Goal: Task Accomplishment & Management: Manage account settings

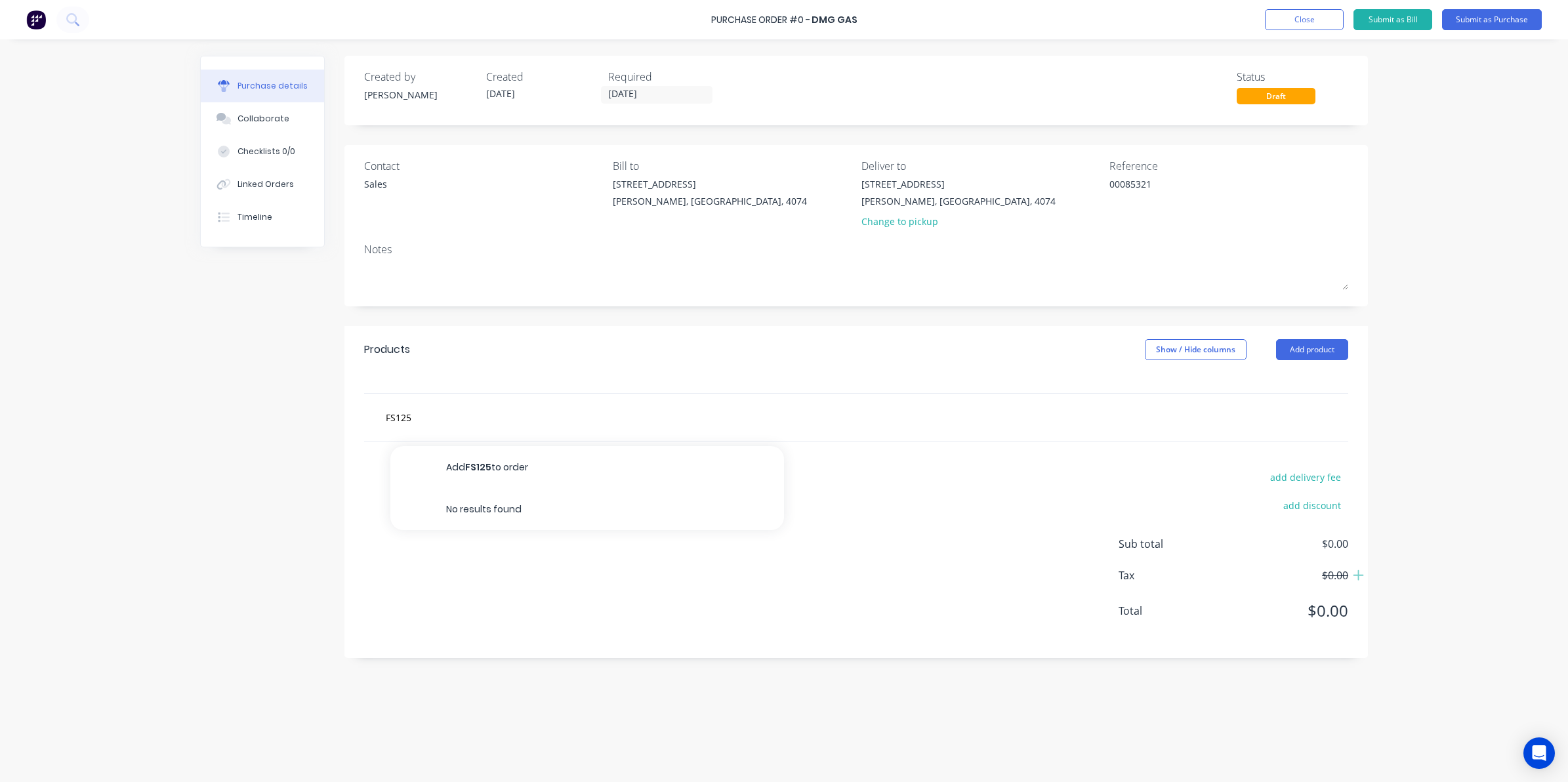
type input "FS125"
type textarea "x"
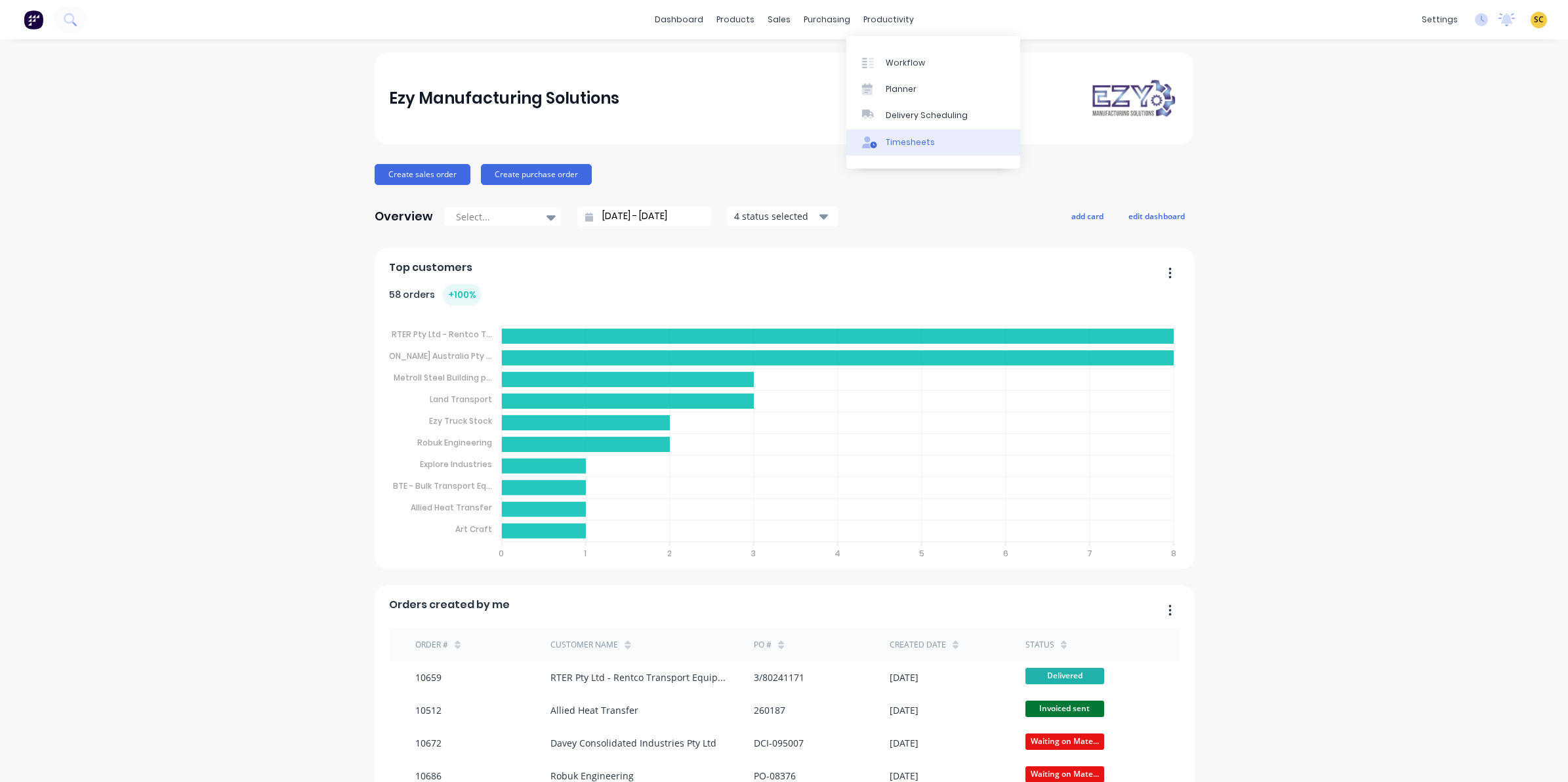
click at [904, 146] on div "Timesheets" at bounding box center [910, 142] width 49 height 12
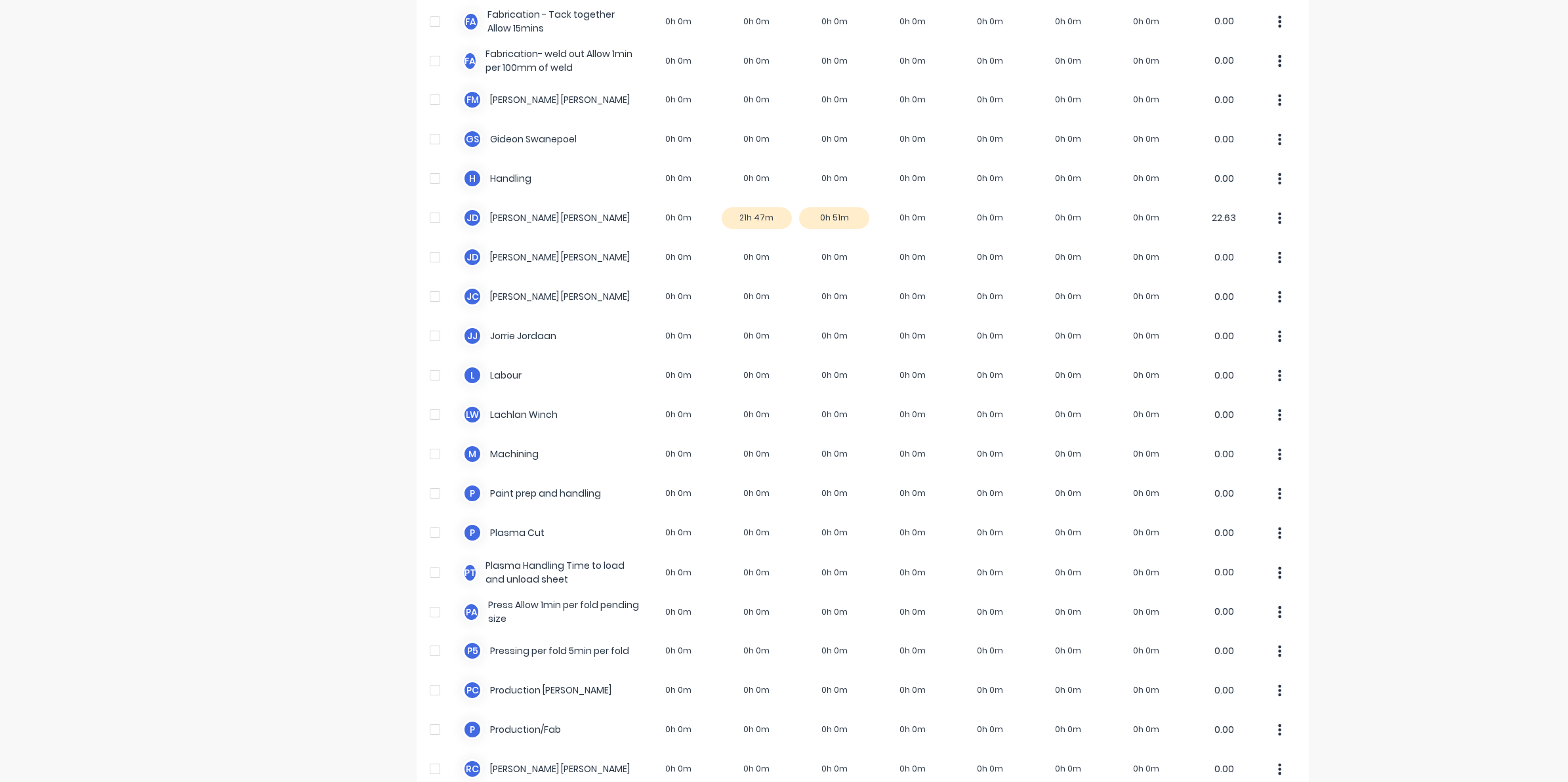
scroll to position [328, 0]
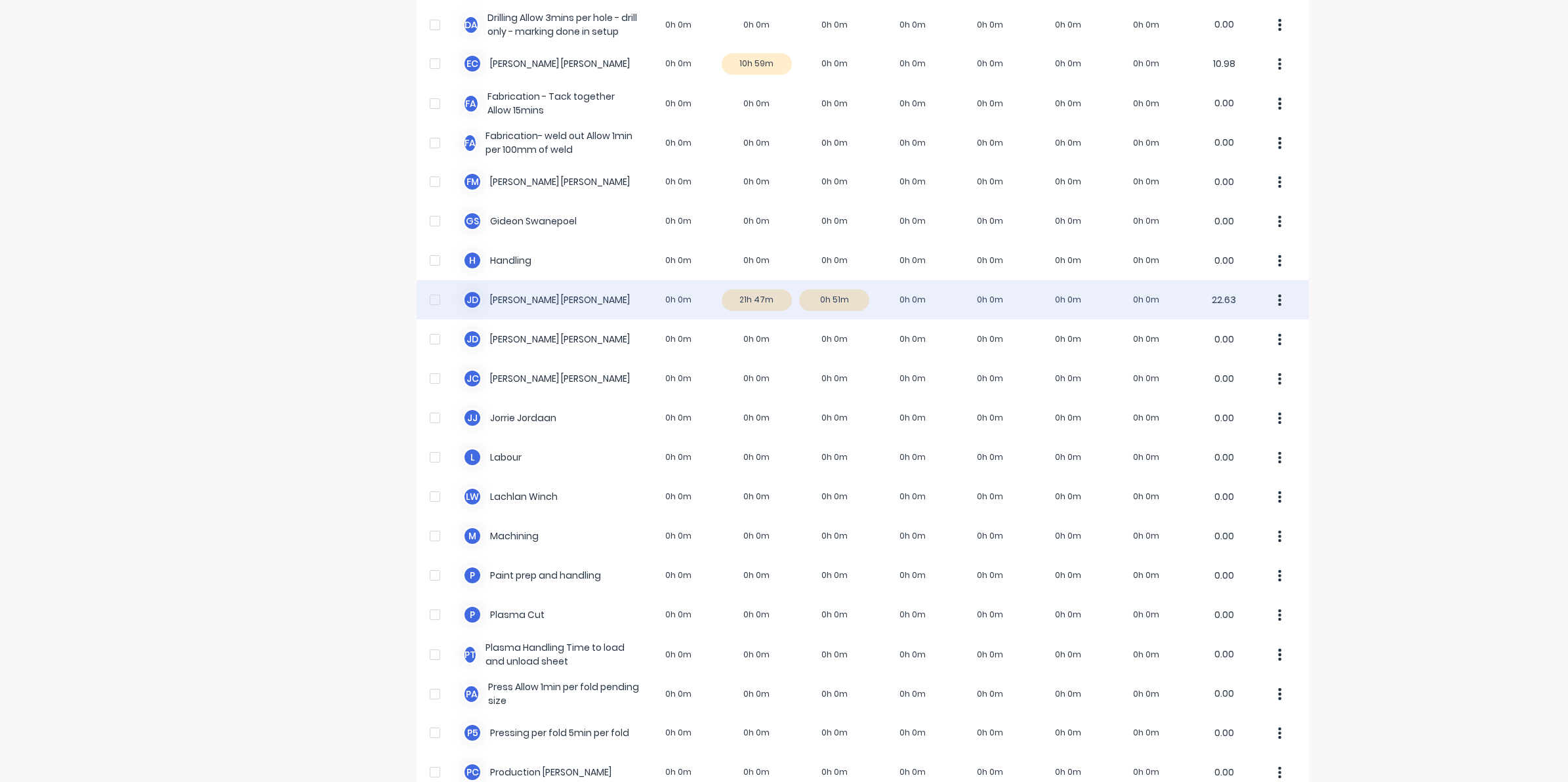
click at [746, 298] on div "[PERSON_NAME] 0h 0m 21h 47m 0h 51m 0h 0m 0h 0m 0h 0m 0h 0m 22.63" at bounding box center [863, 299] width 892 height 39
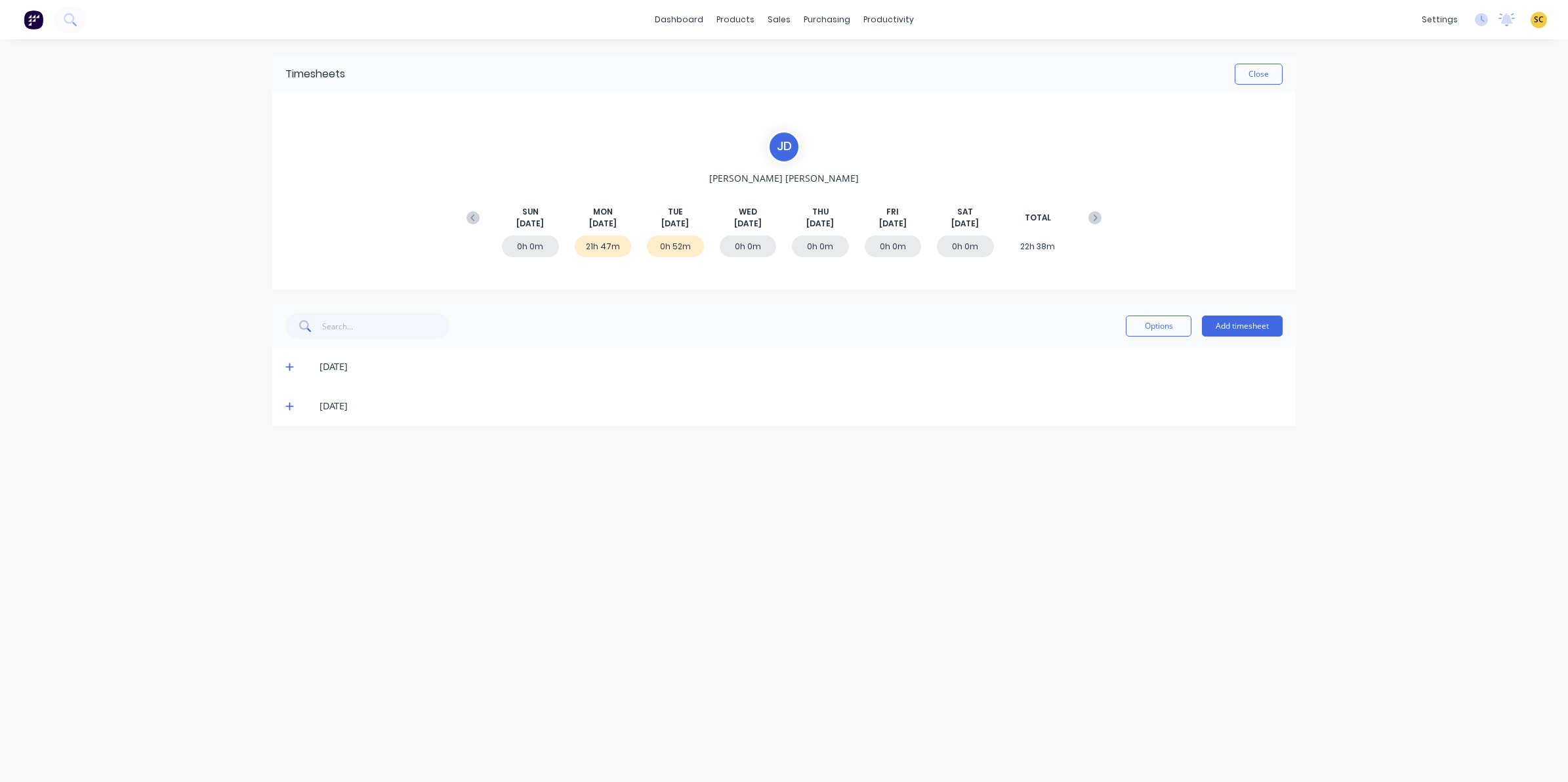
click at [294, 371] on span at bounding box center [292, 367] width 13 height 13
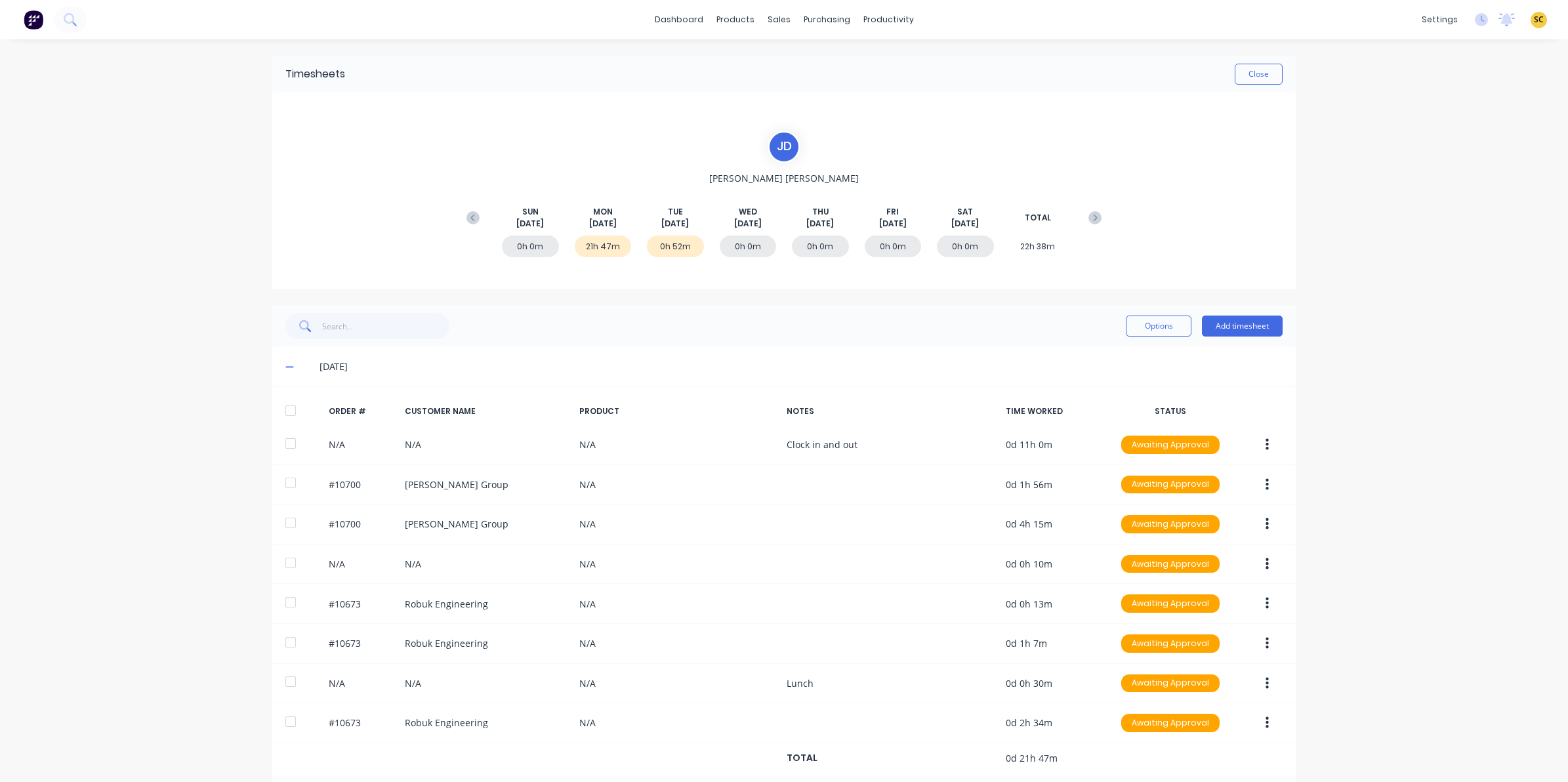
click at [289, 367] on span at bounding box center [292, 367] width 13 height 13
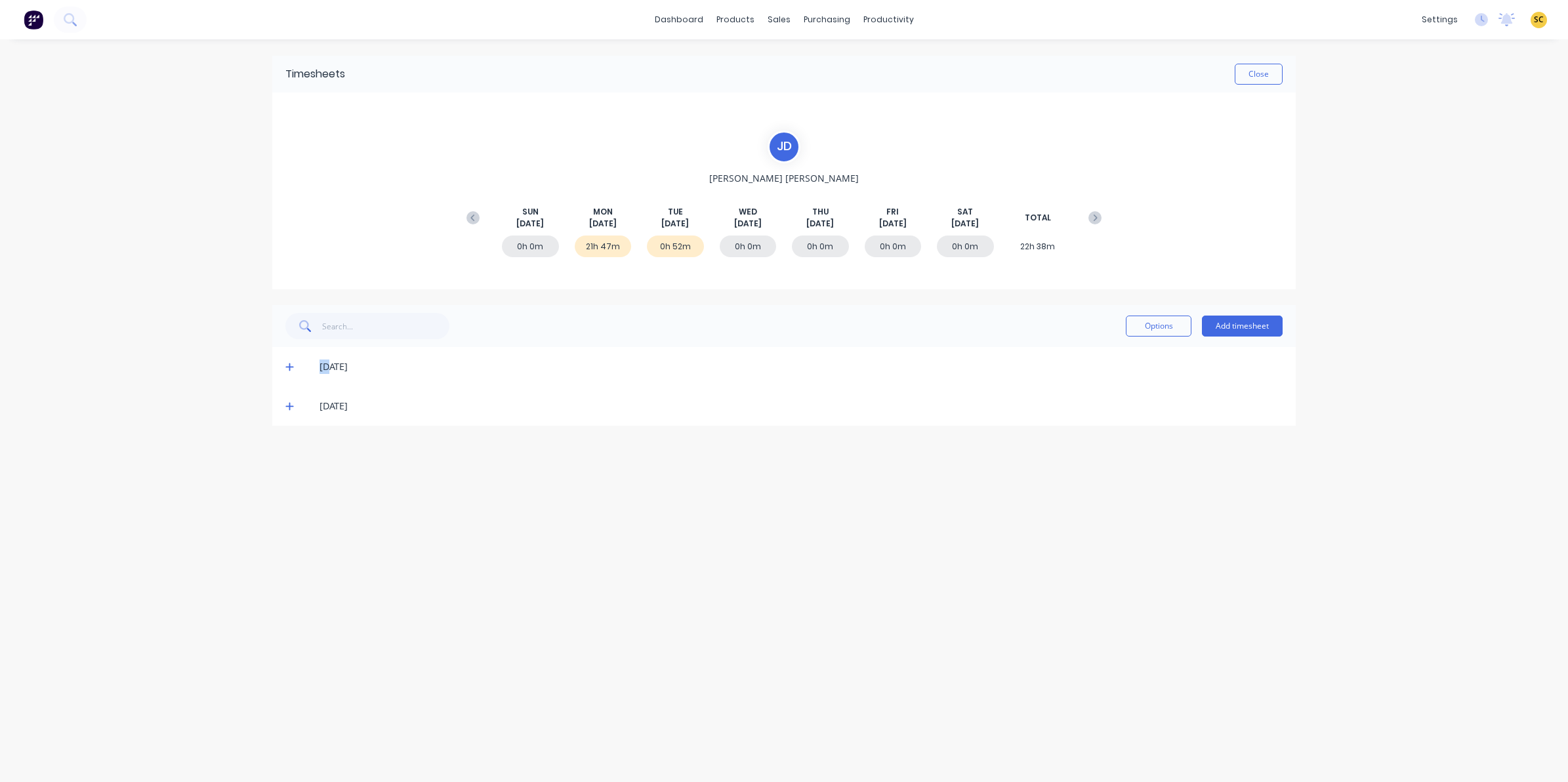
click at [289, 367] on icon at bounding box center [289, 367] width 8 height 9
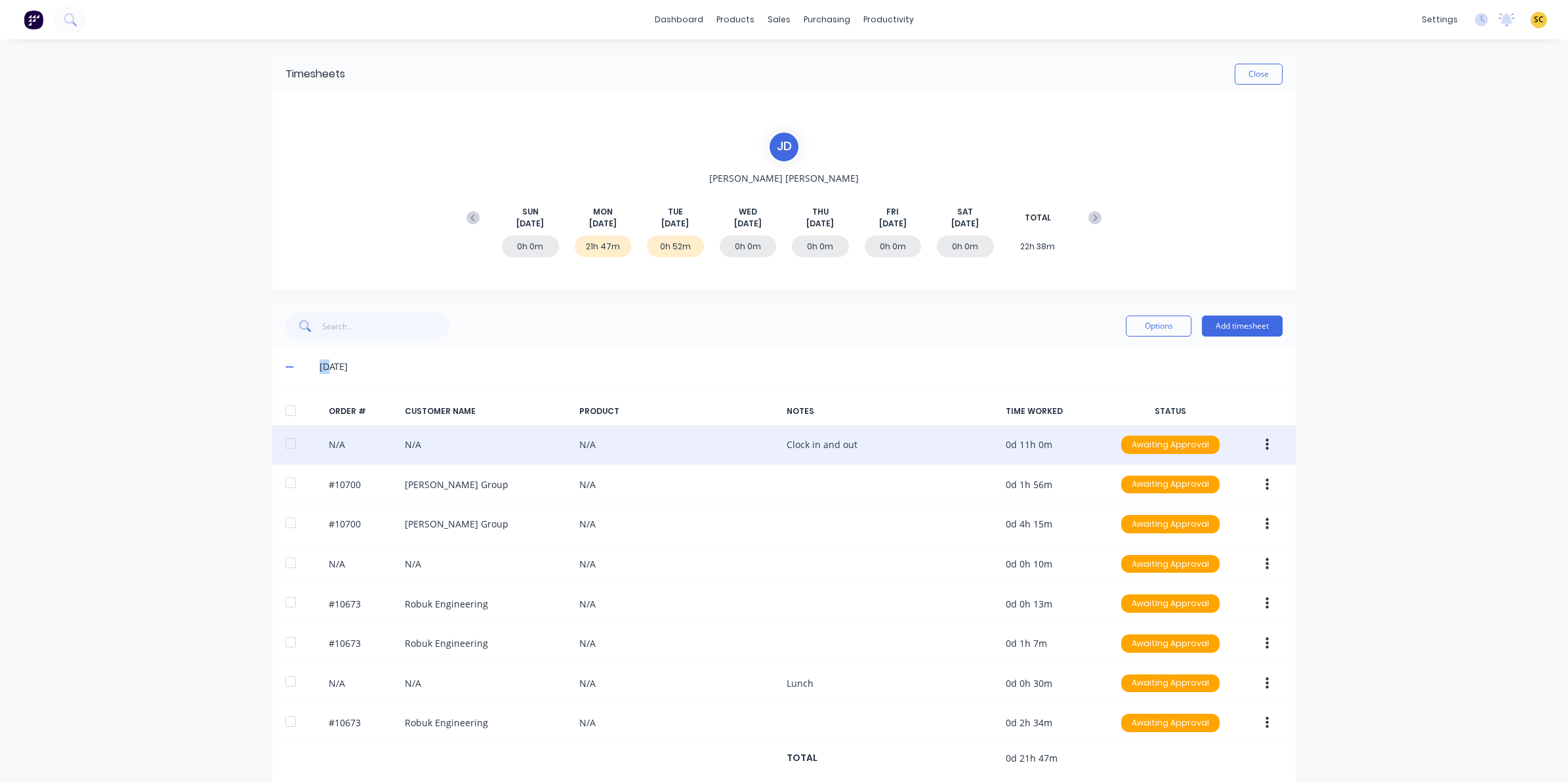
click at [1266, 442] on icon "button" at bounding box center [1268, 445] width 4 height 15
click at [1179, 535] on div "Edit" at bounding box center [1220, 532] width 101 height 19
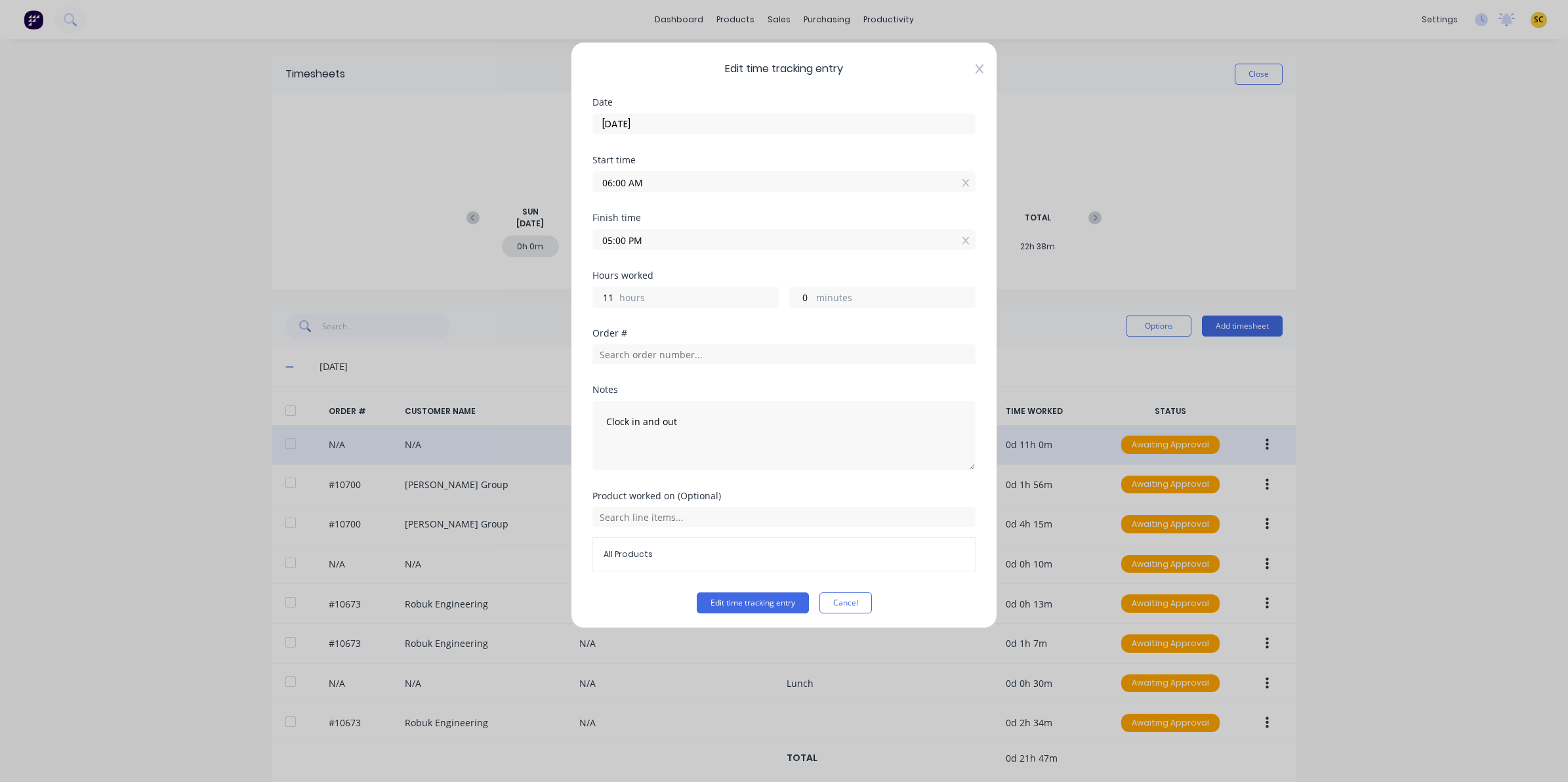
click at [976, 66] on icon at bounding box center [980, 68] width 7 height 10
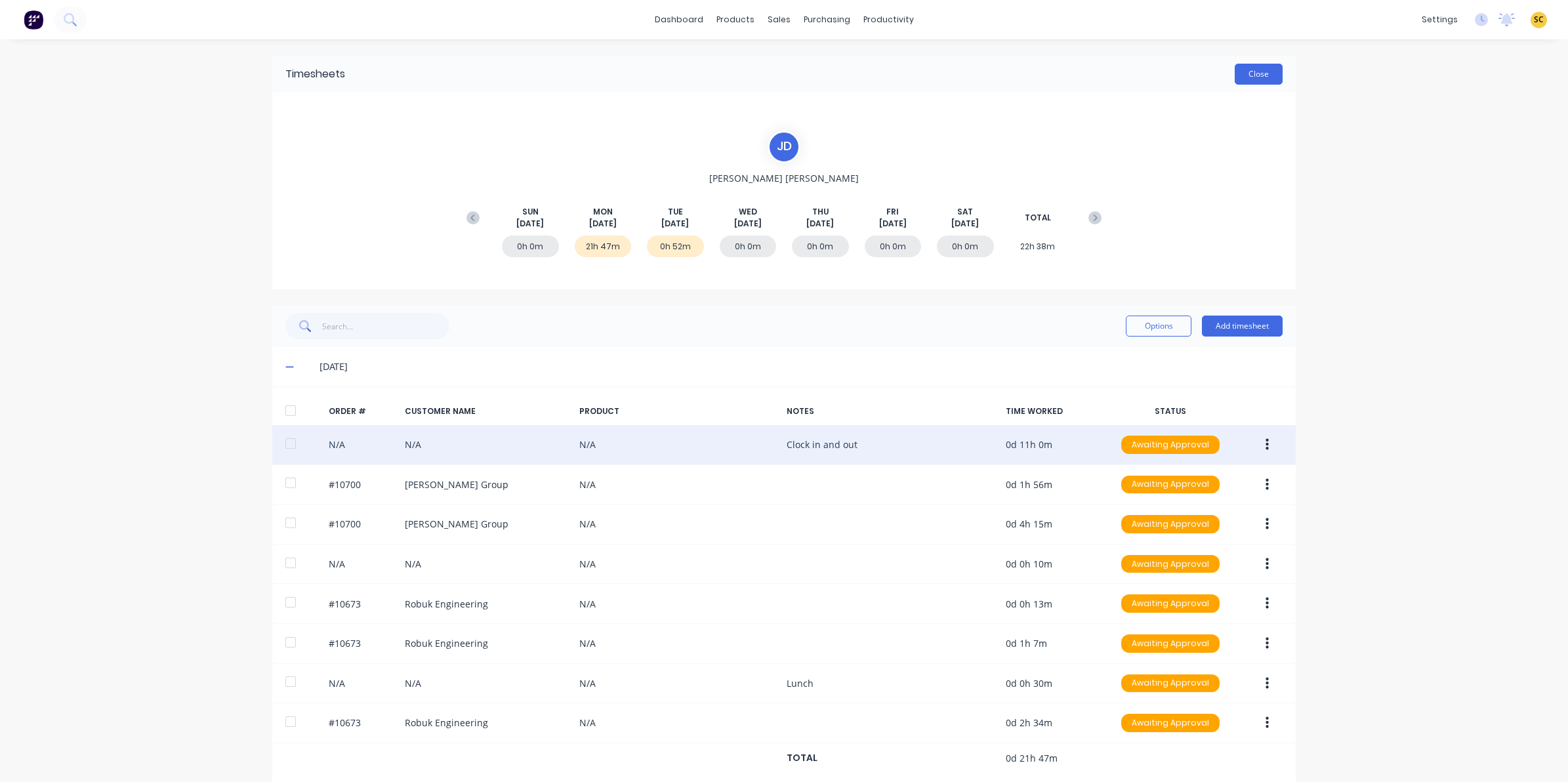
click at [1244, 75] on button "Close" at bounding box center [1259, 73] width 48 height 21
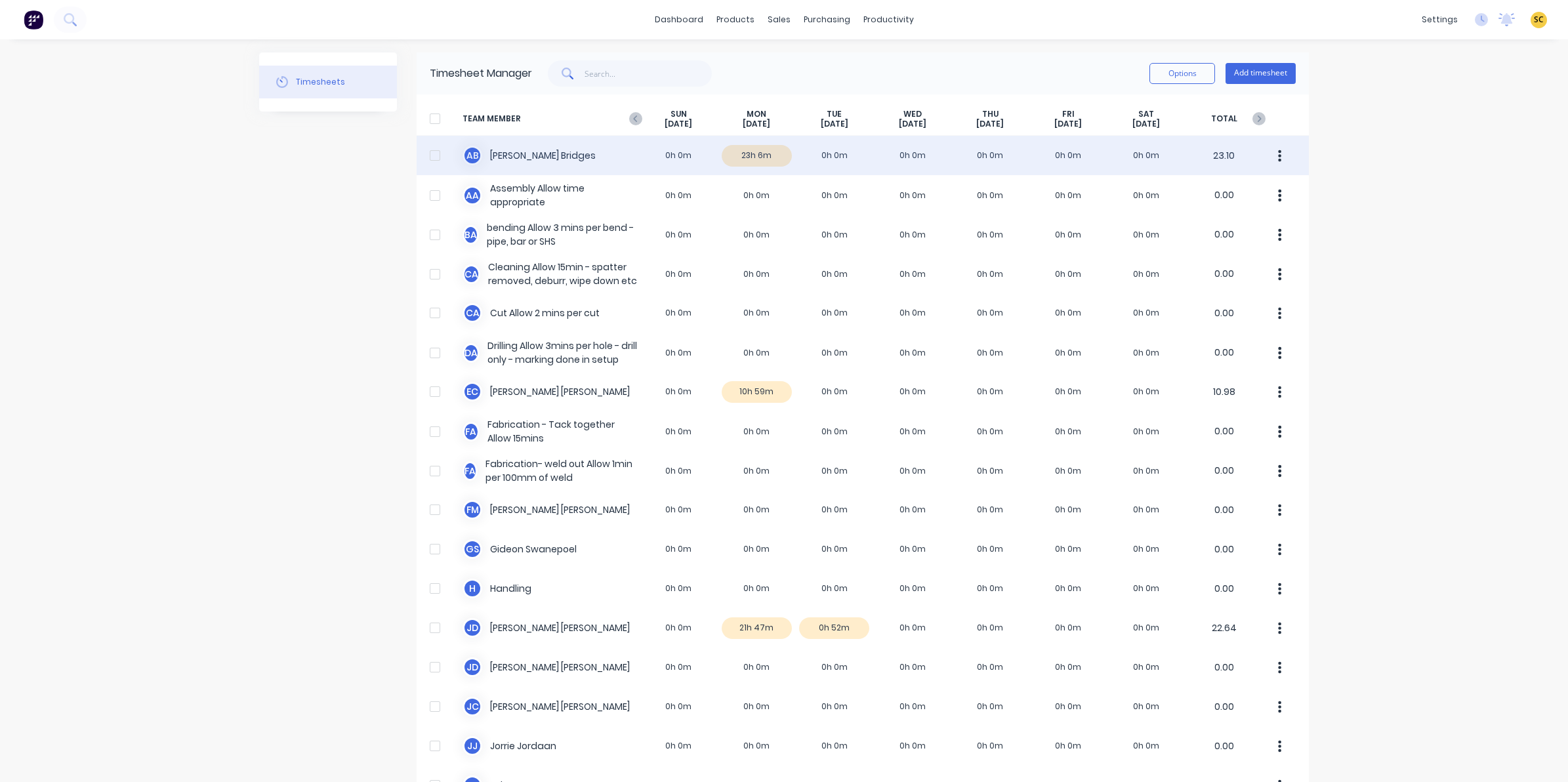
click at [745, 162] on div "A B [PERSON_NAME] 0h 0m 23h 6m 0h 0m 0h 0m 0h 0m 0h 0m 0h 0m 23.10" at bounding box center [863, 155] width 892 height 39
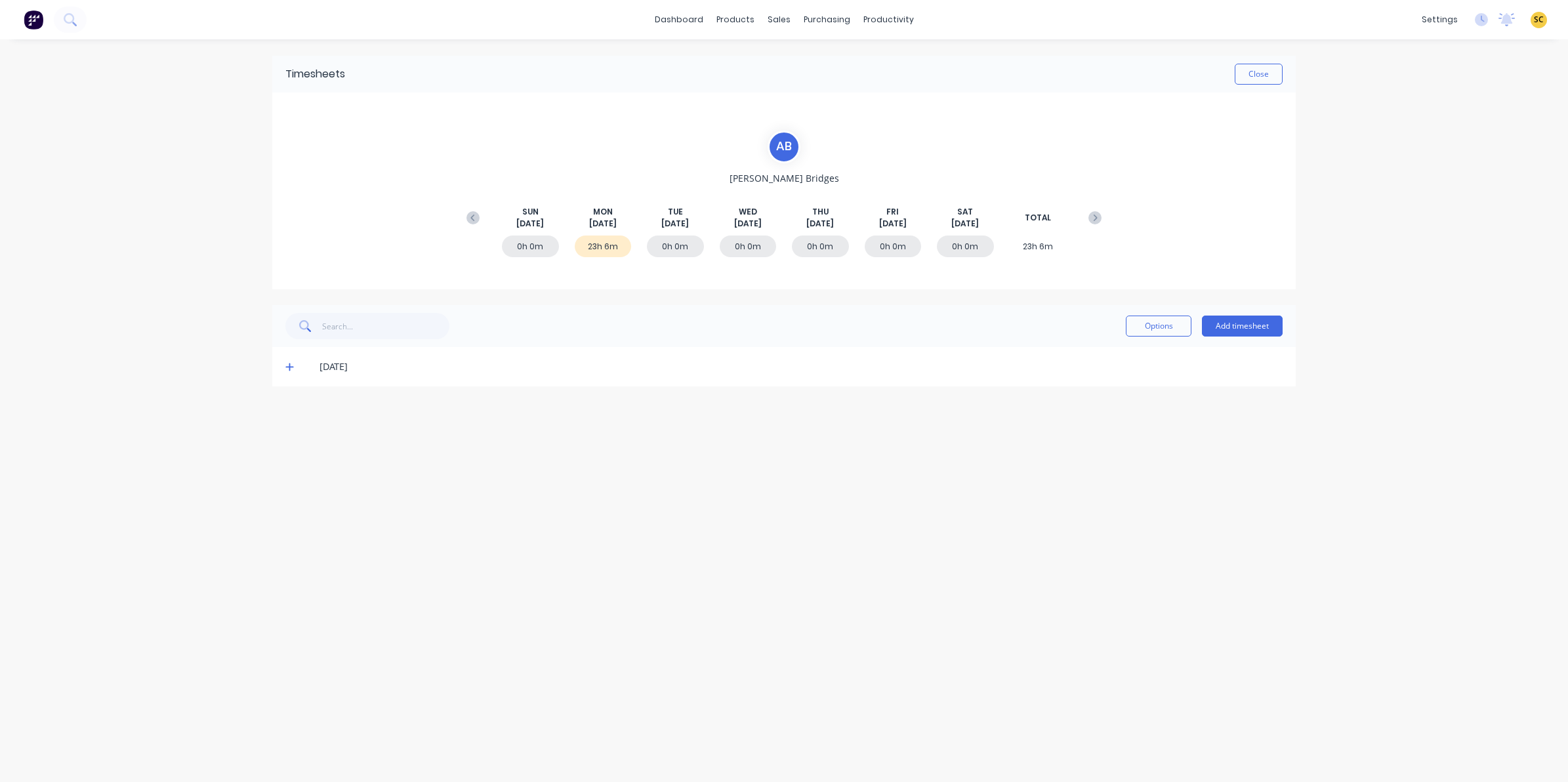
click at [285, 369] on icon at bounding box center [289, 367] width 8 height 9
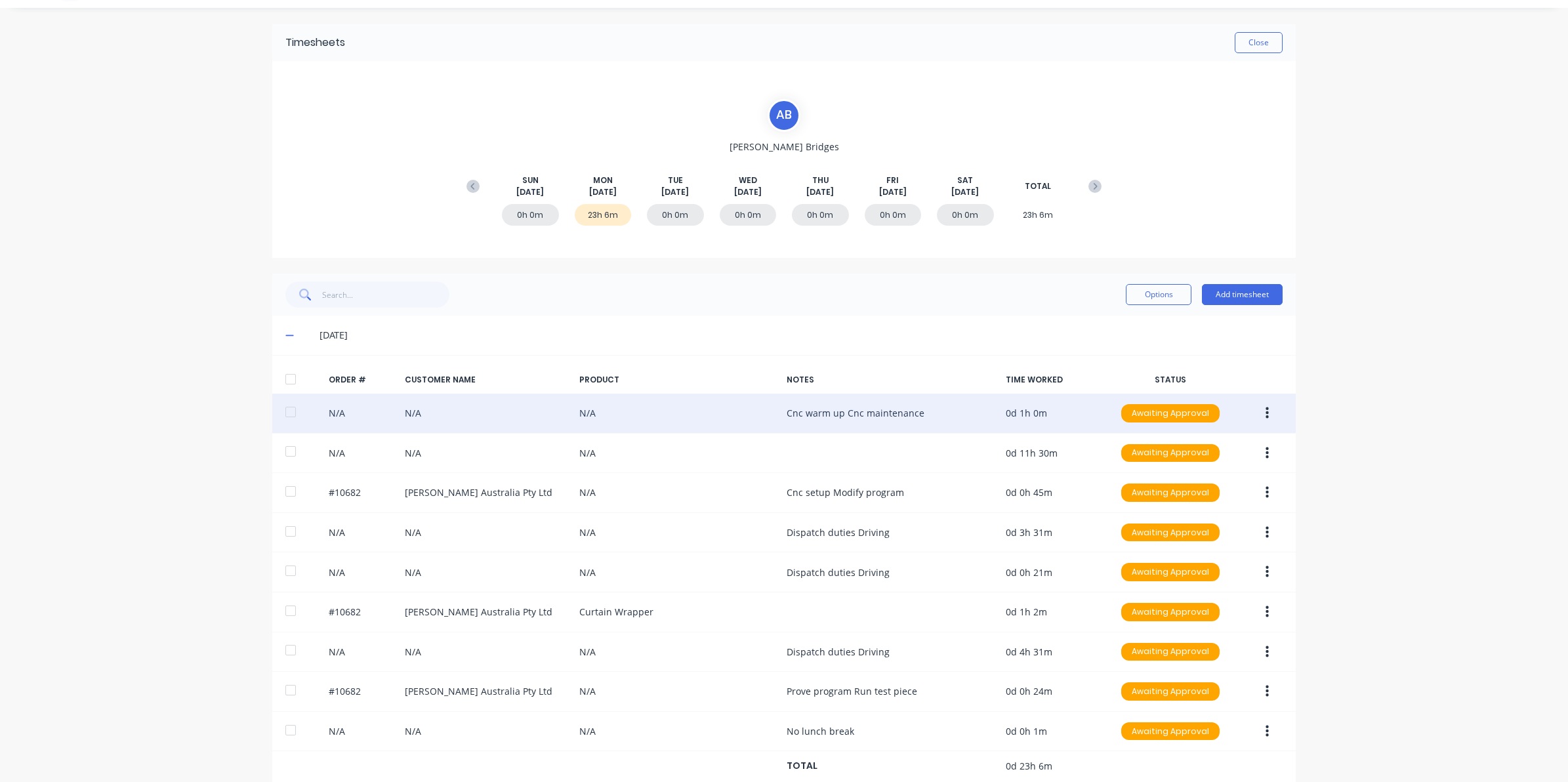
scroll to position [62, 0]
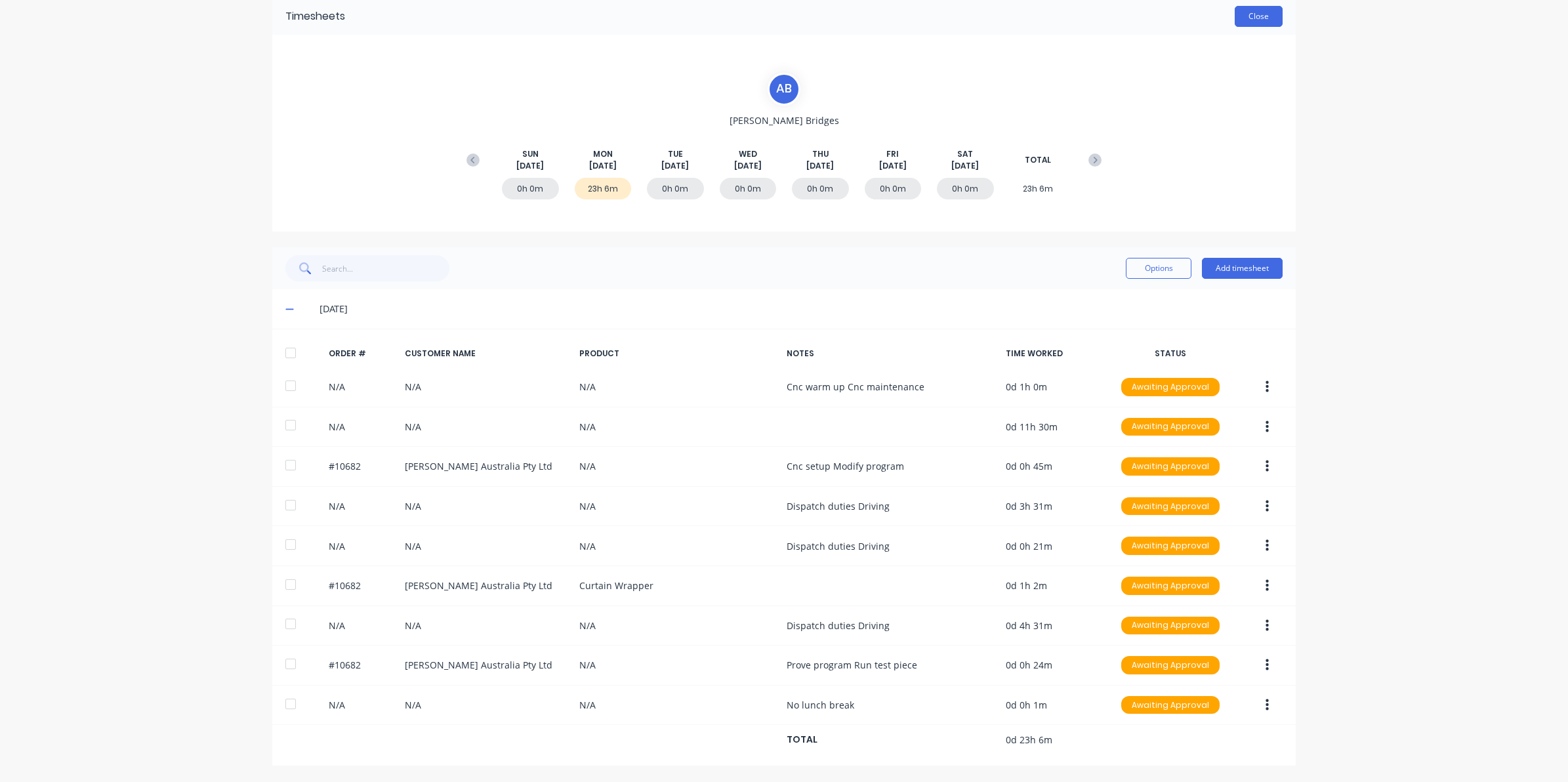
click at [1241, 20] on button "Close" at bounding box center [1259, 16] width 48 height 21
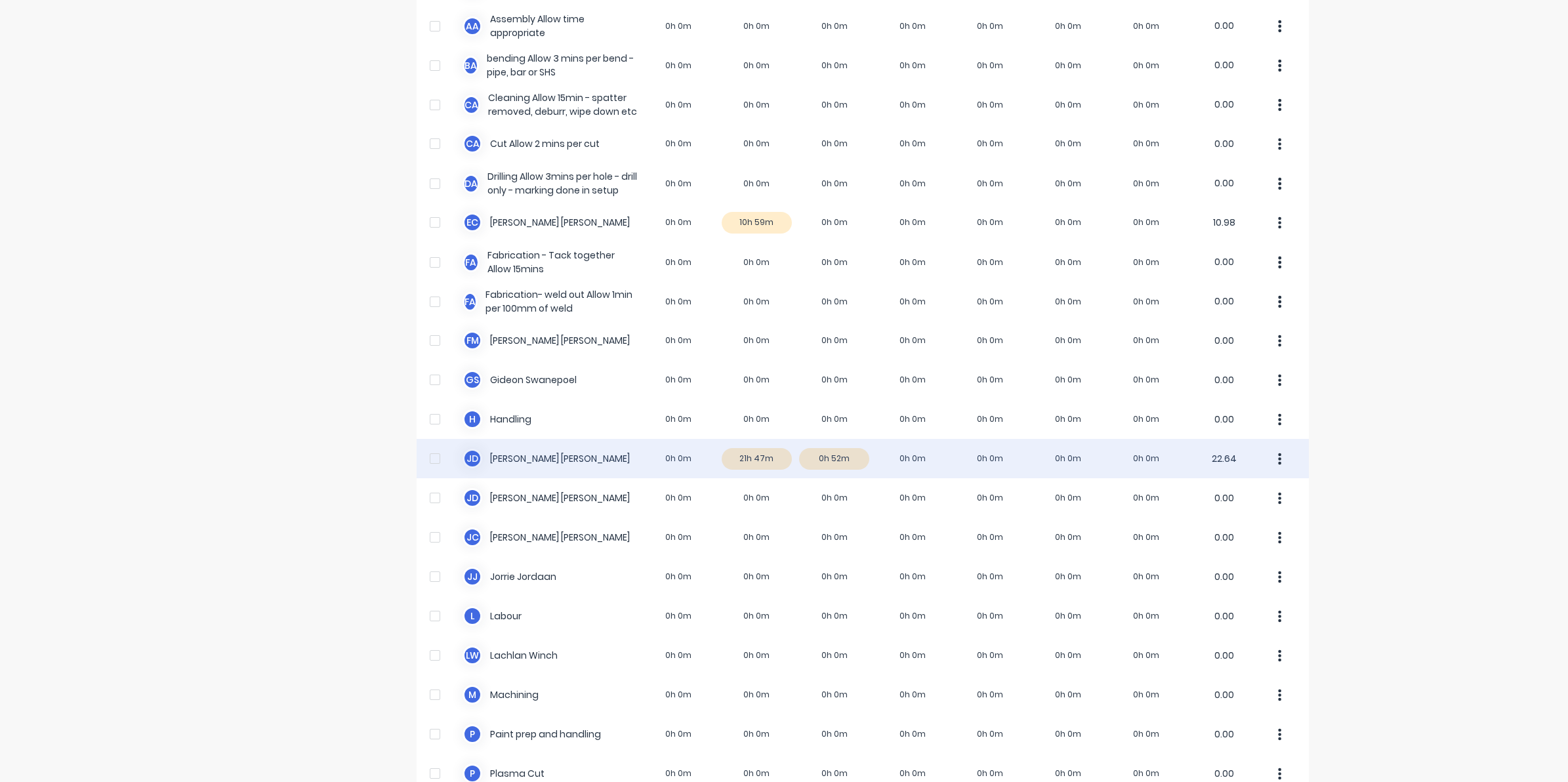
scroll to position [164, 0]
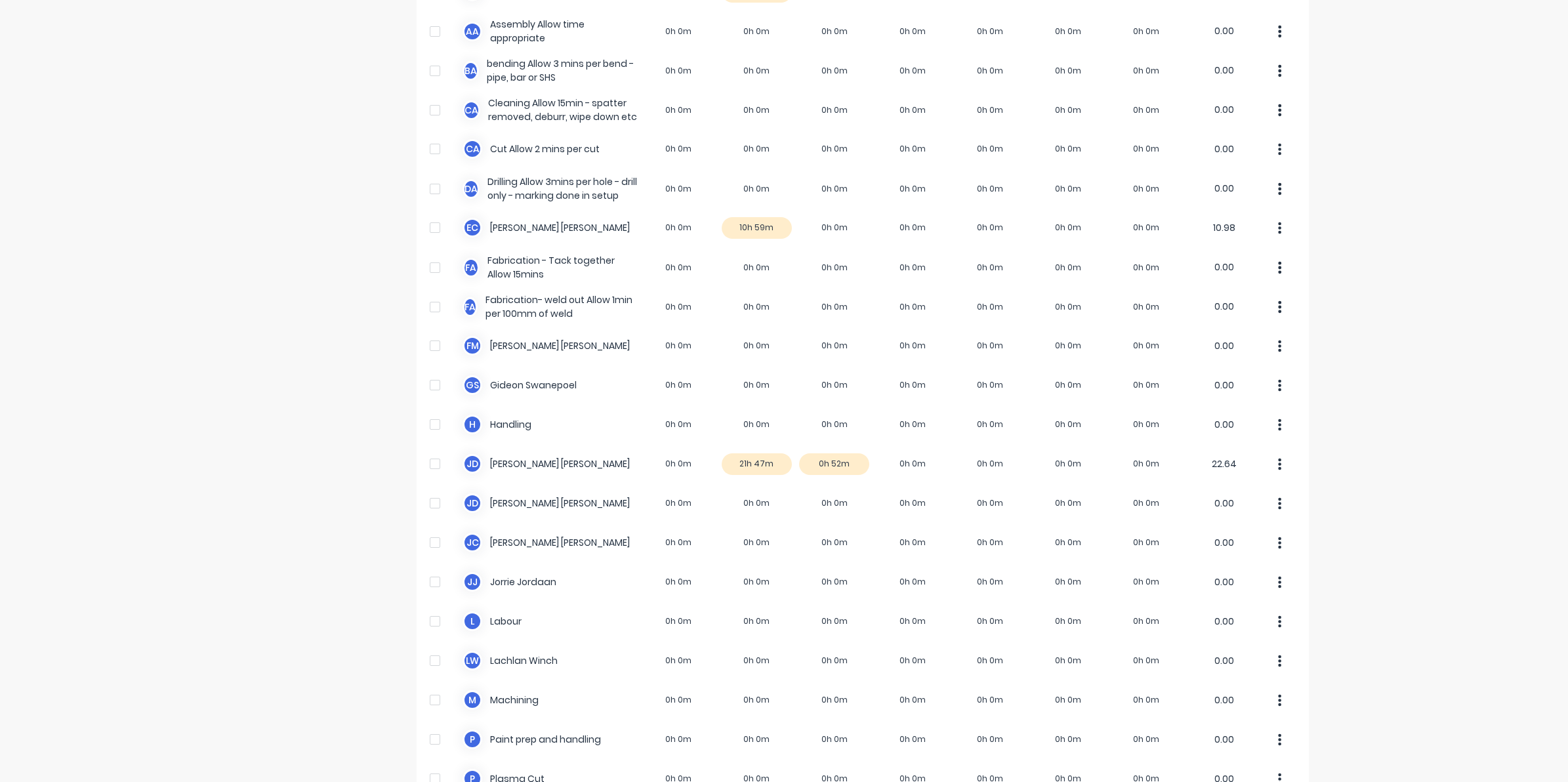
drag, startPoint x: 597, startPoint y: 421, endPoint x: 293, endPoint y: 468, distance: 307.6
click at [293, 468] on div "Timesheets" at bounding box center [328, 584] width 138 height 1391
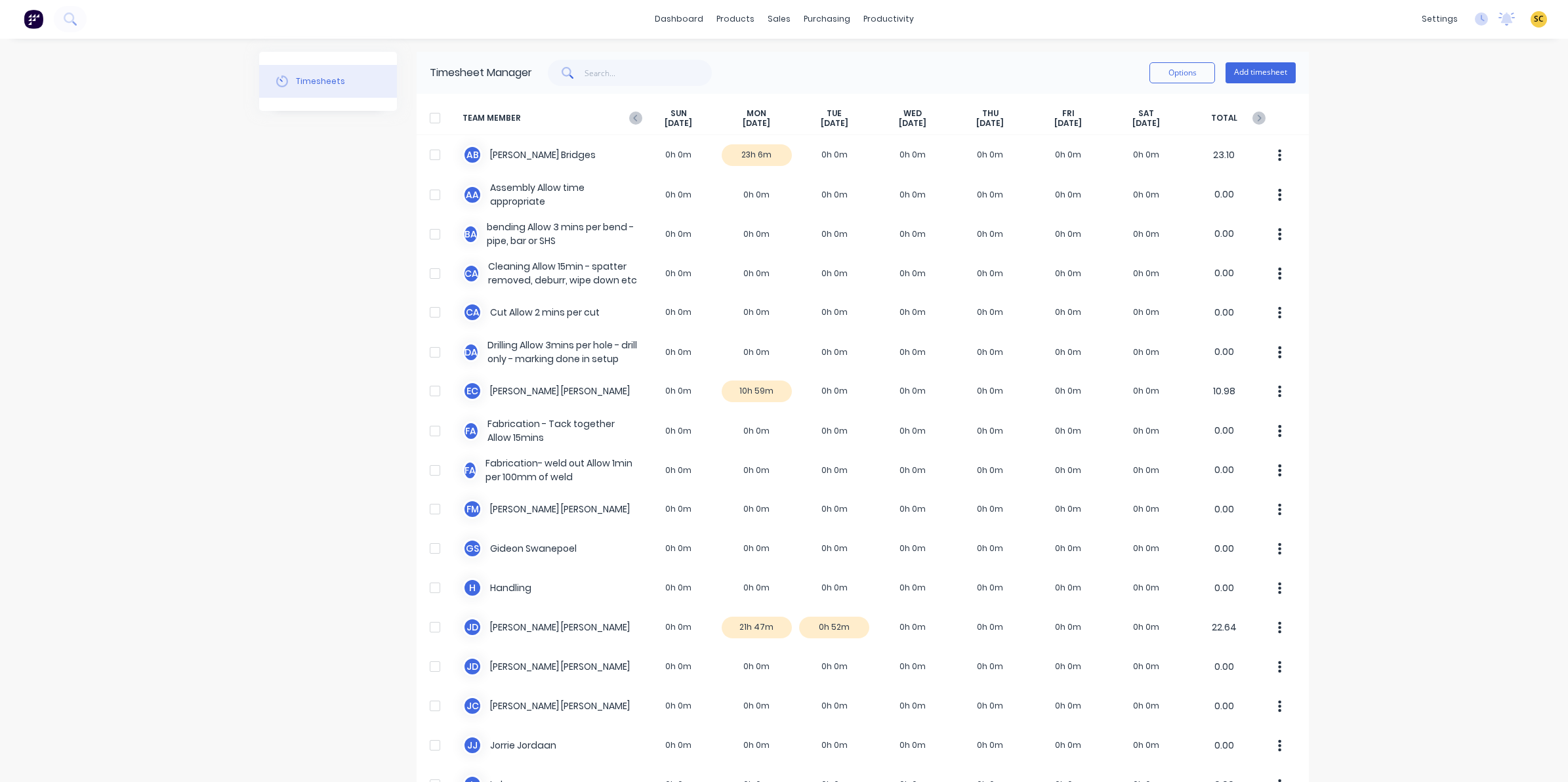
scroll to position [0, 0]
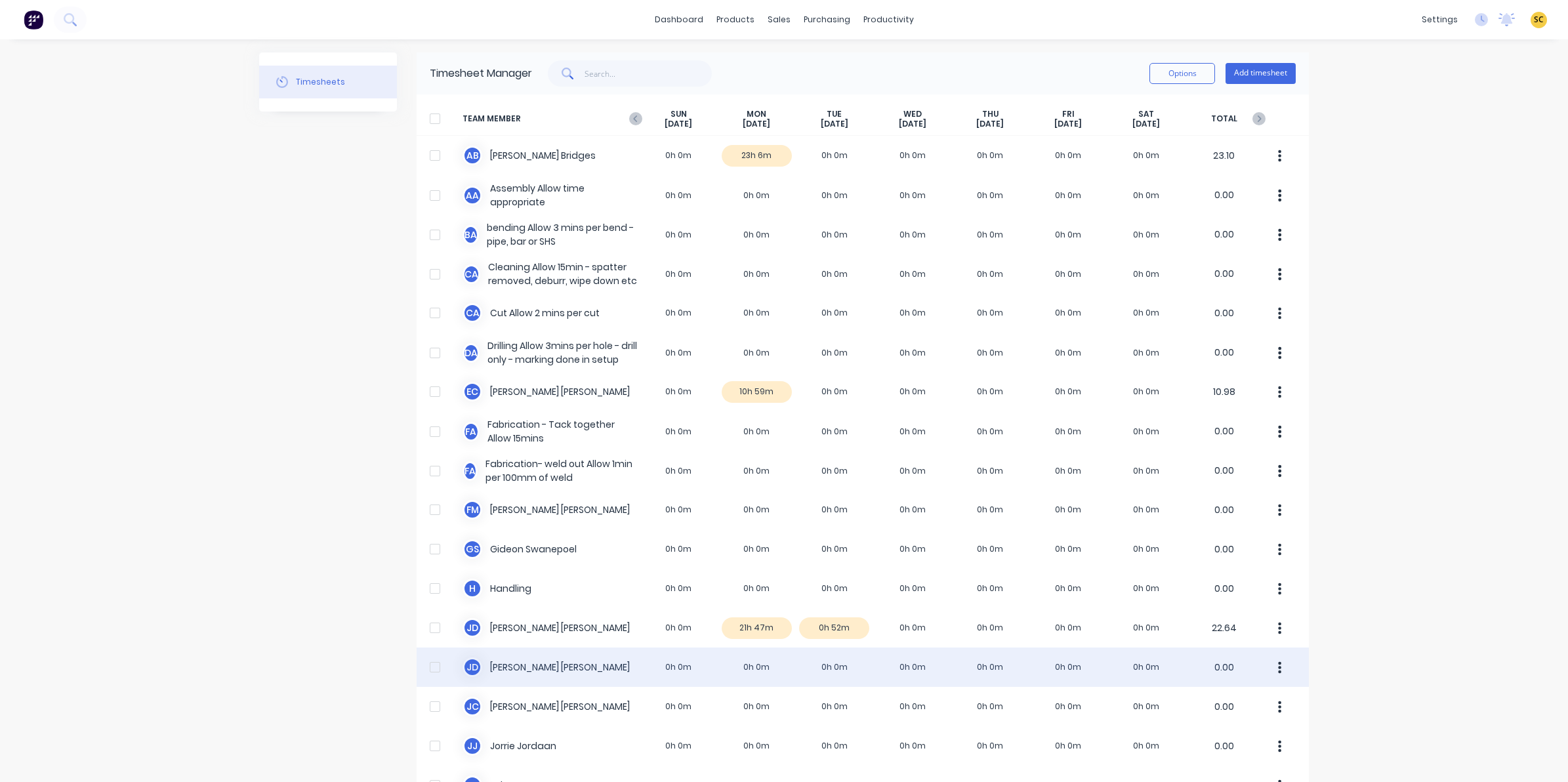
click at [762, 658] on div "J d [PERSON_NAME] 0h 0m 0h 0m 0h 0m 0h 0m 0h 0m 0h 0m 0h 0m 0.00" at bounding box center [863, 668] width 892 height 39
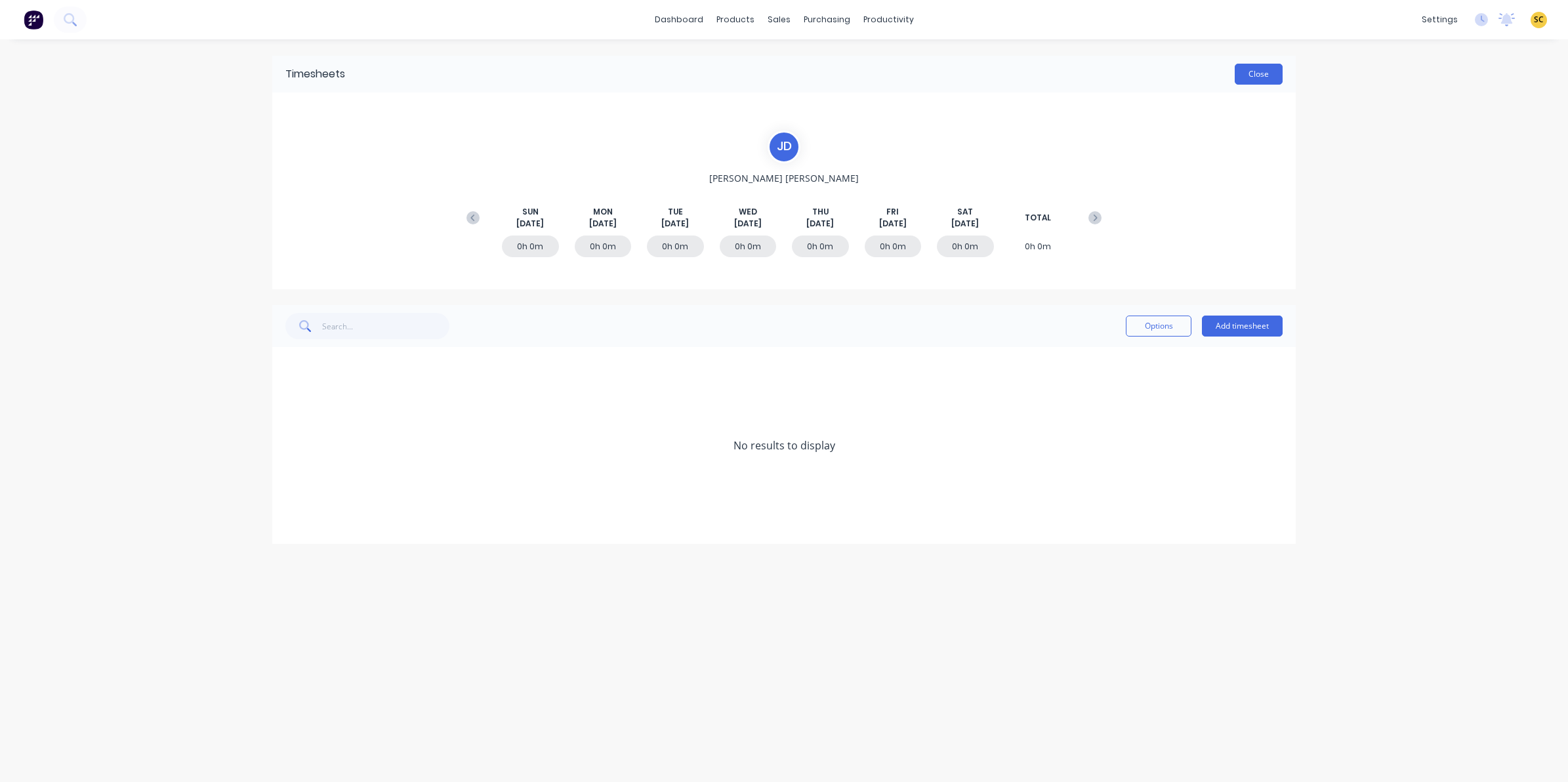
click at [1242, 68] on button "Close" at bounding box center [1259, 73] width 48 height 21
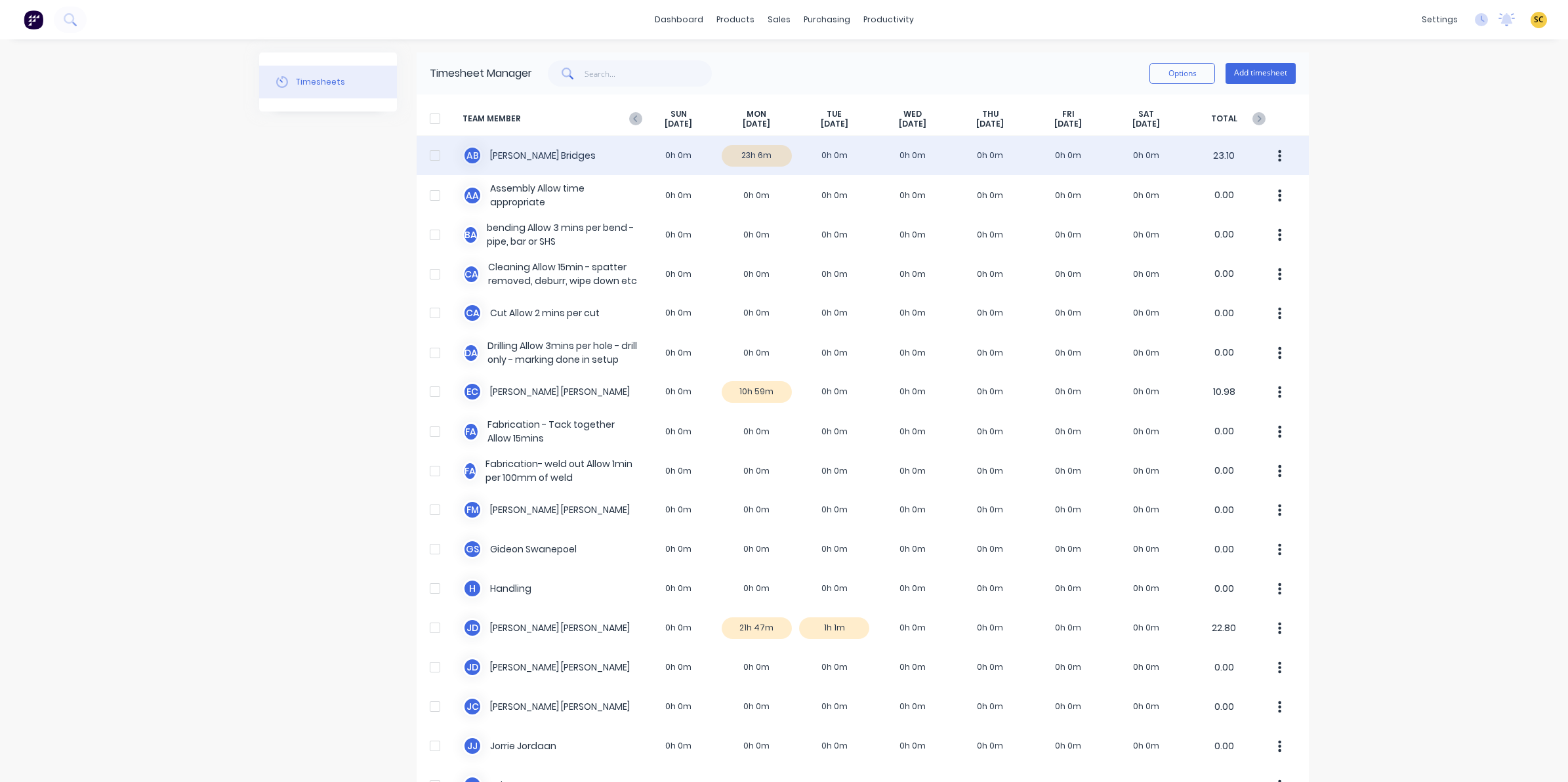
click at [739, 157] on div "A B [PERSON_NAME] 0h 0m 23h 6m 0h 0m 0h 0m 0h 0m 0h 0m 0h 0m 23.10" at bounding box center [863, 155] width 892 height 39
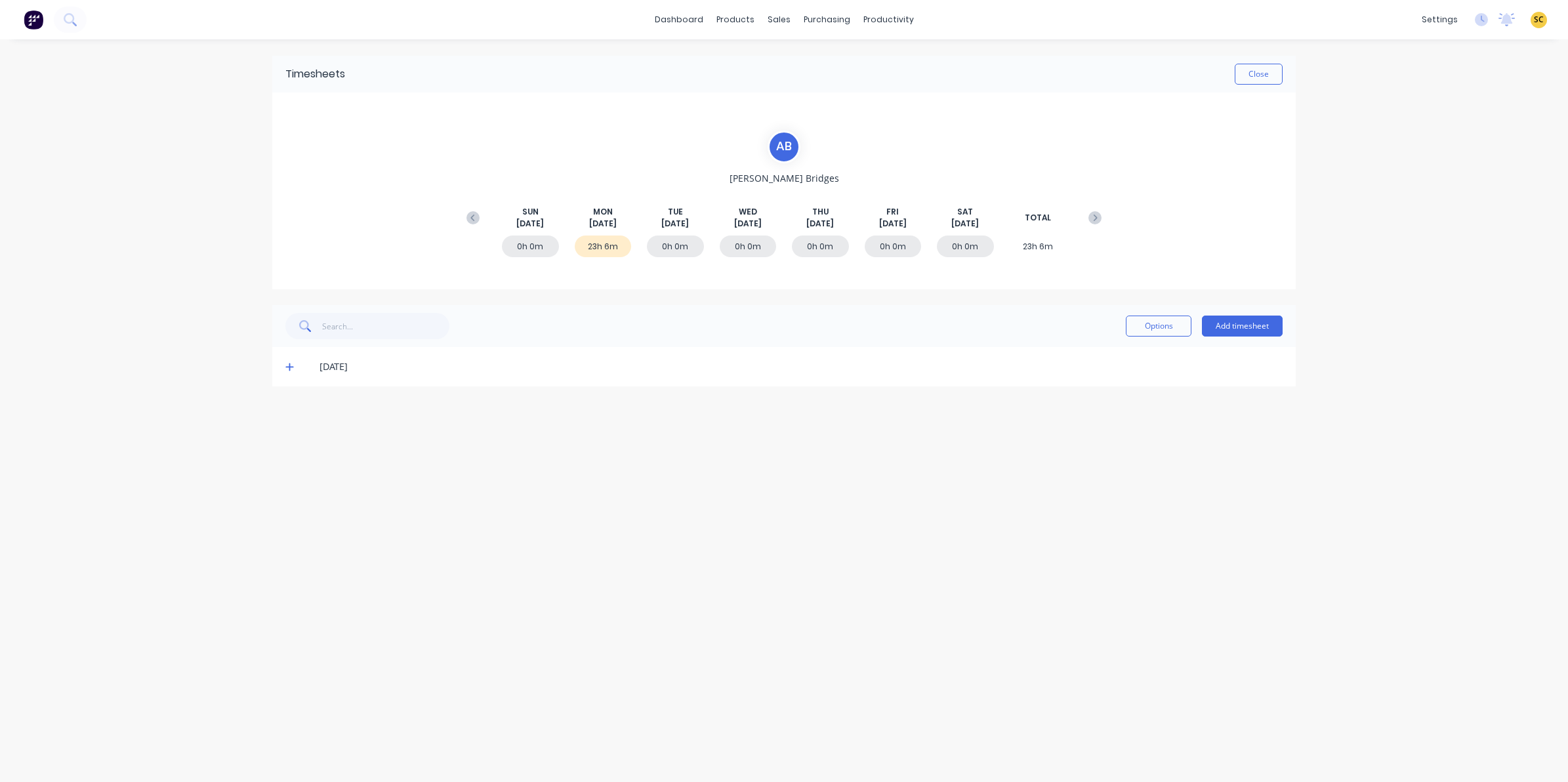
click at [289, 372] on span at bounding box center [292, 367] width 13 height 13
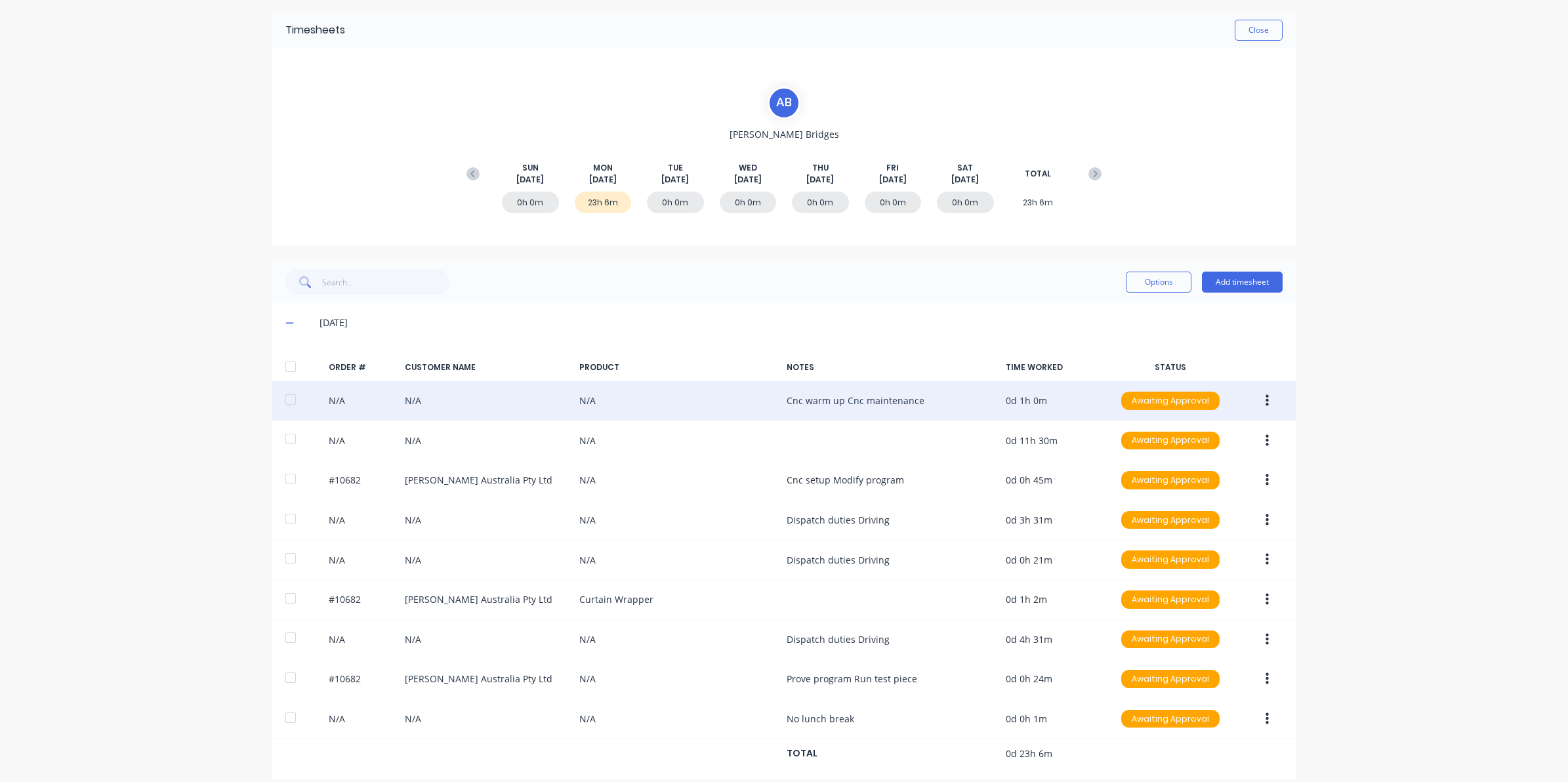
scroll to position [62, 0]
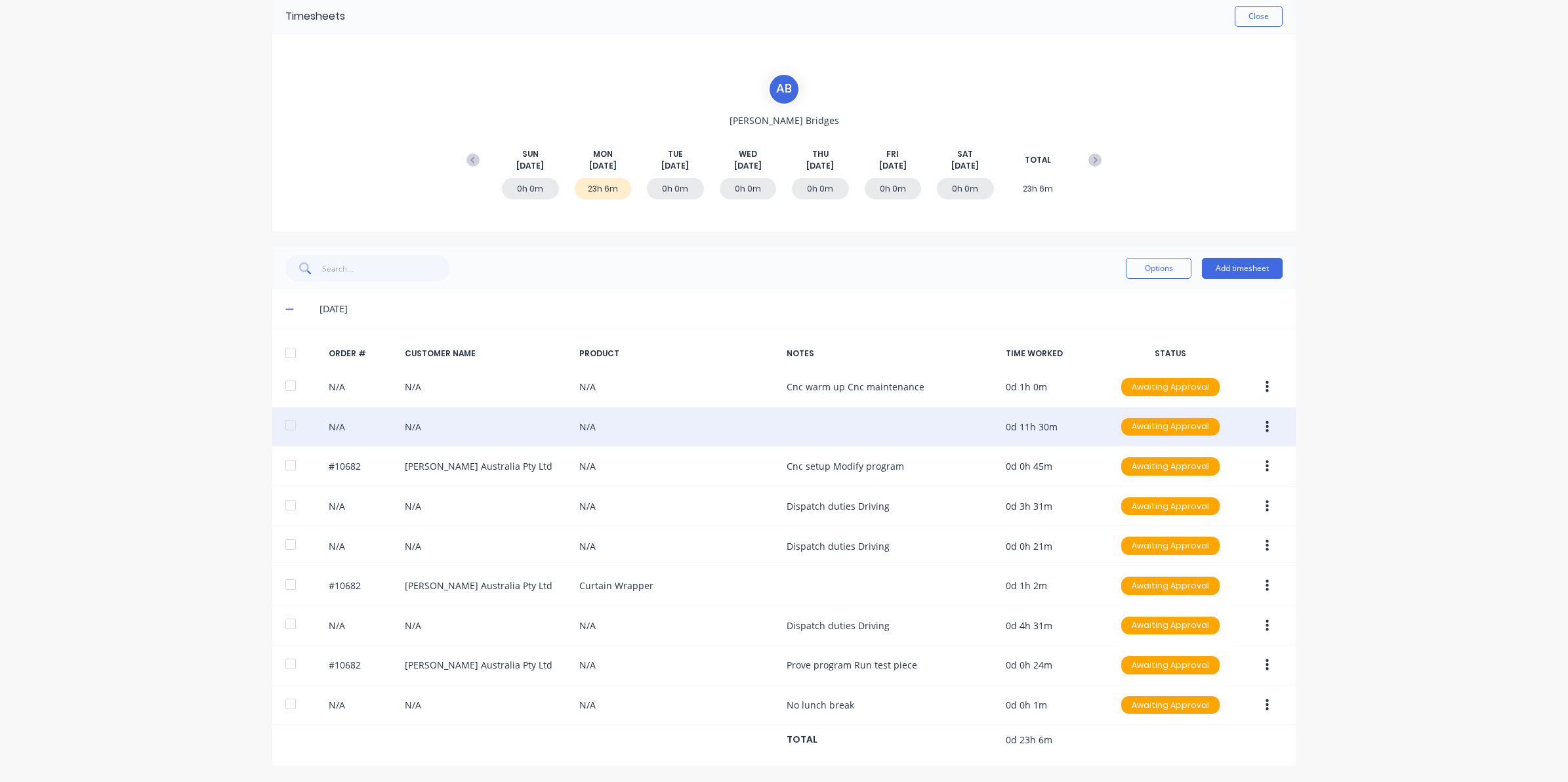
drag, startPoint x: 1261, startPoint y: 423, endPoint x: 1266, endPoint y: 436, distance: 13.9
click at [1266, 424] on icon "button" at bounding box center [1268, 426] width 4 height 12
click at [1172, 517] on div "Edit" at bounding box center [1220, 514] width 101 height 19
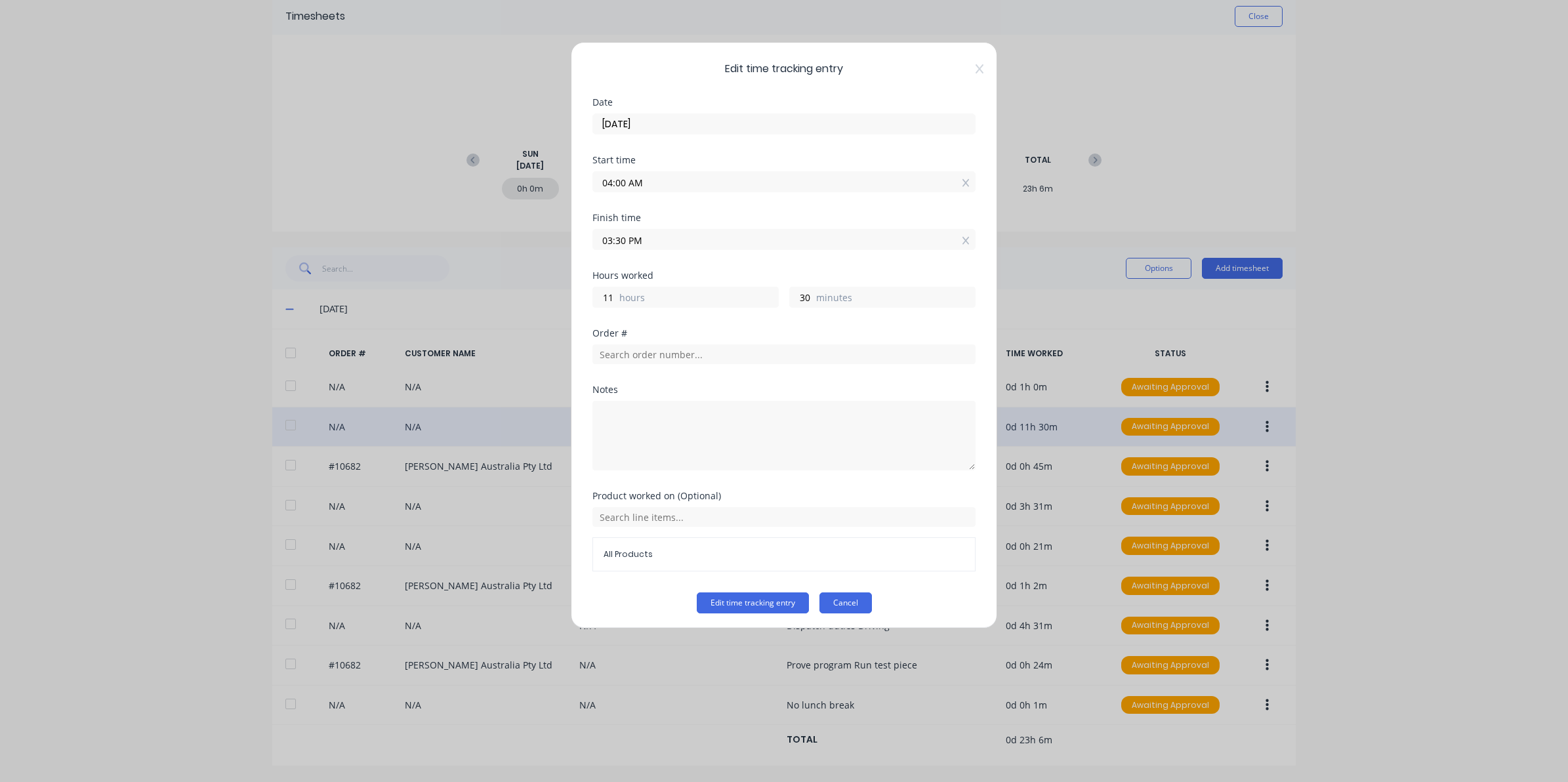
click at [825, 606] on button "Cancel" at bounding box center [846, 603] width 52 height 21
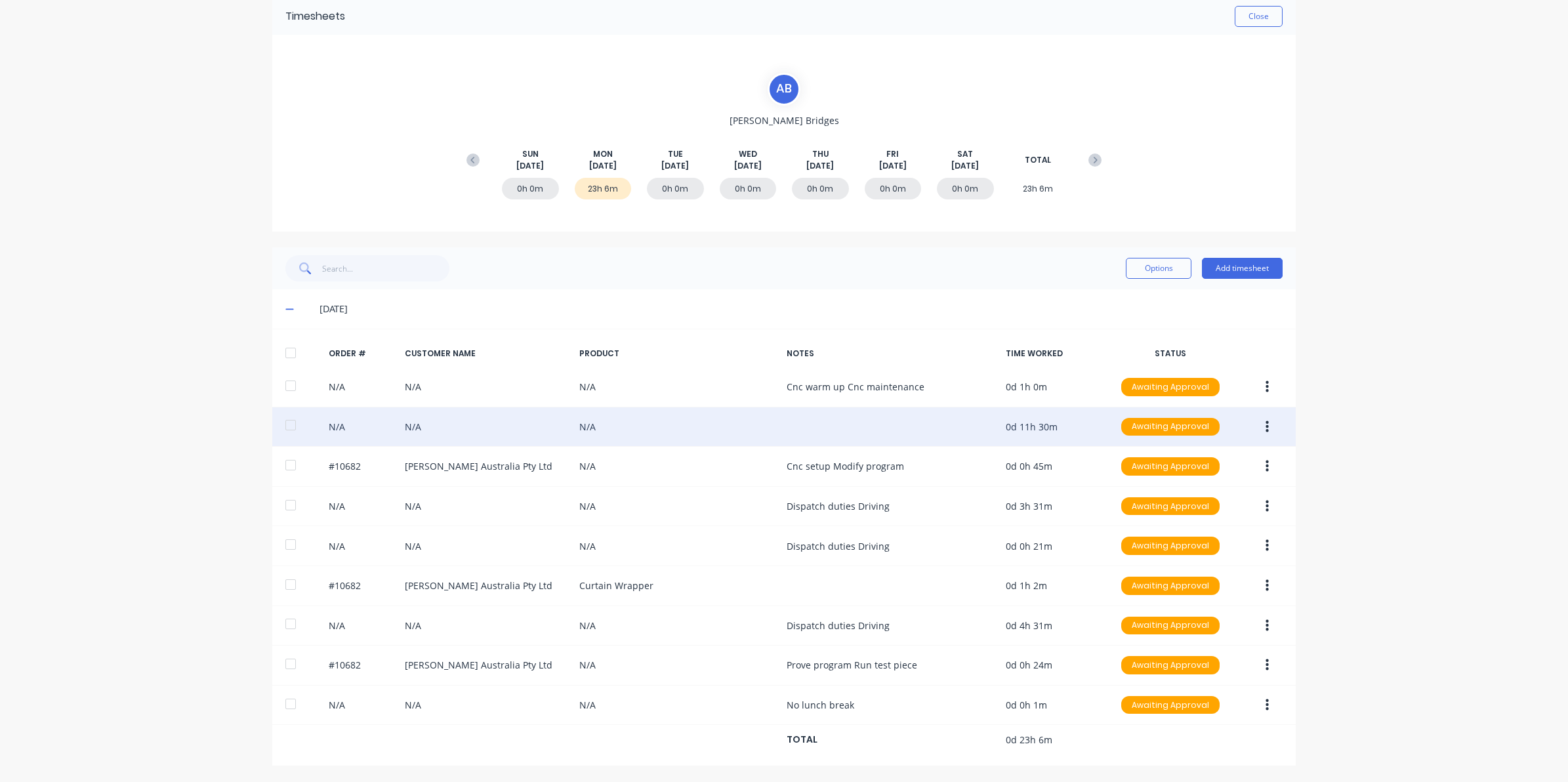
click at [1226, 20] on div "Close" at bounding box center [813, 16] width 938 height 21
click at [1239, 19] on button "Close" at bounding box center [1259, 16] width 48 height 21
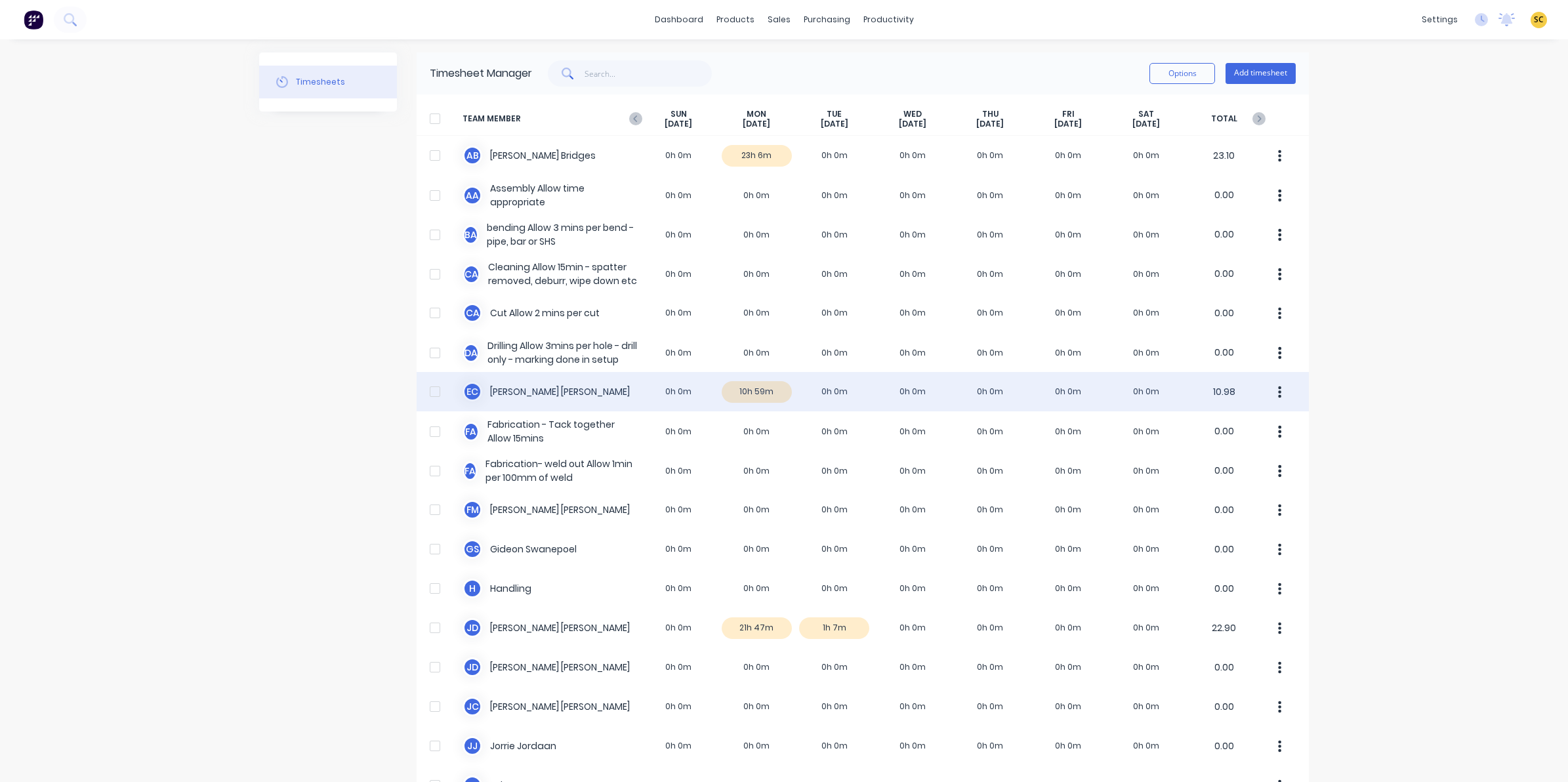
drag, startPoint x: 1239, startPoint y: 20, endPoint x: 765, endPoint y: 396, distance: 605.0
click at [765, 396] on div "E C [PERSON_NAME] 0h 0m 10h 59m 0h 0m 0h 0m 0h 0m 0h 0m 0h 0m 10.98" at bounding box center [863, 391] width 892 height 39
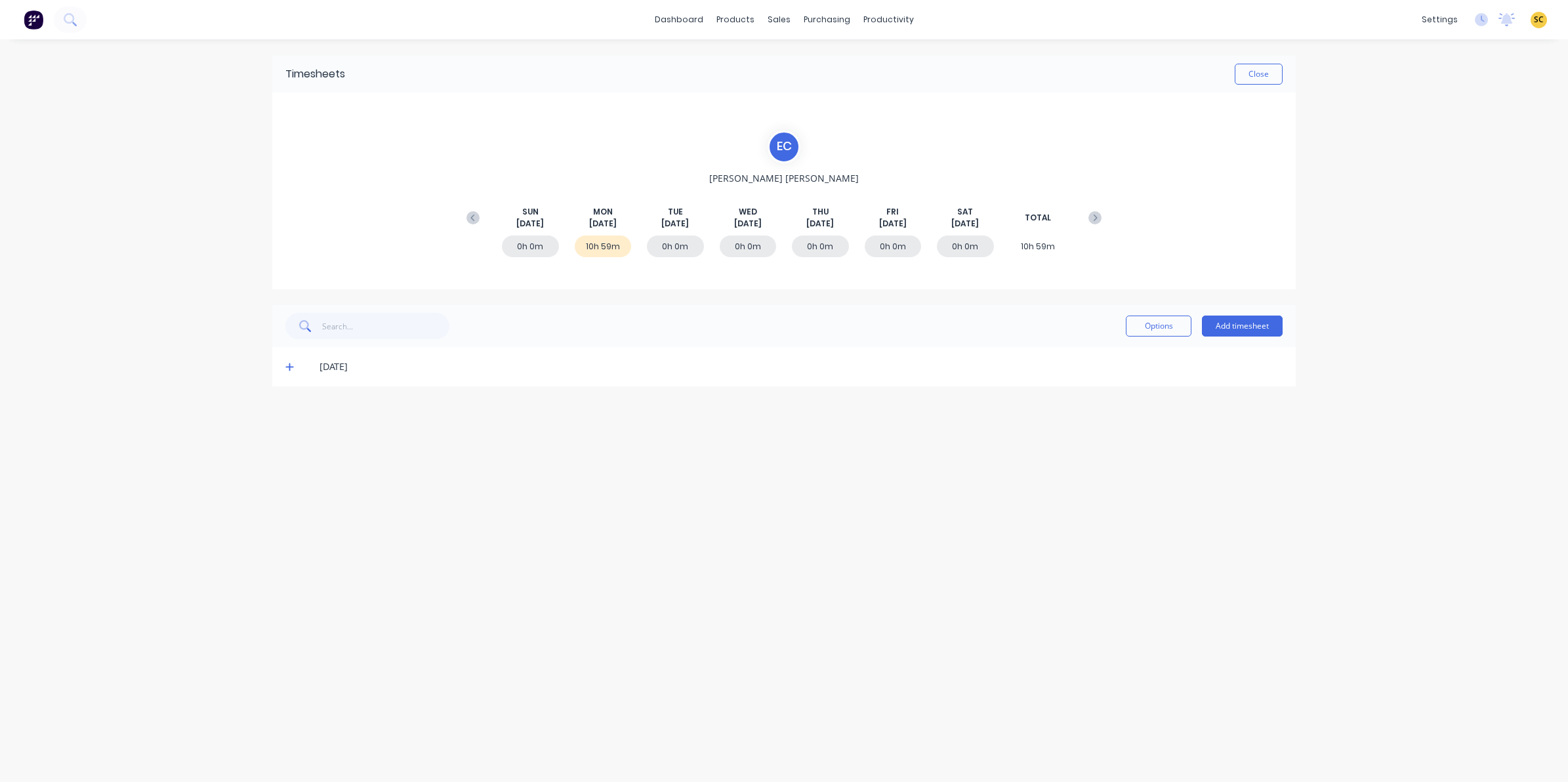
click at [291, 365] on icon at bounding box center [289, 367] width 8 height 9
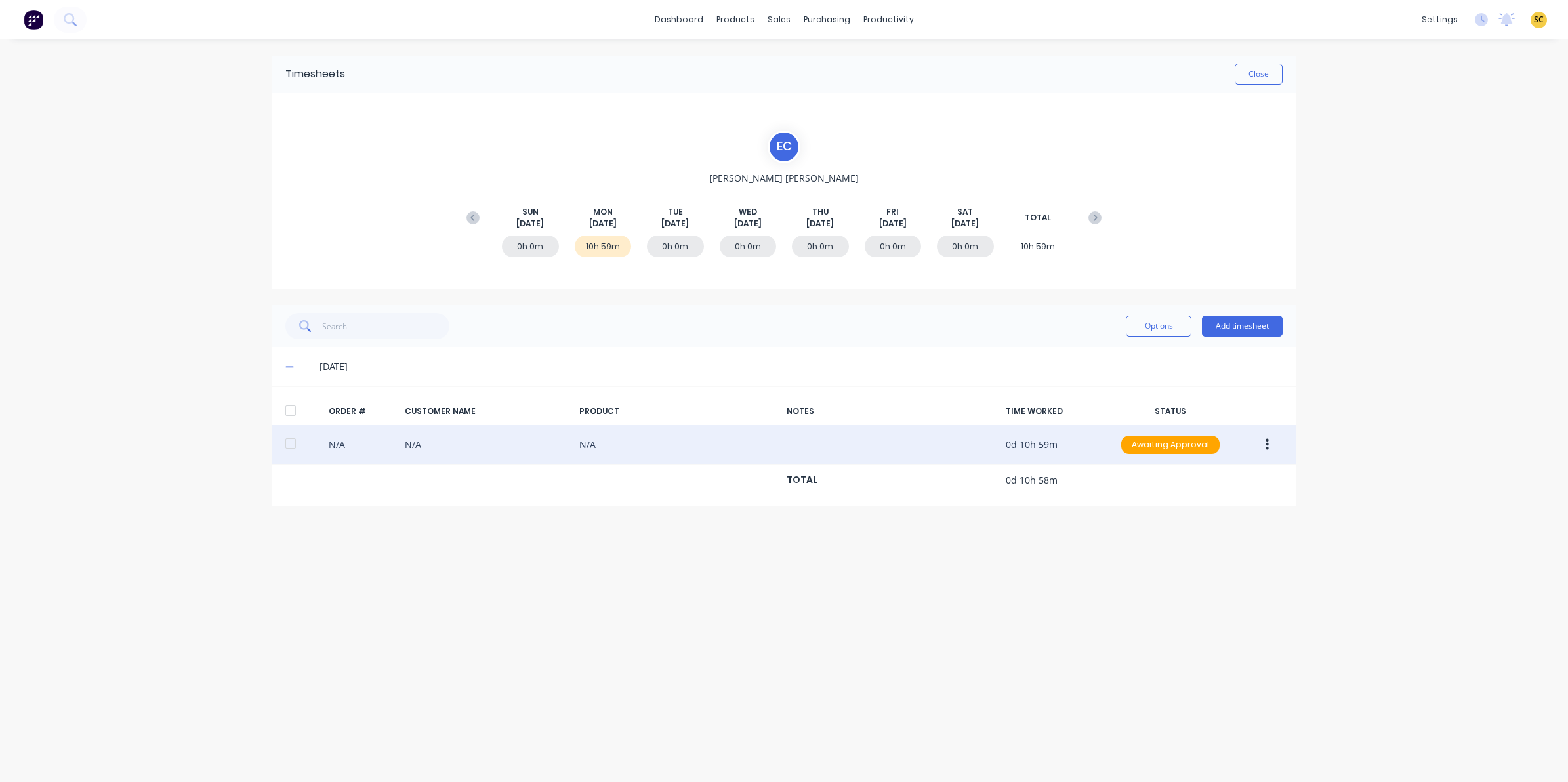
click at [1271, 446] on button "button" at bounding box center [1267, 444] width 31 height 23
click at [1210, 525] on div "Edit" at bounding box center [1220, 532] width 101 height 19
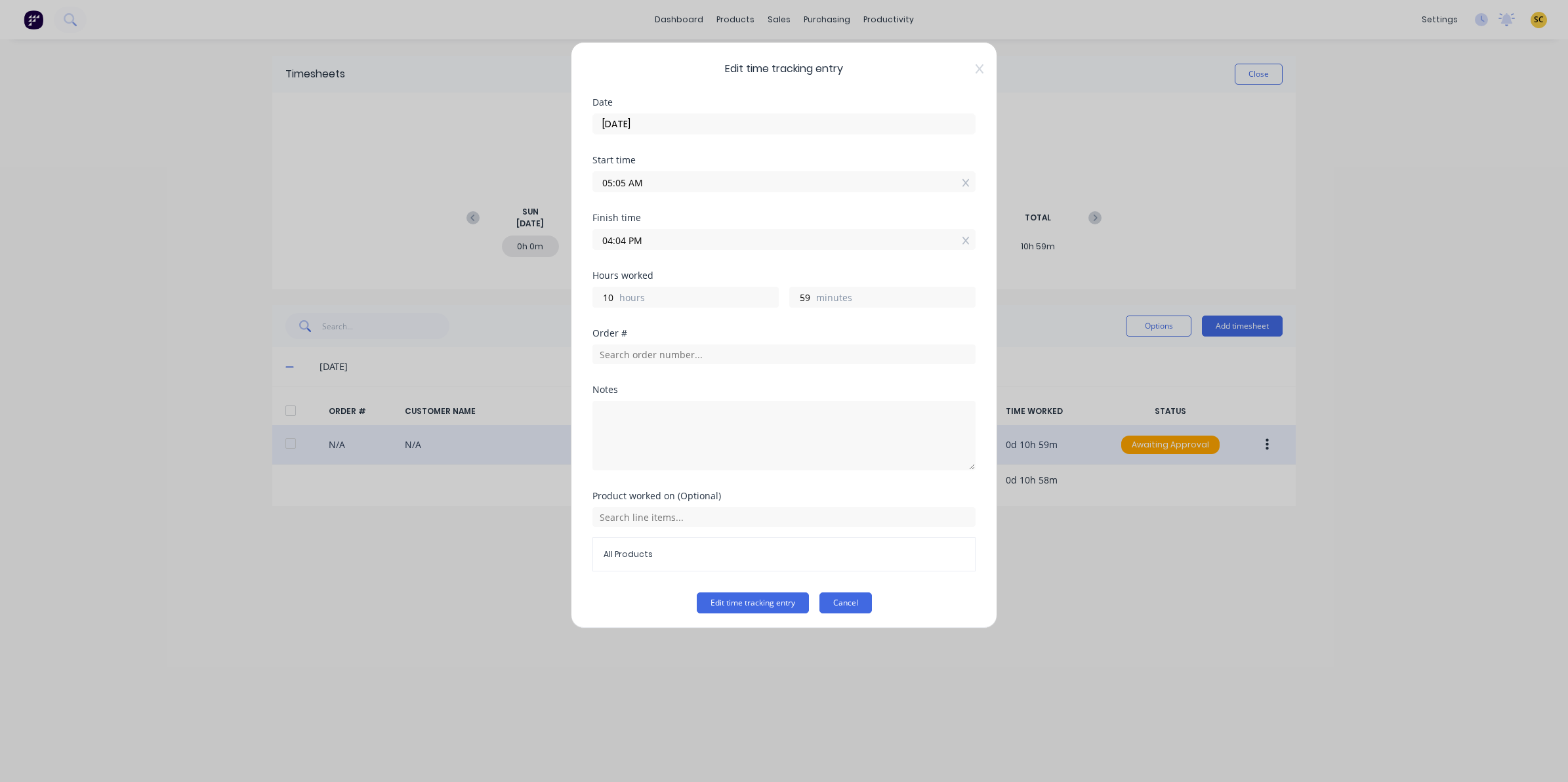
click at [851, 605] on button "Cancel" at bounding box center [846, 603] width 52 height 21
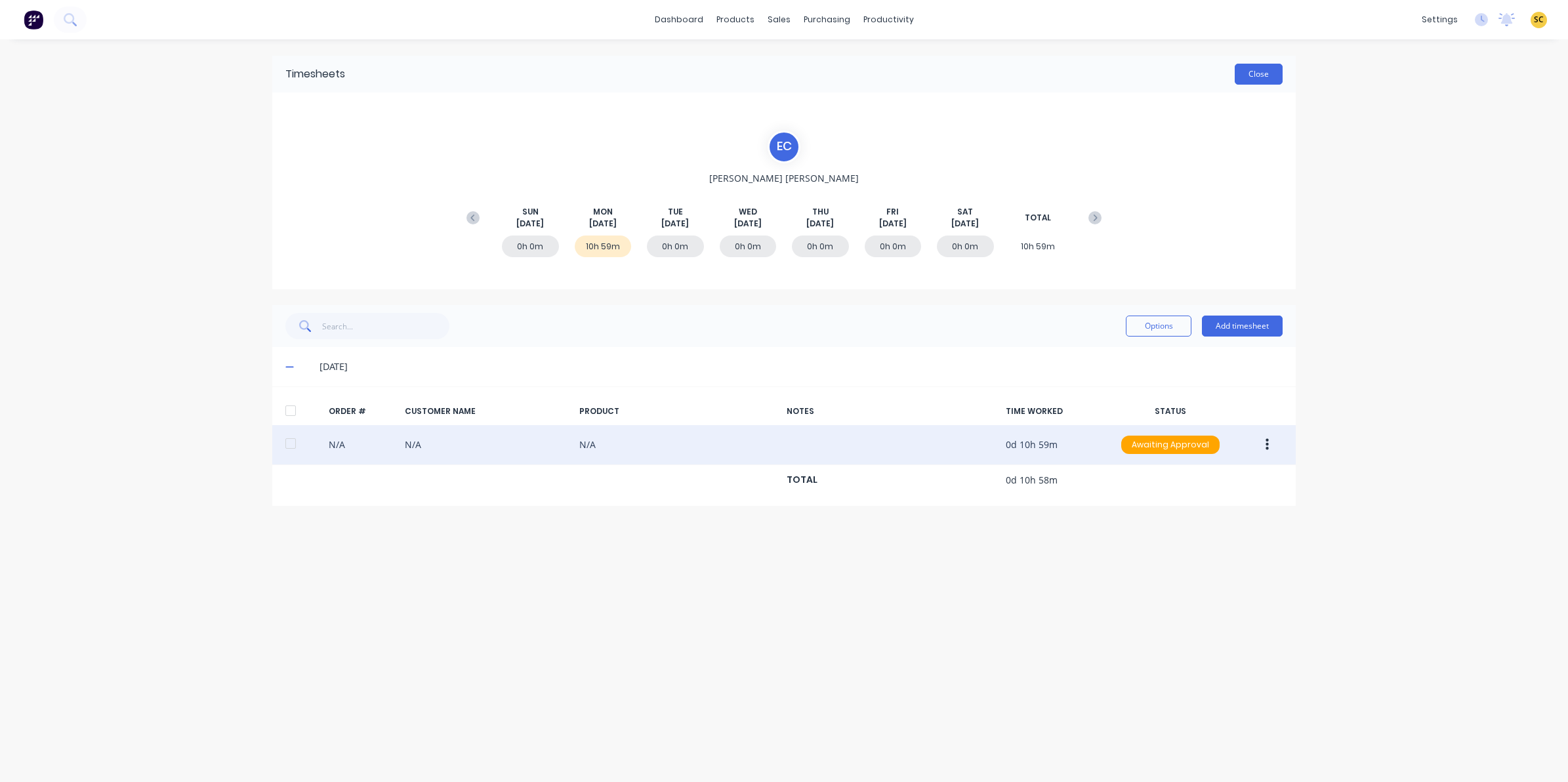
click at [1277, 81] on button "Close" at bounding box center [1259, 73] width 48 height 21
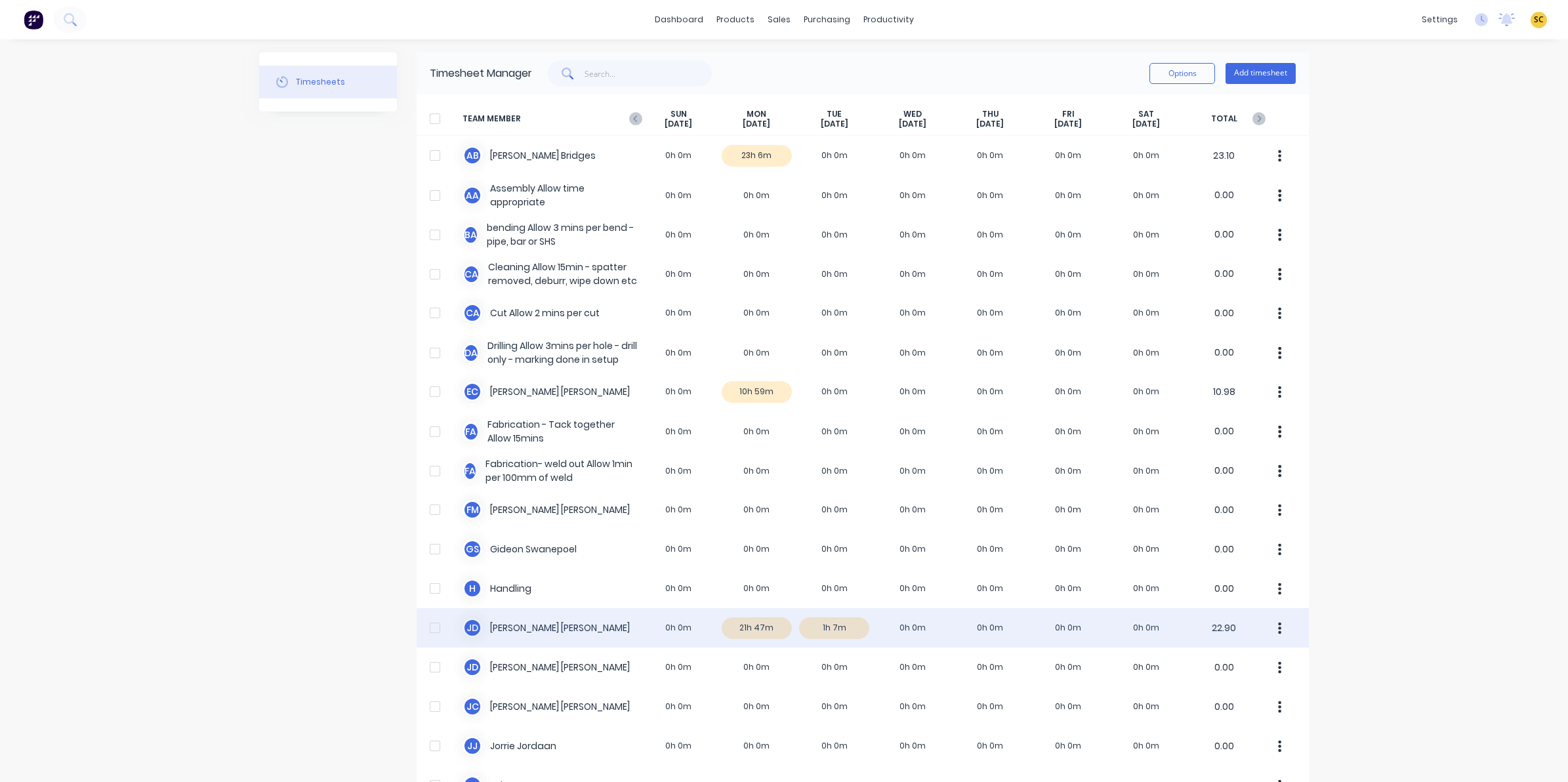
click at [761, 634] on div "[PERSON_NAME] 0h 0m 21h 47m 1h 7m 0h 0m 0h 0m 0h 0m 0h 0m 22.90" at bounding box center [863, 628] width 892 height 39
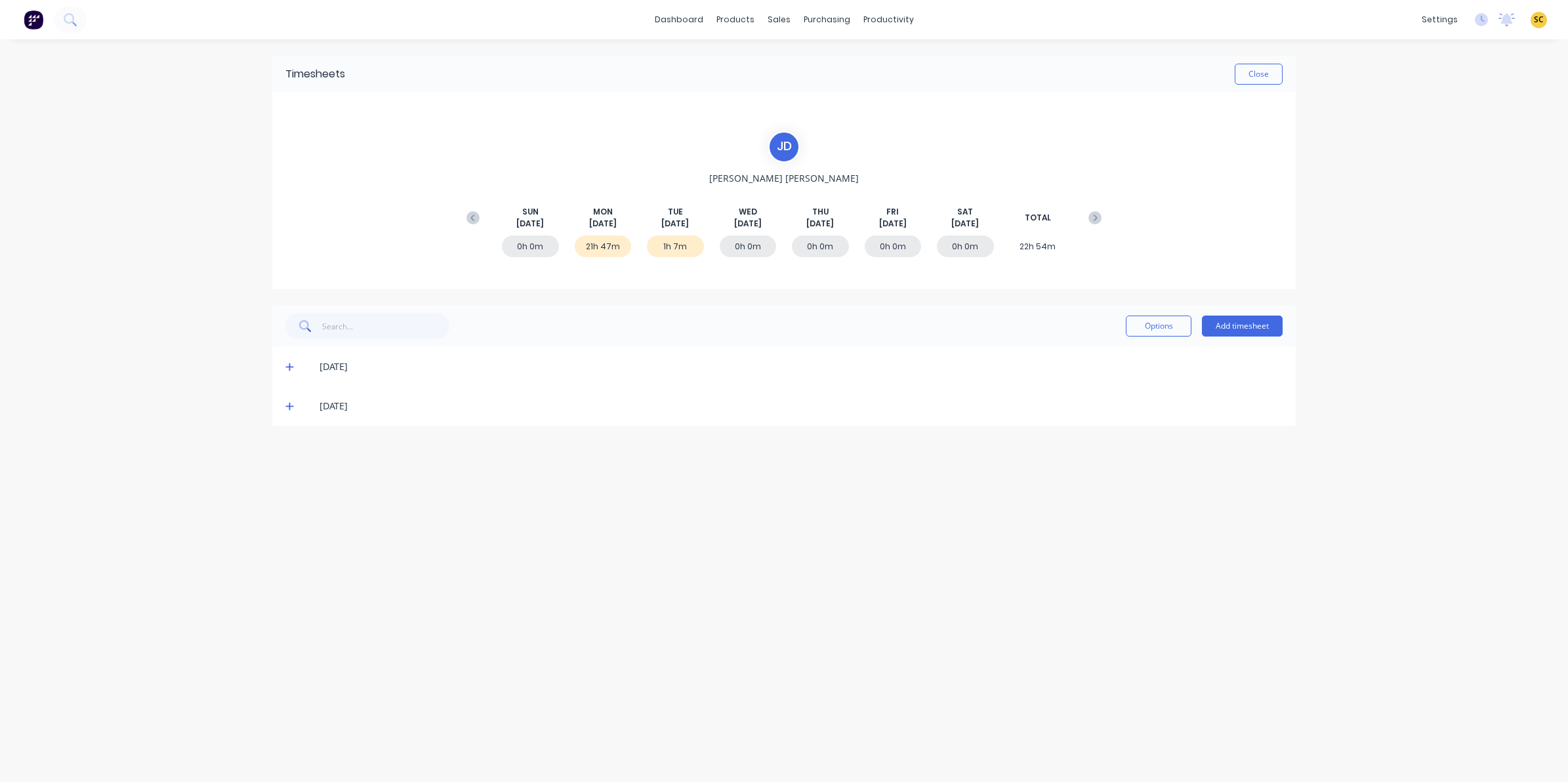
click at [285, 359] on div "[DATE]" at bounding box center [784, 366] width 1023 height 39
click at [293, 366] on icon at bounding box center [289, 367] width 8 height 9
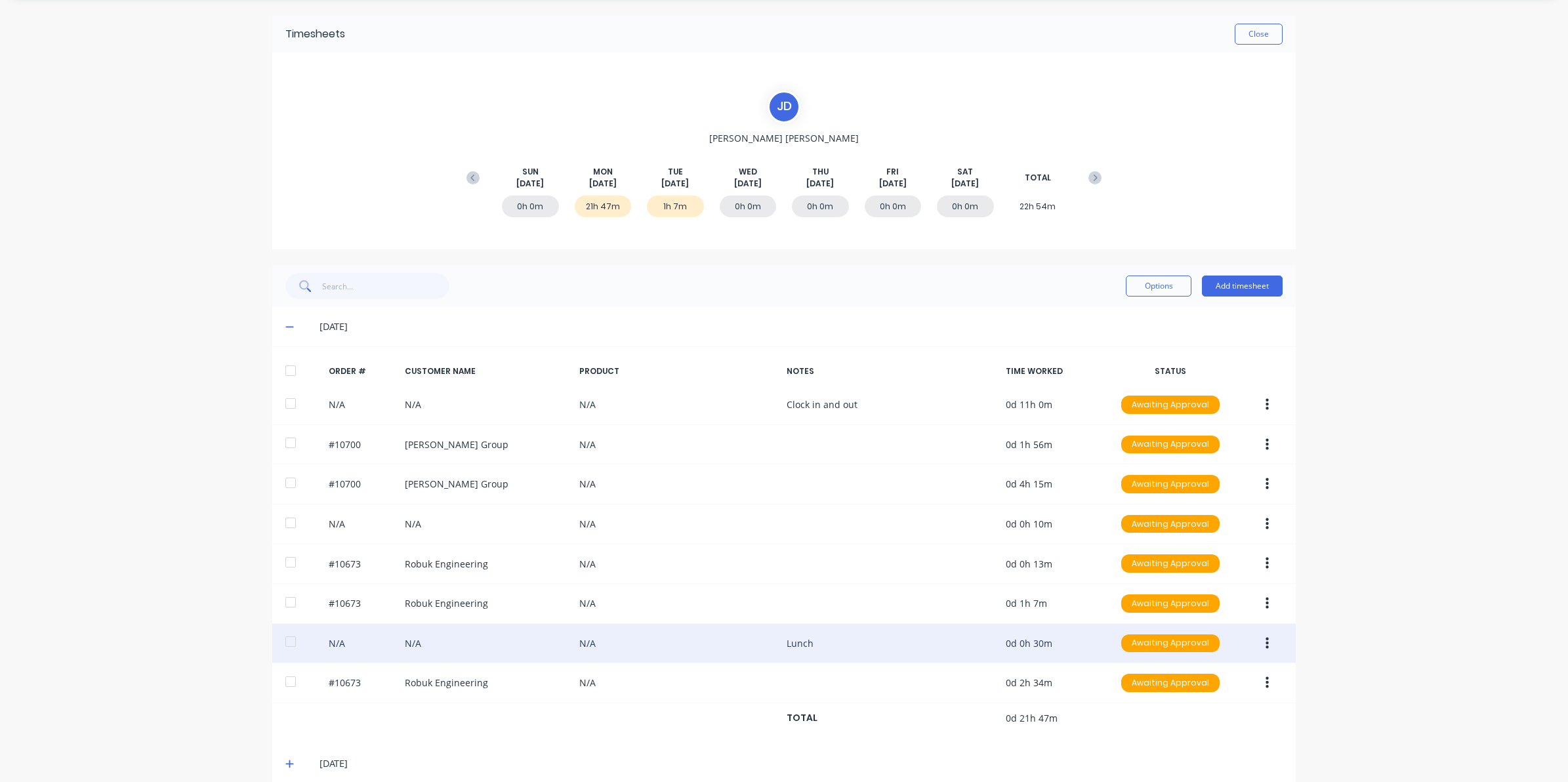
scroll to position [61, 0]
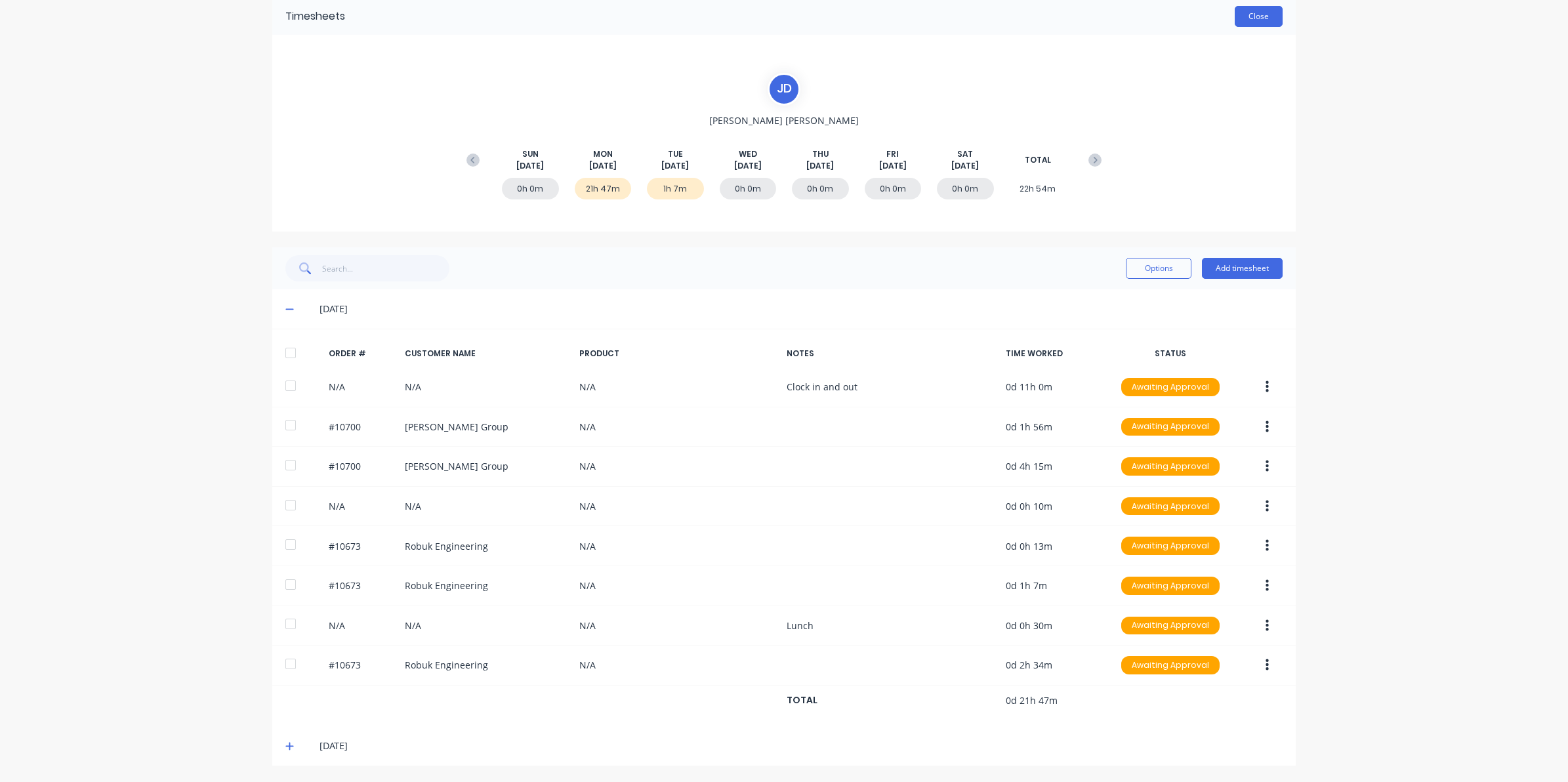
click at [1261, 7] on button "Close" at bounding box center [1259, 16] width 48 height 21
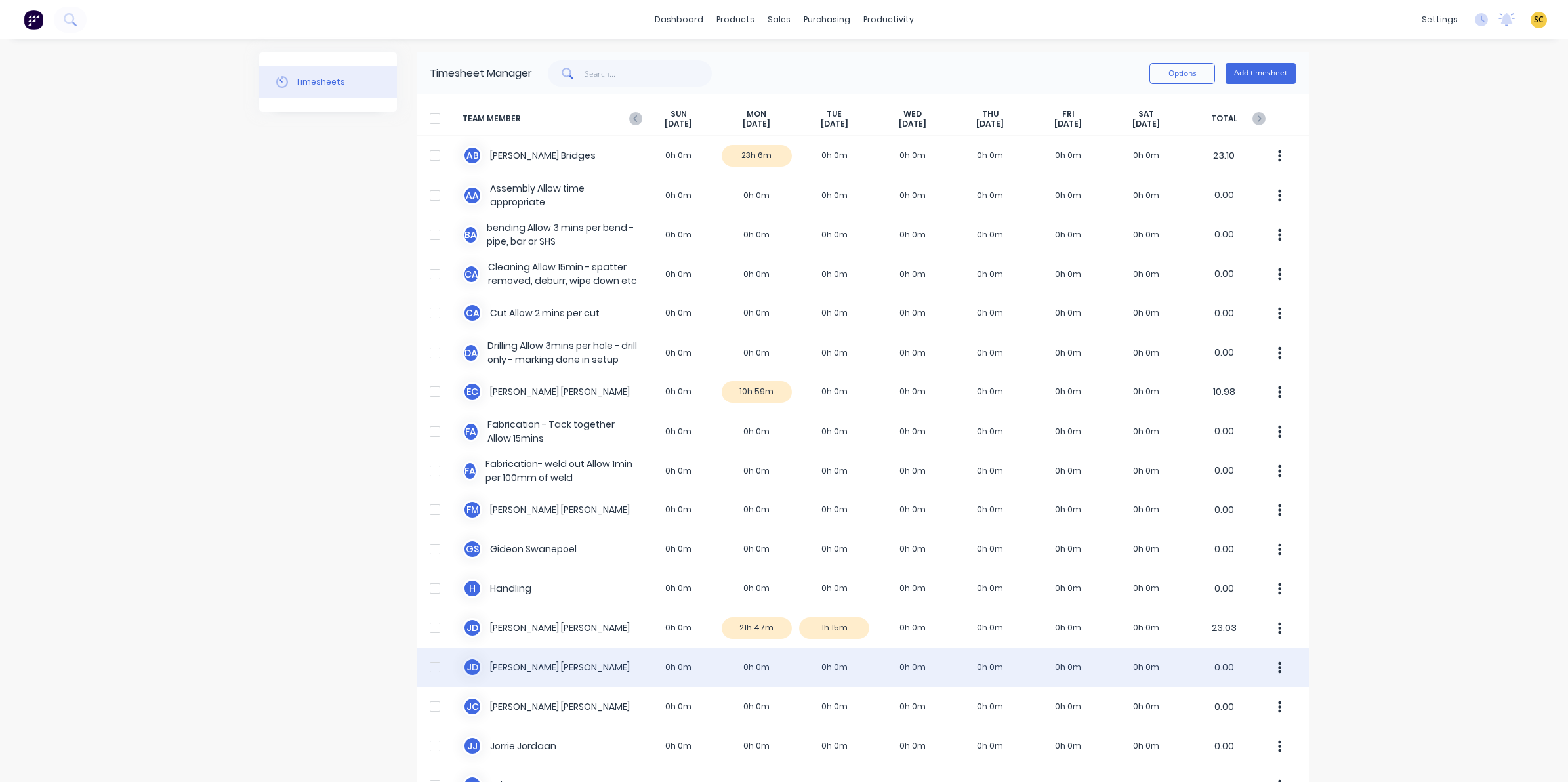
click at [752, 665] on div "J d [PERSON_NAME] 0h 0m 0h 0m 0h 0m 0h 0m 0h 0m 0h 0m 0h 0m 0.00" at bounding box center [863, 668] width 892 height 39
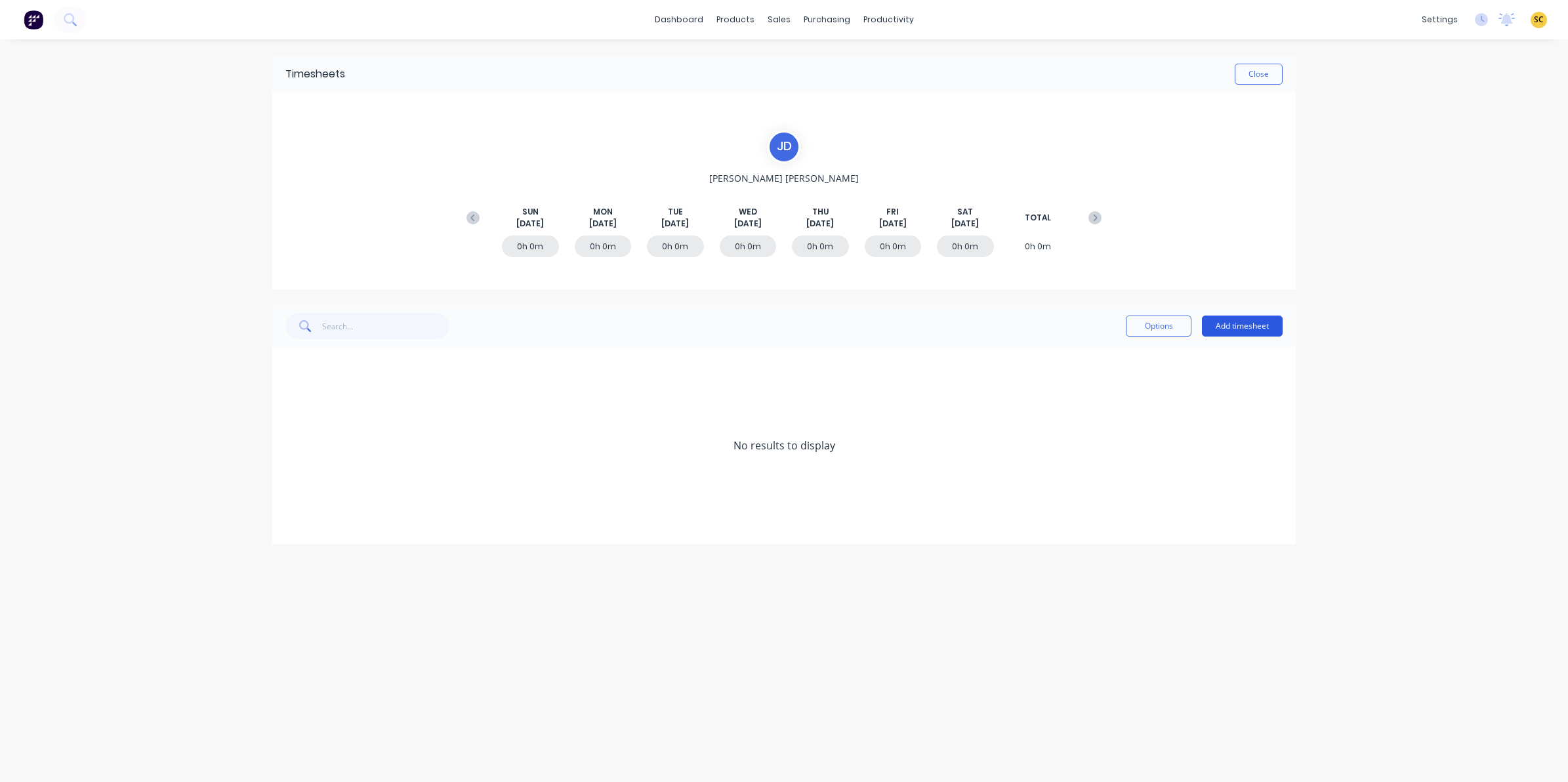
click at [1216, 317] on button "Add timesheet" at bounding box center [1242, 326] width 81 height 21
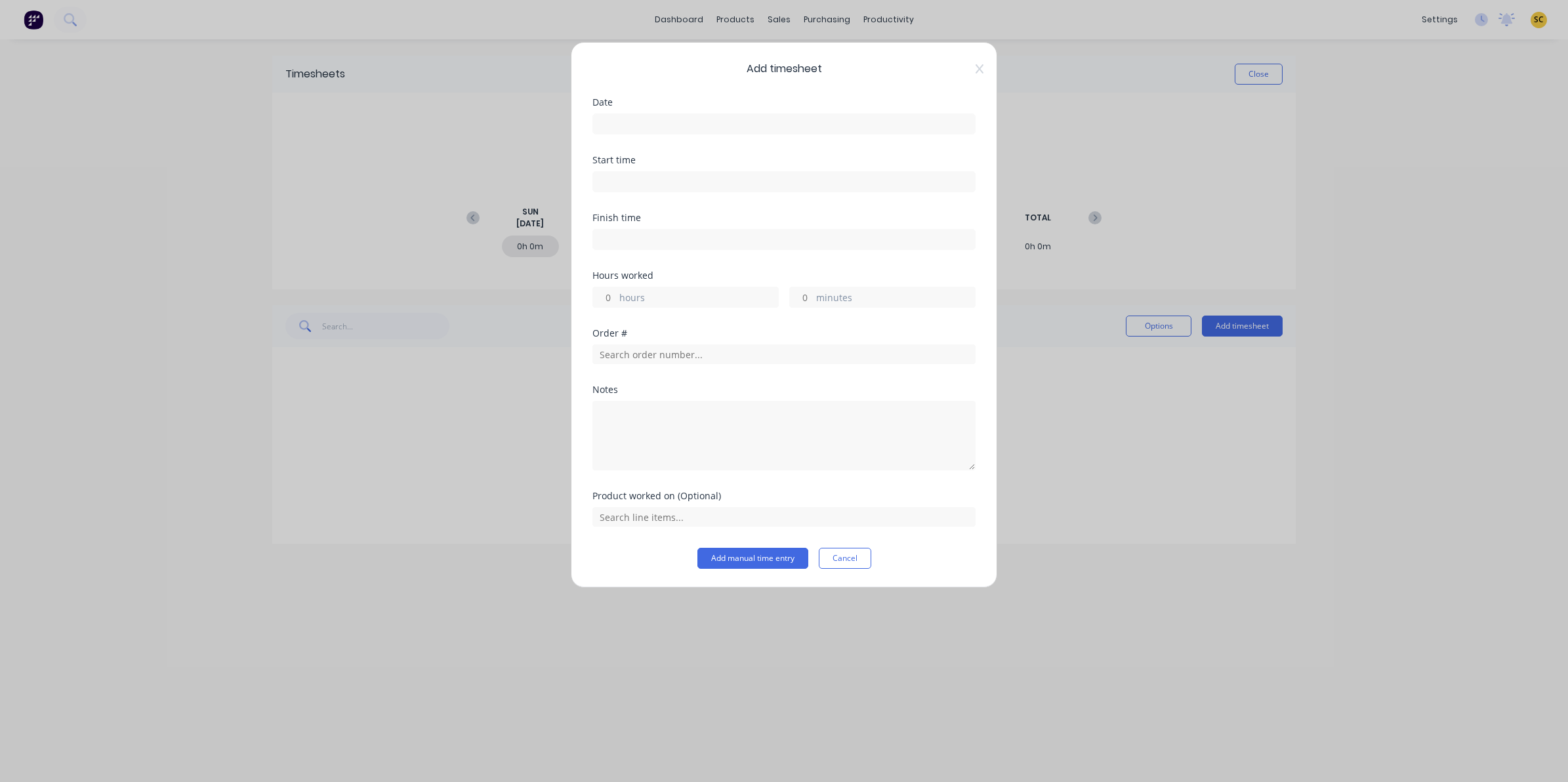
click at [600, 126] on input at bounding box center [784, 124] width 382 height 20
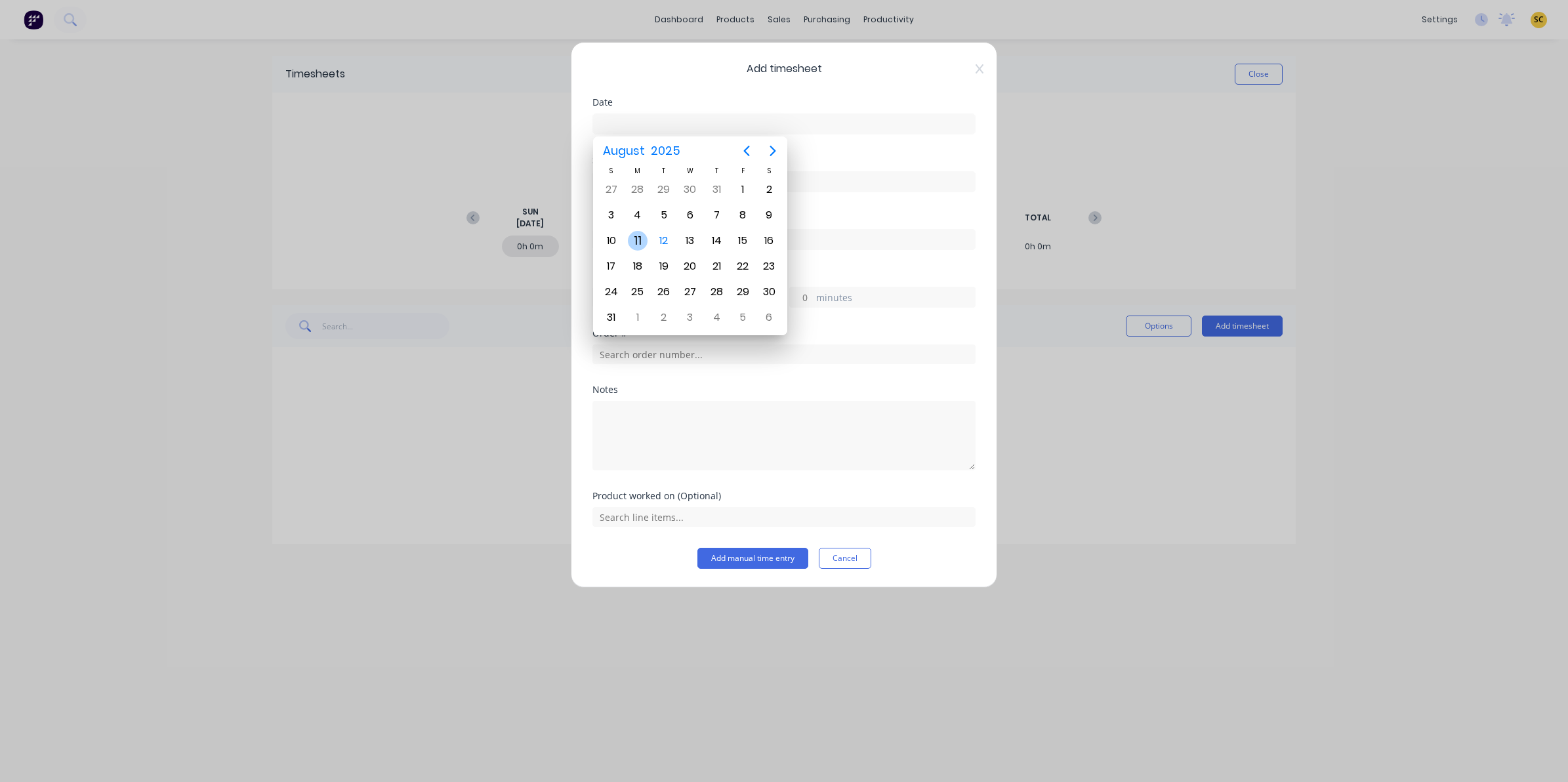
click at [641, 238] on div "11" at bounding box center [638, 240] width 20 height 20
type input "[DATE]"
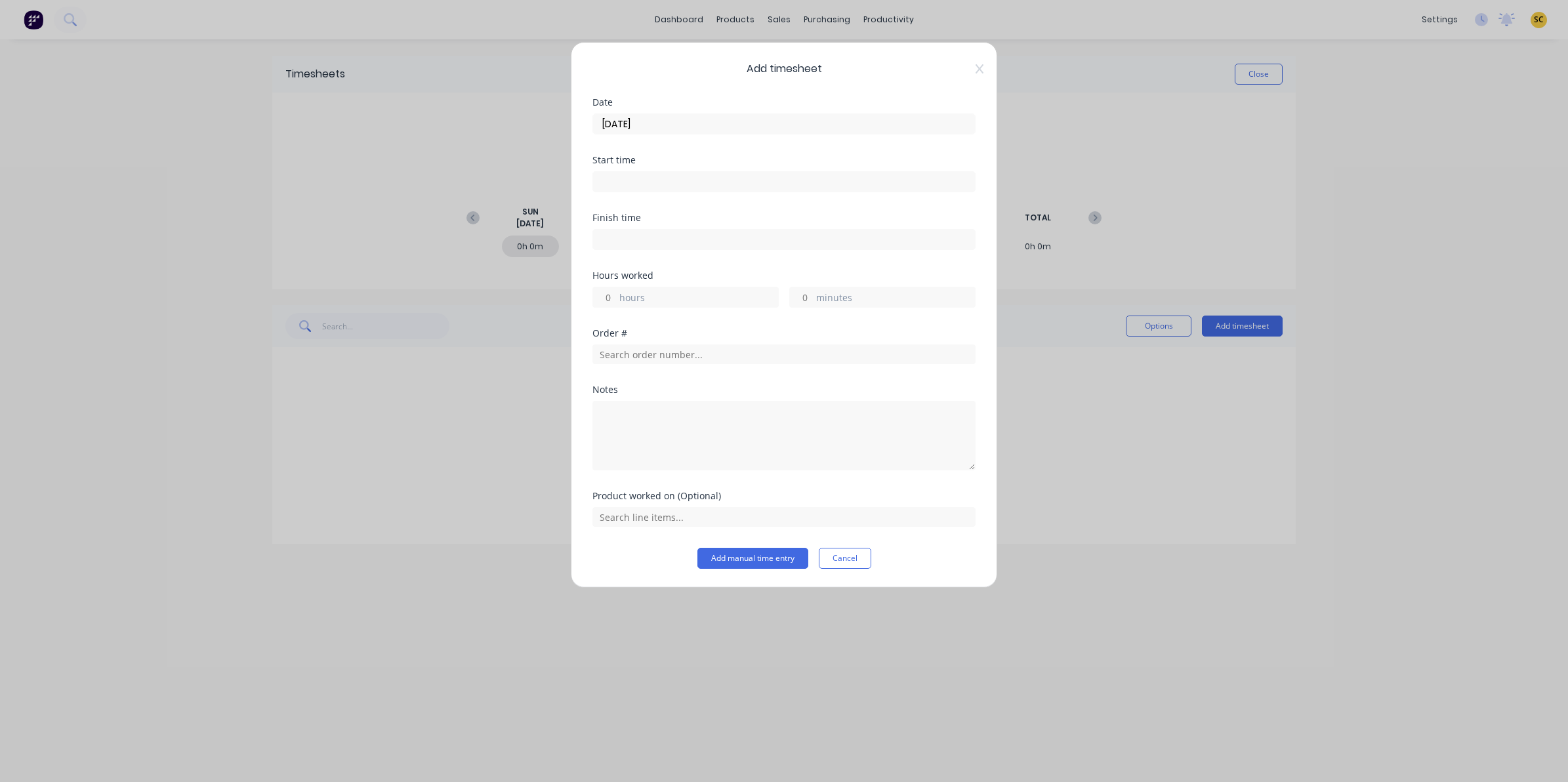
click at [641, 192] on label at bounding box center [784, 181] width 383 height 21
click at [641, 192] on input at bounding box center [784, 181] width 382 height 20
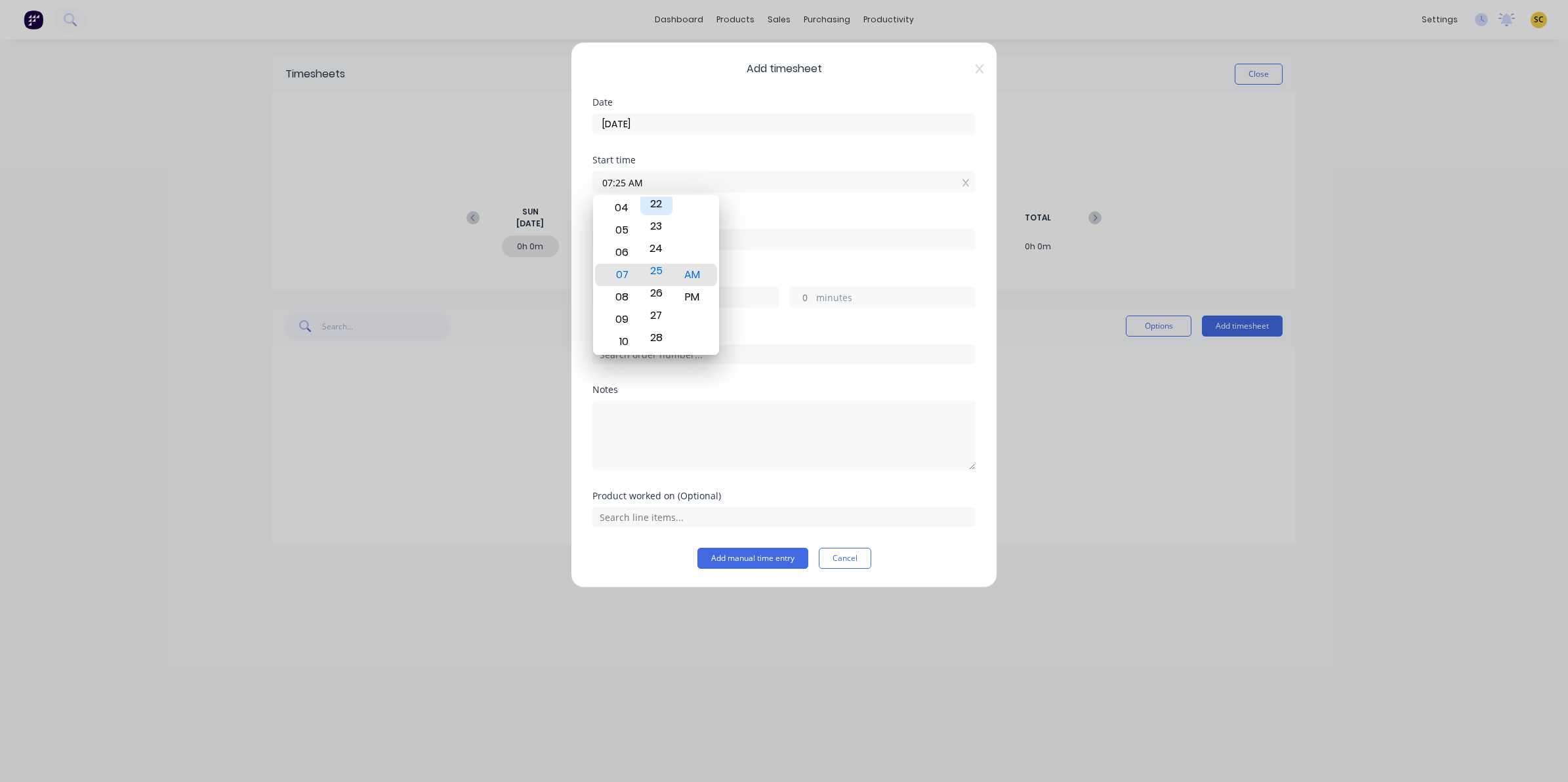
drag, startPoint x: 643, startPoint y: 205, endPoint x: 639, endPoint y: 199, distance: 7.2
click at [640, 205] on div "22" at bounding box center [656, 205] width 33 height 22
drag, startPoint x: 640, startPoint y: 182, endPoint x: 496, endPoint y: 180, distance: 144.0
click at [496, 179] on div "Add timesheet Date [DATE] Start time 07:25 AM Finish time Hours worked hours mi…" at bounding box center [784, 391] width 1568 height 782
type input "06:00 AM"
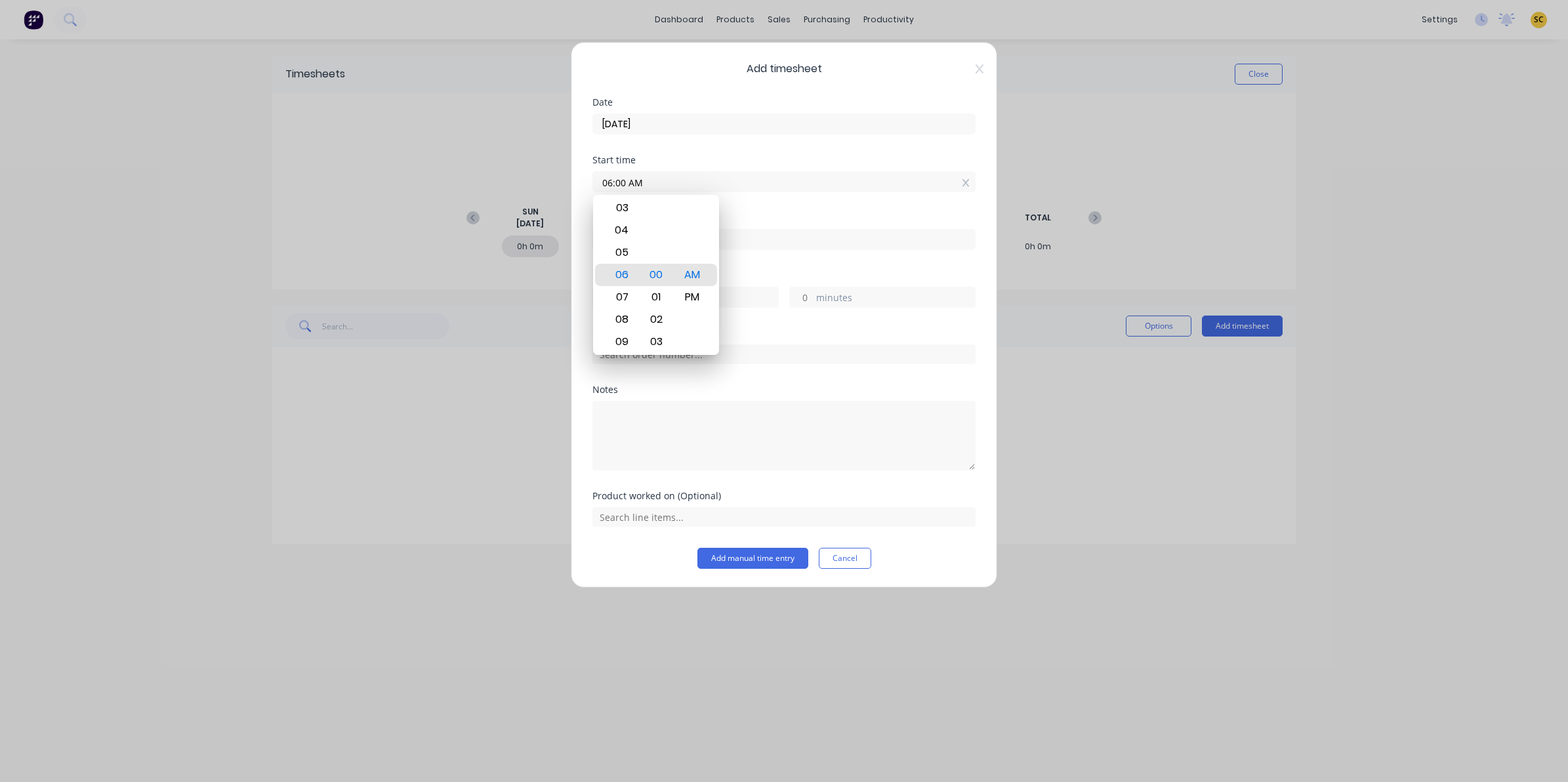
click at [783, 234] on input at bounding box center [784, 239] width 382 height 20
type input "07:25 AM"
type input "1"
type input "25"
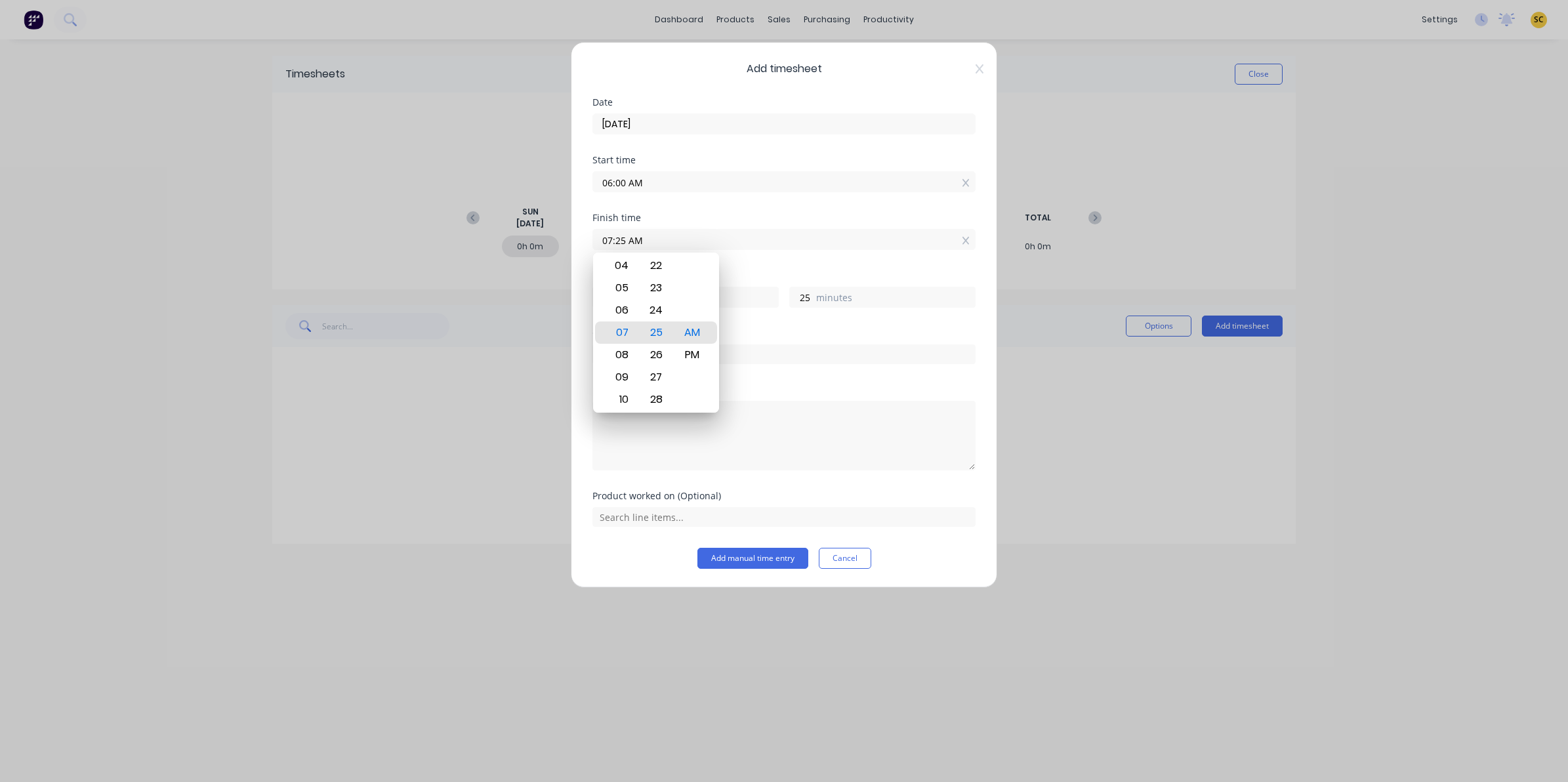
click at [782, 240] on input "07:25 AM" at bounding box center [784, 239] width 382 height 20
drag, startPoint x: 782, startPoint y: 238, endPoint x: 512, endPoint y: 264, distance: 271.2
click at [512, 264] on div "Add timesheet Date [DATE] Start time 06:00 AM Finish time 07:25 AM Hours worked…" at bounding box center [784, 391] width 1568 height 782
type input "09:40 AM"
type input "3"
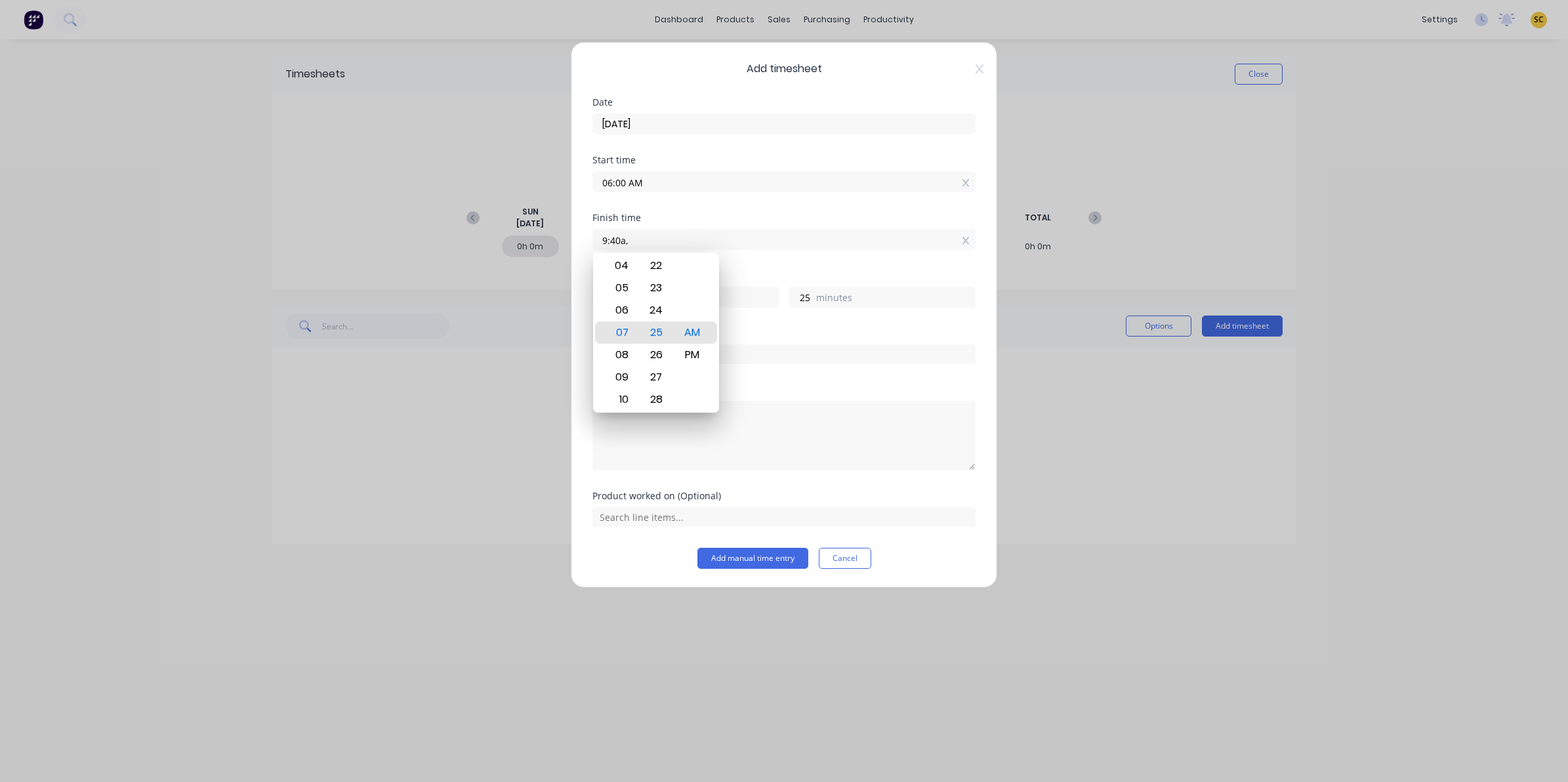
type input "40"
click at [733, 316] on div "Hours worked 3 hours 40 minutes" at bounding box center [784, 300] width 383 height 58
click at [756, 351] on input "text" at bounding box center [784, 354] width 383 height 20
type input "10440"
click at [697, 548] on button "Add manual time entry" at bounding box center [752, 558] width 111 height 21
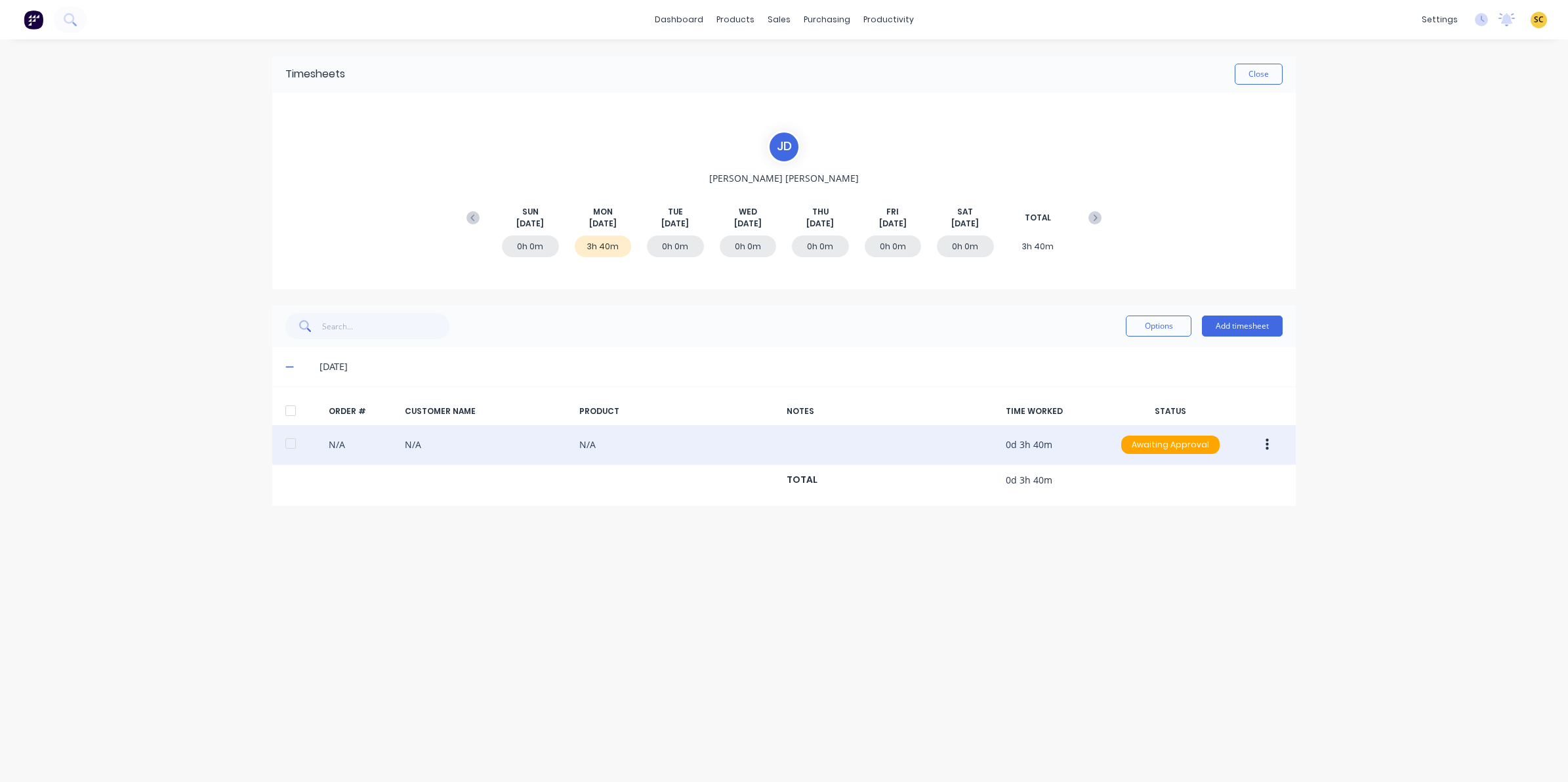
click at [1275, 447] on button "button" at bounding box center [1267, 444] width 31 height 23
click at [1190, 526] on div "Edit" at bounding box center [1220, 532] width 101 height 19
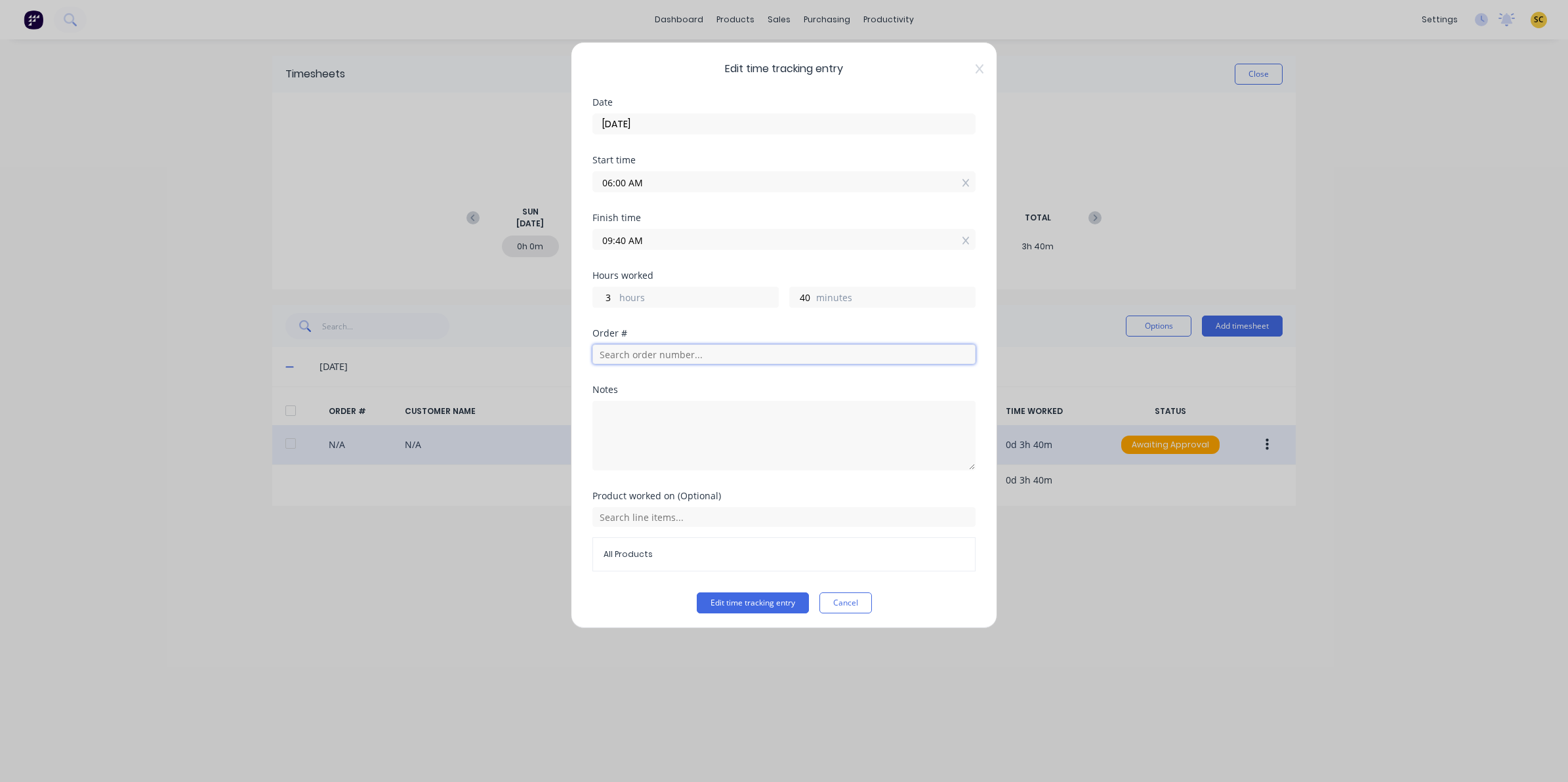
click at [654, 356] on input "text" at bounding box center [784, 354] width 383 height 20
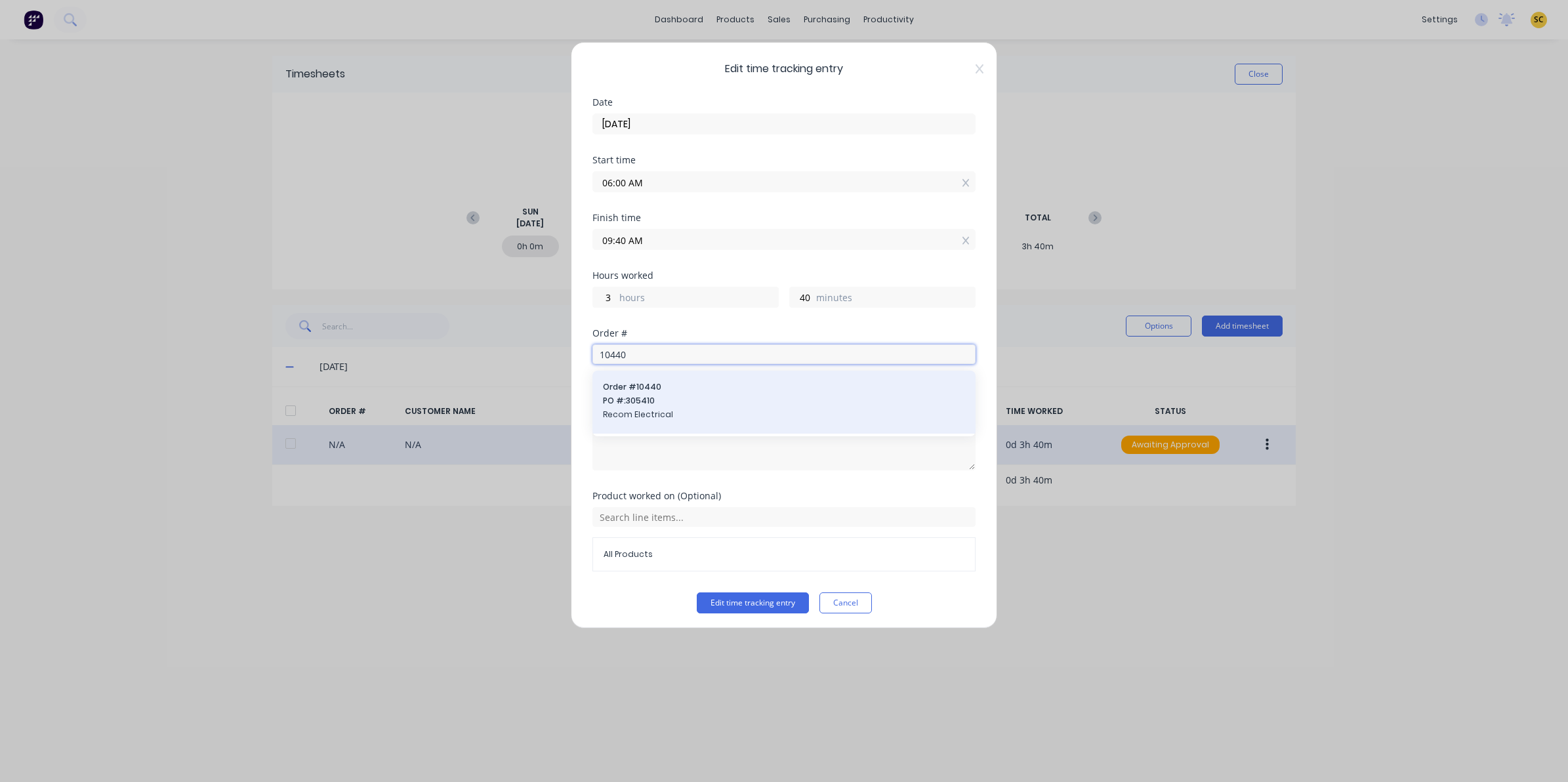
type input "10440"
click at [661, 411] on span "Recom Electrical" at bounding box center [784, 415] width 362 height 12
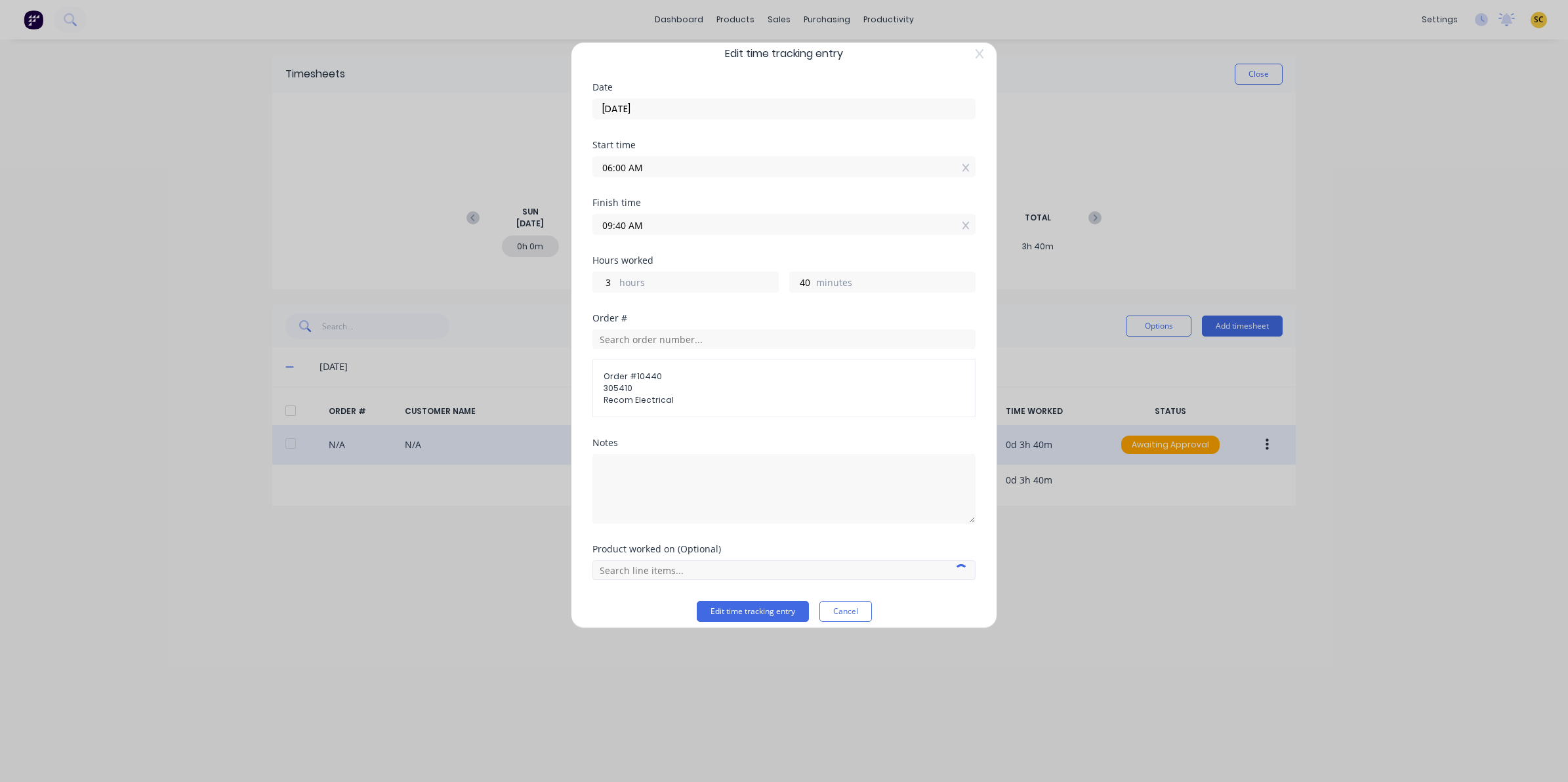
scroll to position [28, 0]
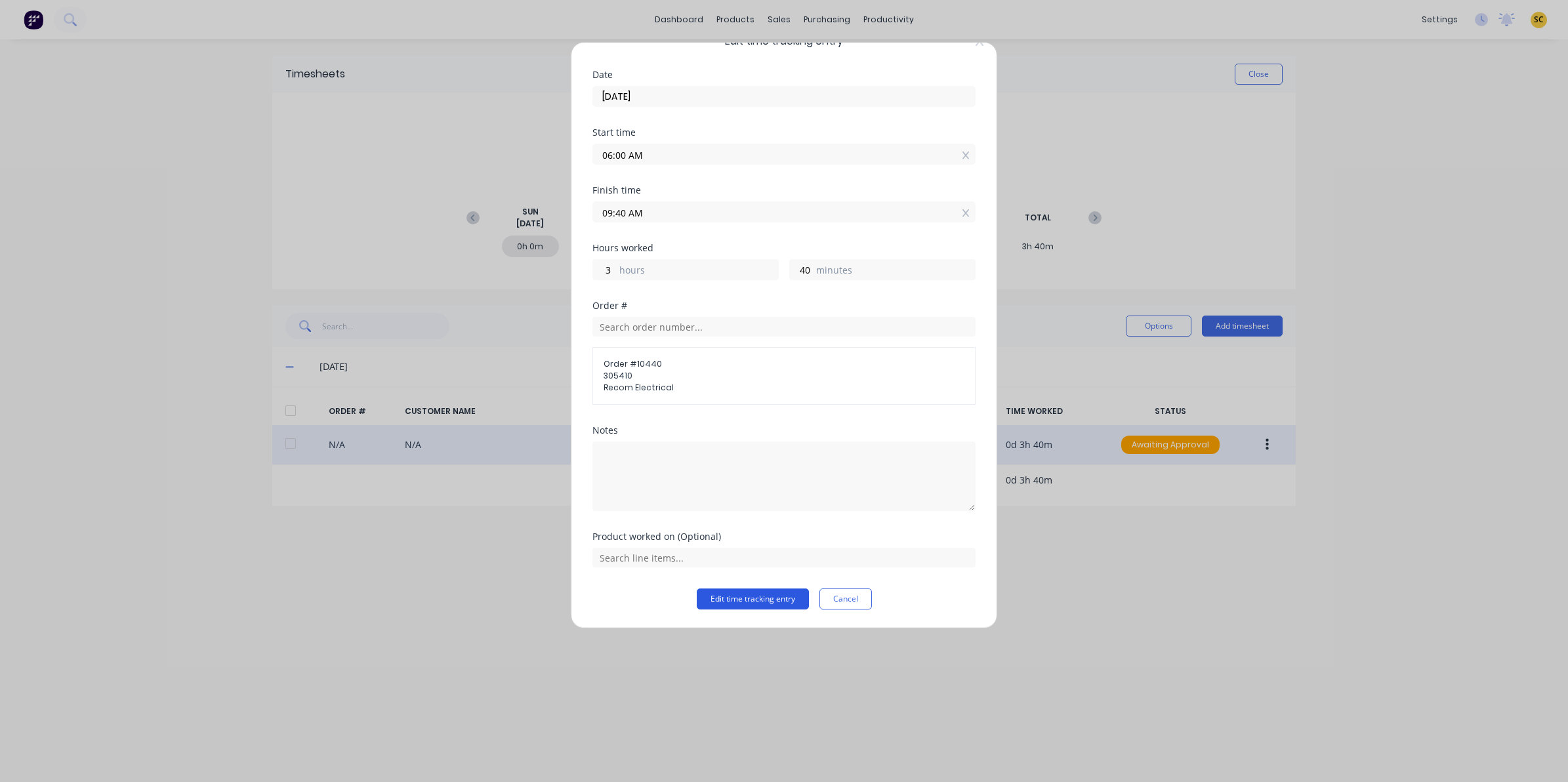
click at [748, 590] on button "Edit time tracking entry" at bounding box center [753, 599] width 112 height 21
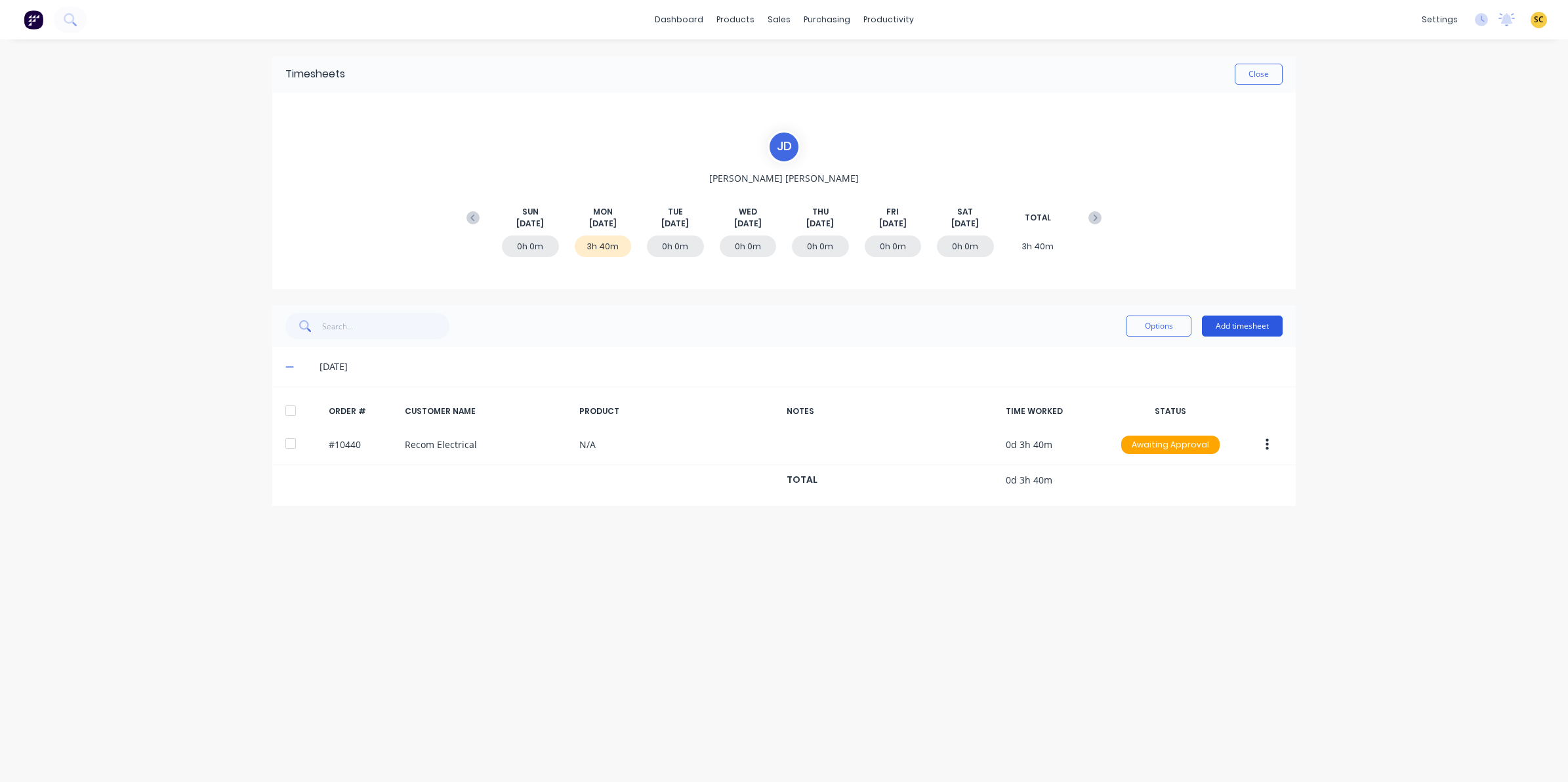
click at [1250, 323] on button "Add timesheet" at bounding box center [1242, 326] width 81 height 21
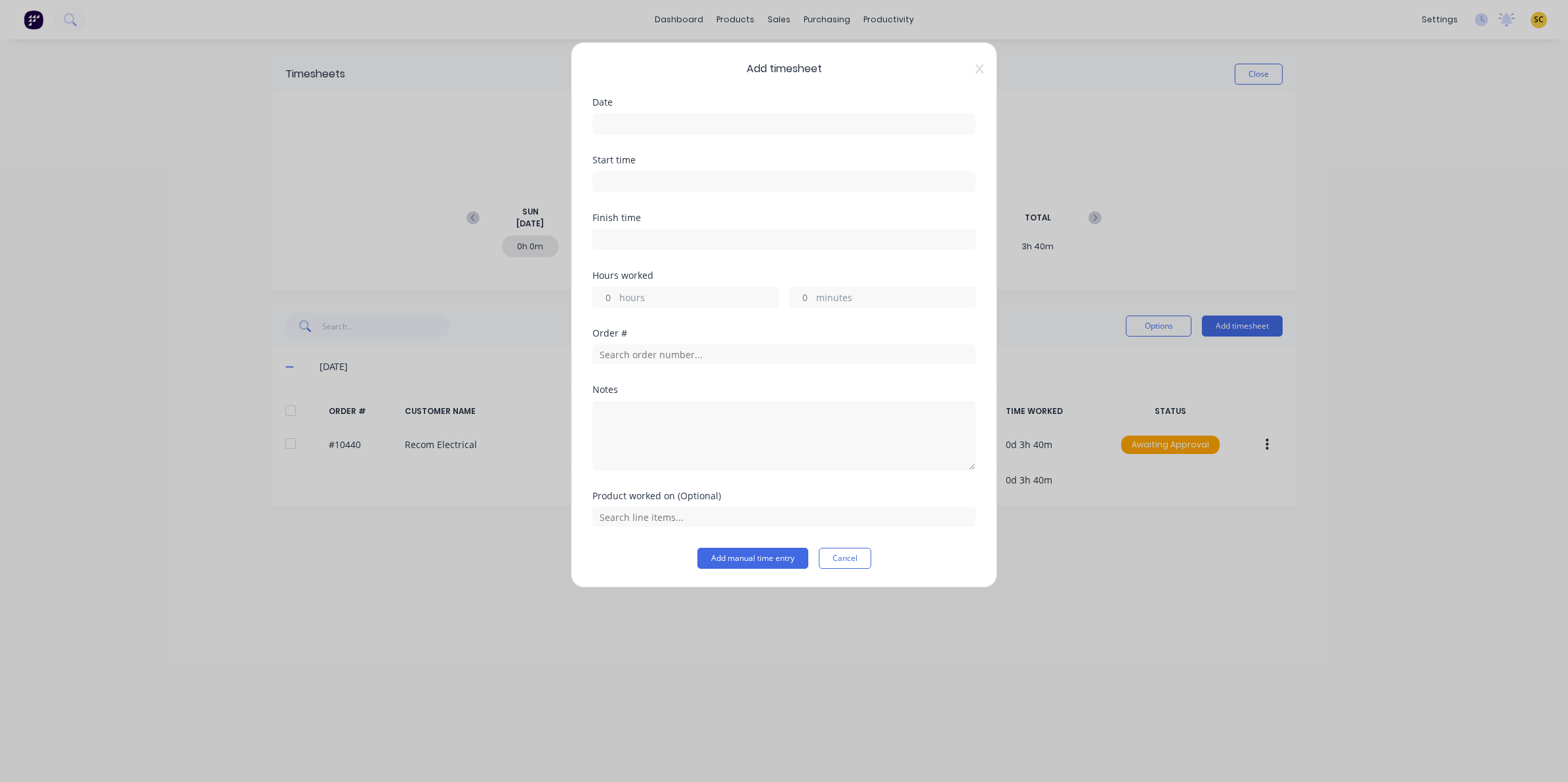
click at [622, 128] on input at bounding box center [784, 124] width 382 height 20
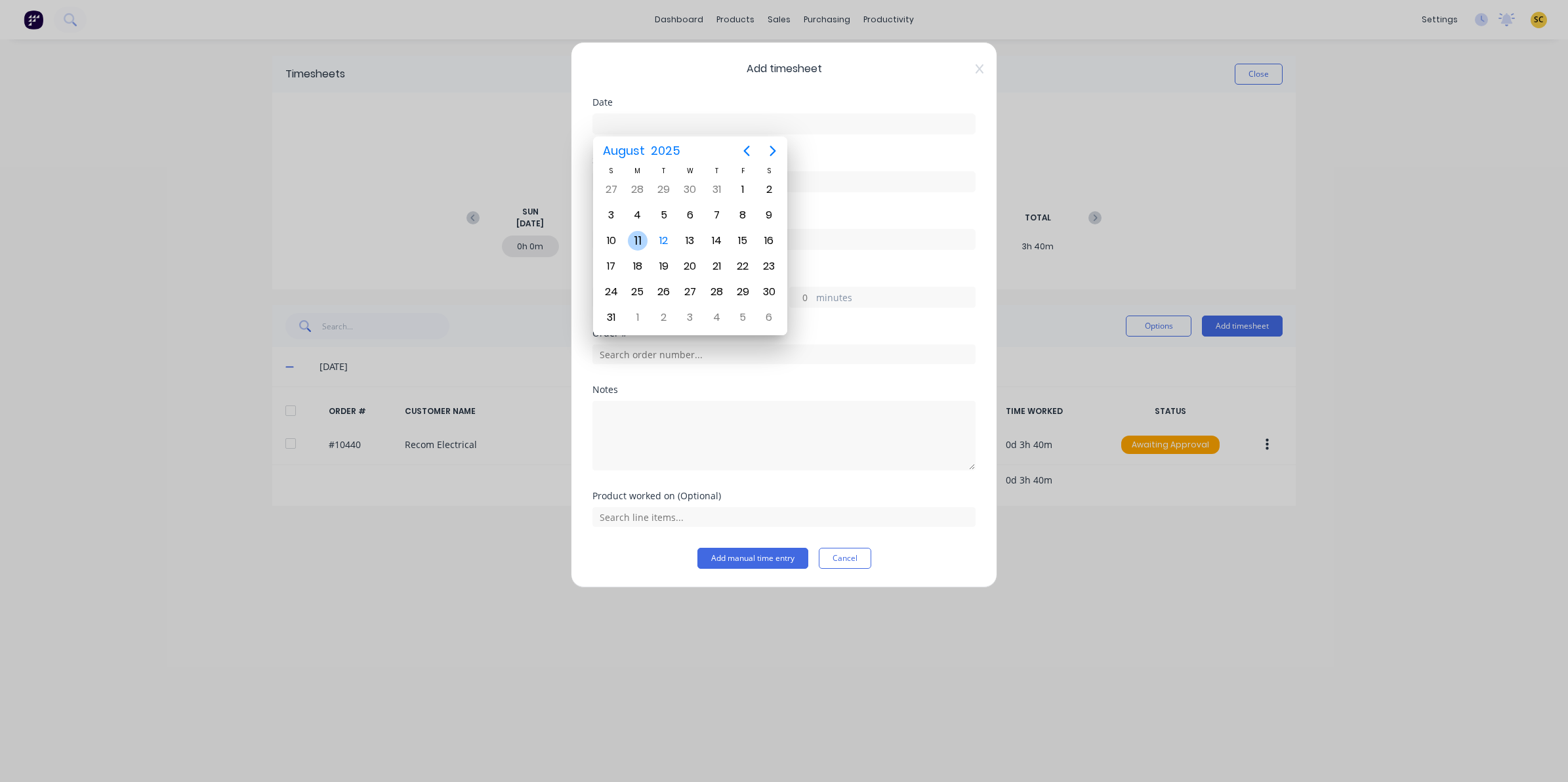
click at [644, 238] on div "11" at bounding box center [638, 240] width 20 height 20
type input "[DATE]"
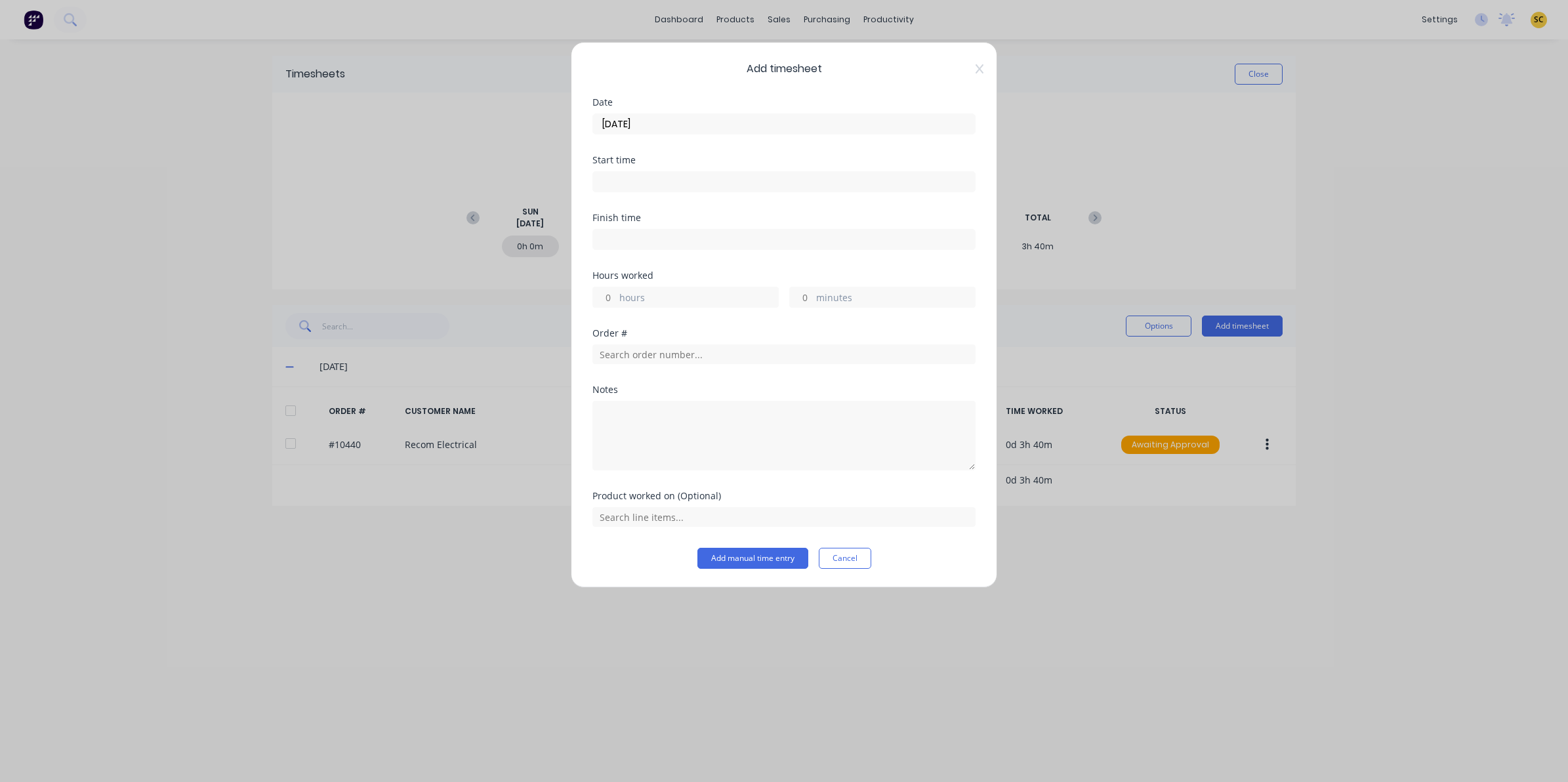
click at [637, 192] on label at bounding box center [784, 181] width 383 height 21
click at [637, 192] on input at bounding box center [784, 181] width 382 height 20
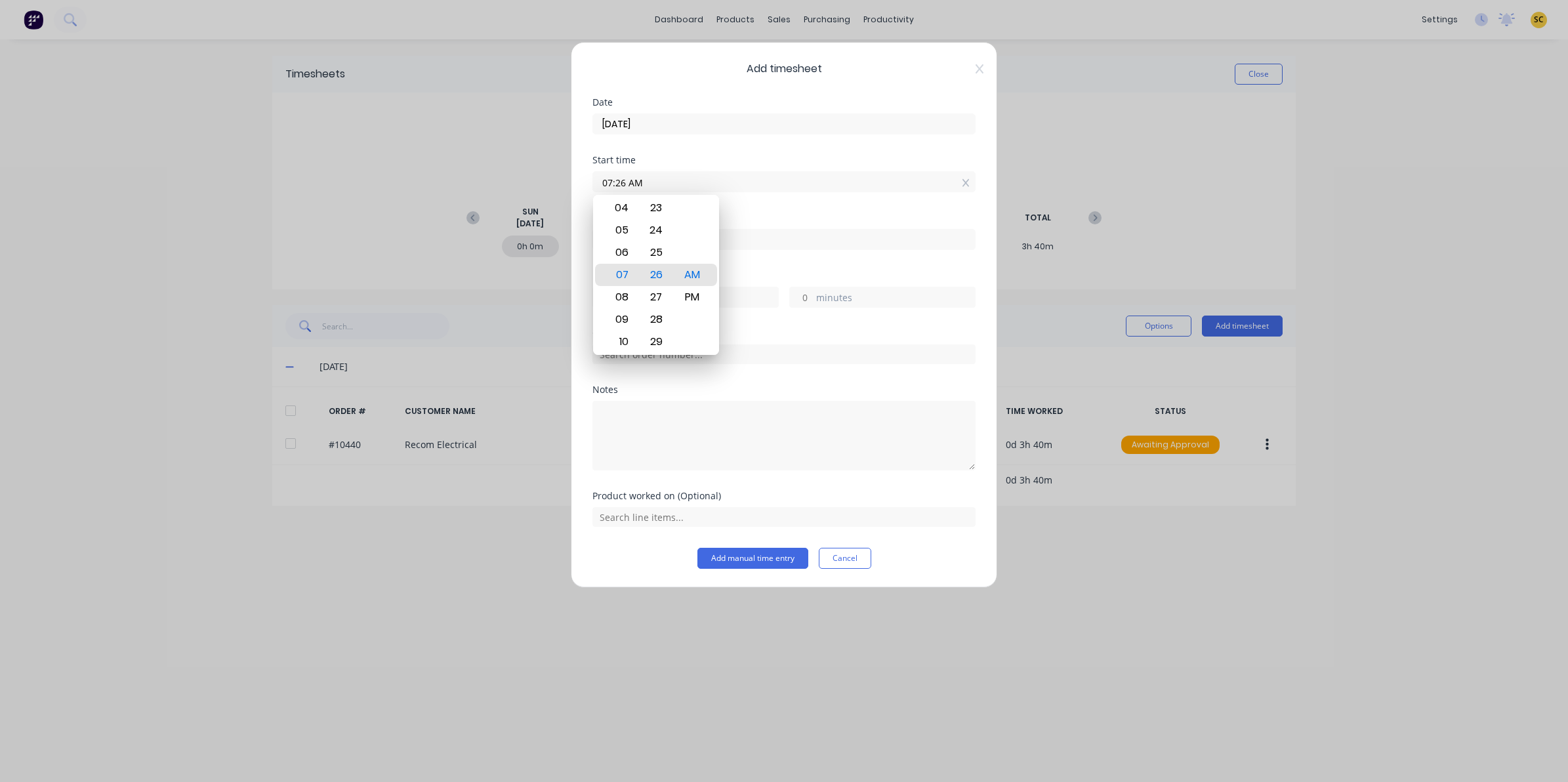
drag, startPoint x: 651, startPoint y: 184, endPoint x: 231, endPoint y: 233, distance: 422.8
click at [231, 233] on div "Add timesheet Date [DATE] Start time 07:26 AM Finish time Hours worked hours mi…" at bounding box center [784, 391] width 1568 height 782
type input "09:40 AM"
drag, startPoint x: 763, startPoint y: 251, endPoint x: 761, endPoint y: 245, distance: 6.3
click at [761, 248] on div "Finish time" at bounding box center [784, 242] width 383 height 58
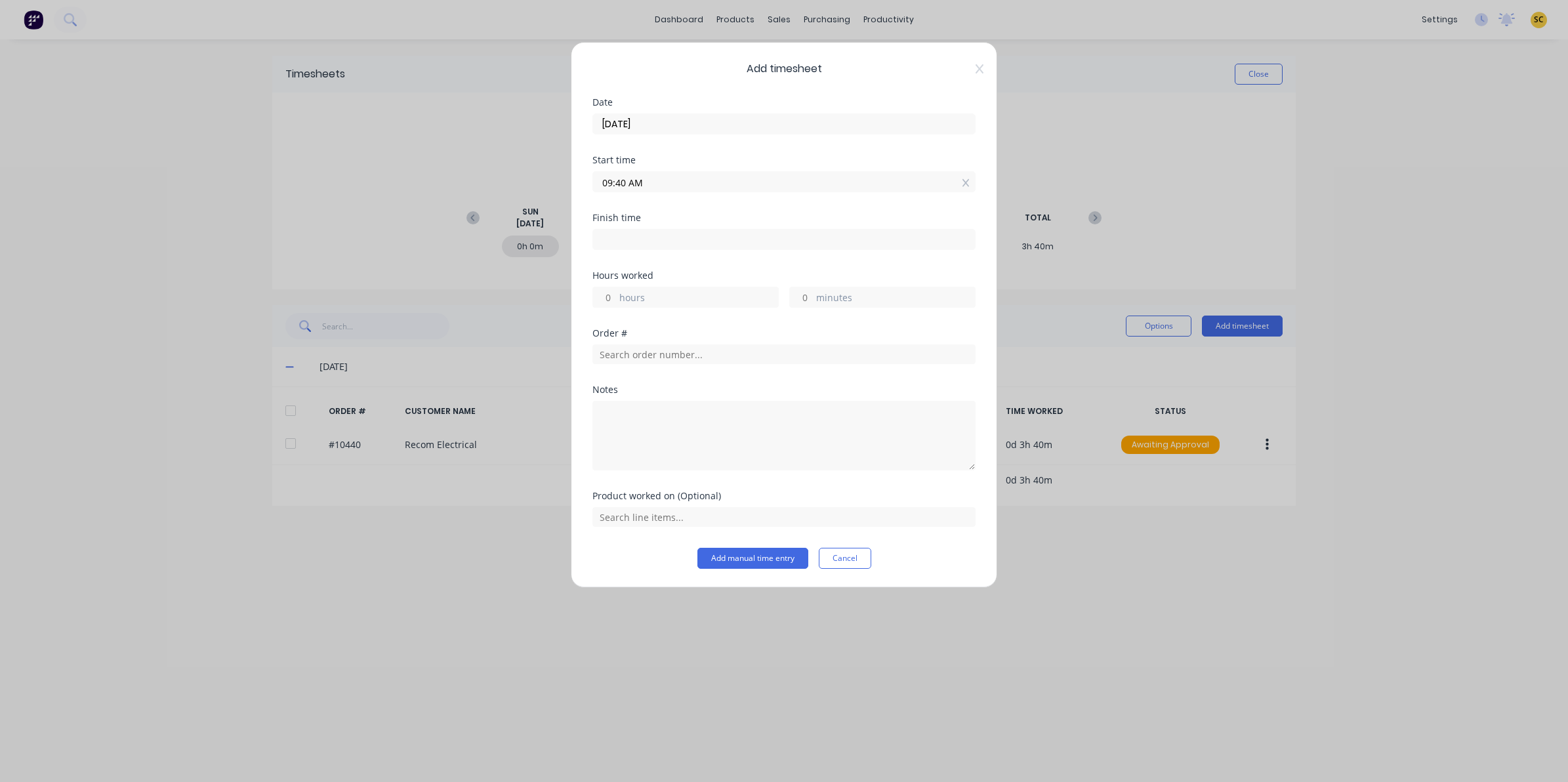
click at [761, 241] on input at bounding box center [784, 239] width 382 height 20
type input "07:26 AM"
type input "-2"
type input "-14"
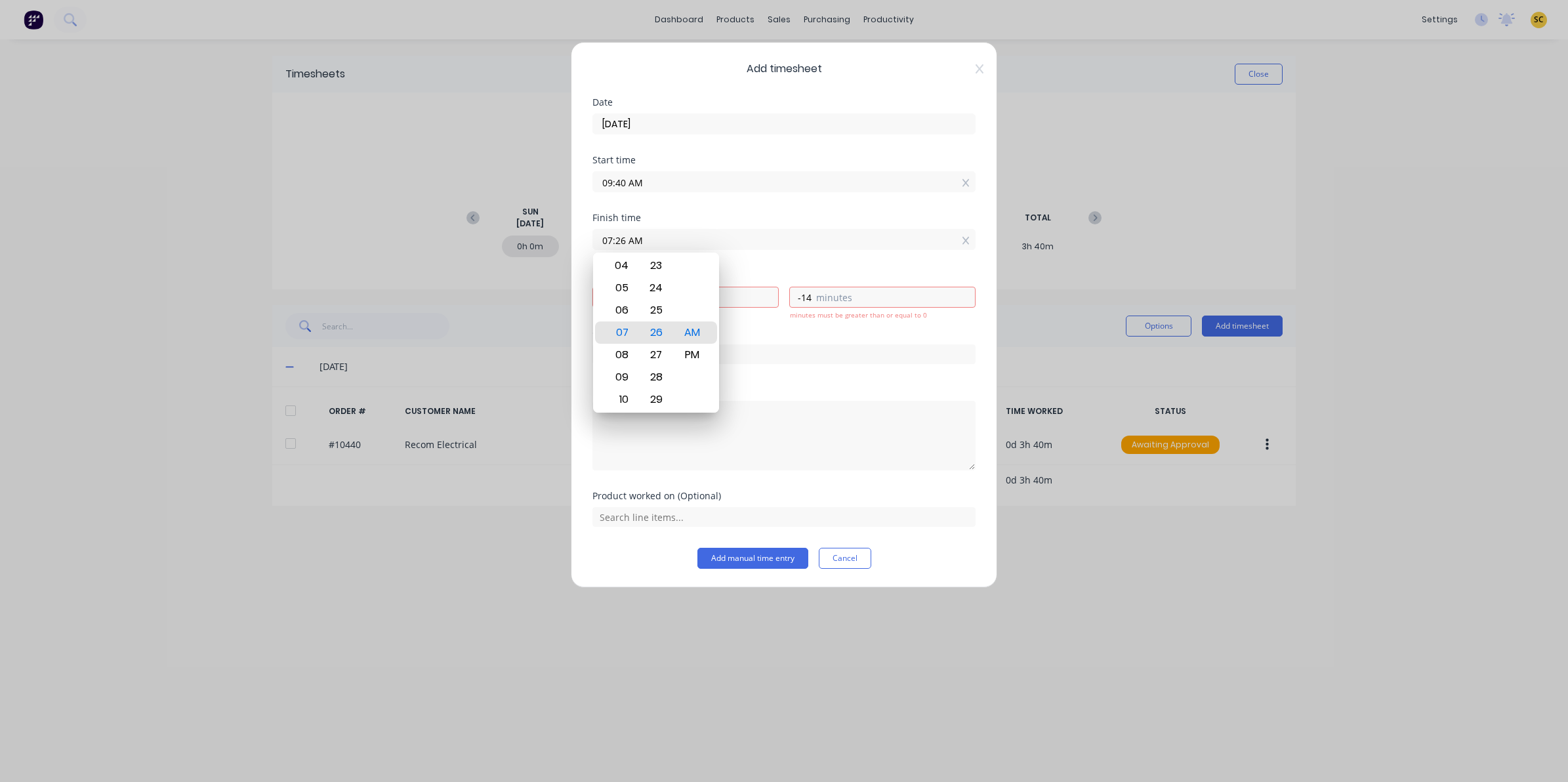
drag, startPoint x: 761, startPoint y: 241, endPoint x: 381, endPoint y: 255, distance: 380.3
click at [394, 258] on div "Add timesheet Date [DATE] Start time 09:40 AM Finish time 07:26 AM Hours worked…" at bounding box center [784, 391] width 1568 height 782
type input "10:00 AM"
type input "0"
type input "20"
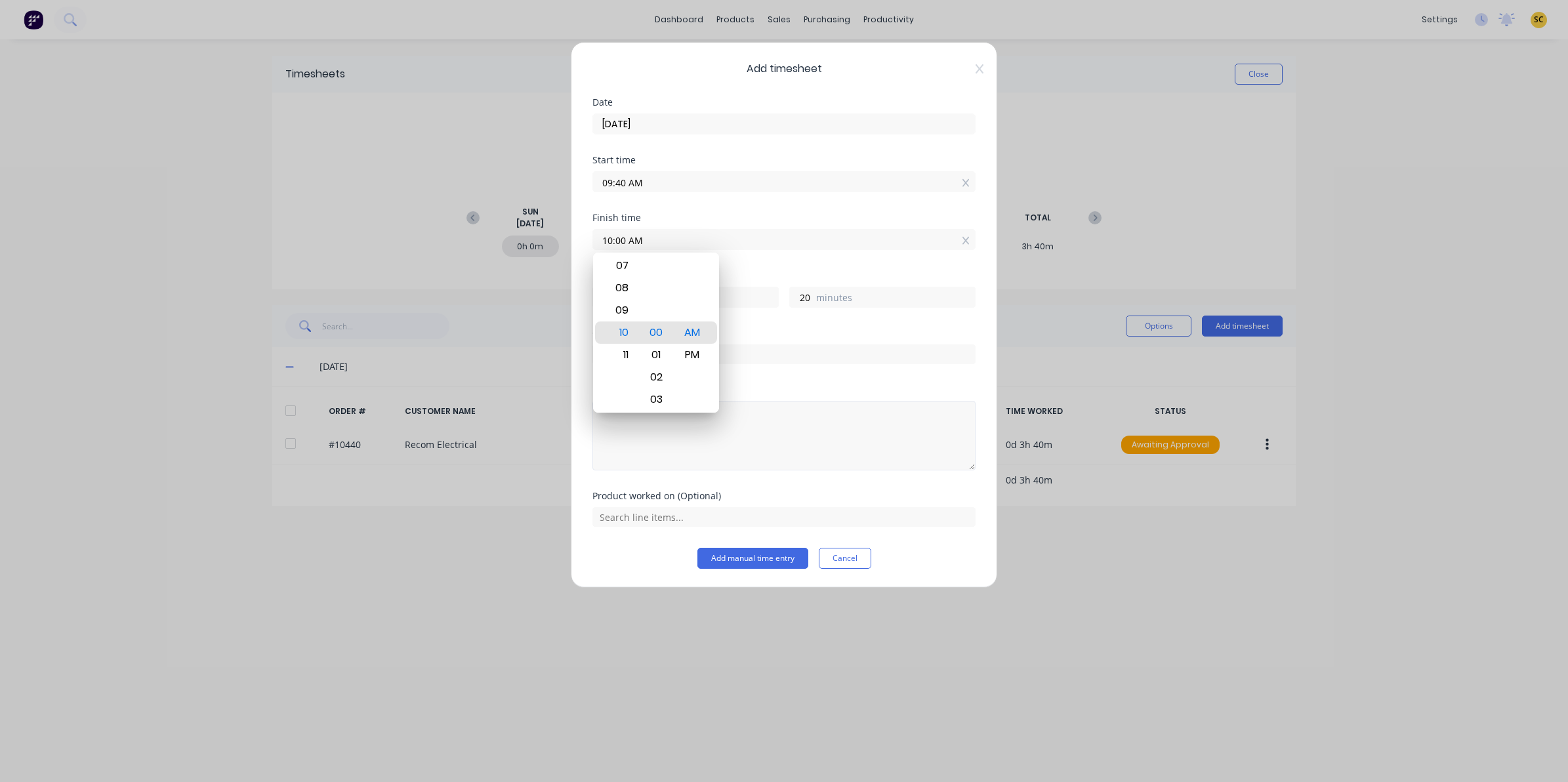
click at [916, 402] on textarea at bounding box center [784, 435] width 383 height 70
click at [641, 411] on textarea at bounding box center [784, 435] width 383 height 70
click at [664, 428] on textarea "clean workshoip and put tools away" at bounding box center [784, 435] width 383 height 70
type textarea "clean workshop and put tools away"
click at [726, 559] on button "Add manual time entry" at bounding box center [752, 558] width 111 height 21
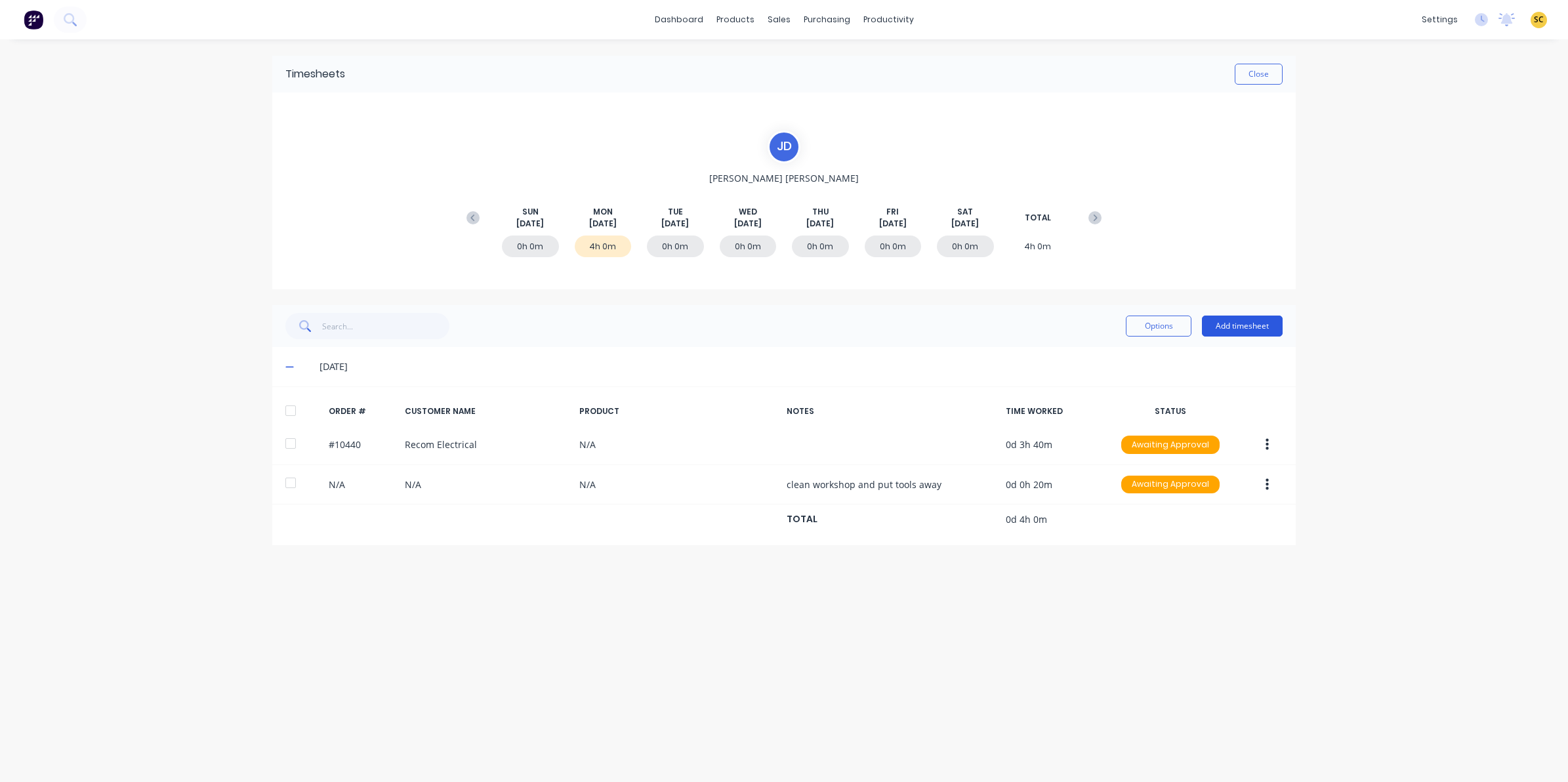
click at [1217, 333] on button "Add timesheet" at bounding box center [1242, 326] width 81 height 21
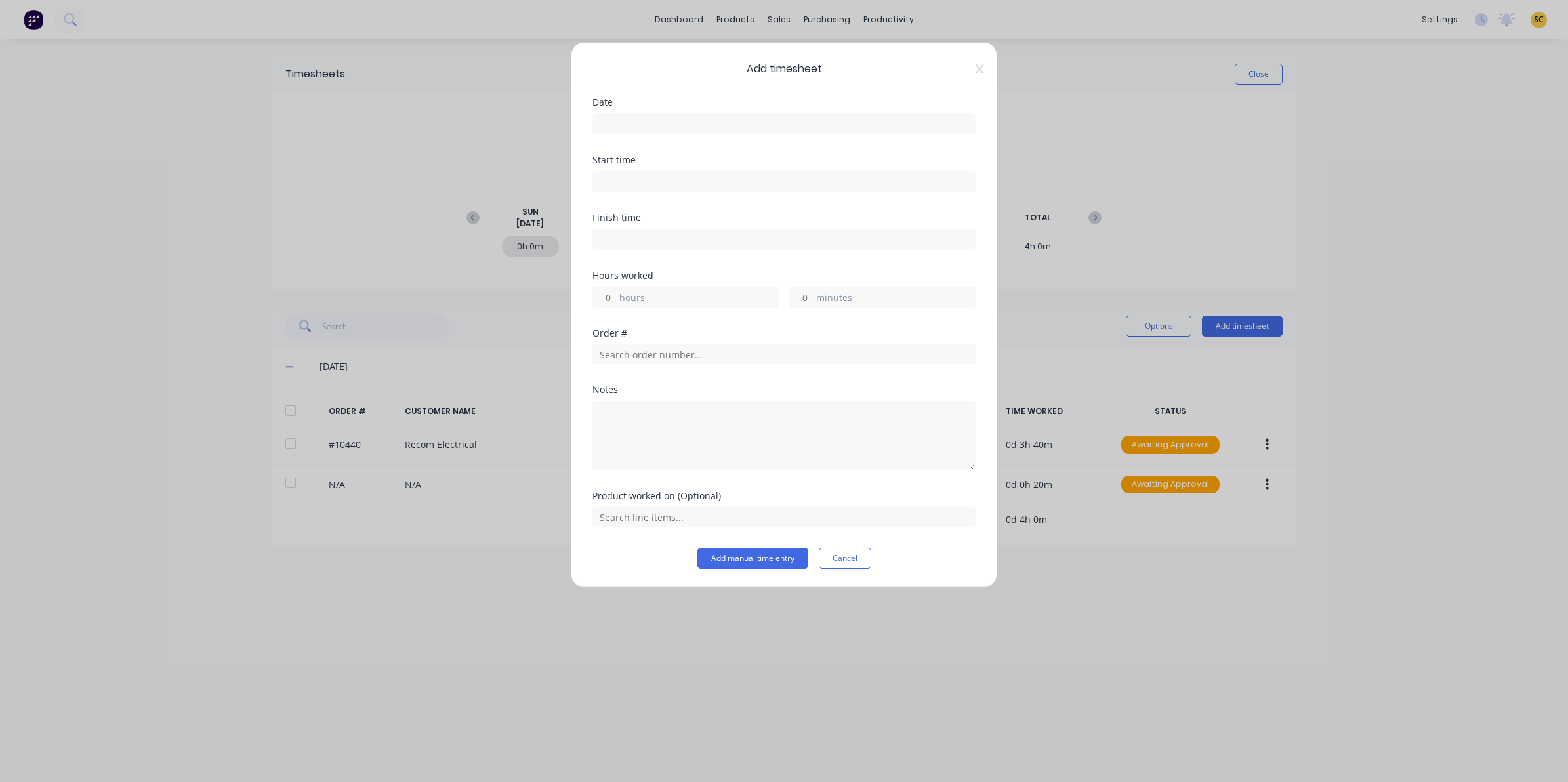
click at [641, 122] on input at bounding box center [784, 124] width 382 height 20
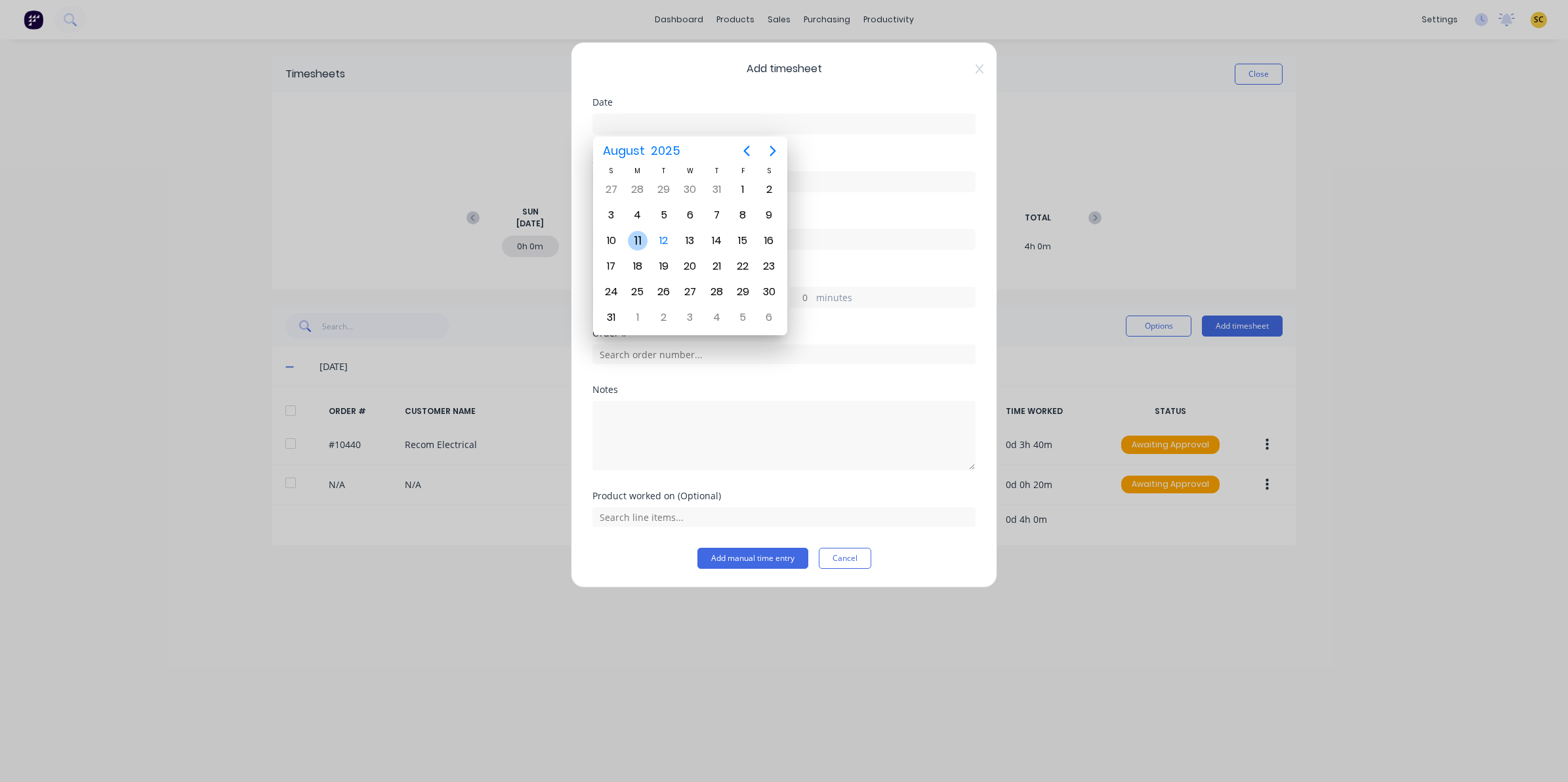
click at [634, 240] on div "11" at bounding box center [638, 240] width 20 height 20
type input "[DATE]"
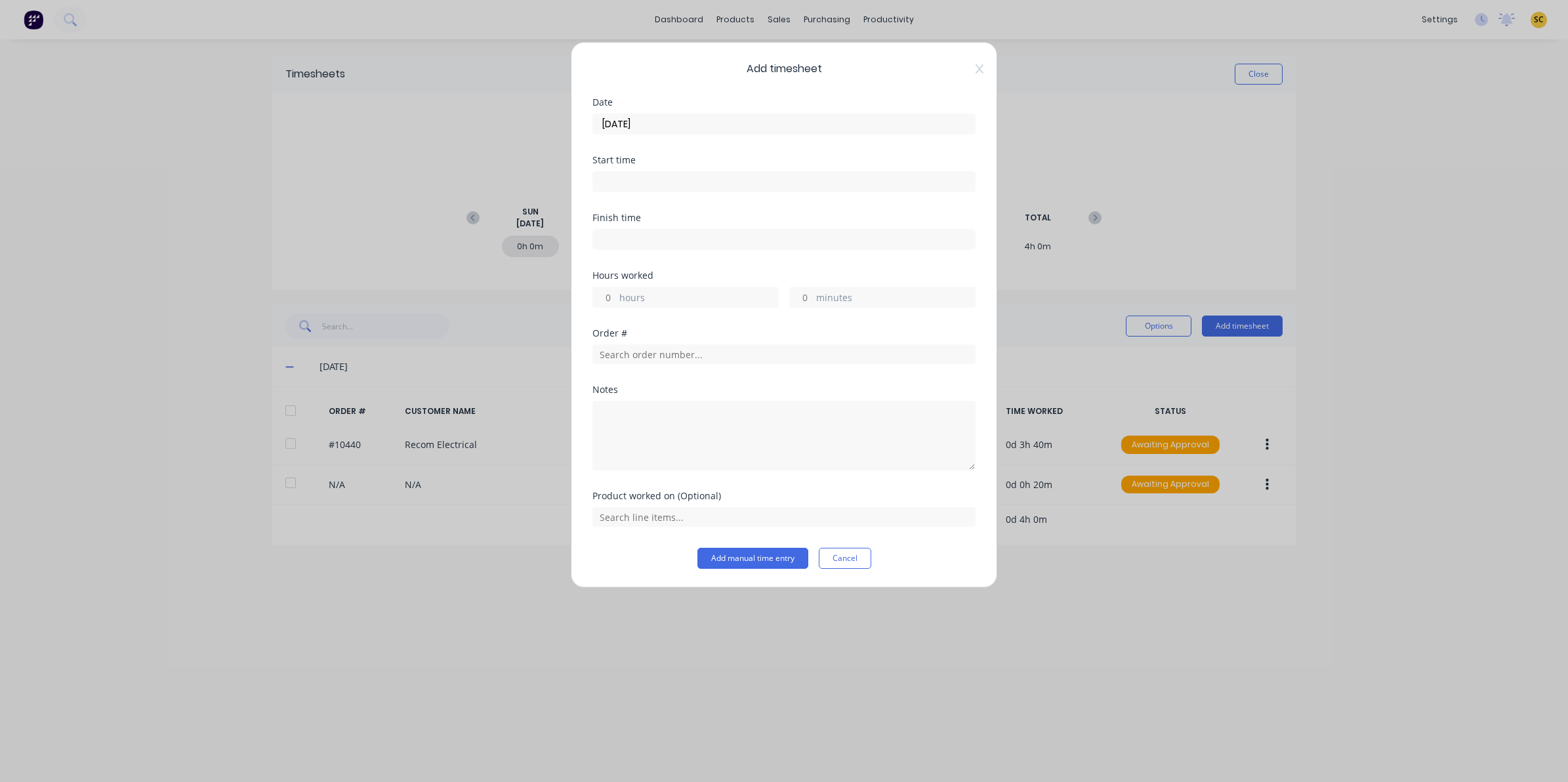
click at [621, 194] on div "Start time" at bounding box center [784, 184] width 383 height 58
click at [626, 178] on input at bounding box center [784, 181] width 382 height 20
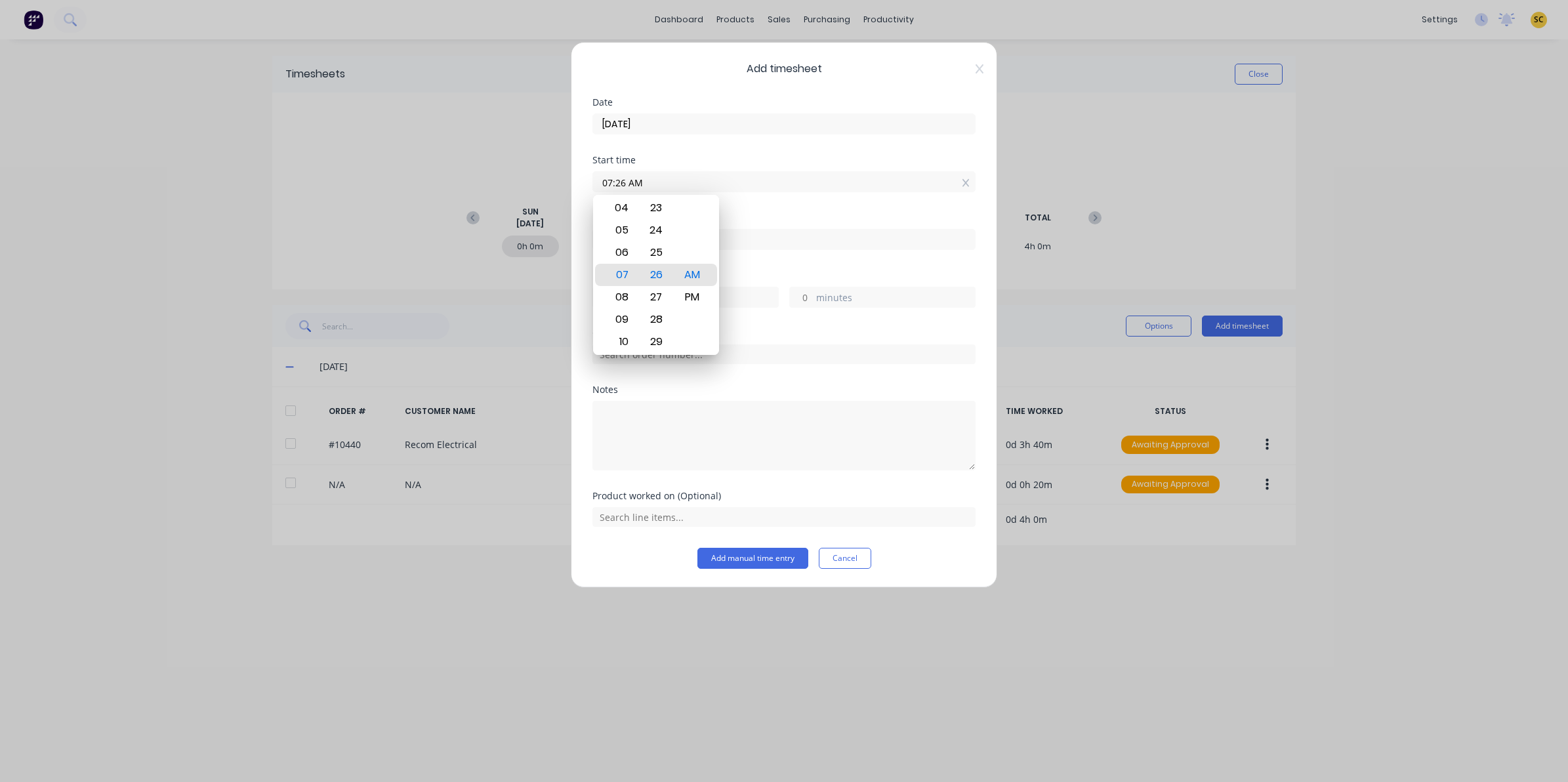
drag, startPoint x: 641, startPoint y: 182, endPoint x: 371, endPoint y: 213, distance: 271.8
click at [385, 211] on div "Add timesheet Date [DATE] Start time 07:26 AM Finish time Hours worked hours mi…" at bounding box center [784, 391] width 1568 height 782
type input "10:00 AM"
click at [764, 236] on input at bounding box center [784, 239] width 382 height 20
type input "07:26 AM"
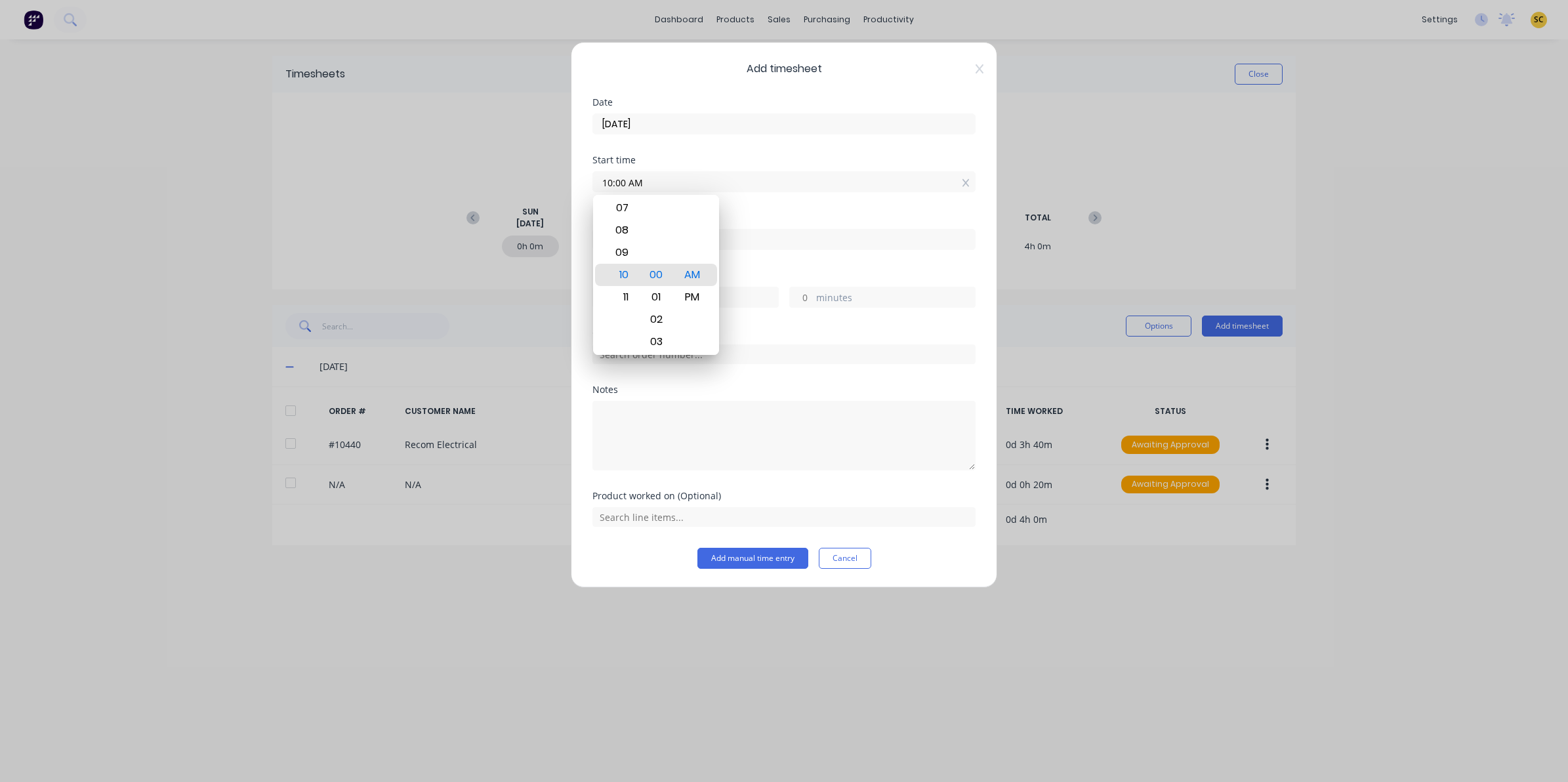
type input "-2"
type input "-34"
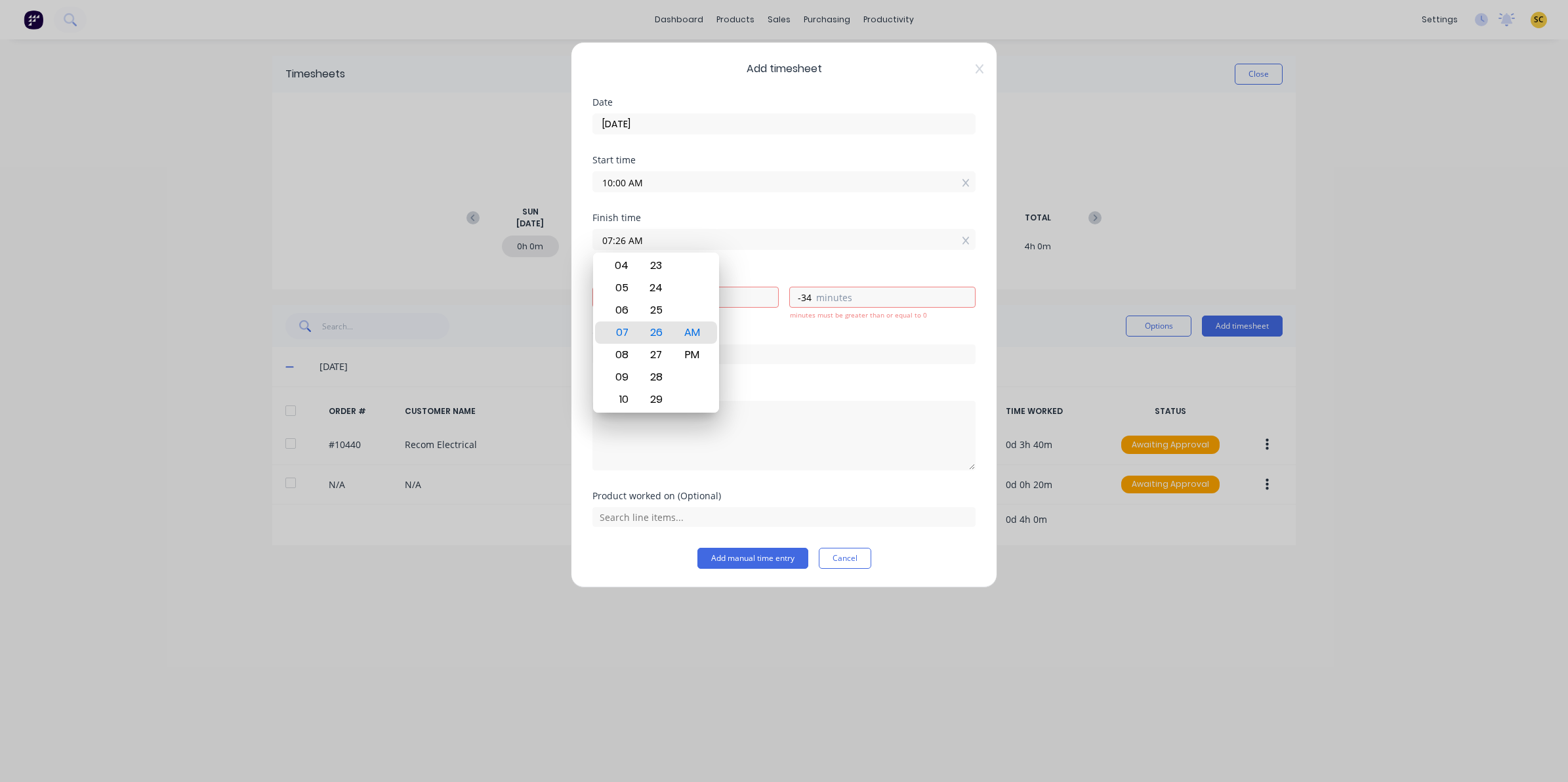
drag, startPoint x: 771, startPoint y: 245, endPoint x: 508, endPoint y: 249, distance: 263.0
click at [508, 249] on div "Add timesheet Date [DATE] Start time 10:00 AM Finish time 07:26 AM Hours worked…" at bounding box center [784, 391] width 1568 height 782
type input "10:20 AM"
type input "0"
type input "20"
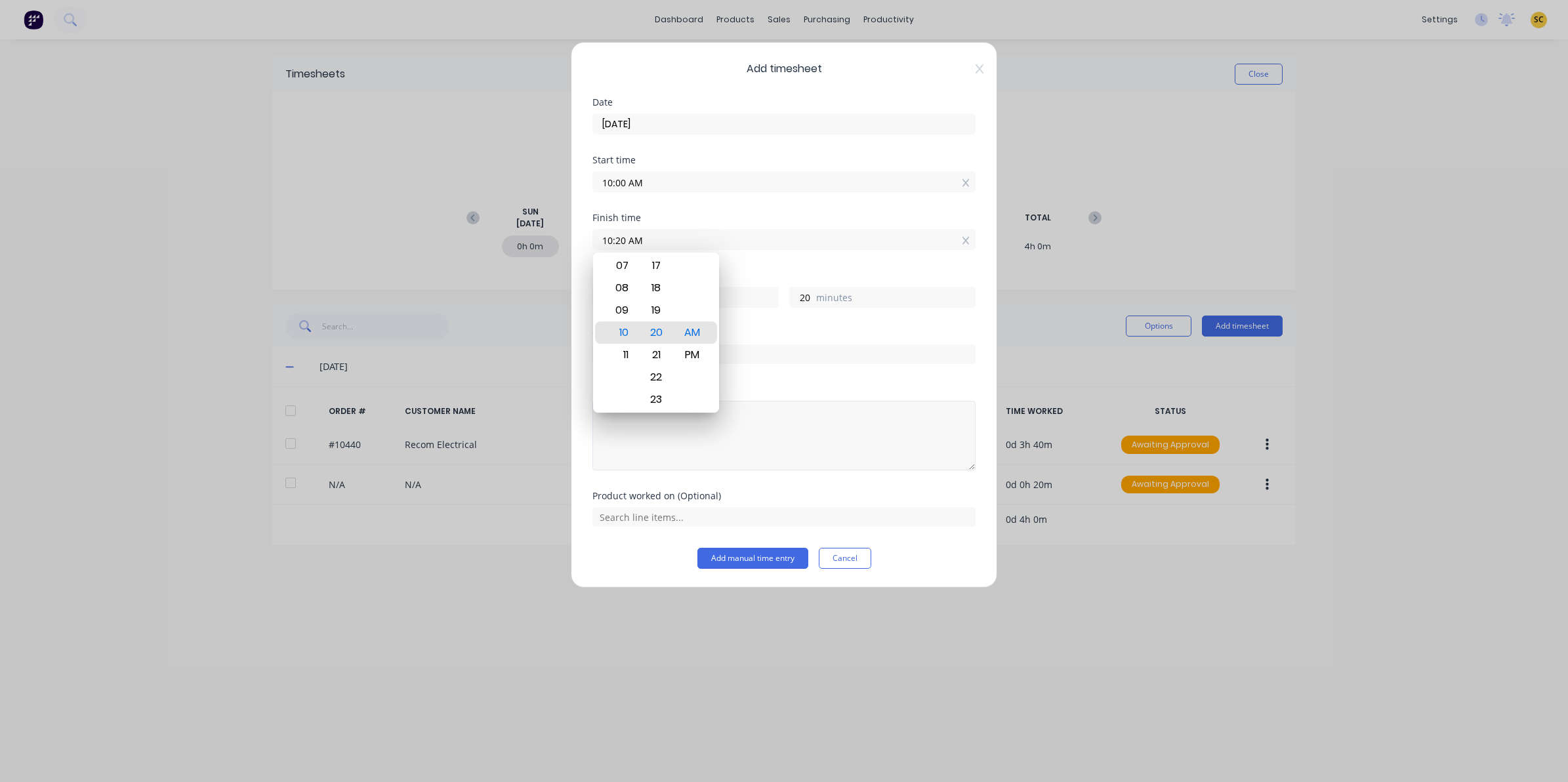
click at [799, 415] on textarea at bounding box center [784, 435] width 383 height 70
click at [697, 348] on input "text" at bounding box center [784, 354] width 383 height 20
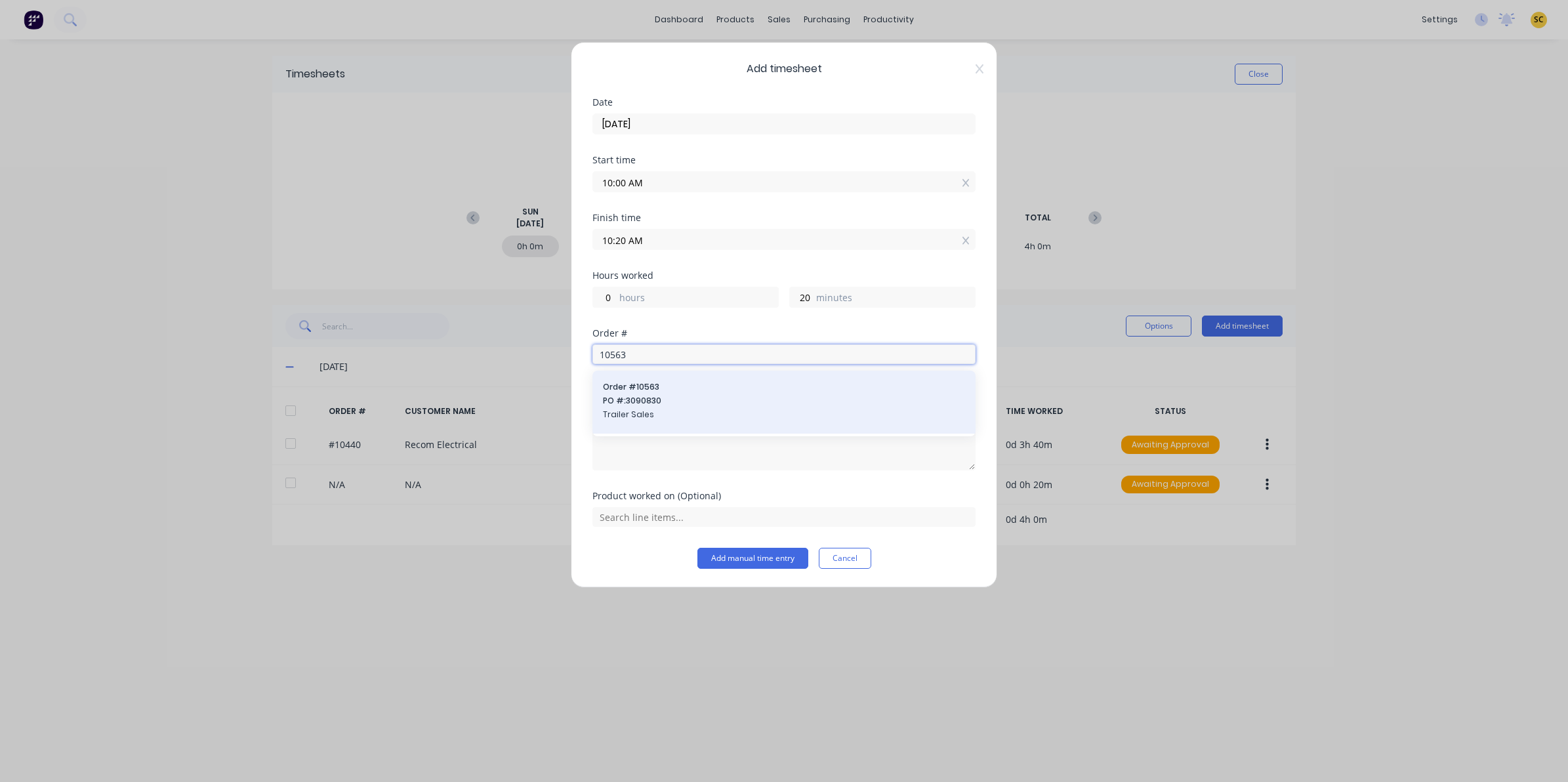
type input "10563"
click at [673, 423] on div "Order # 10563 PO #: 3090830 Trailer Sales" at bounding box center [784, 402] width 362 height 42
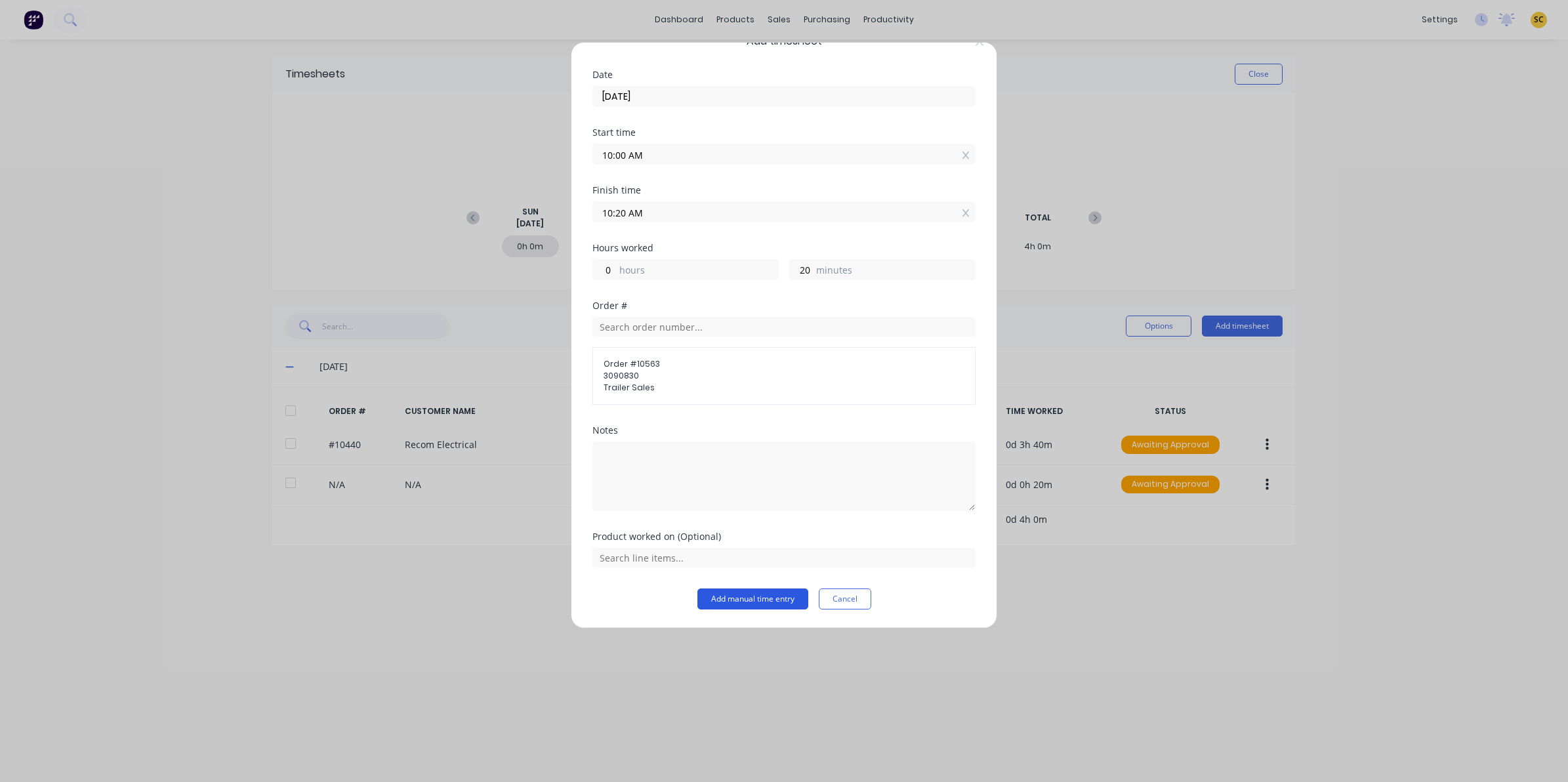
click at [723, 598] on button "Add manual time entry" at bounding box center [752, 599] width 111 height 21
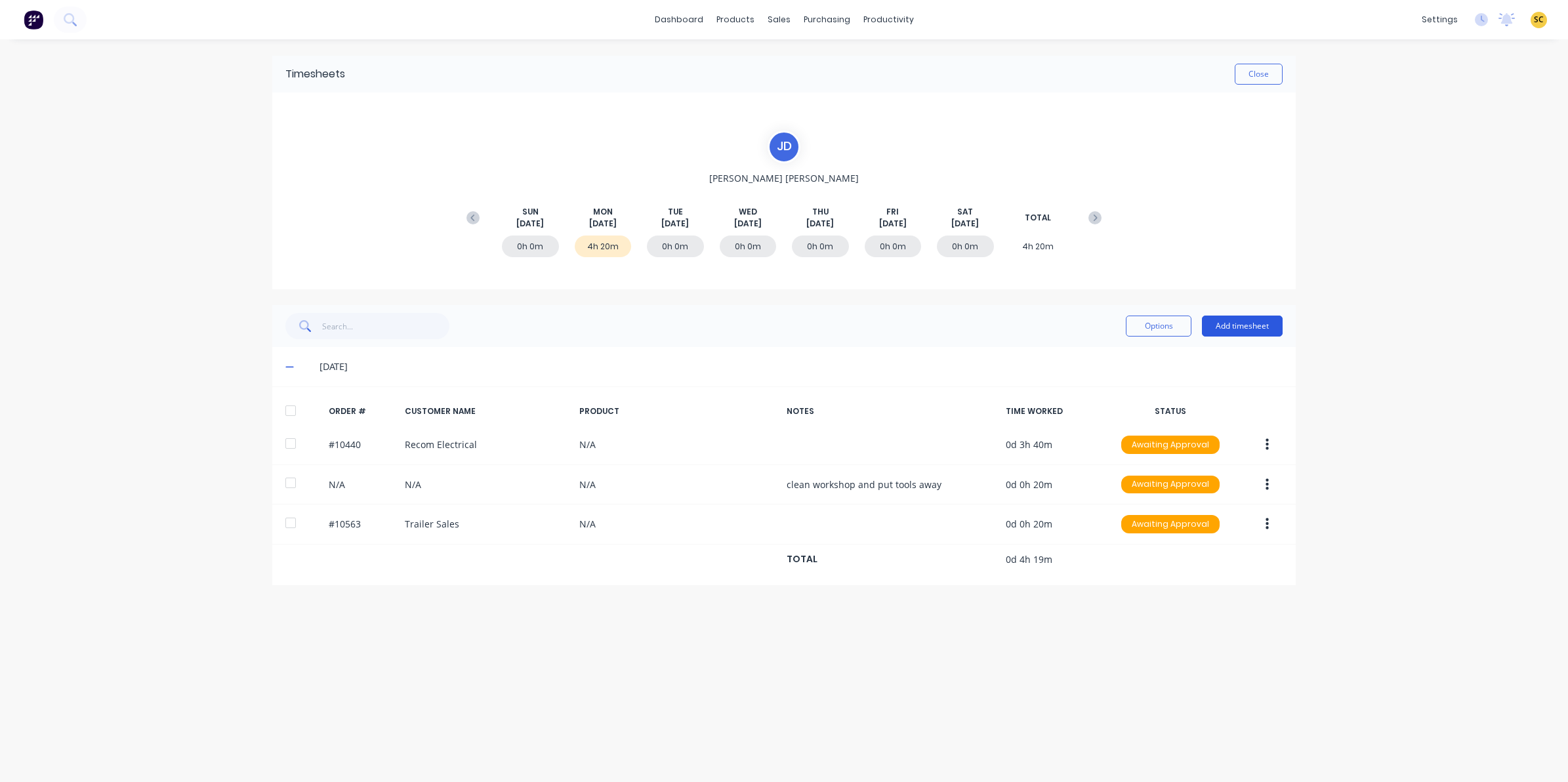
click at [1229, 328] on button "Add timesheet" at bounding box center [1242, 326] width 81 height 21
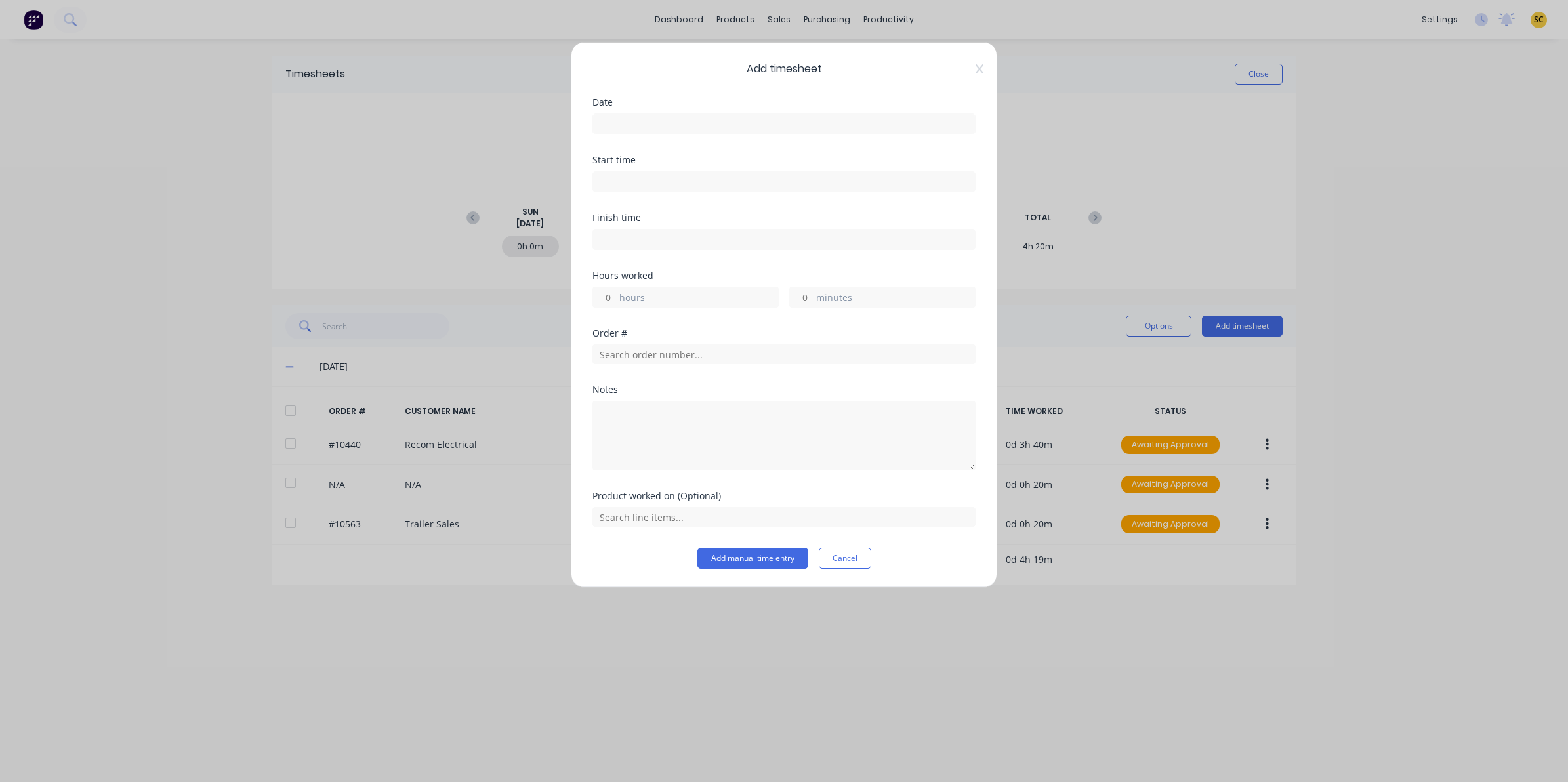
click at [700, 115] on input at bounding box center [784, 124] width 382 height 20
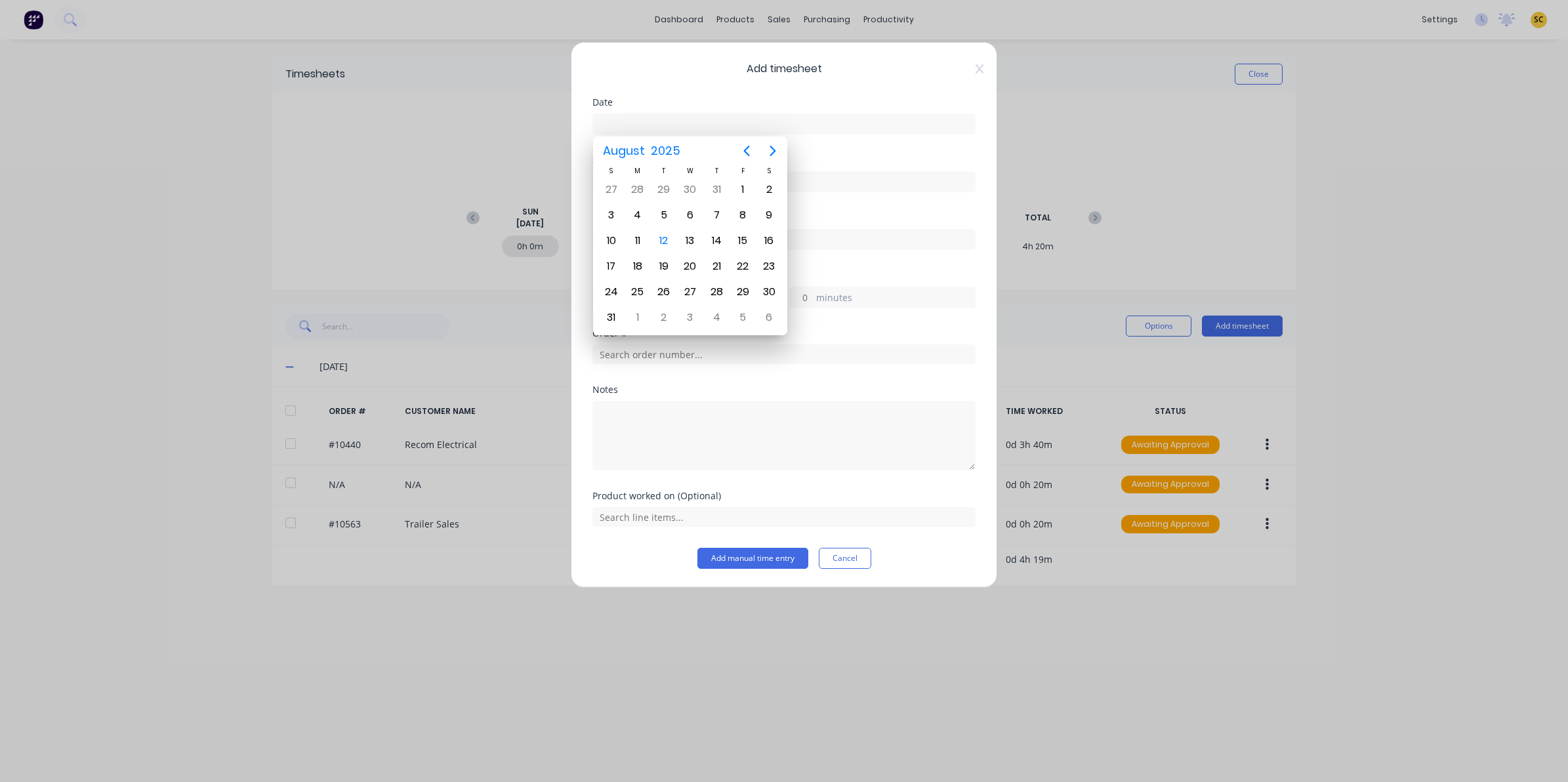
drag, startPoint x: 707, startPoint y: 123, endPoint x: 495, endPoint y: 148, distance: 213.5
click at [501, 146] on div "Add timesheet Date Start time Finish time Hours worked hours minutes Order # No…" at bounding box center [784, 391] width 1568 height 782
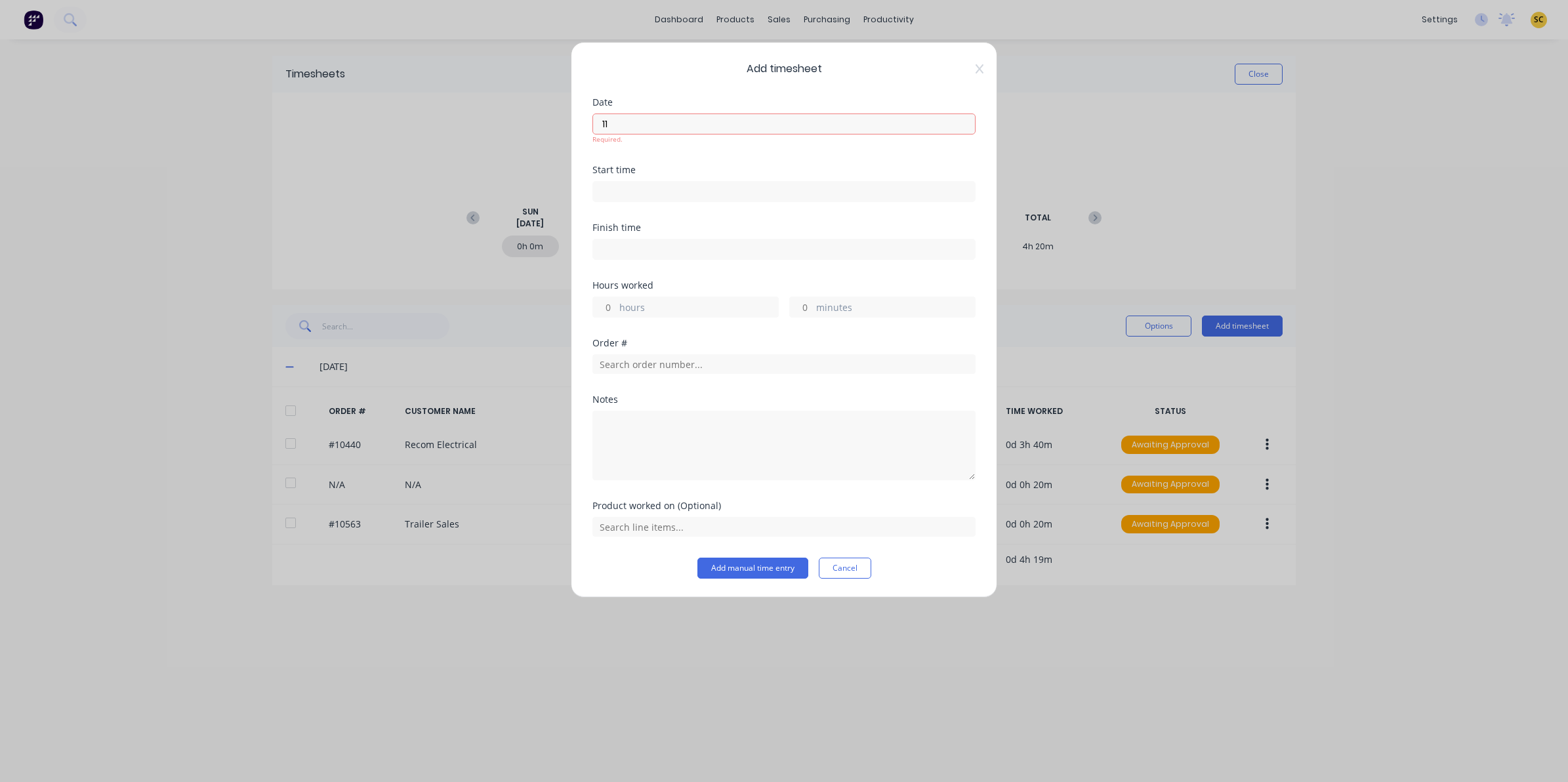
click at [751, 179] on div at bounding box center [784, 190] width 383 height 24
drag, startPoint x: 606, startPoint y: 179, endPoint x: 614, endPoint y: 192, distance: 15.3
click at [612, 189] on div at bounding box center [784, 190] width 383 height 24
click at [641, 130] on input "11" at bounding box center [784, 124] width 382 height 20
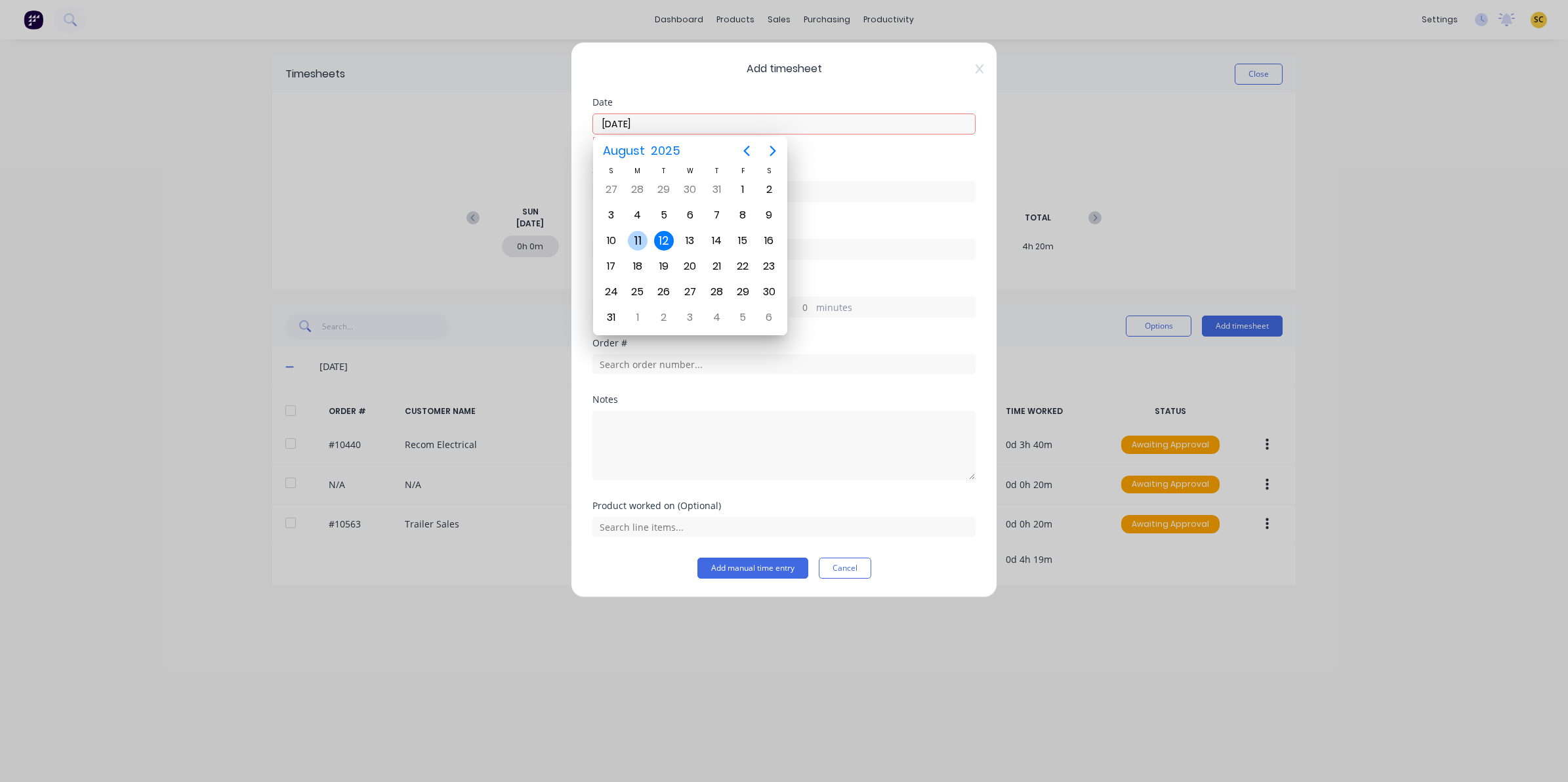
click at [639, 233] on div "11" at bounding box center [638, 240] width 20 height 20
type input "[DATE]"
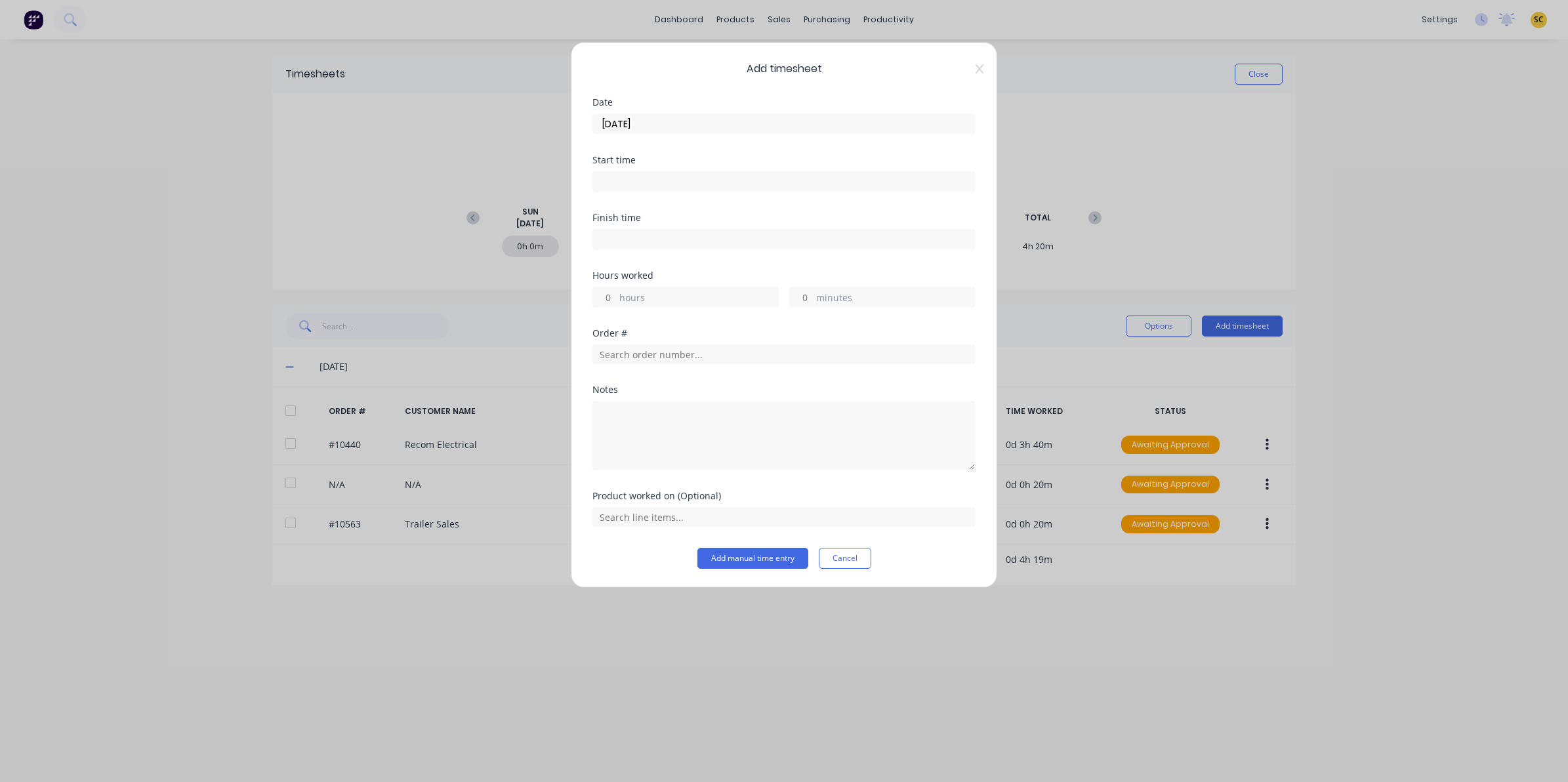
click at [598, 215] on div "Finish time" at bounding box center [784, 218] width 383 height 9
click at [608, 194] on div "Start time" at bounding box center [784, 184] width 383 height 58
click at [610, 184] on input at bounding box center [784, 181] width 382 height 20
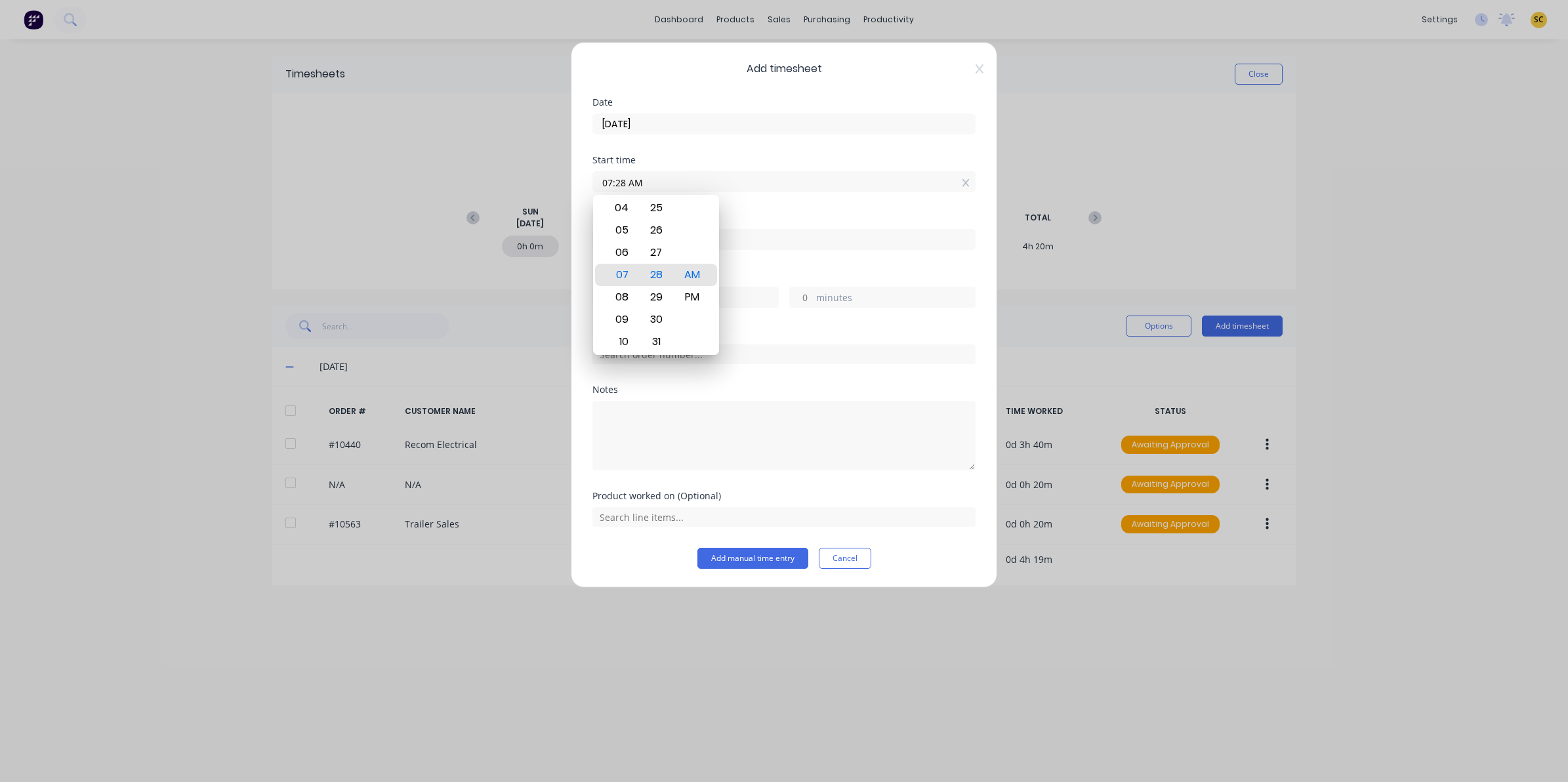
drag, startPoint x: 653, startPoint y: 180, endPoint x: 535, endPoint y: 179, distance: 118.0
click at [541, 179] on div "Add timesheet Date [DATE] Start time 07:28 AM Finish time Hours worked hours mi…" at bounding box center [784, 391] width 1568 height 782
type input "10:25 AM"
click at [781, 242] on input at bounding box center [784, 239] width 382 height 20
type input "07:28 AM"
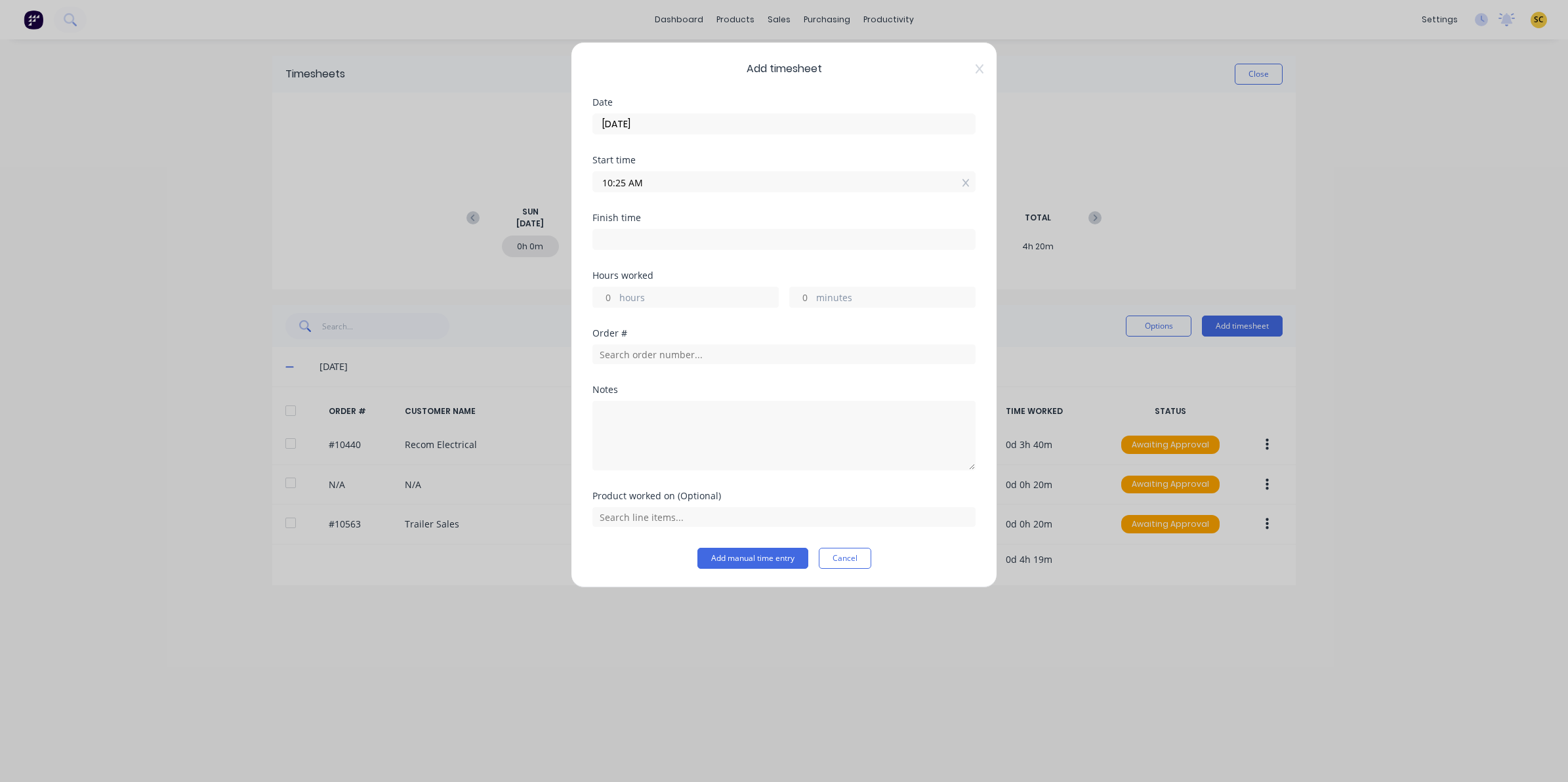
type input "-2"
type input "-57"
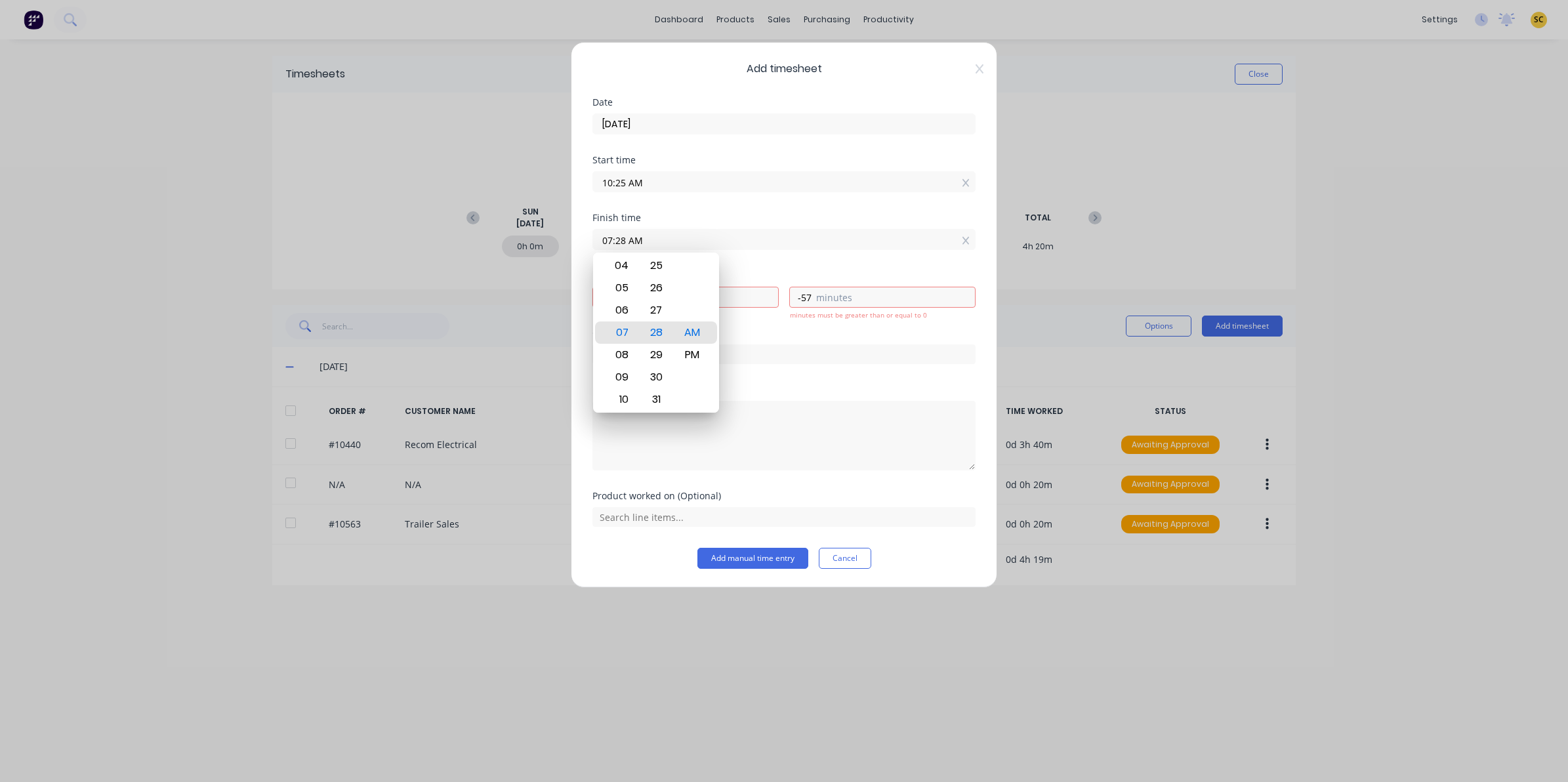
click at [781, 242] on input "07:28 AM" at bounding box center [784, 239] width 382 height 20
type input "0"
type input "02:00 AM"
type input "-8"
type input "-25"
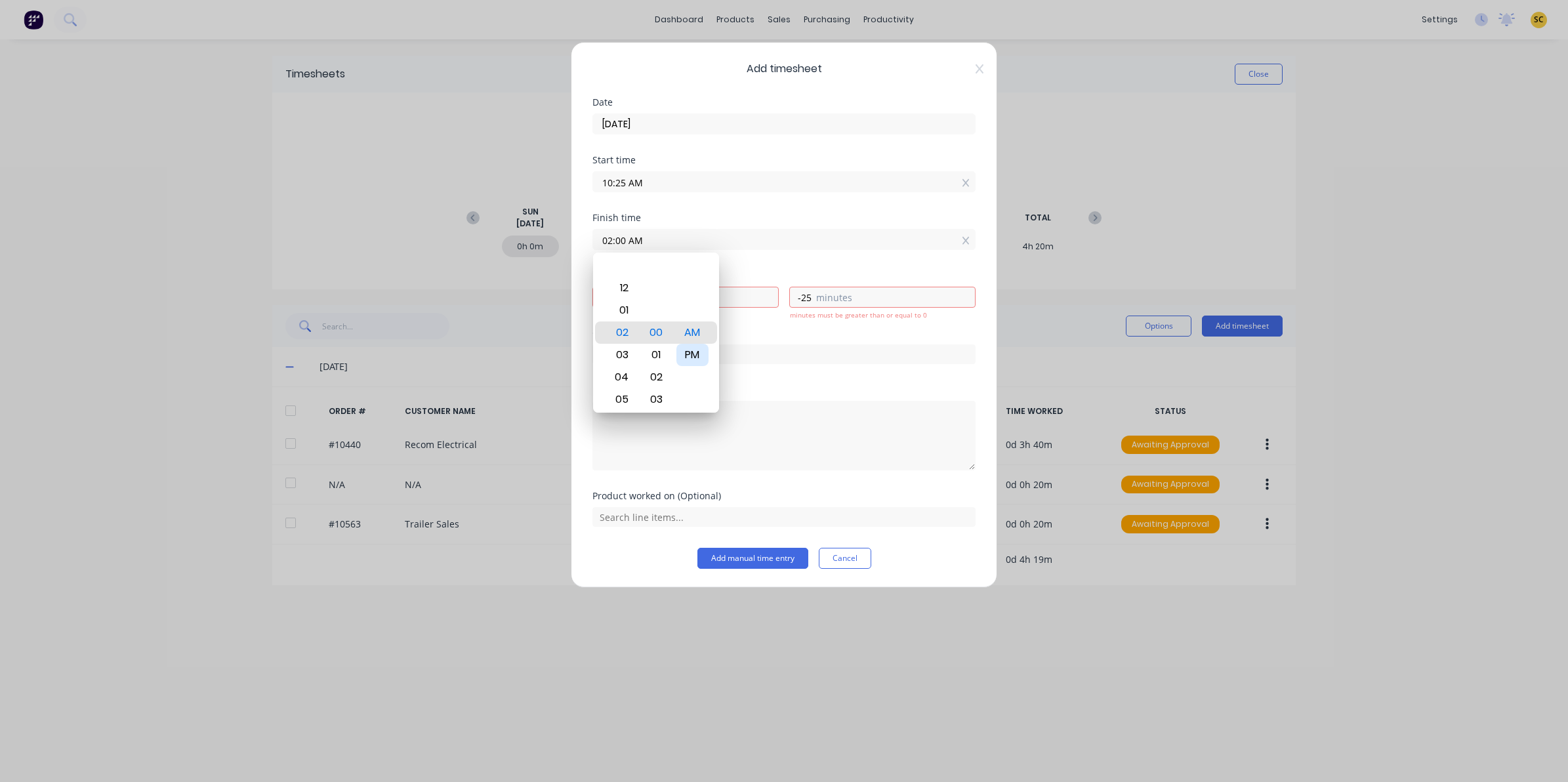
click at [694, 350] on div "PM" at bounding box center [692, 355] width 33 height 22
type input "02:00 PM"
type input "3"
type input "35"
click at [875, 497] on div "Product worked on (Optional)" at bounding box center [784, 497] width 383 height 9
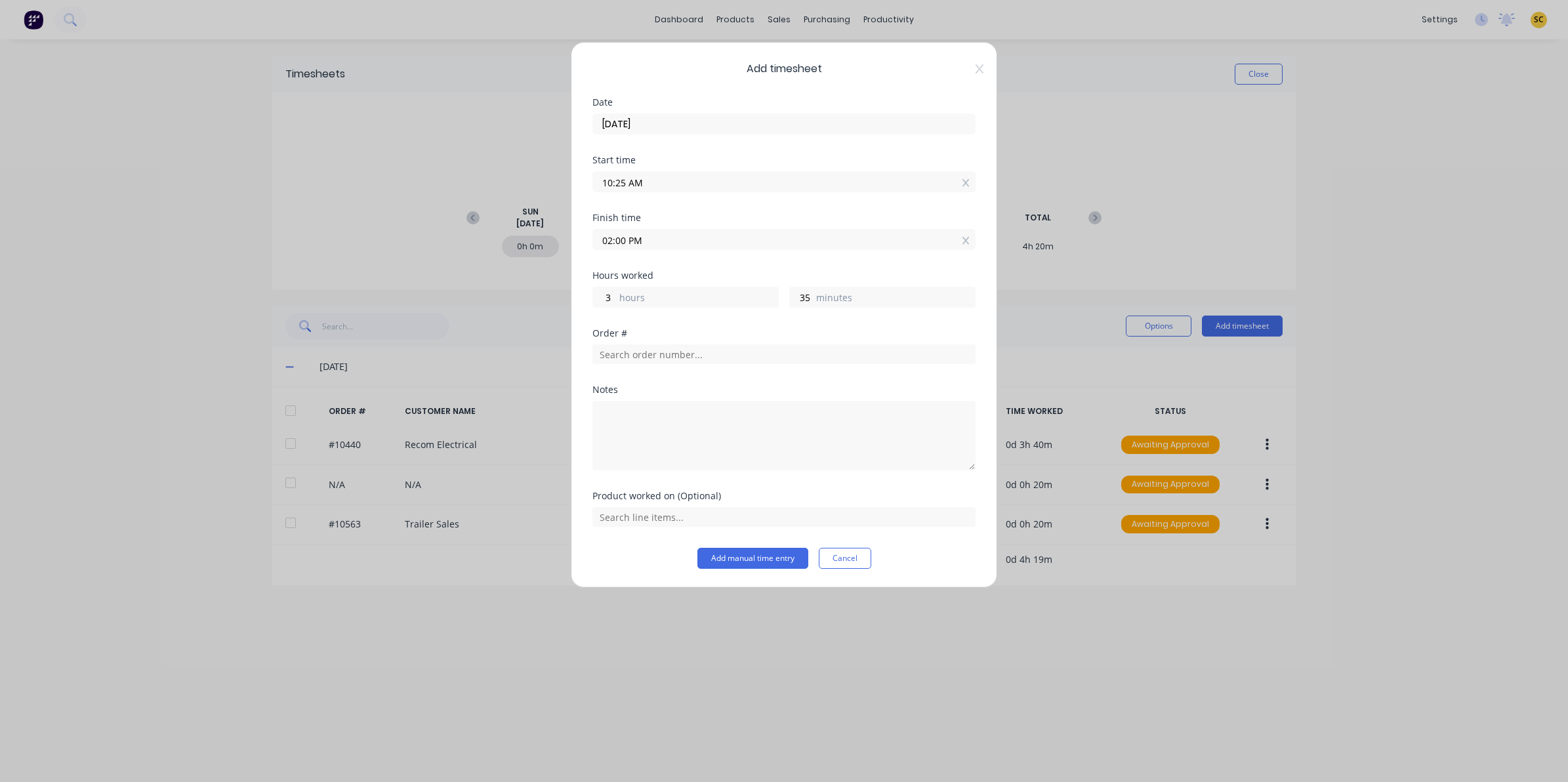
click at [745, 573] on div "Add timesheet Date [DATE] Start time 10:25 AM Finish time 02:00 PM Hours worked…" at bounding box center [784, 314] width 427 height 546
click at [748, 556] on button "Add manual time entry" at bounding box center [752, 558] width 111 height 21
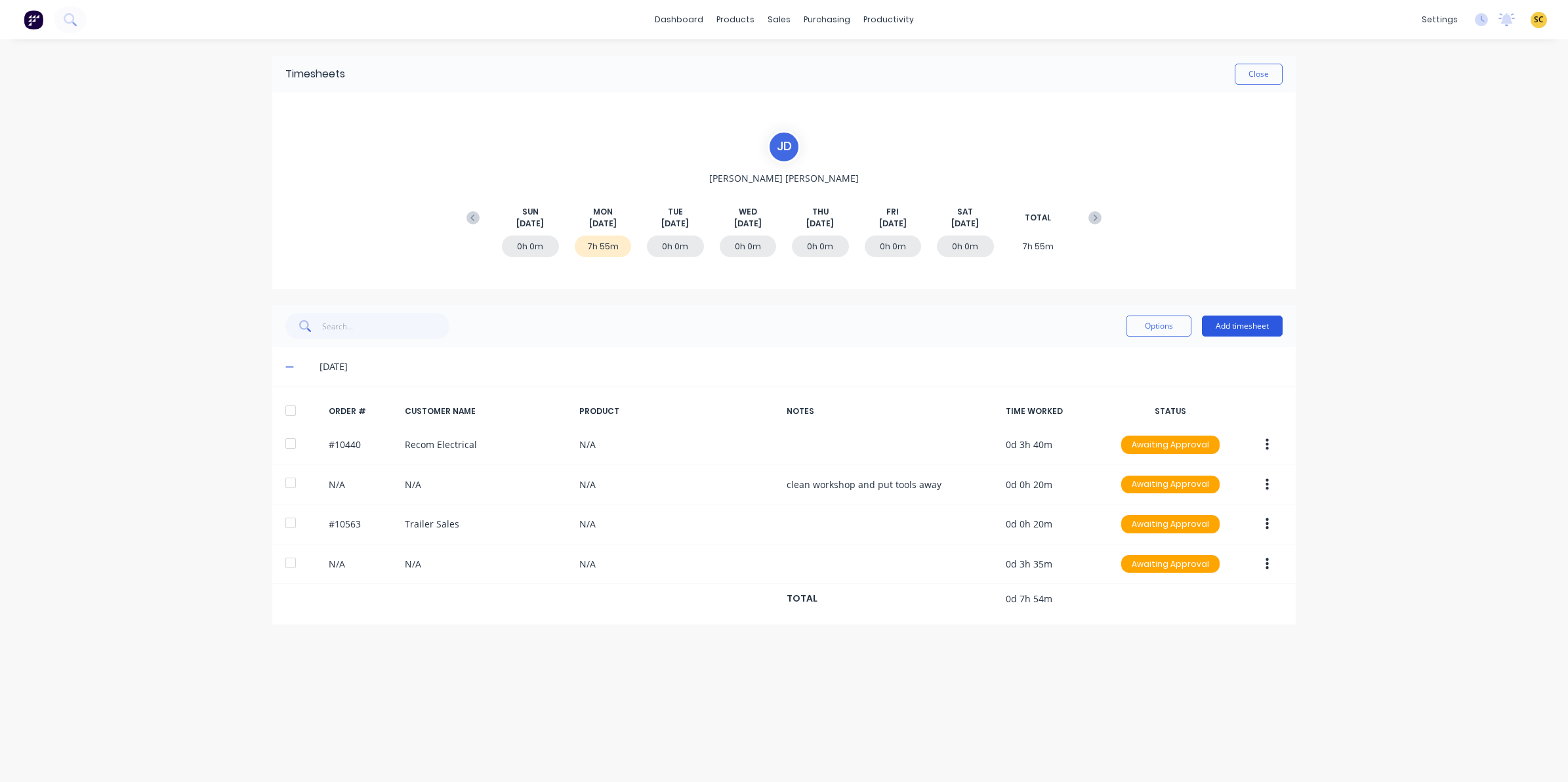
click at [1228, 335] on button "Add timesheet" at bounding box center [1242, 326] width 81 height 21
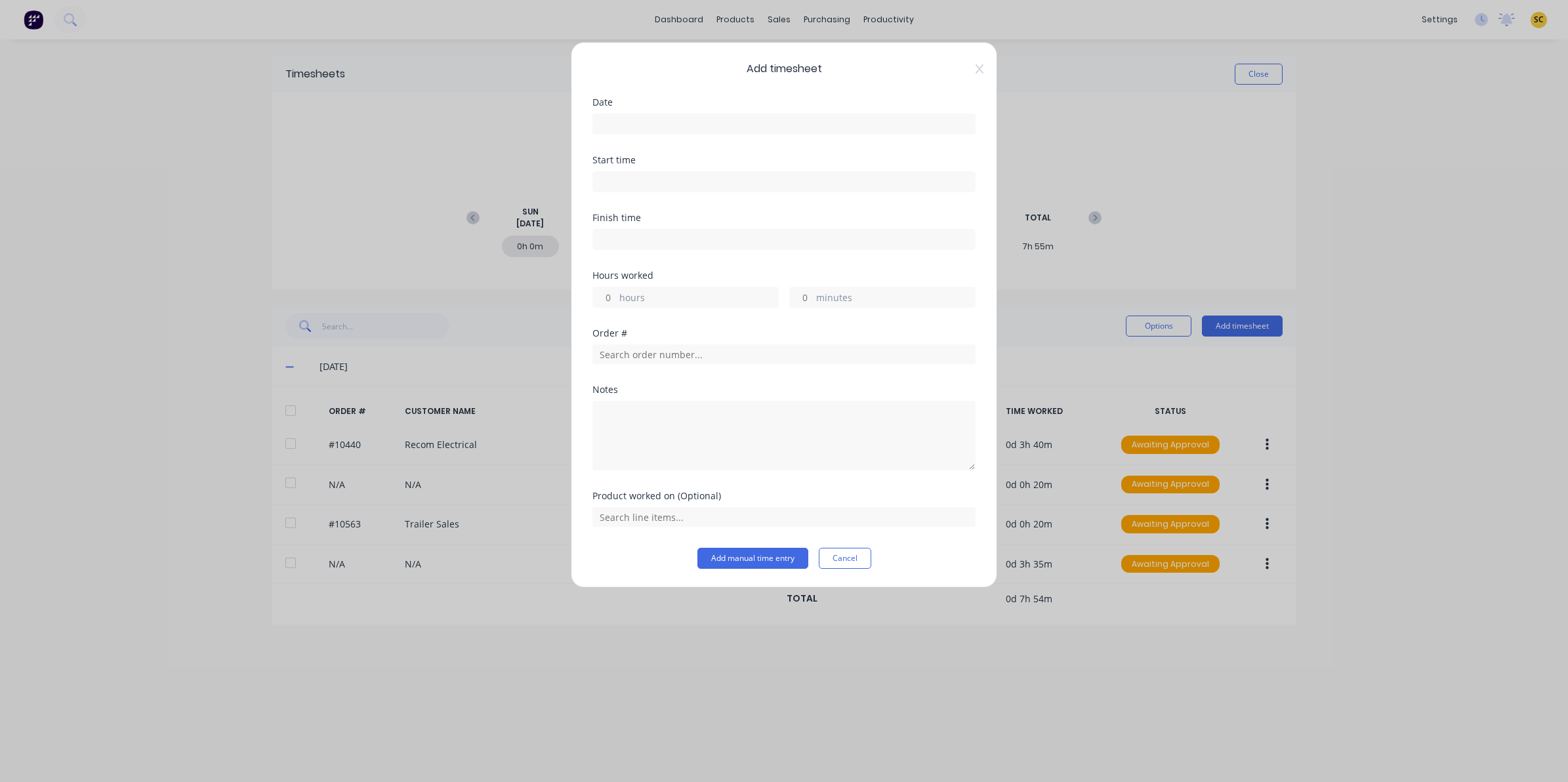
drag, startPoint x: 682, startPoint y: 138, endPoint x: 664, endPoint y: 125, distance: 22.2
click at [669, 129] on div "Date" at bounding box center [784, 126] width 383 height 58
click at [662, 125] on input at bounding box center [784, 124] width 382 height 20
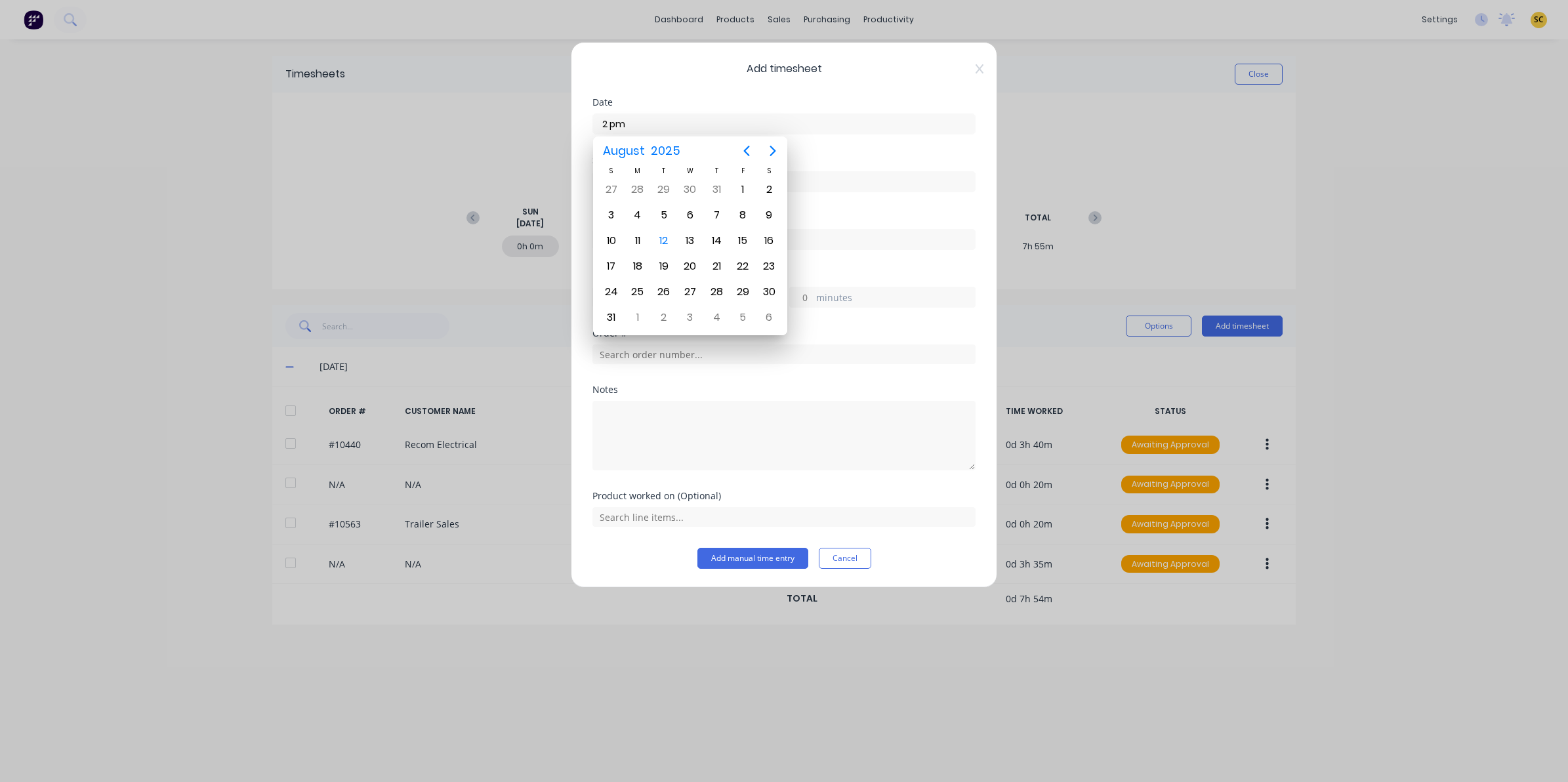
type input "2 pm"
click at [638, 222] on div "4" at bounding box center [638, 215] width 20 height 20
type input "[DATE]"
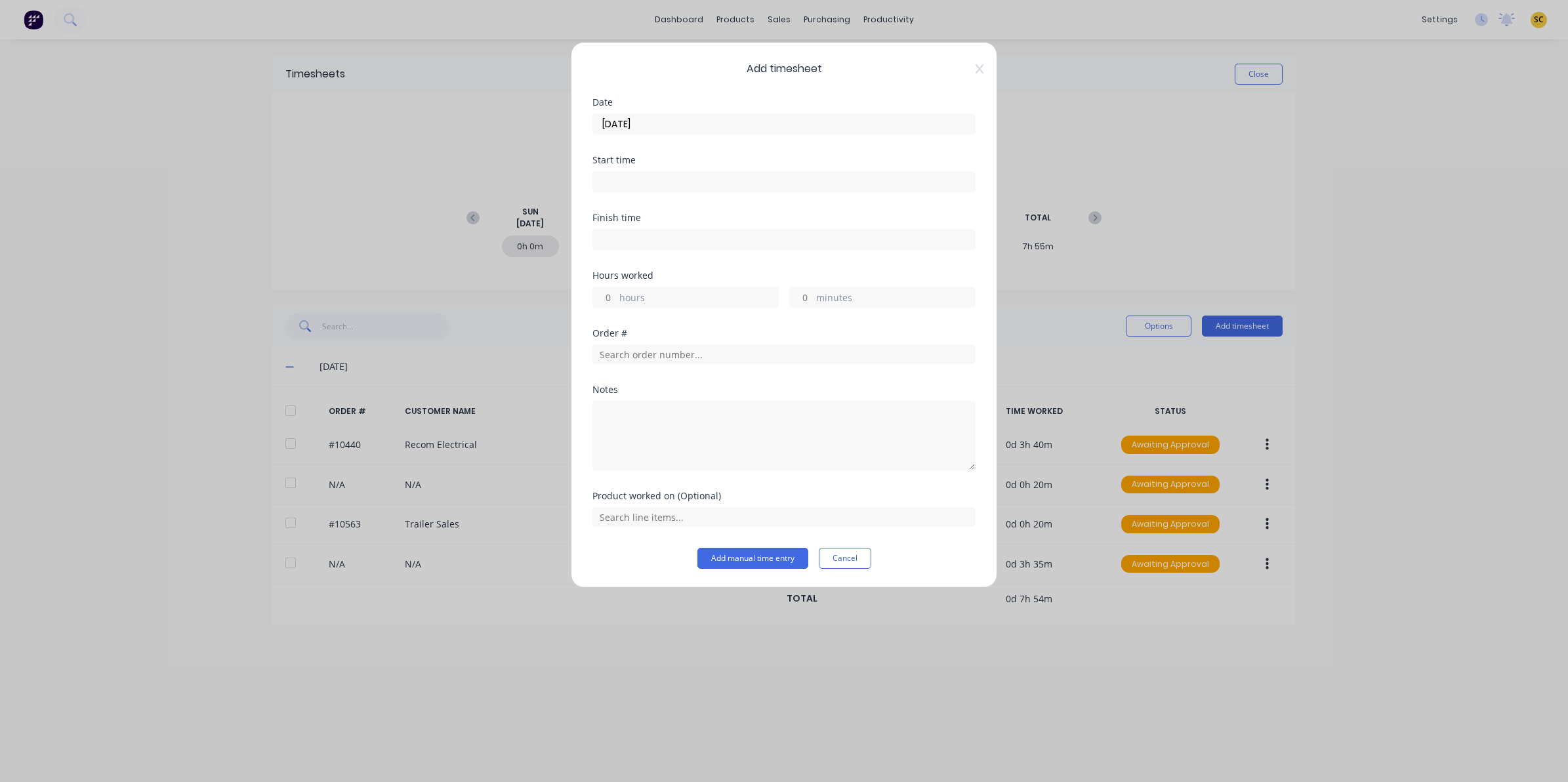
click at [640, 231] on label at bounding box center [784, 239] width 383 height 21
click at [640, 231] on input at bounding box center [784, 239] width 382 height 20
type input "07:29 AM"
click at [654, 132] on input "[DATE]" at bounding box center [784, 124] width 382 height 20
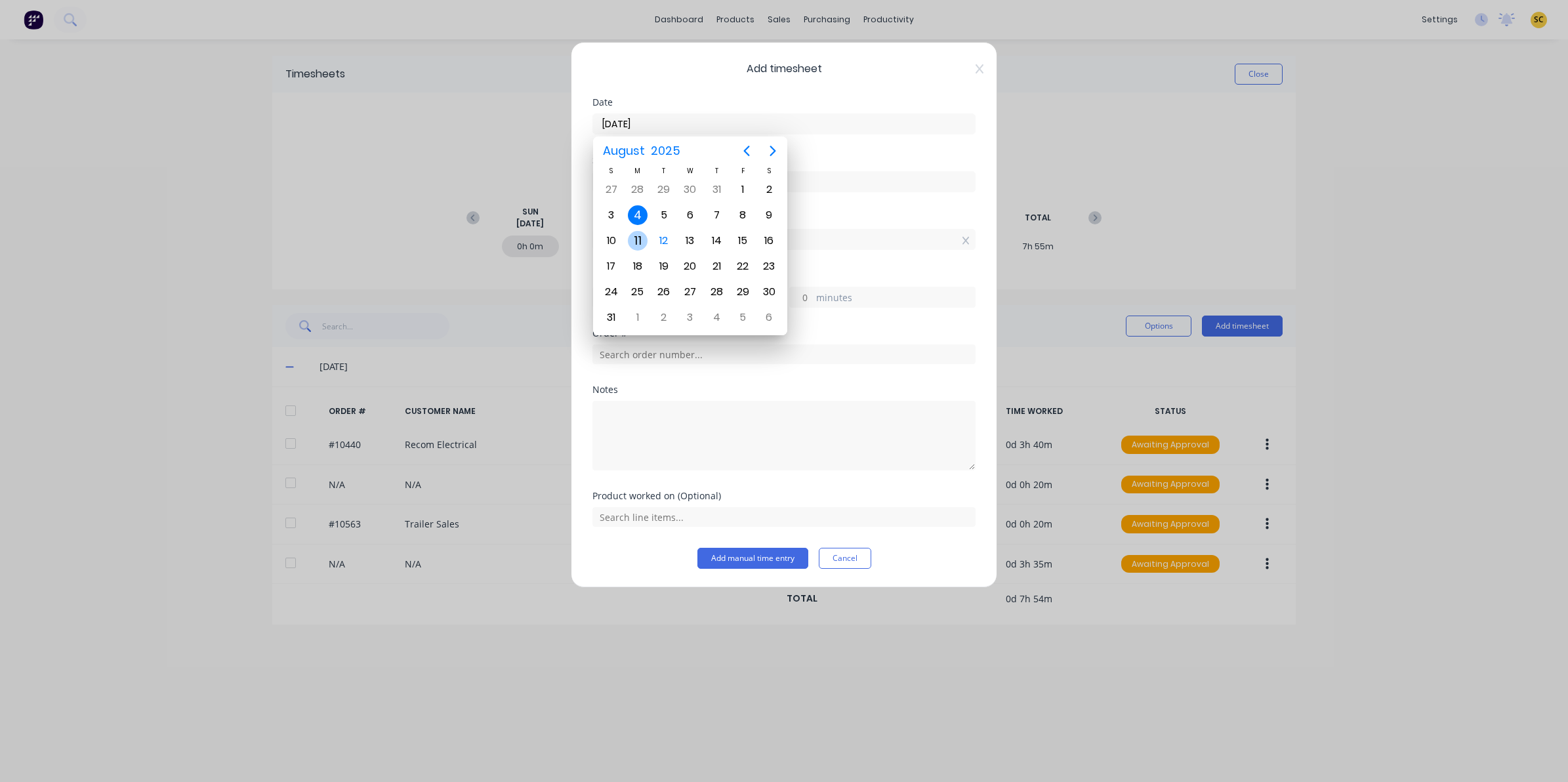
drag, startPoint x: 637, startPoint y: 237, endPoint x: 812, endPoint y: 206, distance: 177.7
click at [635, 237] on div "11" at bounding box center [638, 240] width 20 height 20
type input "[DATE]"
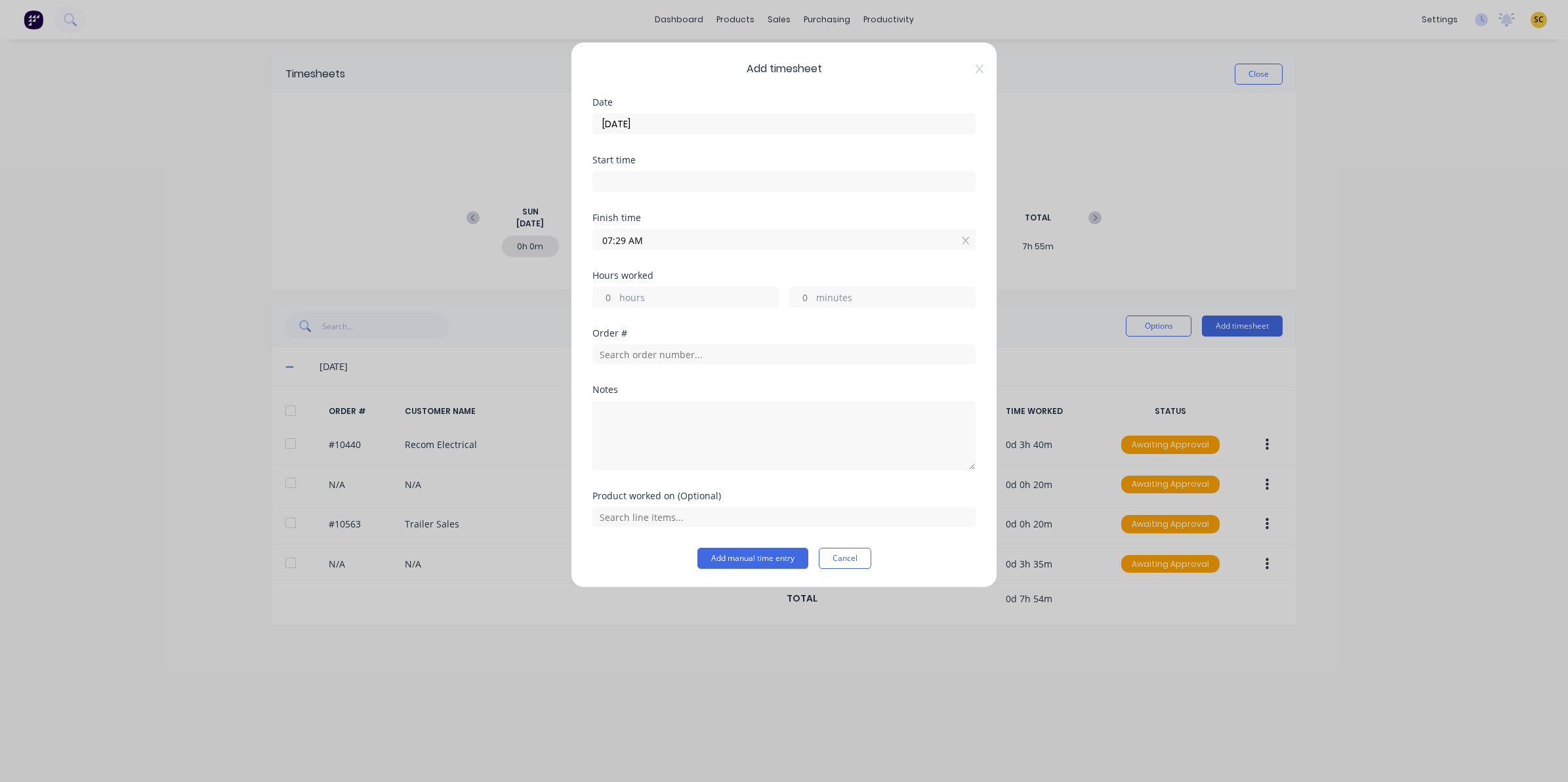
click at [831, 200] on div "Start time" at bounding box center [784, 184] width 383 height 58
click at [739, 199] on div "Start time" at bounding box center [784, 184] width 383 height 58
click at [705, 182] on input at bounding box center [784, 181] width 382 height 20
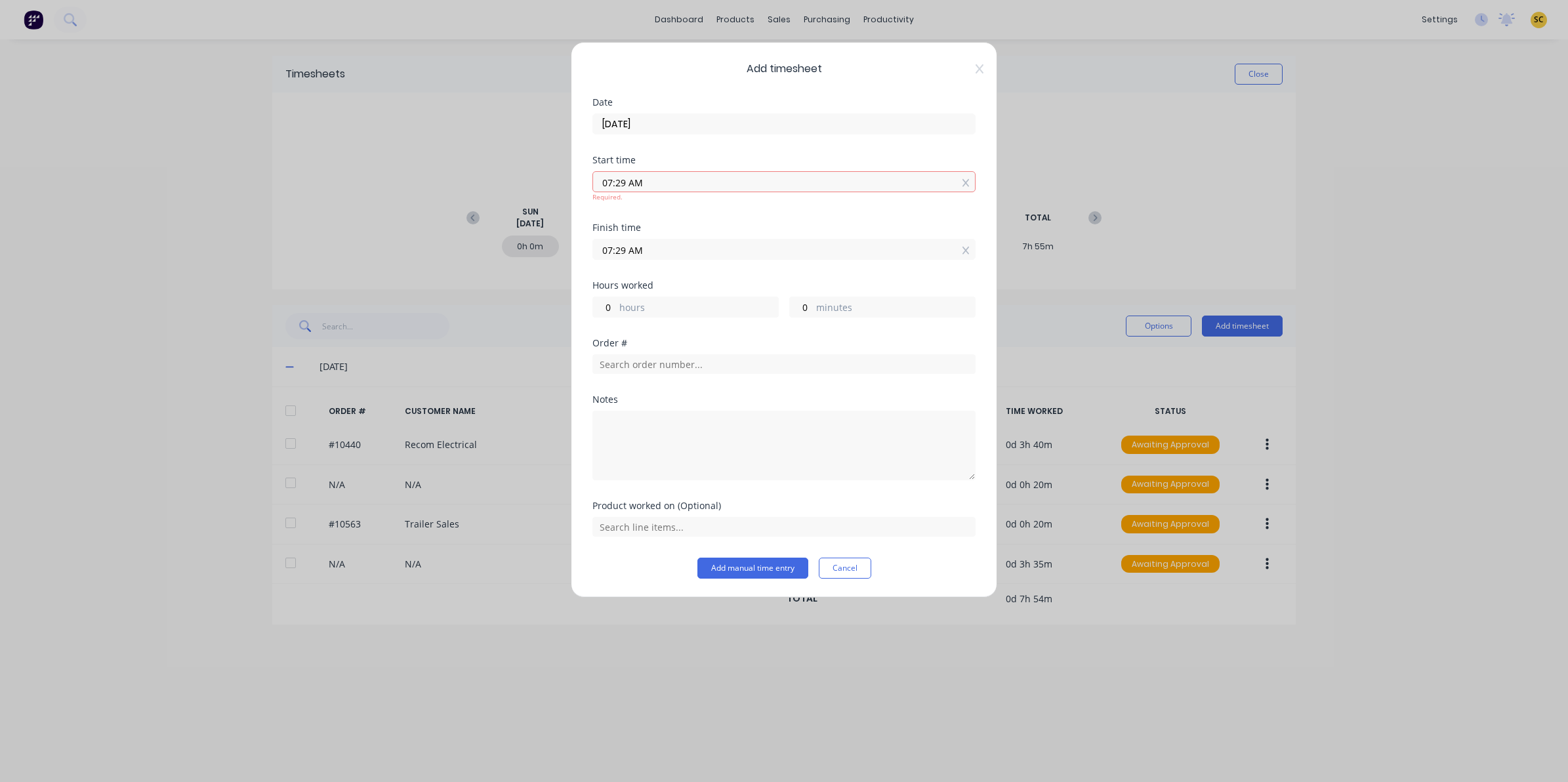
type input "07:29 AM"
type input "0"
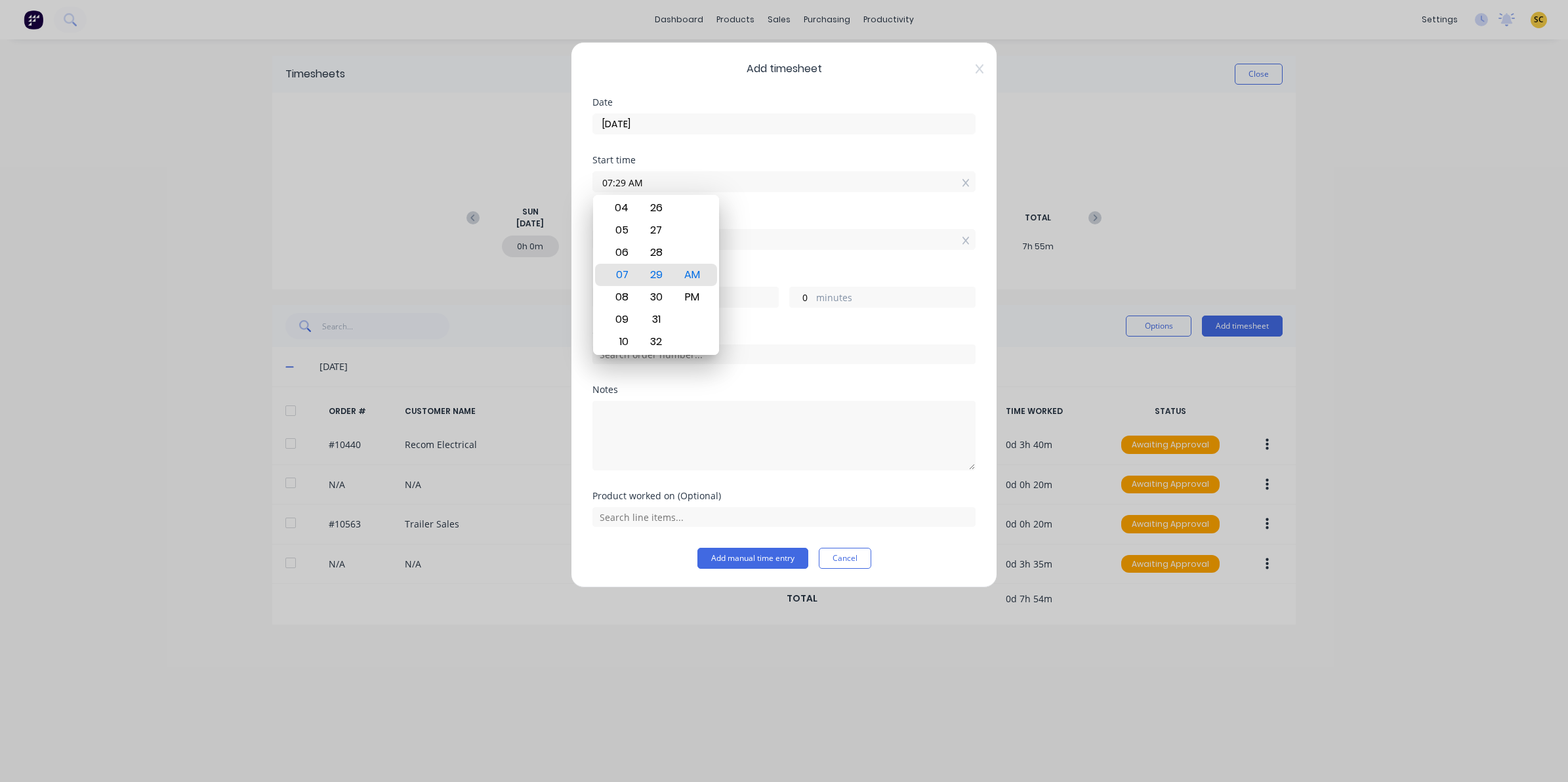
drag, startPoint x: 694, startPoint y: 182, endPoint x: 459, endPoint y: 154, distance: 236.7
click at [509, 178] on div "Add timesheet Date [DATE] Start time 07:29 AM Finish time 07:29 AM Hours worked…" at bounding box center [784, 391] width 1568 height 782
type input "4"
type input "02:00 AM"
type input "5"
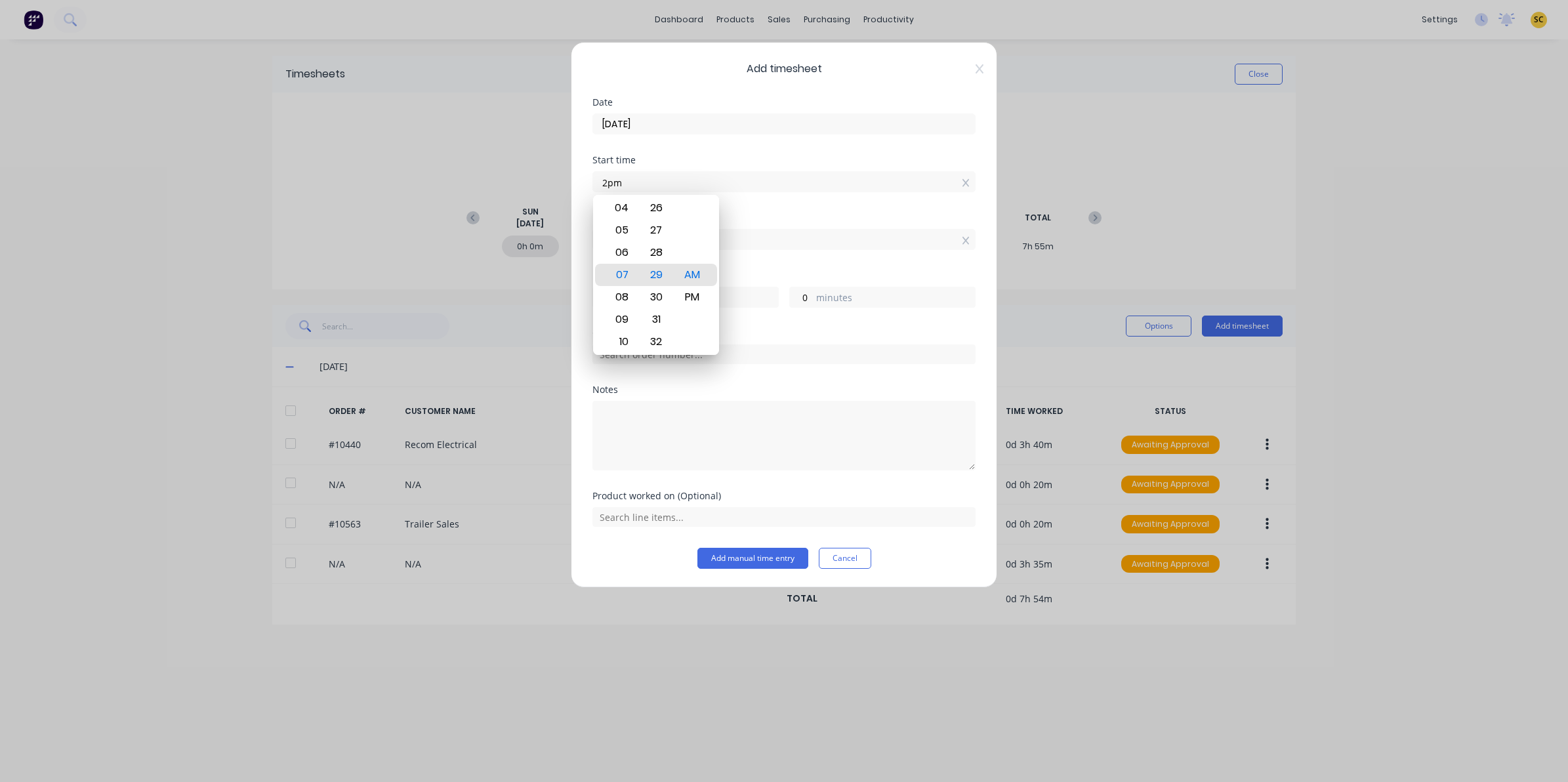
type input "29"
drag, startPoint x: 684, startPoint y: 299, endPoint x: 787, endPoint y: 273, distance: 106.2
click at [686, 299] on div "PM" at bounding box center [692, 298] width 33 height 22
type input "02:00 PM"
type input "-6"
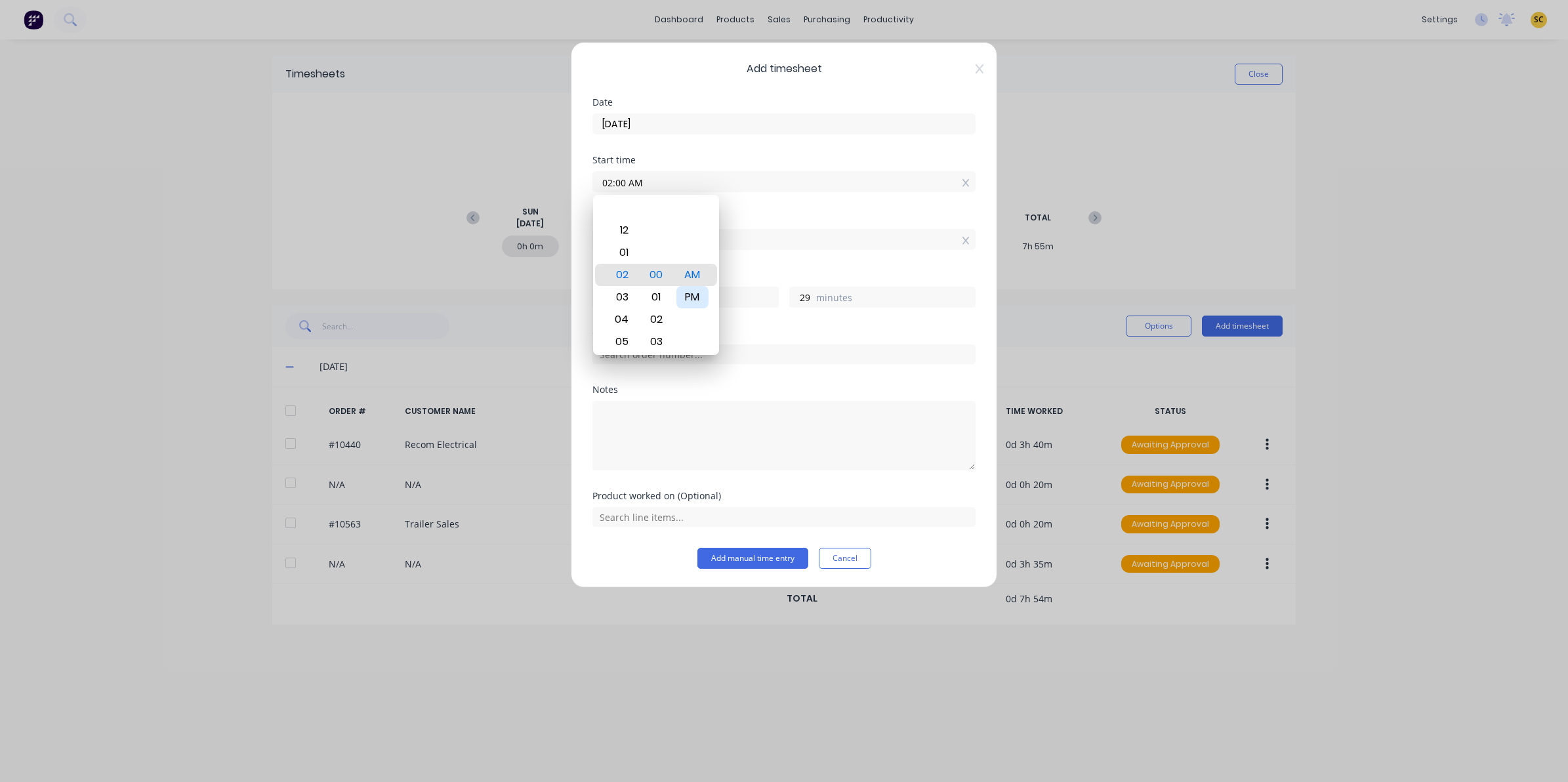
type input "-31"
click at [788, 272] on div "Hours worked" at bounding box center [784, 276] width 383 height 9
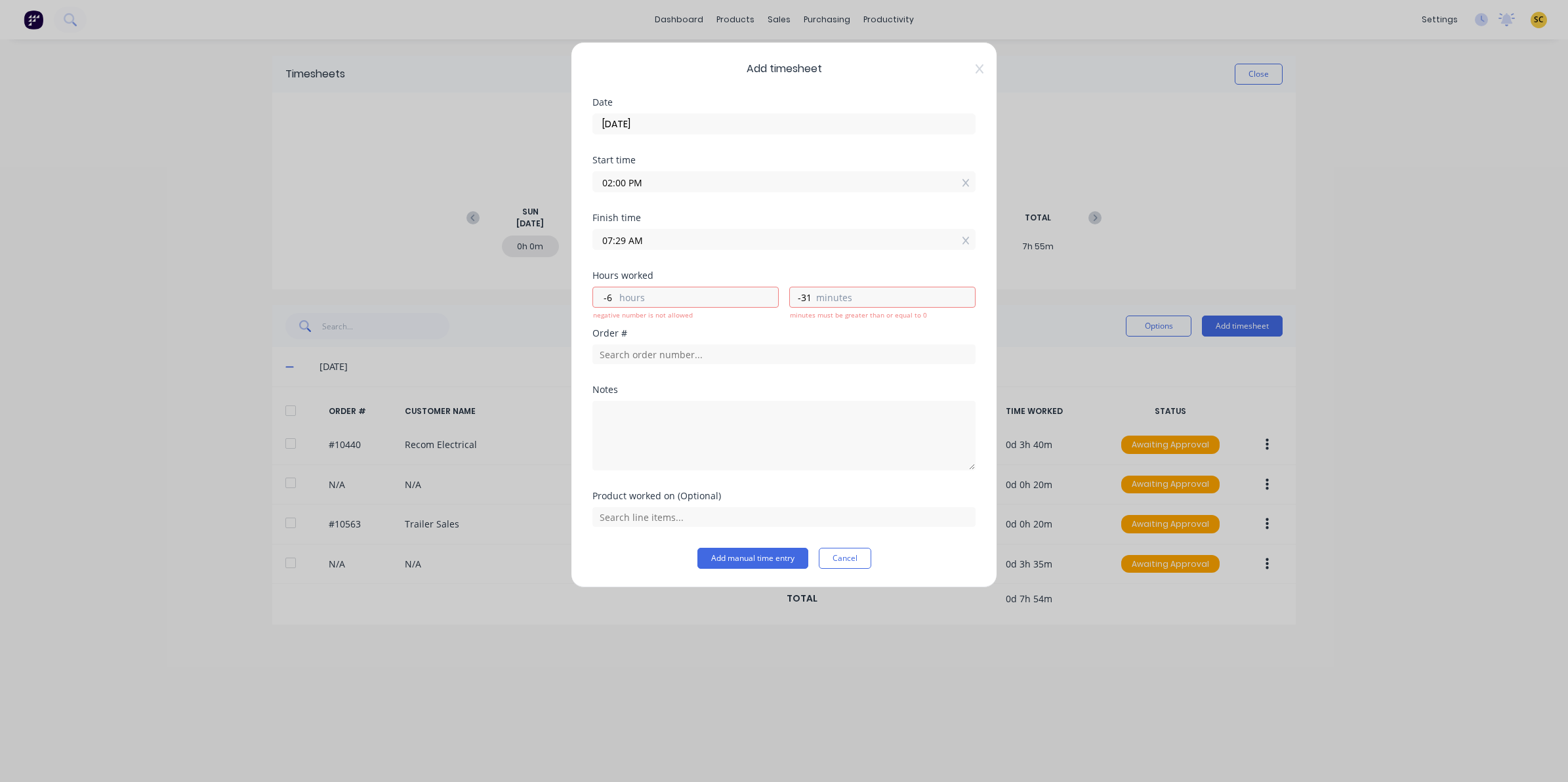
click at [778, 253] on div "Finish time 07:29 AM" at bounding box center [784, 242] width 383 height 58
drag, startPoint x: 715, startPoint y: 246, endPoint x: 704, endPoint y: 244, distance: 11.2
click at [710, 245] on input "07:29 AM" at bounding box center [784, 239] width 382 height 20
drag, startPoint x: 663, startPoint y: 242, endPoint x: 398, endPoint y: 231, distance: 265.2
click at [416, 233] on div "Add timesheet Date [DATE] Start time 02:00 PM Finish time 07:29 AM Hours worked…" at bounding box center [784, 391] width 1568 height 782
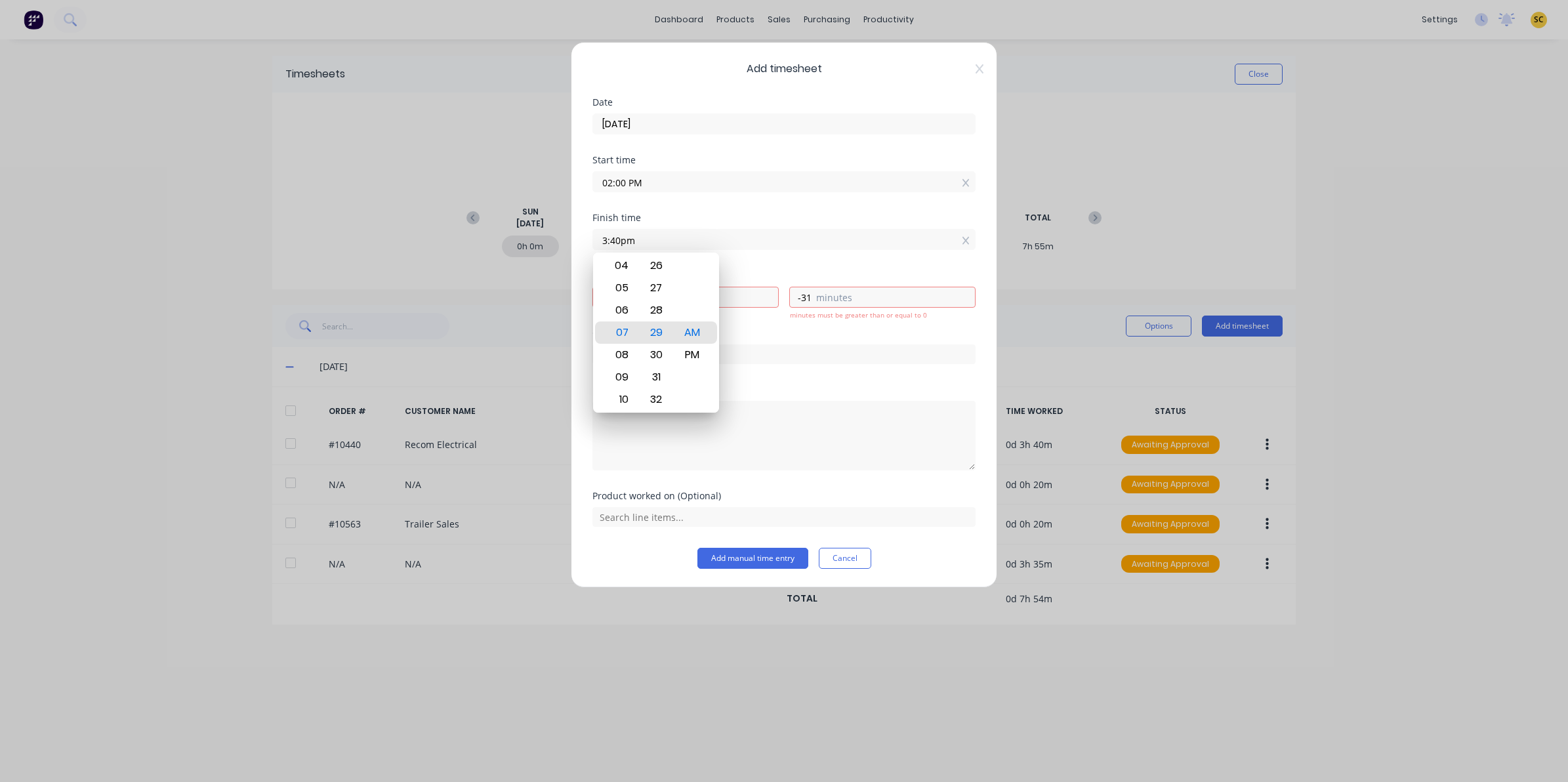
type input "03:40 AM"
type input "-10"
type input "-20"
click at [694, 351] on div "PM" at bounding box center [692, 355] width 33 height 22
type input "03:40 PM"
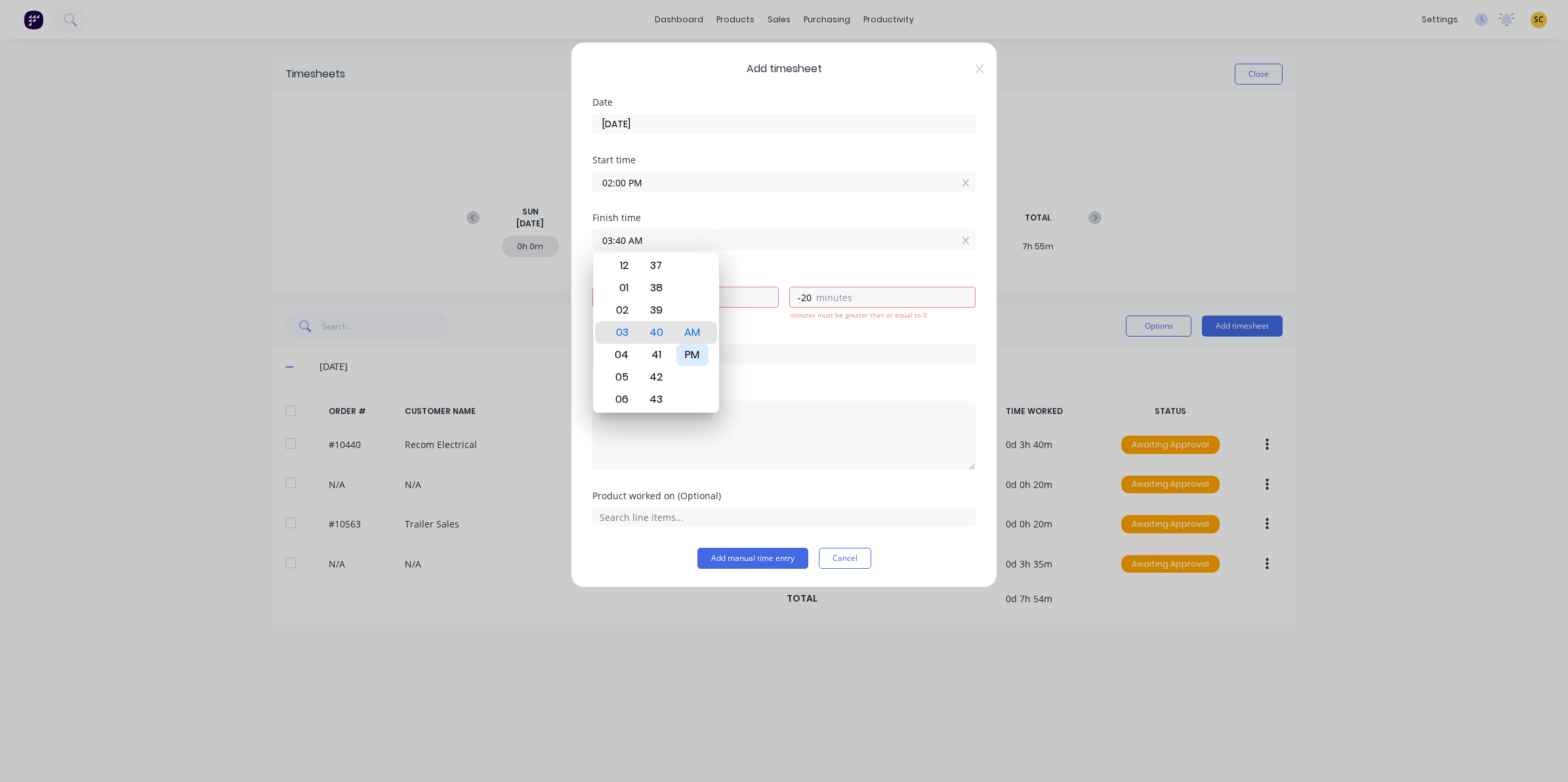
type input "1"
type input "40"
click at [738, 434] on textarea at bounding box center [784, 435] width 383 height 70
click at [677, 362] on input "text" at bounding box center [784, 354] width 383 height 20
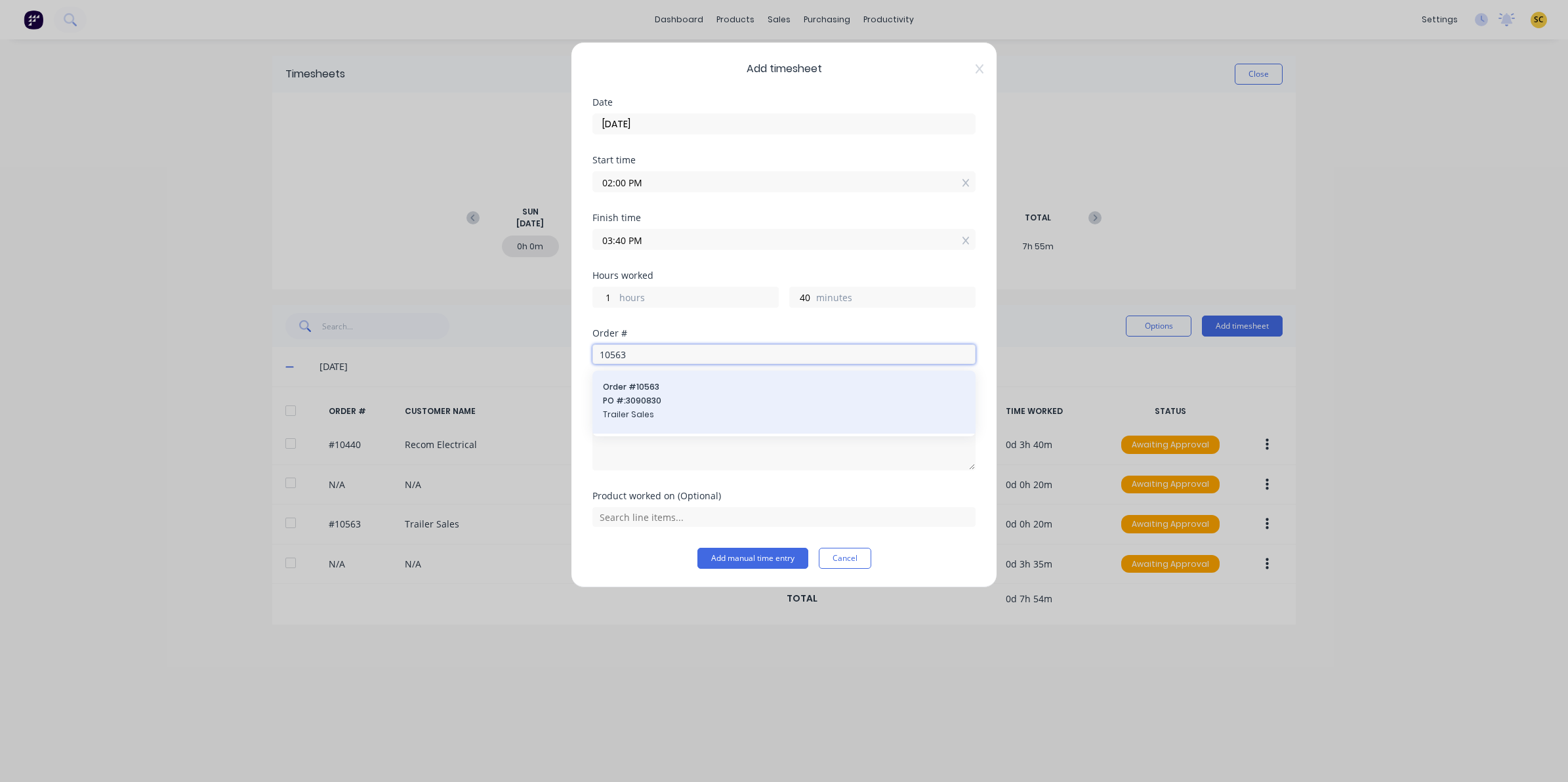
type input "10563"
click at [683, 401] on span "PO #: 3090830" at bounding box center [784, 401] width 362 height 12
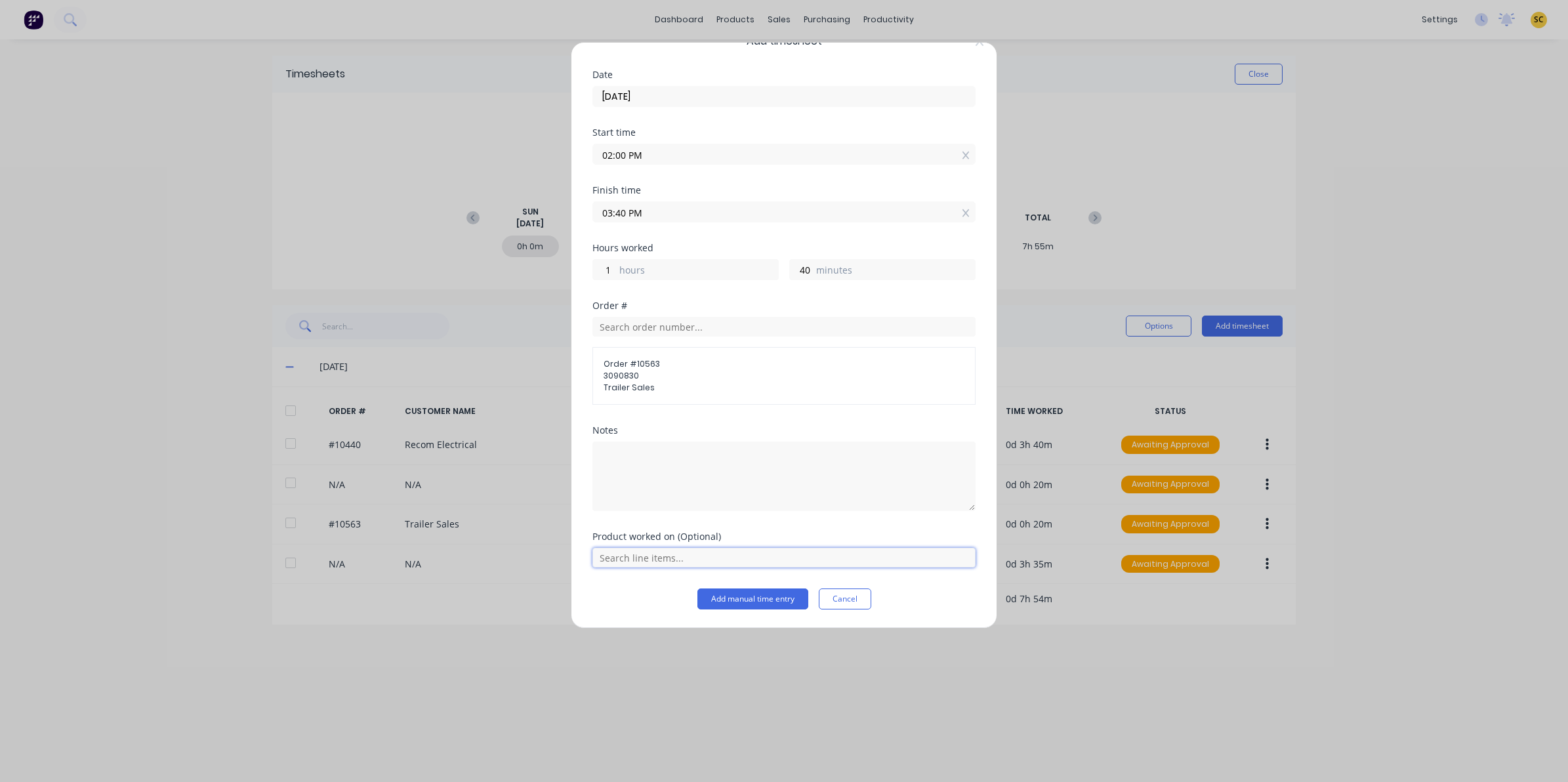
click at [654, 563] on input "text" at bounding box center [784, 557] width 383 height 20
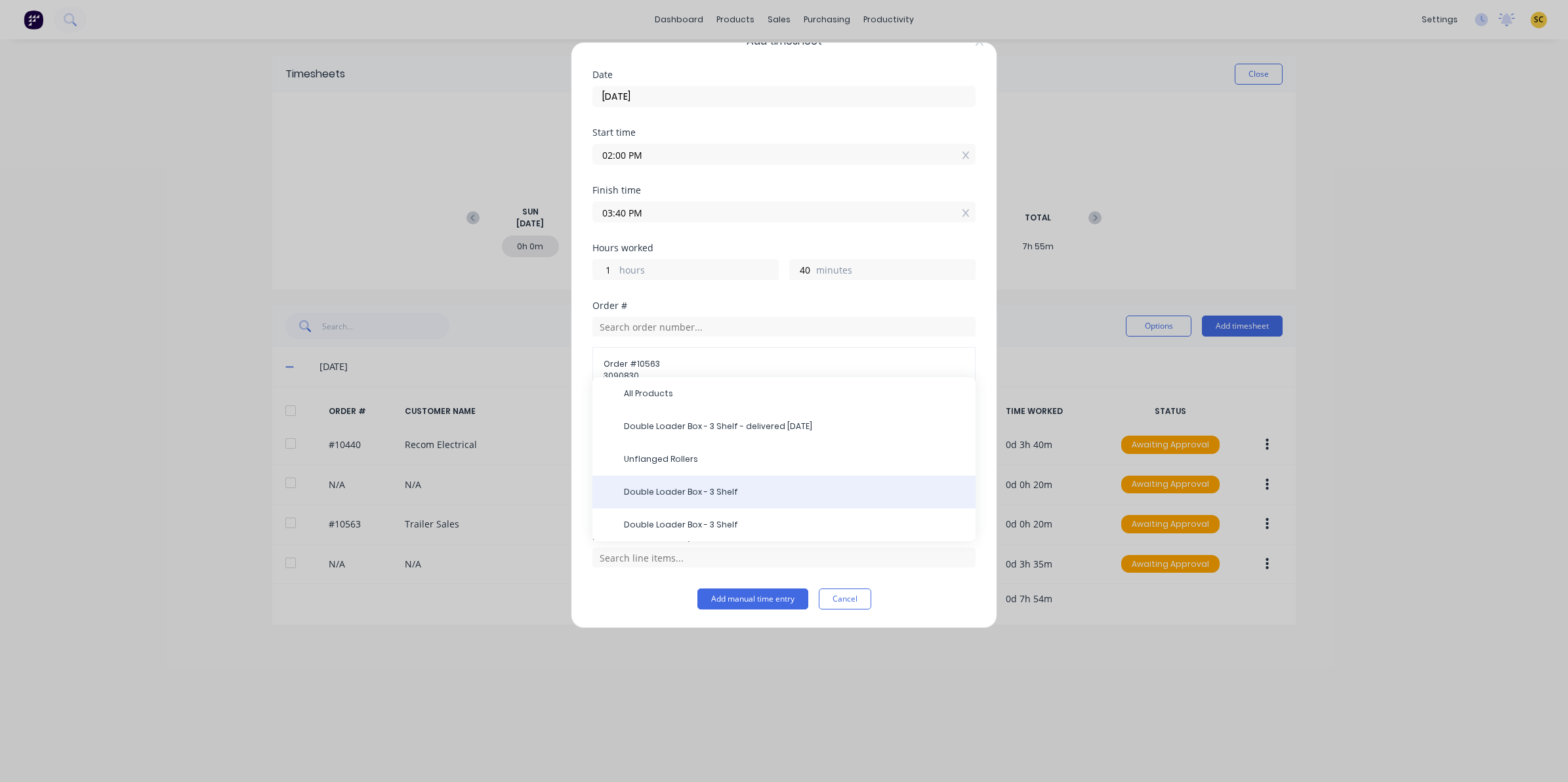
click at [648, 501] on div "Double Loader Box - 3 Shelf" at bounding box center [784, 492] width 383 height 33
click at [713, 605] on button "Add manual time entry" at bounding box center [752, 599] width 111 height 21
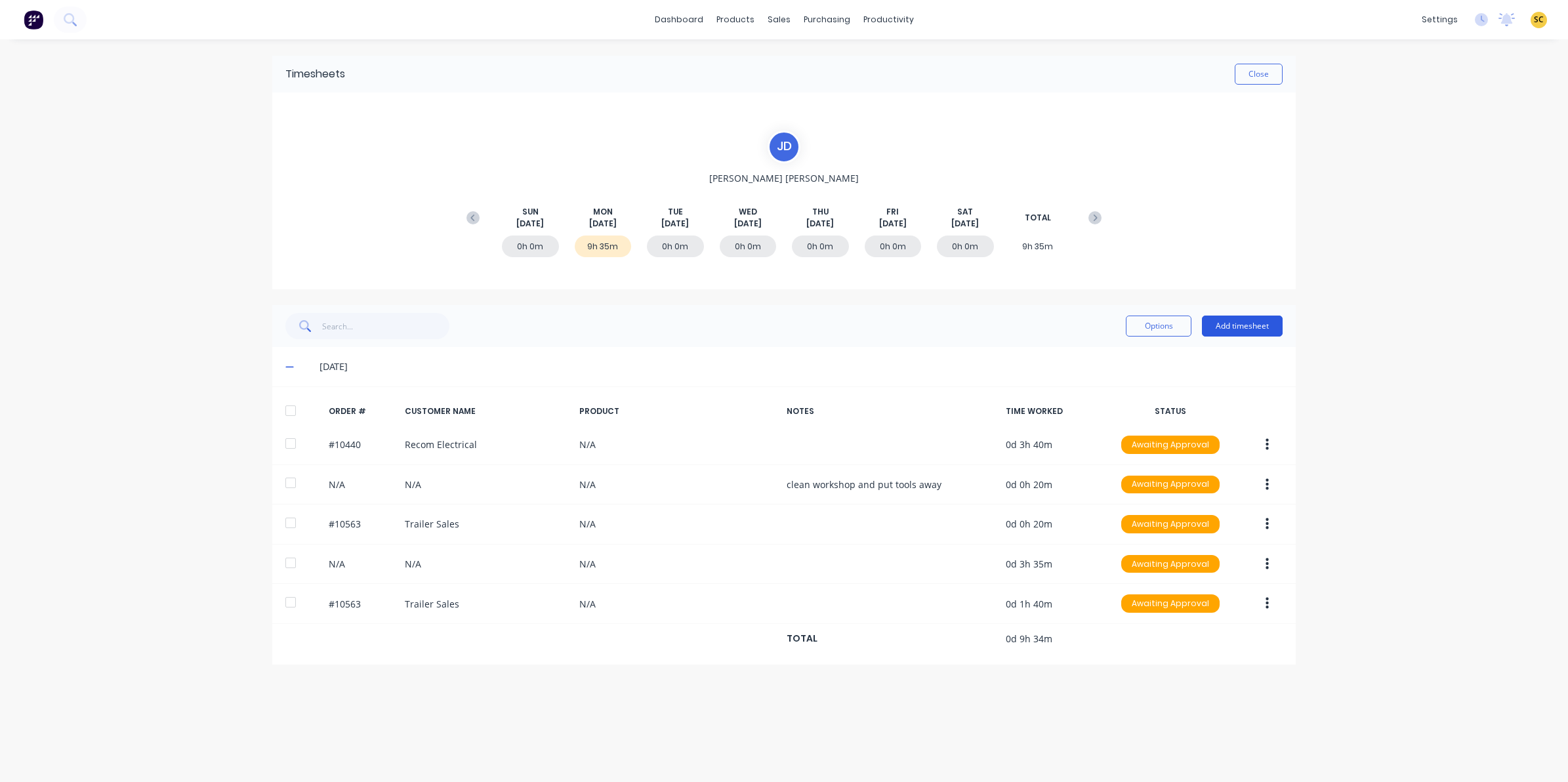
click at [1241, 323] on button "Add timesheet" at bounding box center [1242, 326] width 81 height 21
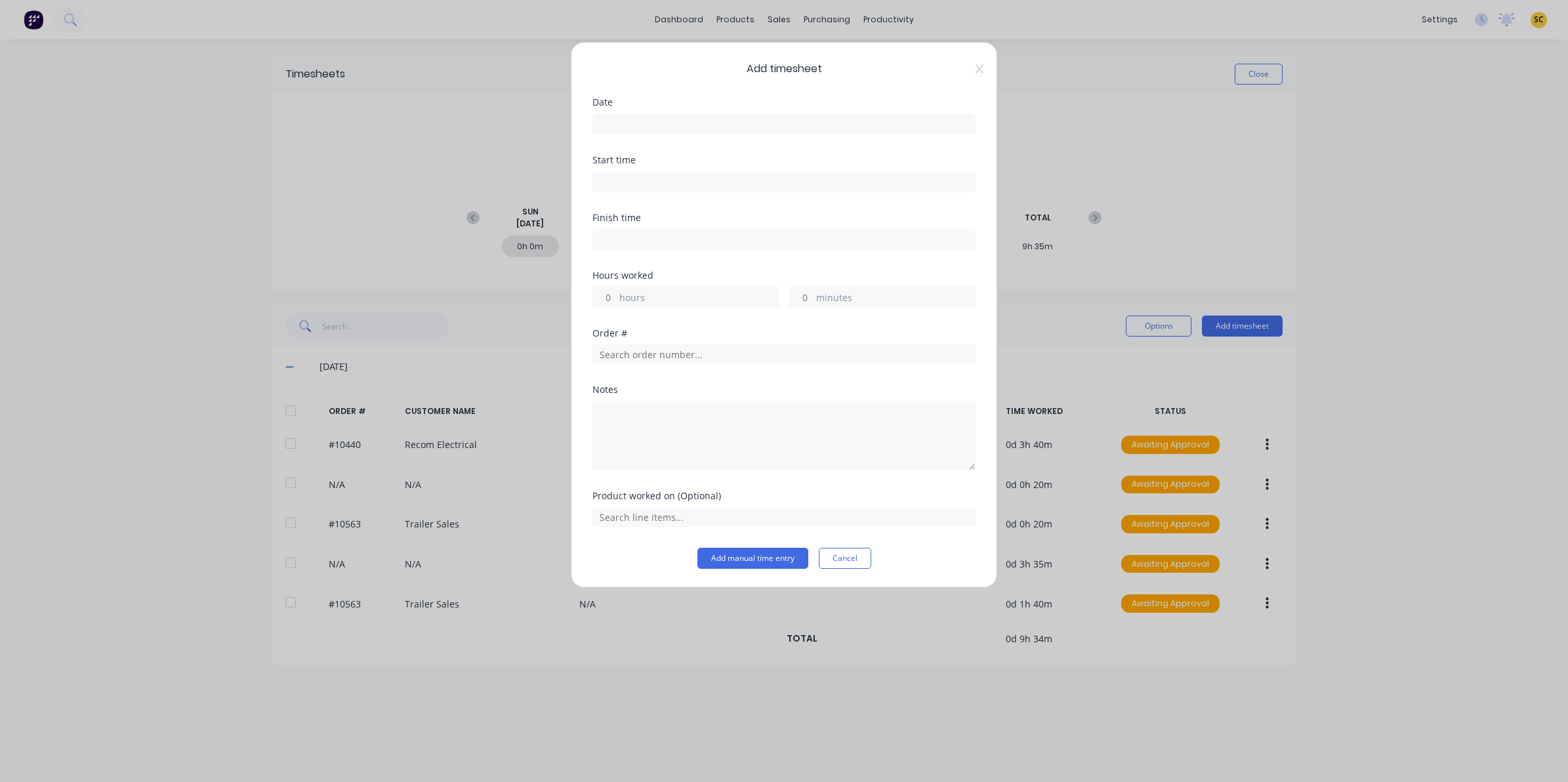
click at [765, 122] on input at bounding box center [784, 124] width 382 height 20
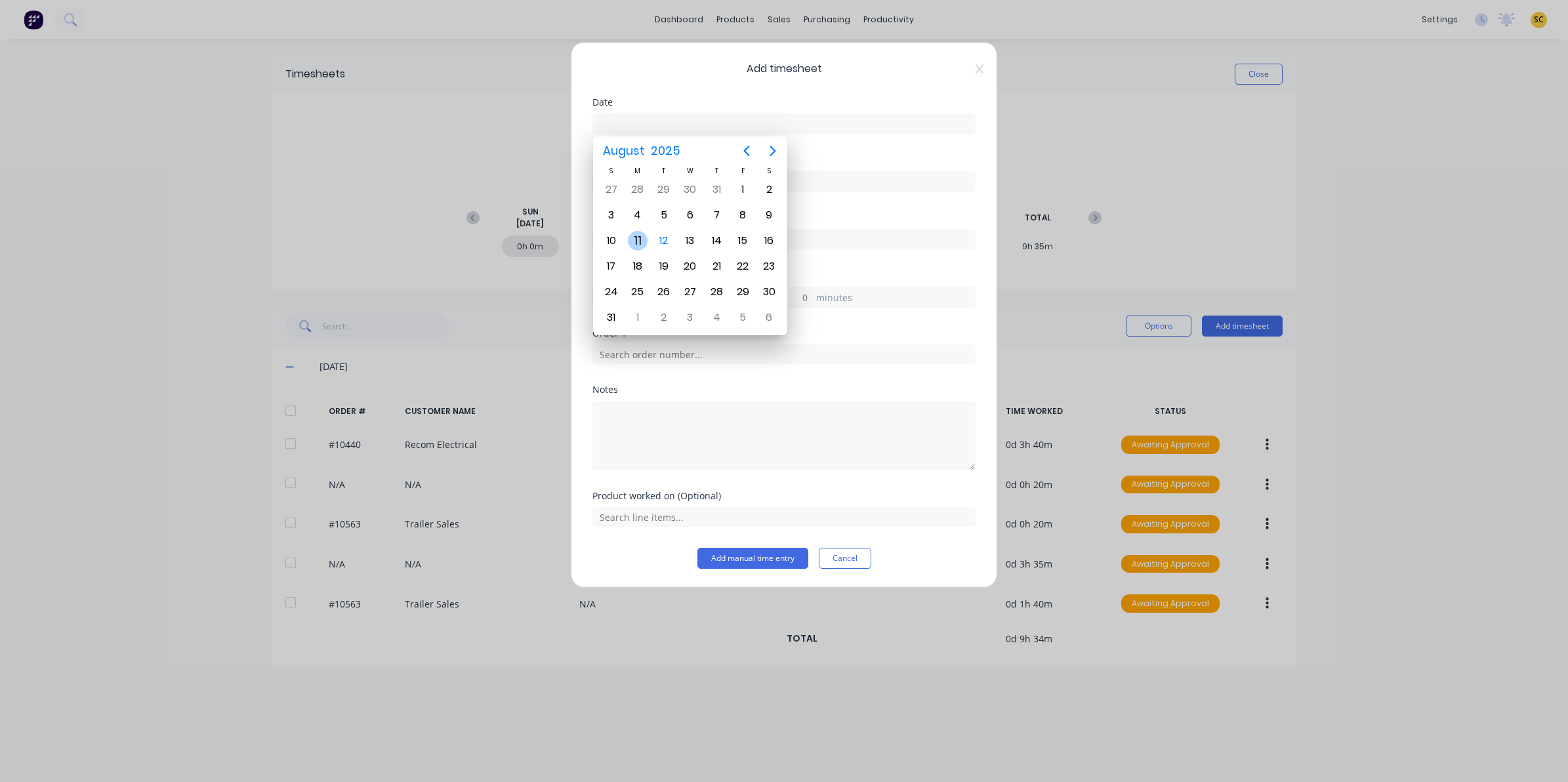
click at [634, 245] on div "11" at bounding box center [638, 240] width 20 height 20
type input "[DATE]"
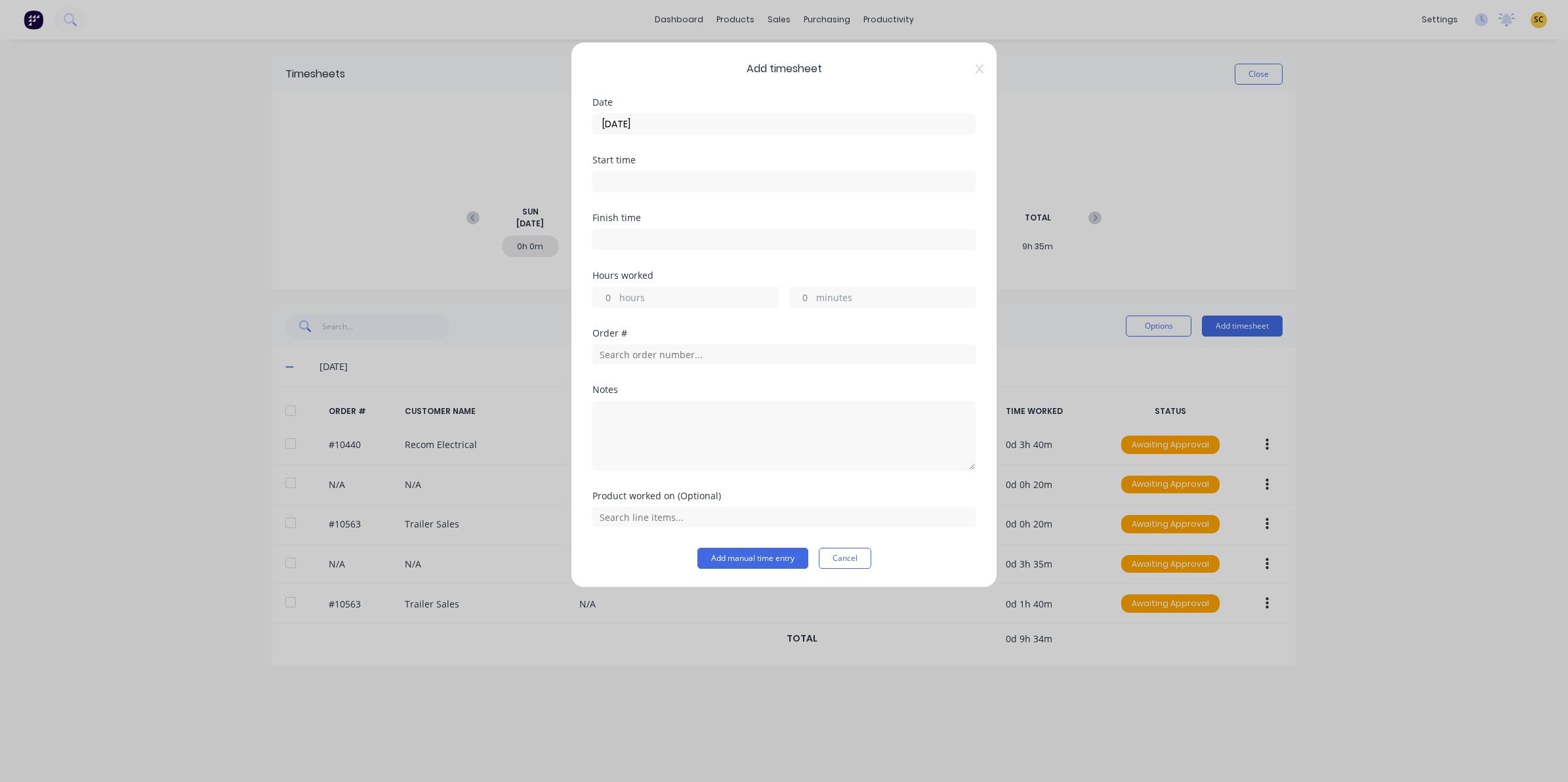
click at [638, 165] on div "Start time" at bounding box center [784, 160] width 383 height 9
click at [652, 178] on input at bounding box center [784, 181] width 382 height 20
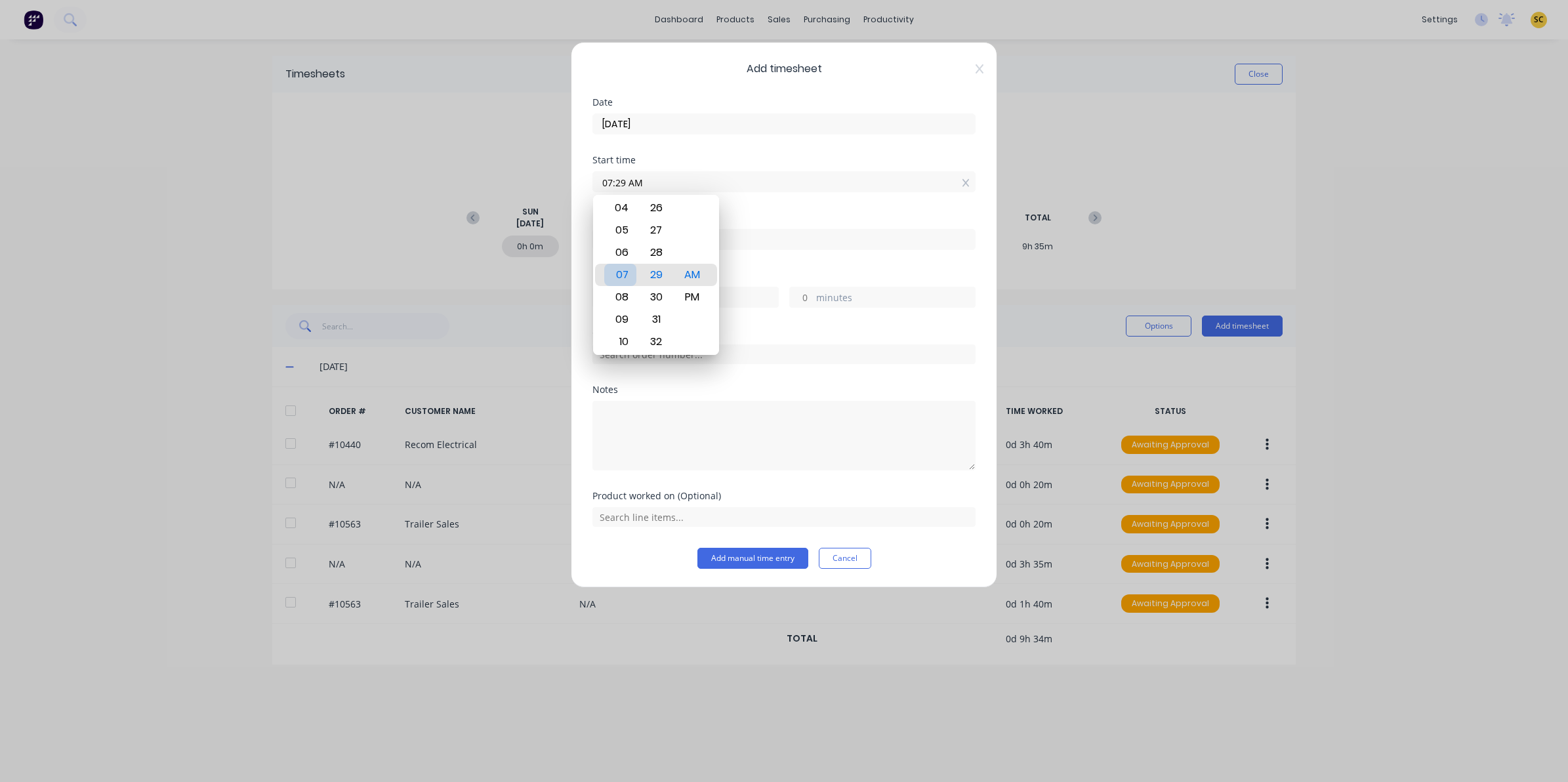
click at [627, 264] on div "07" at bounding box center [620, 275] width 33 height 22
click at [624, 249] on div "06" at bounding box center [620, 253] width 33 height 22
click at [665, 189] on input "06:29 AM" at bounding box center [784, 181] width 382 height 20
drag, startPoint x: 660, startPoint y: 184, endPoint x: 469, endPoint y: 182, distance: 191.0
click at [470, 182] on div "Add timesheet Date [DATE] Start time 06:29 AM Finish time Hours worked hours mi…" at bounding box center [784, 391] width 1568 height 782
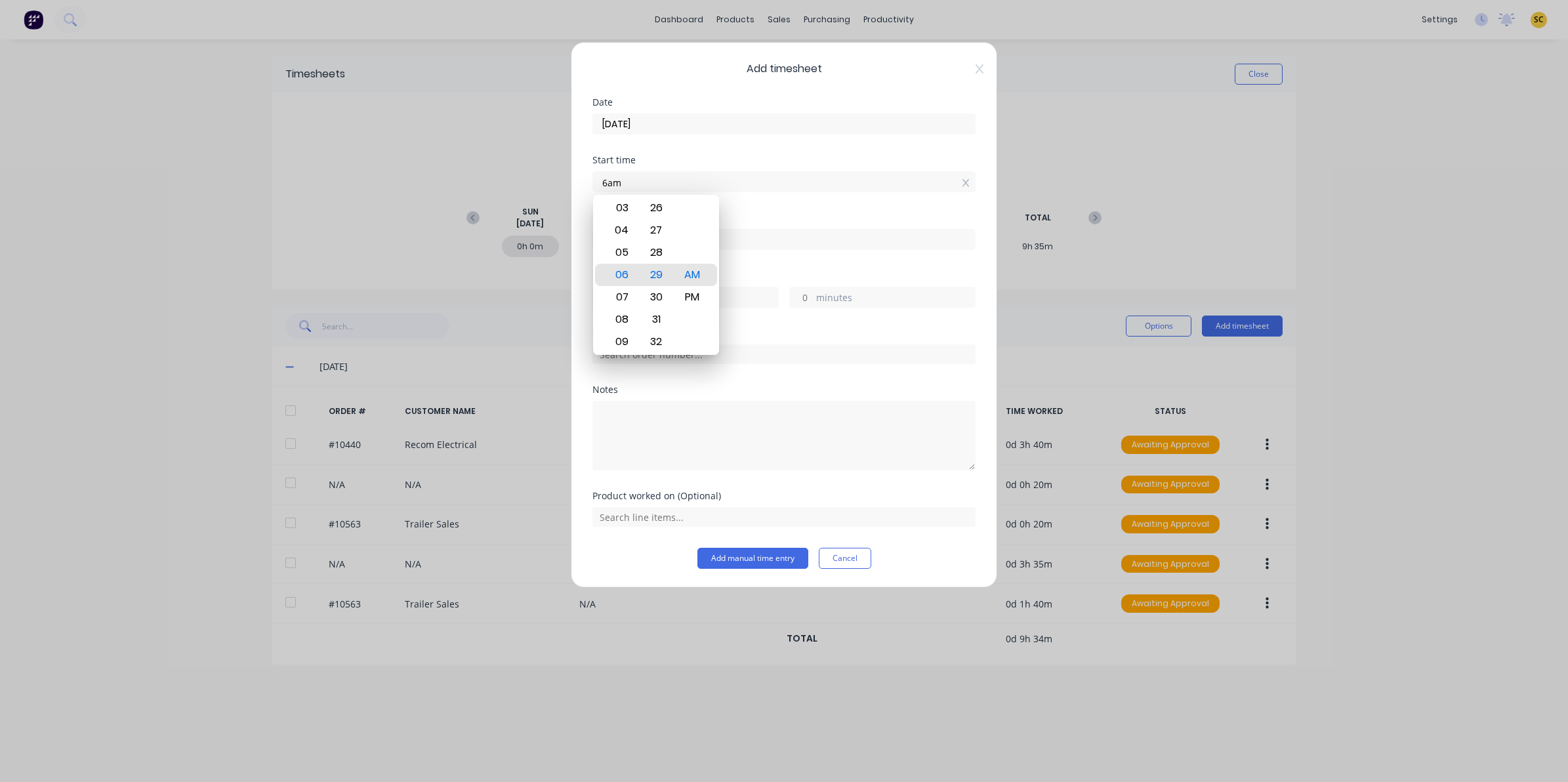
type input "06:00 AM"
click at [804, 356] on input "text" at bounding box center [784, 354] width 383 height 20
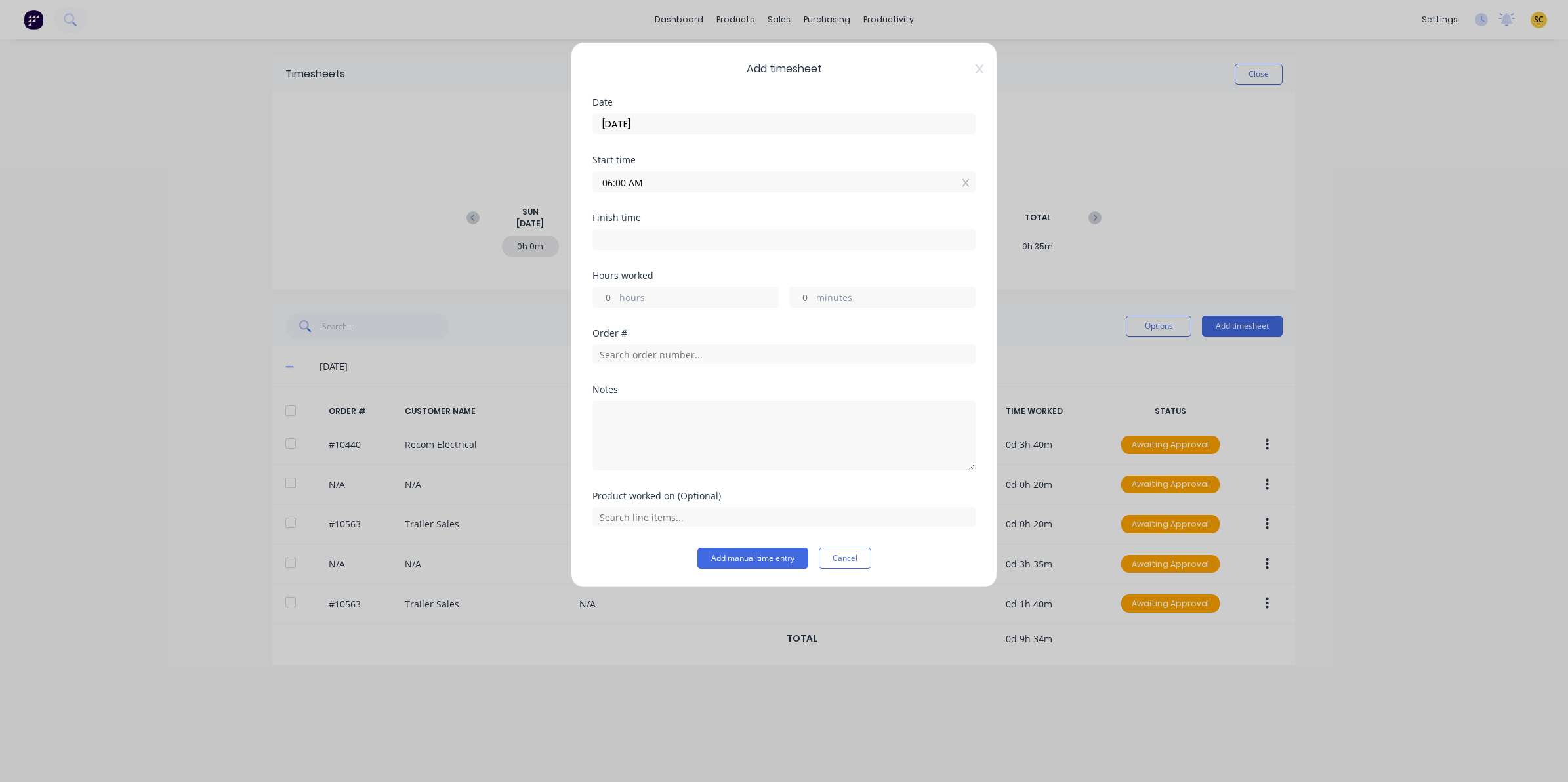
click at [673, 243] on input at bounding box center [784, 239] width 382 height 20
type input "07:29 AM"
type input "1"
type input "29"
drag, startPoint x: 670, startPoint y: 240, endPoint x: 311, endPoint y: 231, distance: 359.1
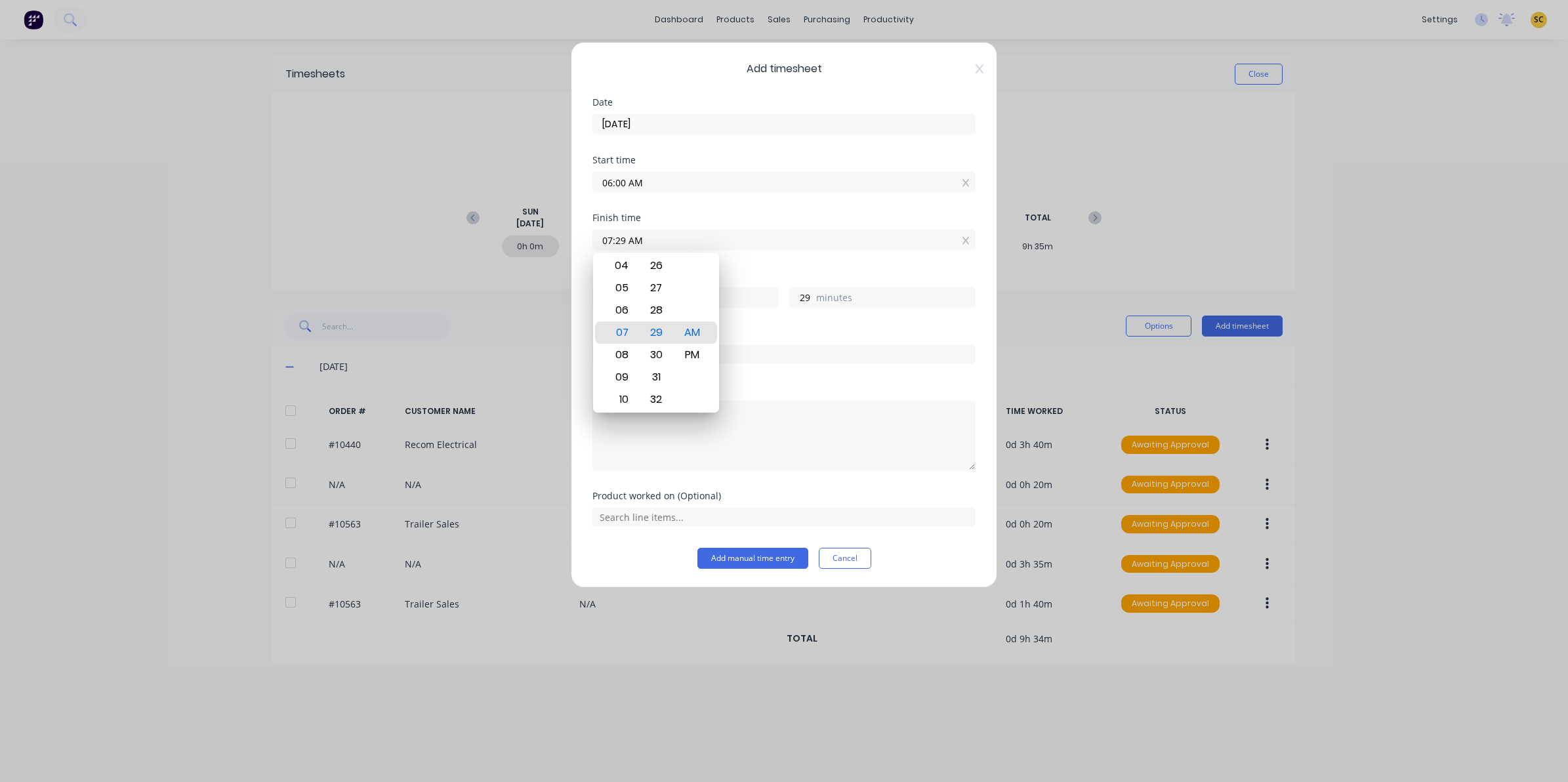
click at [356, 240] on div "Add timesheet Date [DATE] Start time 06:00 AM Finish time 07:29 AM Hours worked…" at bounding box center [784, 391] width 1568 height 782
type input "04:00 AM"
type input "-2"
type input "0"
drag, startPoint x: 691, startPoint y: 354, endPoint x: 696, endPoint y: 363, distance: 10.3
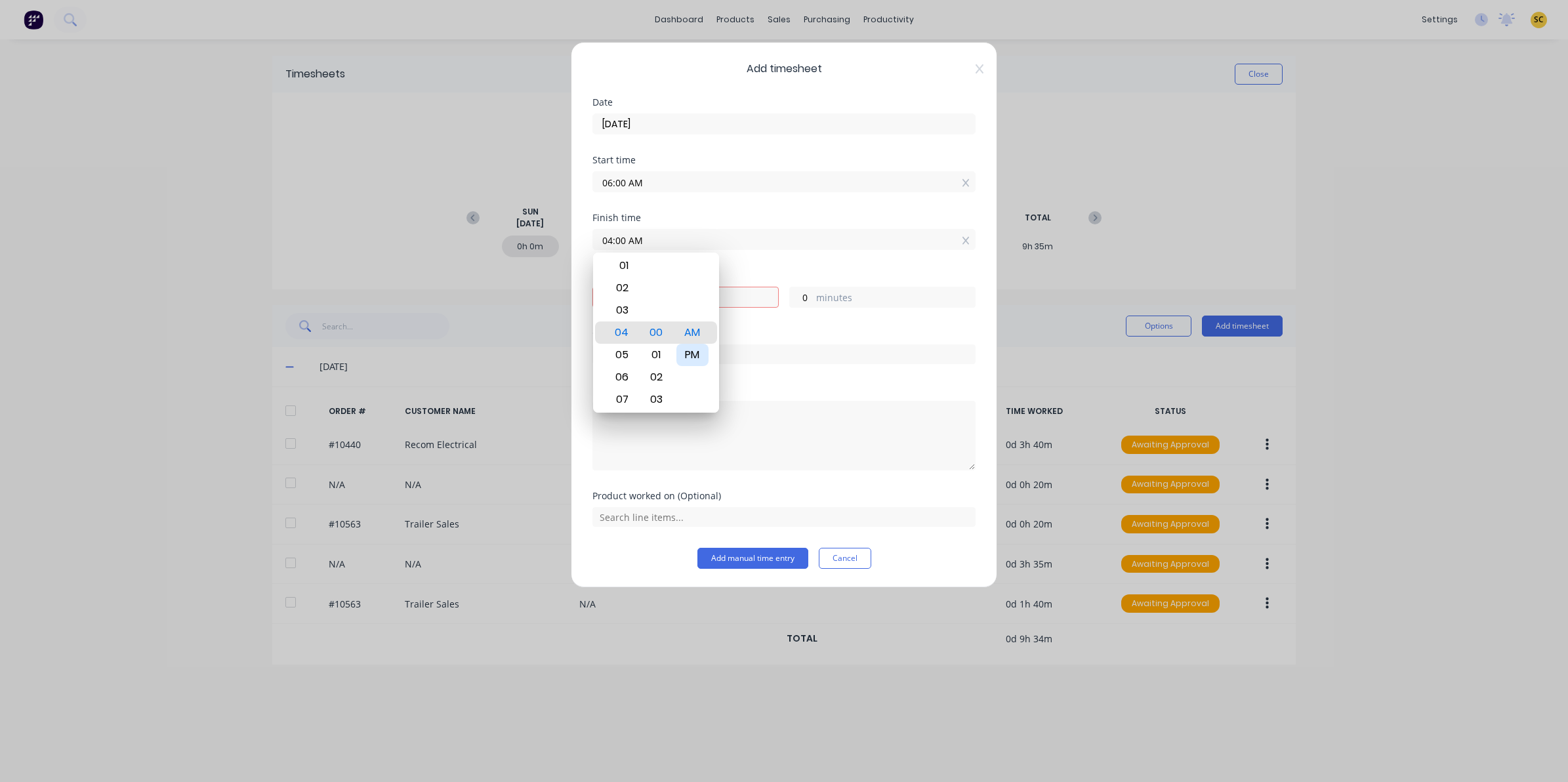
click at [692, 356] on div "PM" at bounding box center [692, 355] width 33 height 22
type input "04:00 PM"
type input "10"
click at [713, 452] on textarea at bounding box center [784, 435] width 383 height 70
click at [708, 455] on textarea at bounding box center [784, 435] width 383 height 70
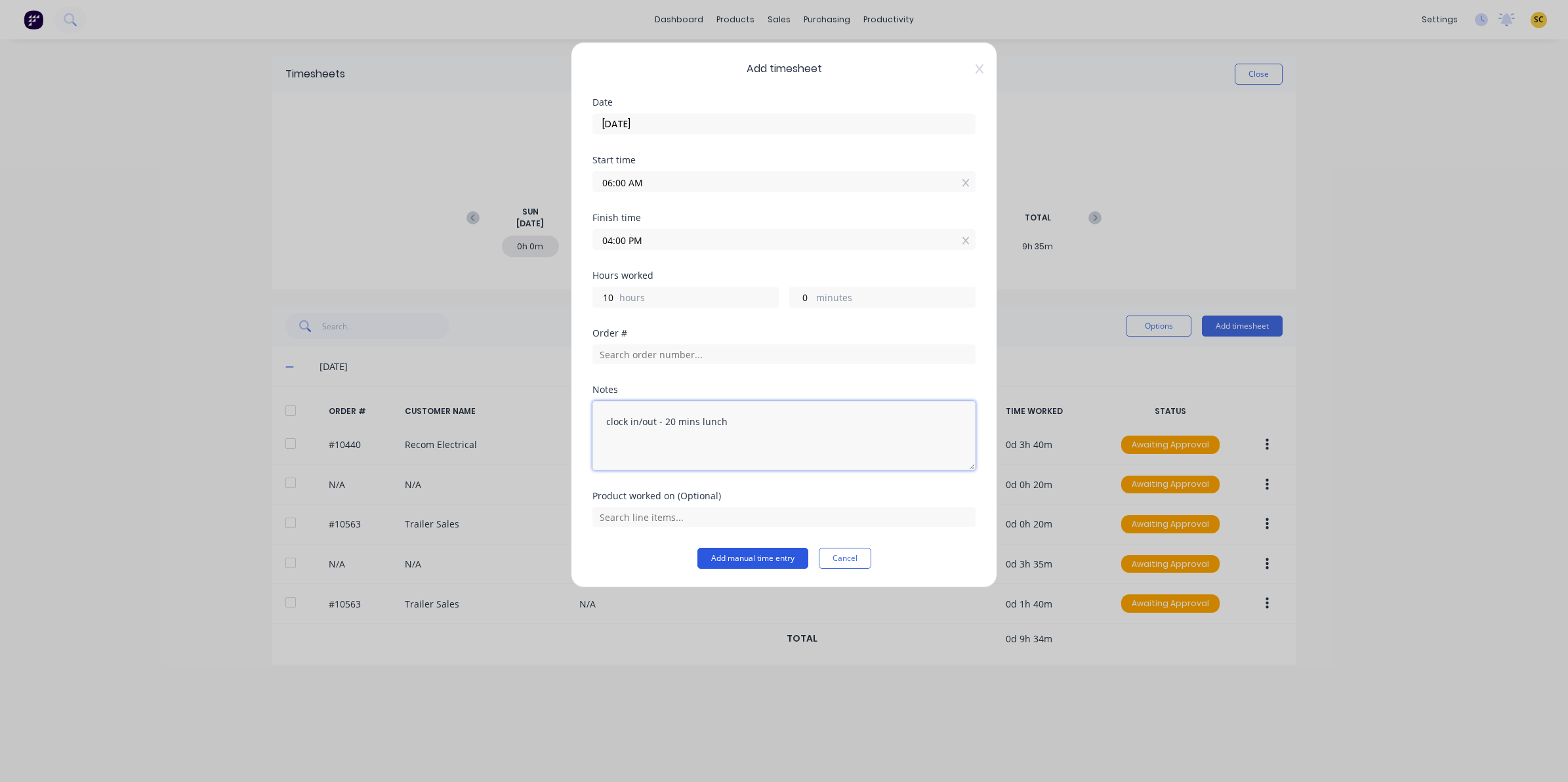
type textarea "clock in/out - 20 mins lunch"
click at [745, 560] on button "Add manual time entry" at bounding box center [752, 558] width 111 height 21
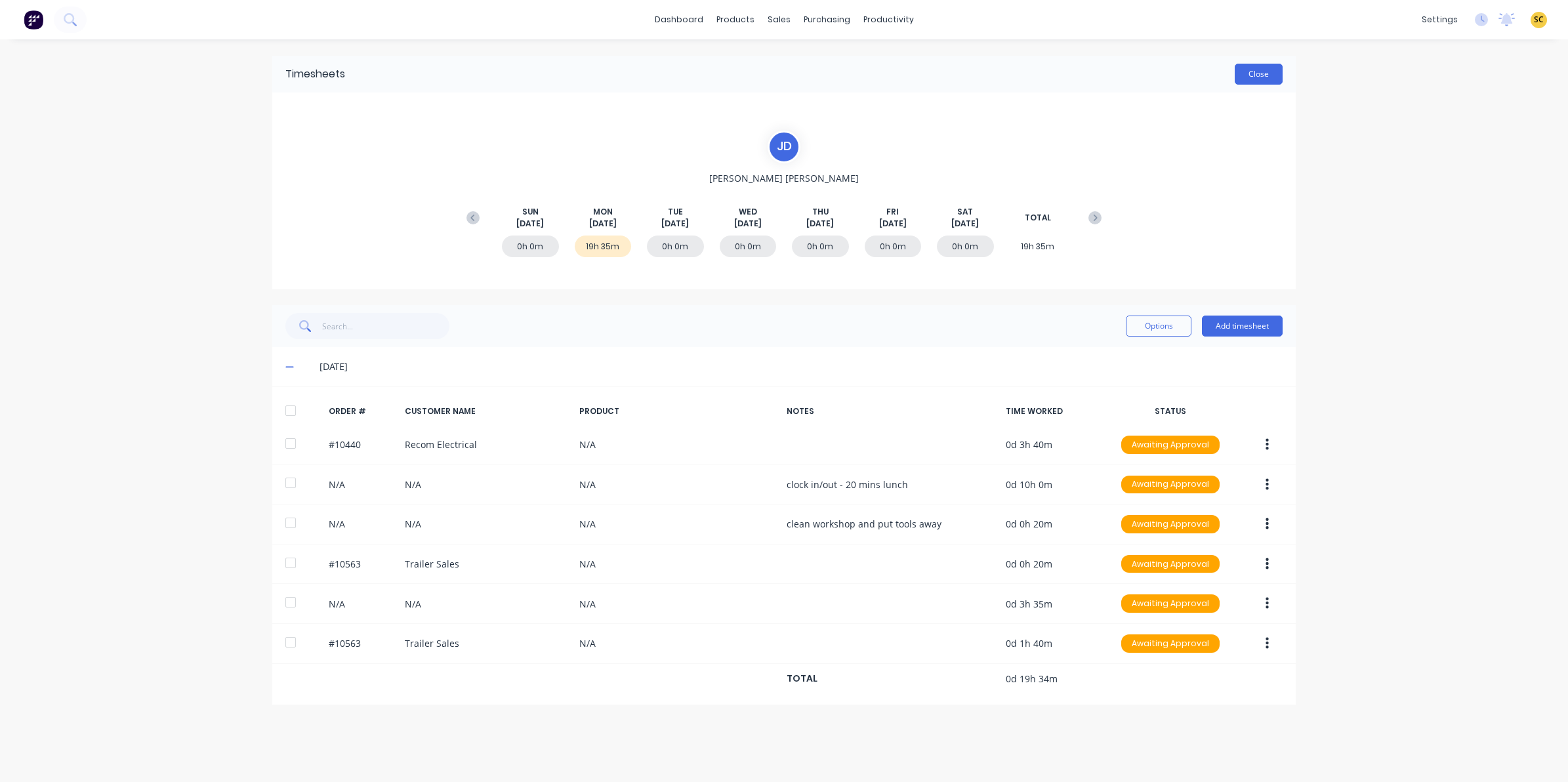
click at [1266, 73] on button "Close" at bounding box center [1259, 73] width 48 height 21
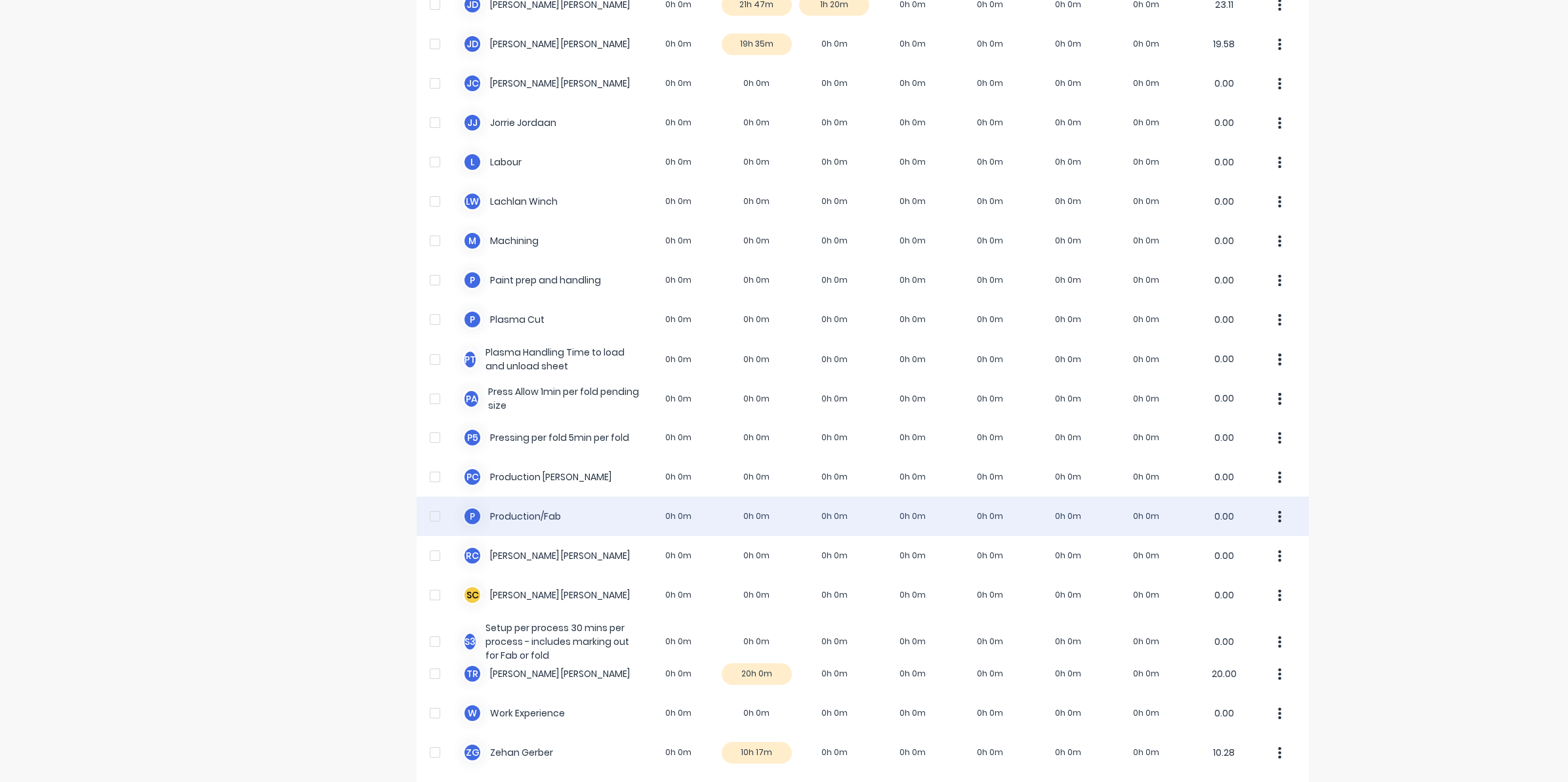
scroll to position [674, 0]
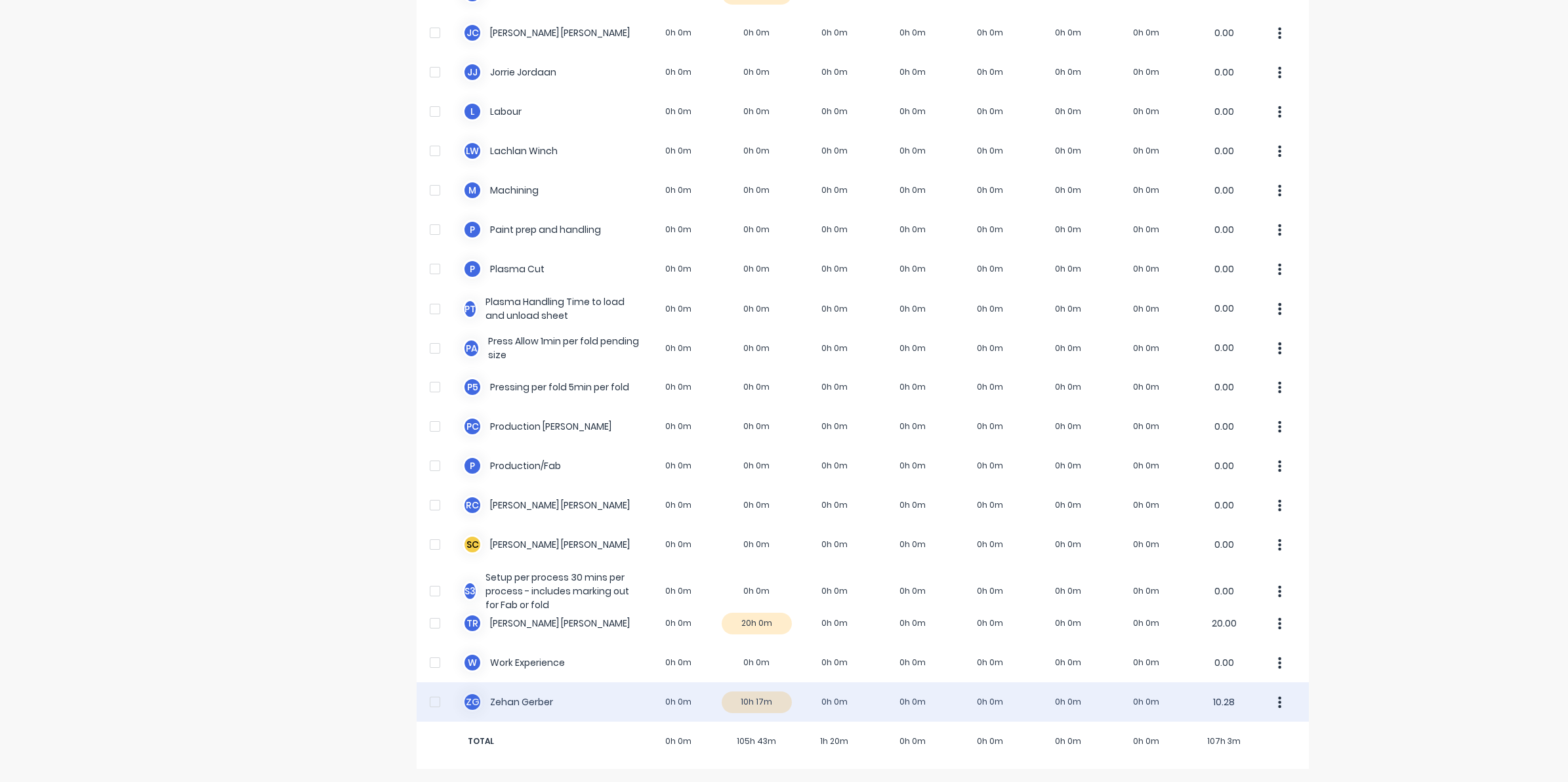
click at [757, 710] on div "Z G [PERSON_NAME] 0h 0m 10h 17m 0h 0m 0h 0m 0h 0m 0h 0m 0h 0m 10.28" at bounding box center [863, 702] width 892 height 39
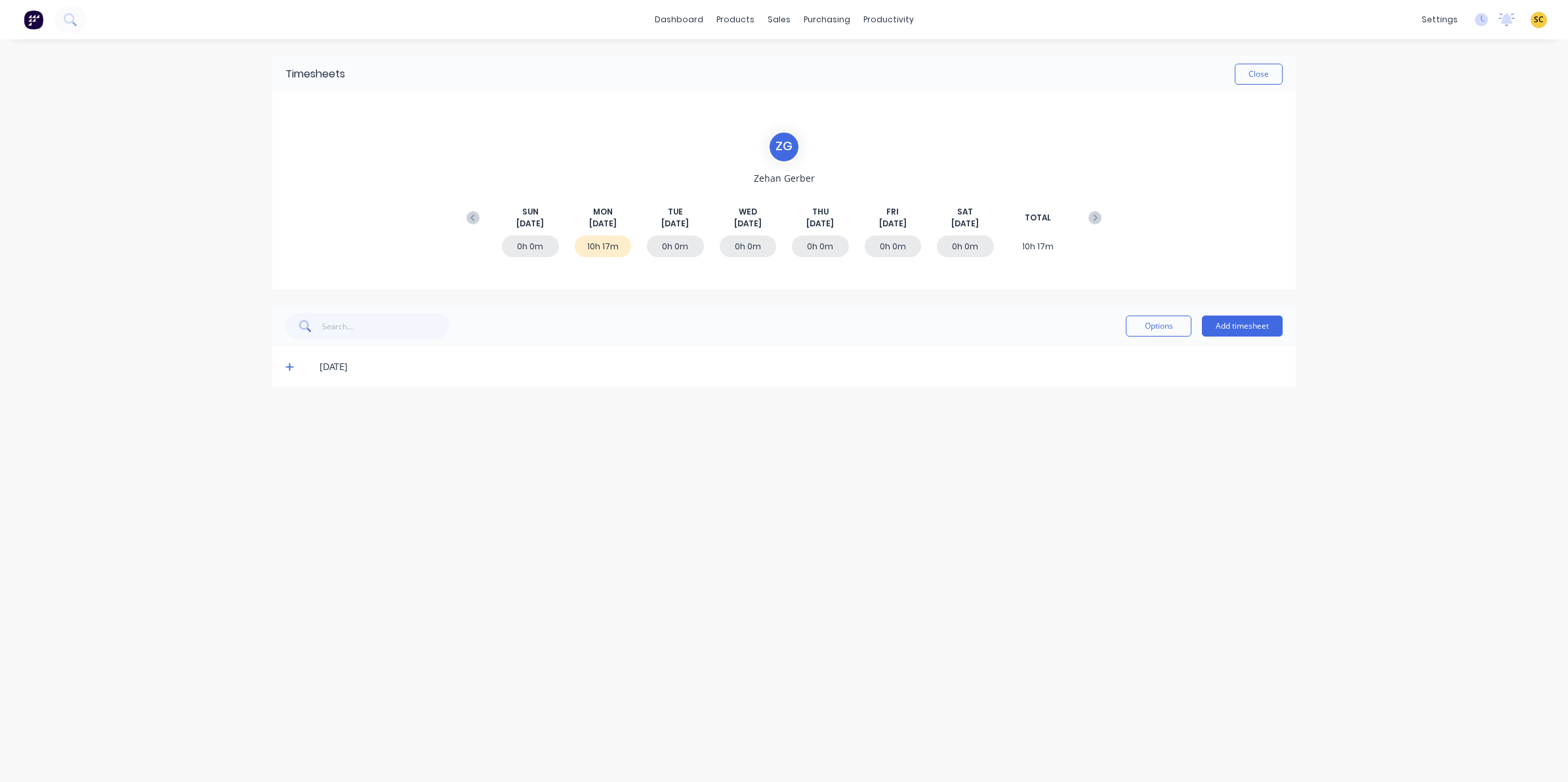
click at [286, 367] on icon at bounding box center [289, 367] width 8 height 9
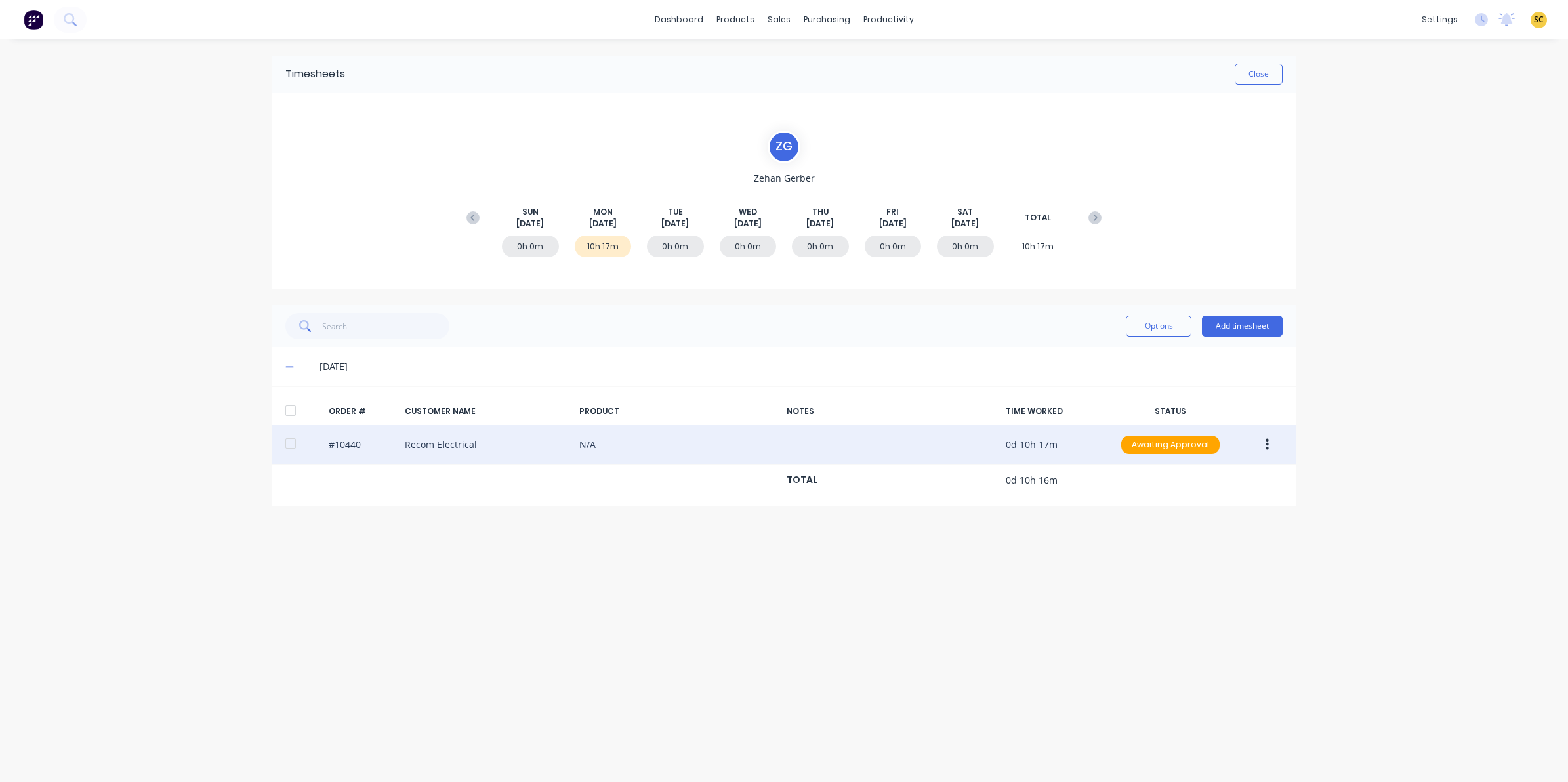
click at [1269, 447] on button "button" at bounding box center [1267, 444] width 31 height 23
click at [1175, 533] on div "Edit" at bounding box center [1220, 532] width 101 height 19
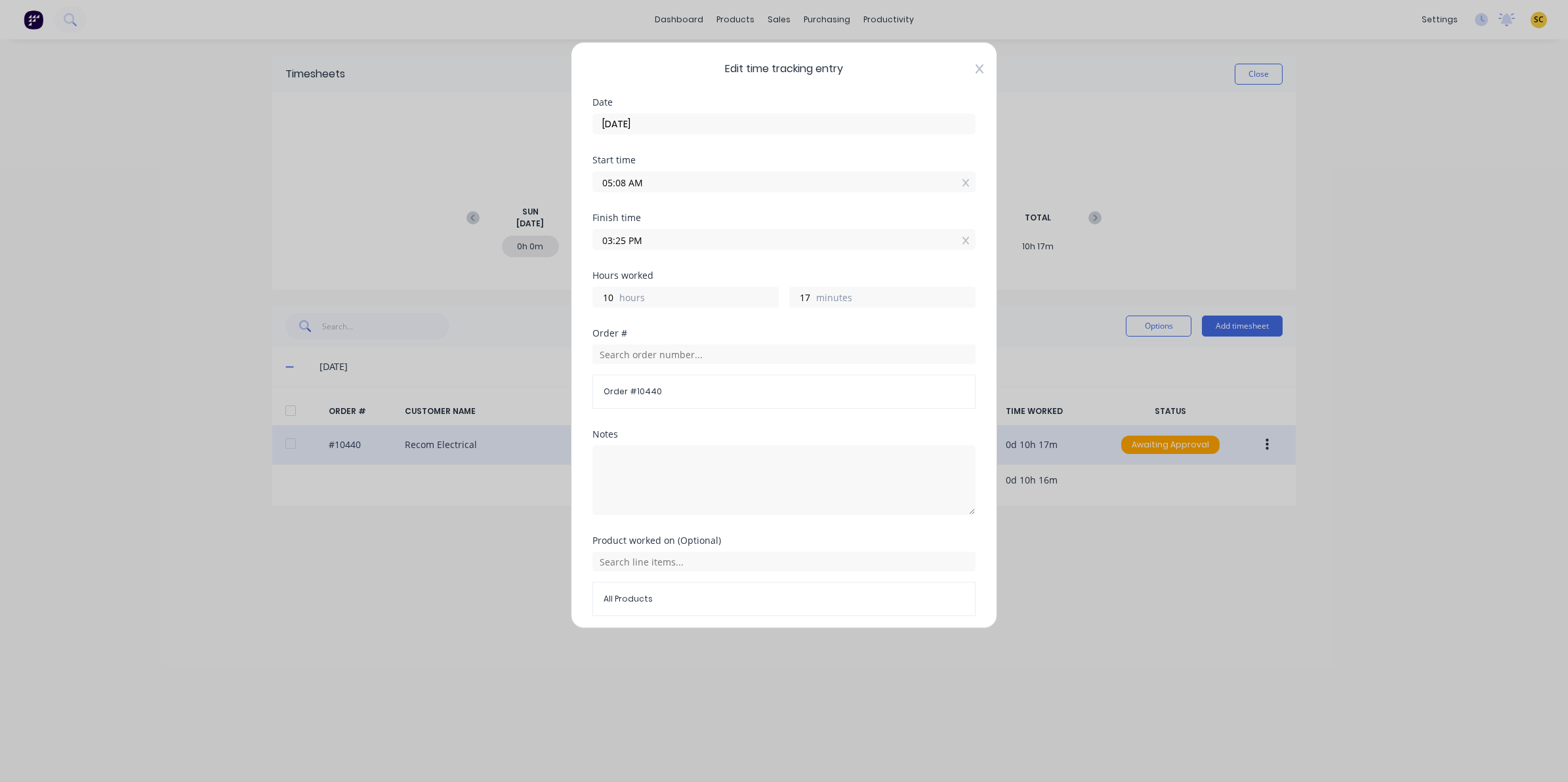
click at [976, 69] on icon at bounding box center [980, 68] width 7 height 10
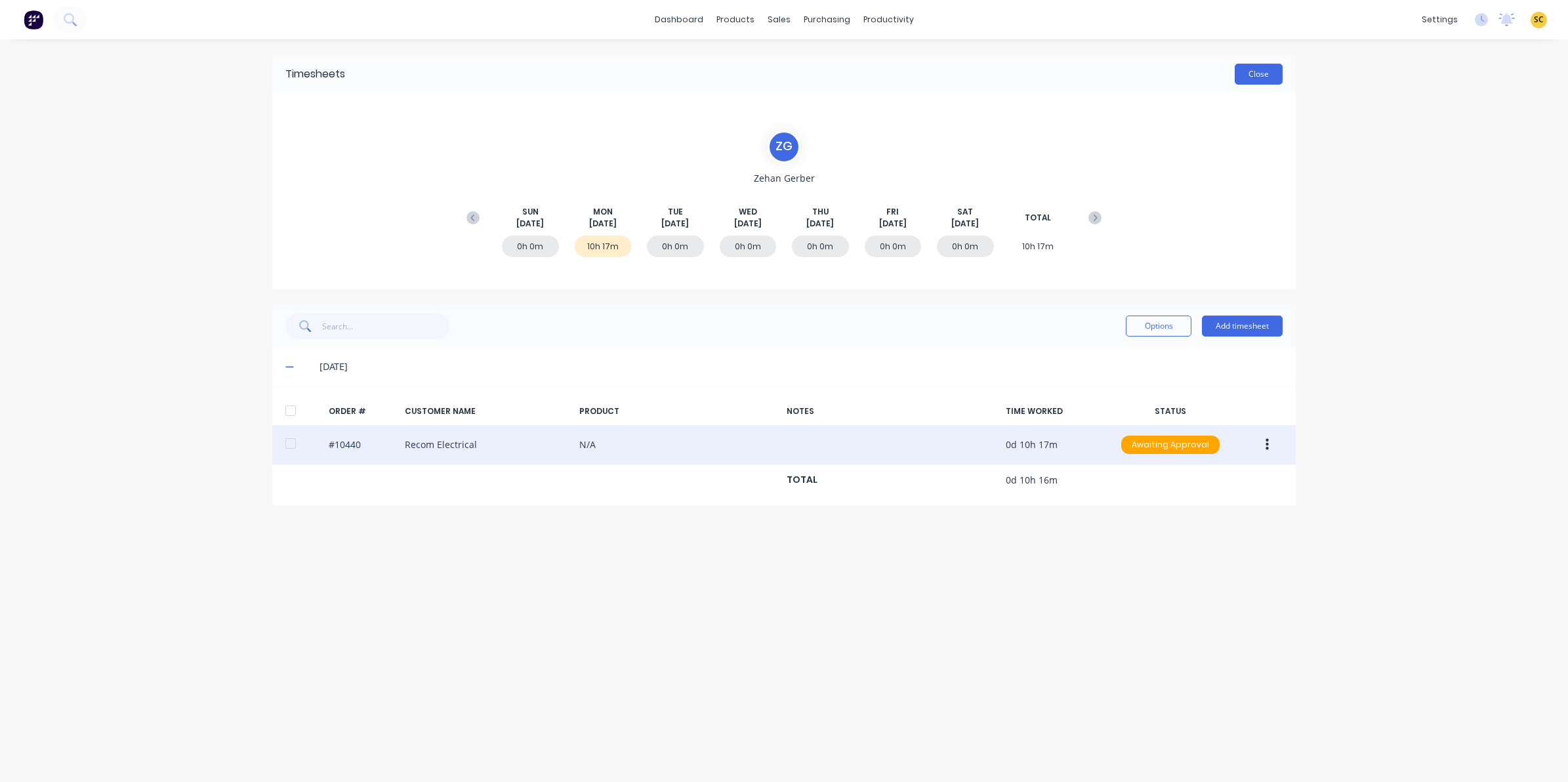
click at [1270, 74] on button "Close" at bounding box center [1259, 73] width 48 height 21
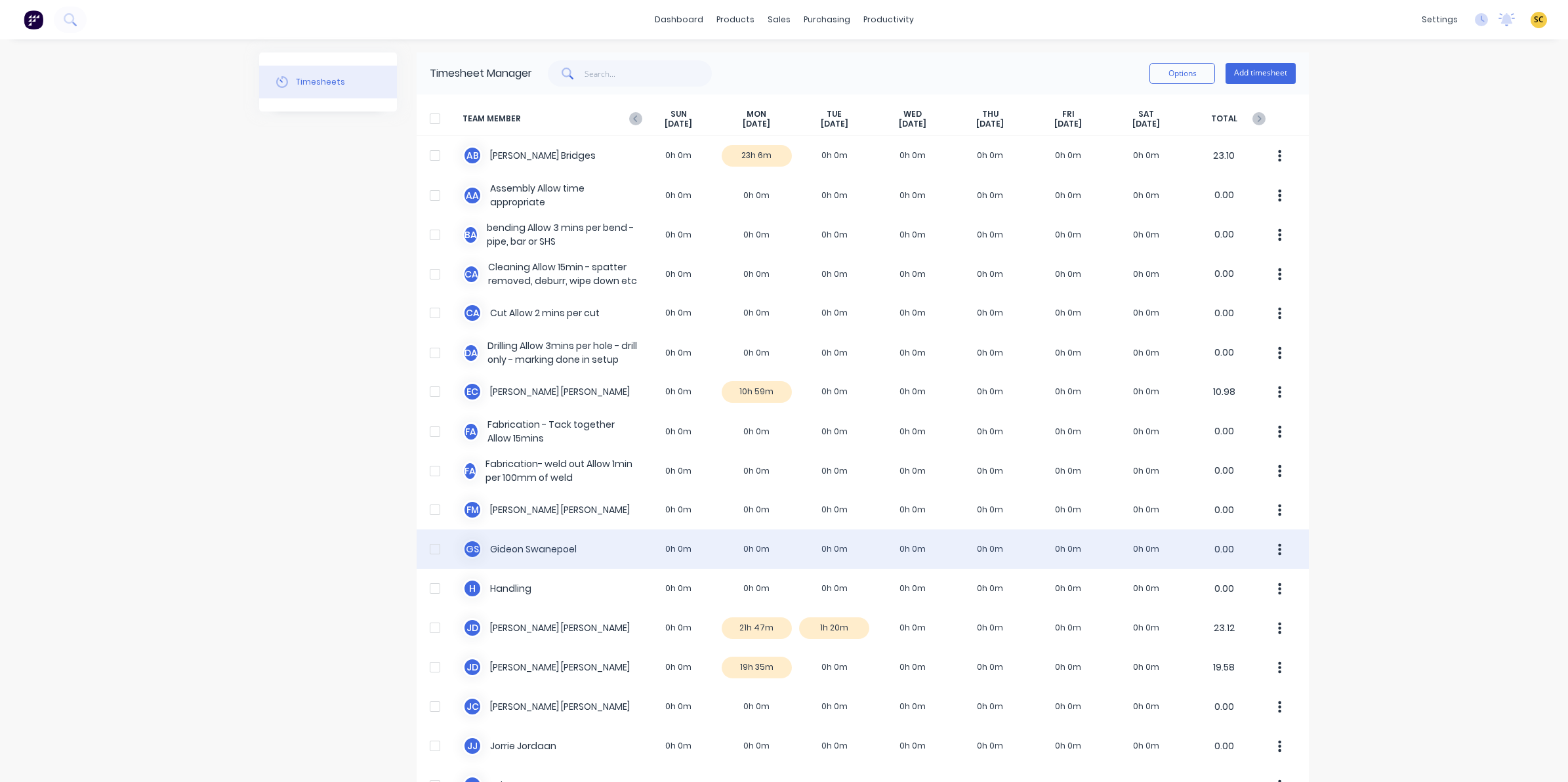
click at [739, 553] on div "[PERSON_NAME] 0h 0m 0h 0m 0h 0m 0h 0m 0h 0m 0h 0m 0h 0m 0.00" at bounding box center [863, 550] width 892 height 39
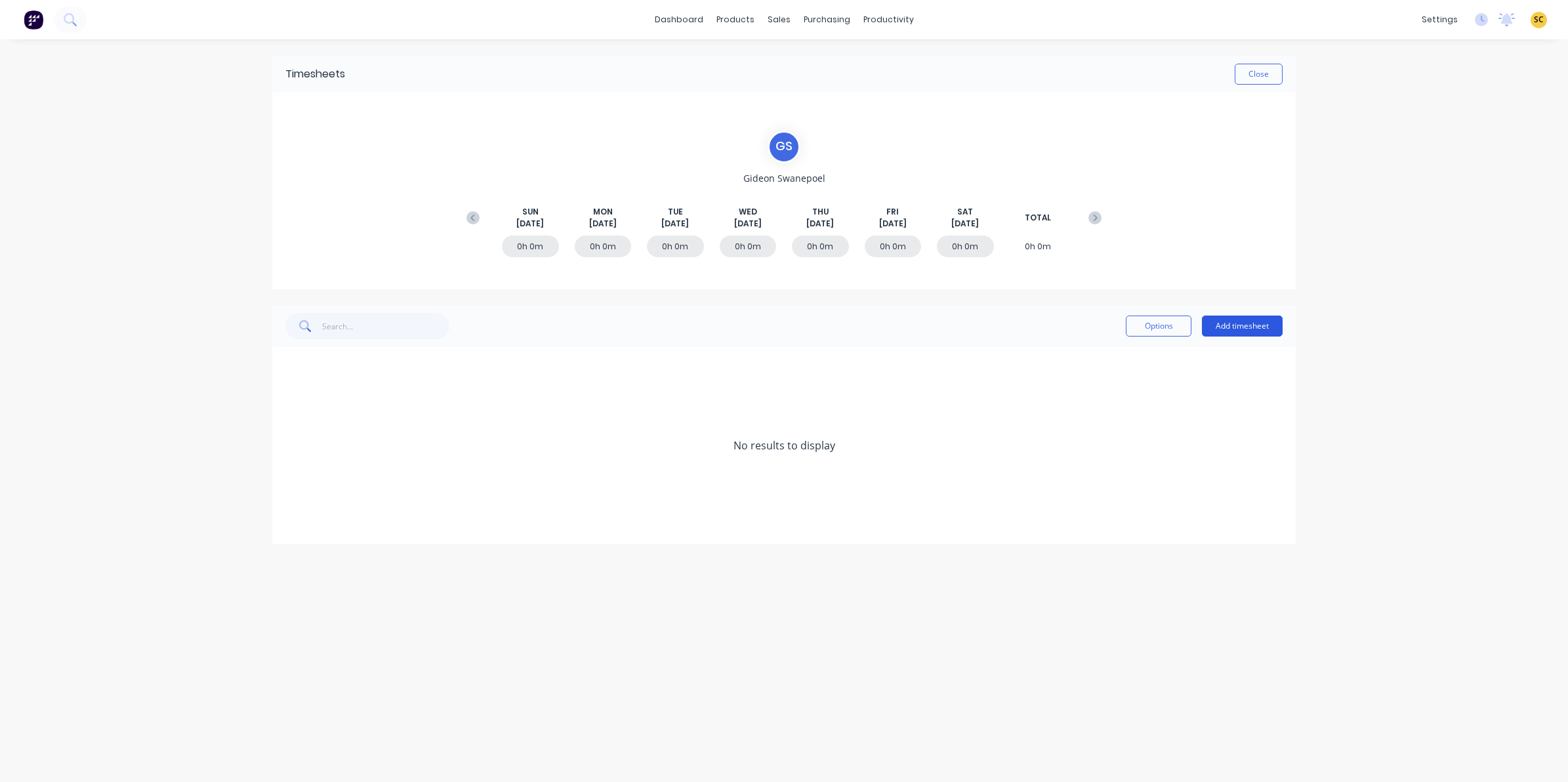
drag, startPoint x: 739, startPoint y: 553, endPoint x: 1276, endPoint y: 323, distance: 584.2
click at [1276, 323] on button "Add timesheet" at bounding box center [1242, 326] width 81 height 21
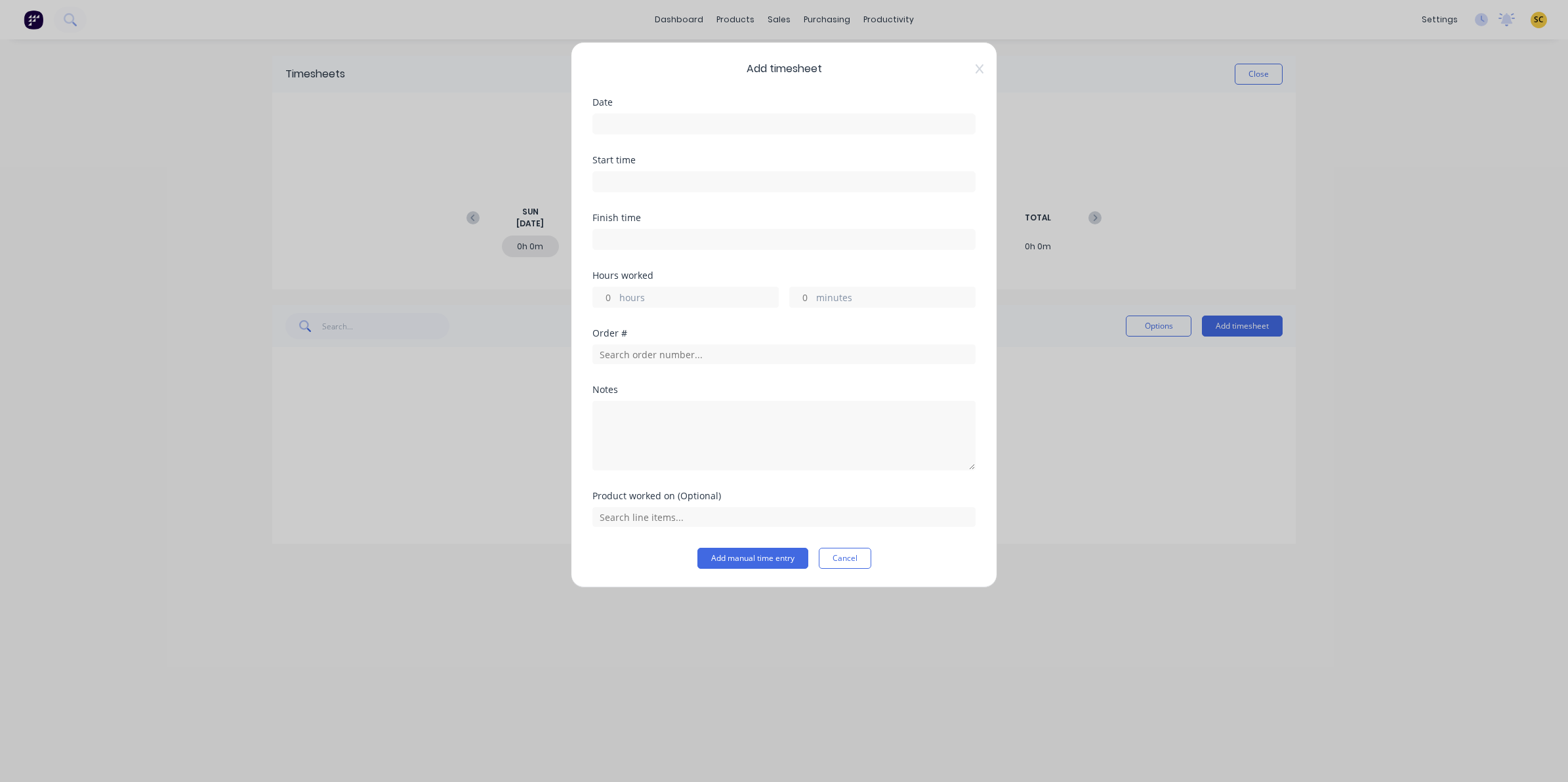
click at [633, 126] on input at bounding box center [784, 124] width 382 height 20
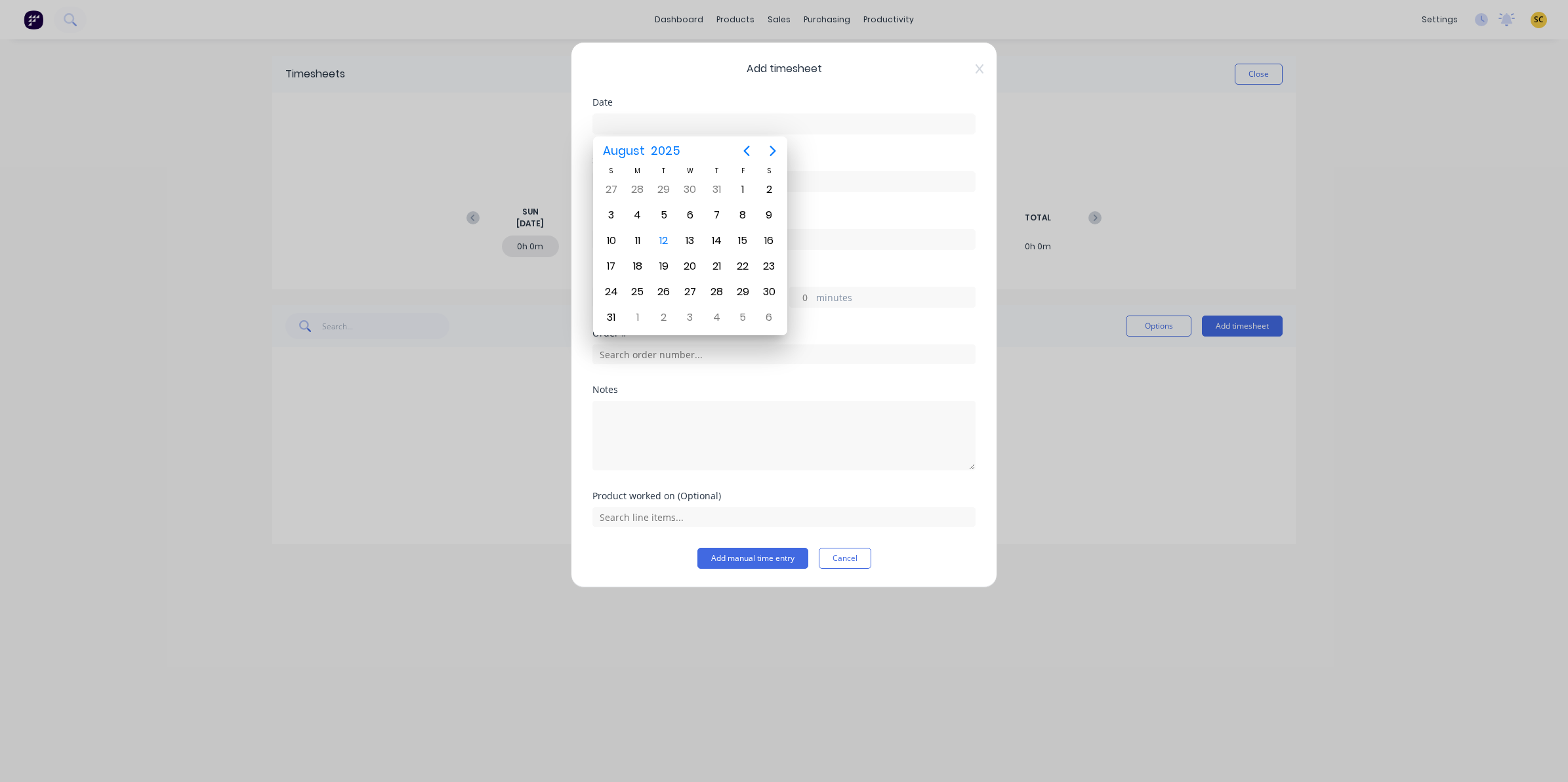
drag, startPoint x: 633, startPoint y: 126, endPoint x: 540, endPoint y: 126, distance: 93.0
click at [540, 126] on div "Add timesheet Date Start time Finish time Hours worked hours minutes Order # No…" at bounding box center [784, 391] width 1568 height 782
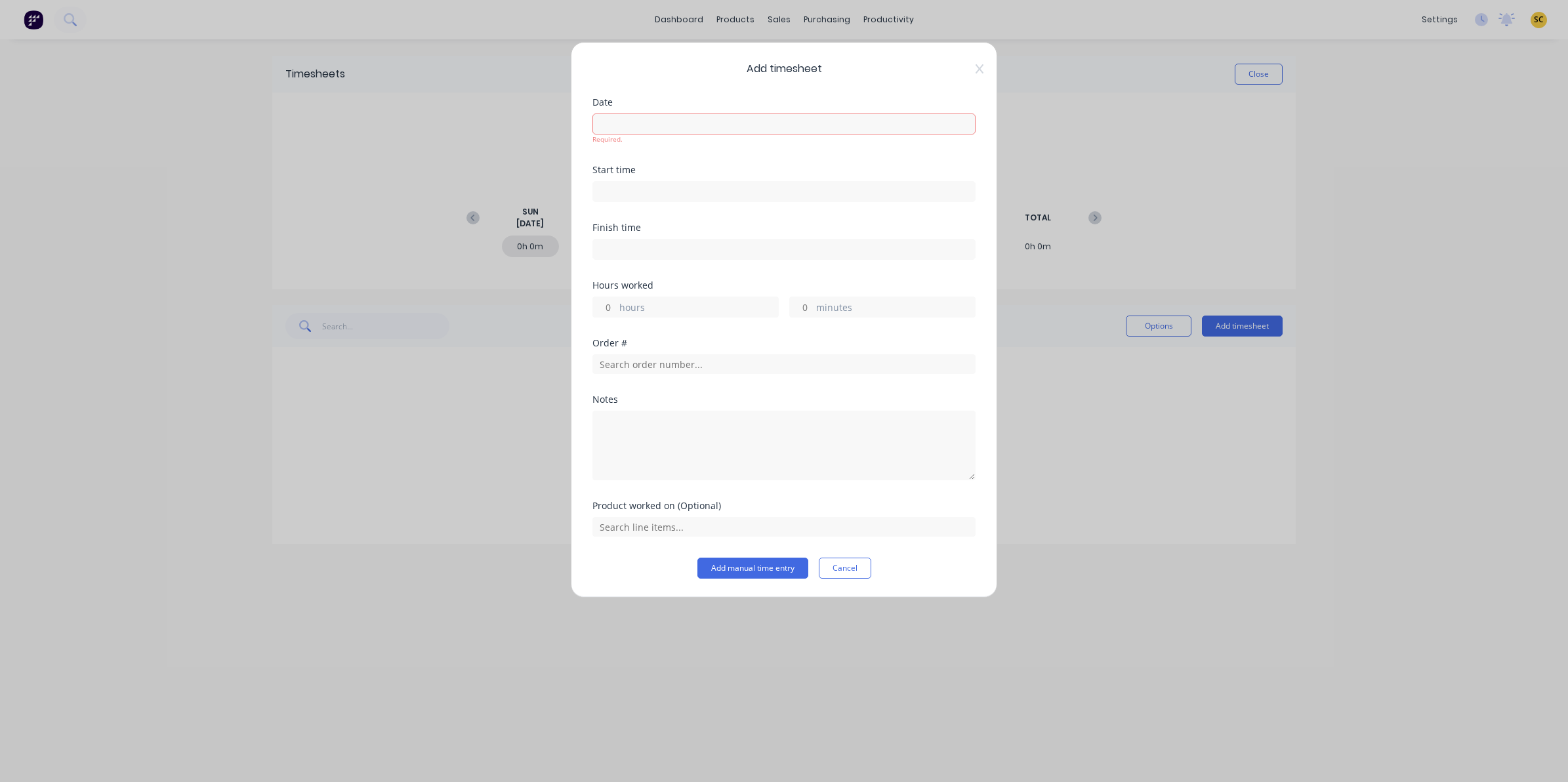
click at [657, 120] on input at bounding box center [784, 124] width 382 height 20
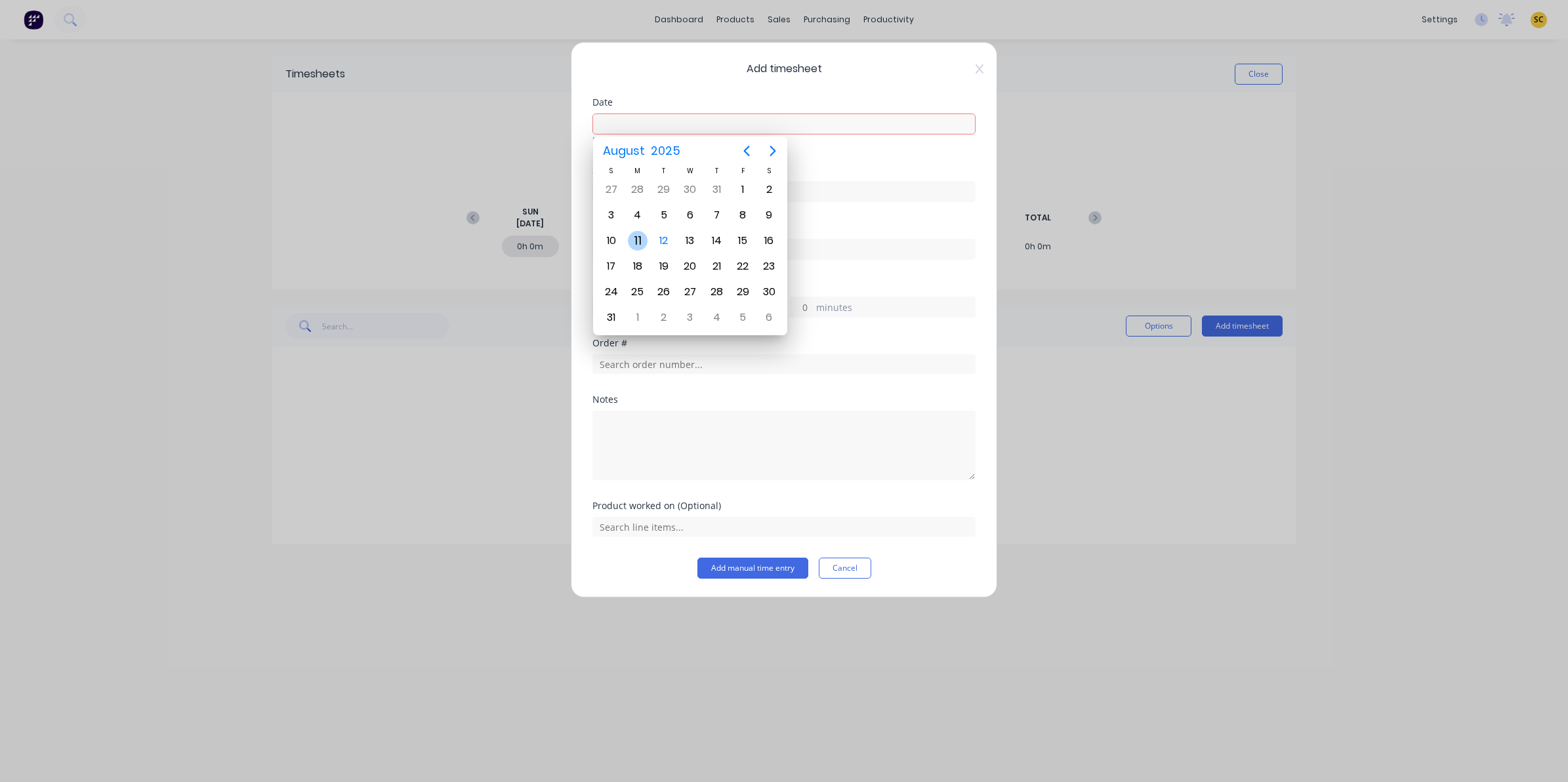
click at [648, 237] on div "11" at bounding box center [638, 241] width 26 height 25
type input "[DATE]"
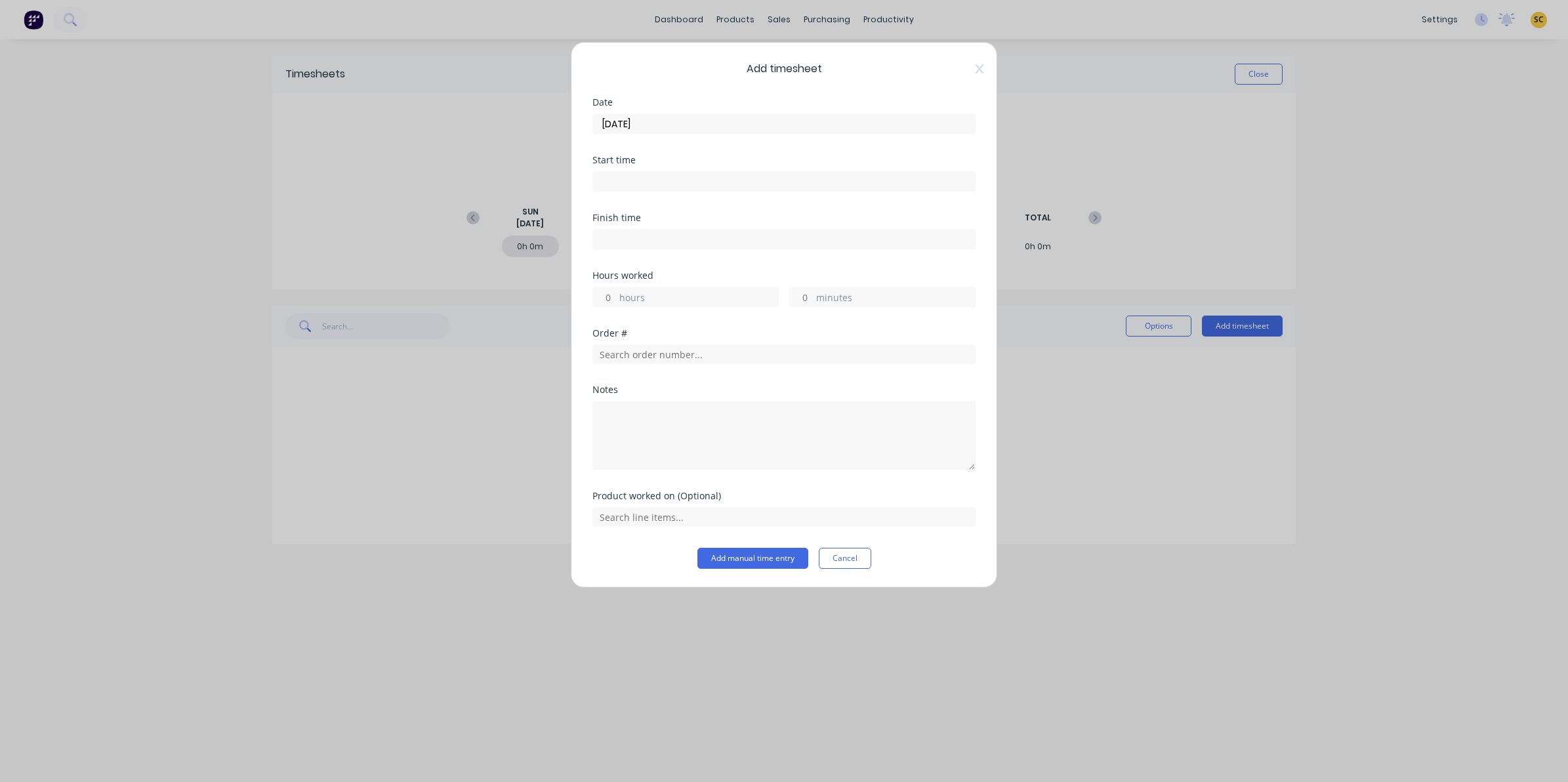
drag, startPoint x: 617, startPoint y: 200, endPoint x: 615, endPoint y: 189, distance: 11.2
click at [617, 200] on div "Start time" at bounding box center [784, 184] width 383 height 58
click at [615, 189] on input at bounding box center [784, 181] width 382 height 20
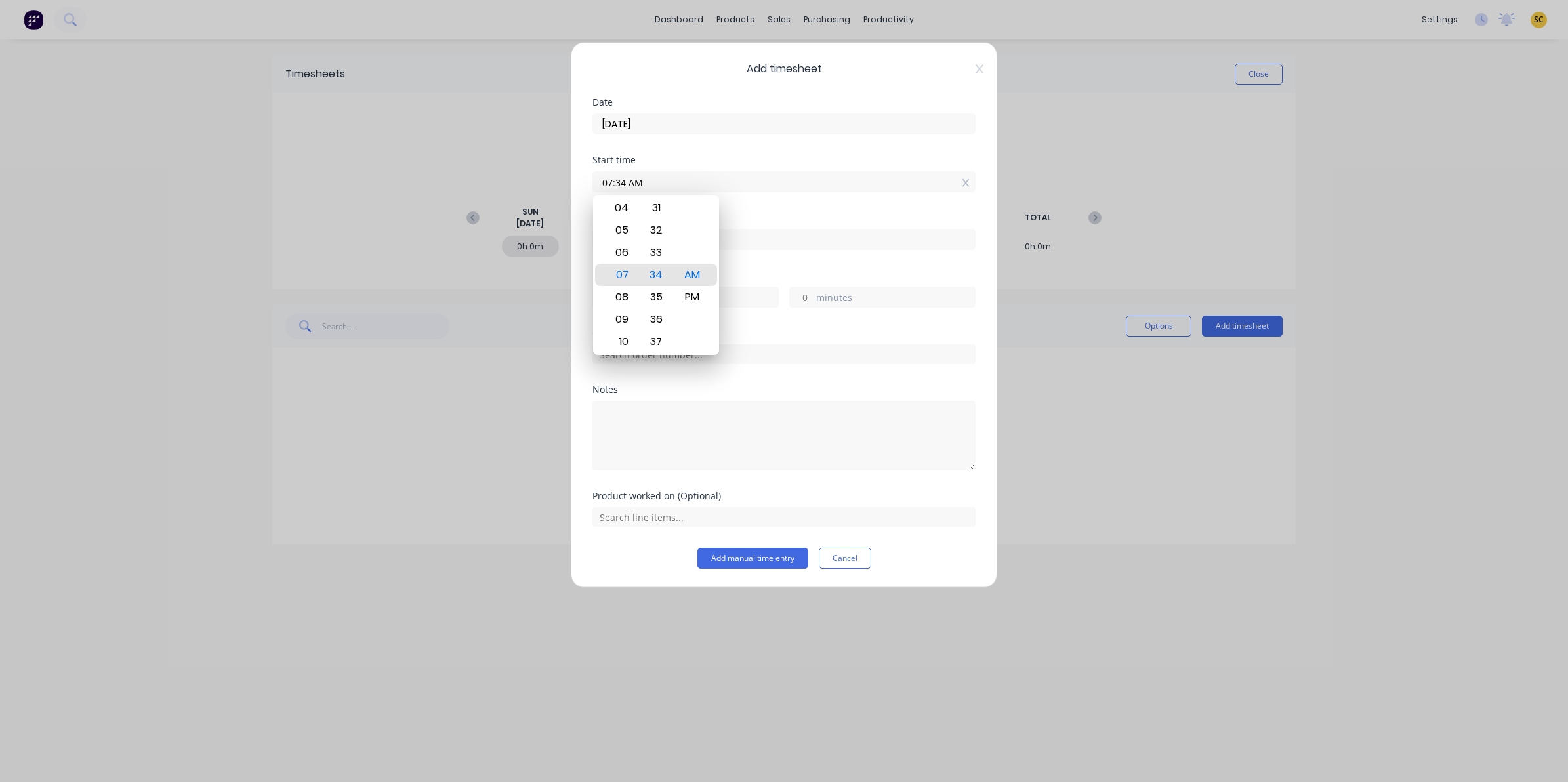
drag, startPoint x: 652, startPoint y: 181, endPoint x: 191, endPoint y: 162, distance: 461.4
click at [202, 165] on div "Add timesheet Date [DATE] Start time 07:34 AM Finish time Hours worked hours mi…" at bounding box center [784, 391] width 1568 height 782
type input "06:00 AM"
click at [781, 224] on div "Finish time" at bounding box center [784, 232] width 383 height 37
click at [788, 238] on input at bounding box center [784, 239] width 382 height 20
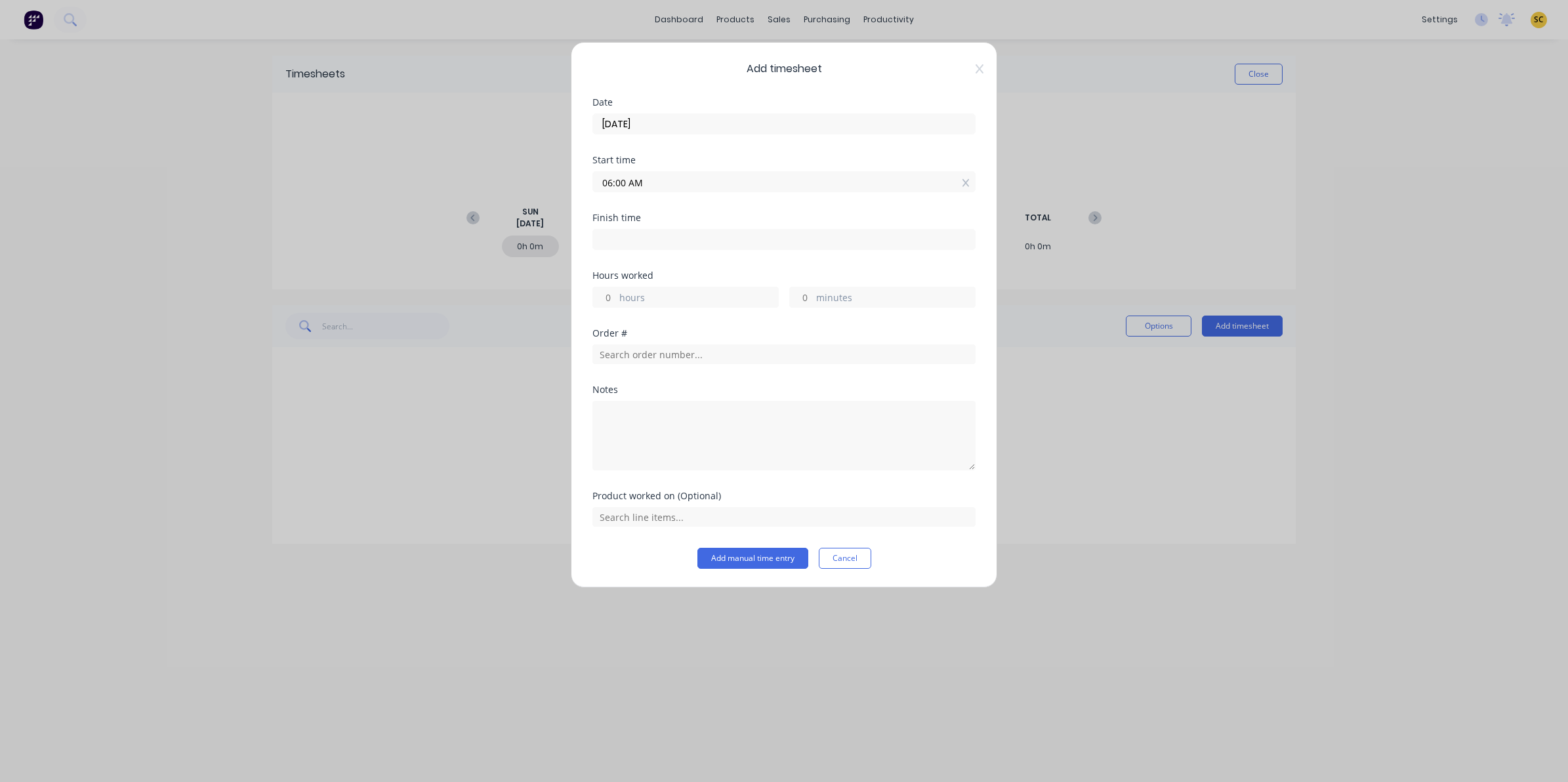
type input "07:34 AM"
type input "1"
type input "34"
drag, startPoint x: 691, startPoint y: 235, endPoint x: 342, endPoint y: 256, distance: 349.6
click at [342, 256] on div "Add timesheet Date [DATE] Start time 06:00 AM Finish time 07:34 AM Hours worked…" at bounding box center [784, 391] width 1568 height 782
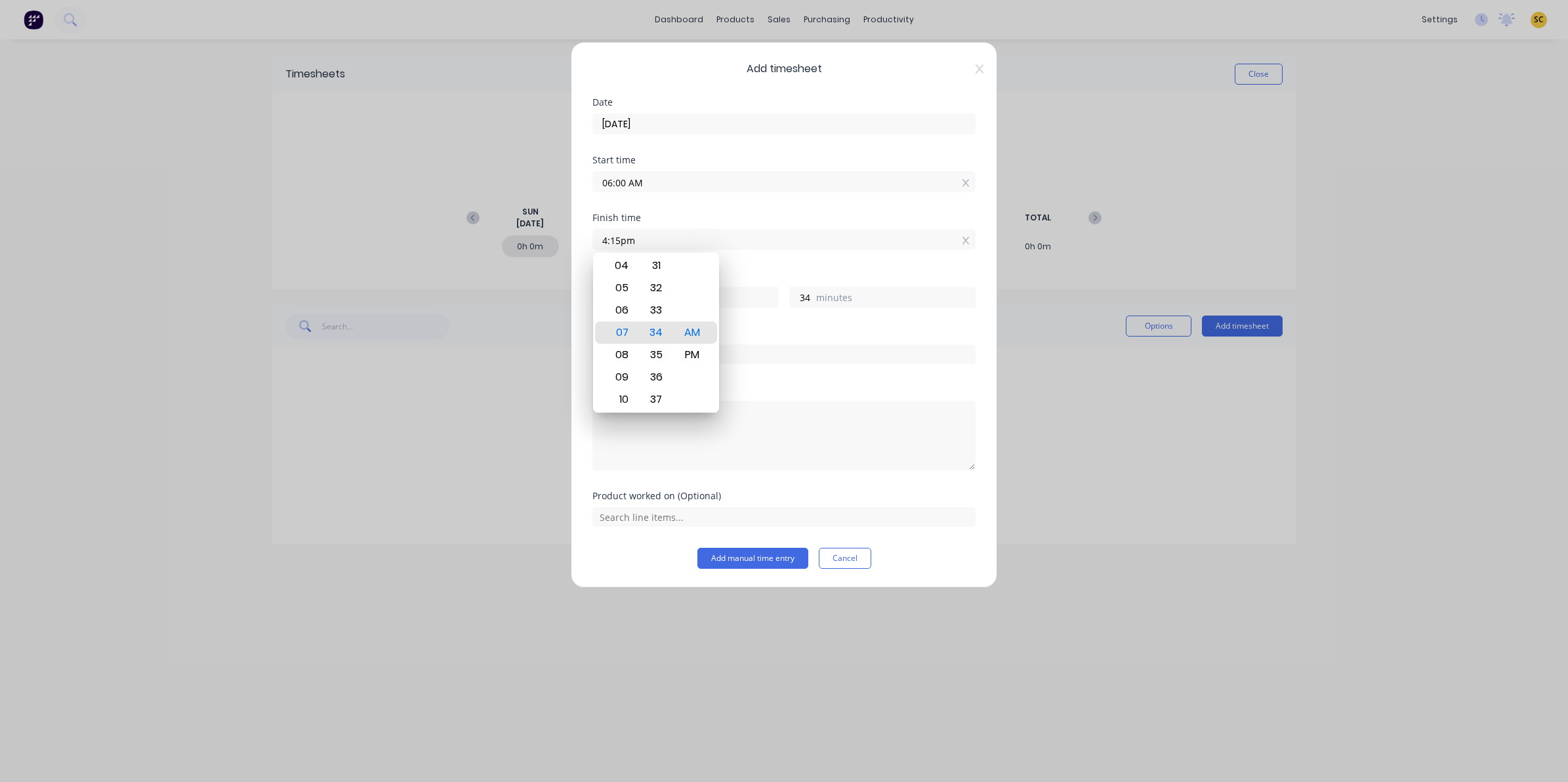
type input "04:15 AM"
type input "-1"
type input "-45"
click at [682, 358] on div "PM" at bounding box center [692, 355] width 33 height 22
type input "04:15 PM"
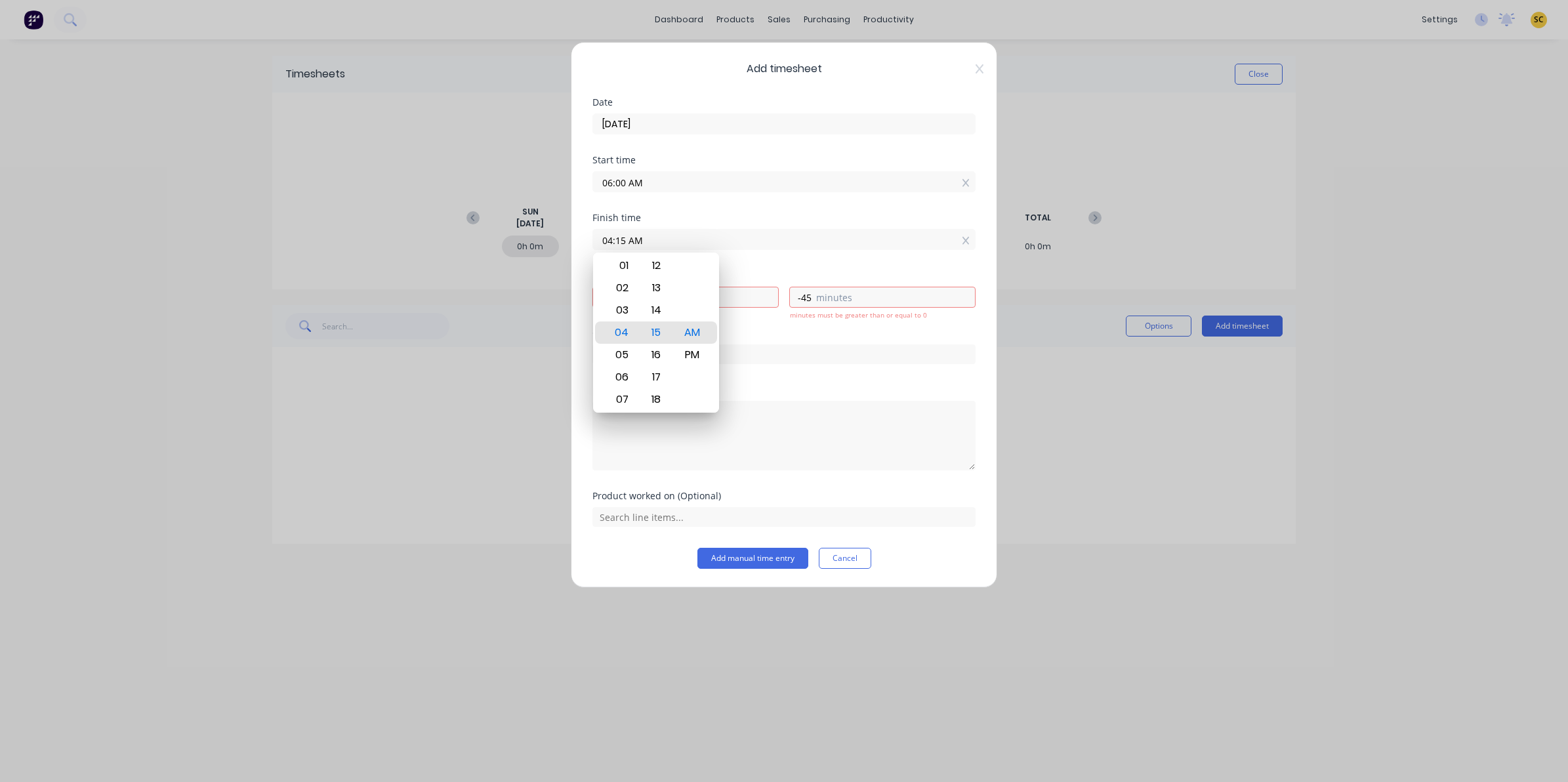
type input "10"
type input "15"
drag, startPoint x: 731, startPoint y: 429, endPoint x: 732, endPoint y: 444, distance: 15.0
click at [732, 430] on textarea at bounding box center [784, 435] width 383 height 70
click at [732, 447] on textarea at bounding box center [784, 435] width 383 height 70
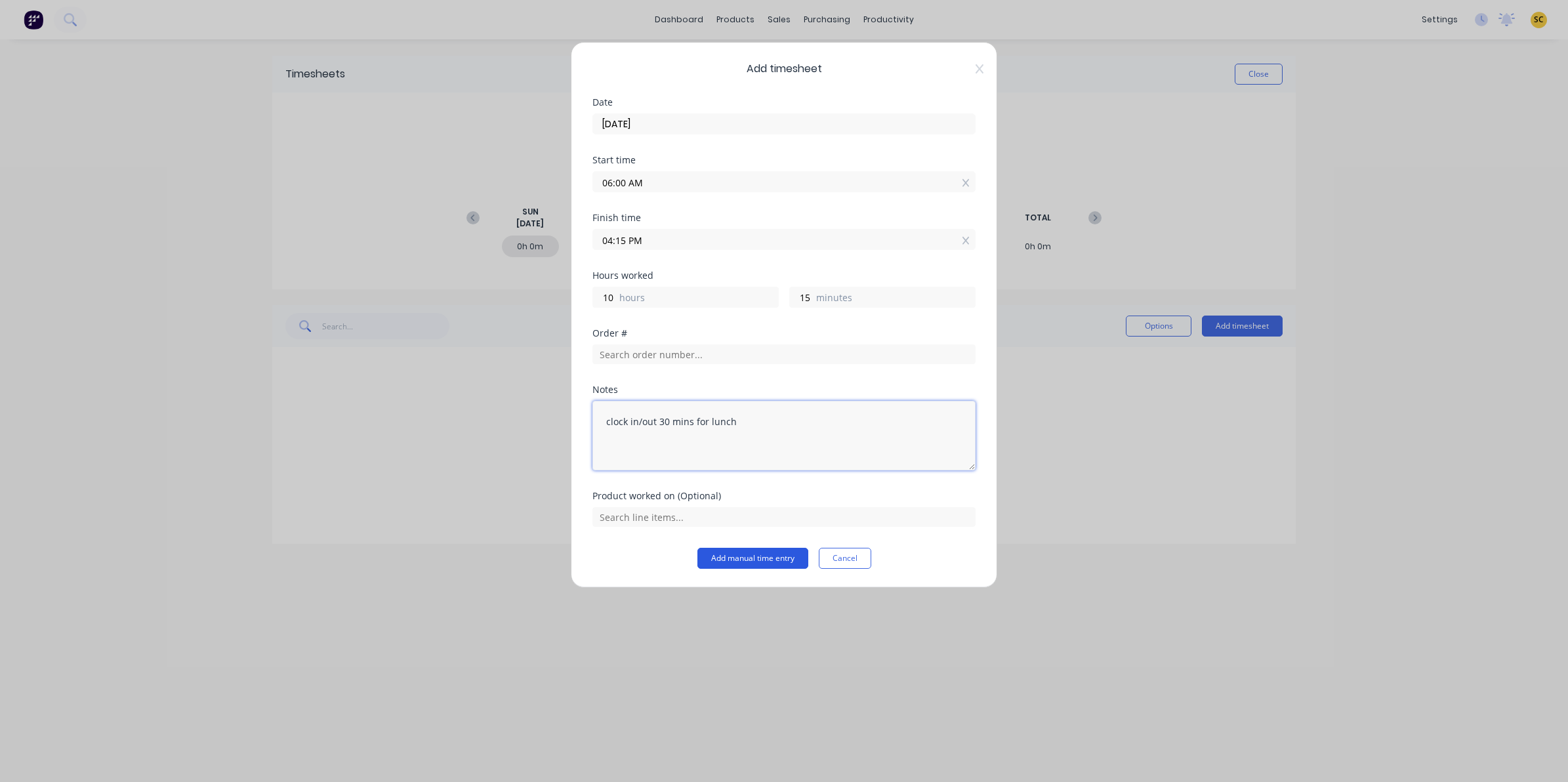
type textarea "clock in/out 30 mins for lunch"
click at [756, 553] on button "Add manual time entry" at bounding box center [752, 558] width 111 height 21
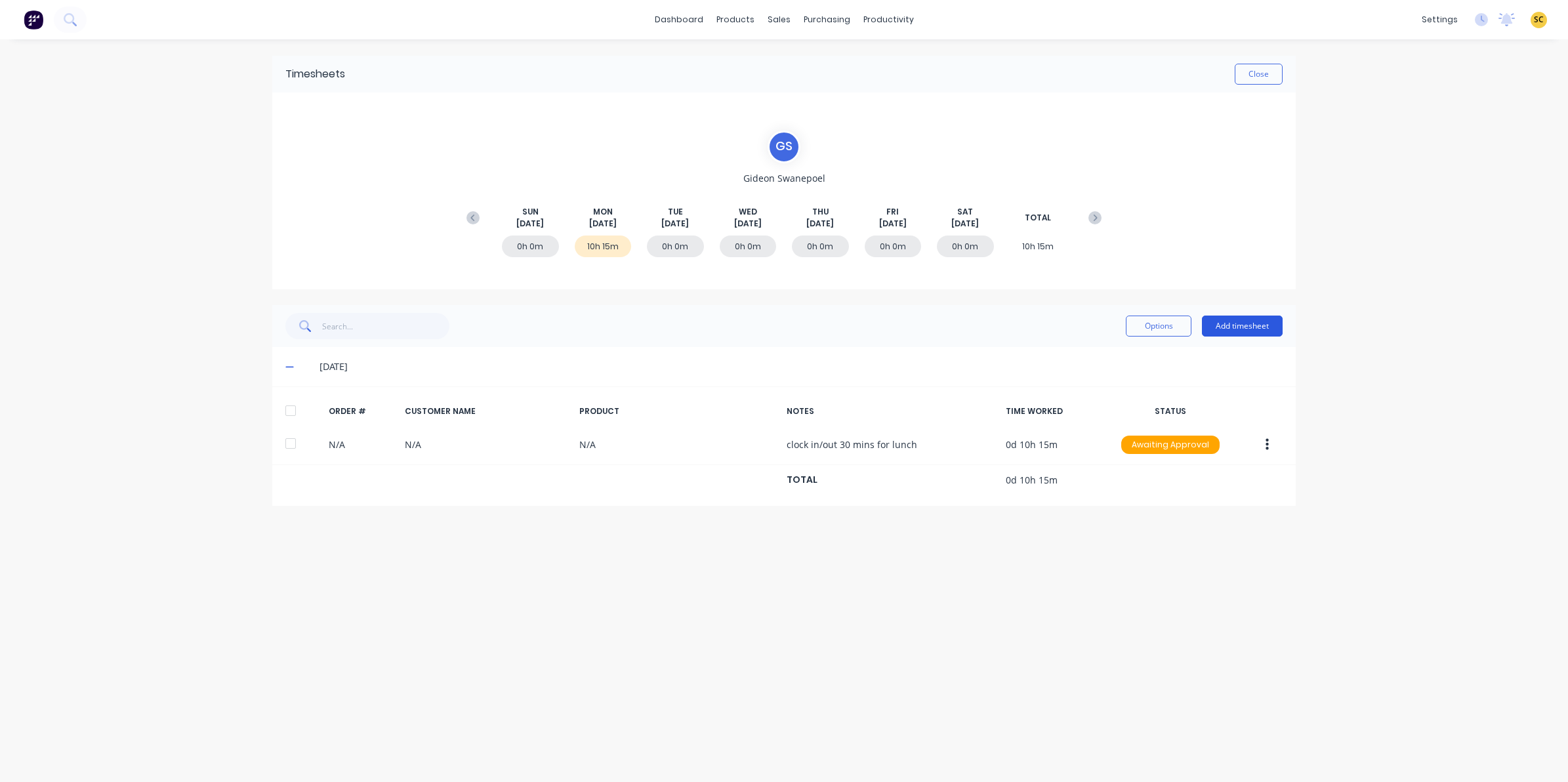
click at [1267, 328] on button "Add timesheet" at bounding box center [1242, 326] width 81 height 21
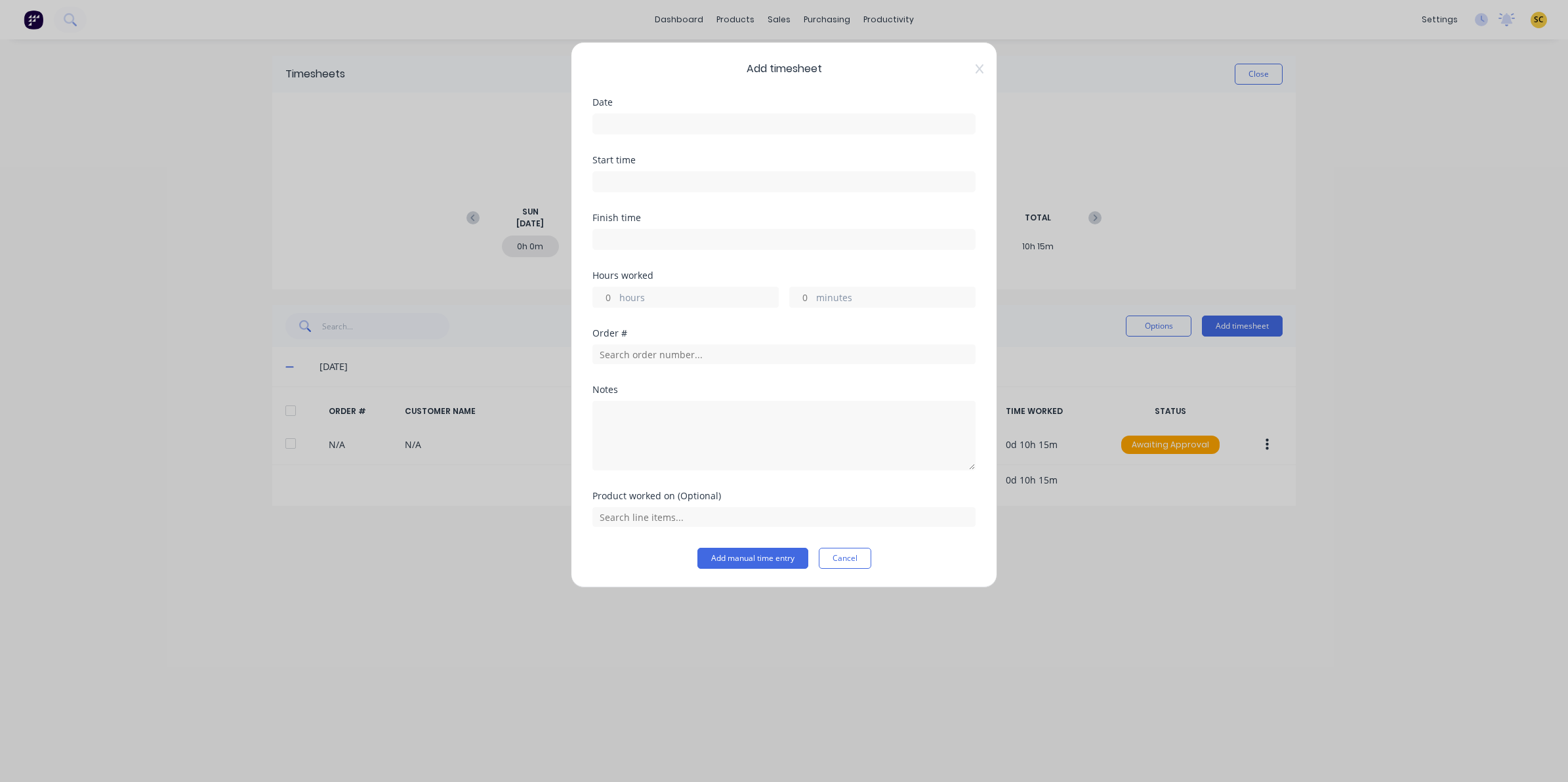
click at [621, 135] on div "Date" at bounding box center [784, 126] width 383 height 58
click at [614, 126] on input at bounding box center [784, 124] width 382 height 20
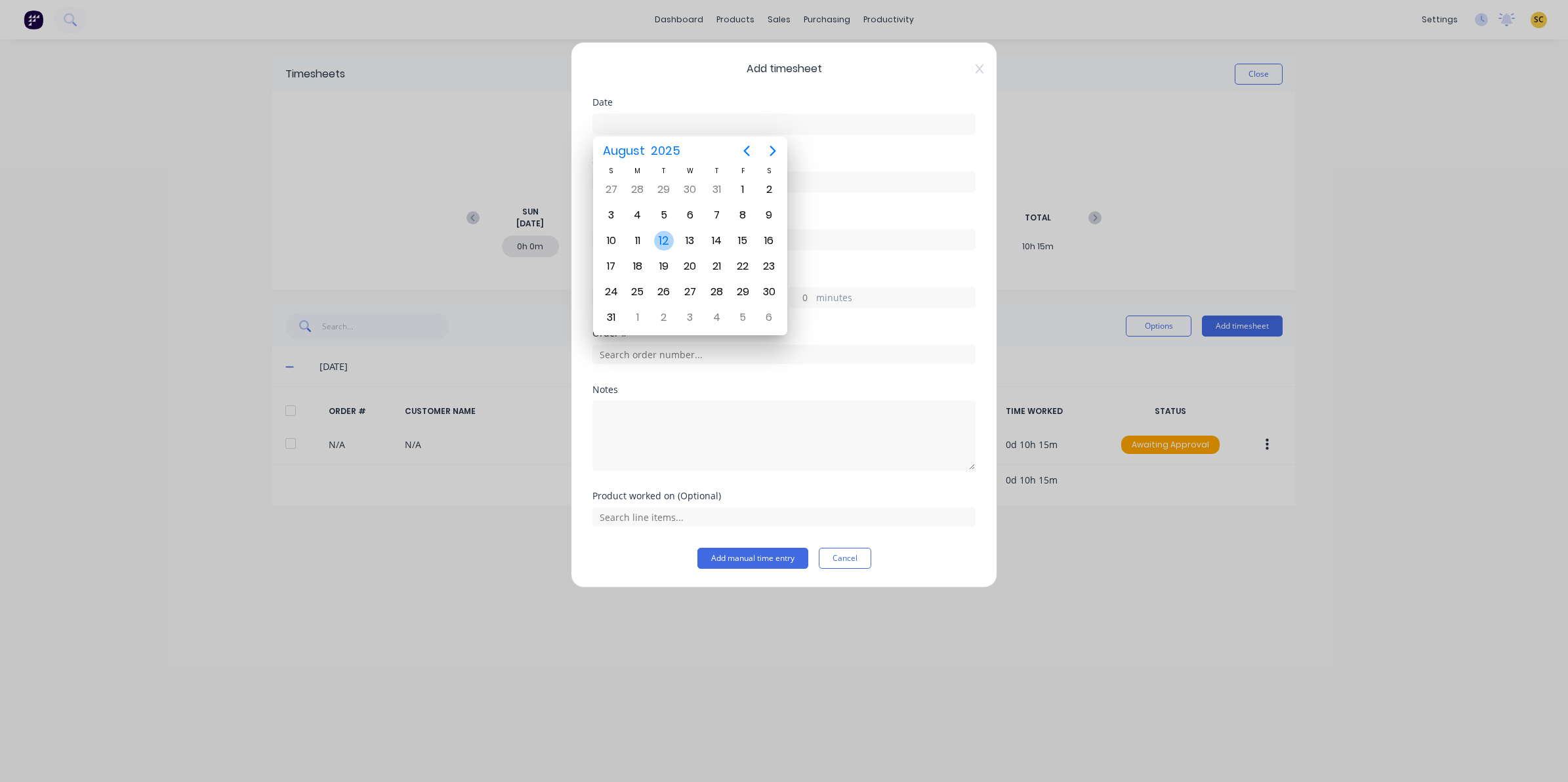
click at [647, 243] on div "11" at bounding box center [638, 241] width 26 height 25
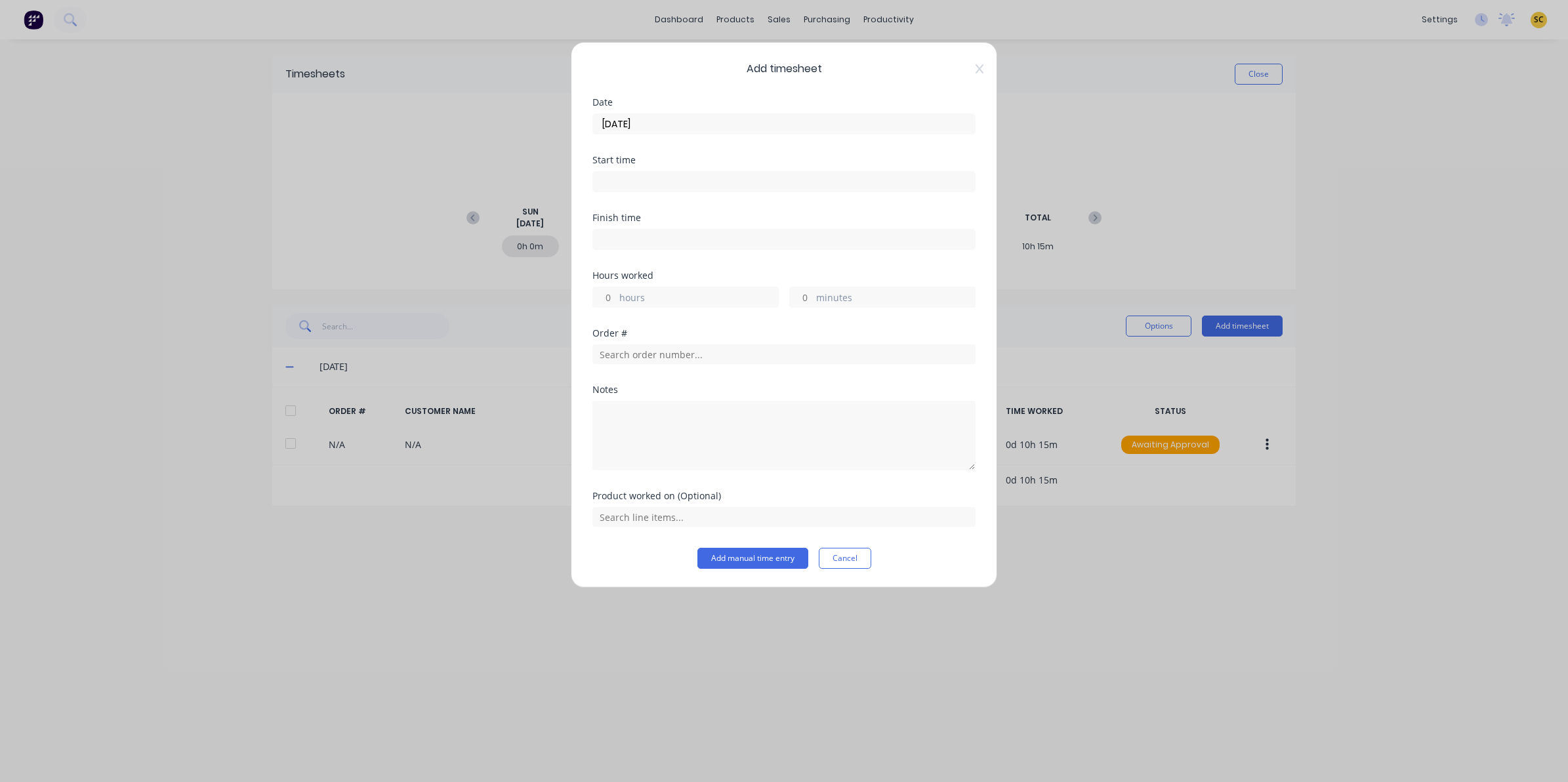
type input "[DATE]"
click at [665, 197] on div "Start time" at bounding box center [784, 184] width 383 height 58
click at [657, 186] on input at bounding box center [784, 181] width 382 height 20
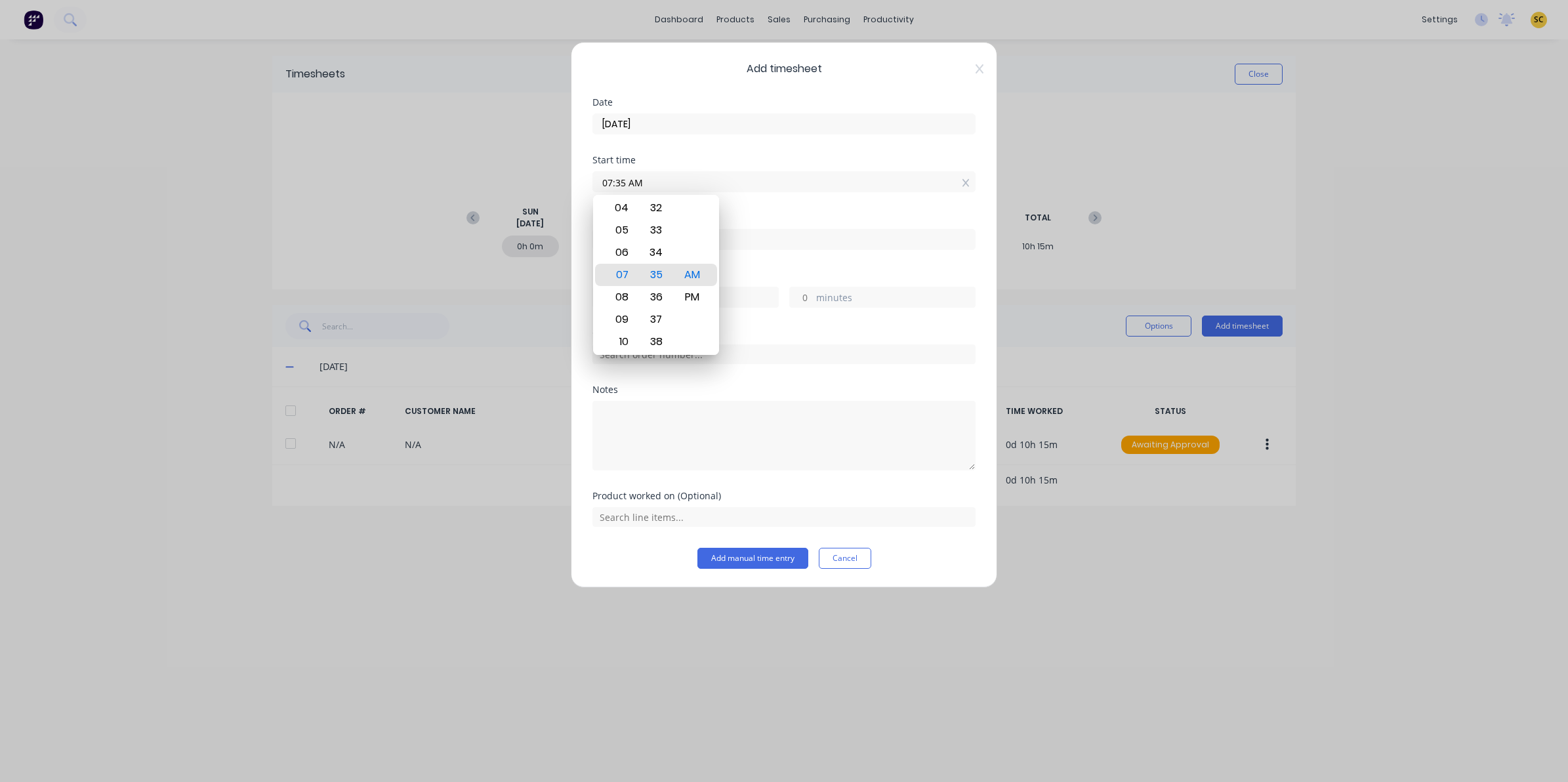
drag, startPoint x: 645, startPoint y: 179, endPoint x: 468, endPoint y: 185, distance: 177.1
click at [469, 184] on div "Add timesheet Date [DATE] Start time 07:35 AM Finish time Hours worked hours mi…" at bounding box center [784, 391] width 1568 height 782
type input "06:00 AM"
click at [783, 246] on input at bounding box center [784, 239] width 382 height 20
type input "07:35 AM"
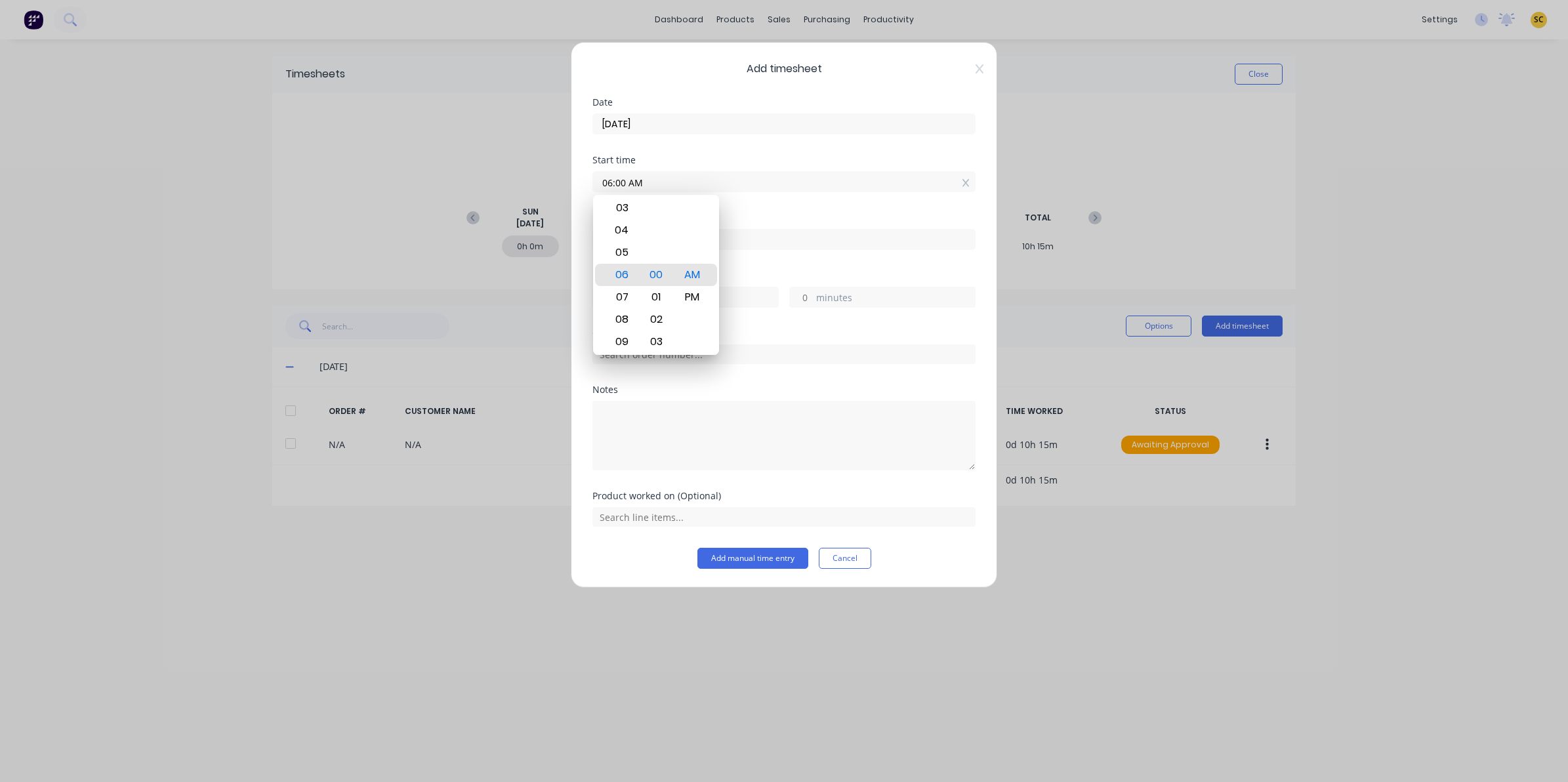
type input "1"
type input "35"
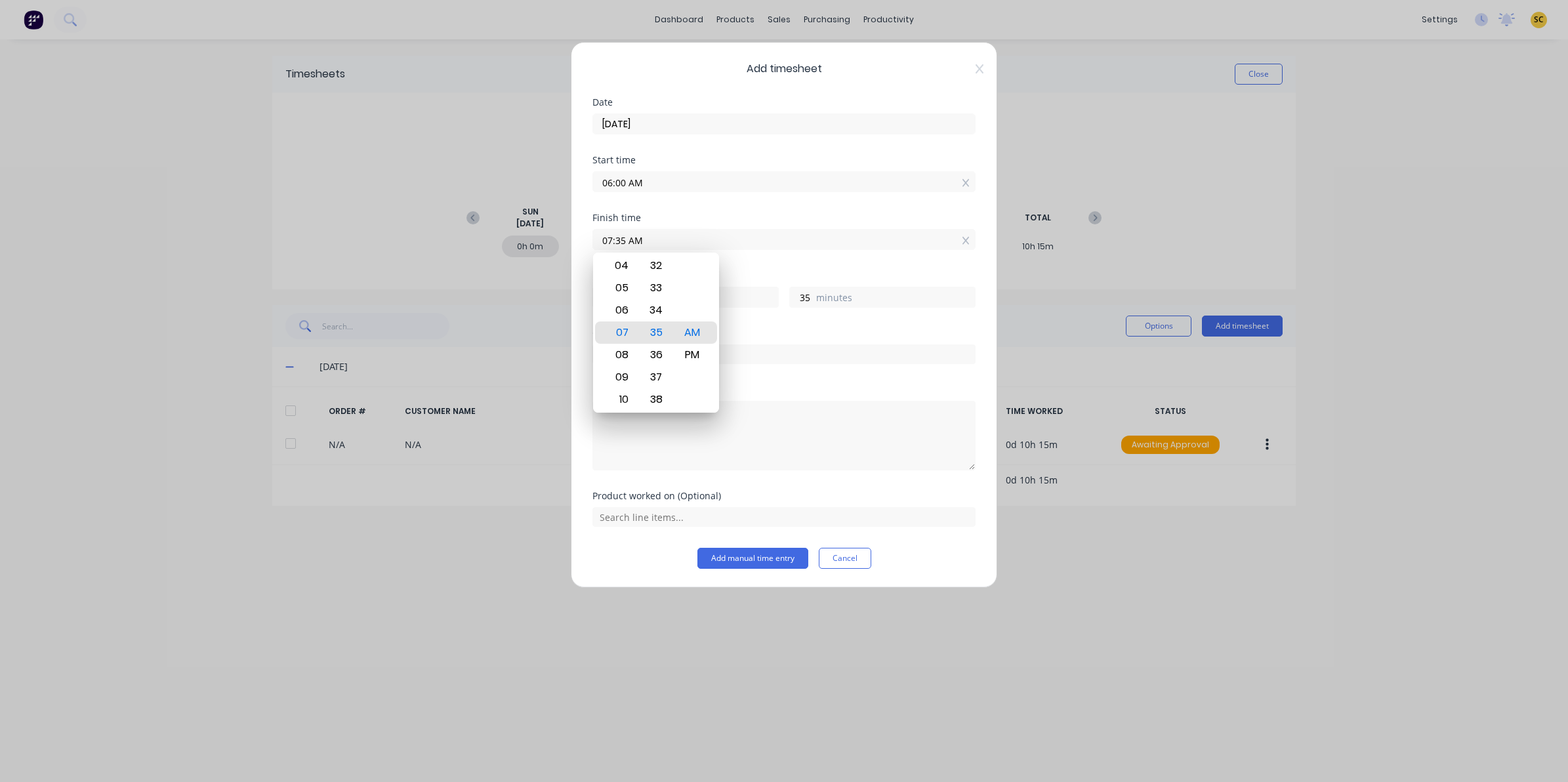
click at [783, 246] on input "07:35 AM" at bounding box center [784, 239] width 382 height 20
drag, startPoint x: 782, startPoint y: 246, endPoint x: 171, endPoint y: 212, distance: 611.9
click at [233, 238] on div "Add timesheet Date [DATE] Start time 06:00 AM Finish time 07:35 AM Hours worked…" at bounding box center [784, 391] width 1568 height 782
type input "07:00 AM"
type input "0"
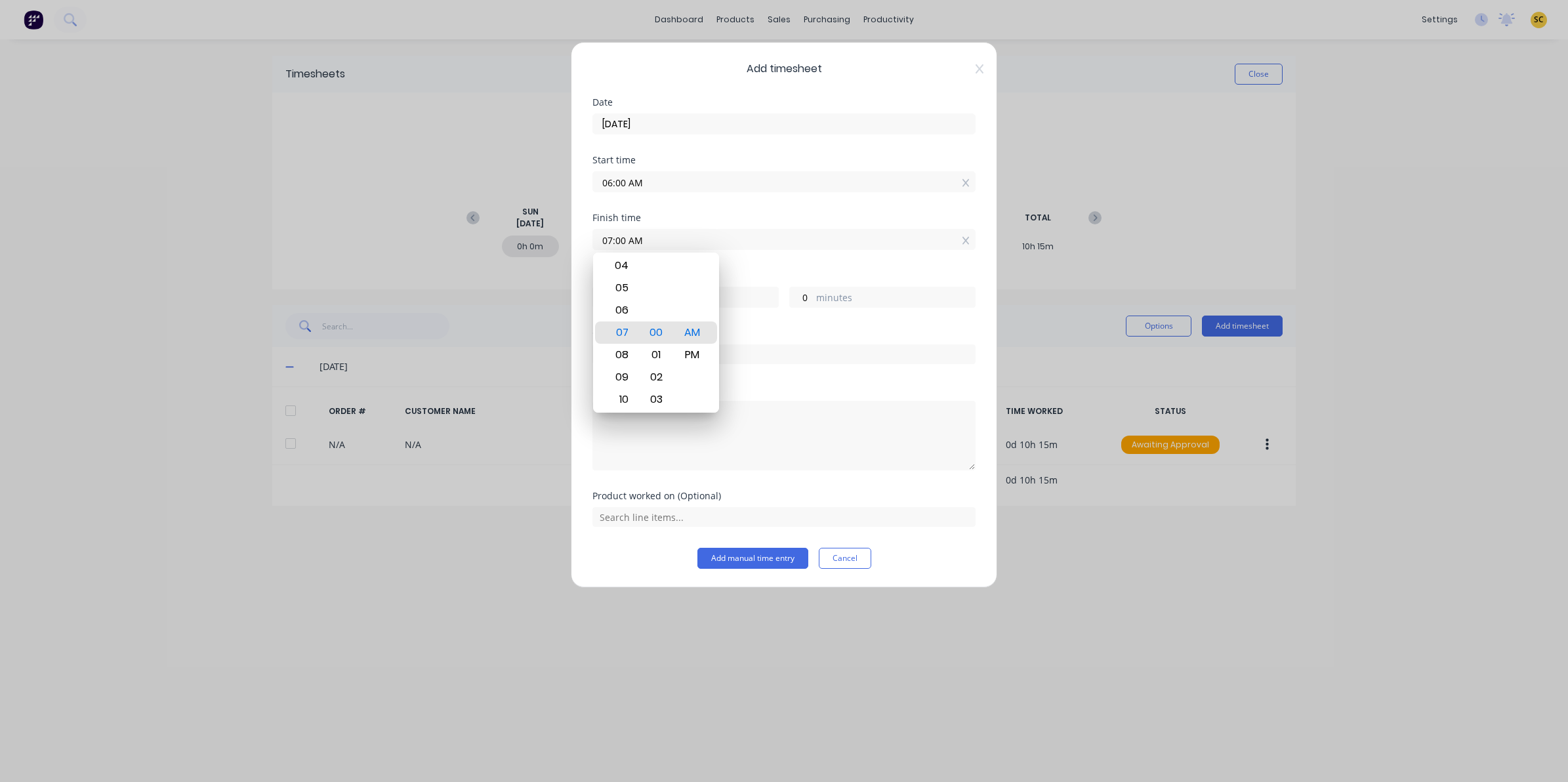
click at [744, 378] on div "Order #" at bounding box center [784, 357] width 383 height 57
click at [719, 362] on input "text" at bounding box center [784, 354] width 383 height 20
click at [653, 461] on textarea at bounding box center [784, 435] width 383 height 70
click at [648, 416] on textarea at bounding box center [784, 435] width 383 height 70
type textarea "guillo and press brackets"
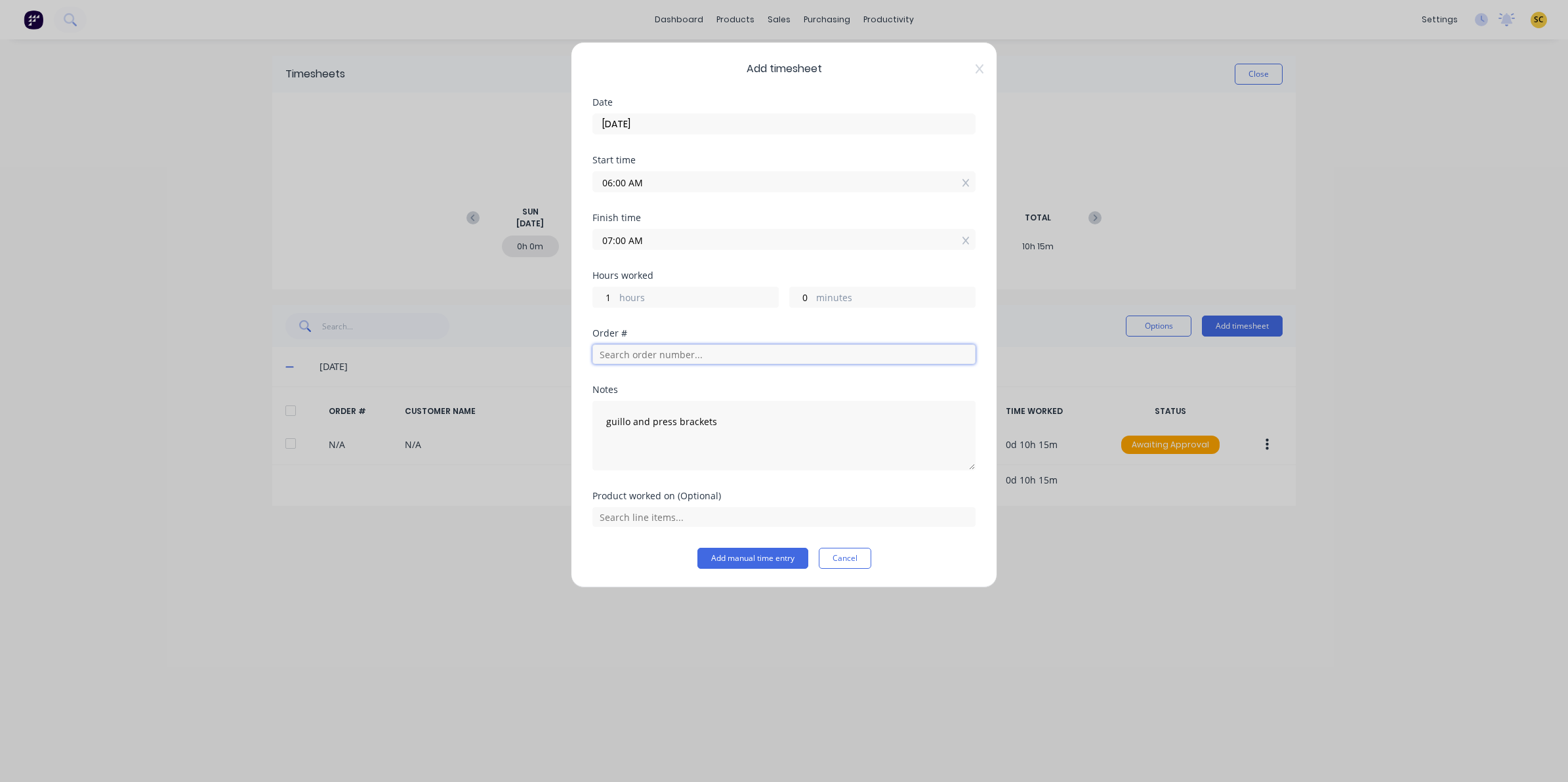
click at [626, 359] on input "text" at bounding box center [784, 354] width 383 height 20
type input "10691"
click at [674, 401] on span "Taipan Trailers" at bounding box center [784, 401] width 362 height 12
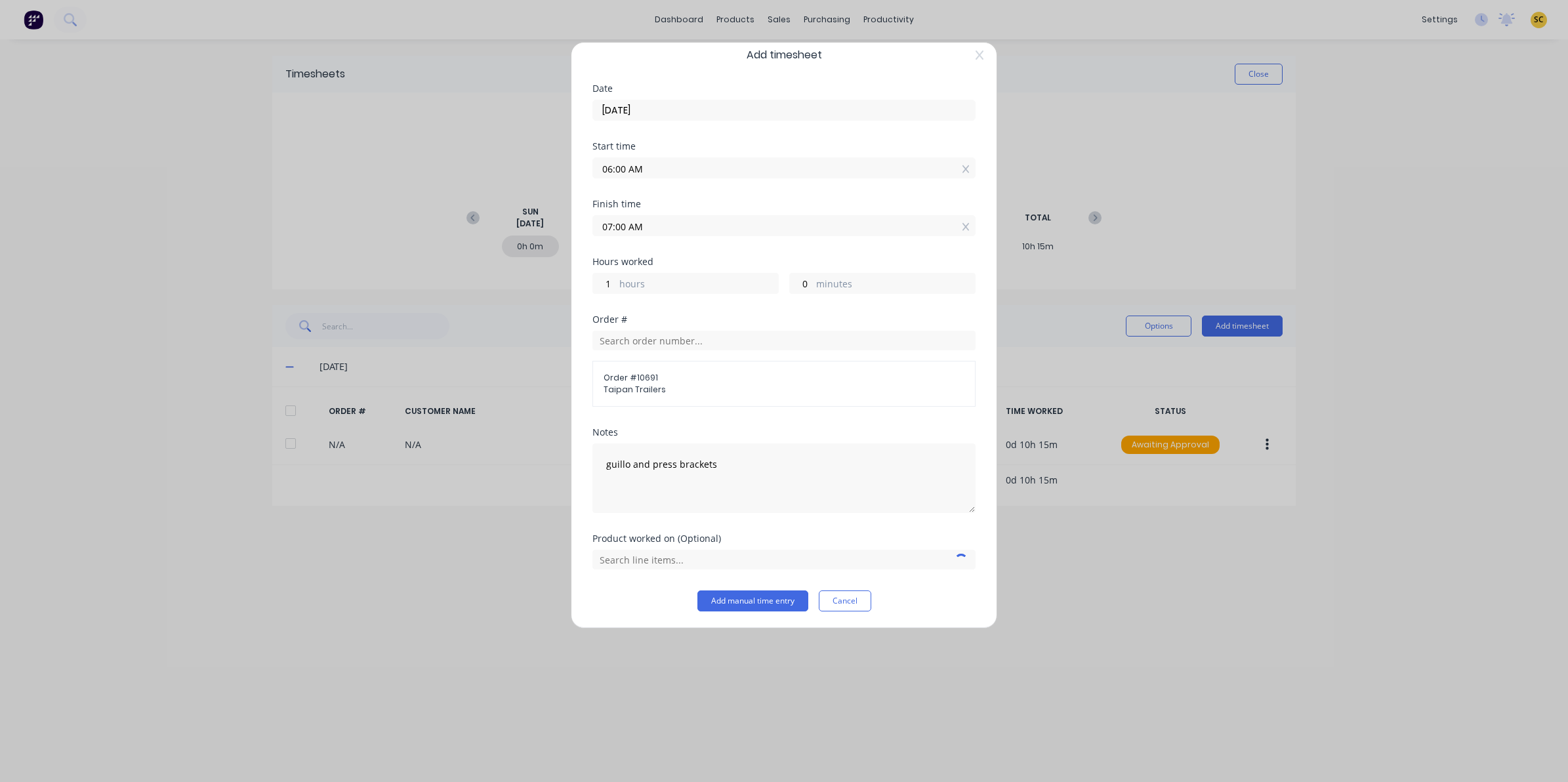
scroll to position [17, 0]
click at [669, 557] on input "text" at bounding box center [784, 557] width 383 height 20
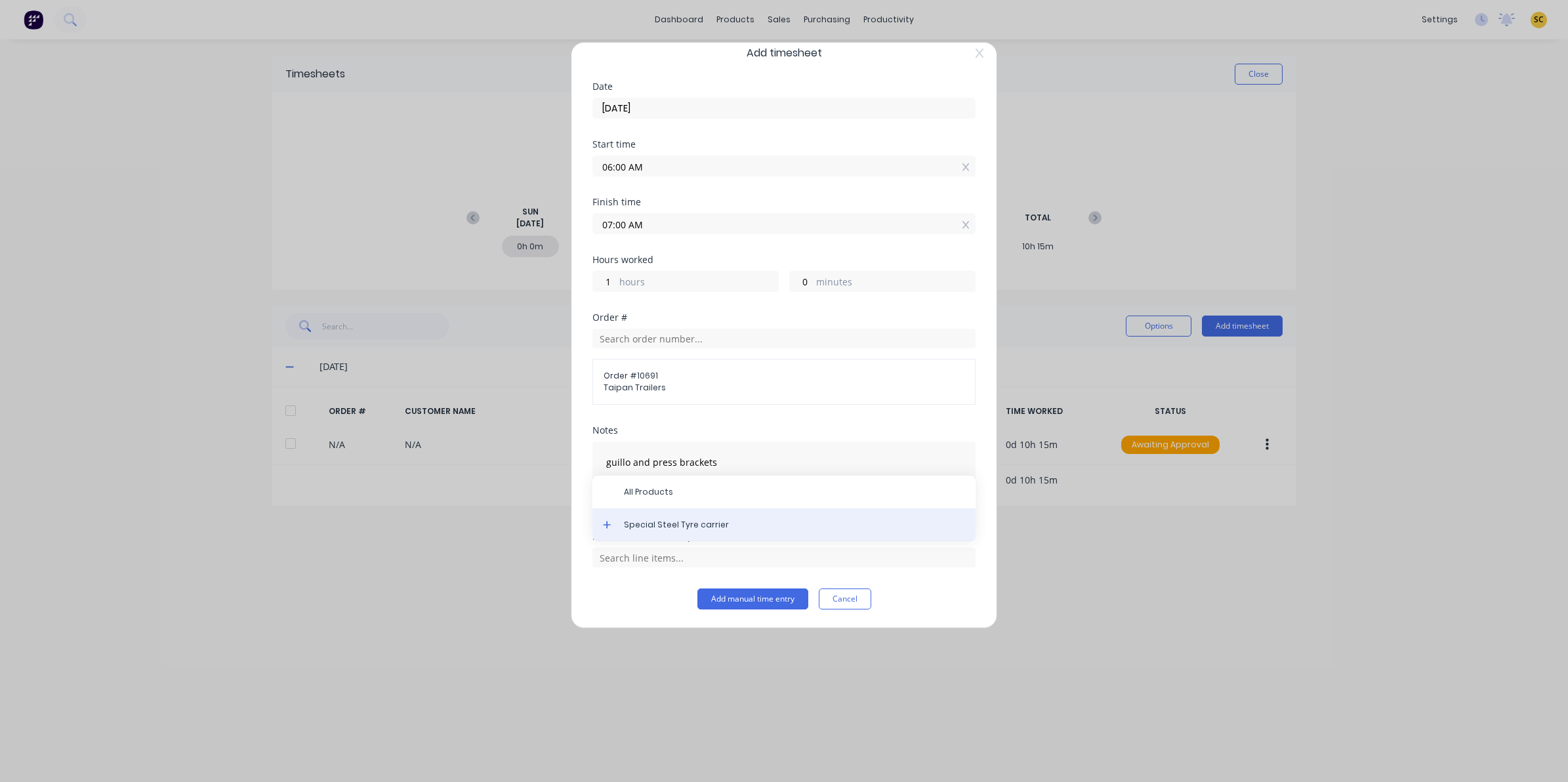
click at [646, 527] on span "Special Steel Tyre carrier" at bounding box center [794, 524] width 341 height 12
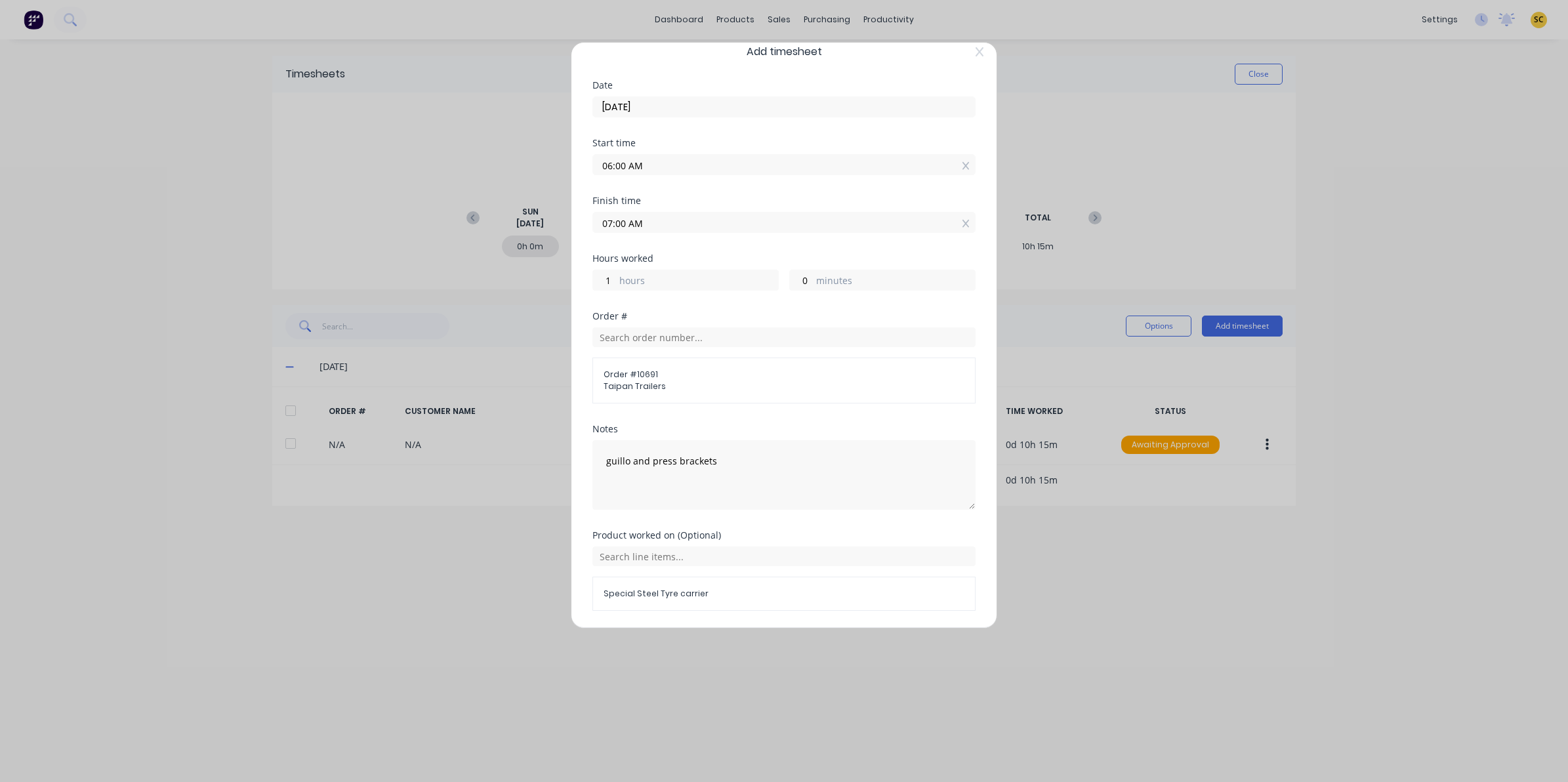
scroll to position [62, 0]
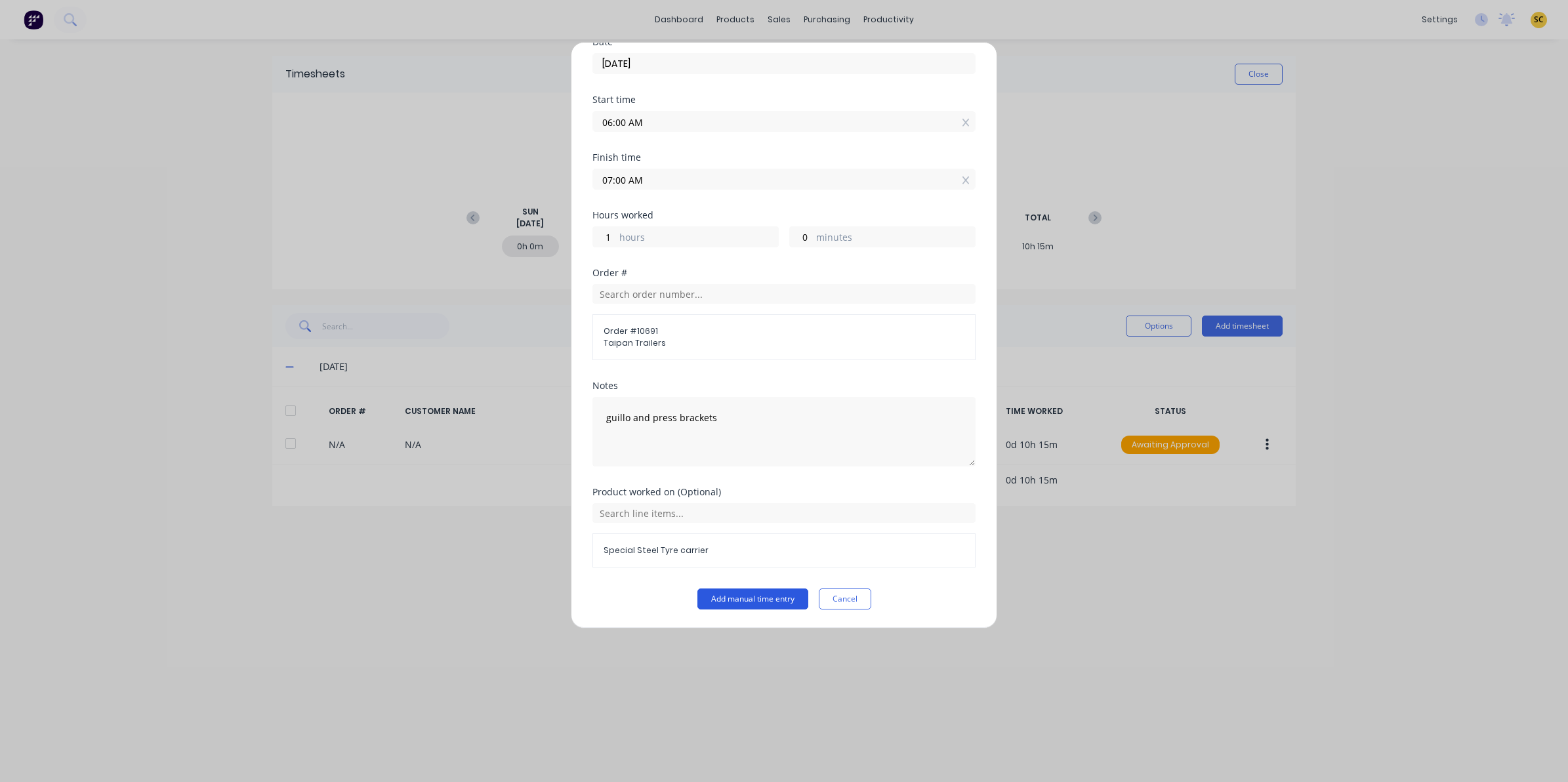
click at [746, 606] on button "Add manual time entry" at bounding box center [752, 599] width 111 height 21
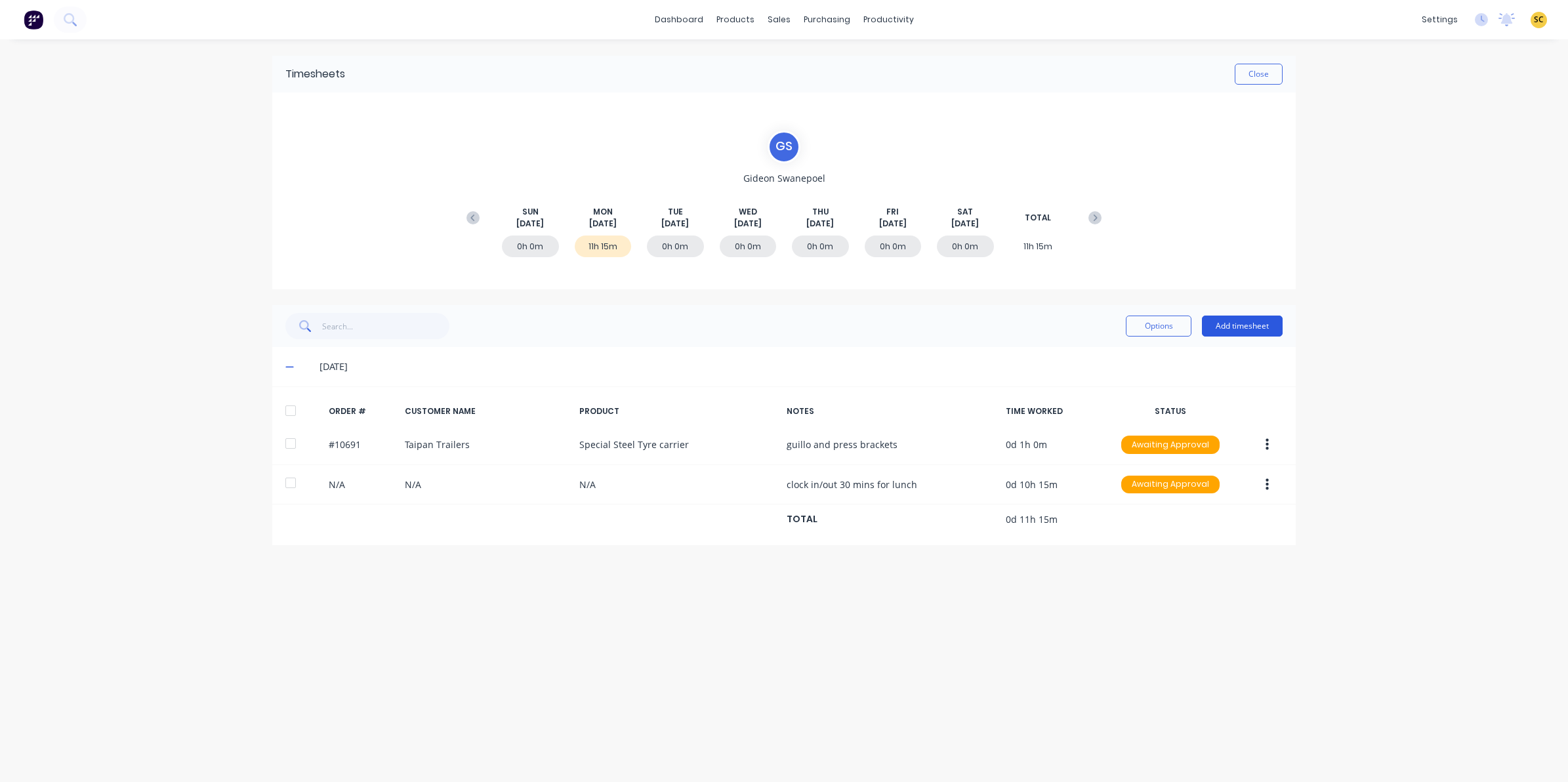
click at [1231, 334] on button "Add timesheet" at bounding box center [1242, 326] width 81 height 21
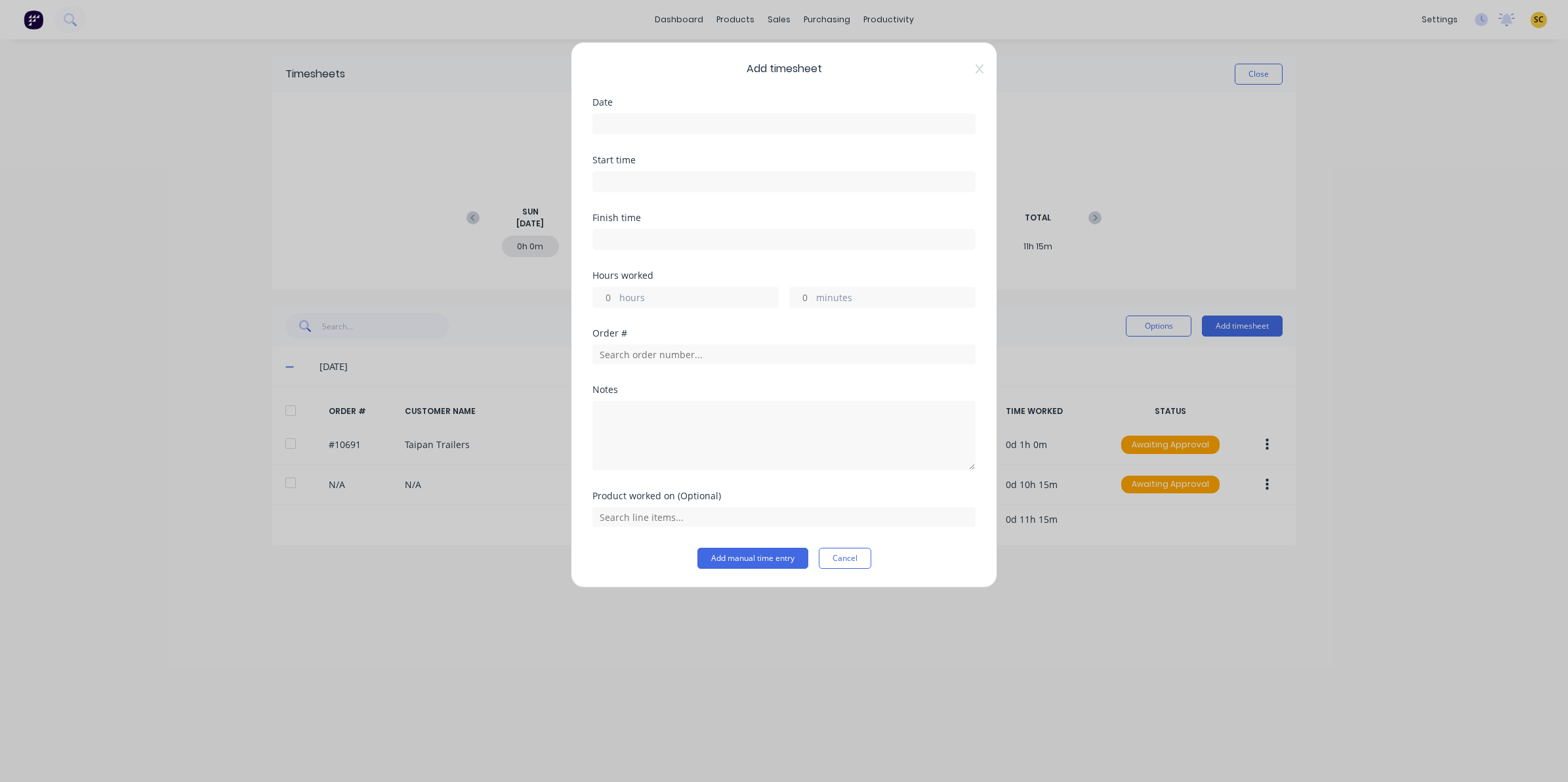
click at [608, 126] on input at bounding box center [784, 124] width 382 height 20
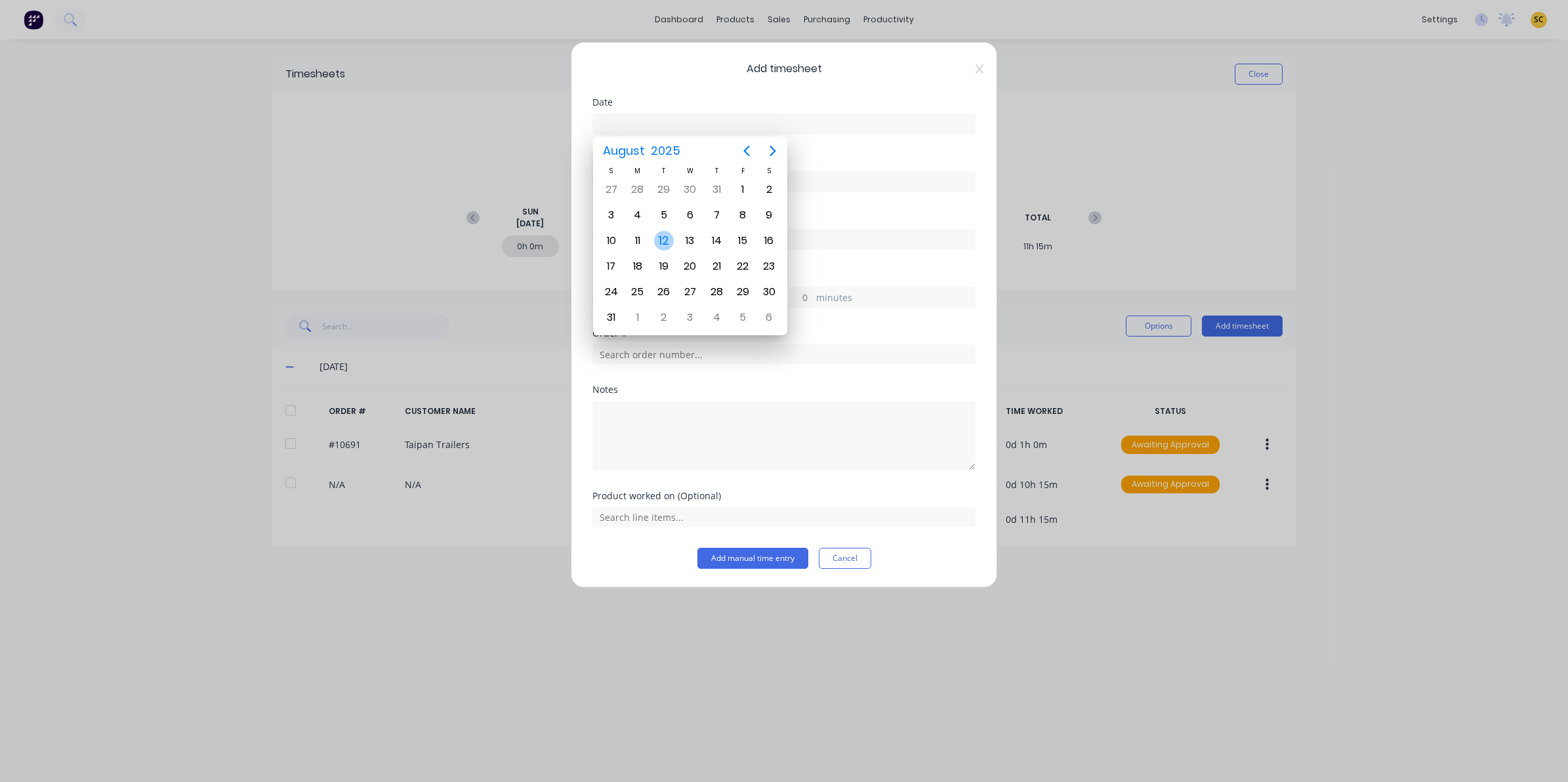
click at [660, 241] on div "12" at bounding box center [664, 240] width 20 height 20
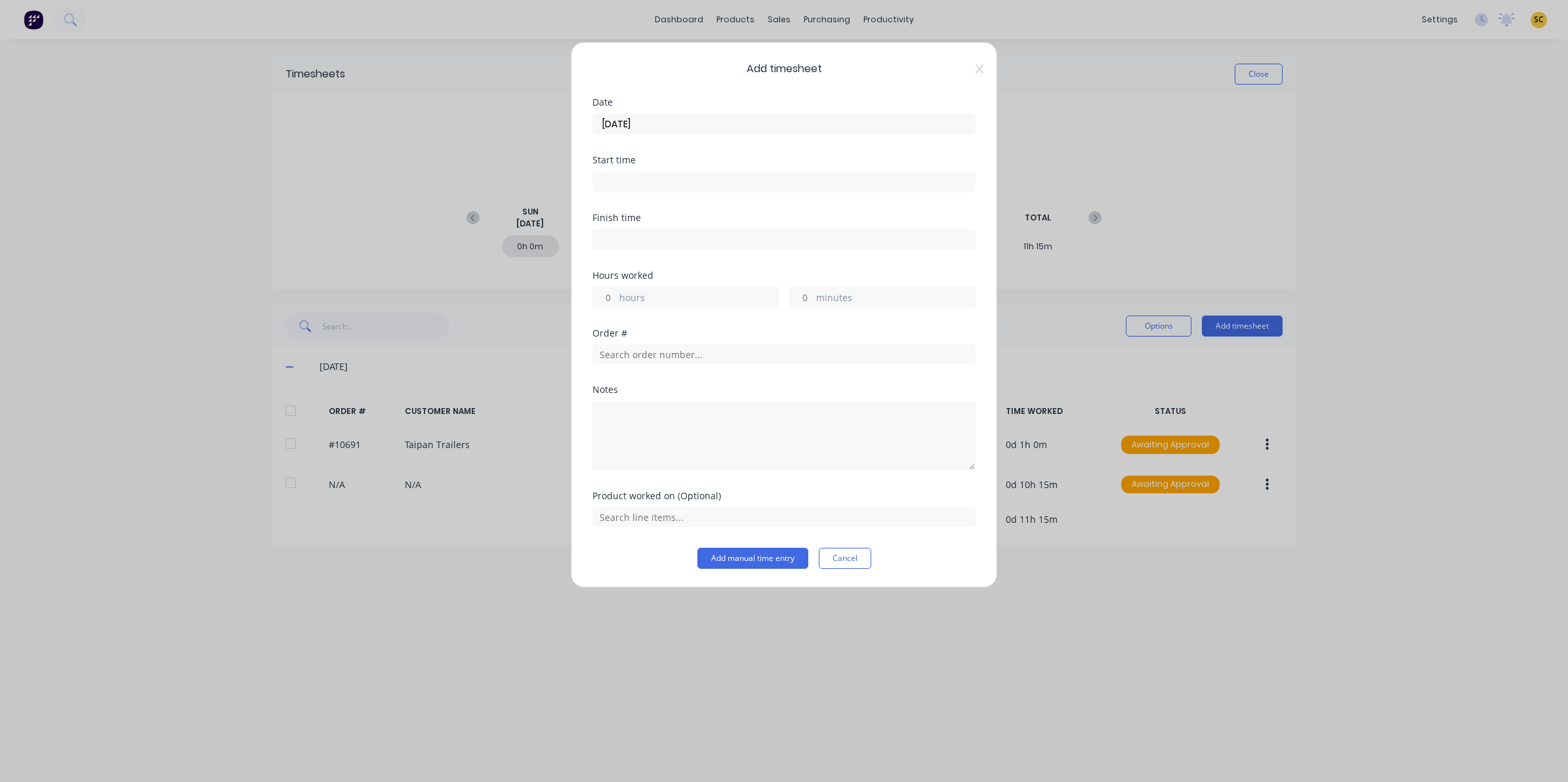
click at [620, 129] on input "[DATE]" at bounding box center [784, 124] width 382 height 20
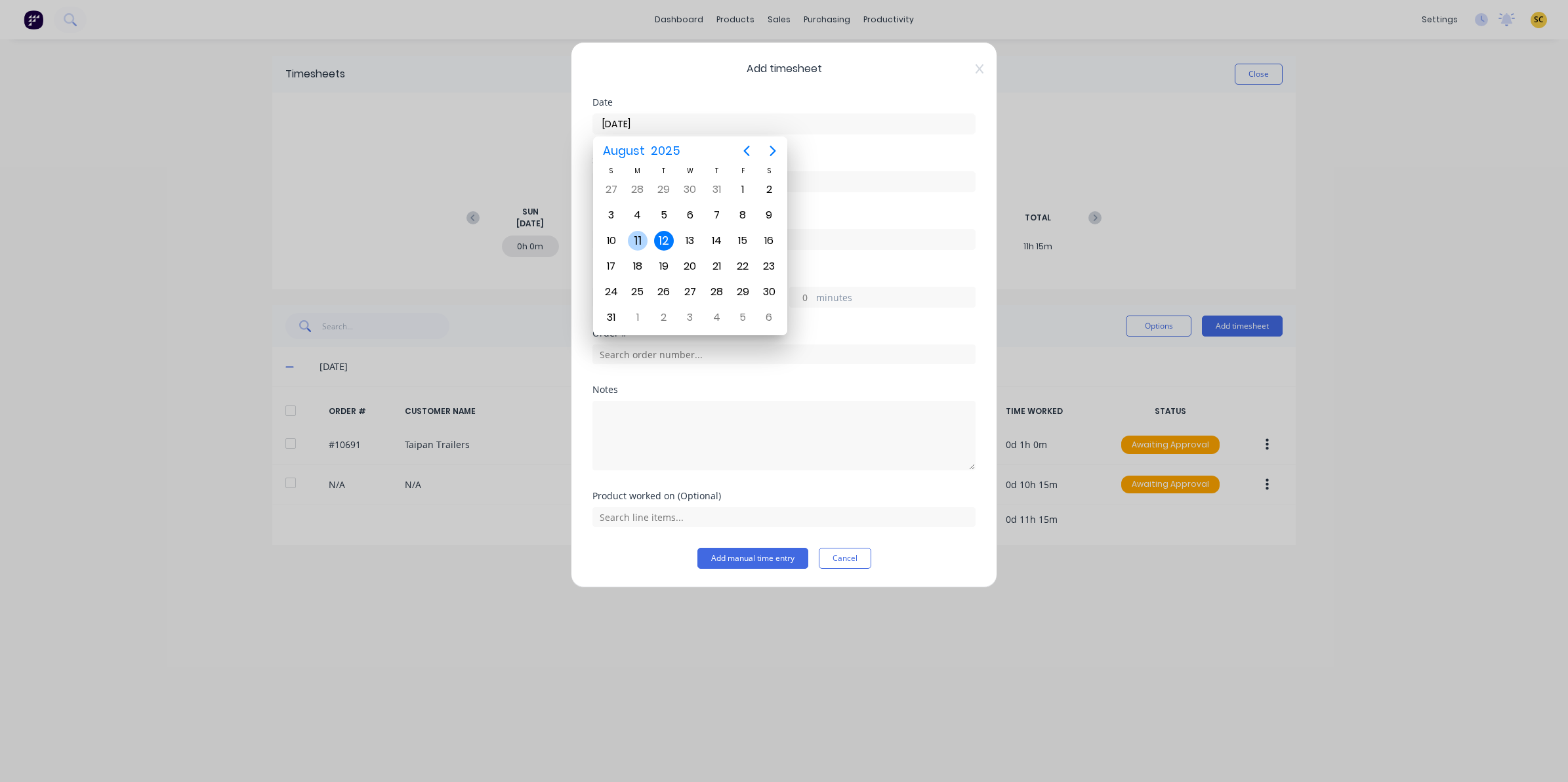
click at [641, 234] on div "11" at bounding box center [638, 240] width 20 height 20
type input "[DATE]"
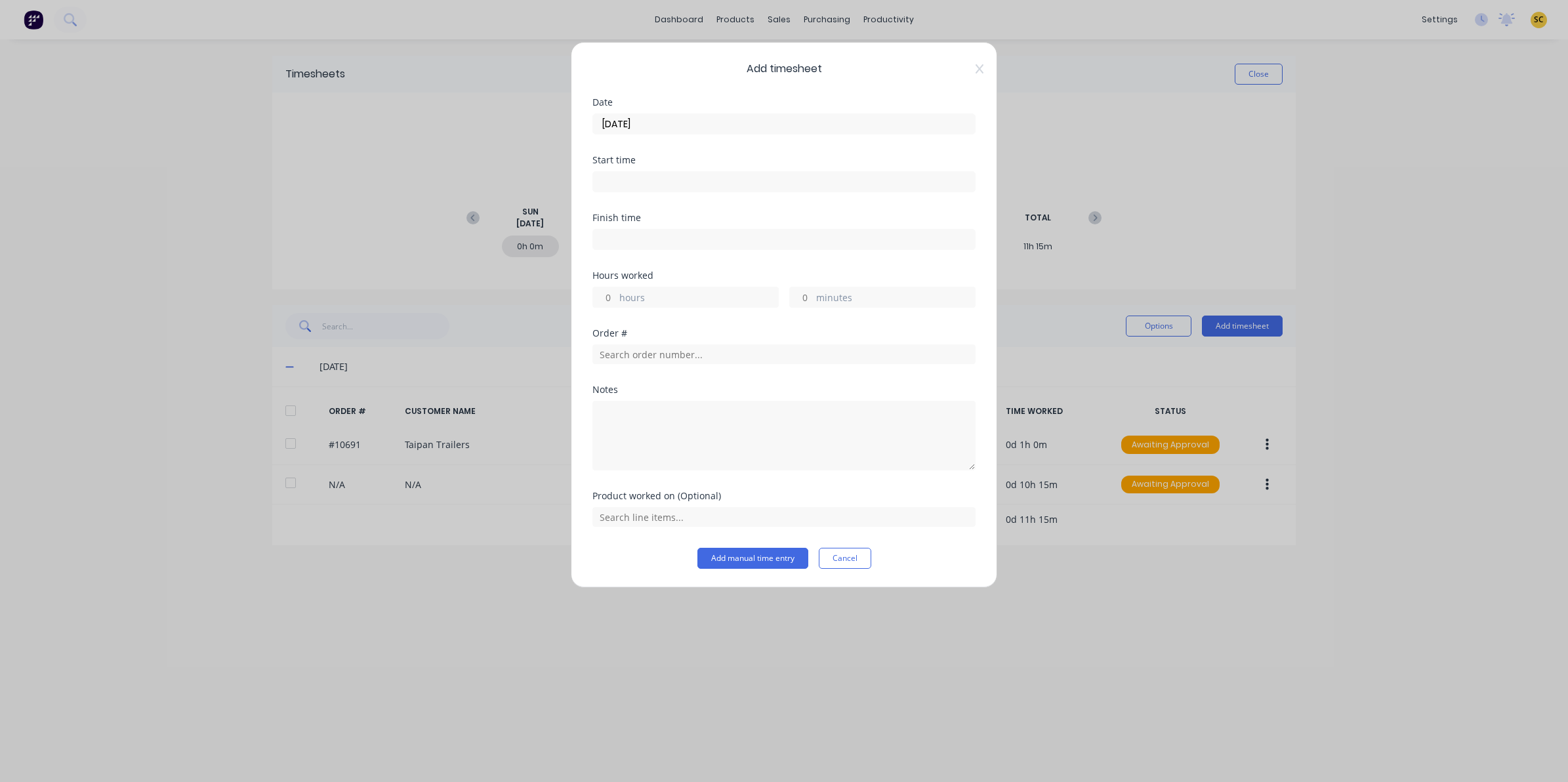
click at [619, 175] on input at bounding box center [784, 181] width 382 height 20
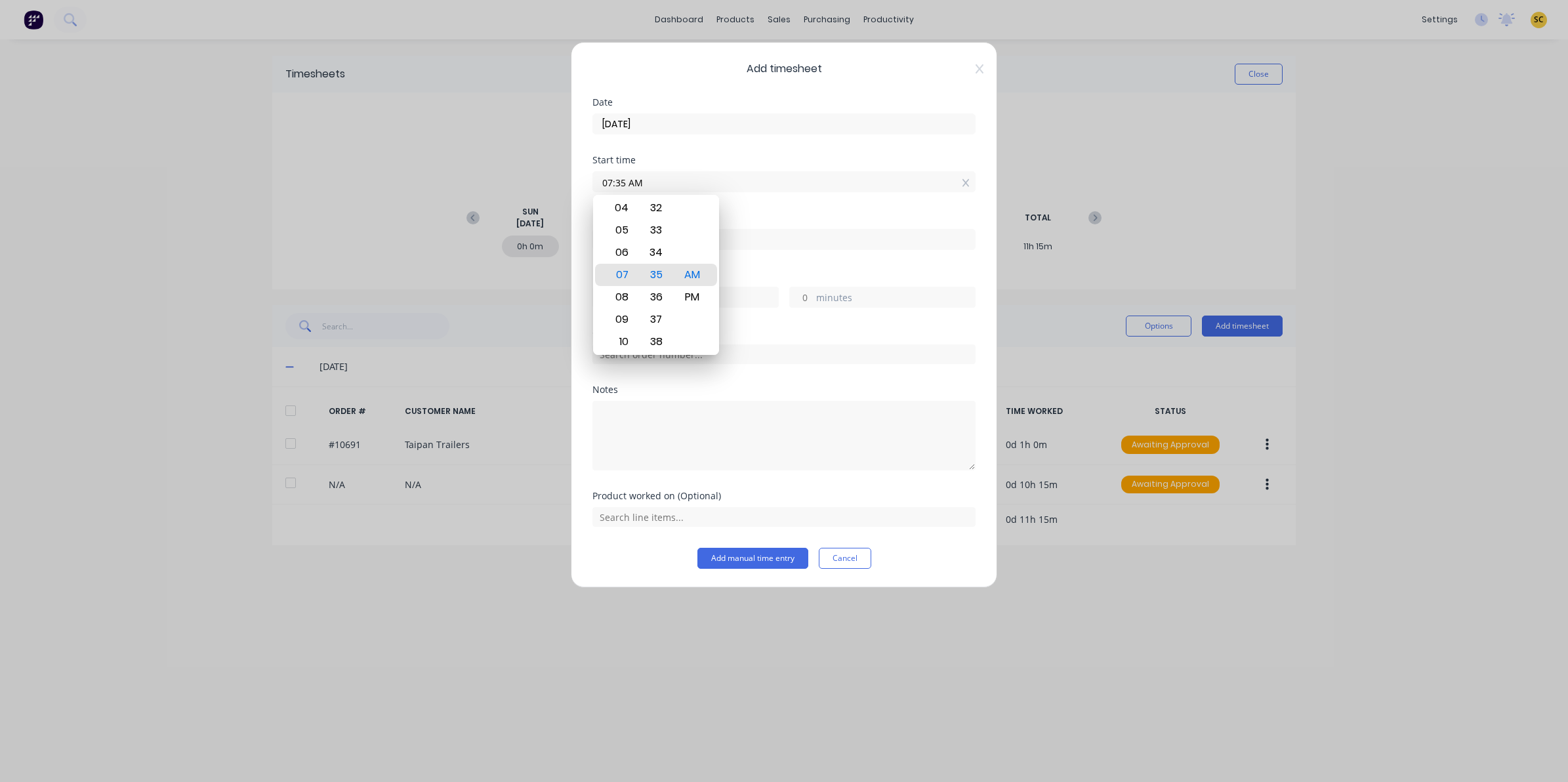
drag, startPoint x: 628, startPoint y: 175, endPoint x: 634, endPoint y: 179, distance: 7.2
click at [634, 178] on input "07:35 AM" at bounding box center [784, 181] width 382 height 20
drag, startPoint x: 651, startPoint y: 184, endPoint x: 257, endPoint y: 233, distance: 397.0
click at [271, 233] on div "Add timesheet Date [DATE] Start time 07:35 AM Finish time Hours worked hours mi…" at bounding box center [784, 391] width 1568 height 782
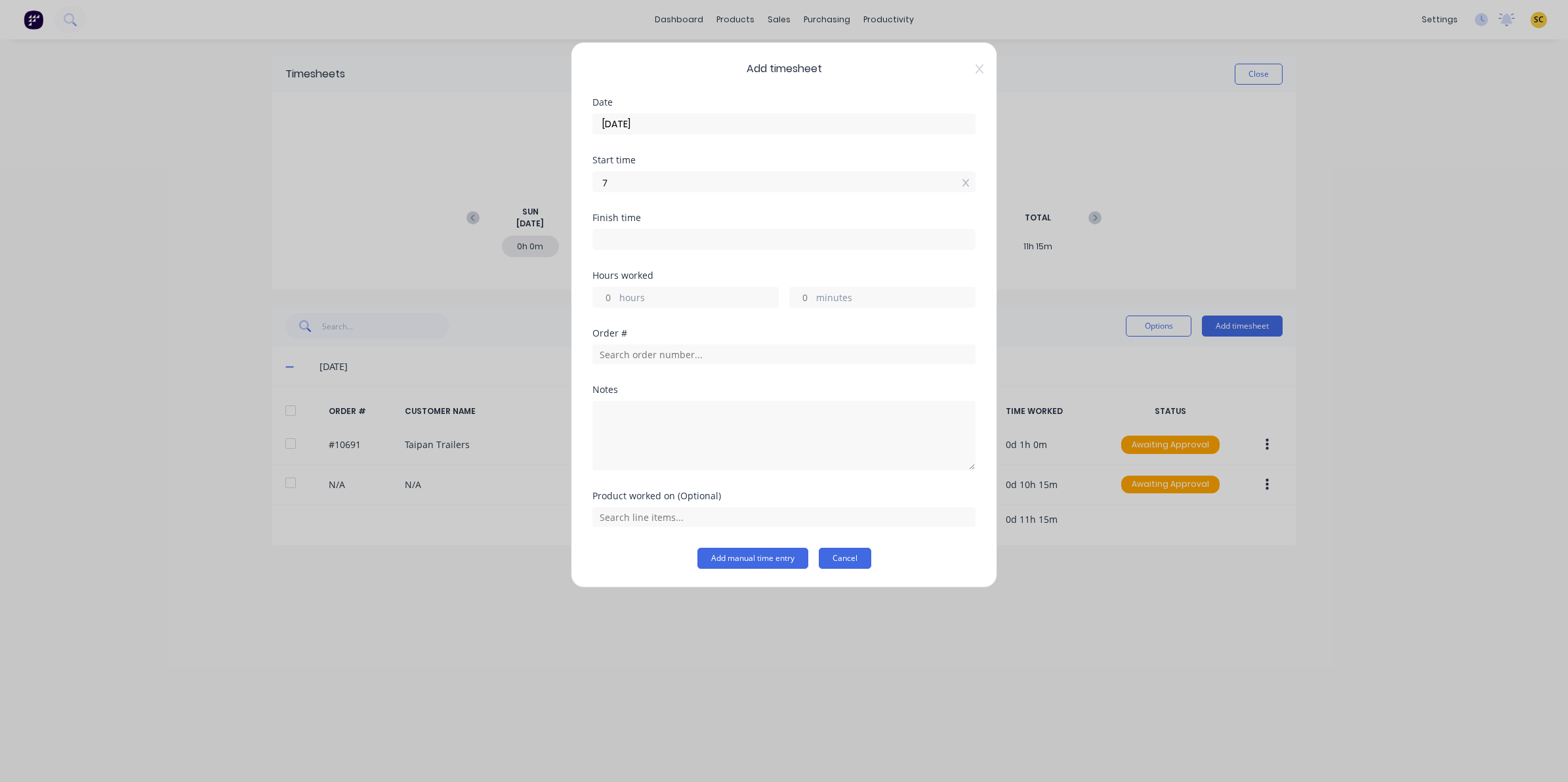
type input "07:00 AM"
click at [847, 551] on button "Cancel" at bounding box center [845, 558] width 52 height 21
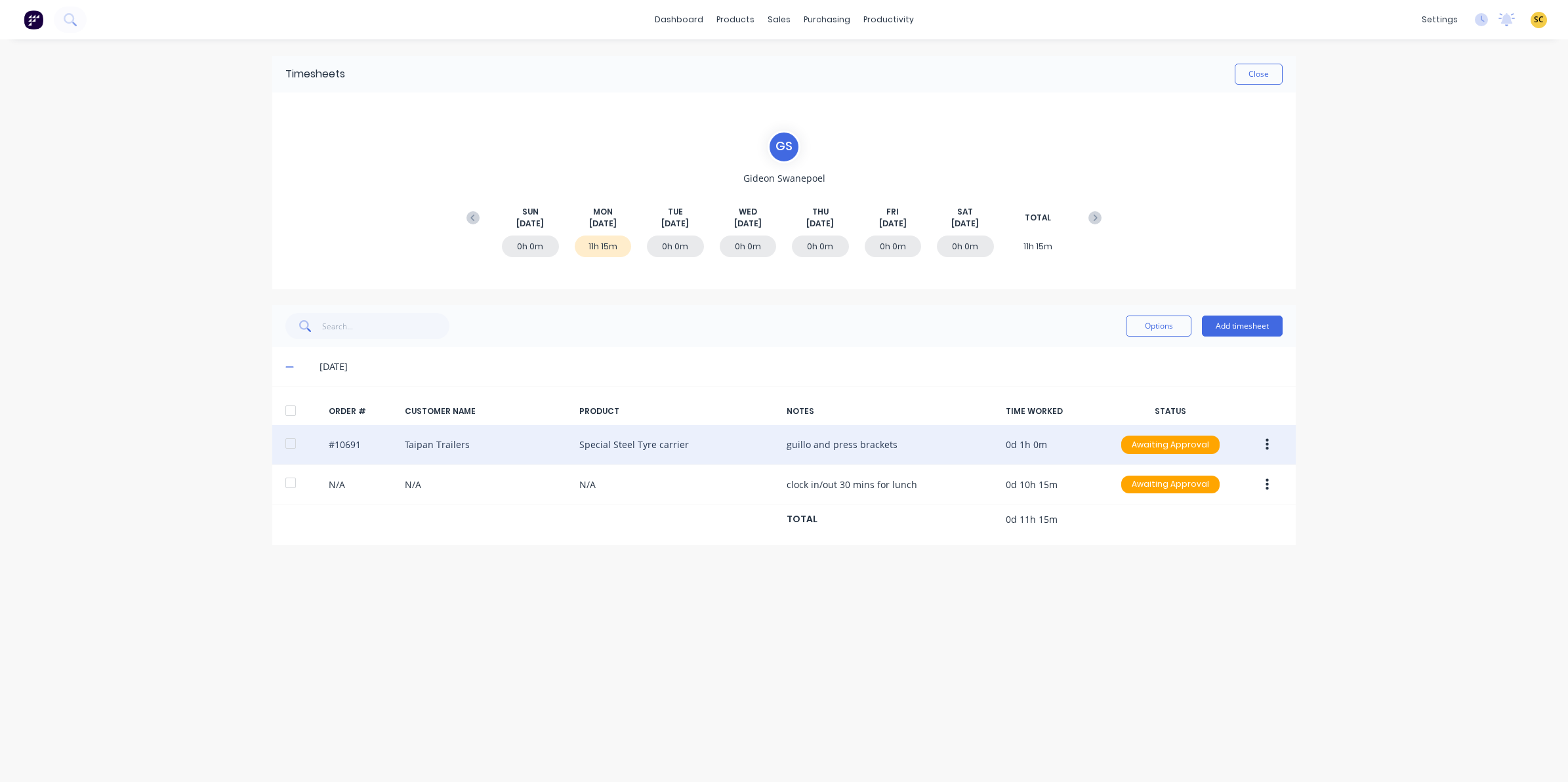
drag, startPoint x: 1267, startPoint y: 446, endPoint x: 1271, endPoint y: 457, distance: 11.7
click at [1269, 447] on button "button" at bounding box center [1267, 444] width 31 height 23
click at [1226, 537] on div "Edit" at bounding box center [1220, 532] width 101 height 19
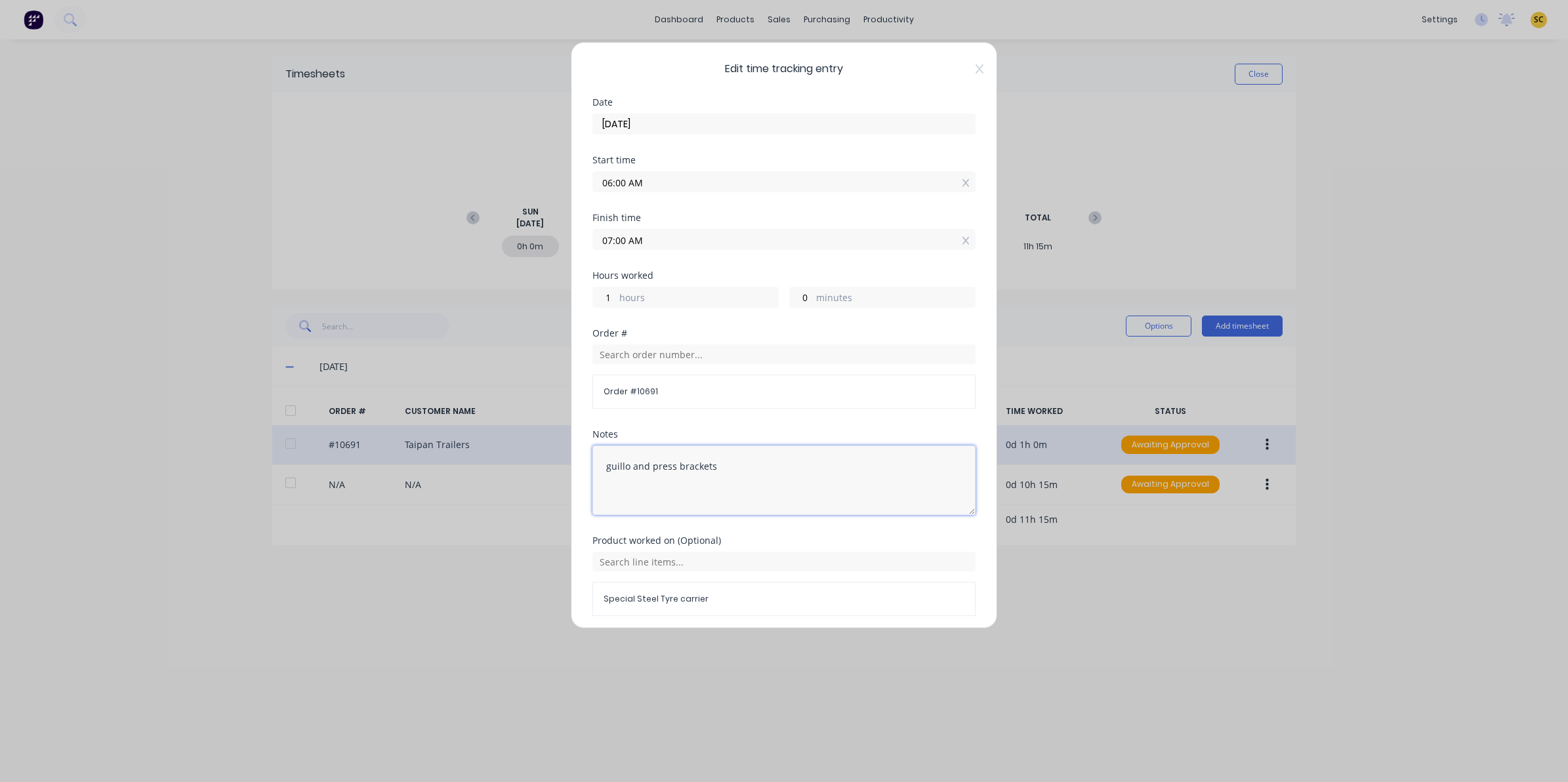
drag, startPoint x: 731, startPoint y: 468, endPoint x: 286, endPoint y: 457, distance: 445.1
click at [289, 457] on div "Edit time tracking entry Date [DATE] Start time 06:00 AM Finish time 07:00 AM H…" at bounding box center [784, 391] width 1568 height 782
click at [673, 175] on input "06:00 AM" at bounding box center [784, 181] width 382 height 20
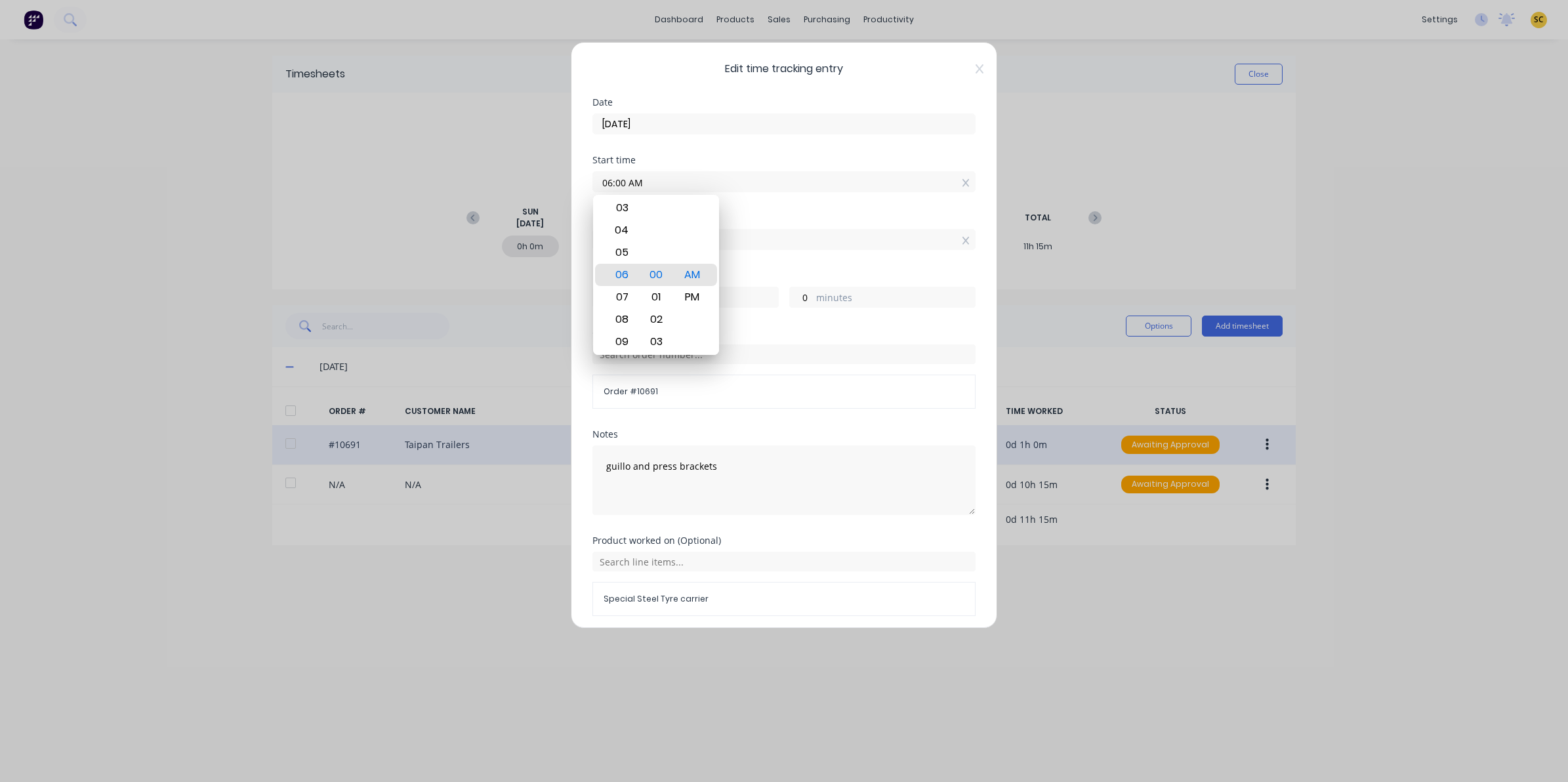
drag, startPoint x: 677, startPoint y: 178, endPoint x: 447, endPoint y: 191, distance: 230.4
click at [447, 191] on div "Edit time tracking entry Date [DATE] Start time 06:00 AM Finish time 07:00 AM H…" at bounding box center [784, 391] width 1568 height 782
type input "07:15 AM"
type input "0"
type input "-15"
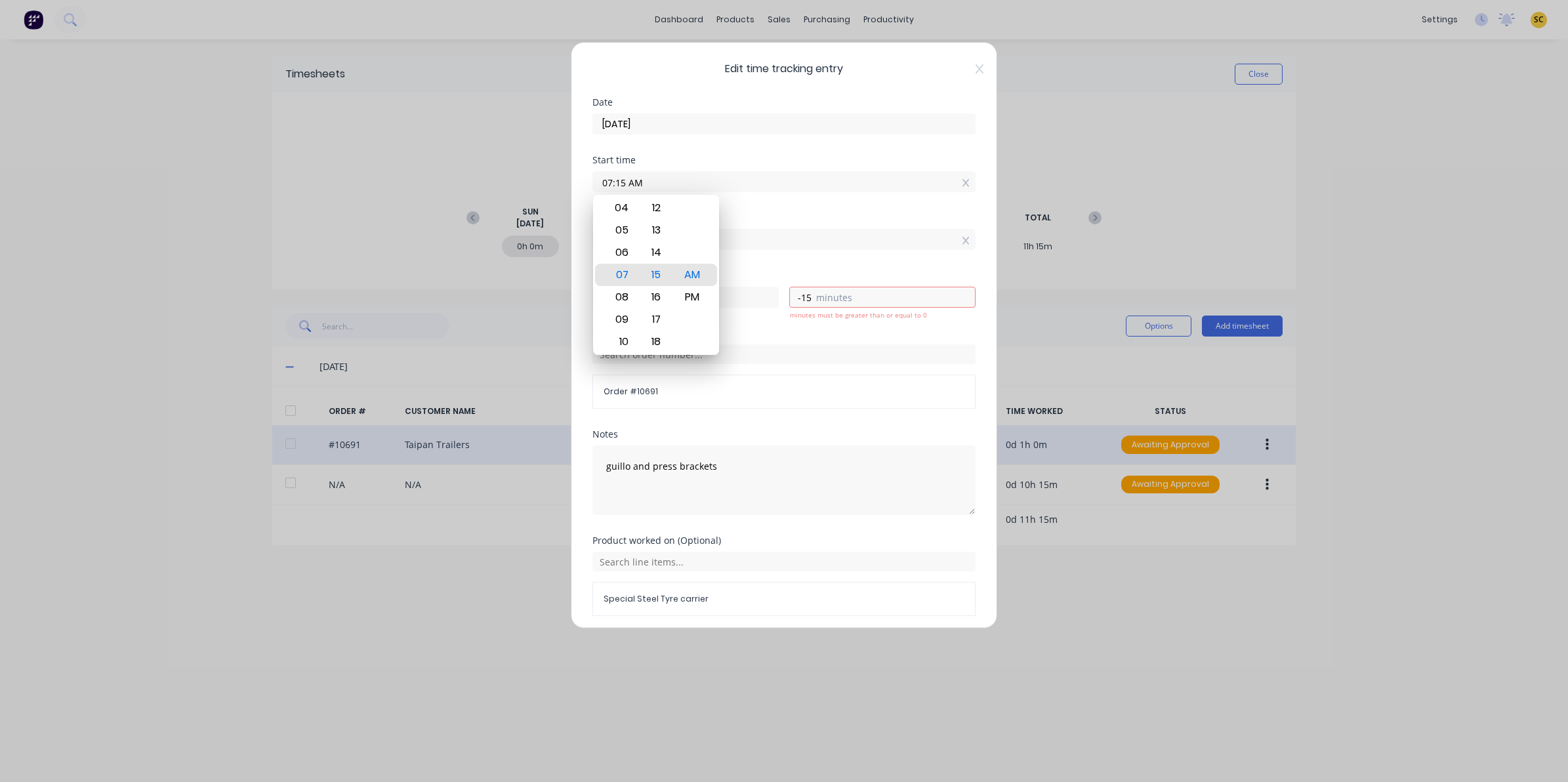
click at [802, 222] on div "Finish time" at bounding box center [784, 218] width 383 height 9
click at [801, 249] on label "07:00 AM" at bounding box center [784, 239] width 383 height 21
click at [801, 249] on input "07:00 AM" at bounding box center [784, 239] width 382 height 20
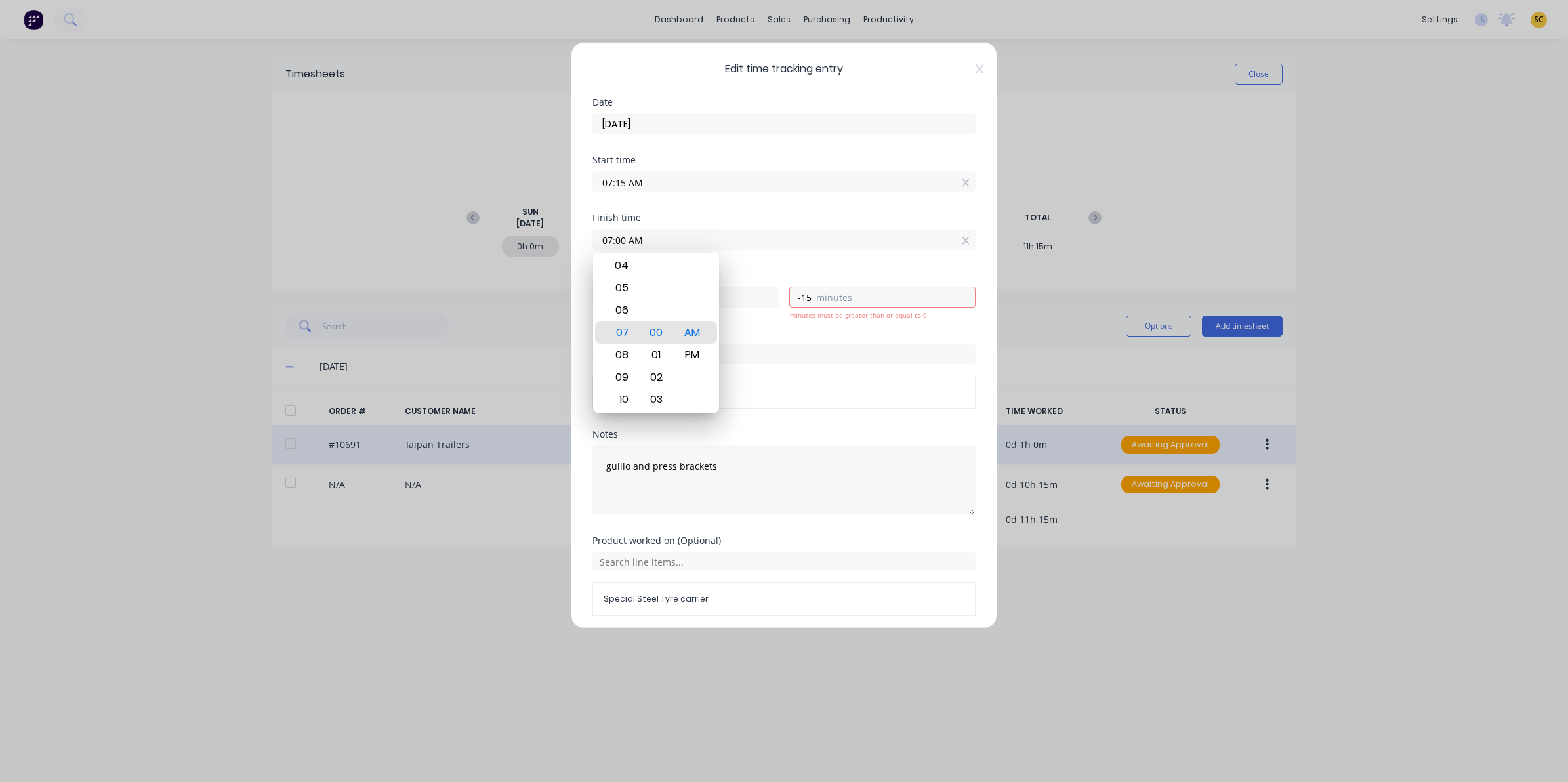
drag, startPoint x: 775, startPoint y: 245, endPoint x: 362, endPoint y: 197, distance: 415.8
click at [409, 235] on div "Edit time tracking entry Date [DATE] Start time 07:15 AM Finish time 07:00 AM H…" at bounding box center [784, 391] width 1568 height 782
type input "8"
type input "08:30 AM"
type input "1"
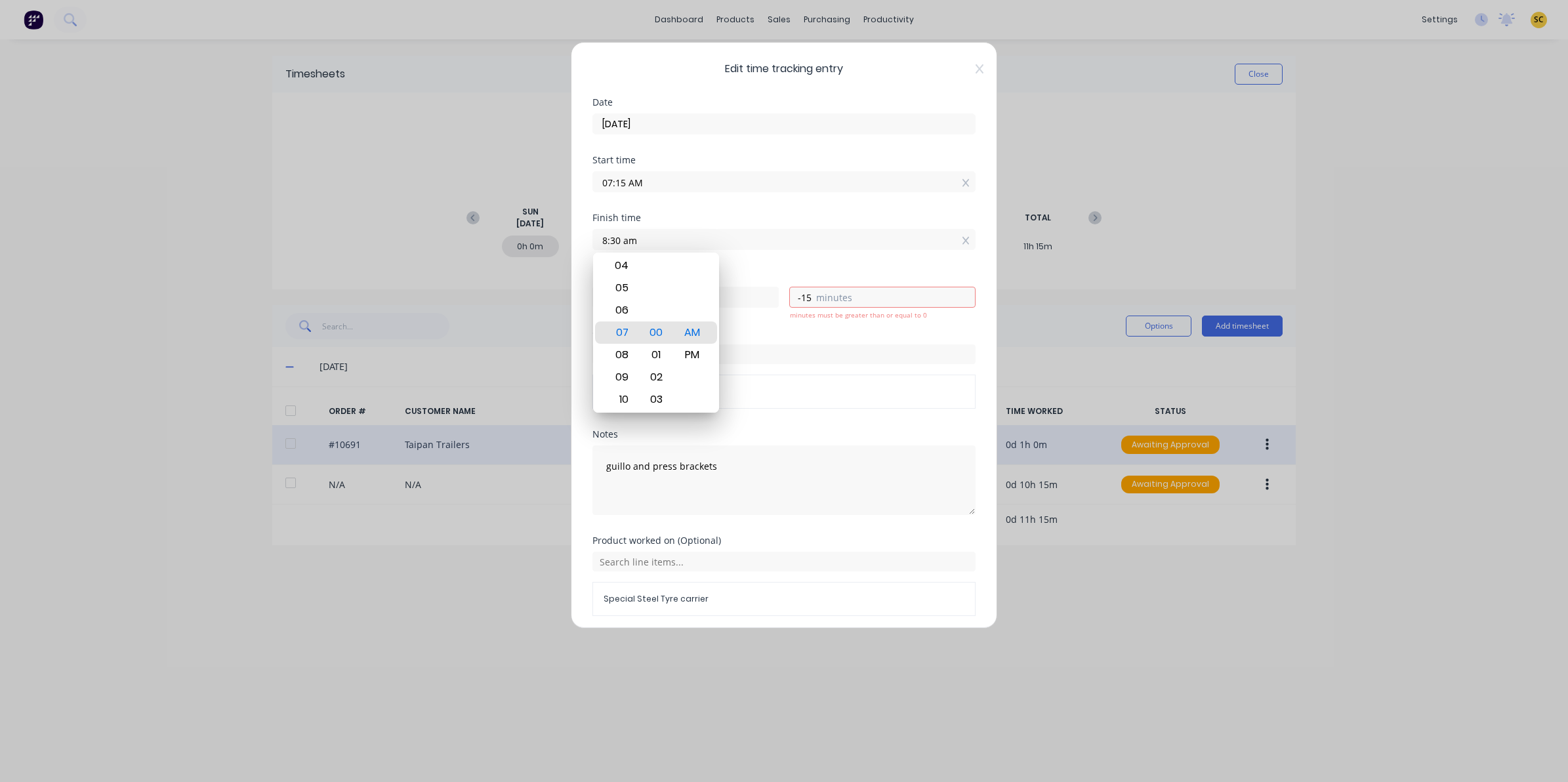
type input "15"
drag, startPoint x: 822, startPoint y: 397, endPoint x: 821, endPoint y: 457, distance: 60.0
click at [822, 398] on span "Order # 10691" at bounding box center [784, 391] width 361 height 12
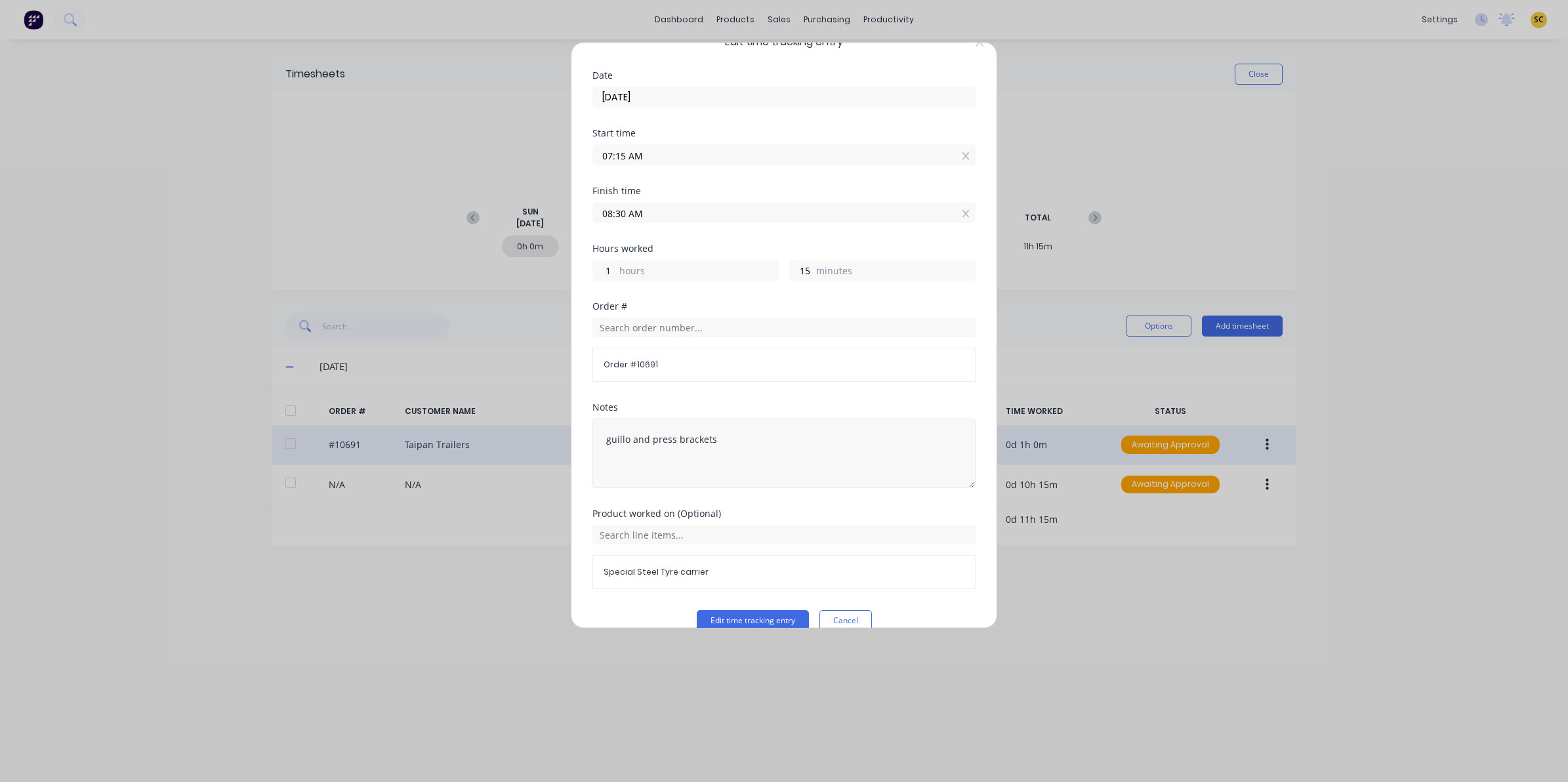
scroll to position [50, 0]
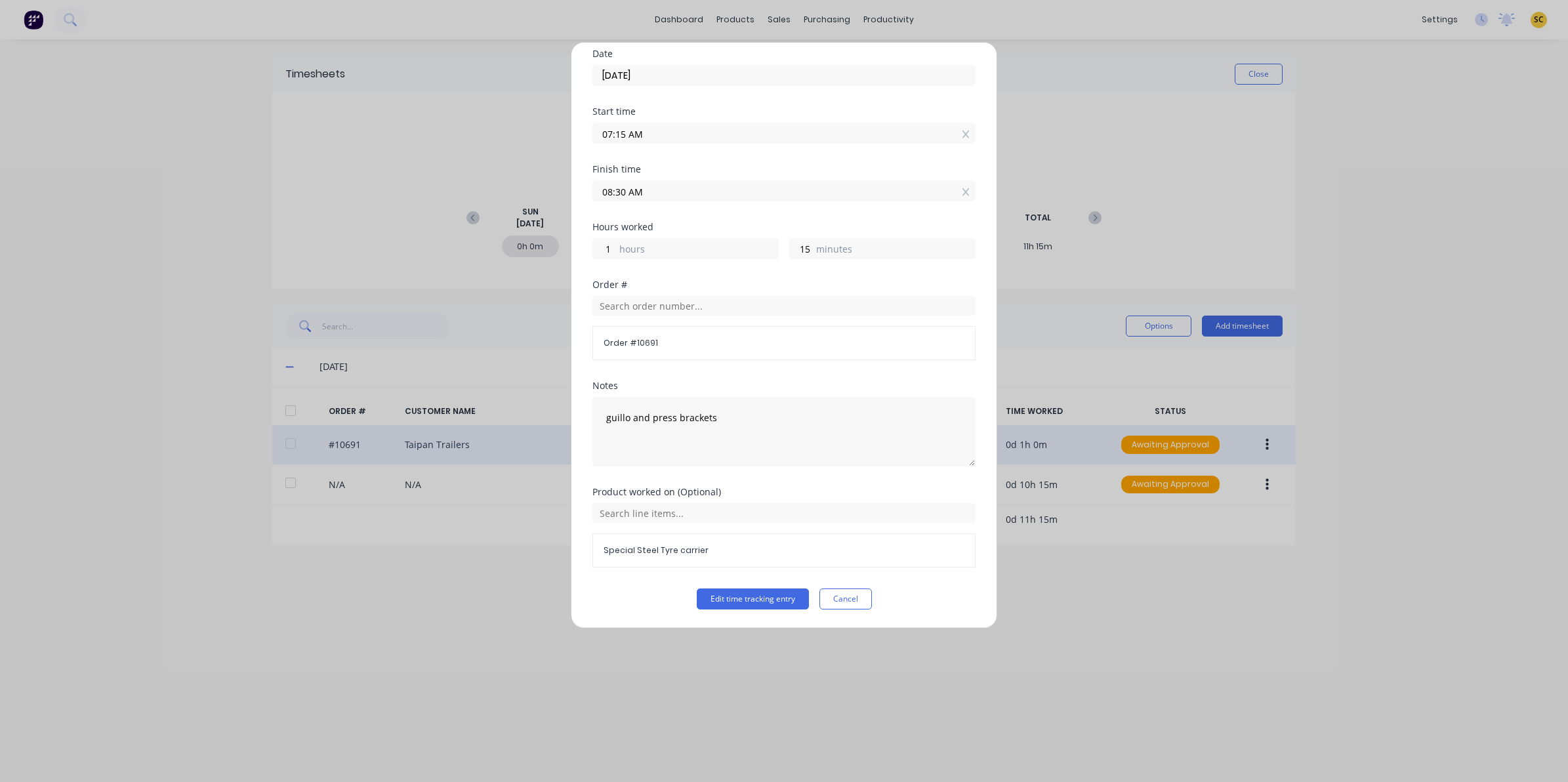
drag, startPoint x: 745, startPoint y: 594, endPoint x: 763, endPoint y: 583, distance: 21.1
click at [745, 595] on button "Edit time tracking entry" at bounding box center [753, 599] width 112 height 21
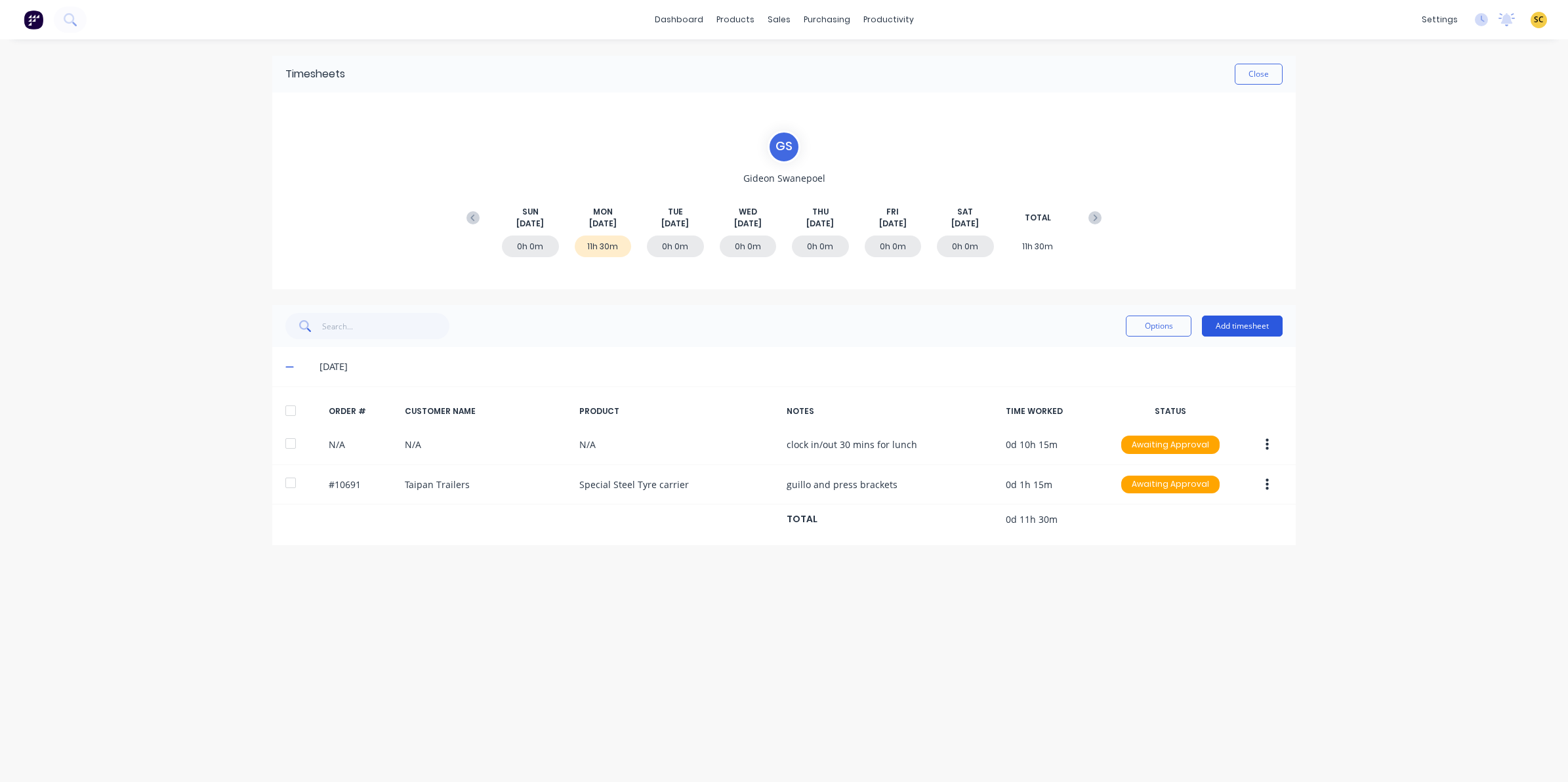
click at [1247, 317] on button "Add timesheet" at bounding box center [1242, 326] width 81 height 21
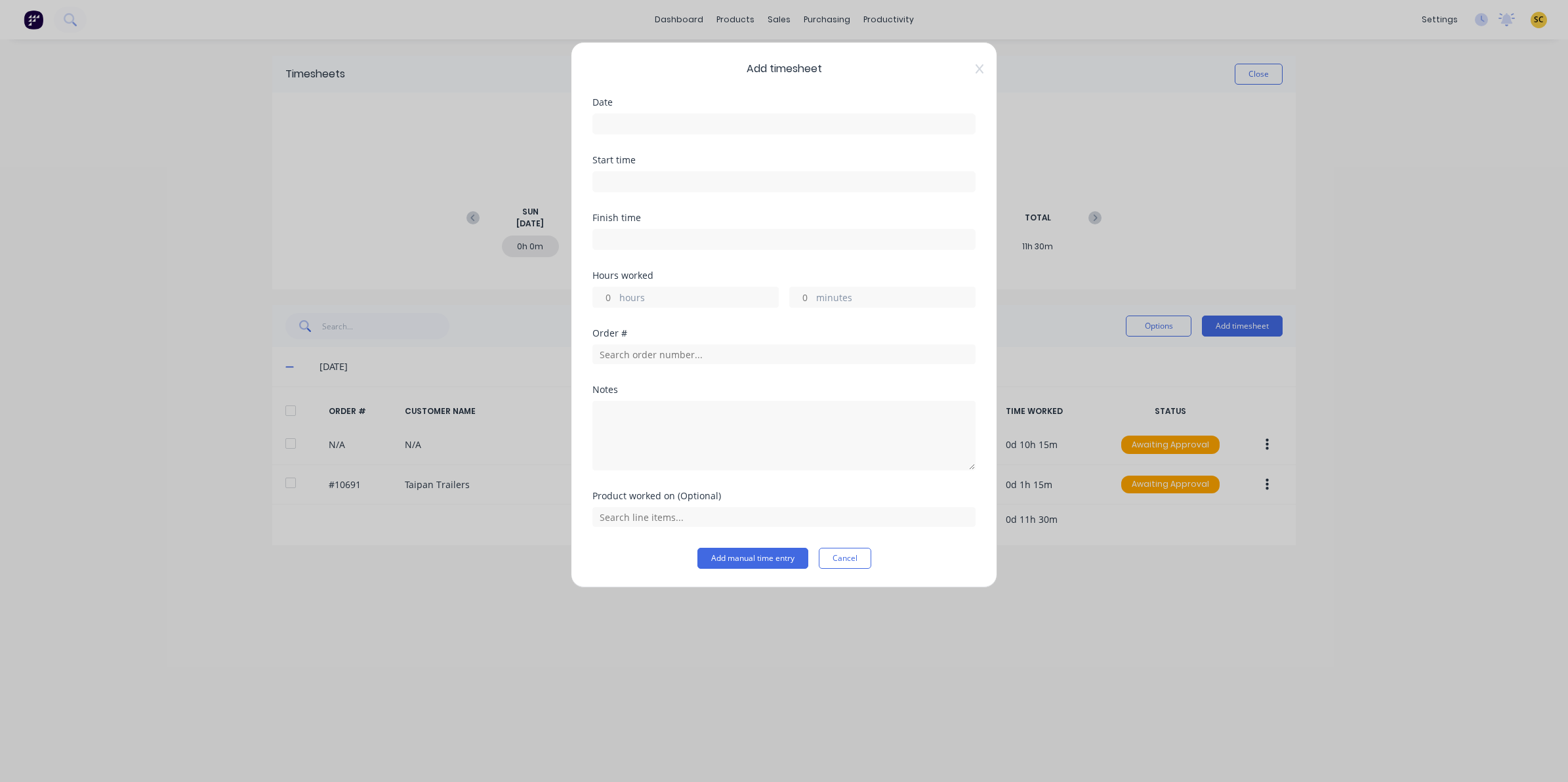
click at [599, 109] on div "Date" at bounding box center [784, 116] width 383 height 37
click at [614, 120] on input at bounding box center [784, 124] width 382 height 20
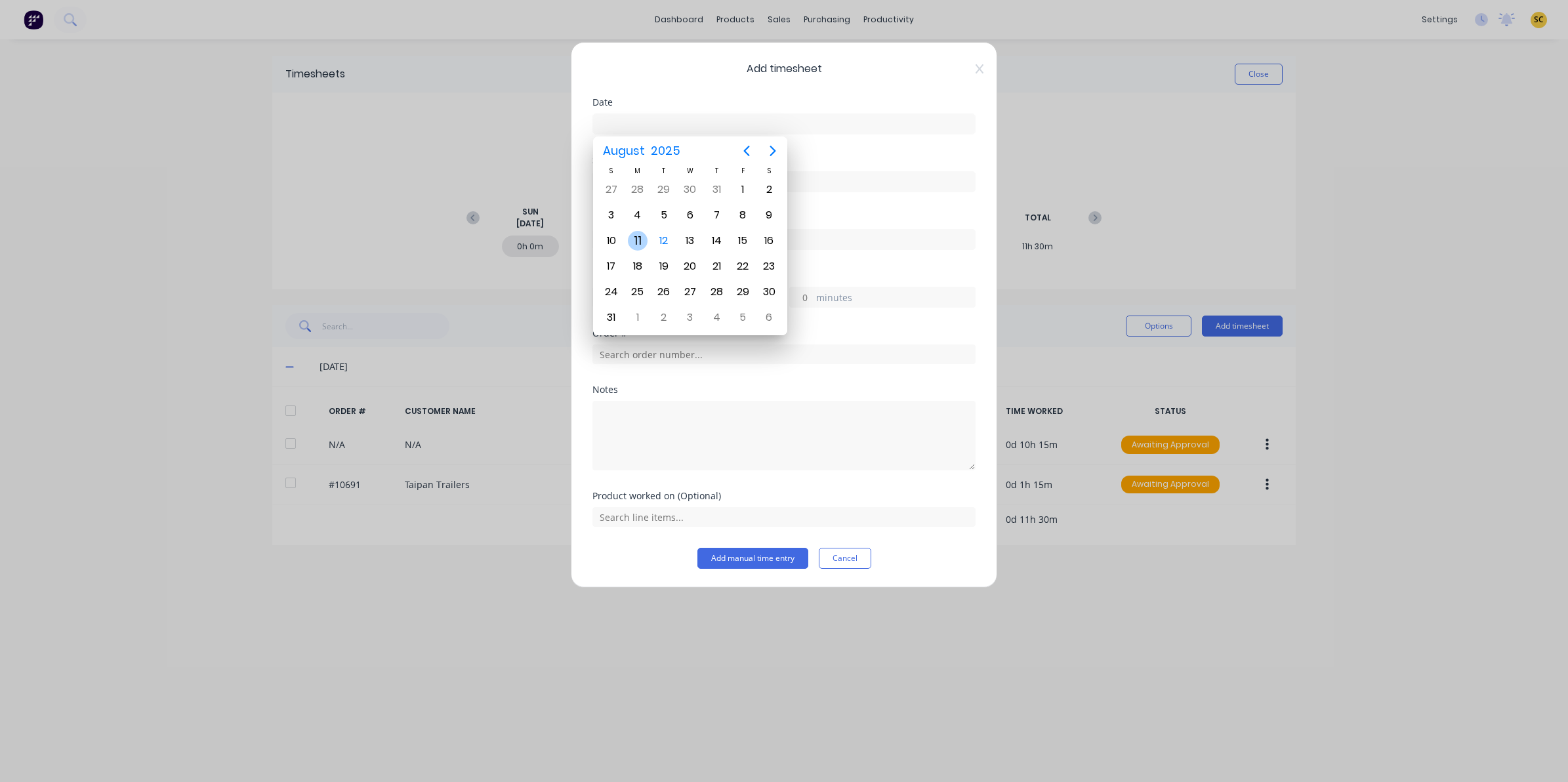
click at [644, 240] on div "11" at bounding box center [638, 240] width 20 height 20
type input "[DATE]"
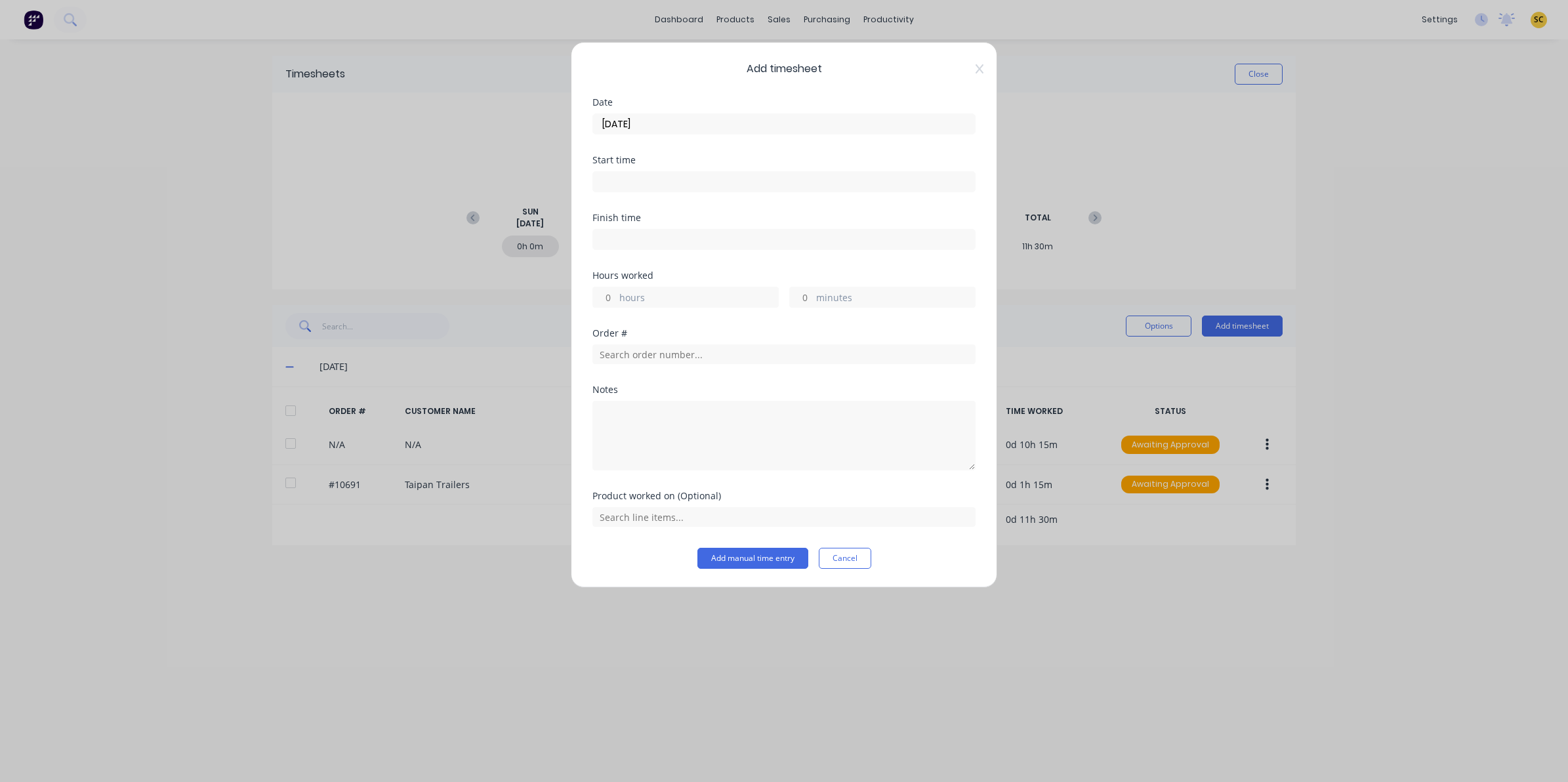
click at [619, 189] on input at bounding box center [784, 181] width 382 height 20
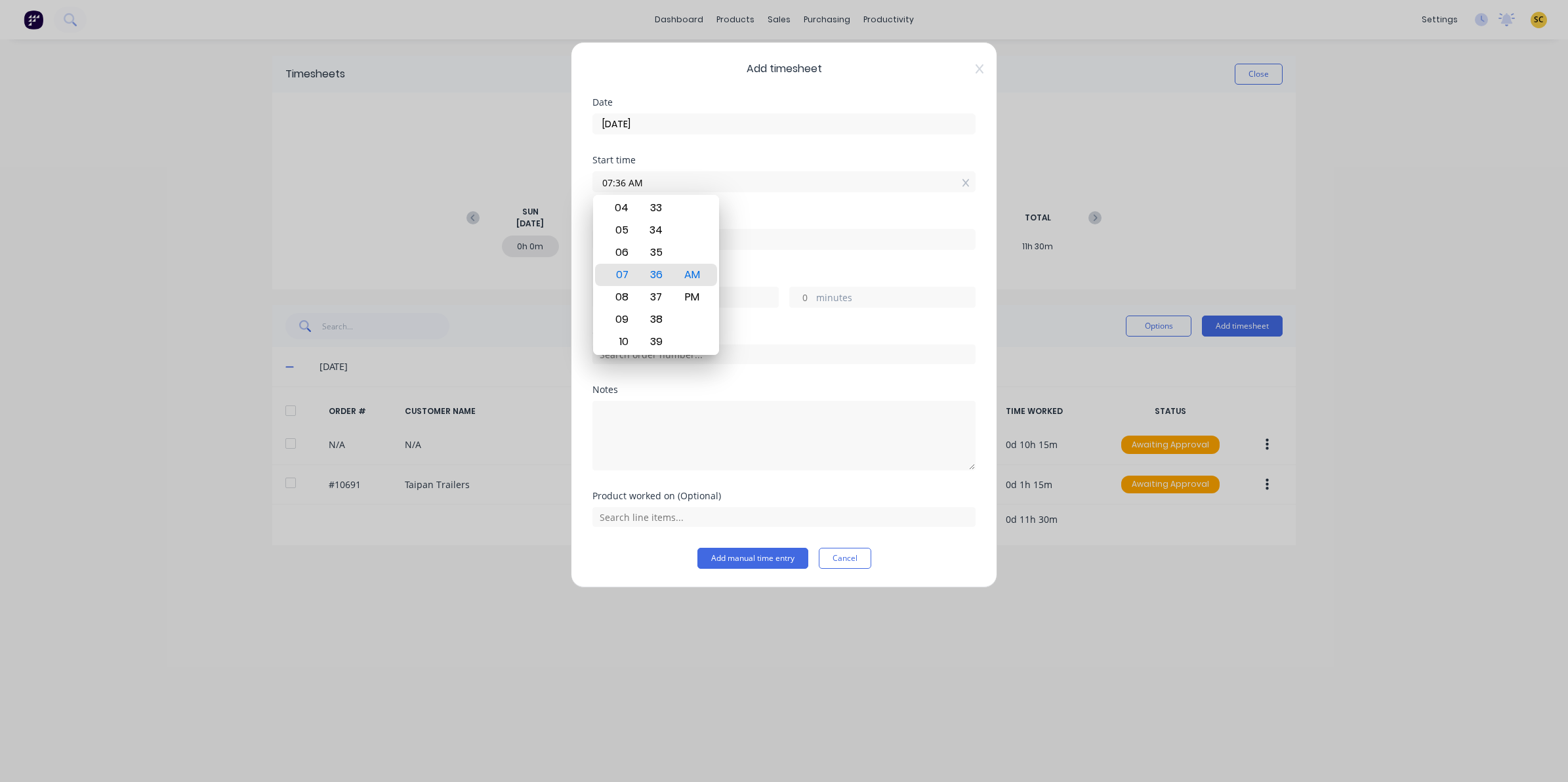
drag, startPoint x: 644, startPoint y: 182, endPoint x: 469, endPoint y: 179, distance: 175.0
click at [469, 179] on div "Add timesheet Date [DATE] Start time 07:36 AM Finish time Hours worked hours mi…" at bounding box center [784, 391] width 1568 height 782
type input "06:00 AM"
click at [743, 245] on input at bounding box center [784, 239] width 382 height 20
type input "07:36 AM"
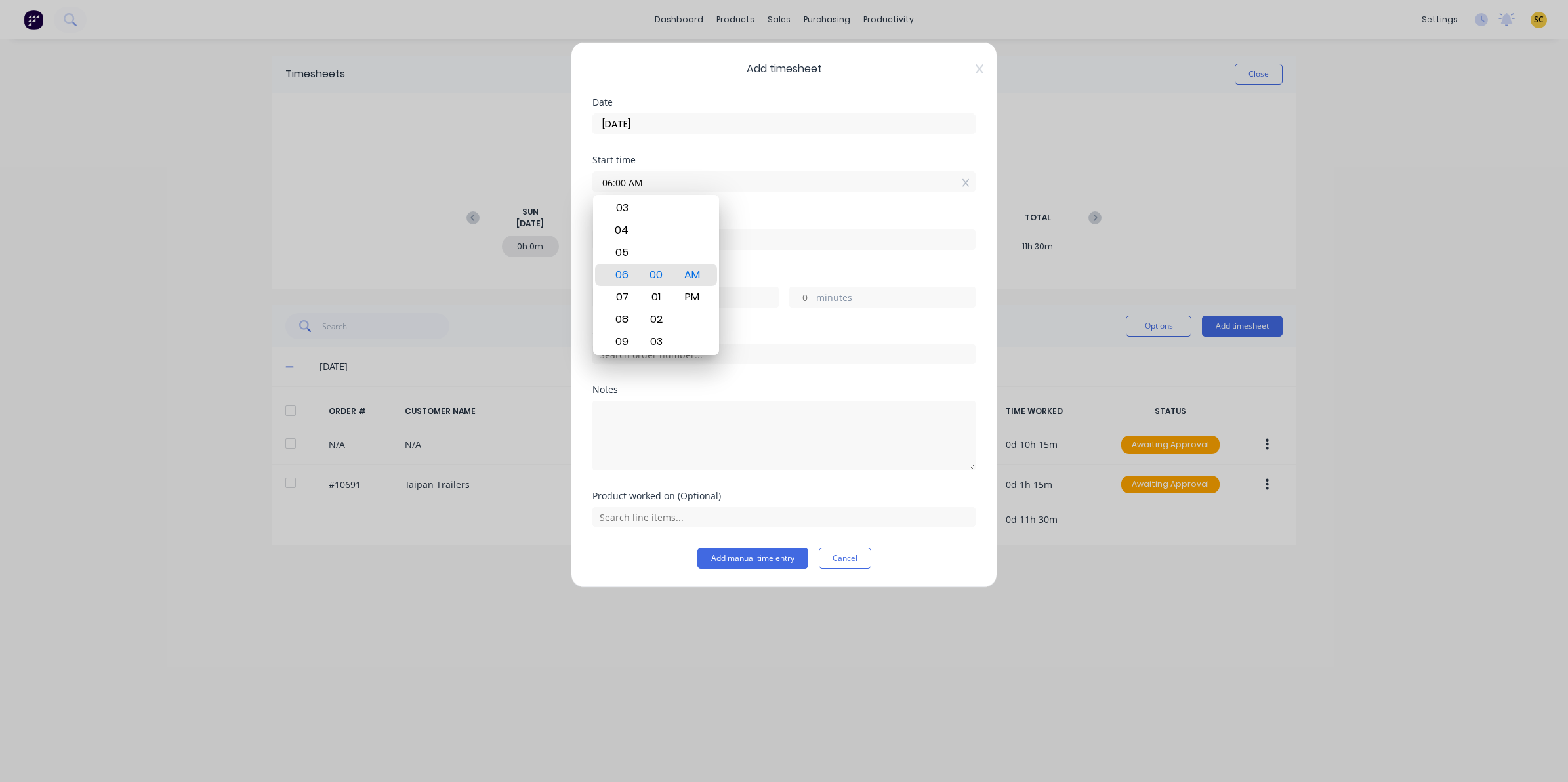
type input "1"
type input "36"
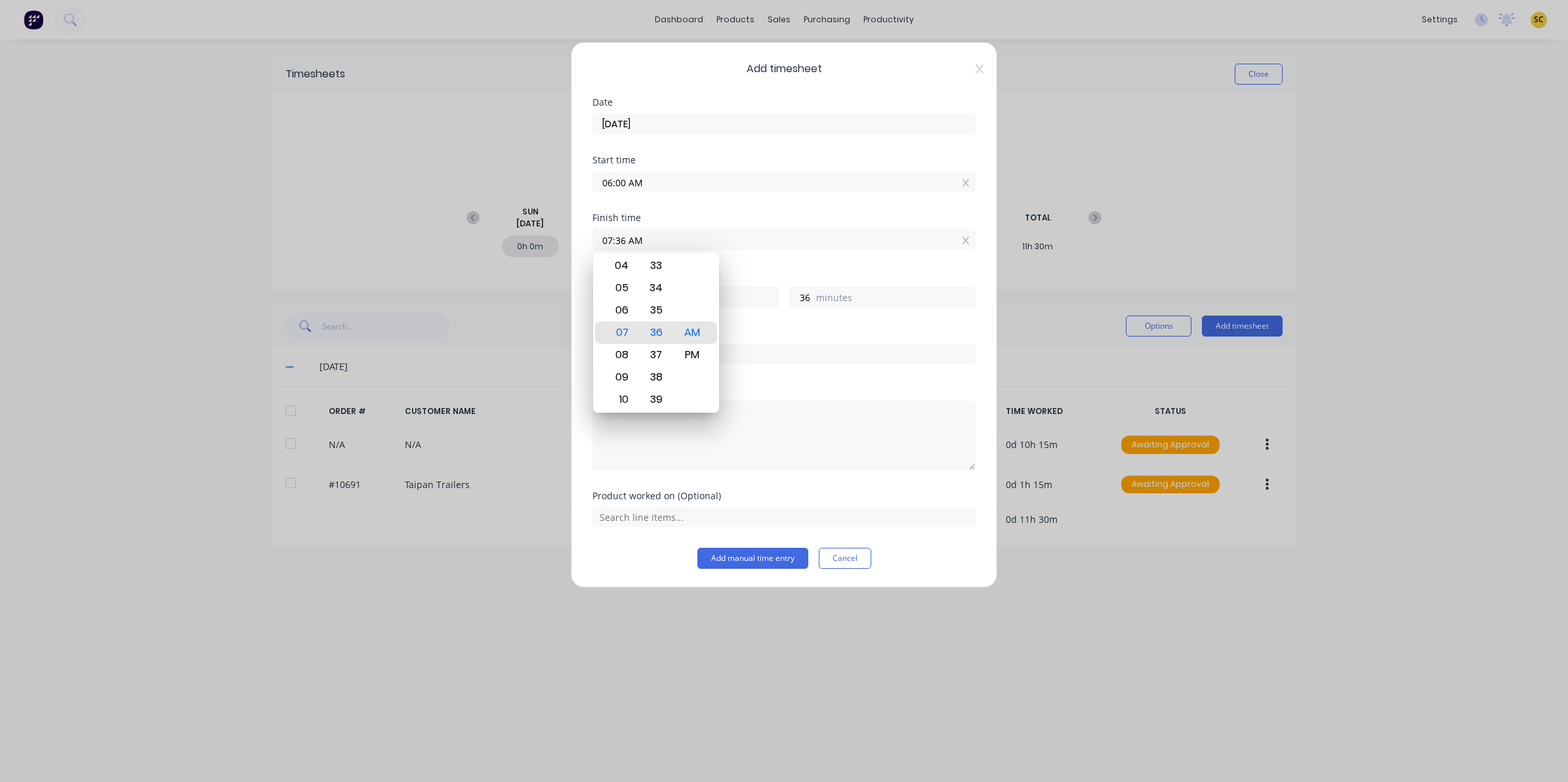
drag, startPoint x: 664, startPoint y: 220, endPoint x: 297, endPoint y: 178, distance: 369.4
click at [312, 188] on div "Add timesheet Date [DATE] Start time 06:00 AM Finish time 07:36 AM Hours worked…" at bounding box center [784, 391] width 1568 height 782
type input "07:00 AM"
type input "0"
click at [667, 453] on textarea at bounding box center [784, 435] width 383 height 70
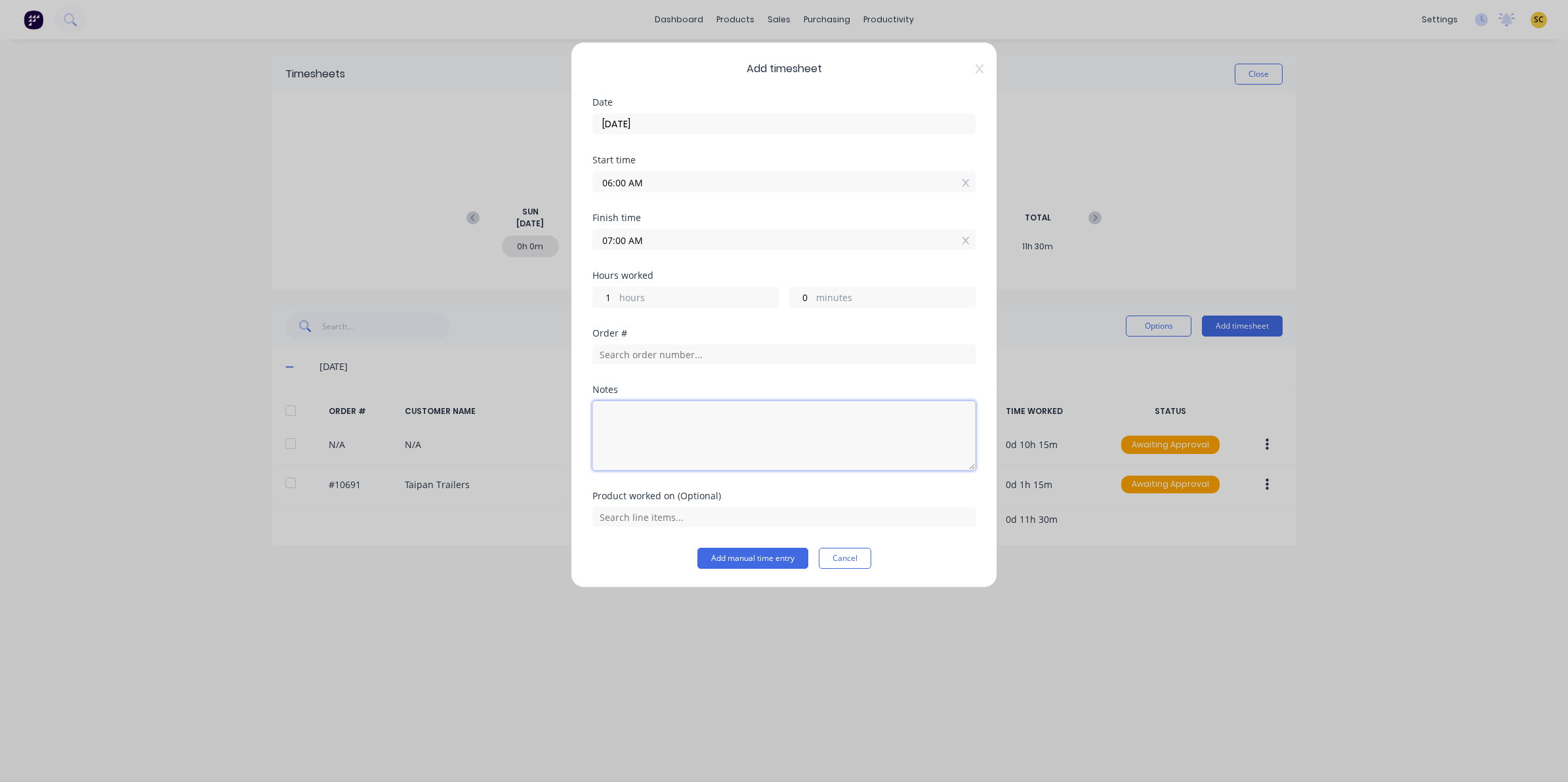
click at [667, 454] on textarea at bounding box center [784, 435] width 383 height 70
click at [744, 434] on textarea at bounding box center [784, 435] width 383 height 70
type textarea "clean up work area"
click at [759, 559] on button "Add manual time entry" at bounding box center [752, 558] width 111 height 21
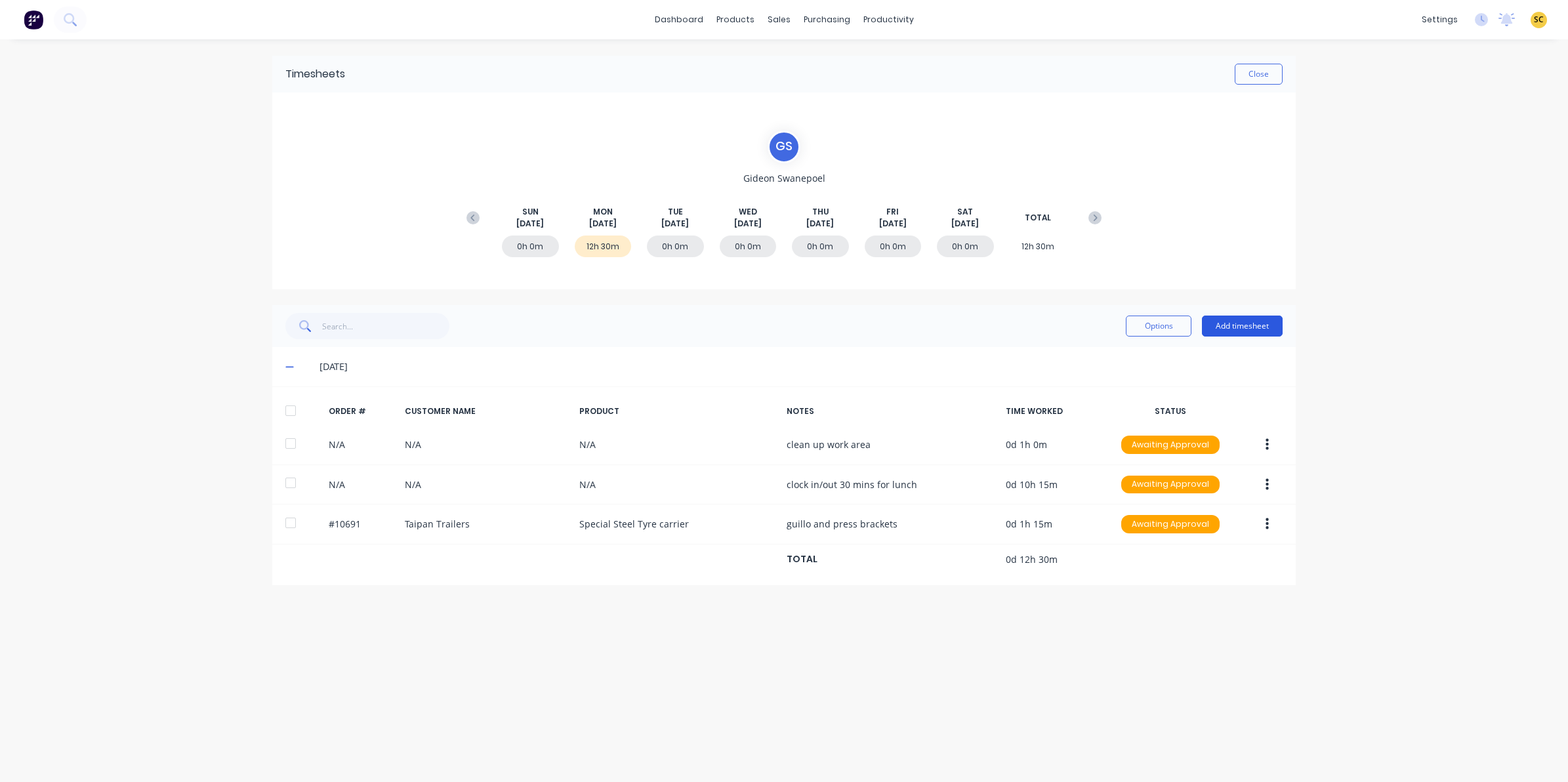
click at [1225, 320] on button "Add timesheet" at bounding box center [1242, 326] width 81 height 21
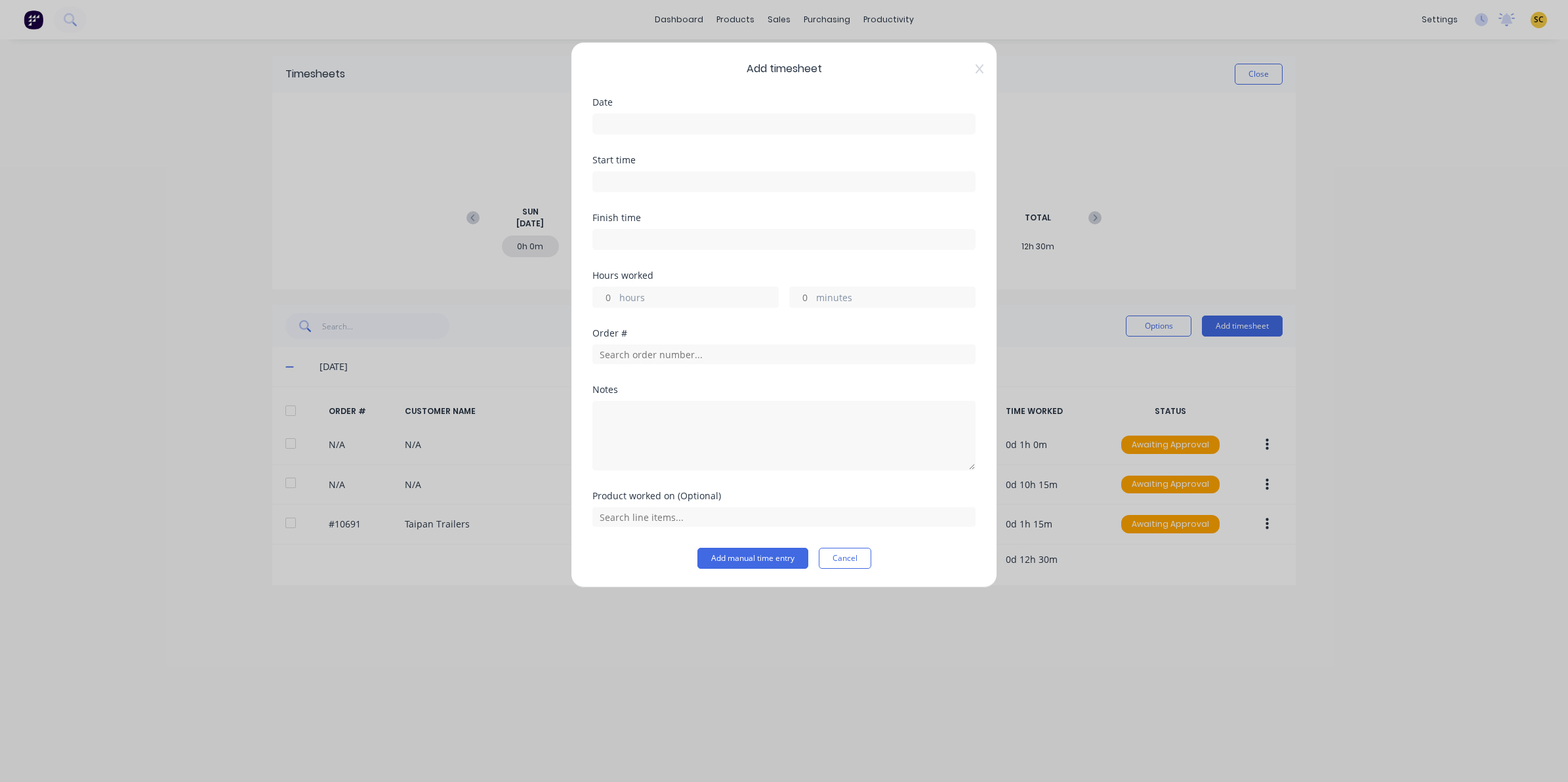
click at [647, 113] on label at bounding box center [784, 124] width 383 height 21
click at [647, 114] on input at bounding box center [784, 124] width 382 height 20
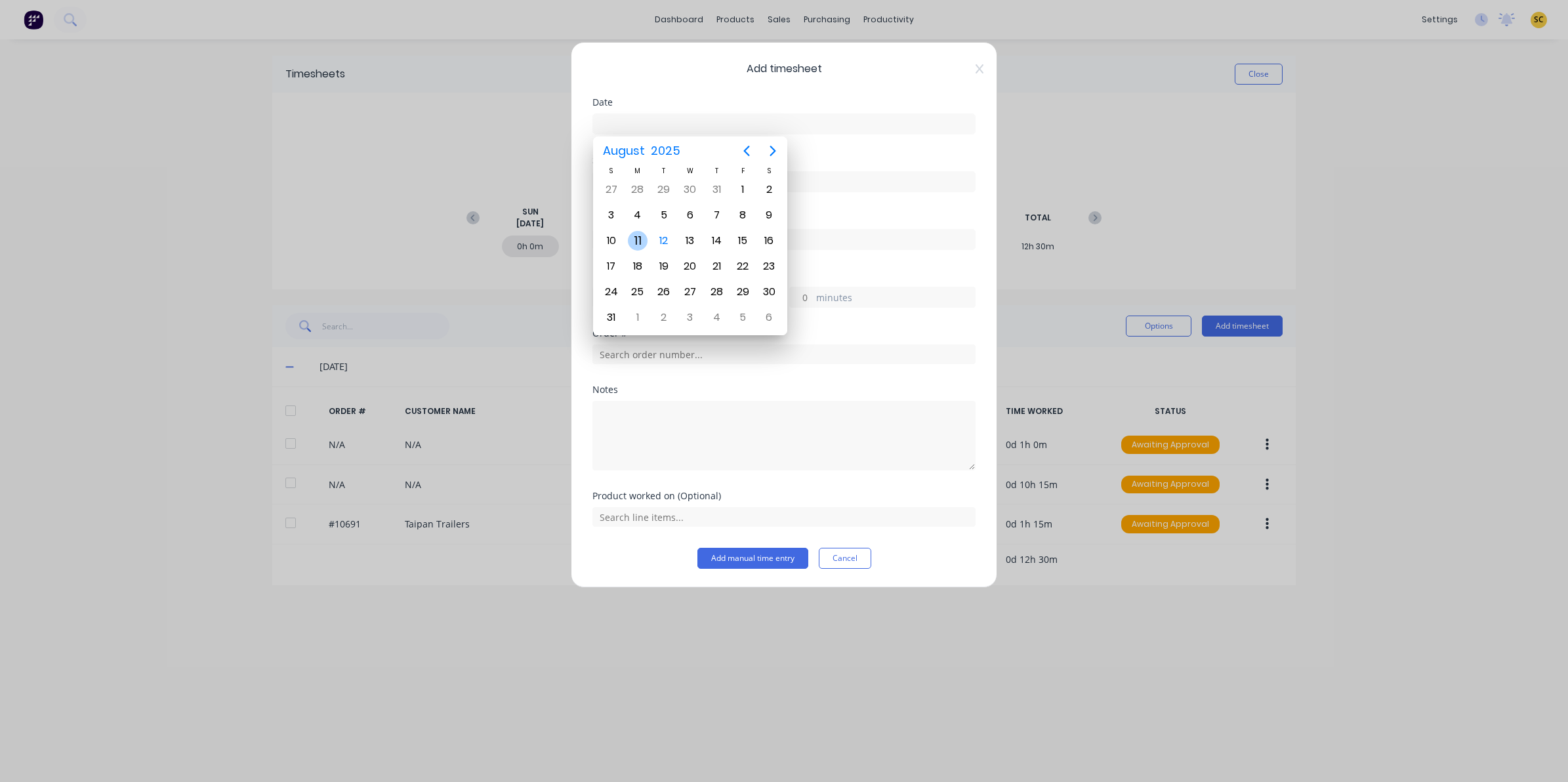
click at [641, 236] on div "11" at bounding box center [638, 240] width 20 height 20
type input "[DATE]"
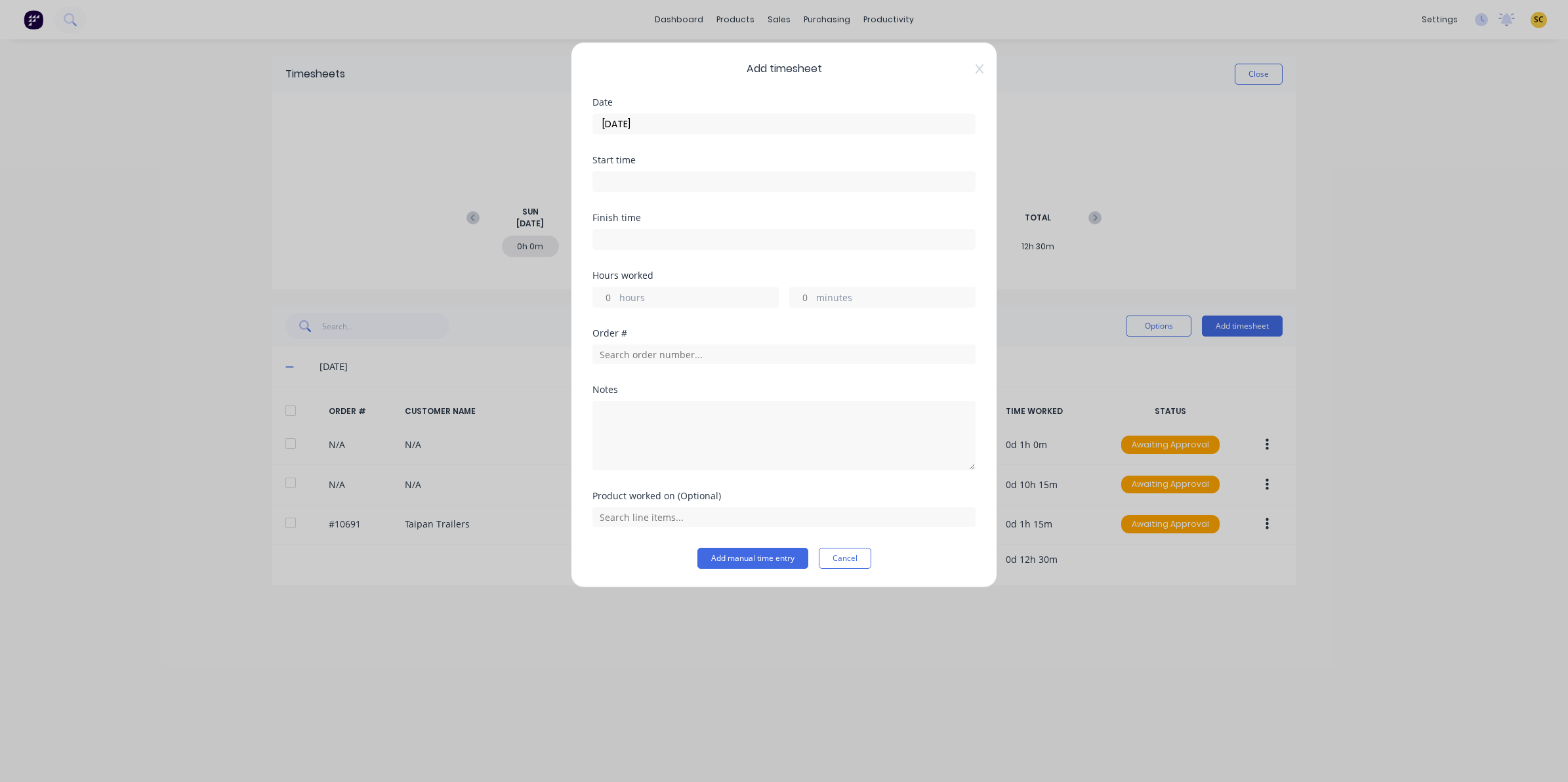
click at [622, 159] on div "Start time" at bounding box center [784, 160] width 383 height 9
drag, startPoint x: 622, startPoint y: 159, endPoint x: 639, endPoint y: 186, distance: 31.9
click at [639, 185] on input at bounding box center [784, 181] width 382 height 20
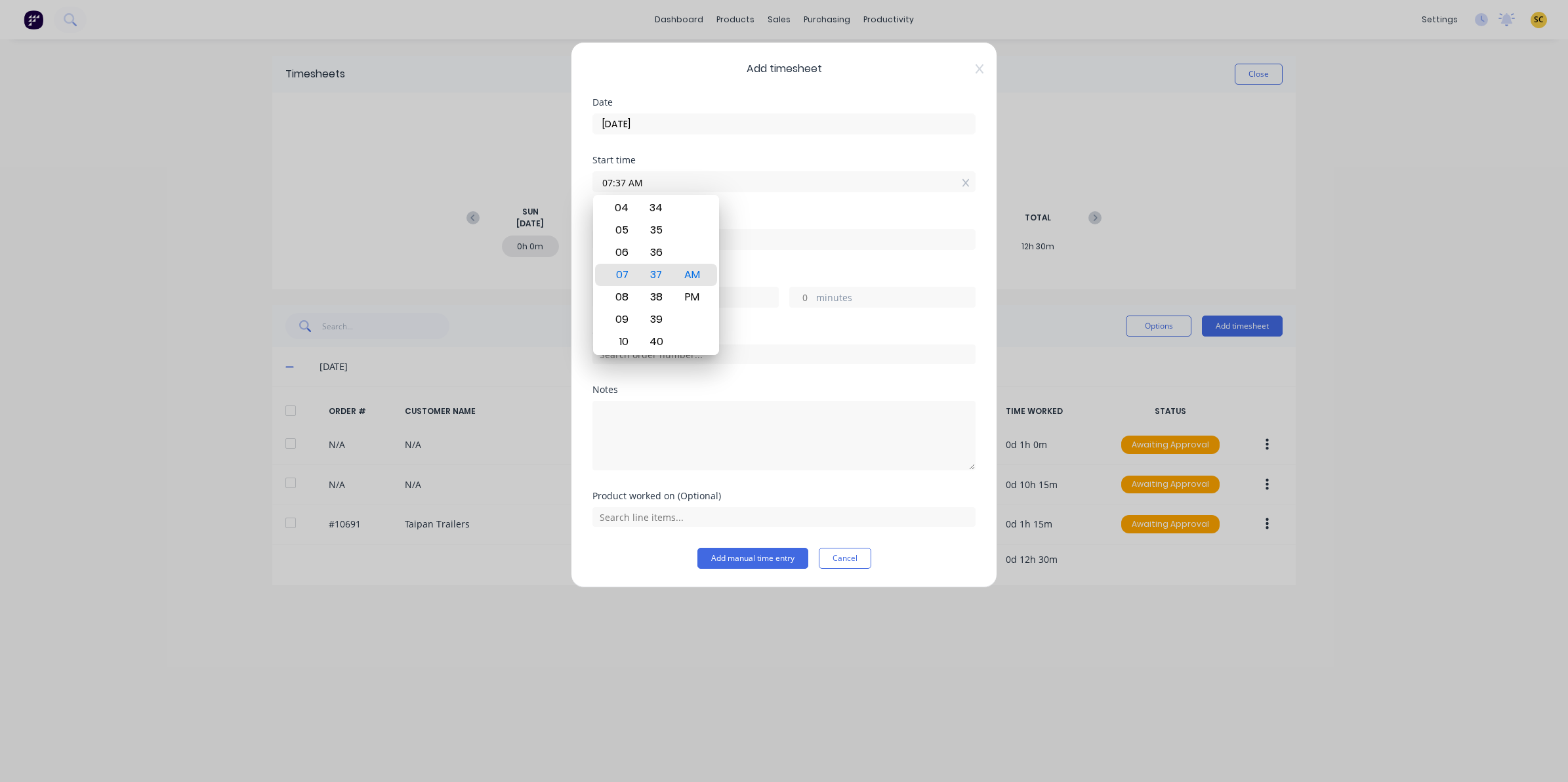
drag, startPoint x: 645, startPoint y: 191, endPoint x: 499, endPoint y: 202, distance: 146.4
click at [499, 202] on div "Add timesheet Date [DATE] Start time 07:37 AM Finish time Hours worked hours mi…" at bounding box center [784, 391] width 1568 height 782
type input "08:45 AM"
drag, startPoint x: 809, startPoint y: 218, endPoint x: 810, endPoint y: 233, distance: 15.0
click at [809, 224] on div "Finish time" at bounding box center [784, 232] width 383 height 37
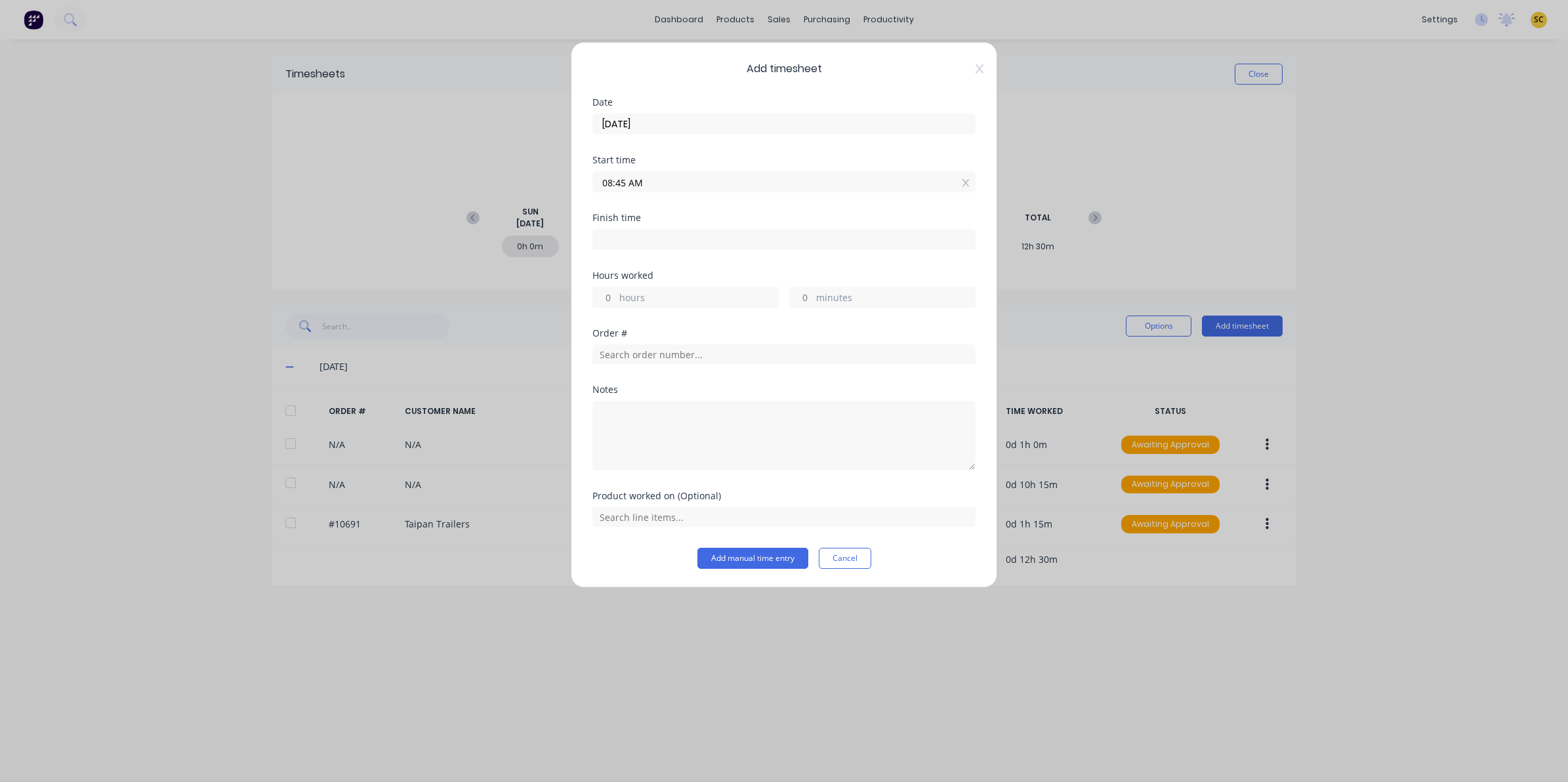
click at [812, 235] on input at bounding box center [784, 239] width 382 height 20
type input "07:37 AM"
type input "-1"
type input "-8"
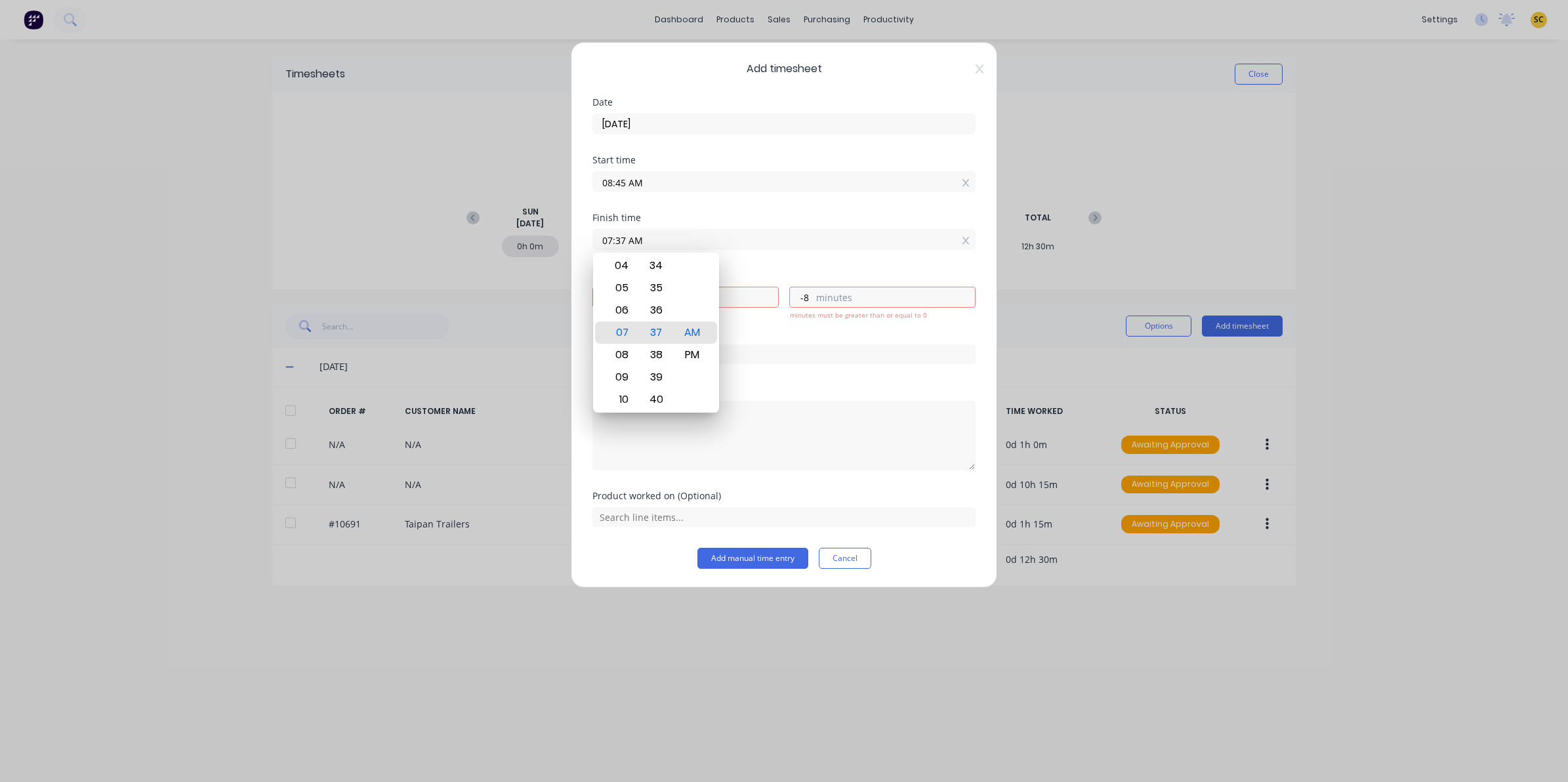
drag, startPoint x: 431, startPoint y: 205, endPoint x: 332, endPoint y: 181, distance: 101.9
click at [351, 195] on div "Add timesheet Date [DATE] Start time 08:45 AM Finish time 07:37 AM Hours worked…" at bounding box center [784, 391] width 1568 height 782
type input "10:15 AM"
type input "1"
type input "30"
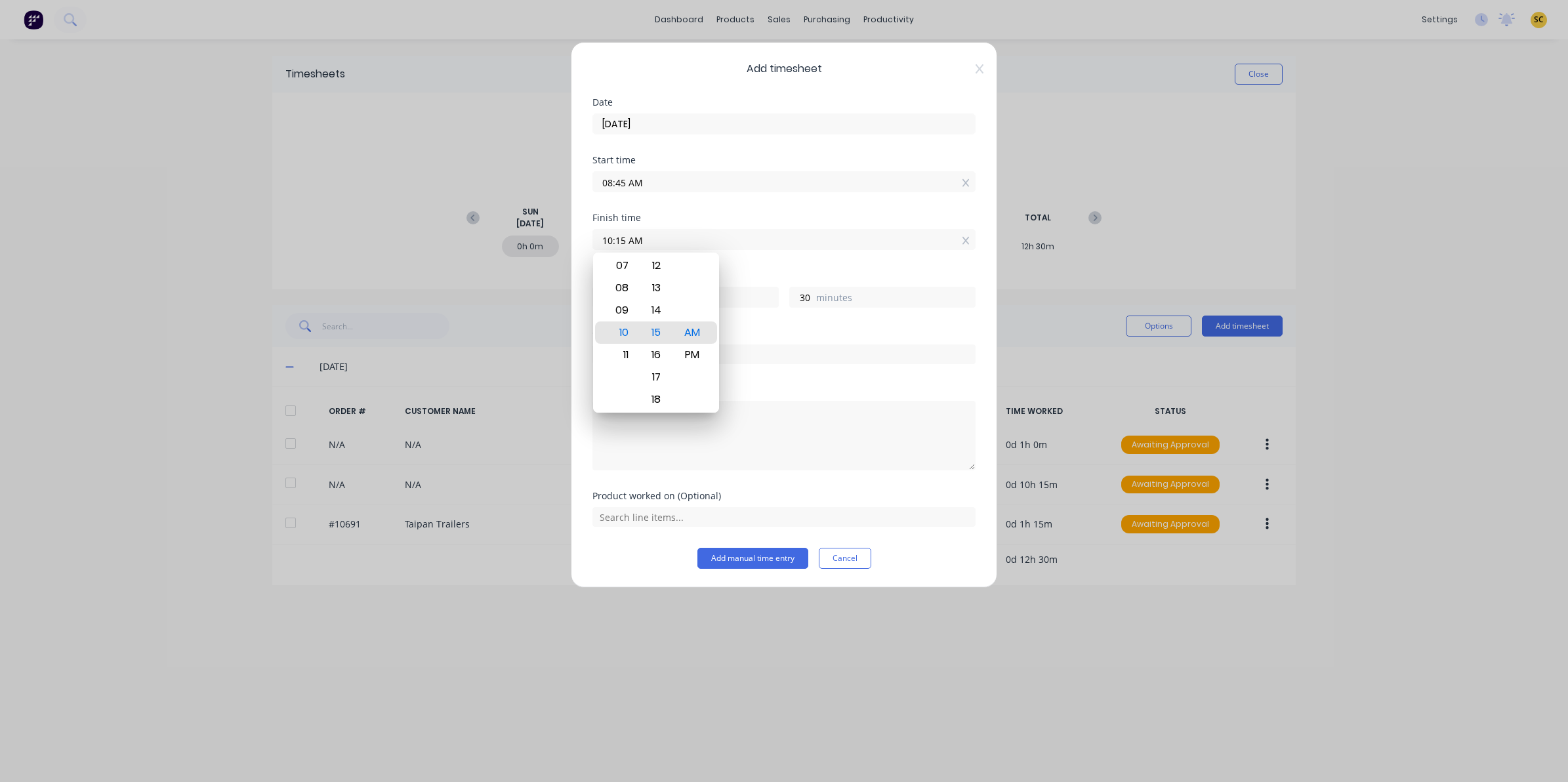
click at [782, 394] on div "Notes" at bounding box center [784, 390] width 383 height 9
click at [739, 342] on div at bounding box center [784, 352] width 383 height 23
click at [753, 353] on input "text" at bounding box center [784, 354] width 383 height 20
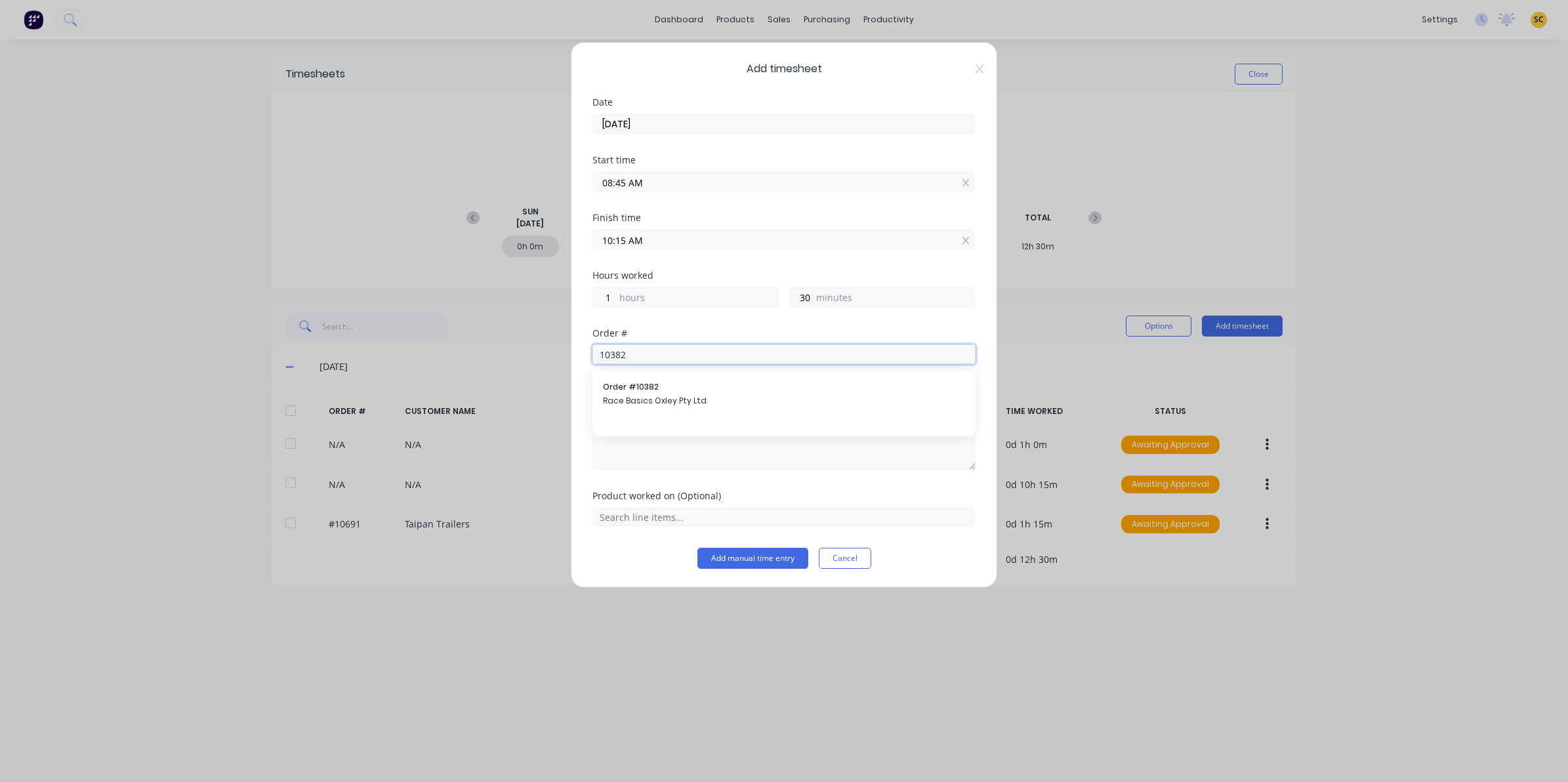
type input "10382"
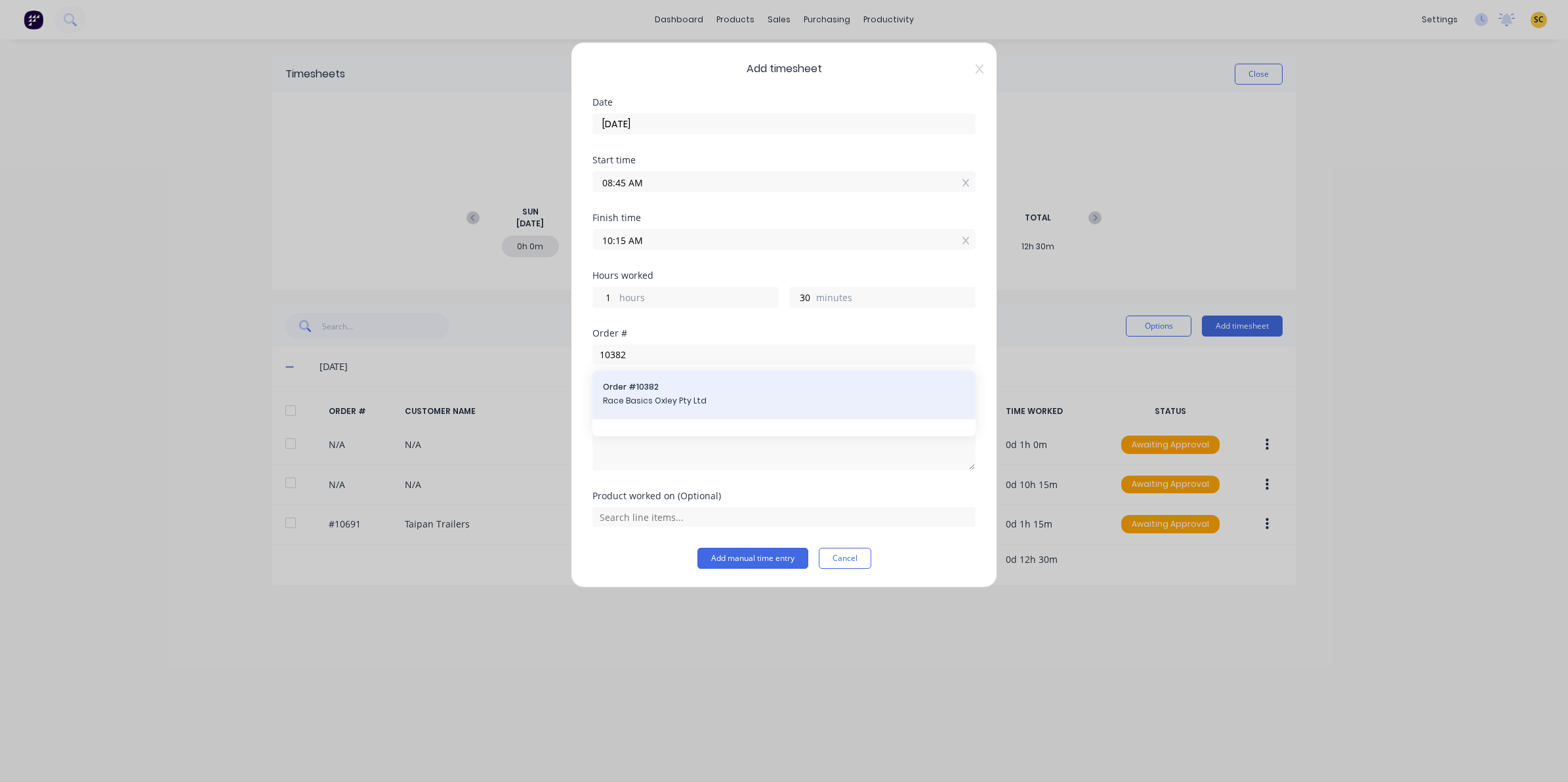
drag, startPoint x: 724, startPoint y: 431, endPoint x: 692, endPoint y: 394, distance: 48.9
click at [721, 431] on div "Order # 10382 Race Basics Oxley Pty Ltd" at bounding box center [784, 404] width 383 height 66
click at [692, 392] on span "Order # 10382" at bounding box center [784, 387] width 362 height 12
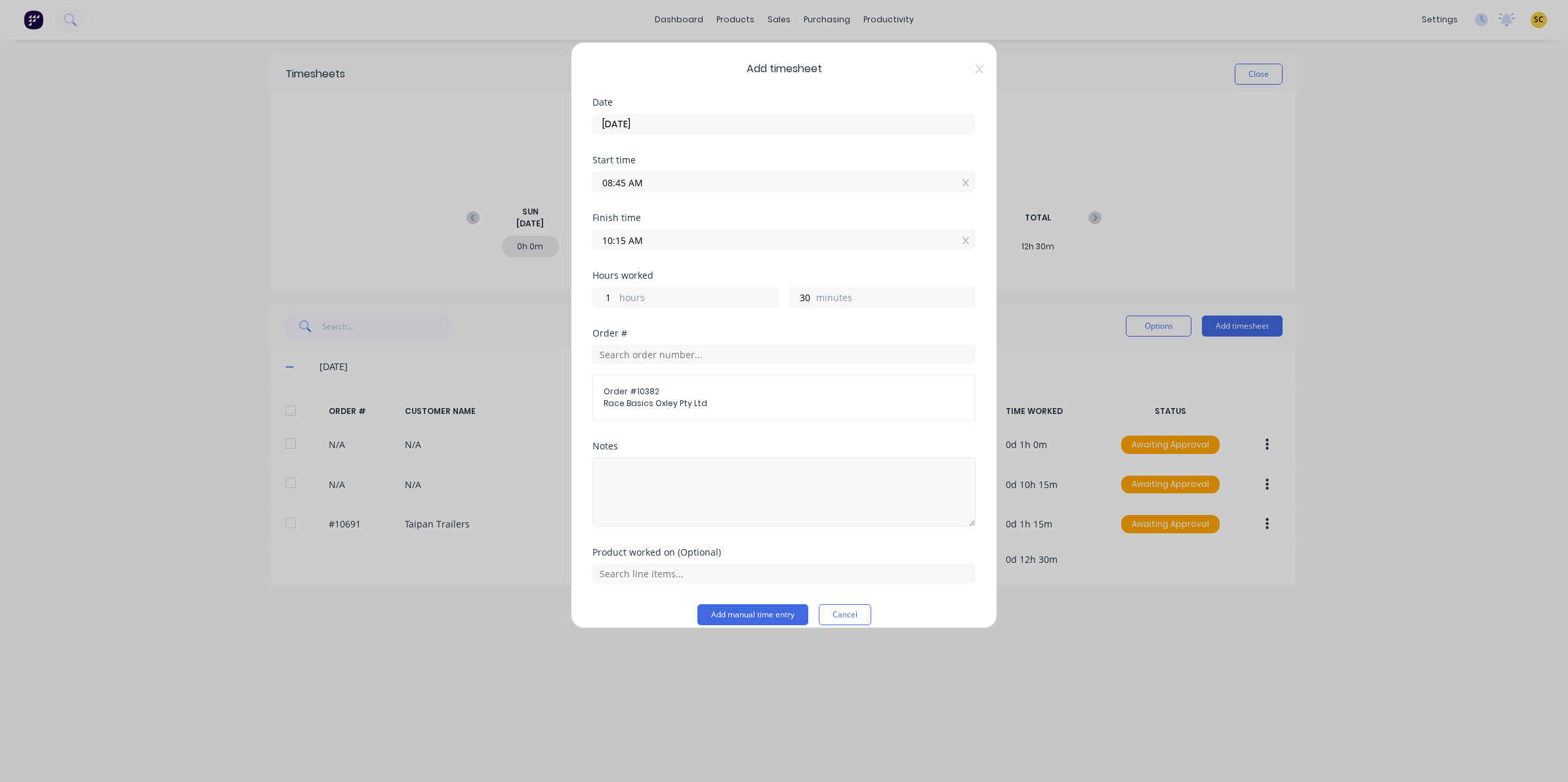
scroll to position [17, 0]
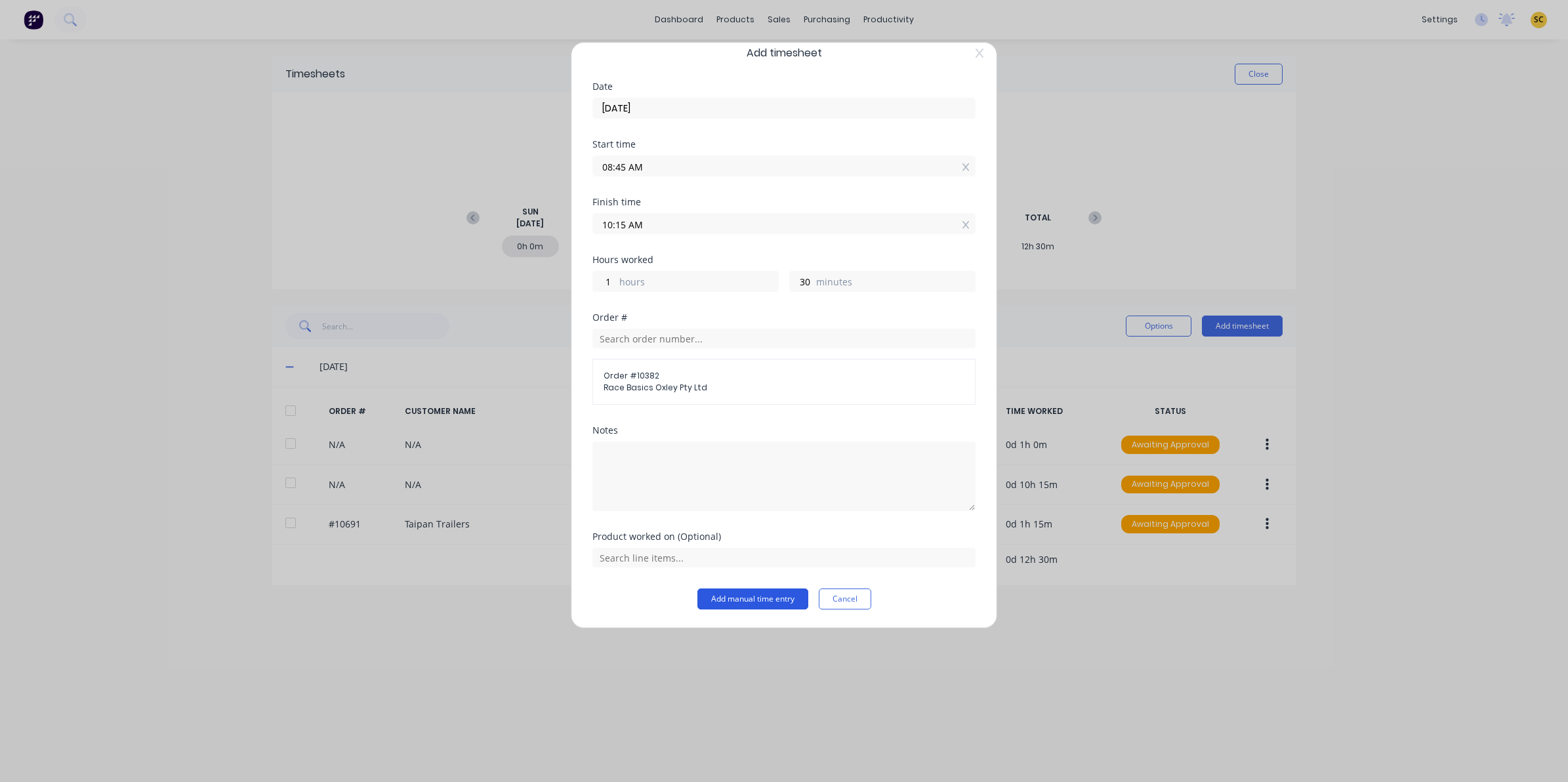
click at [750, 605] on button "Add manual time entry" at bounding box center [752, 599] width 111 height 21
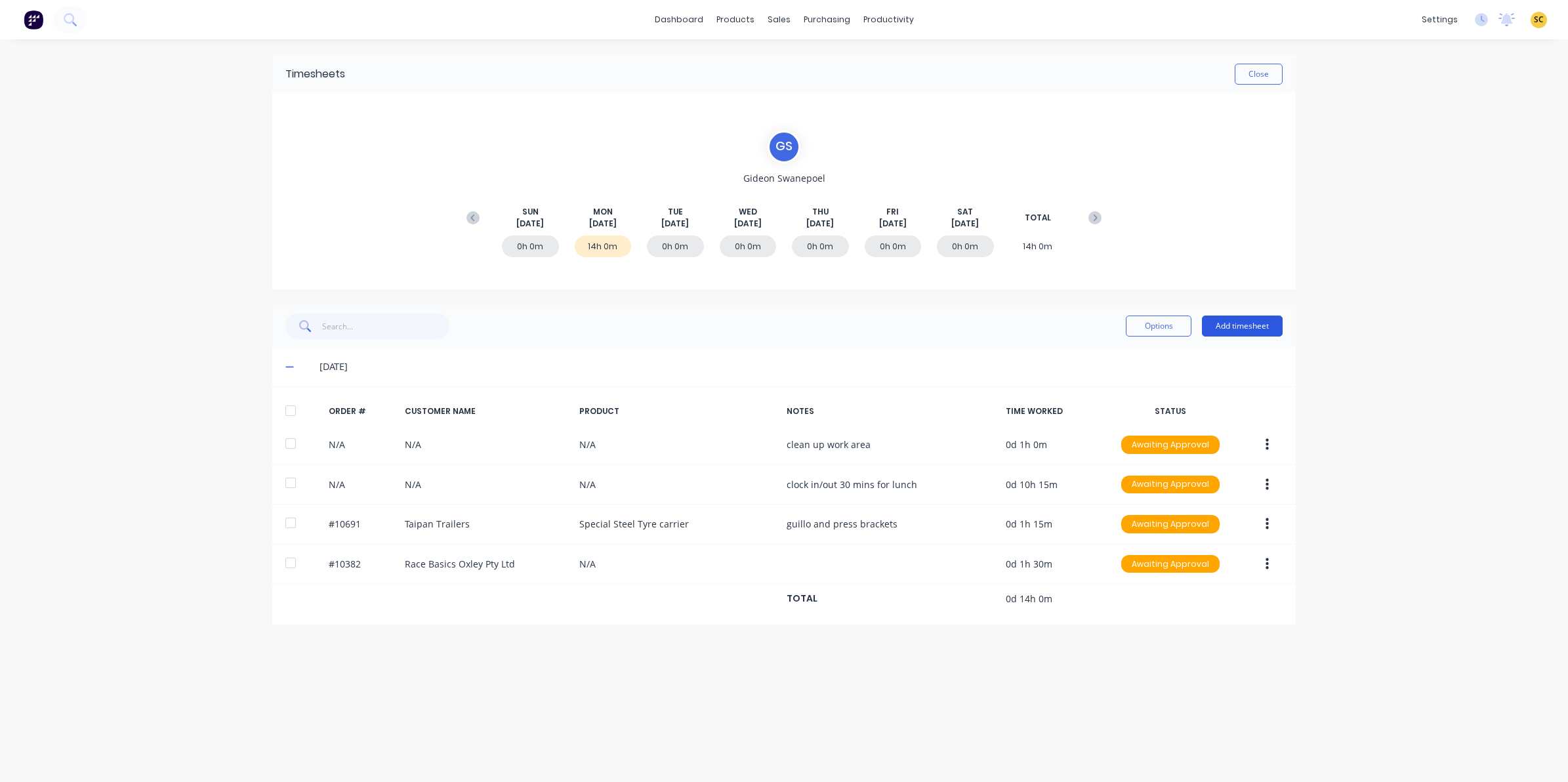
click at [1259, 328] on button "Add timesheet" at bounding box center [1242, 326] width 81 height 21
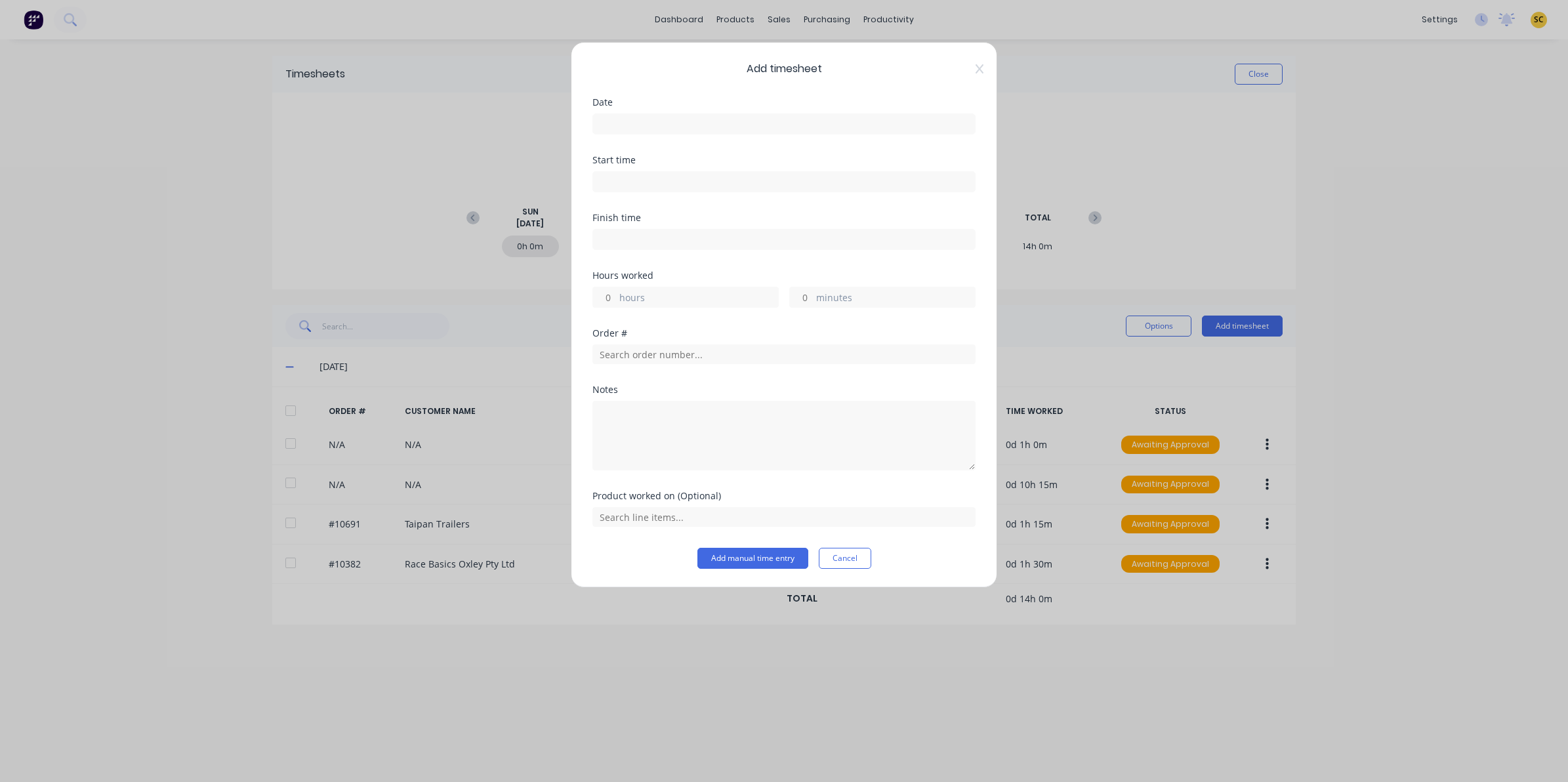
drag, startPoint x: 679, startPoint y: 131, endPoint x: 668, endPoint y: 128, distance: 11.4
click at [675, 129] on input at bounding box center [784, 124] width 382 height 20
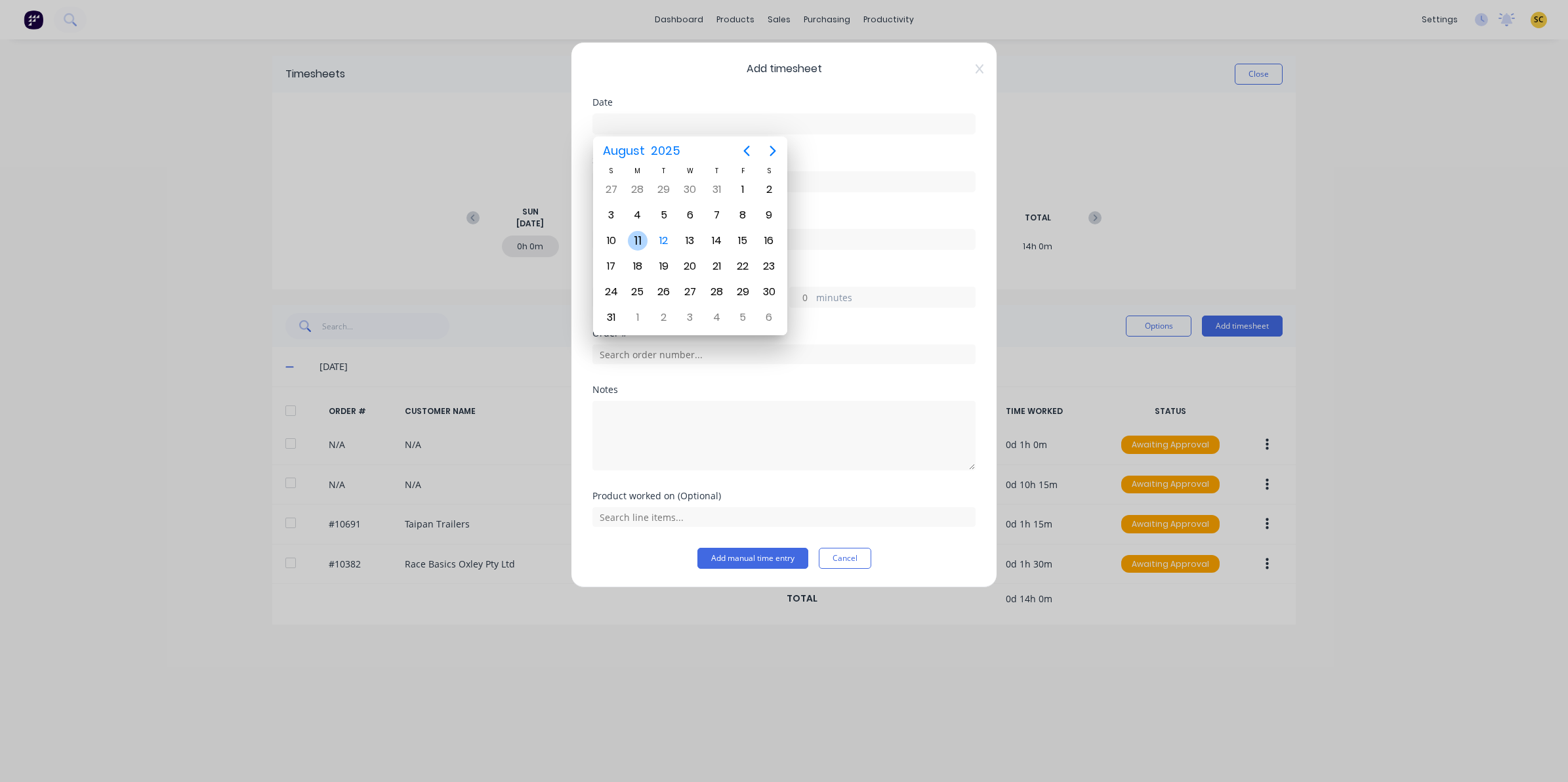
click at [641, 235] on div "11" at bounding box center [638, 240] width 20 height 20
type input "[DATE]"
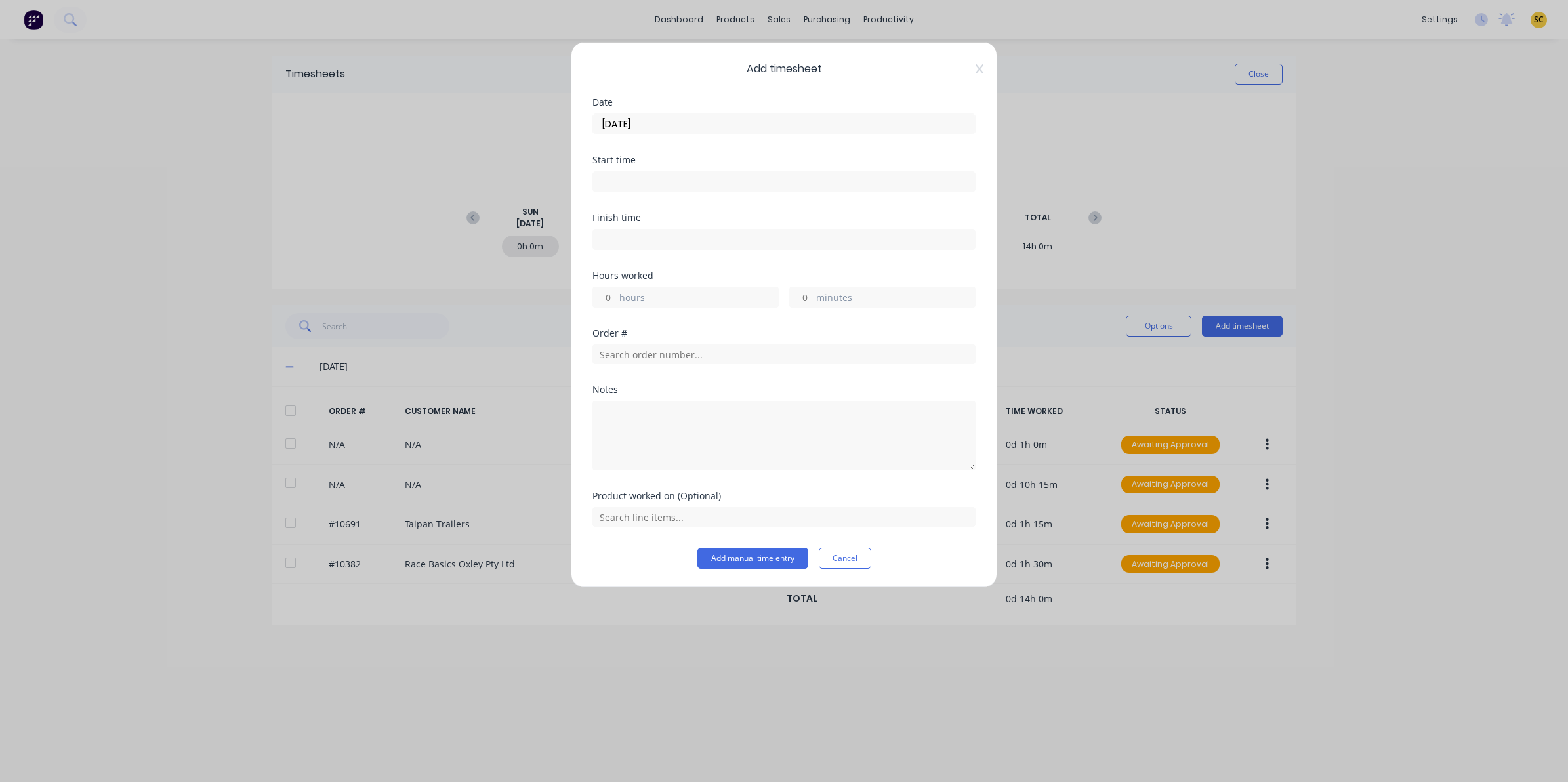
click at [627, 169] on div at bounding box center [784, 180] width 383 height 24
click at [641, 181] on input at bounding box center [784, 181] width 382 height 20
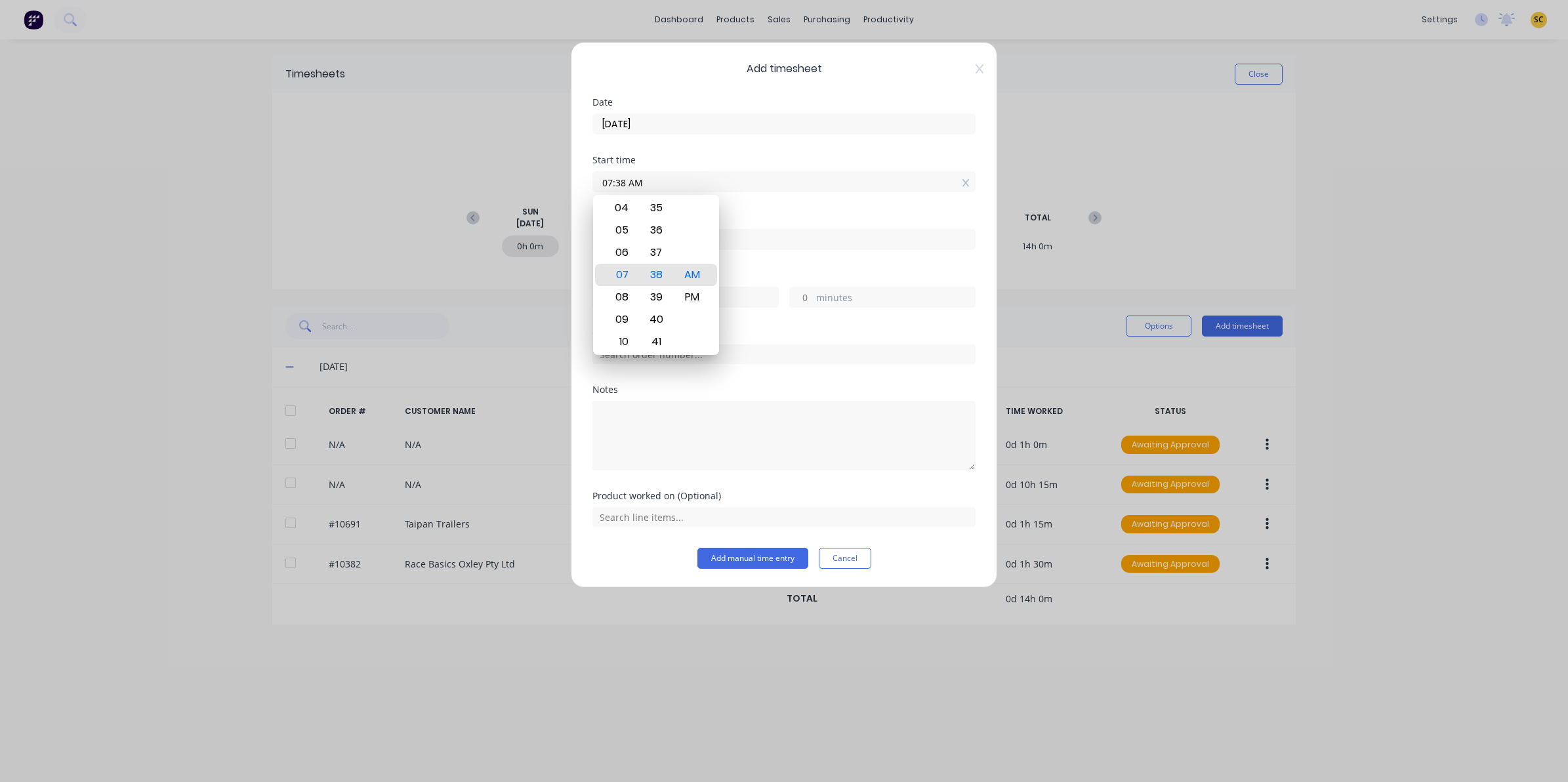
drag, startPoint x: 659, startPoint y: 184, endPoint x: 390, endPoint y: 206, distance: 269.9
click at [394, 205] on div "Add timesheet Date [DATE] Start time 07:38 AM Finish time Hours worked hours mi…" at bounding box center [784, 391] width 1568 height 782
type input "10:15 AM"
click at [809, 251] on div "Finish time" at bounding box center [784, 242] width 383 height 58
click at [791, 237] on input at bounding box center [784, 239] width 382 height 20
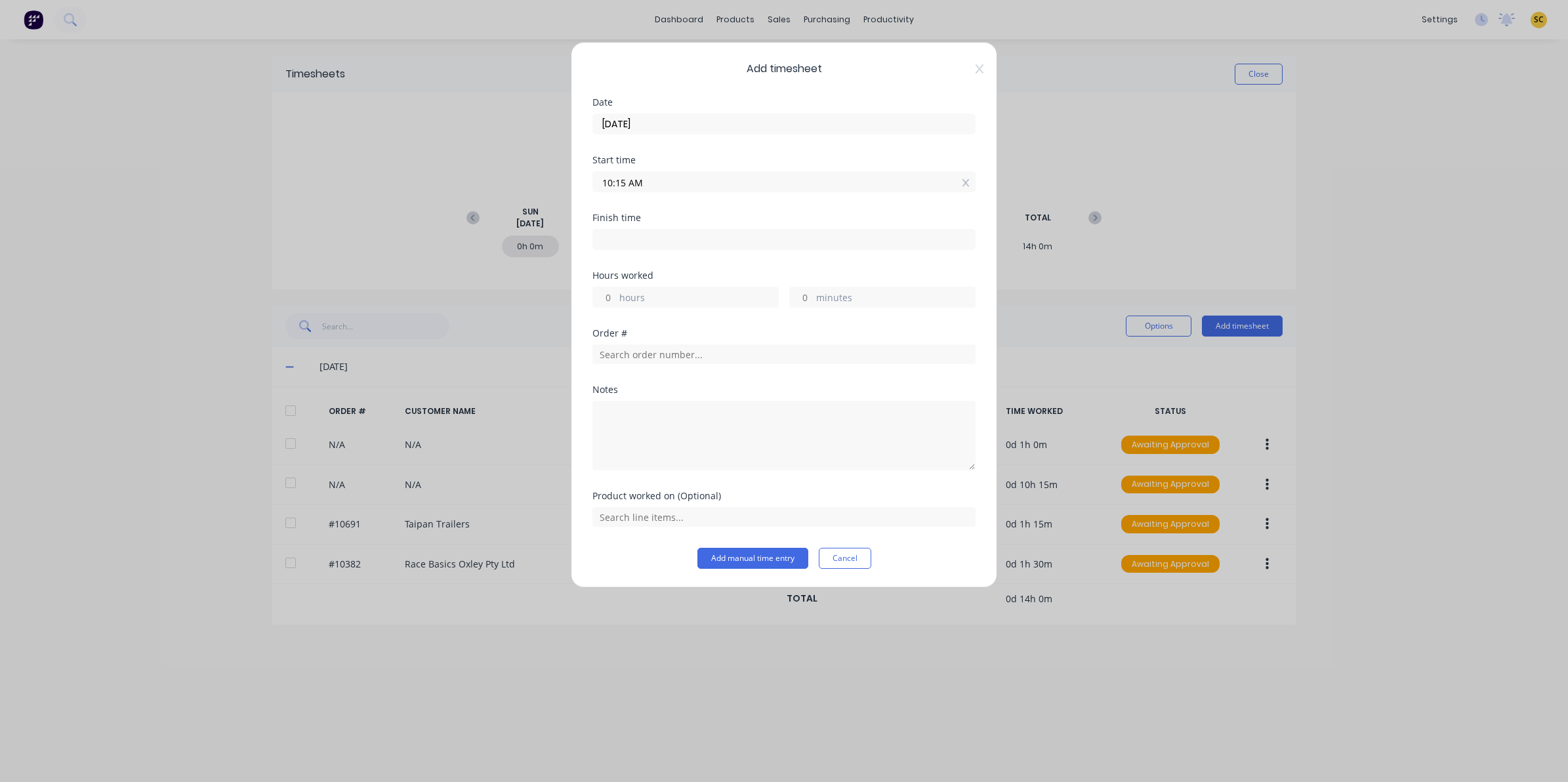
type input "07:38 AM"
type input "-2"
type input "-37"
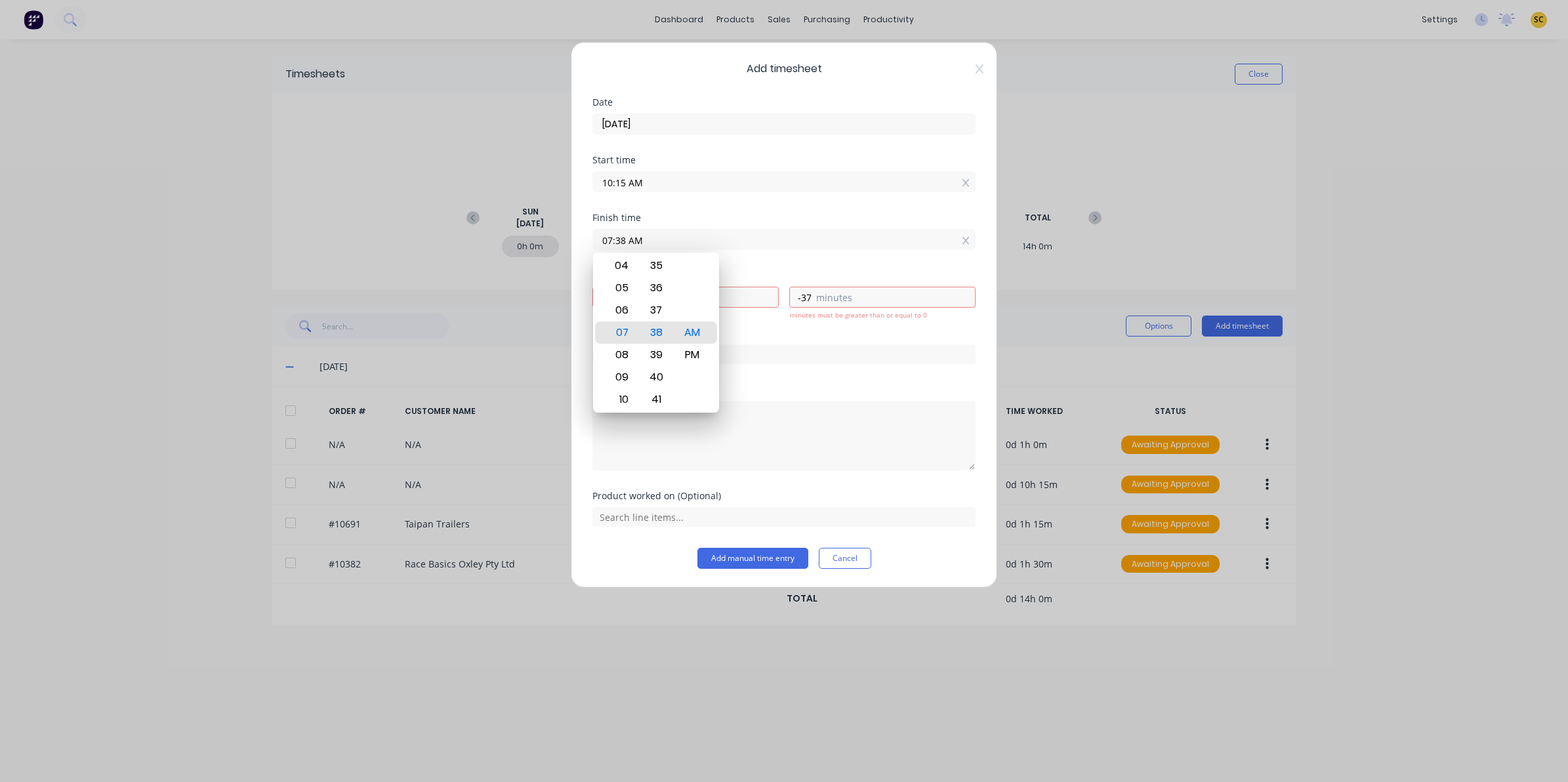
drag, startPoint x: 364, startPoint y: 240, endPoint x: 236, endPoint y: 230, distance: 128.4
click at [320, 240] on div "Add timesheet Date [DATE] Start time 10:15 AM Finish time 07:38 AM Hours worked…" at bounding box center [784, 391] width 1568 height 782
type input "10:50 AM"
type input "0"
type input "35"
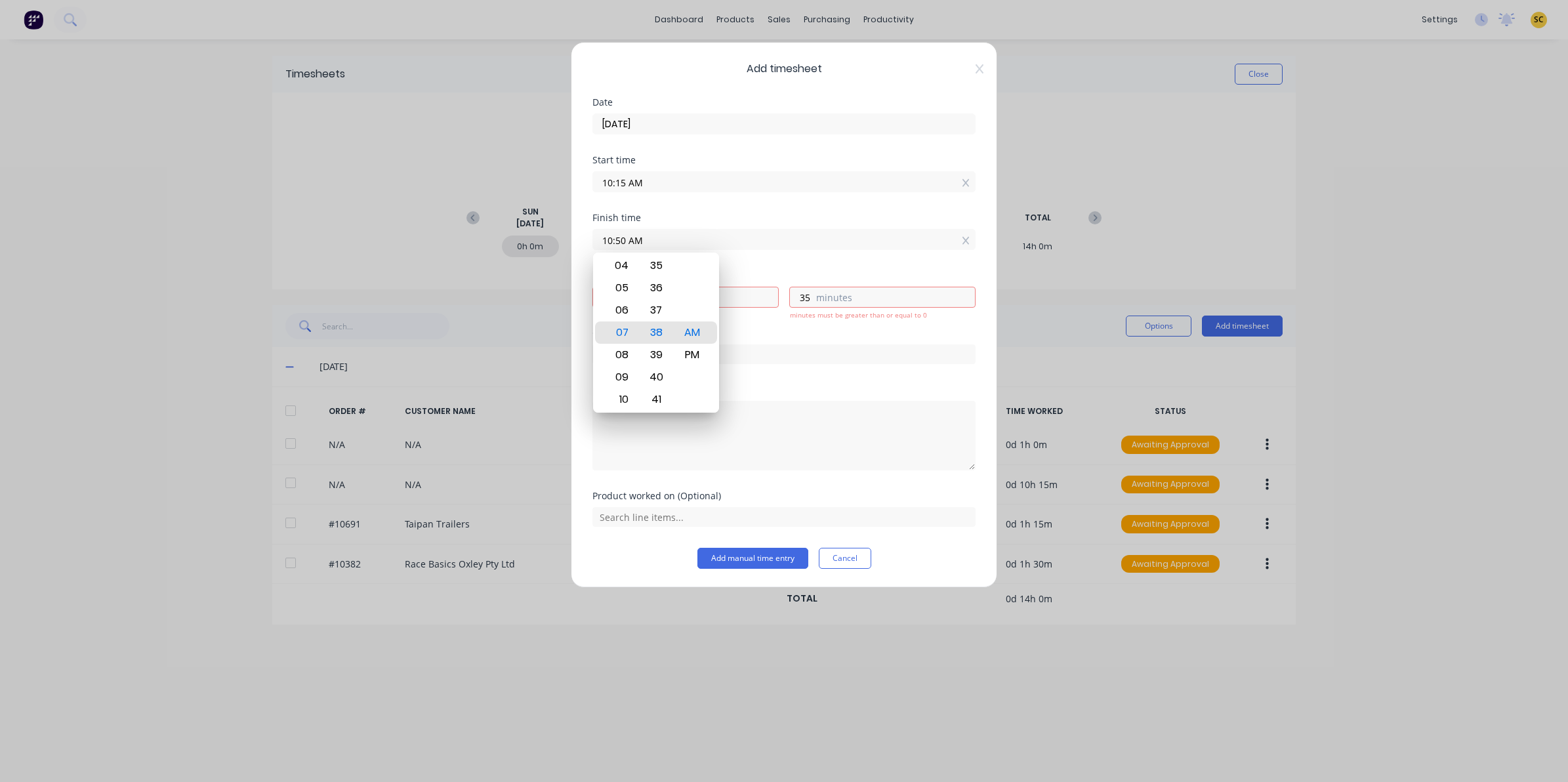
click at [699, 331] on div "AM" at bounding box center [692, 333] width 33 height 22
click at [850, 474] on div "Notes" at bounding box center [784, 438] width 383 height 106
click at [712, 353] on input "text" at bounding box center [784, 354] width 383 height 20
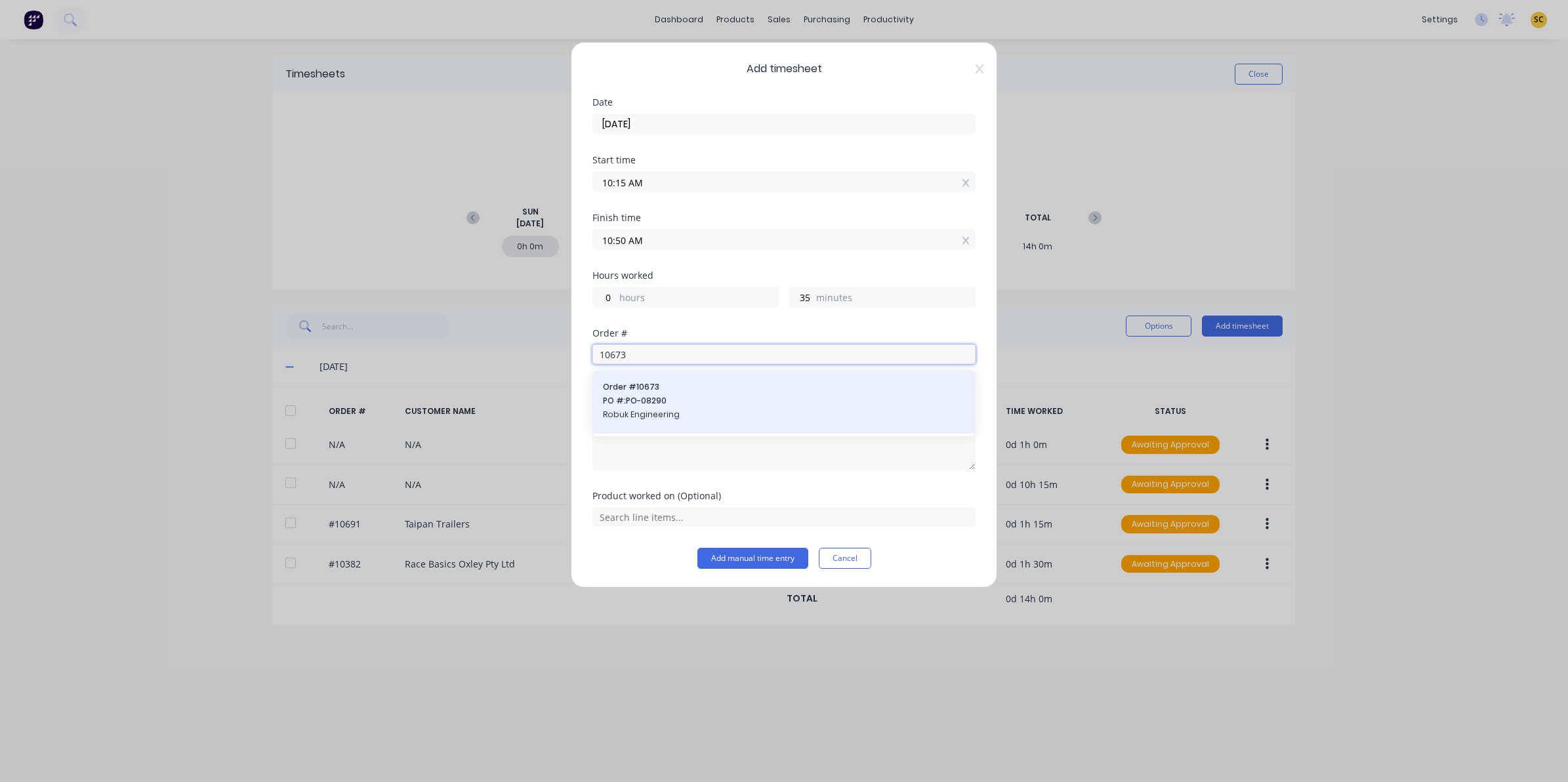
type input "10673"
click at [657, 418] on span "Robuk Engineering" at bounding box center [784, 415] width 362 height 12
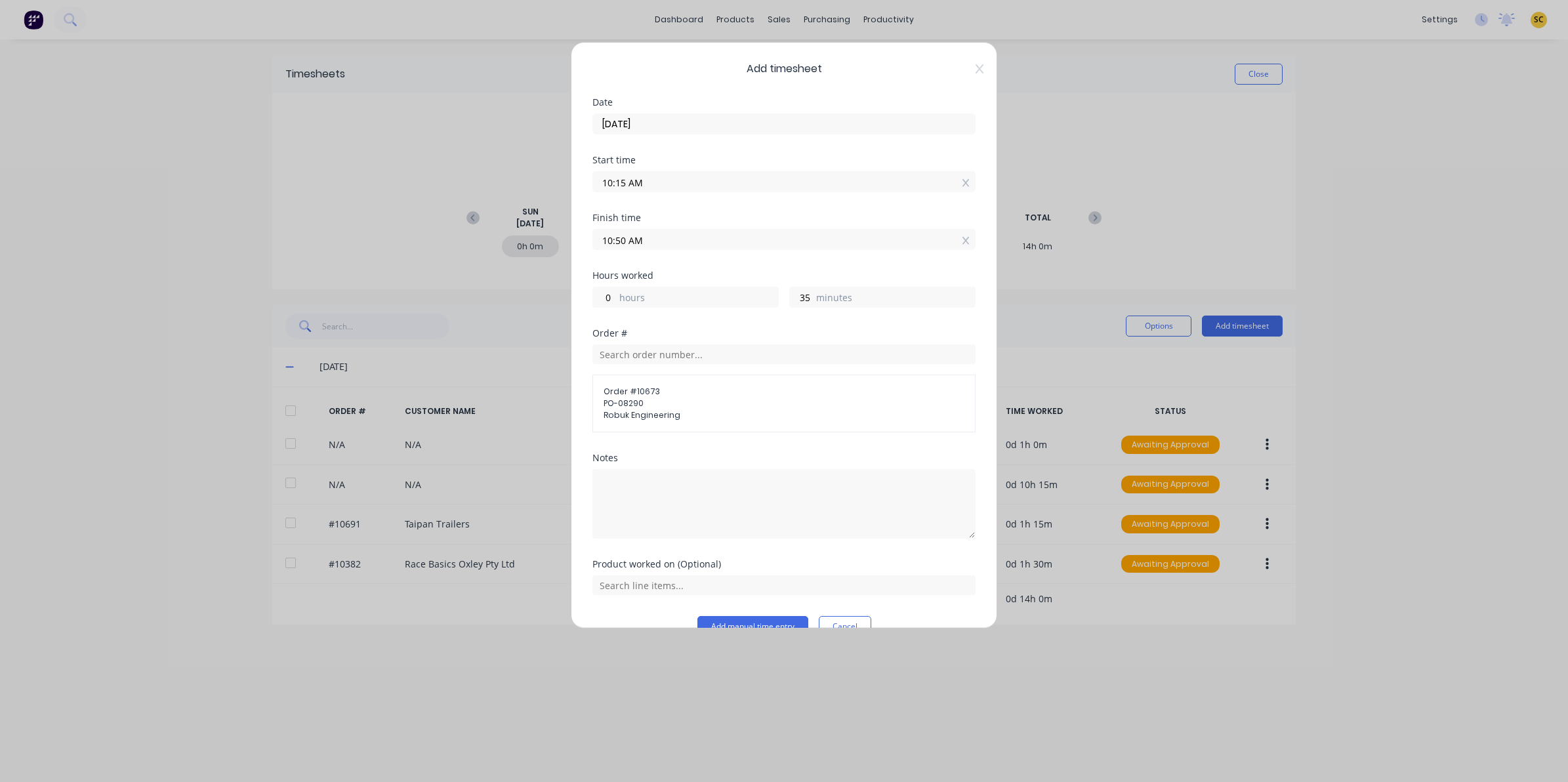
scroll to position [28, 0]
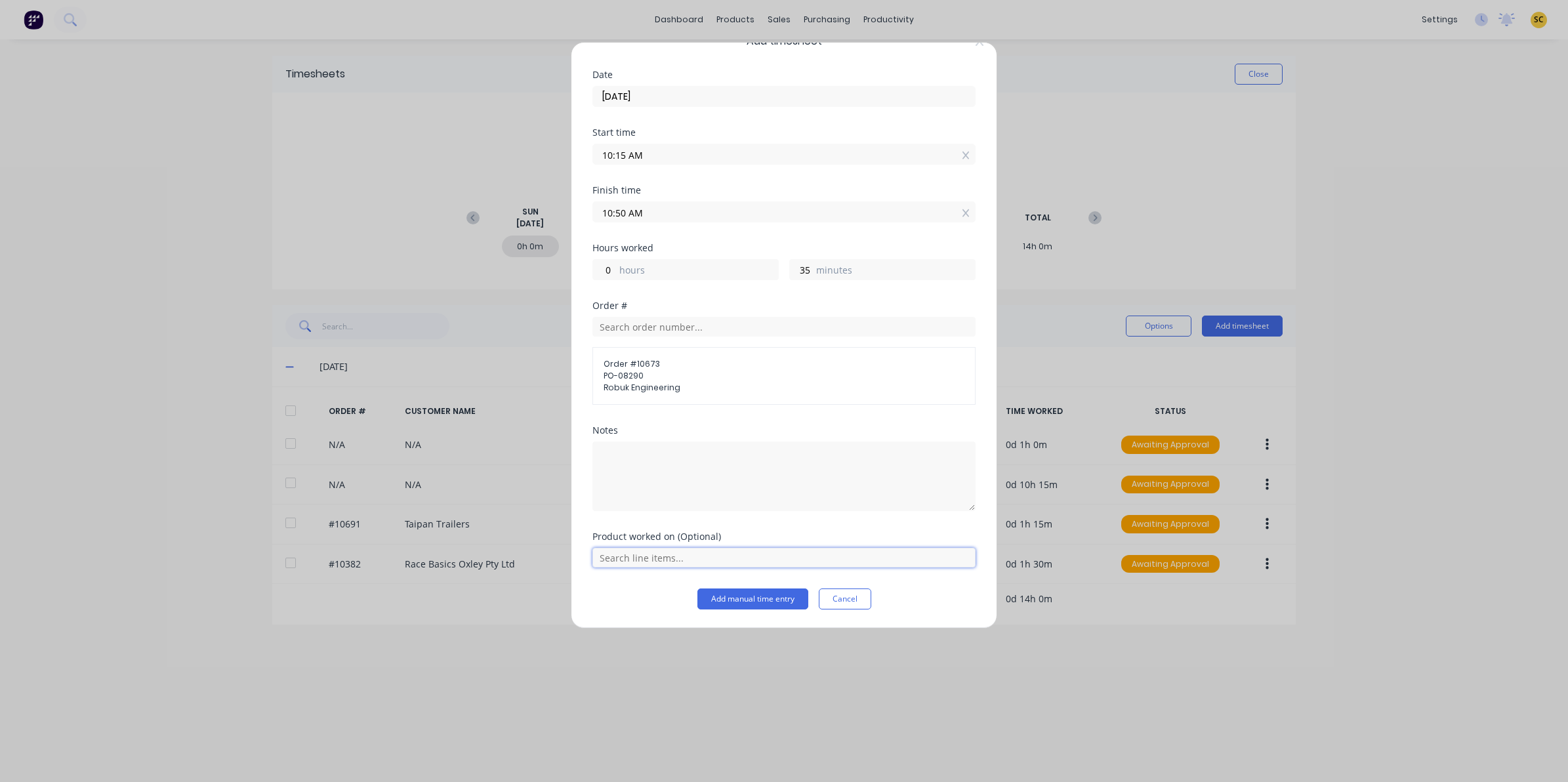
click at [653, 552] on input "text" at bounding box center [784, 557] width 383 height 20
click at [679, 454] on span "BOM Water Tank Bracket Left Hand" at bounding box center [794, 459] width 341 height 12
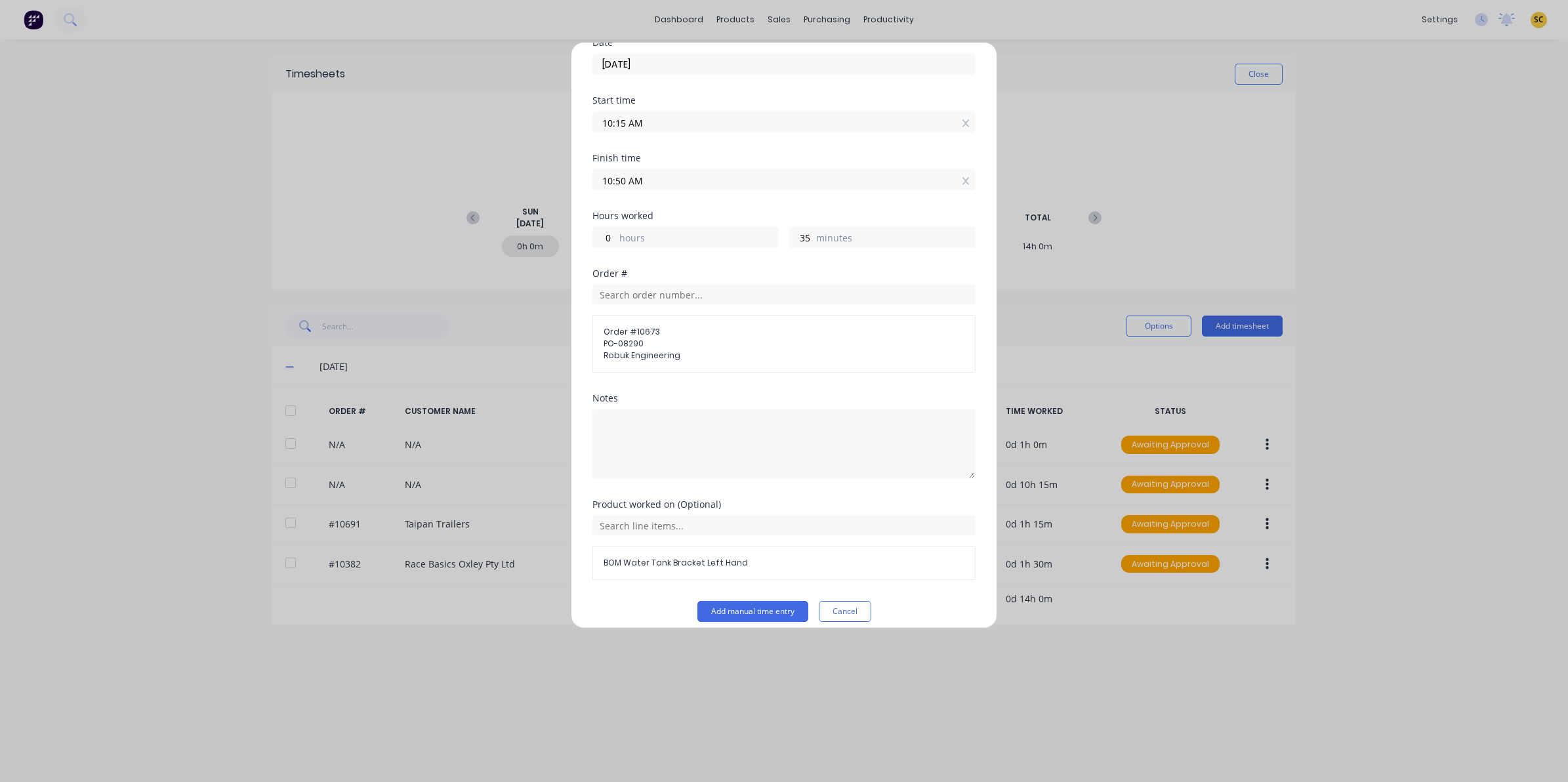
scroll to position [73, 0]
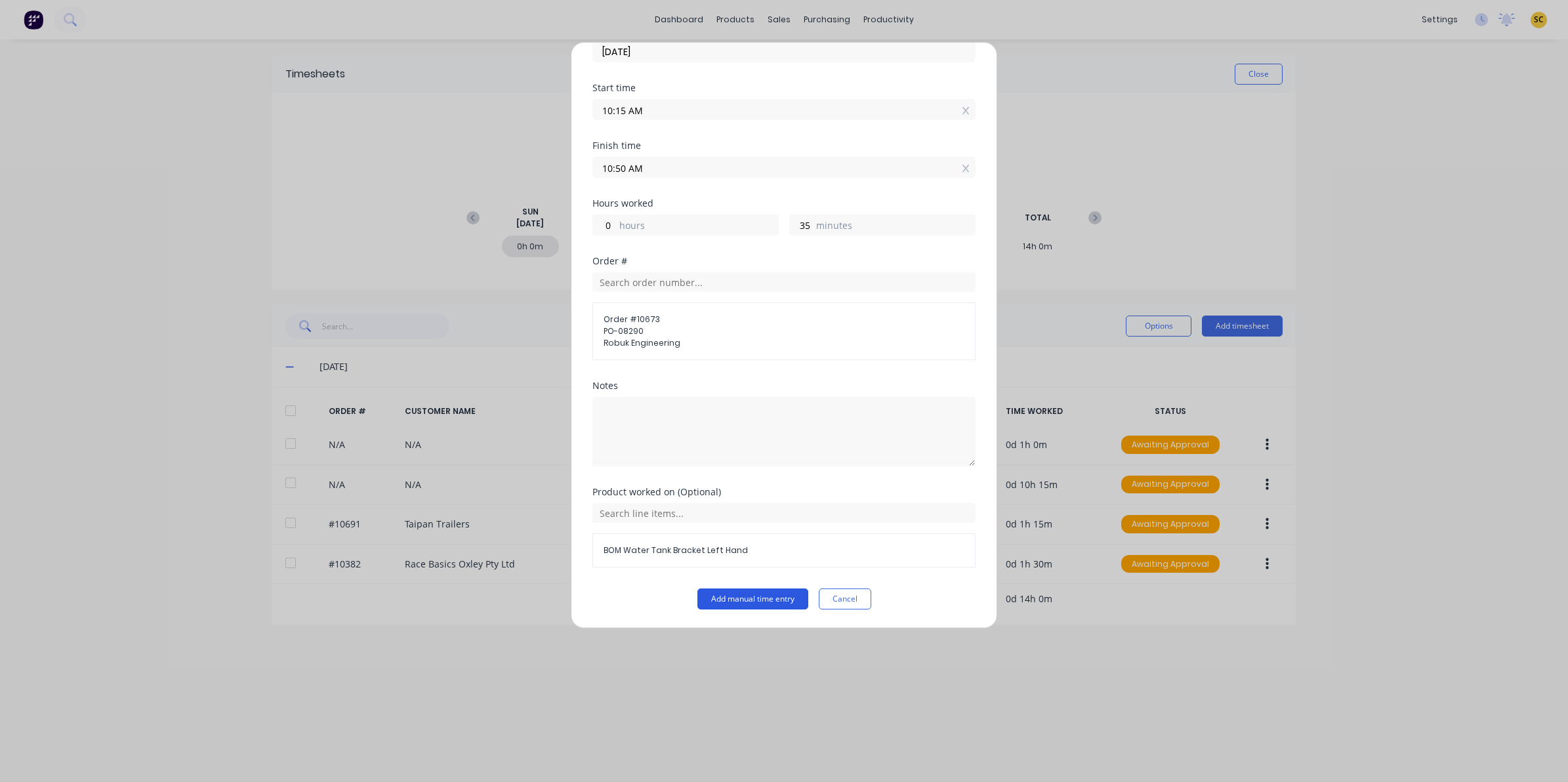
click at [737, 596] on button "Add manual time entry" at bounding box center [752, 599] width 111 height 21
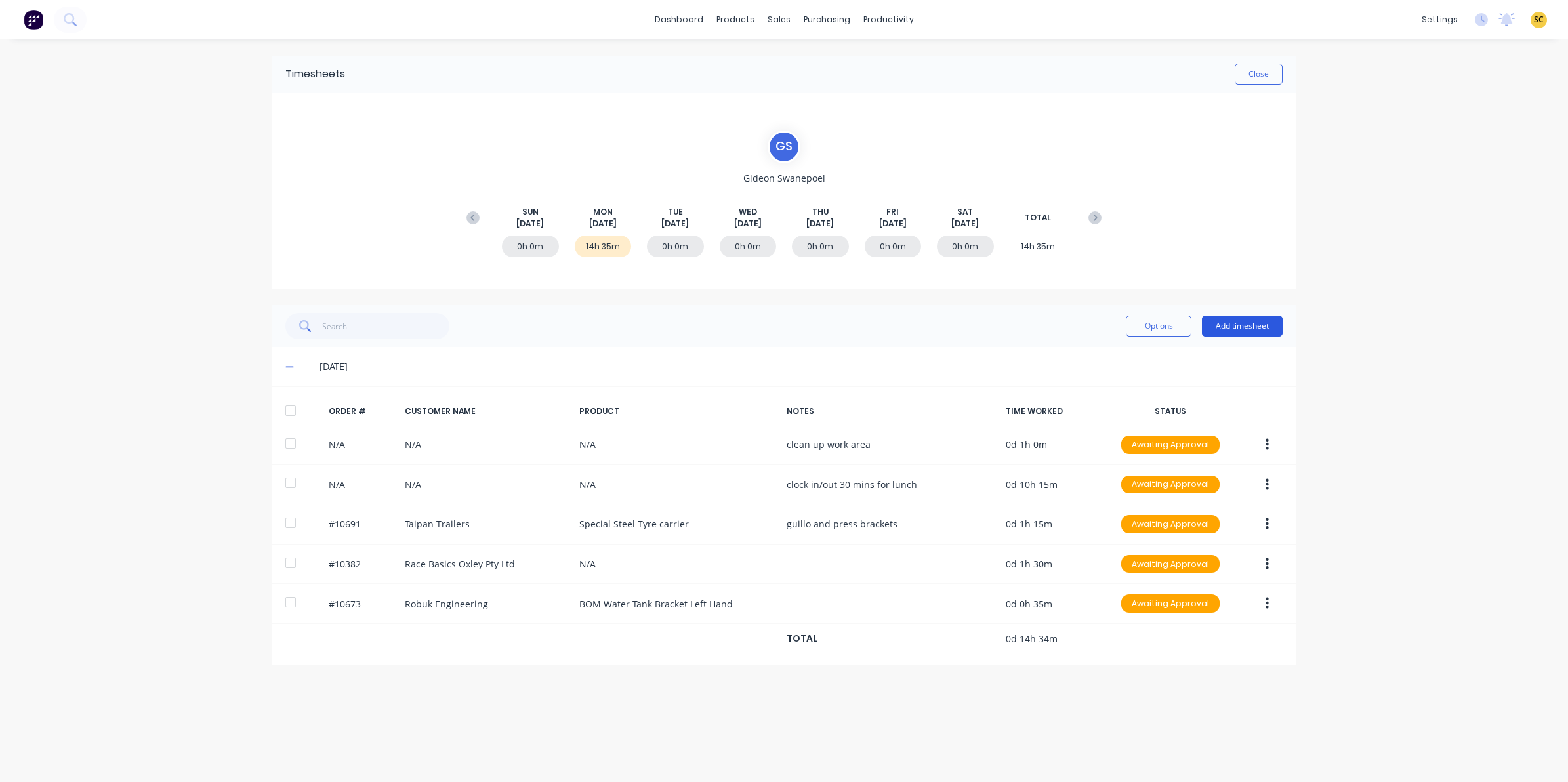
click at [1258, 329] on button "Add timesheet" at bounding box center [1242, 326] width 81 height 21
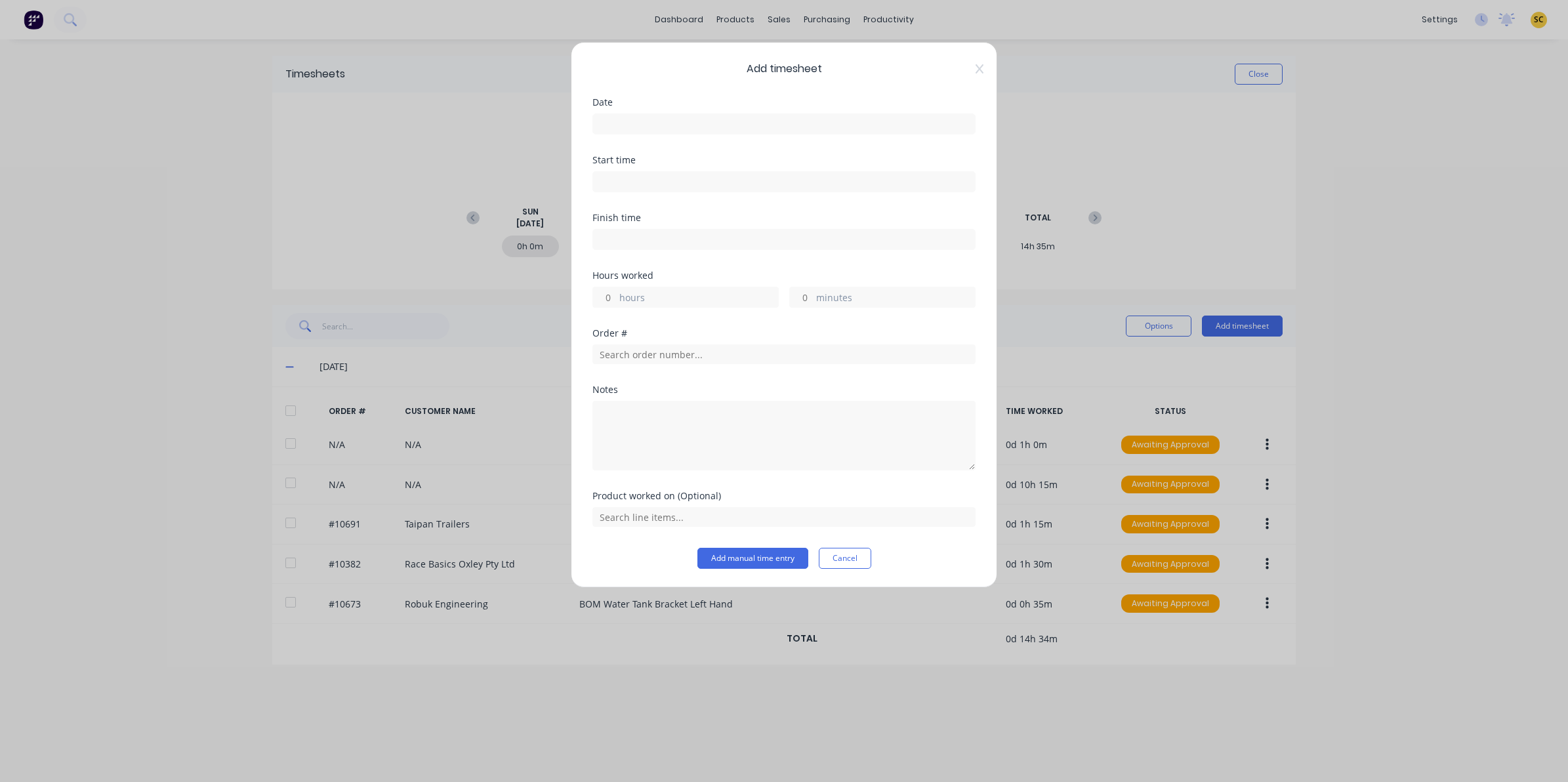
click at [660, 123] on input at bounding box center [784, 124] width 382 height 20
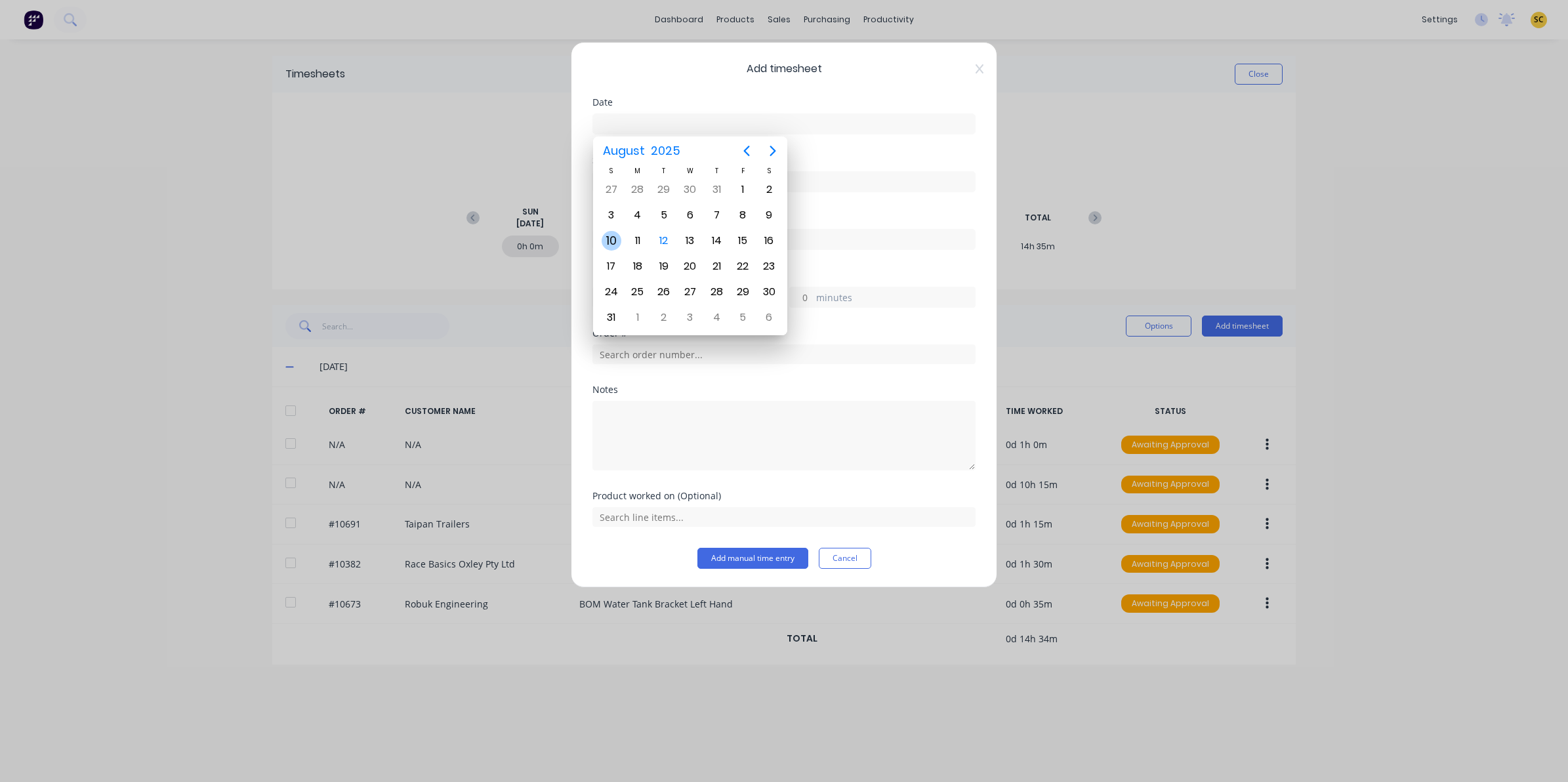
click at [624, 245] on div "10" at bounding box center [611, 241] width 26 height 25
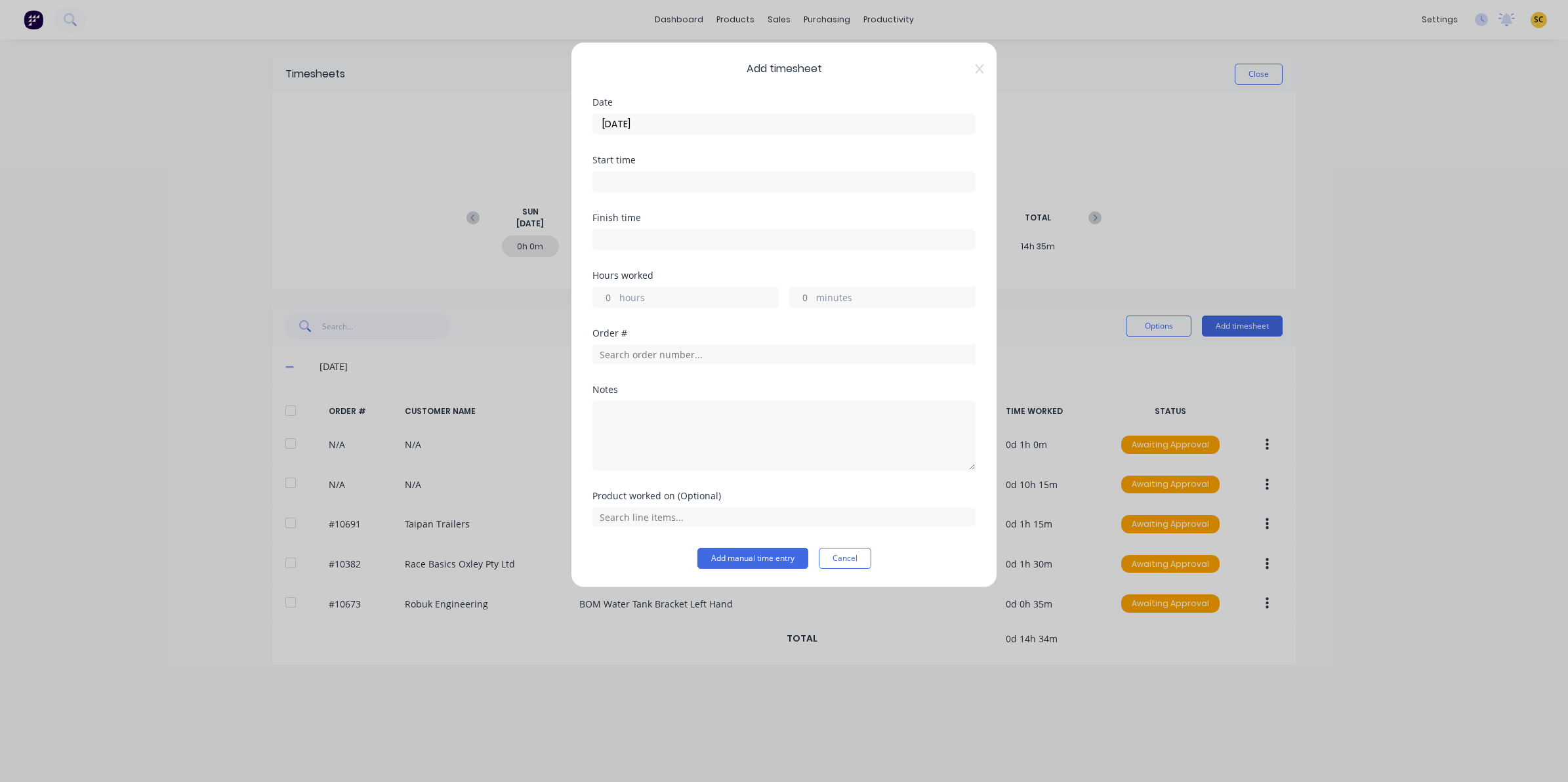
drag, startPoint x: 652, startPoint y: 129, endPoint x: 652, endPoint y: 139, distance: 10.0
click at [652, 130] on input "[DATE]" at bounding box center [784, 124] width 382 height 20
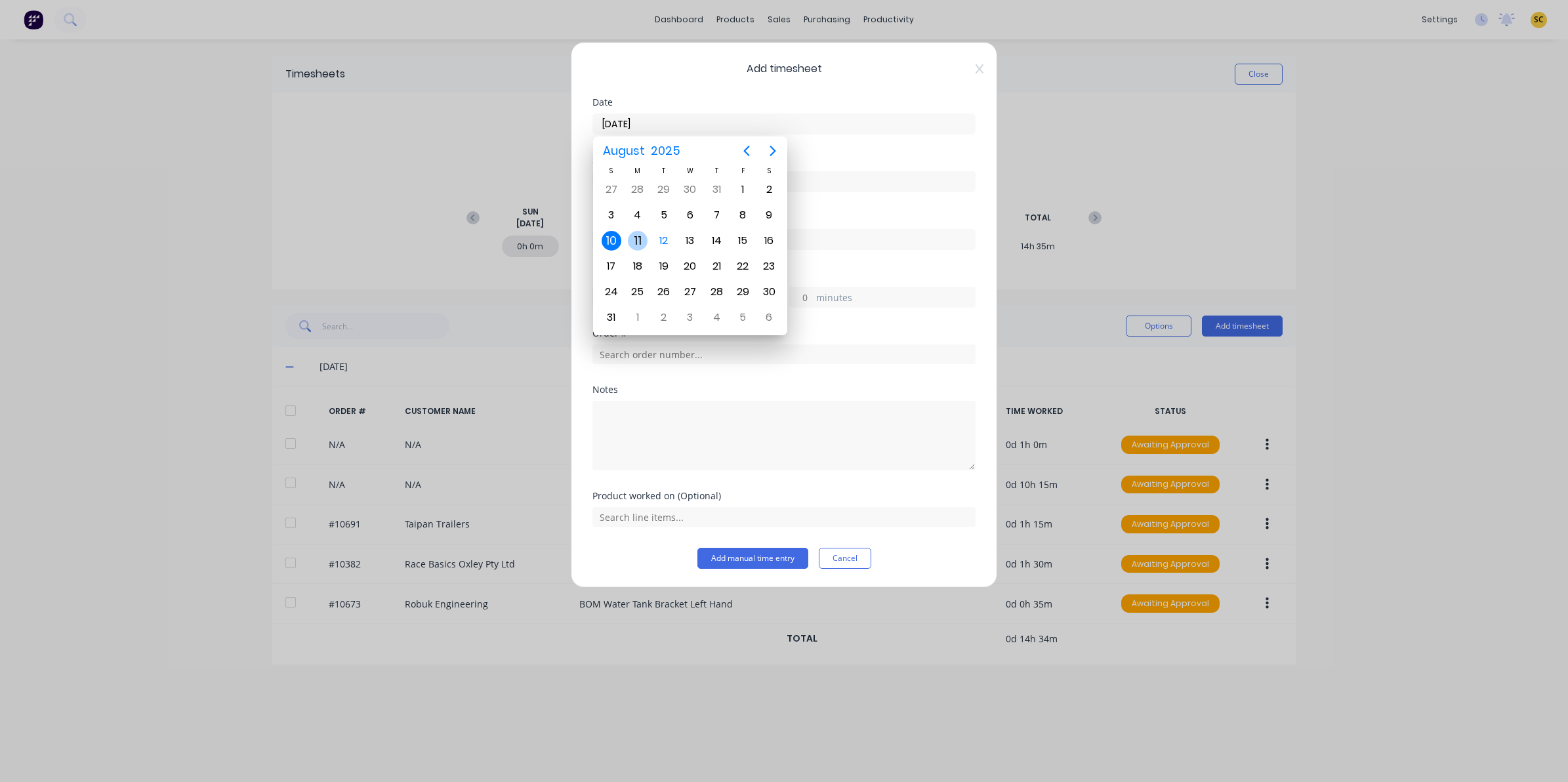
click at [646, 240] on div "11" at bounding box center [638, 240] width 20 height 20
type input "[DATE]"
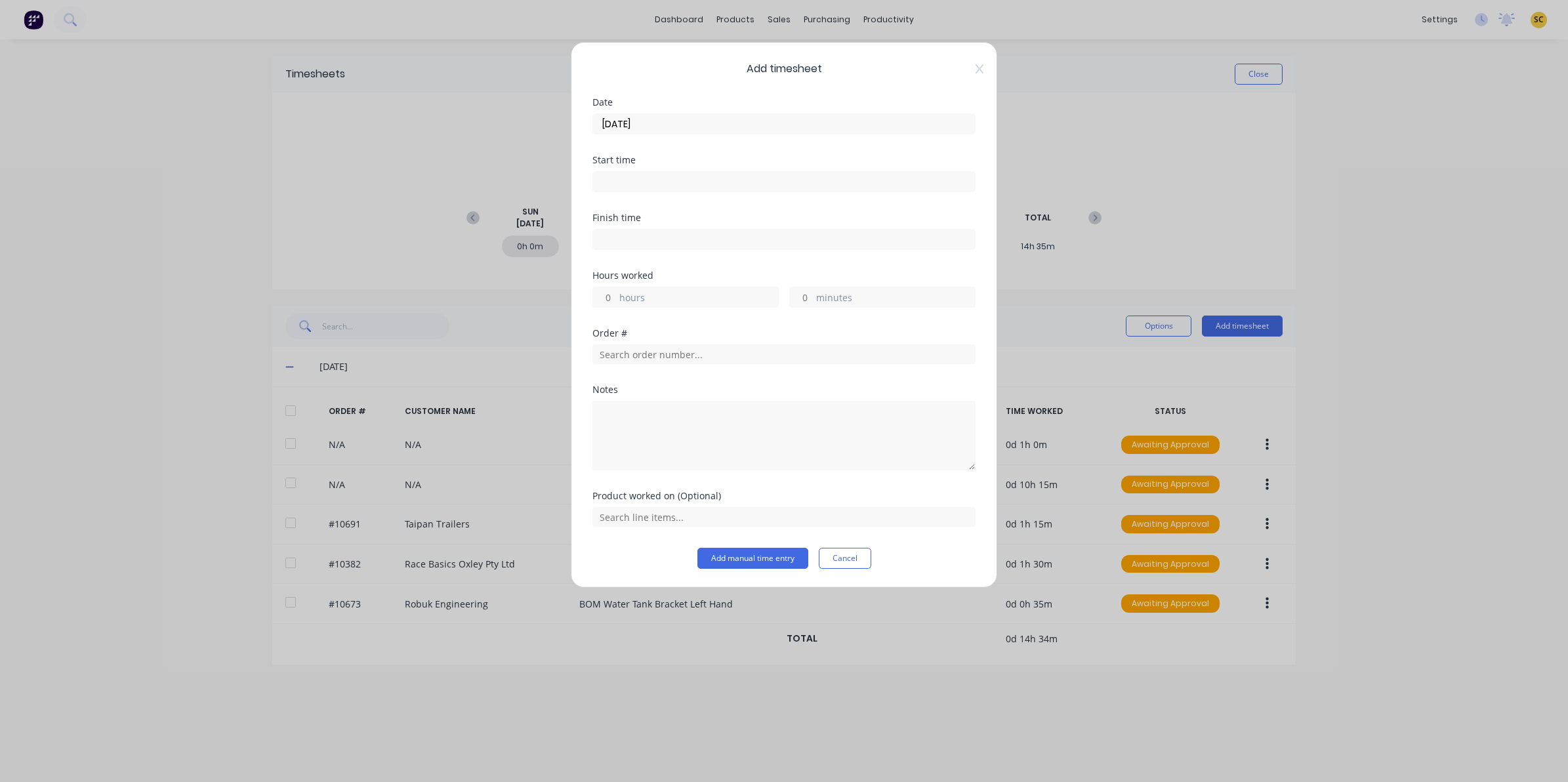
click at [628, 191] on label at bounding box center [784, 181] width 383 height 21
click at [628, 191] on input at bounding box center [784, 181] width 382 height 20
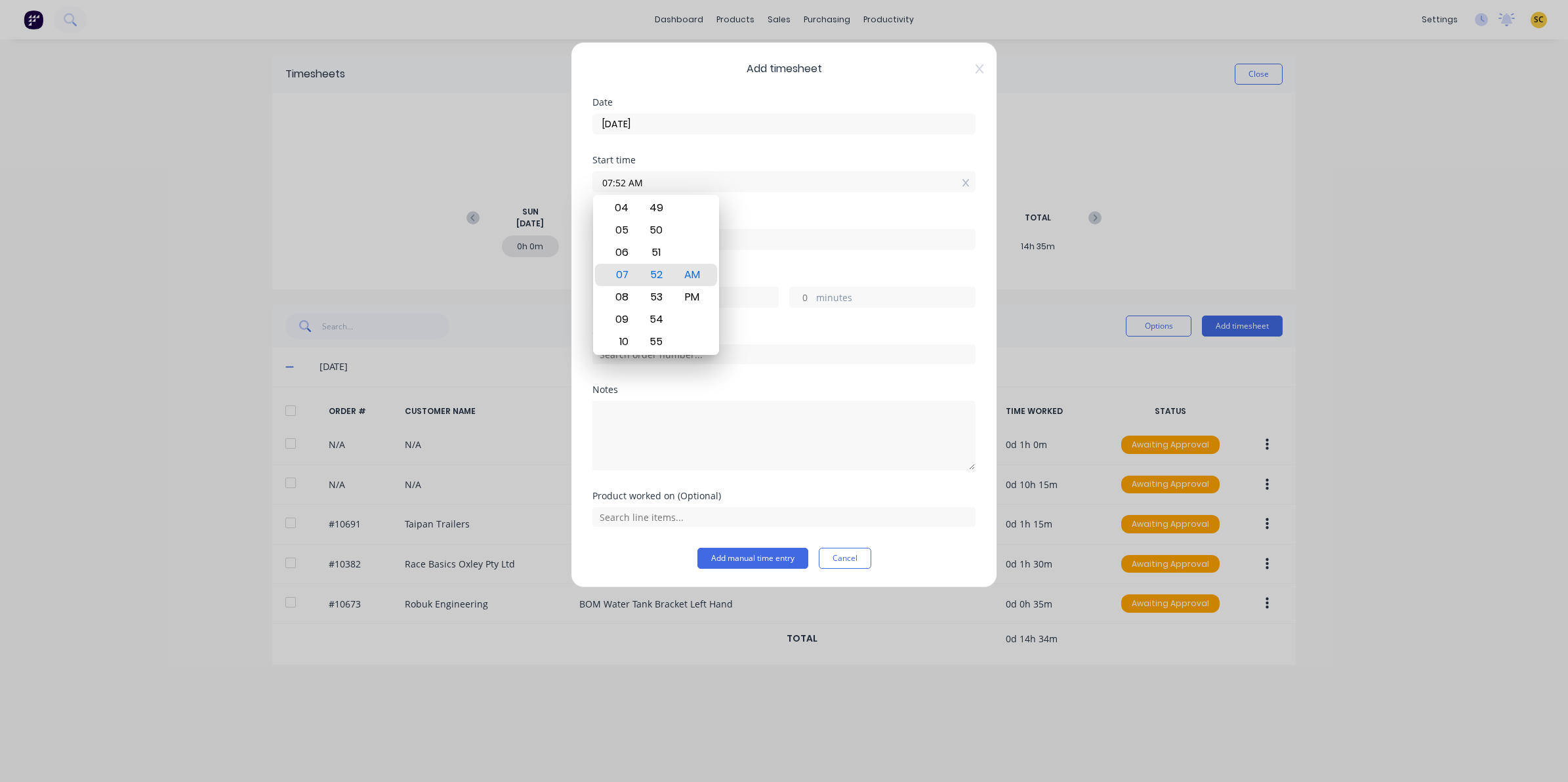
drag, startPoint x: 648, startPoint y: 180, endPoint x: 385, endPoint y: 218, distance: 265.7
click at [387, 217] on div "Add timesheet Date [DATE] Start time 07:52 AM Finish time Hours worked hours mi…" at bounding box center [784, 391] width 1568 height 782
type input "11:20 AM"
click at [779, 228] on div at bounding box center [784, 238] width 383 height 24
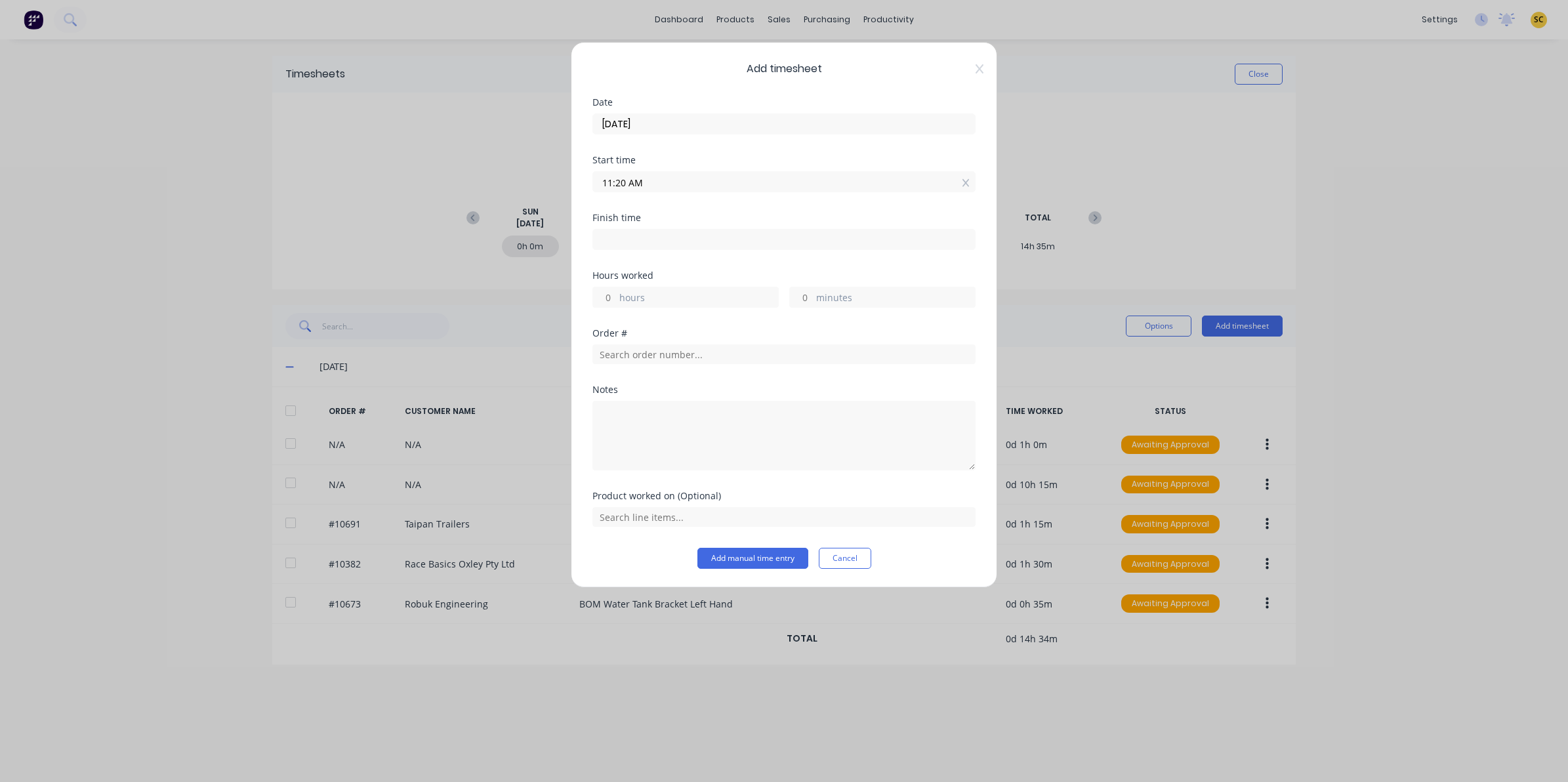
click at [786, 235] on input at bounding box center [784, 239] width 382 height 20
type input "07:53 AM"
type input "-3"
type input "-27"
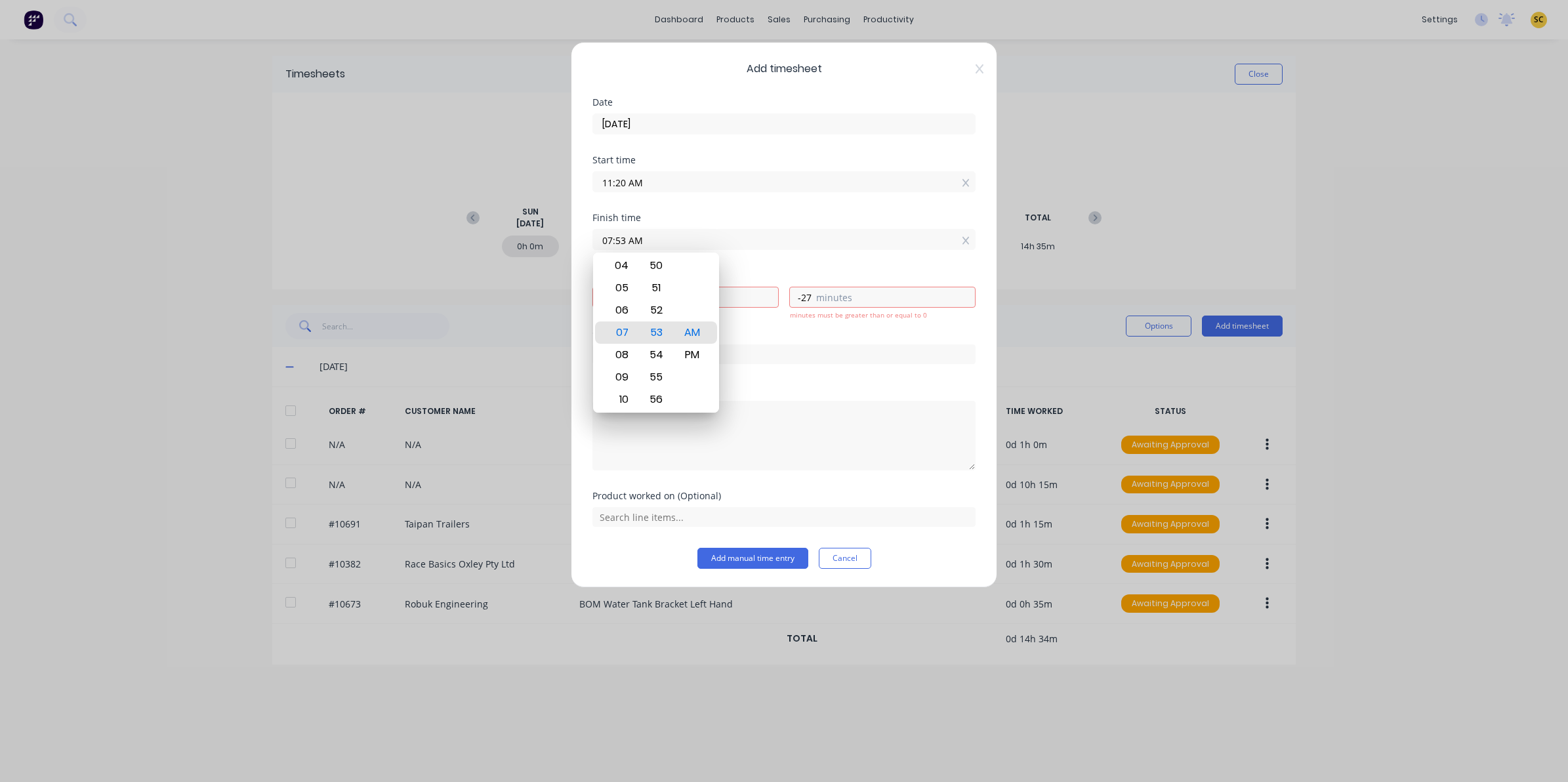
drag, startPoint x: 784, startPoint y: 238, endPoint x: 450, endPoint y: 250, distance: 334.2
click at [469, 247] on div "Add timesheet Date [DATE] Start time 11:20 AM Finish time 07:53 AM Hours worked…" at bounding box center [784, 391] width 1568 height 782
type input "11:50 AM"
type input "0"
type input "30"
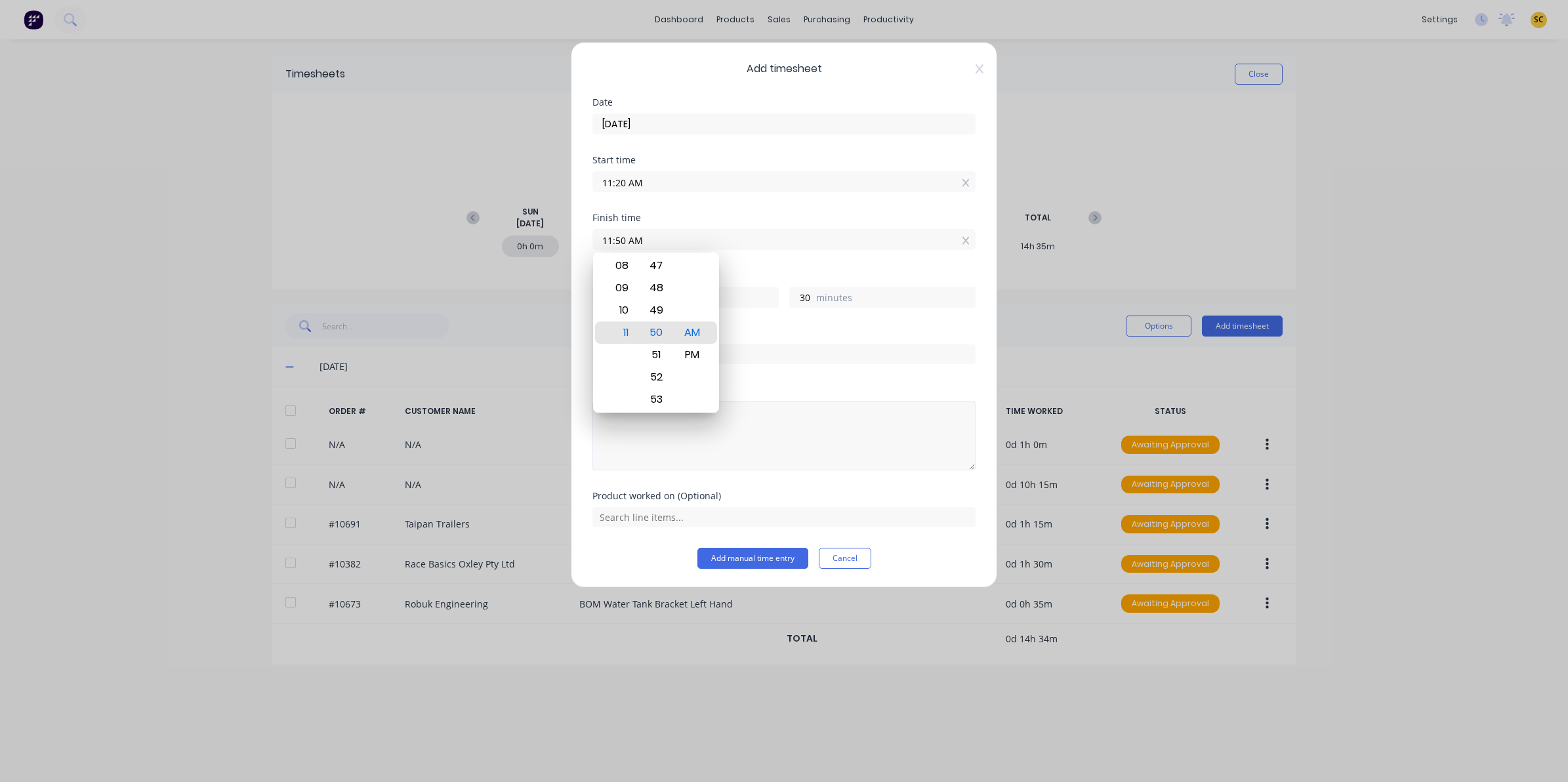
click at [896, 441] on textarea at bounding box center [784, 435] width 383 height 70
click at [775, 359] on input "text" at bounding box center [784, 354] width 383 height 20
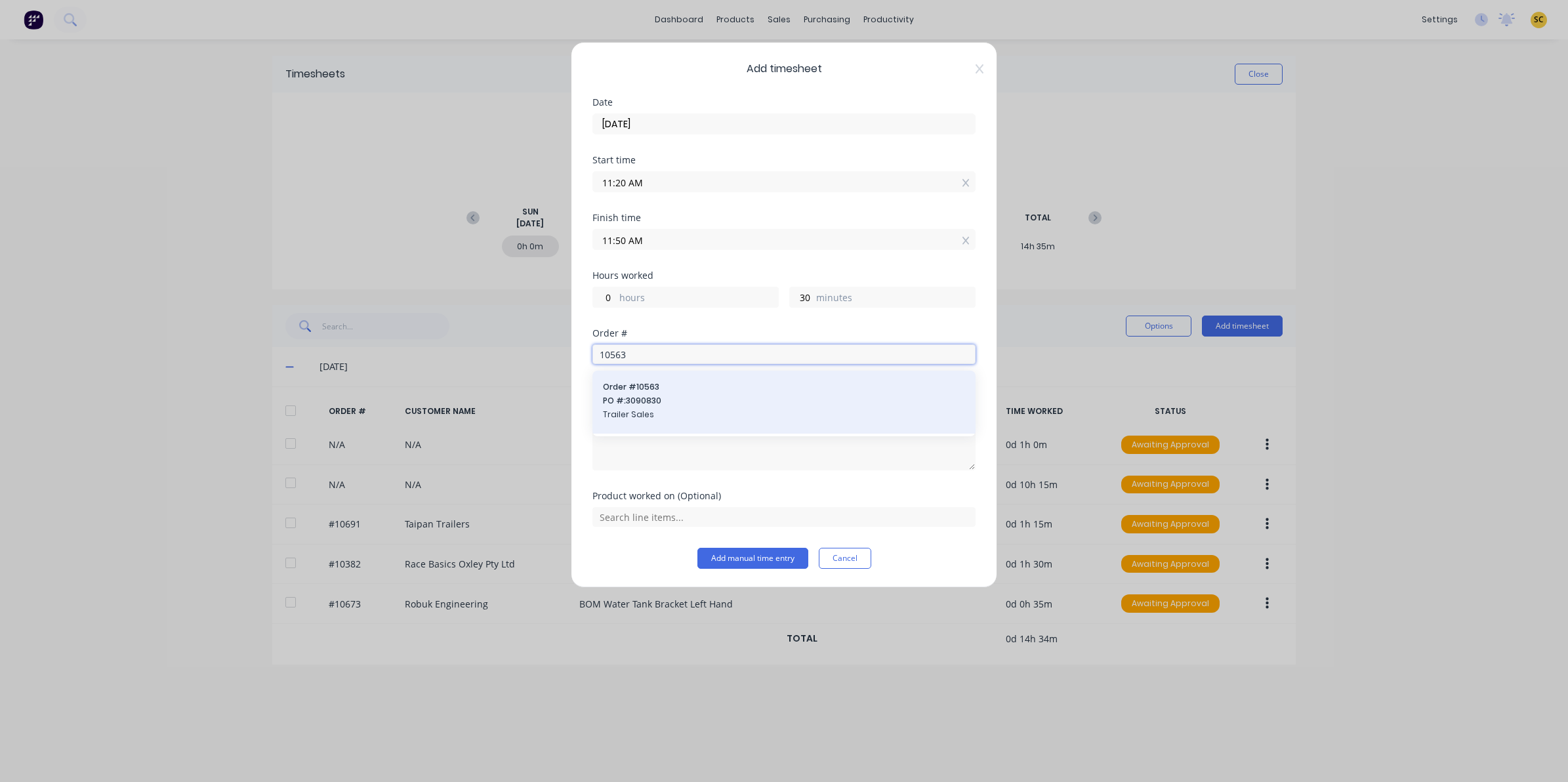
type input "10563"
click at [725, 383] on span "Order # 10563" at bounding box center [784, 387] width 362 height 12
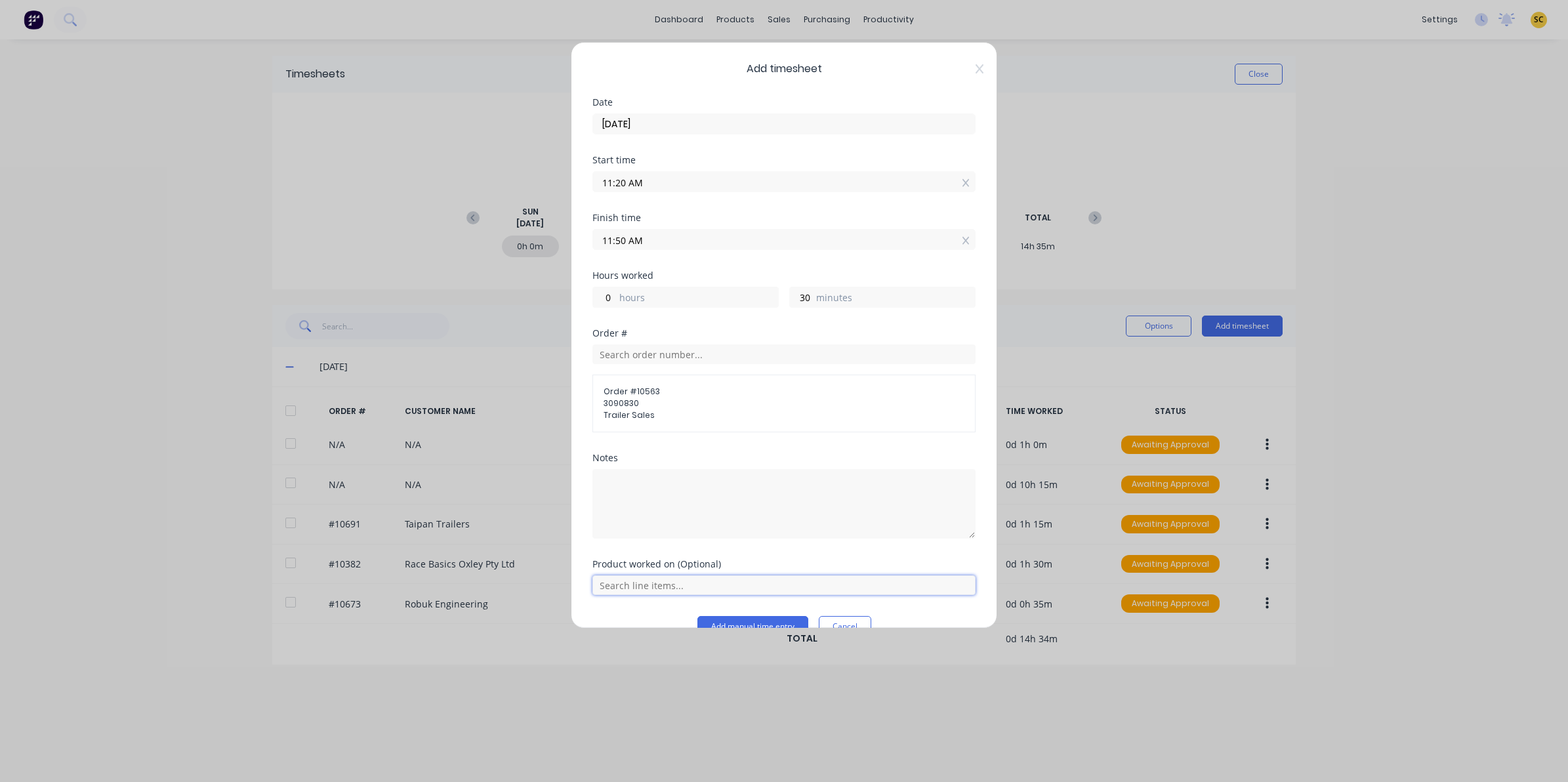
click at [641, 594] on input "text" at bounding box center [784, 585] width 383 height 20
click at [657, 543] on div "Double Loader Box - 3 Shelf" at bounding box center [784, 552] width 383 height 33
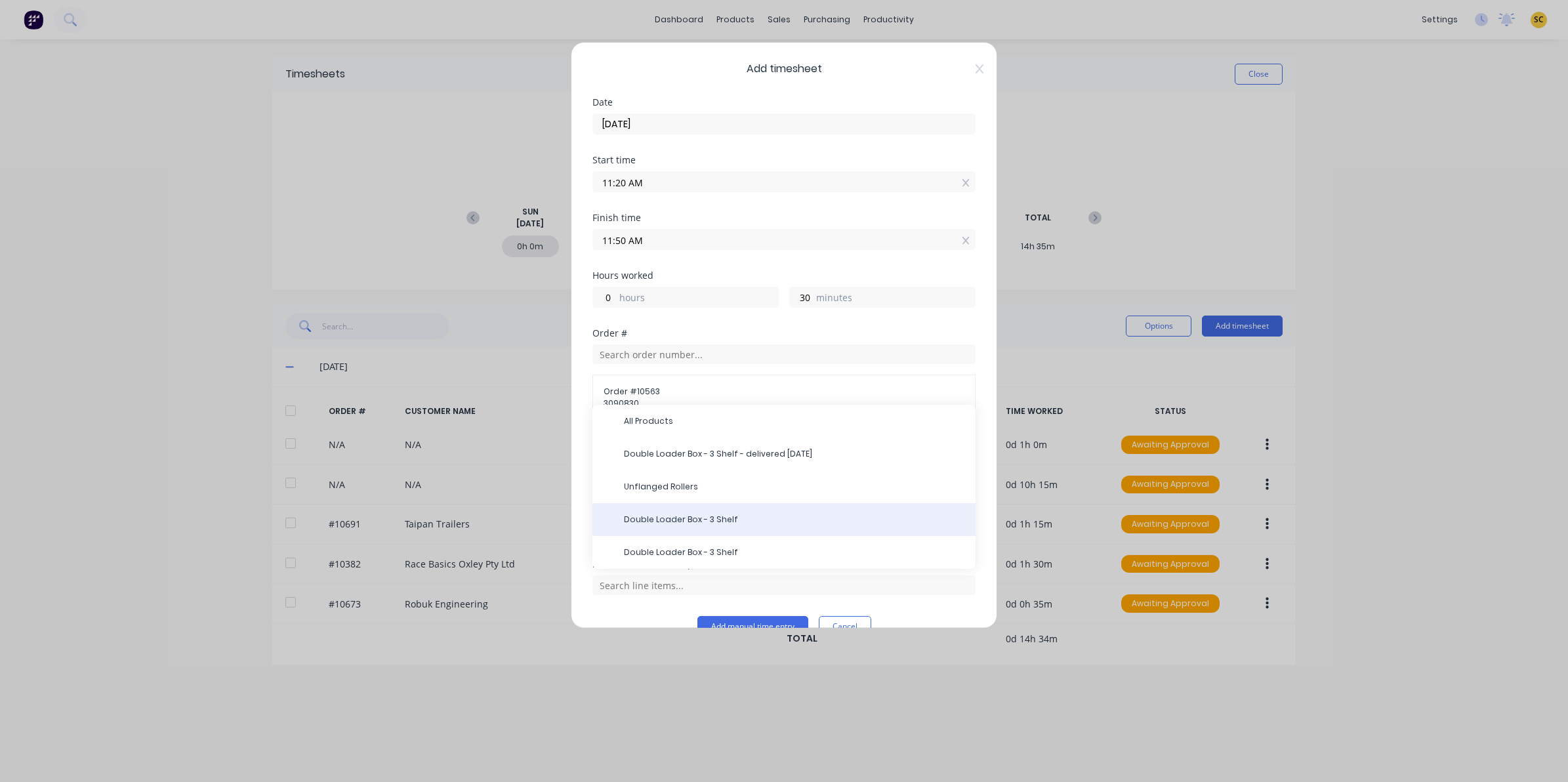
click at [650, 533] on div "Double Loader Box - 3 Shelf" at bounding box center [784, 519] width 383 height 33
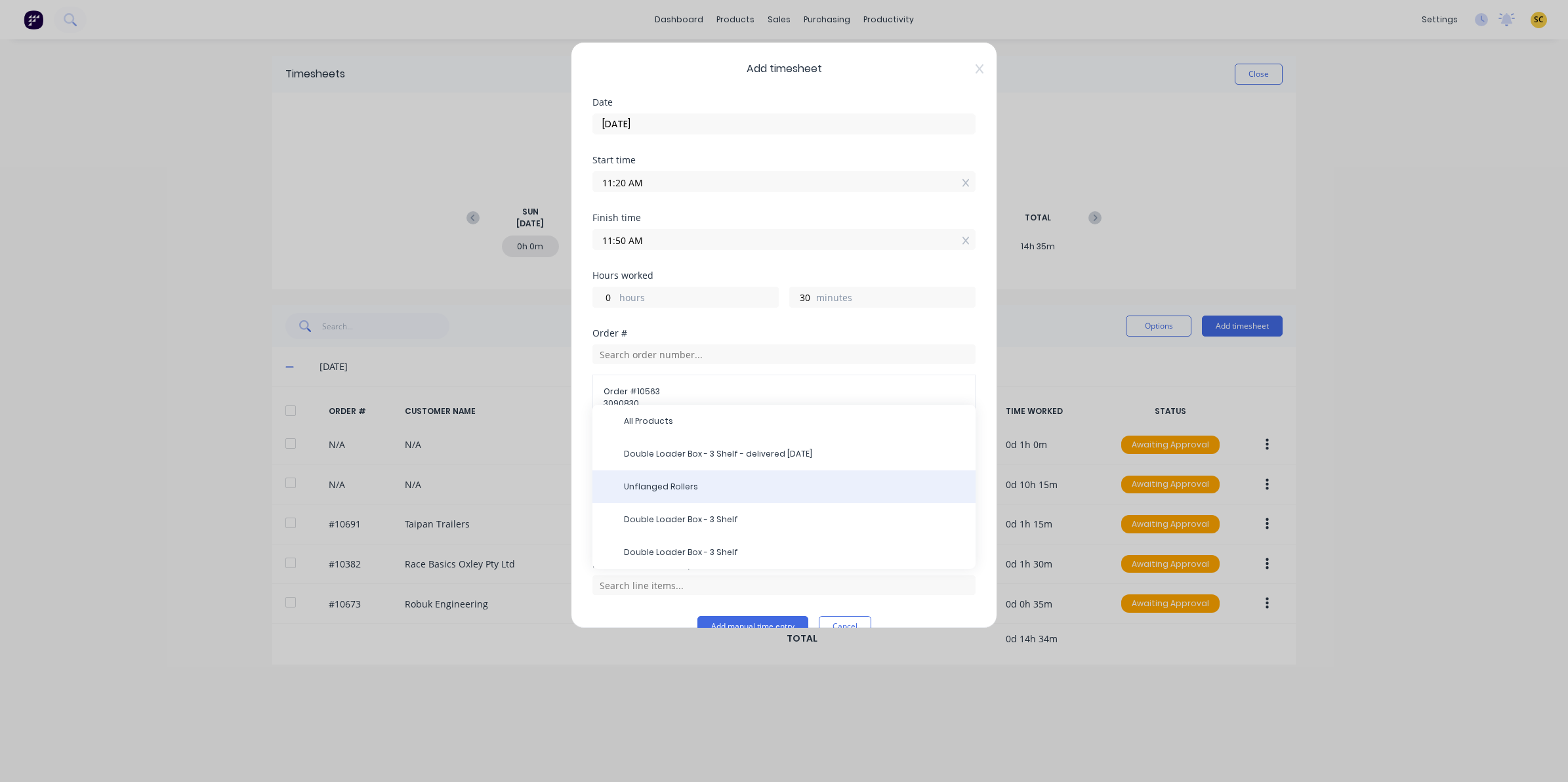
click at [641, 492] on span "Unflanged Rollers" at bounding box center [794, 486] width 341 height 12
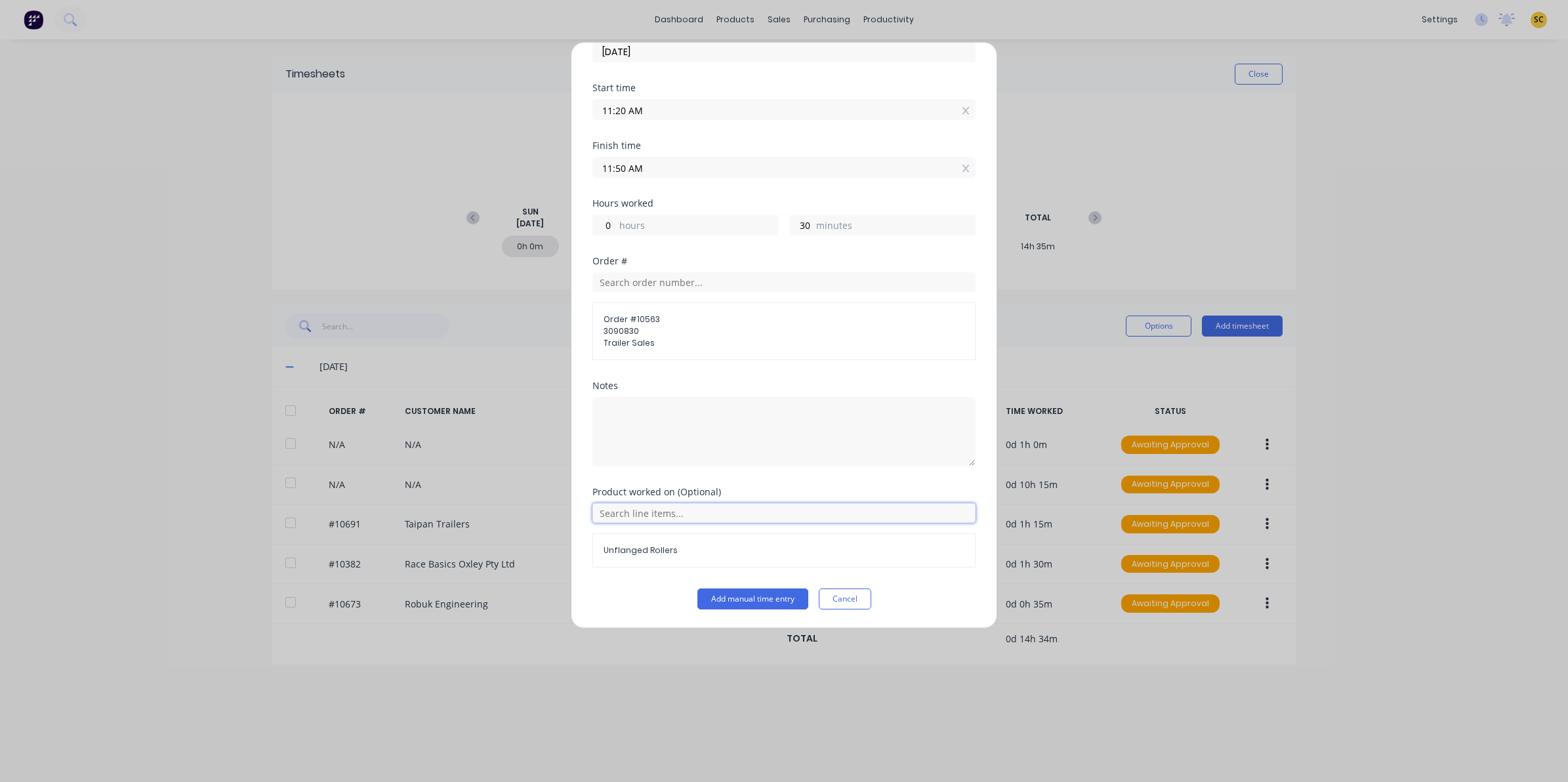
click at [661, 520] on input "text" at bounding box center [784, 512] width 383 height 20
click at [638, 442] on span "Double Loader Box - 3 Shelf" at bounding box center [794, 447] width 341 height 12
click at [638, 440] on textarea at bounding box center [784, 431] width 383 height 70
type textarea "door"
click at [753, 595] on button "Add manual time entry" at bounding box center [752, 599] width 111 height 21
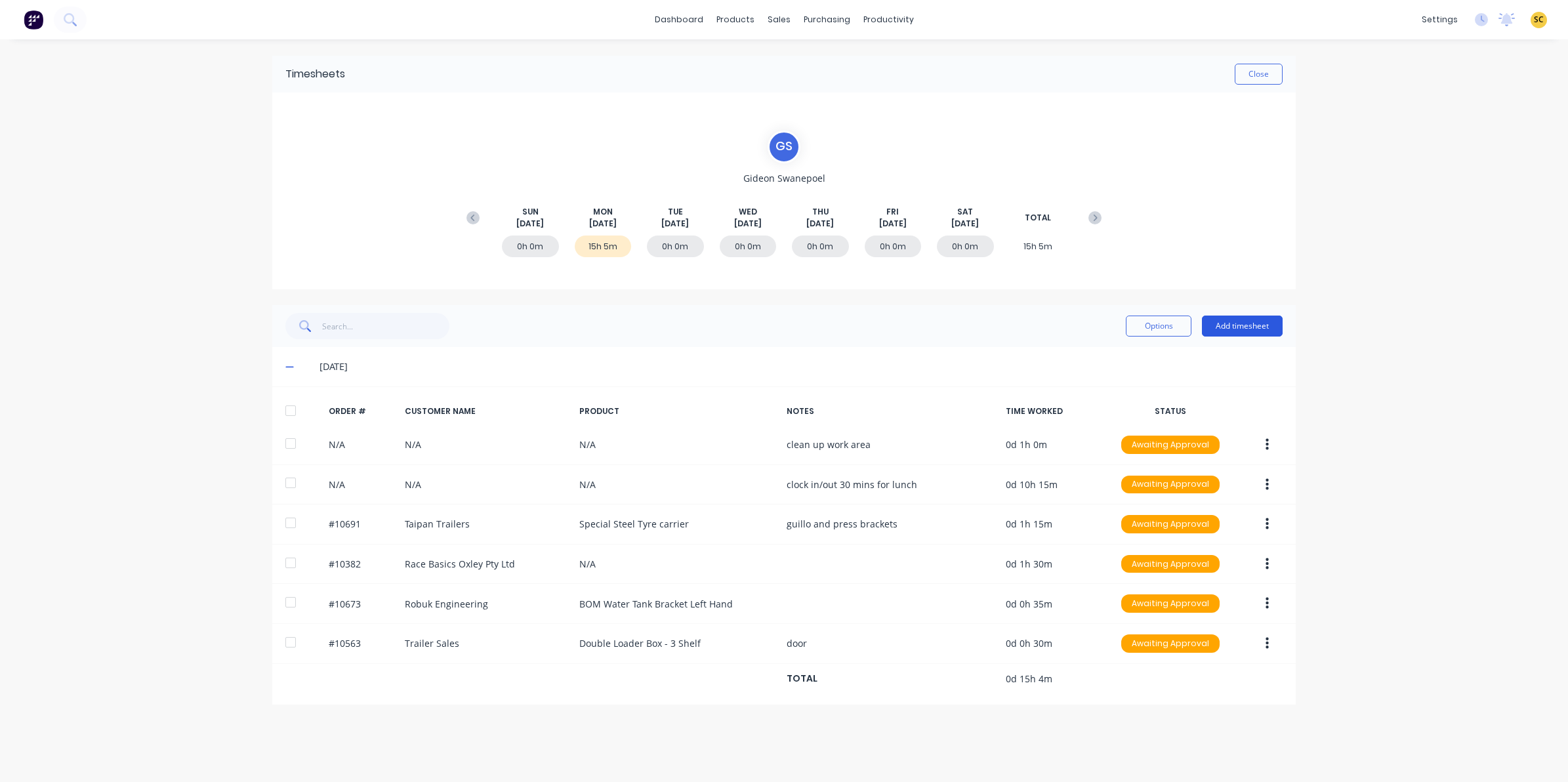
click at [1258, 329] on button "Add timesheet" at bounding box center [1242, 326] width 81 height 21
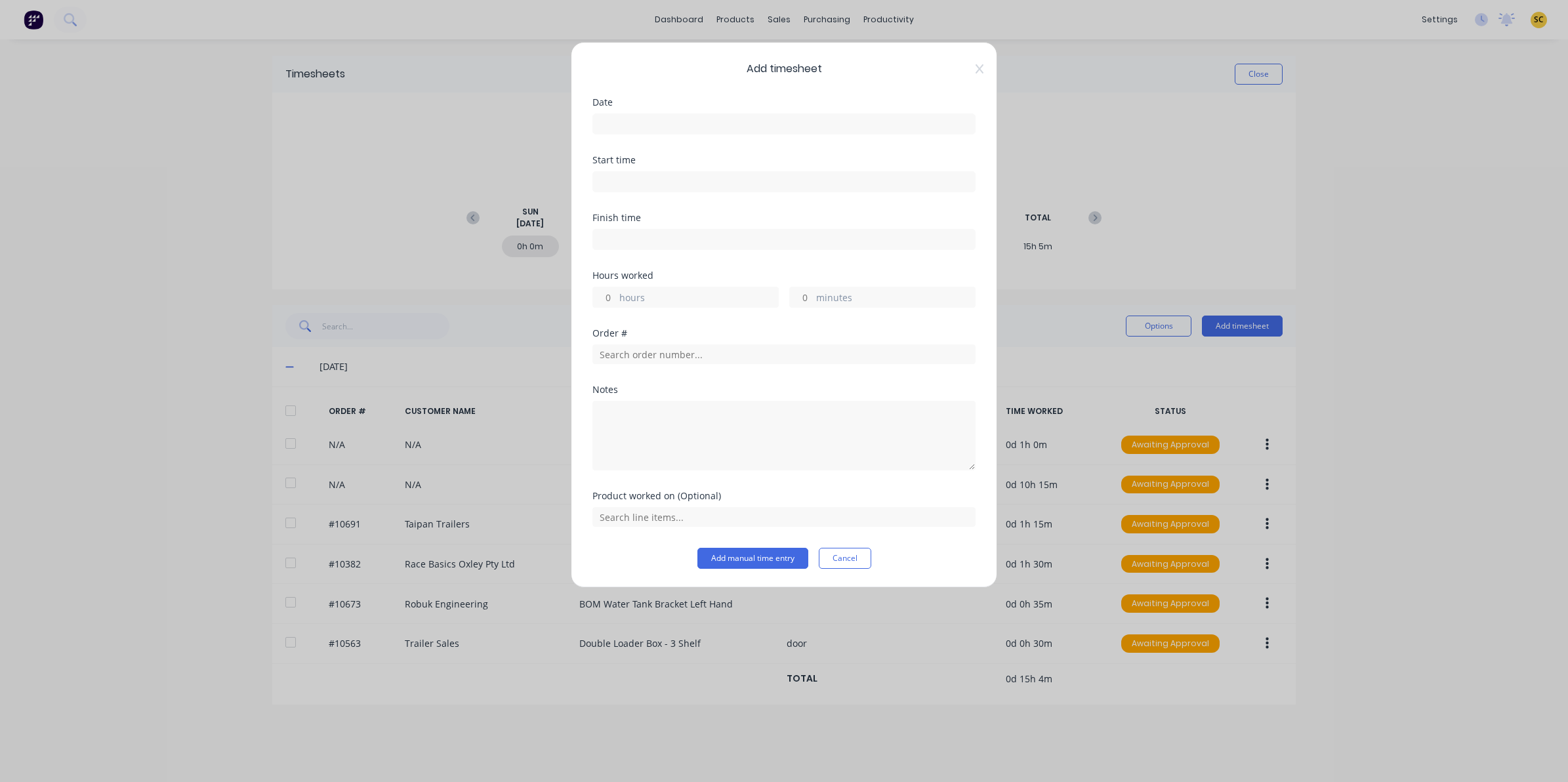
click at [651, 130] on input at bounding box center [784, 124] width 382 height 20
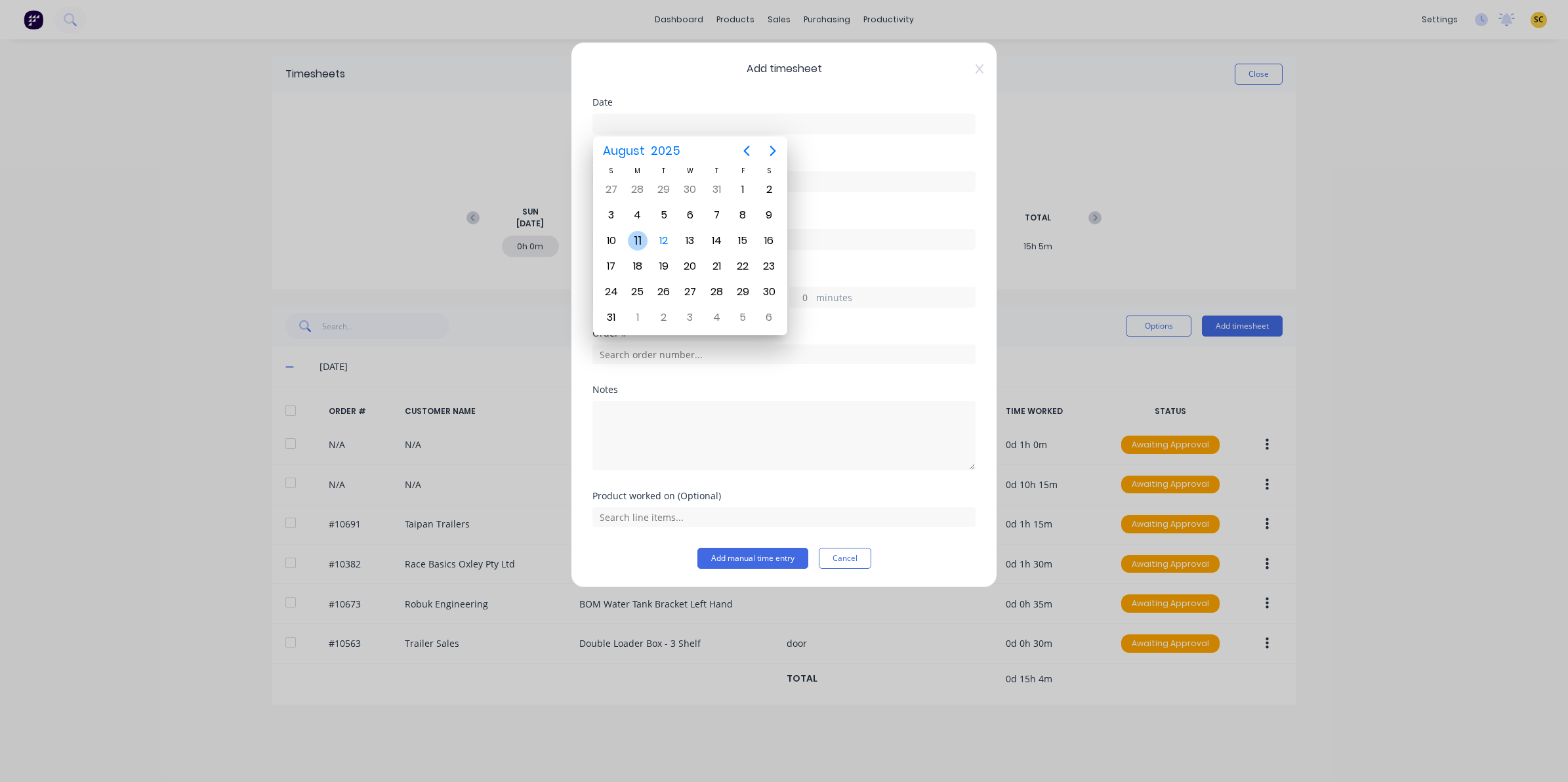
click at [639, 240] on div "11" at bounding box center [638, 240] width 20 height 20
type input "[DATE]"
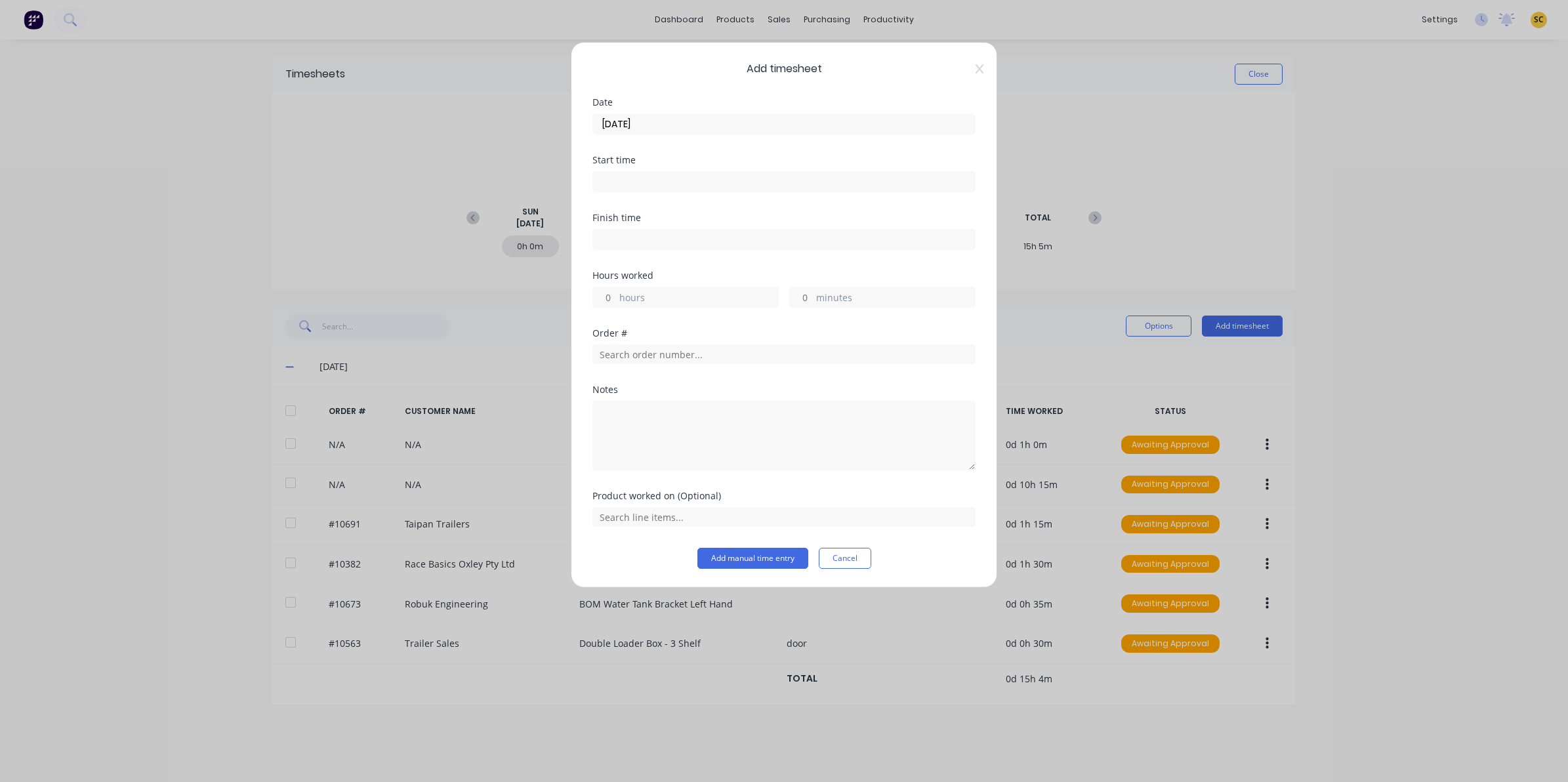
click at [643, 182] on input at bounding box center [784, 181] width 382 height 20
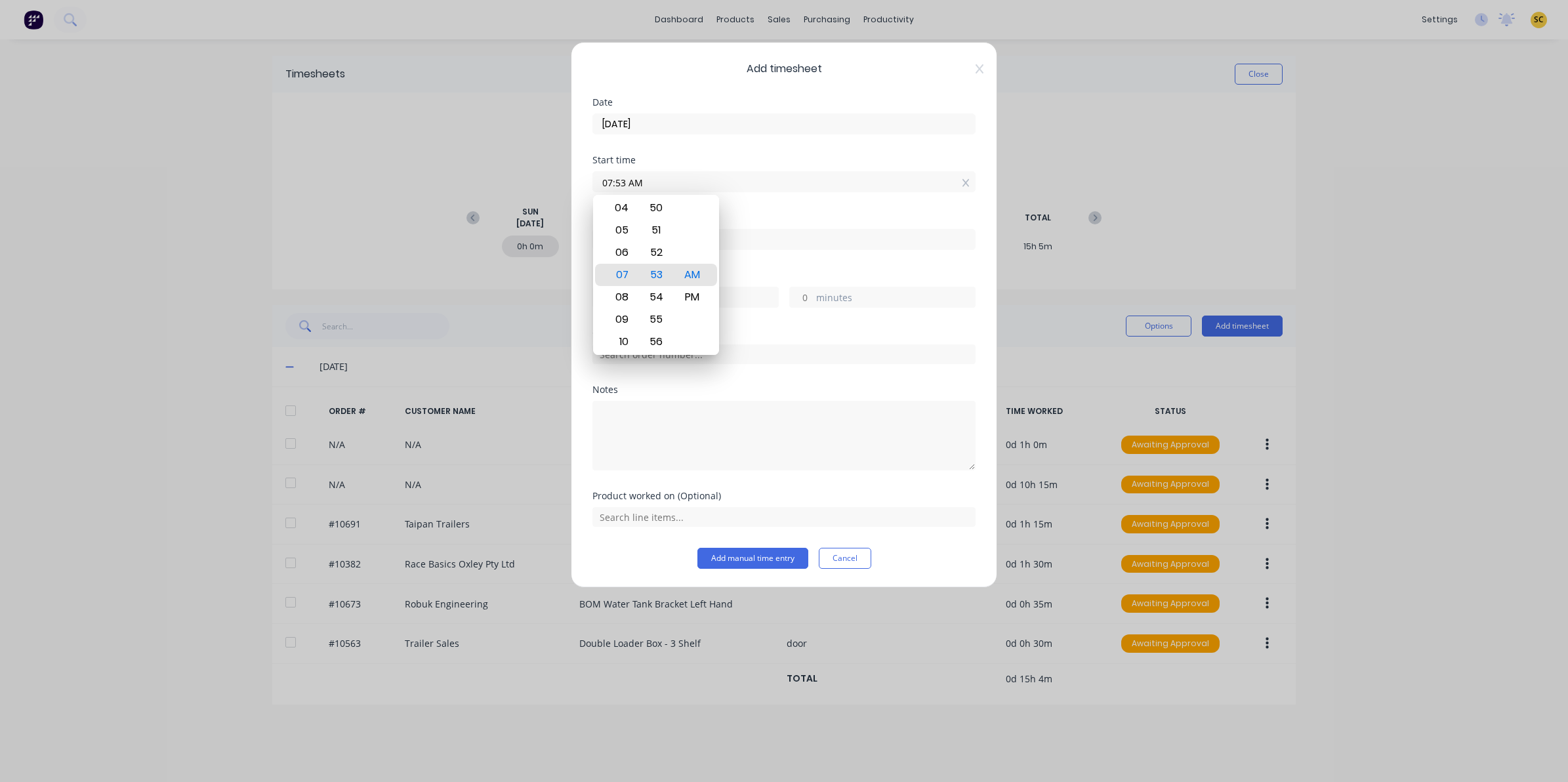
drag, startPoint x: 652, startPoint y: 189, endPoint x: 559, endPoint y: 185, distance: 93.1
click at [559, 185] on div "Add timesheet Date [DATE] Start time 07:53 AM Finish time Hours worked hours mi…" at bounding box center [784, 391] width 1568 height 782
type input "11:50 AM"
click at [840, 235] on input at bounding box center [784, 239] width 382 height 20
type input "07:53 AM"
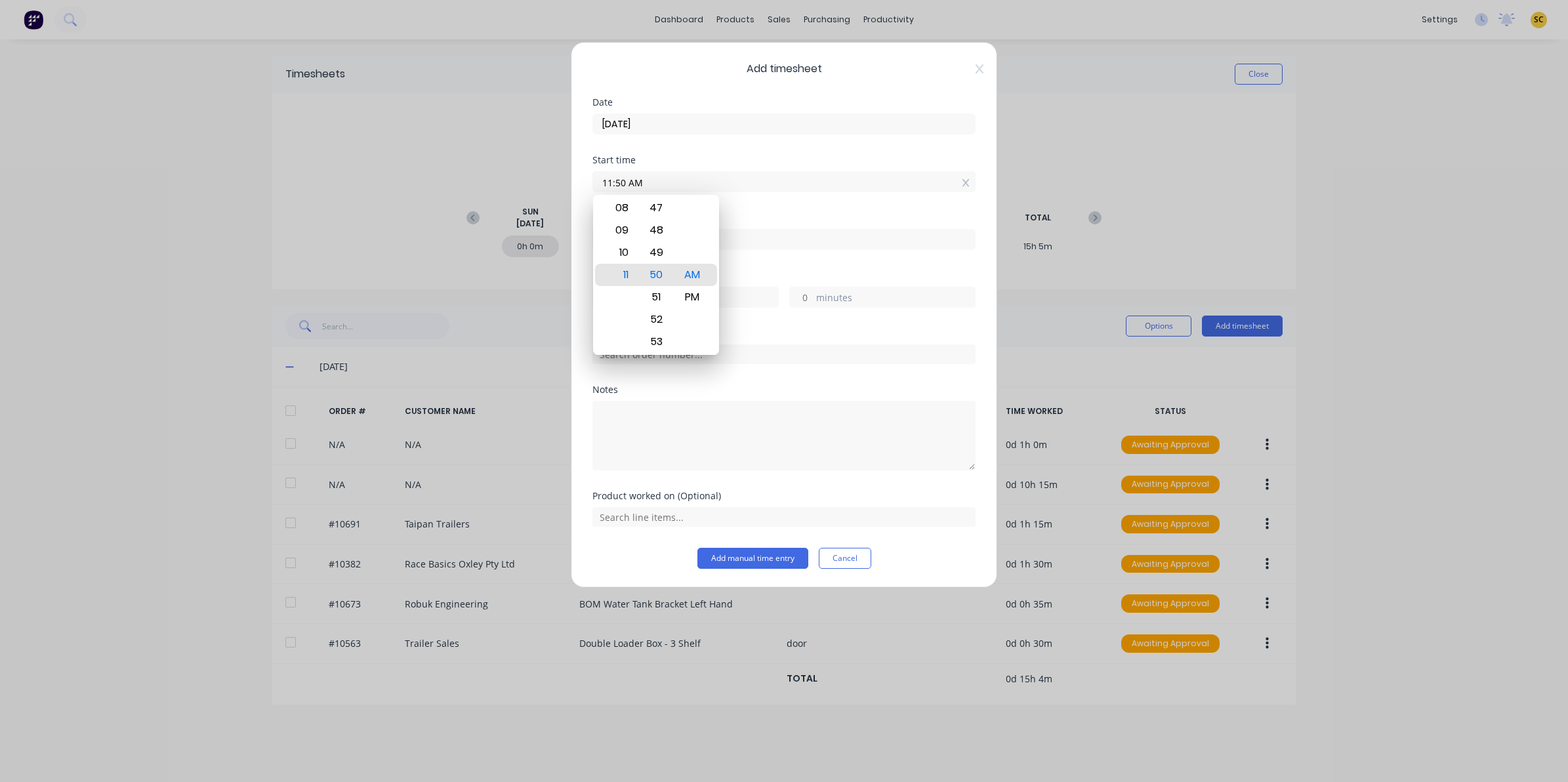
type input "-3"
type input "-57"
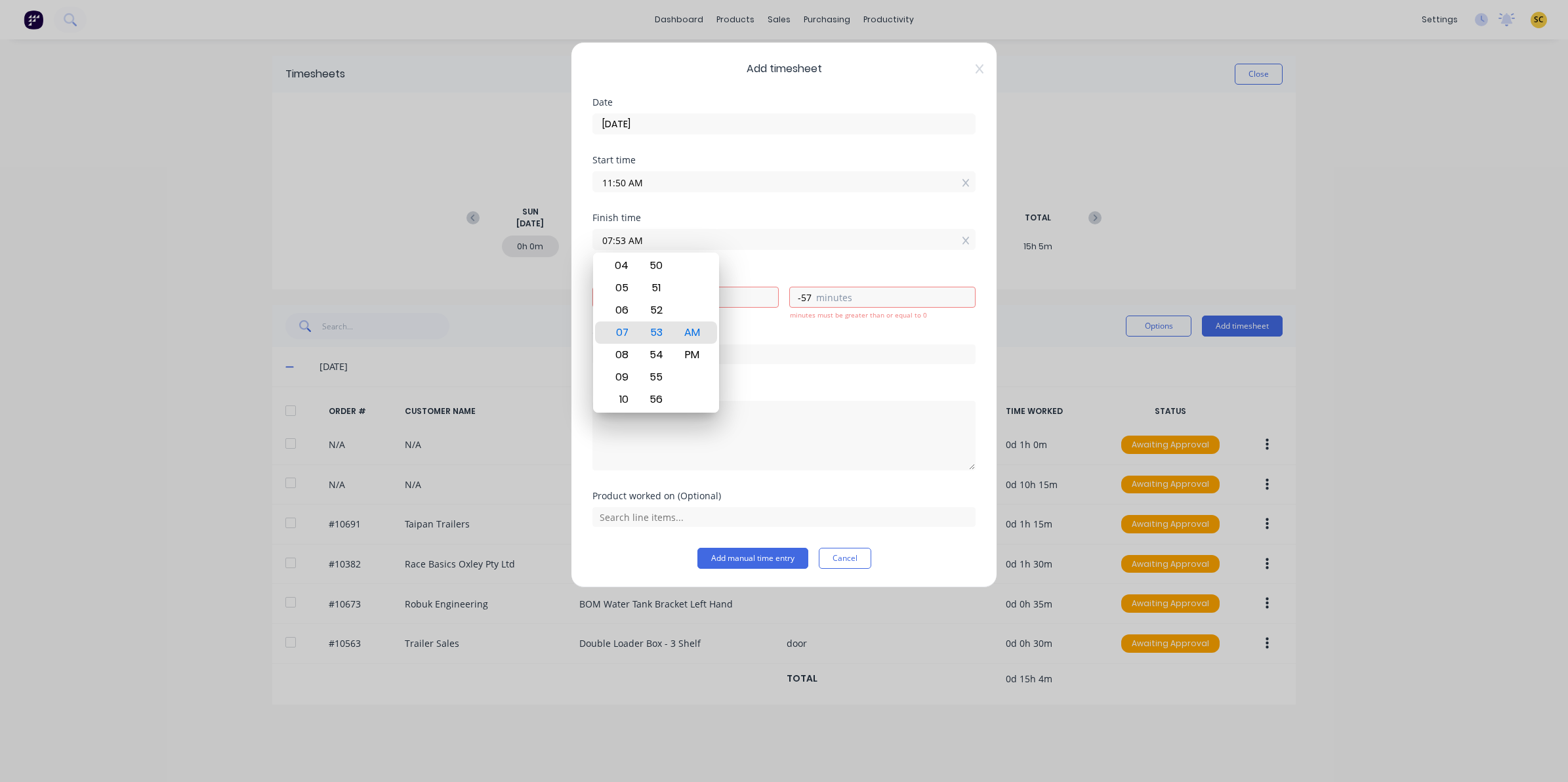
drag, startPoint x: 750, startPoint y: 222, endPoint x: 466, endPoint y: 178, distance: 287.4
click at [471, 179] on div "Add timesheet Date [DATE] Start time 11:50 AM Finish time 07:53 AM Hours worked…" at bounding box center [784, 391] width 1568 height 782
type input "12:15 PM"
type input "0"
type input "25"
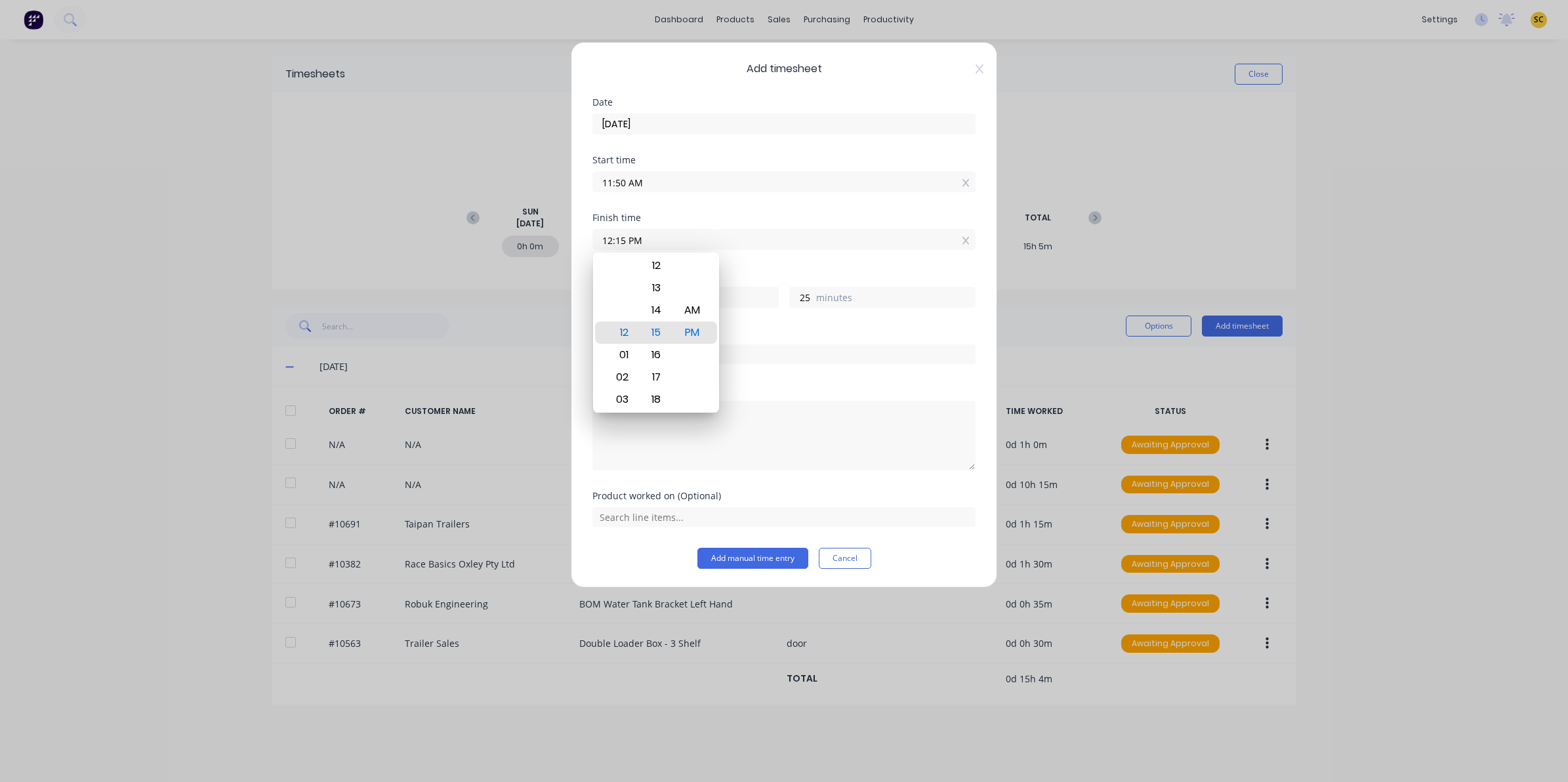
click at [782, 388] on div "Notes" at bounding box center [784, 390] width 383 height 9
click at [700, 351] on input "text" at bounding box center [784, 354] width 383 height 20
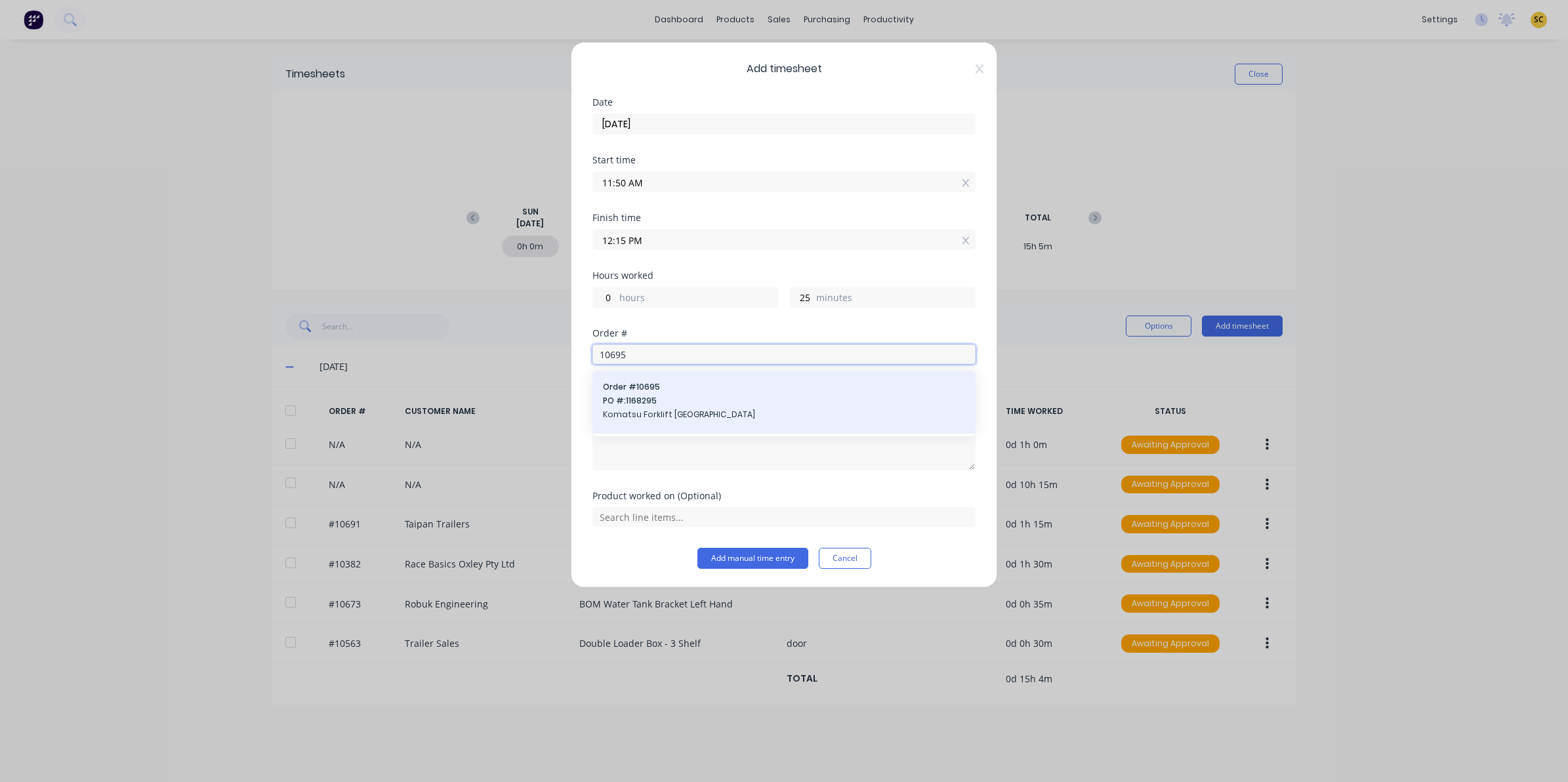
type input "10695"
click at [635, 405] on span "PO #: 1168295" at bounding box center [784, 401] width 362 height 12
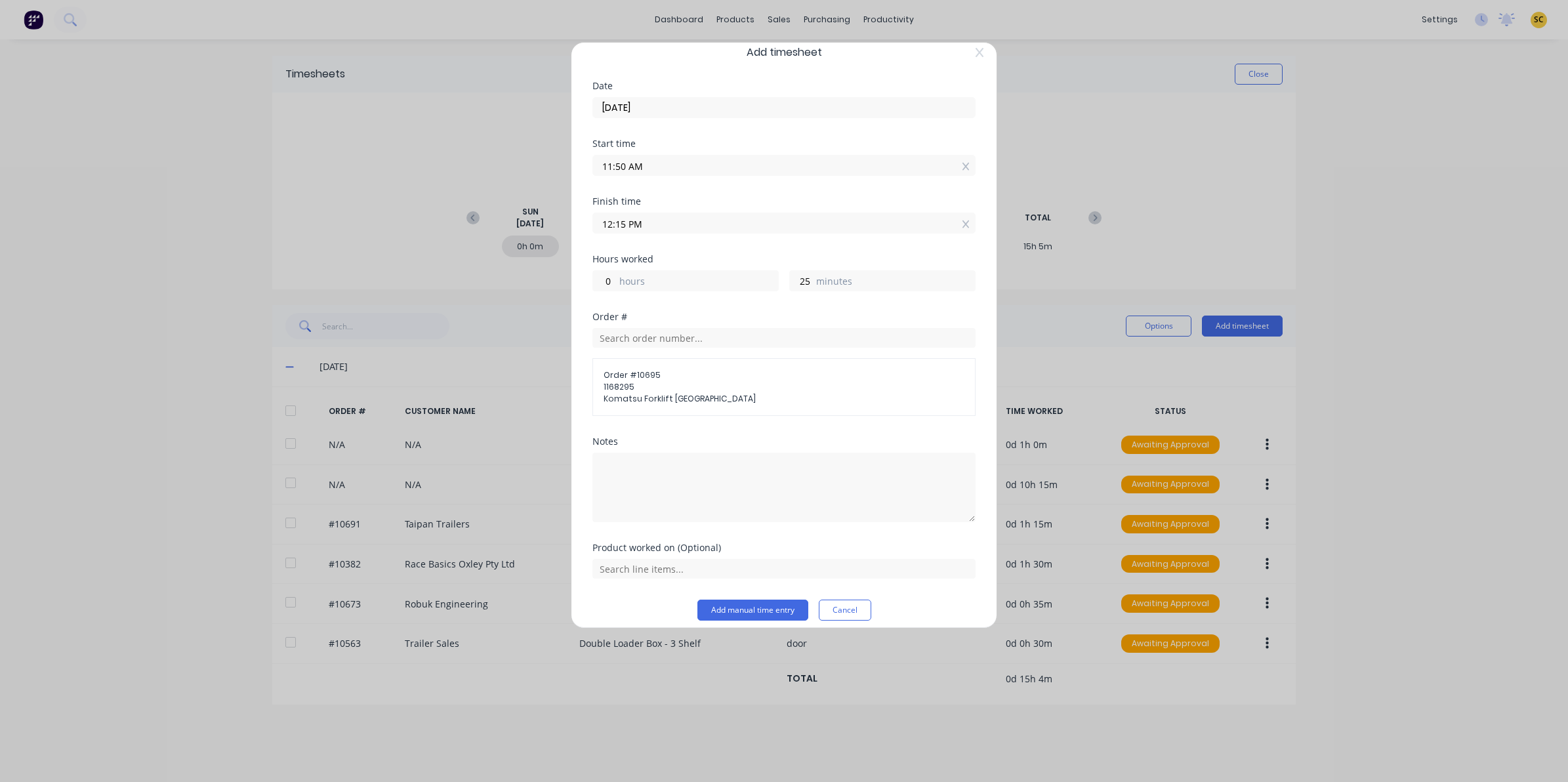
scroll to position [28, 0]
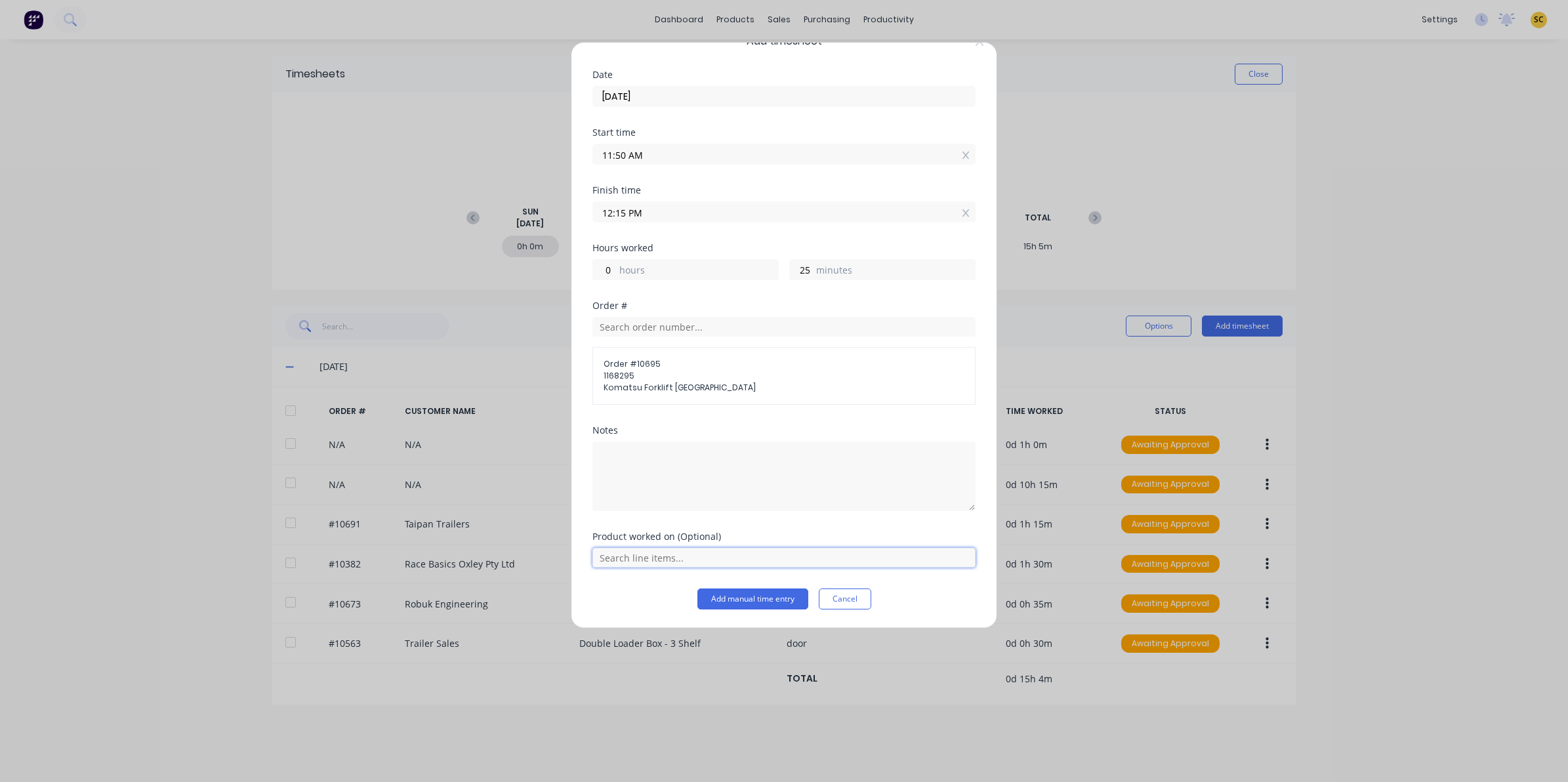
click at [665, 550] on input "text" at bounding box center [784, 557] width 383 height 20
click at [650, 525] on span "KOMATSU Clamp Assy" at bounding box center [794, 524] width 341 height 12
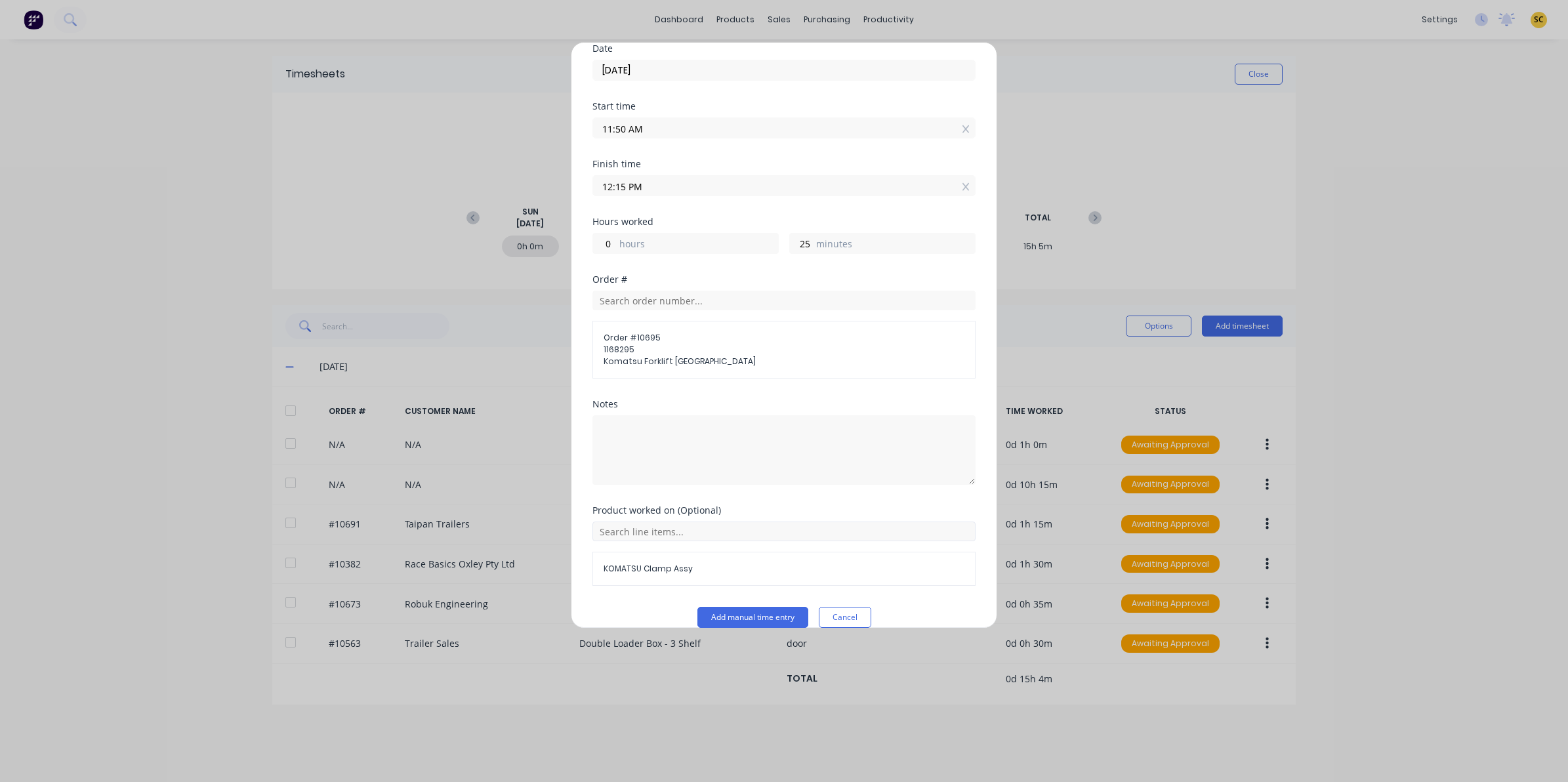
scroll to position [73, 0]
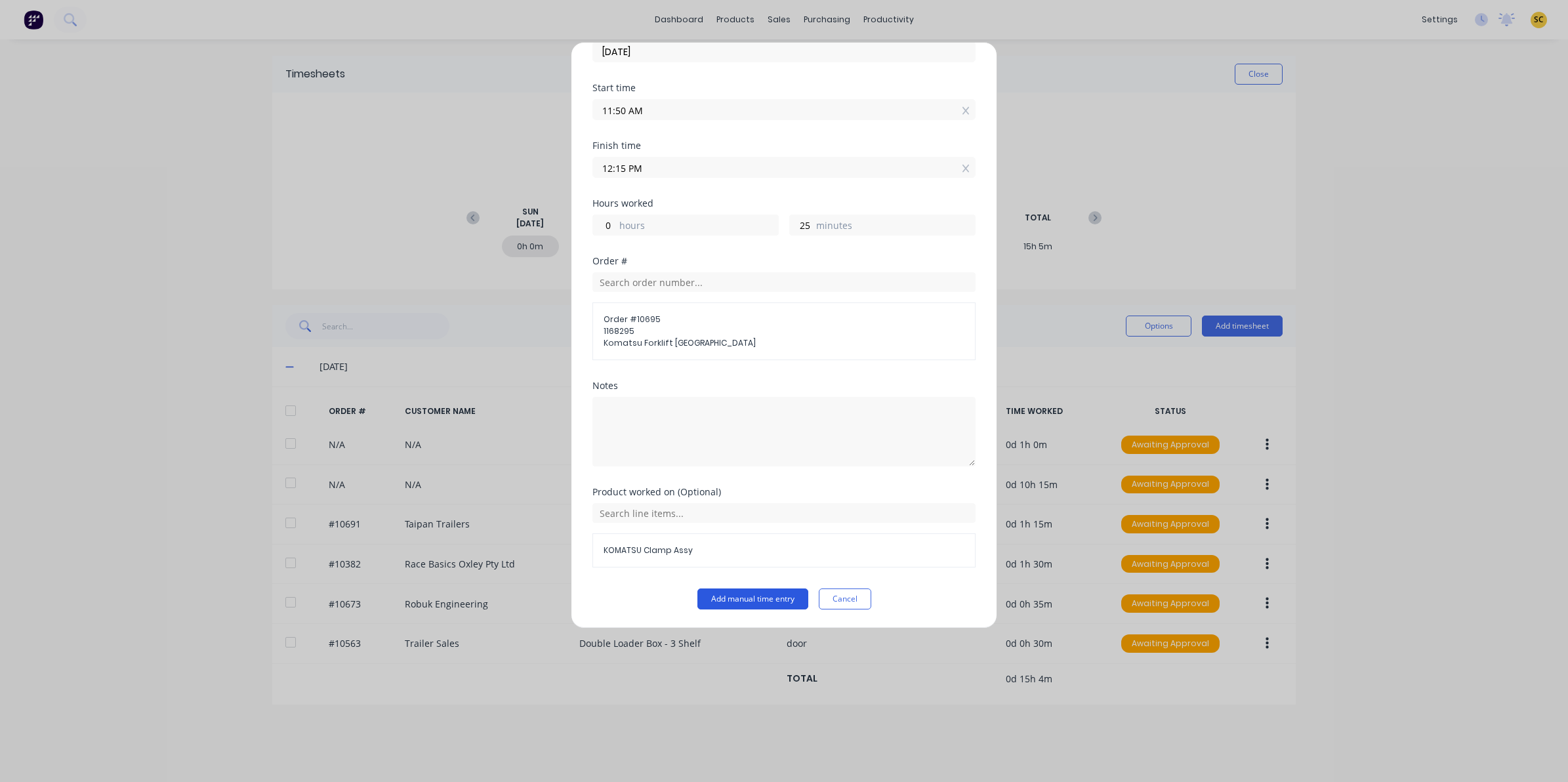
click at [729, 595] on button "Add manual time entry" at bounding box center [752, 599] width 111 height 21
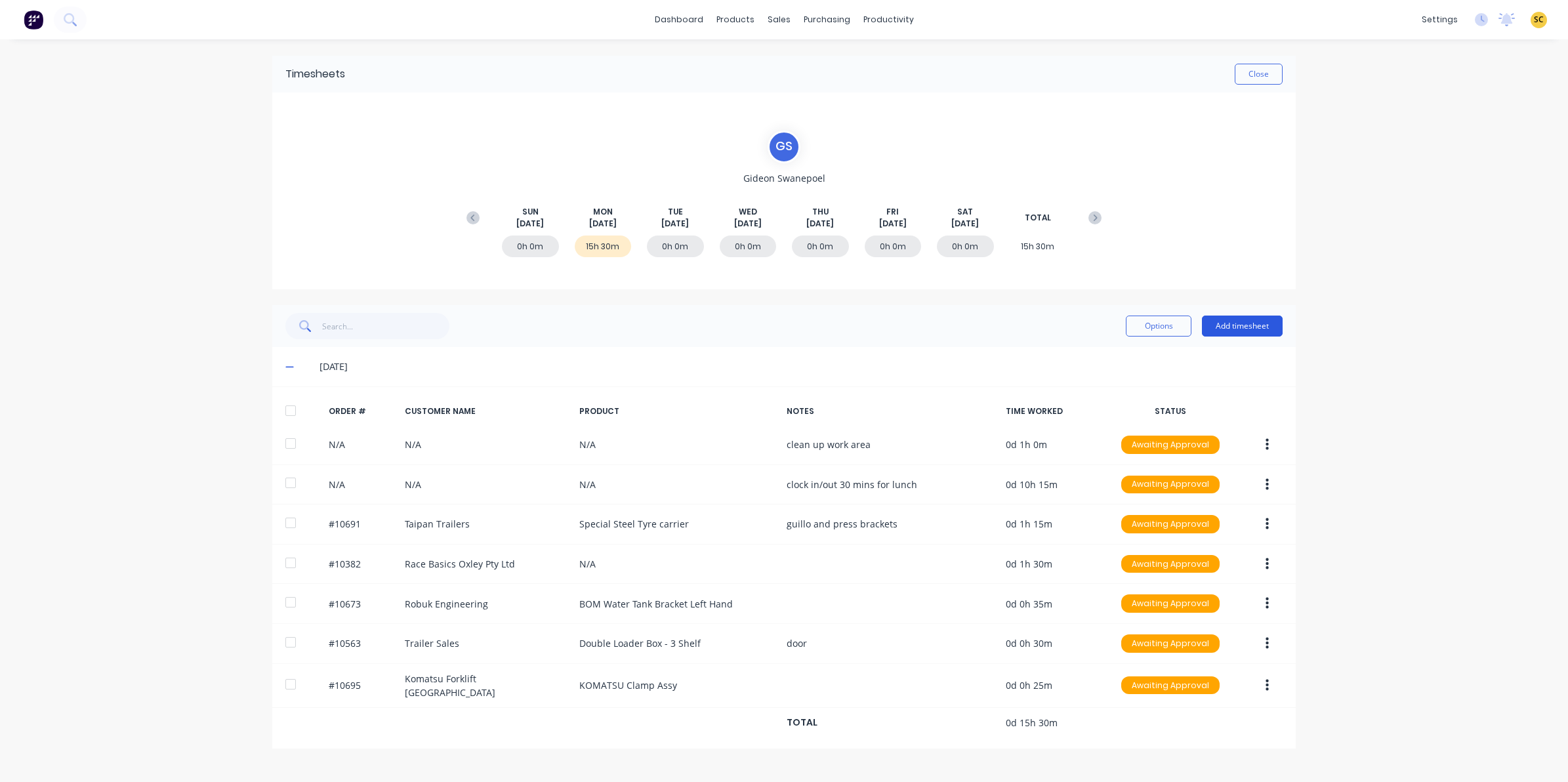
click at [1250, 329] on button "Add timesheet" at bounding box center [1242, 326] width 81 height 21
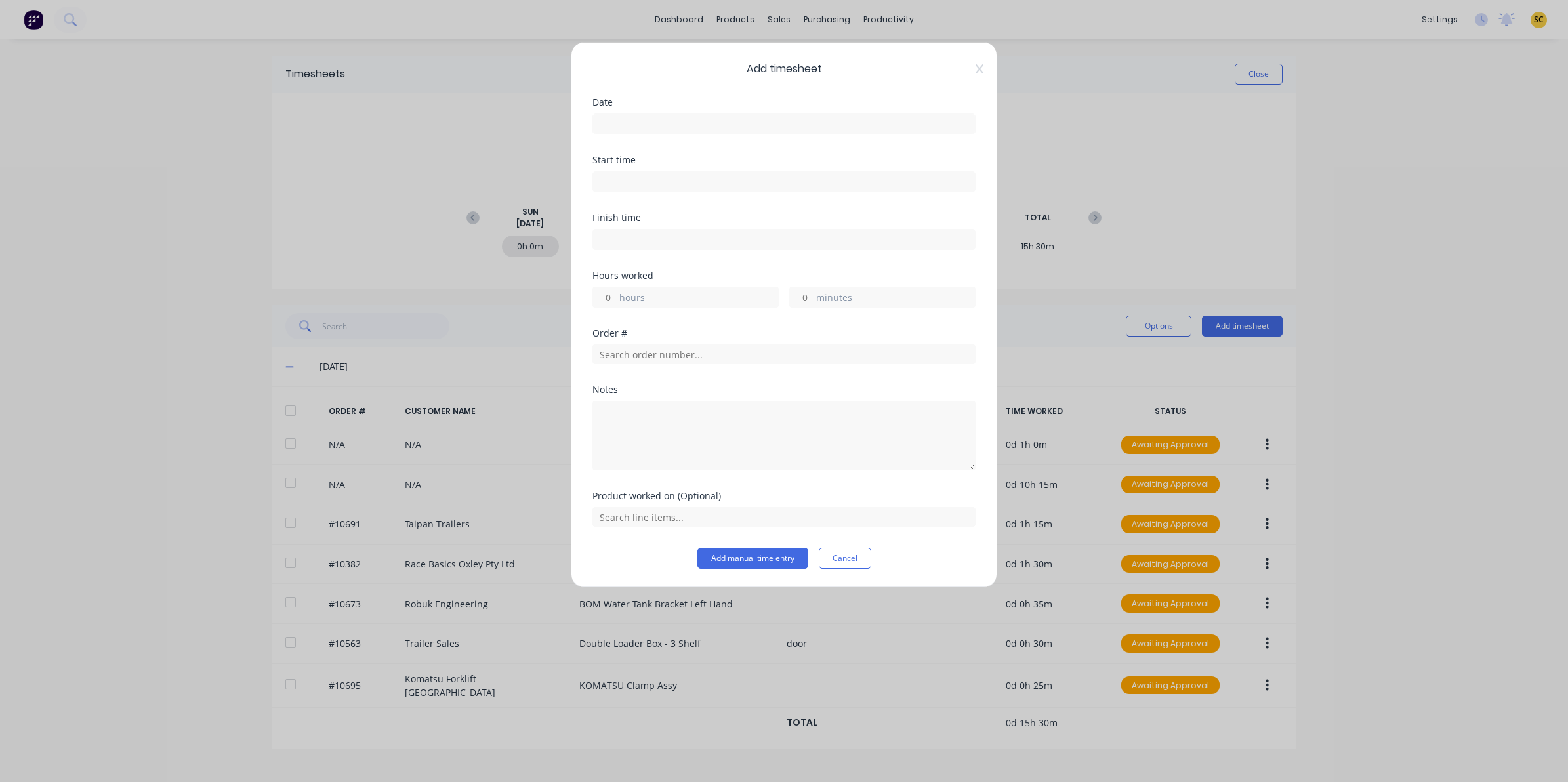
click at [600, 122] on input at bounding box center [784, 124] width 382 height 20
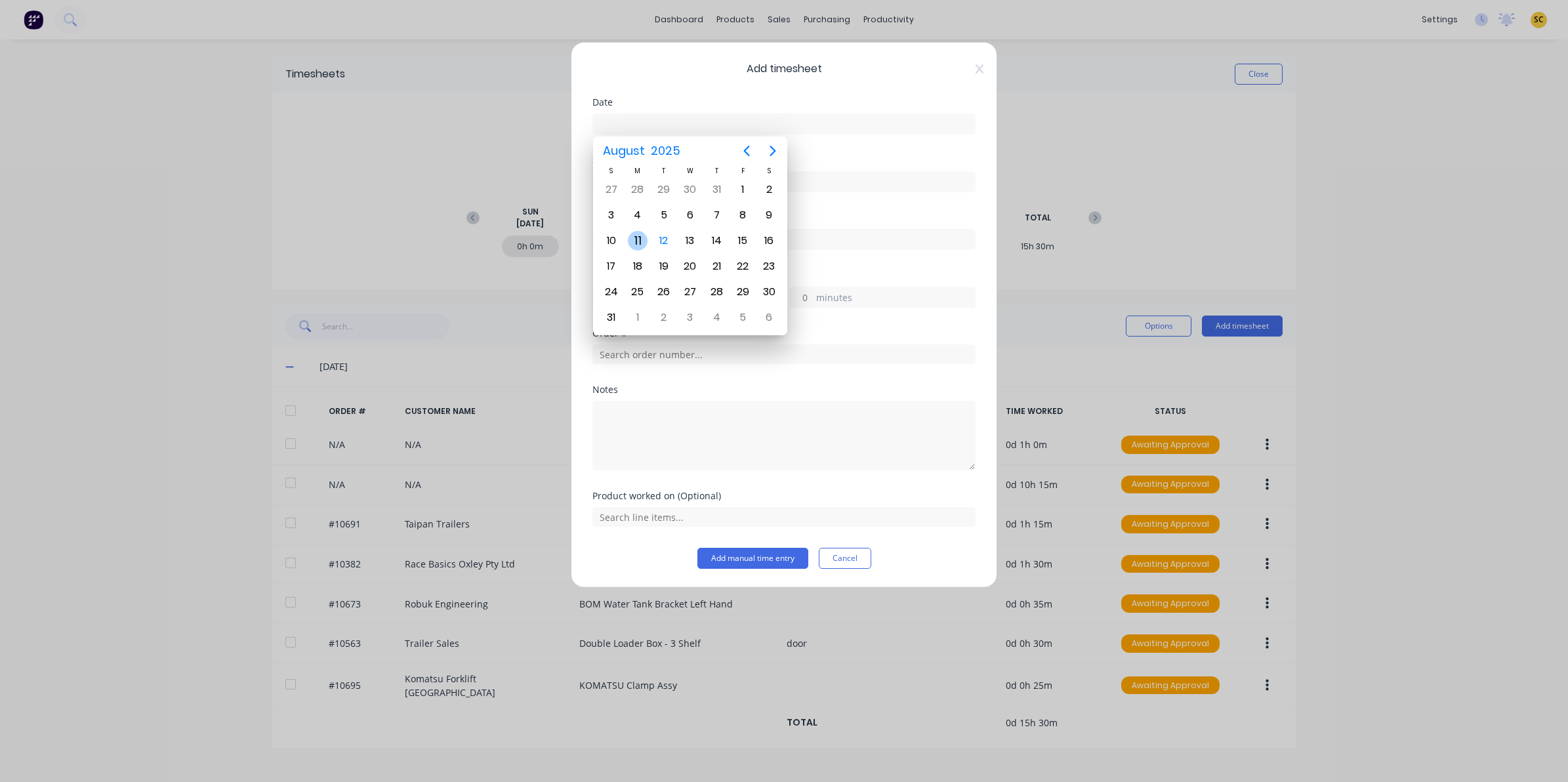
click at [640, 237] on div "11" at bounding box center [638, 240] width 20 height 20
type input "[DATE]"
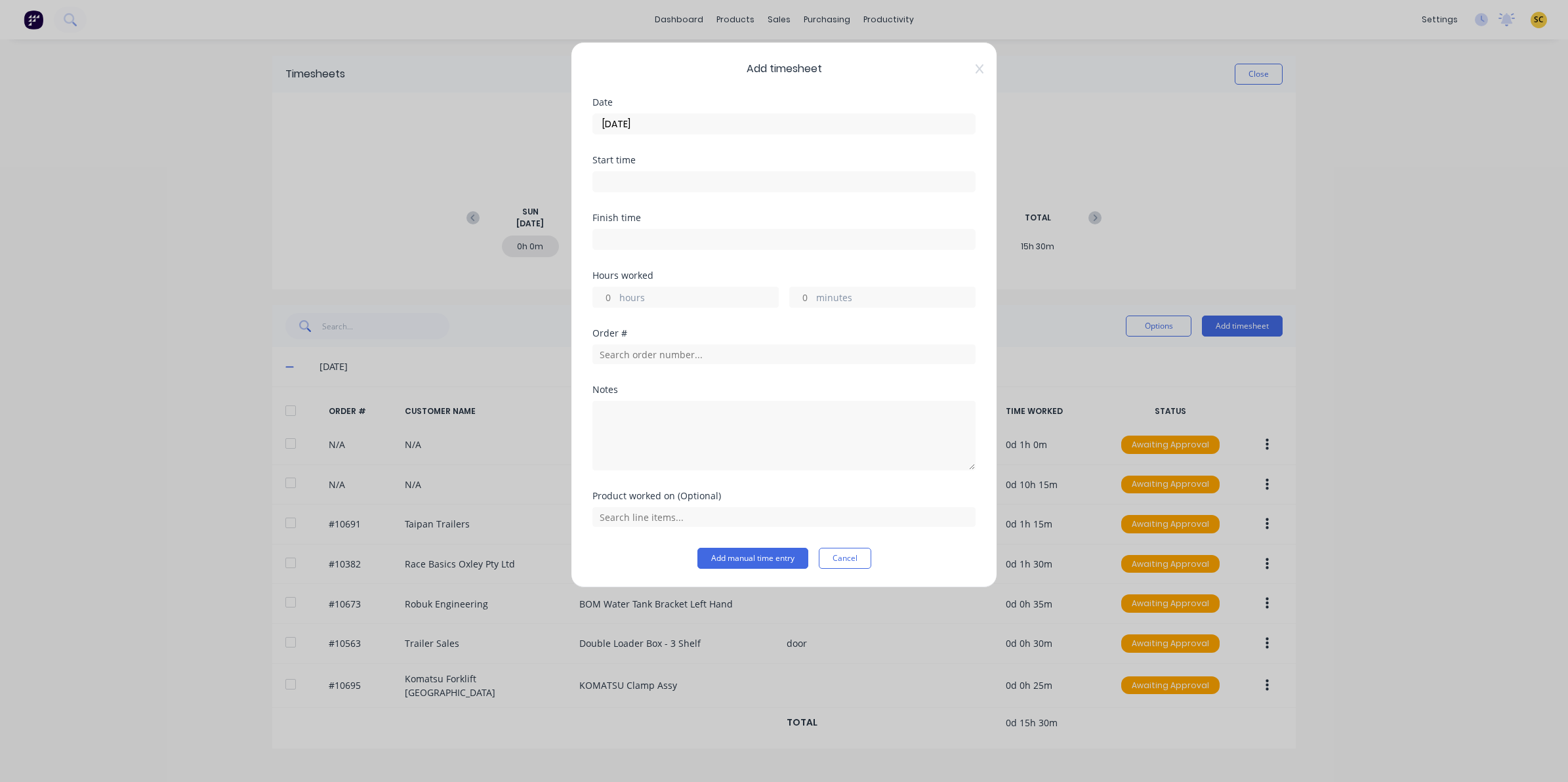
click at [643, 188] on input at bounding box center [784, 181] width 382 height 20
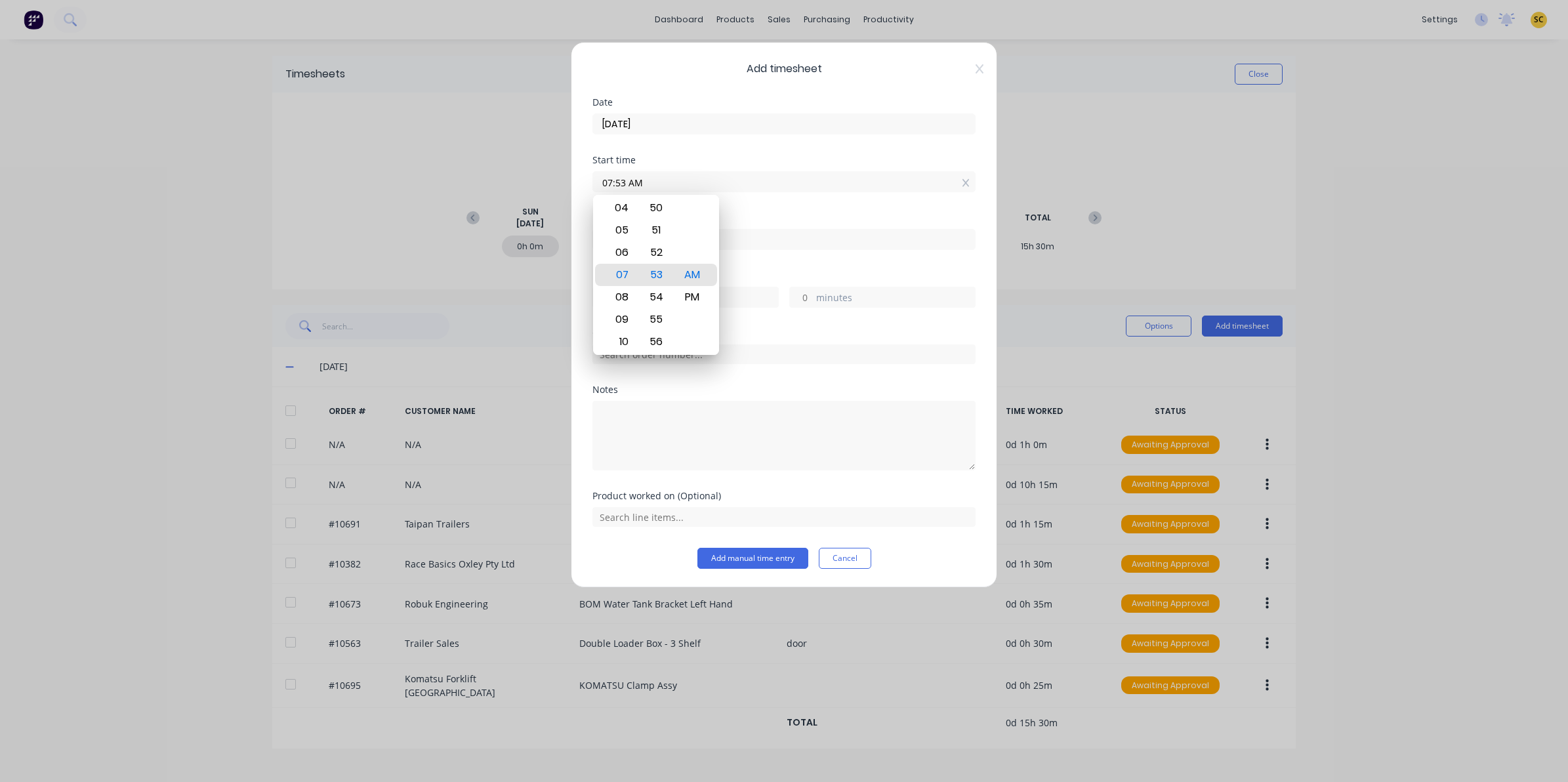
drag, startPoint x: 656, startPoint y: 188, endPoint x: 442, endPoint y: 198, distance: 214.2
click at [500, 195] on div "Add timesheet Date [DATE] Start time 07:53 AM Finish time Hours worked hours mi…" at bounding box center [784, 391] width 1568 height 782
type input "12:15 PM"
click at [821, 247] on input at bounding box center [784, 239] width 382 height 20
type input "07:54 AM"
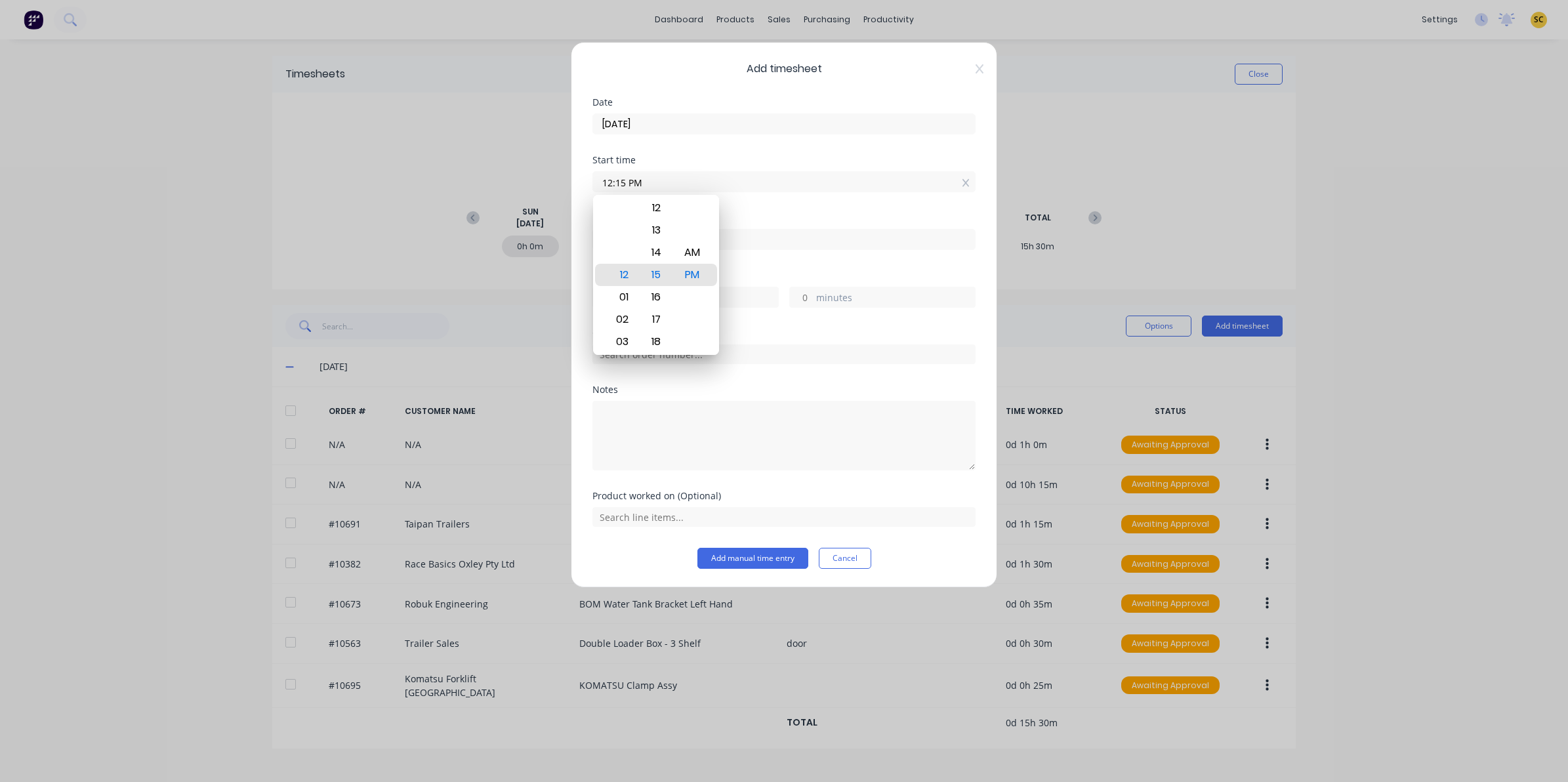
type input "-4"
type input "-21"
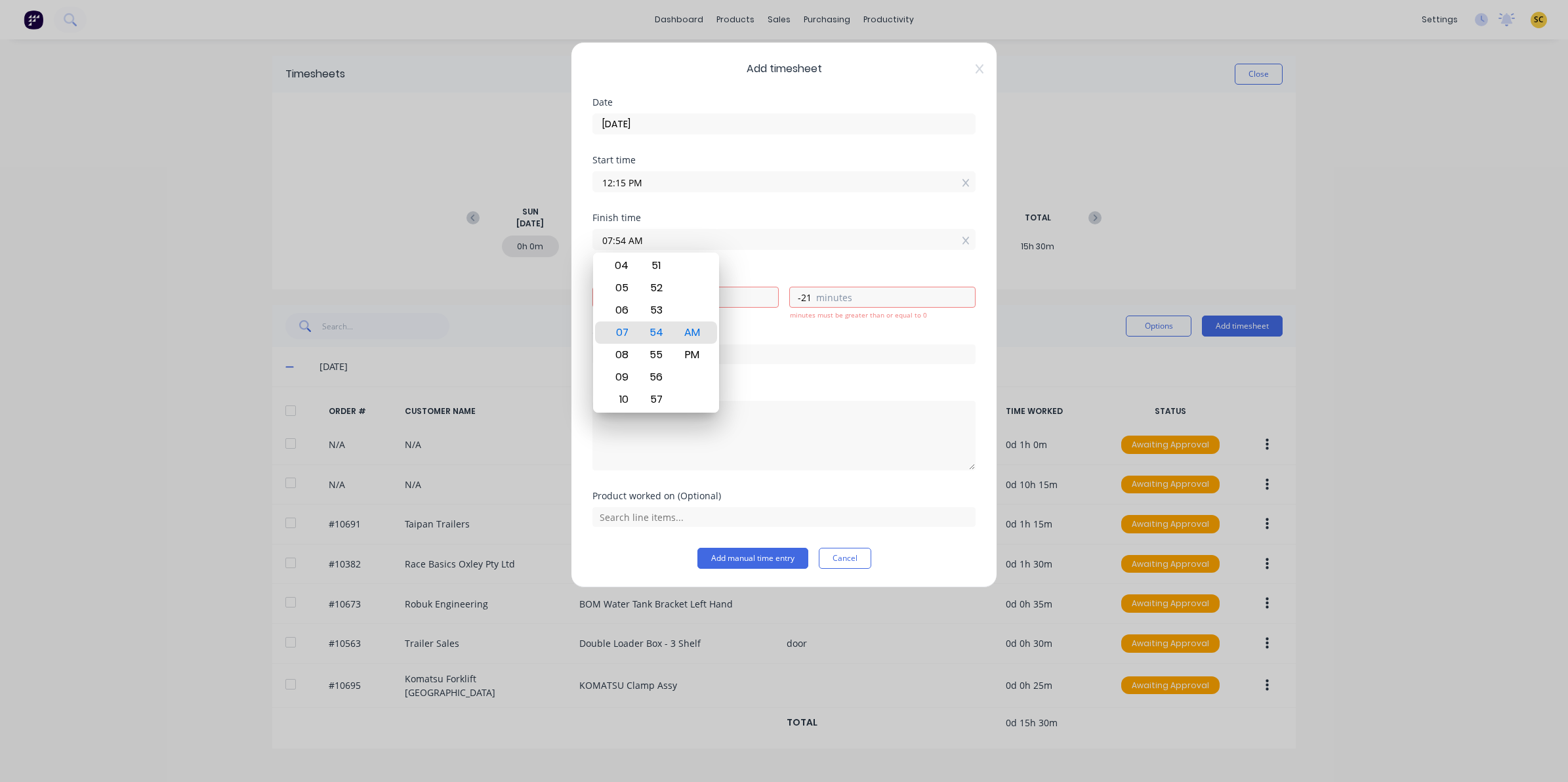
drag, startPoint x: 813, startPoint y: 242, endPoint x: 452, endPoint y: 243, distance: 361.0
click at [455, 244] on div "Add timesheet Date [DATE] Start time 12:15 PM Finish time 07:54 AM Hours worked…" at bounding box center [784, 391] width 1568 height 782
type input "01:00 AM"
type input "-11"
type input "-15"
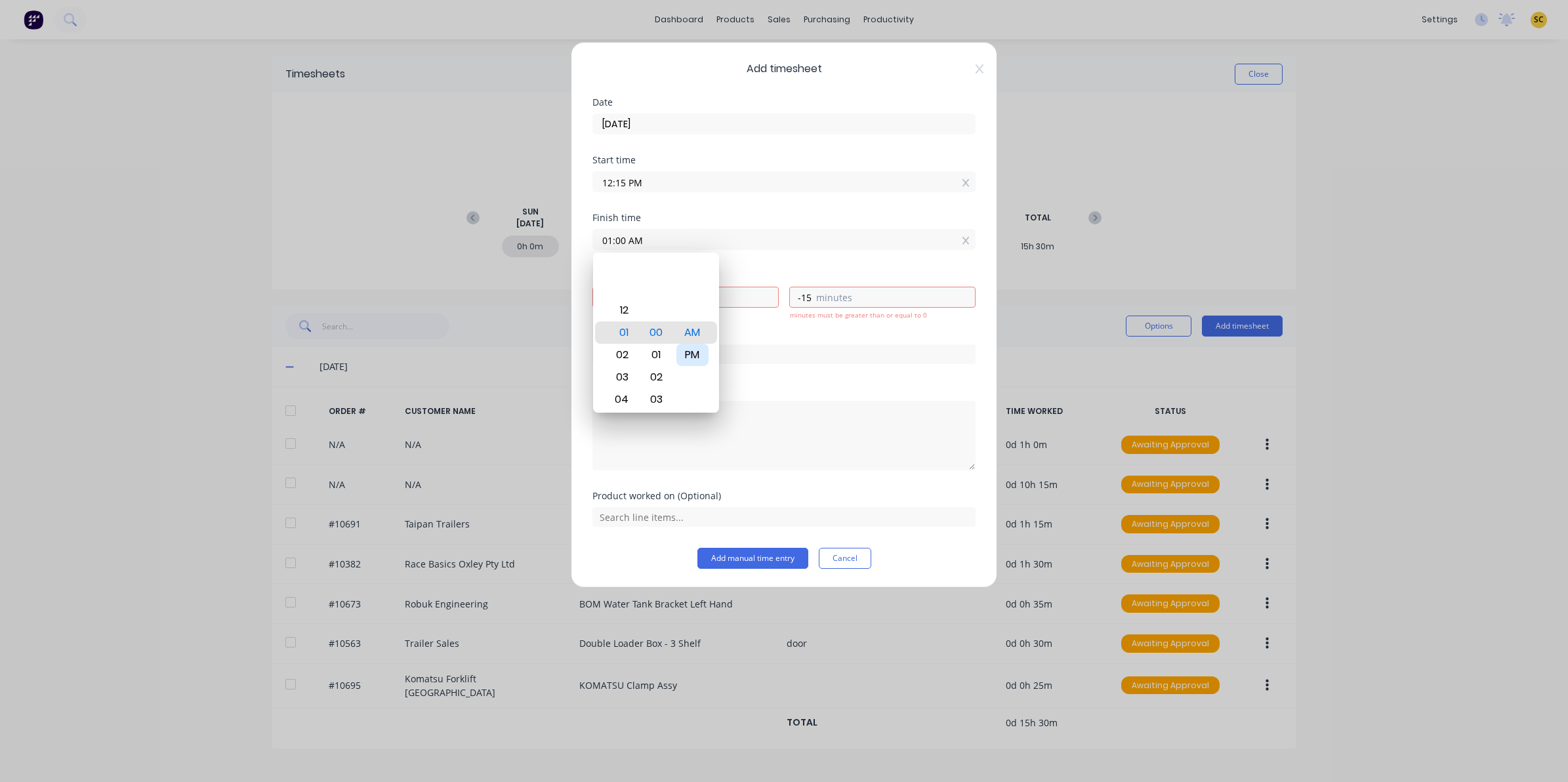
click at [701, 356] on div "PM" at bounding box center [692, 355] width 33 height 22
type input "01:00 PM"
type input "0"
type input "45"
click at [757, 397] on div "Notes" at bounding box center [784, 428] width 383 height 86
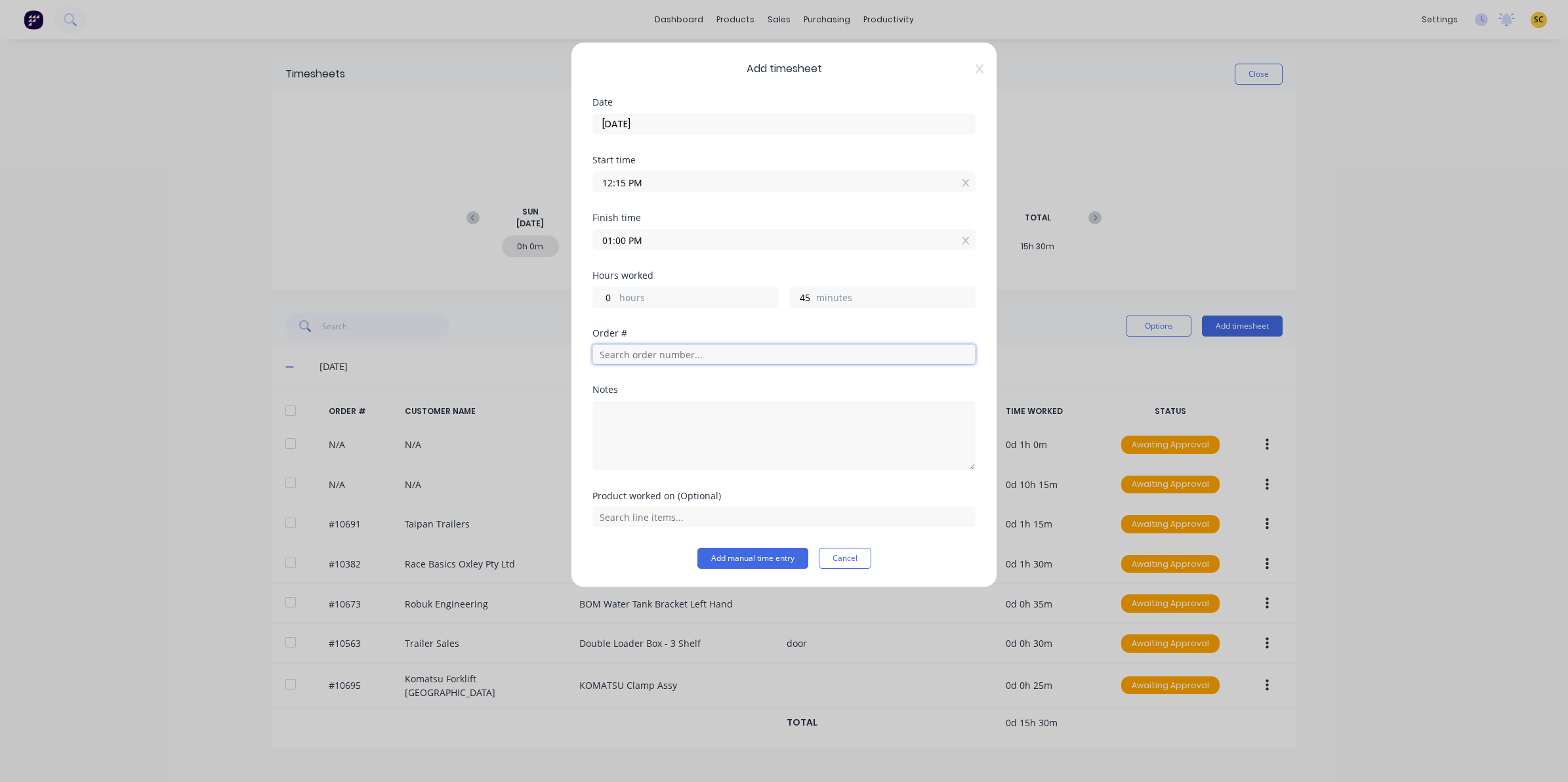
click at [722, 364] on input "text" at bounding box center [784, 354] width 383 height 20
click at [637, 447] on textarea at bounding box center [784, 435] width 383 height 70
click at [745, 429] on textarea "fix [PERSON_NAME] punch set up [PERSON_NAME]" at bounding box center [784, 435] width 383 height 70
type textarea "fix [PERSON_NAME] punch set up [PERSON_NAME]"
click at [759, 558] on button "Add manual time entry" at bounding box center [752, 558] width 111 height 21
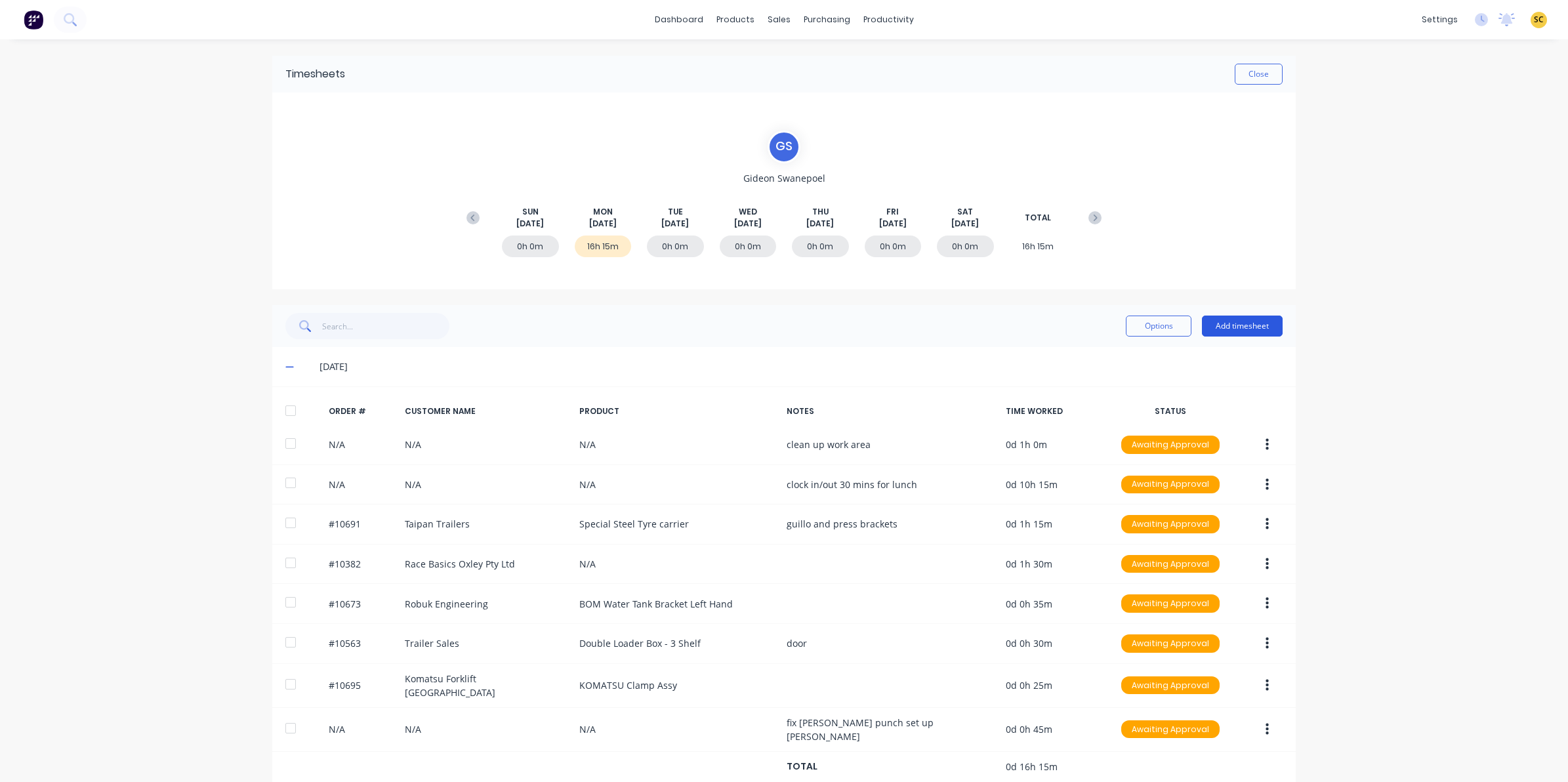
click at [1244, 329] on button "Add timesheet" at bounding box center [1242, 326] width 81 height 21
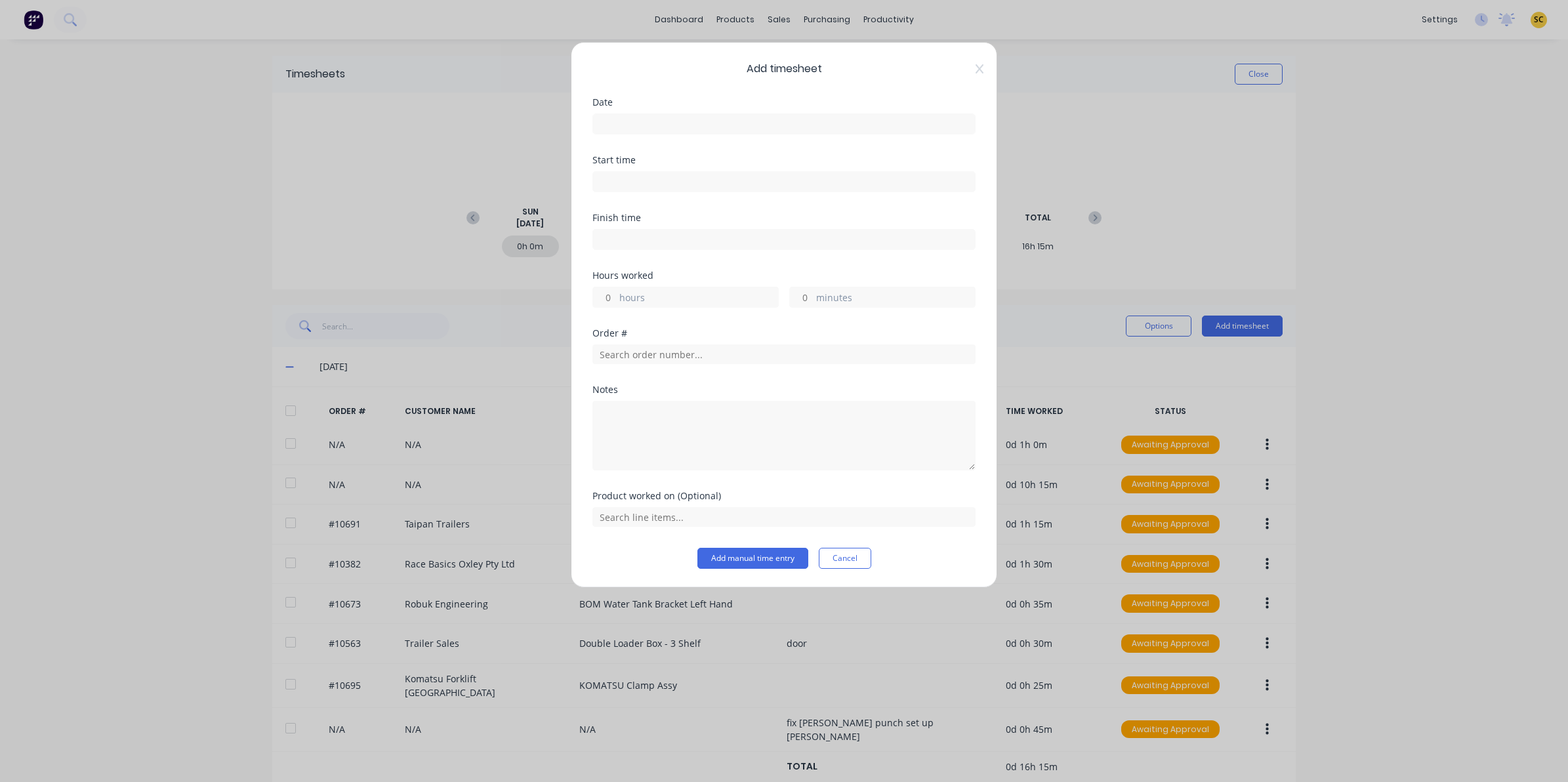
click at [653, 126] on input at bounding box center [784, 124] width 382 height 20
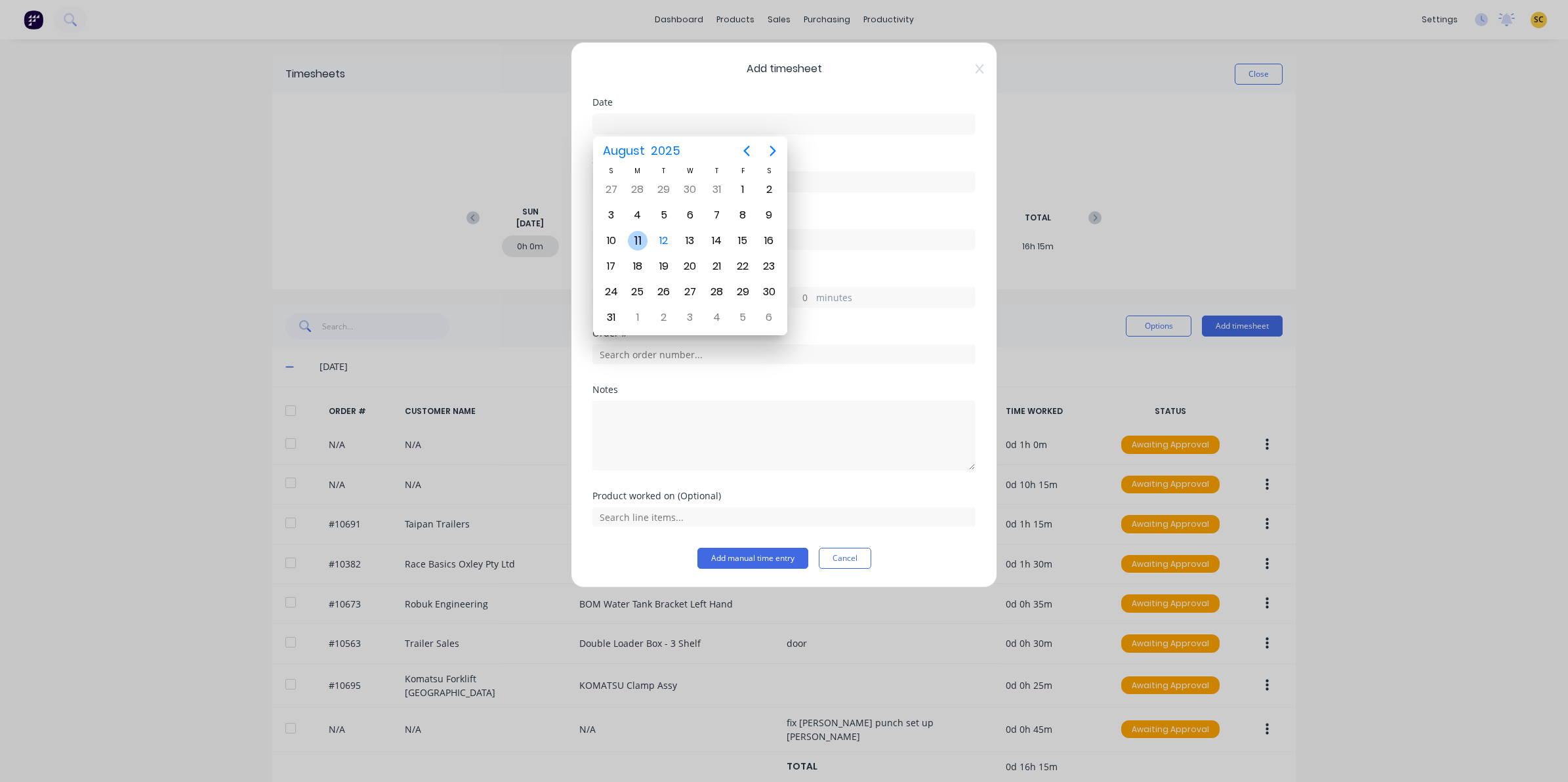
click at [641, 238] on div "11" at bounding box center [638, 240] width 20 height 20
type input "[DATE]"
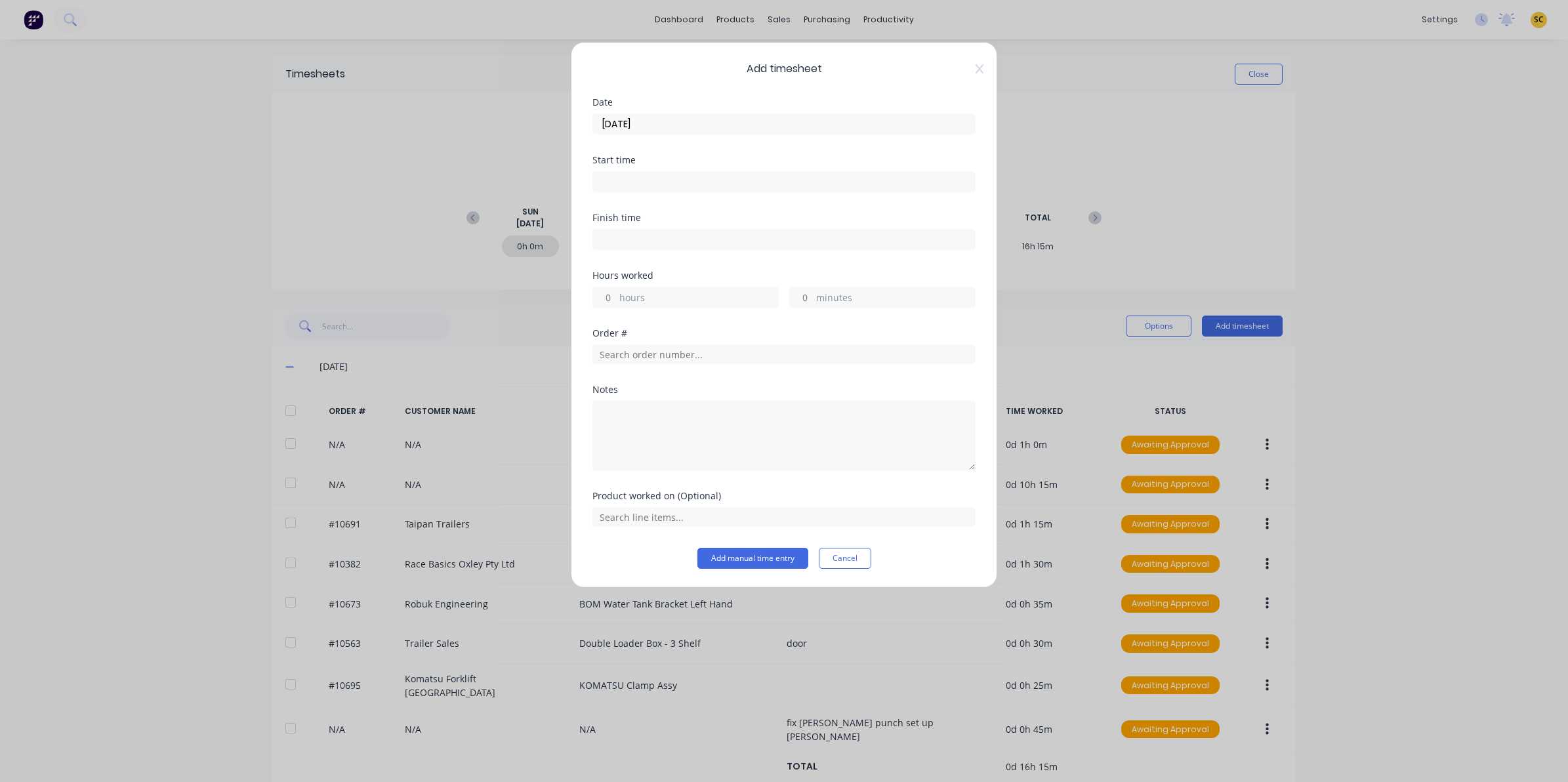
click at [628, 181] on label at bounding box center [784, 181] width 383 height 21
click at [628, 181] on input at bounding box center [784, 181] width 382 height 20
click at [628, 163] on div "Start time" at bounding box center [784, 160] width 383 height 9
drag, startPoint x: 668, startPoint y: 181, endPoint x: 506, endPoint y: 211, distance: 164.8
click at [506, 211] on div "Add timesheet Date [DATE] Start time 07:54 AM Finish time Hours worked hours mi…" at bounding box center [784, 391] width 1568 height 782
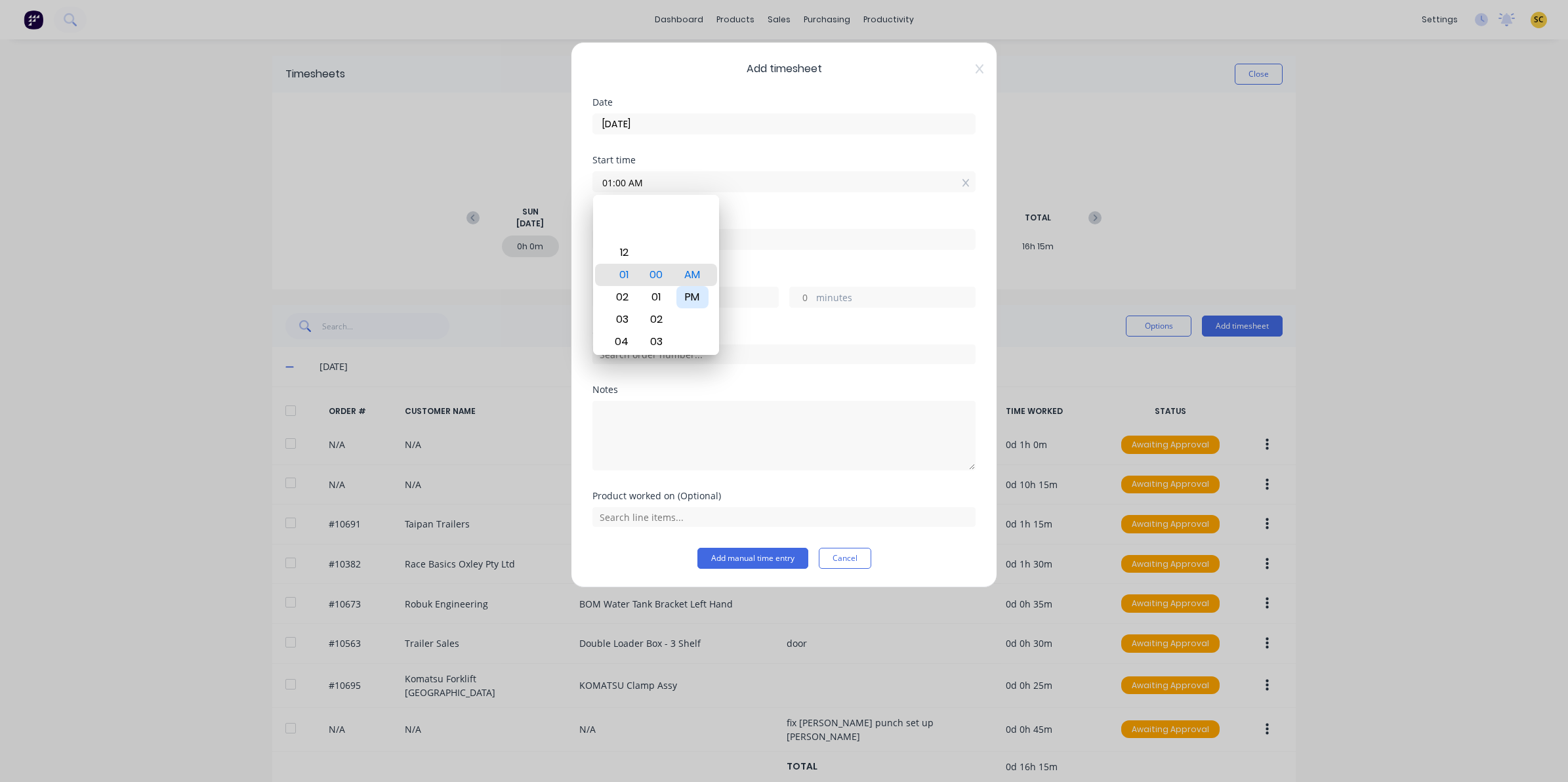
drag, startPoint x: 697, startPoint y: 289, endPoint x: 713, endPoint y: 270, distance: 24.8
click at [697, 289] on div "PM" at bounding box center [692, 298] width 33 height 22
type input "01:00 PM"
click at [722, 258] on div "Finish time" at bounding box center [784, 242] width 383 height 58
click at [792, 253] on div "Finish time" at bounding box center [784, 242] width 383 height 58
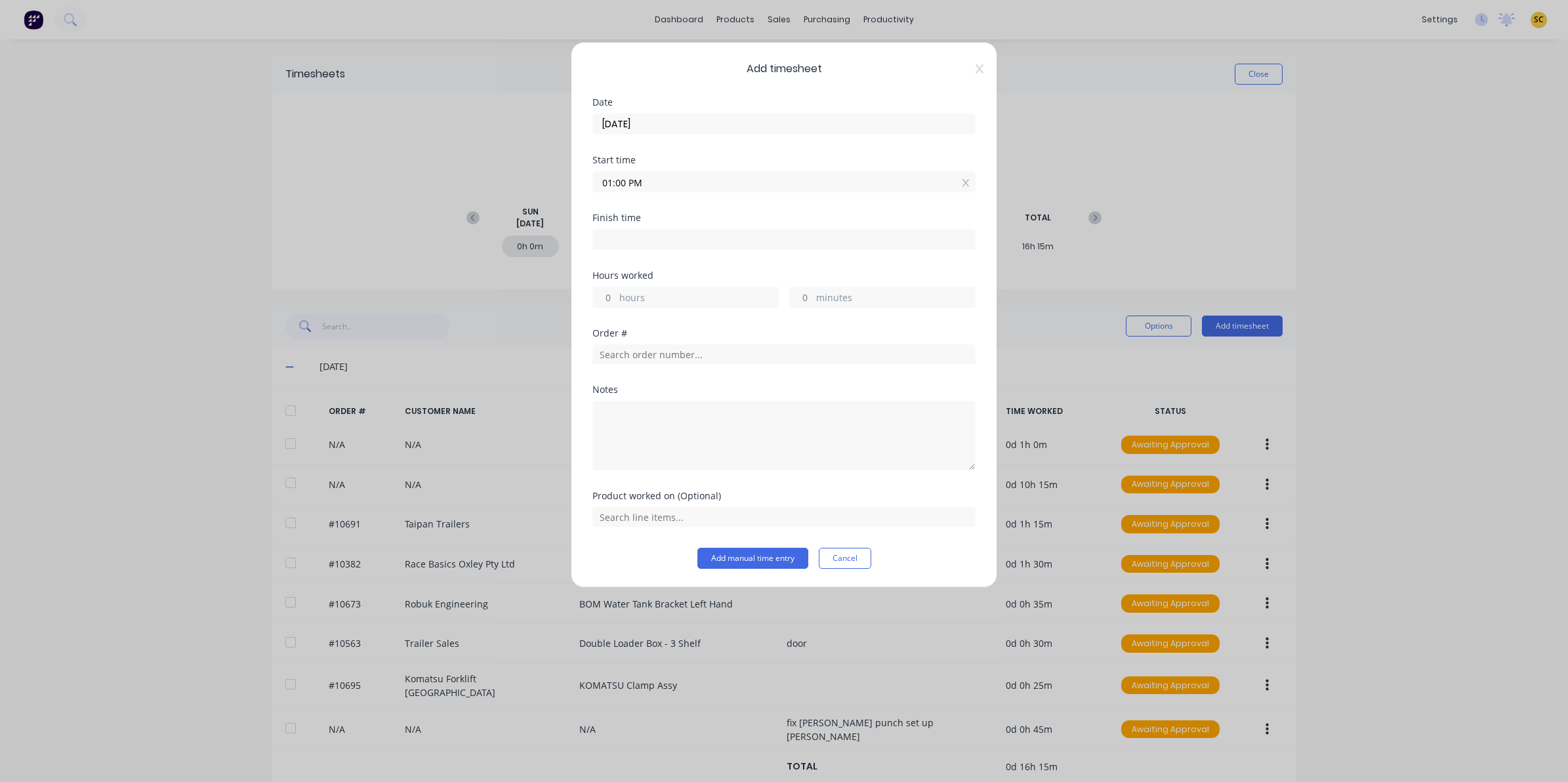
drag, startPoint x: 768, startPoint y: 238, endPoint x: 758, endPoint y: 250, distance: 15.6
click at [763, 243] on input at bounding box center [784, 239] width 382 height 20
type input "07:54 AM"
type input "-5"
type input "-6"
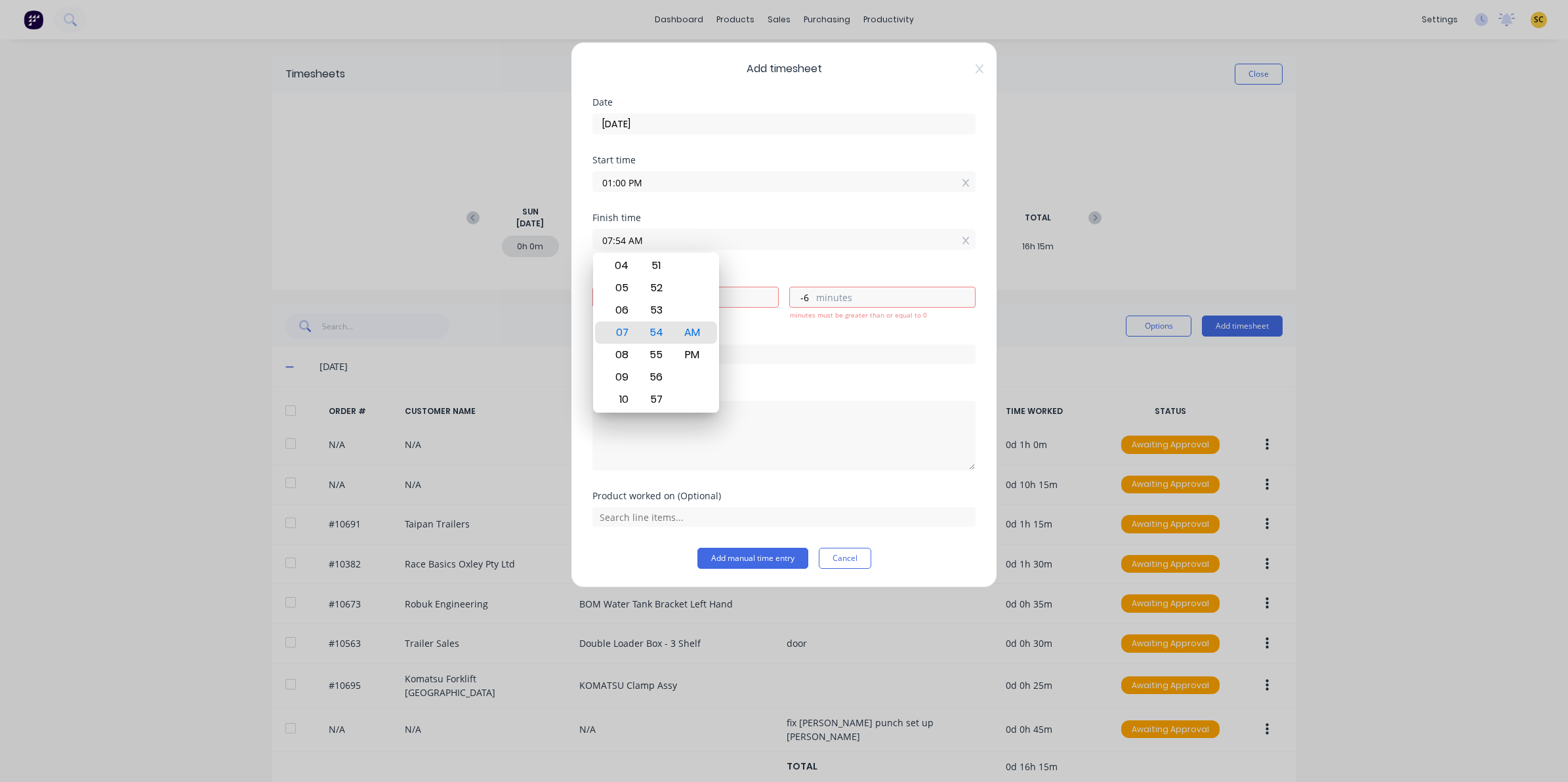
drag, startPoint x: 758, startPoint y: 249, endPoint x: 602, endPoint y: 246, distance: 156.0
click at [442, 272] on div "Add timesheet Date [DATE] Start time 01:00 PM Finish time 07:54 AM Hours worked…" at bounding box center [784, 391] width 1568 height 782
drag, startPoint x: 656, startPoint y: 237, endPoint x: 436, endPoint y: 278, distance: 223.8
click at [450, 272] on div "Add timesheet Date [DATE] Start time 01:00 PM Finish time 07:54 AM Hours worked…" at bounding box center [784, 391] width 1568 height 782
type input "04:15 AM"
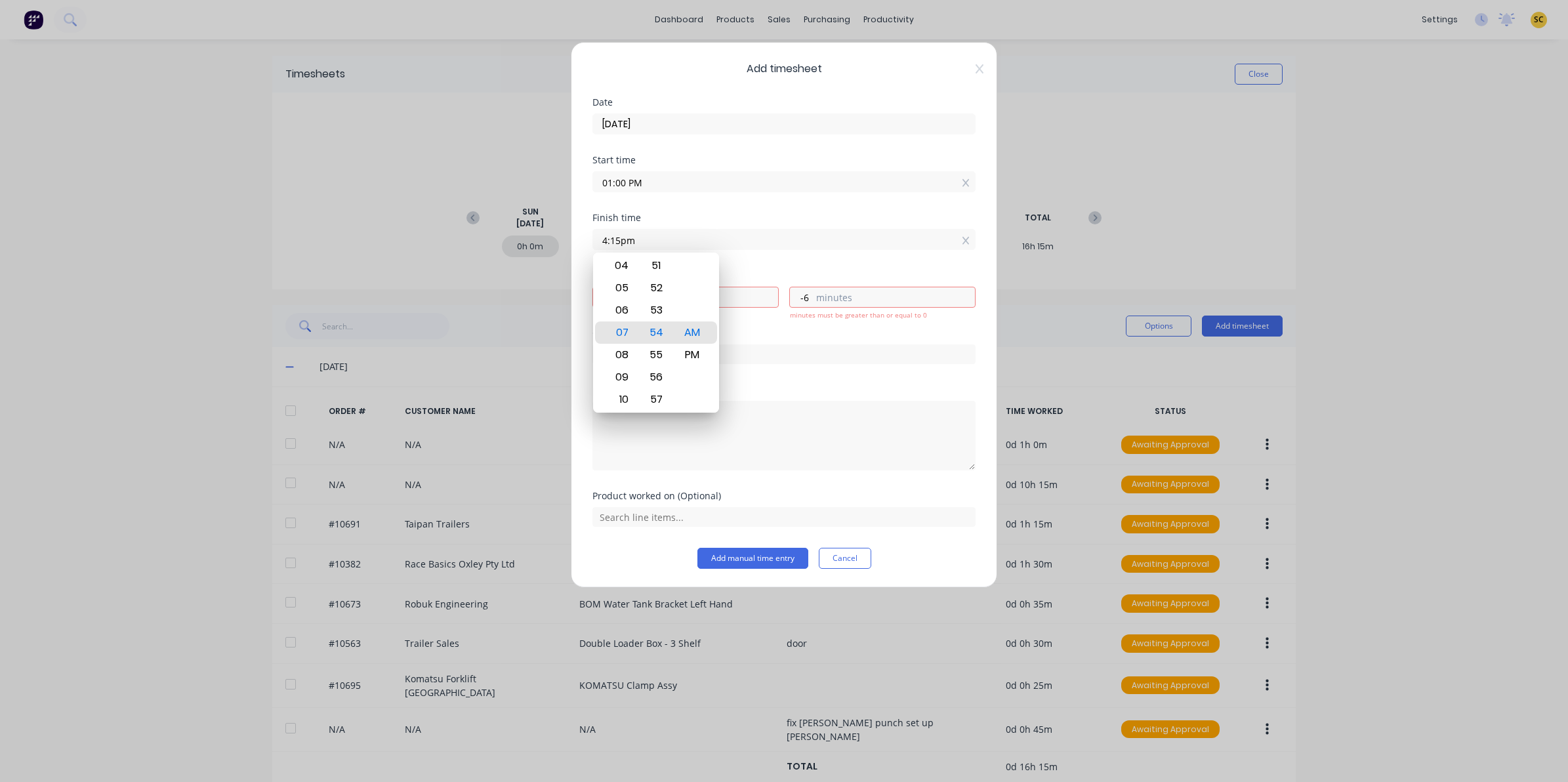
type input "-8"
type input "-45"
click at [699, 354] on div "PM" at bounding box center [692, 355] width 33 height 22
type input "04:15 PM"
type input "3"
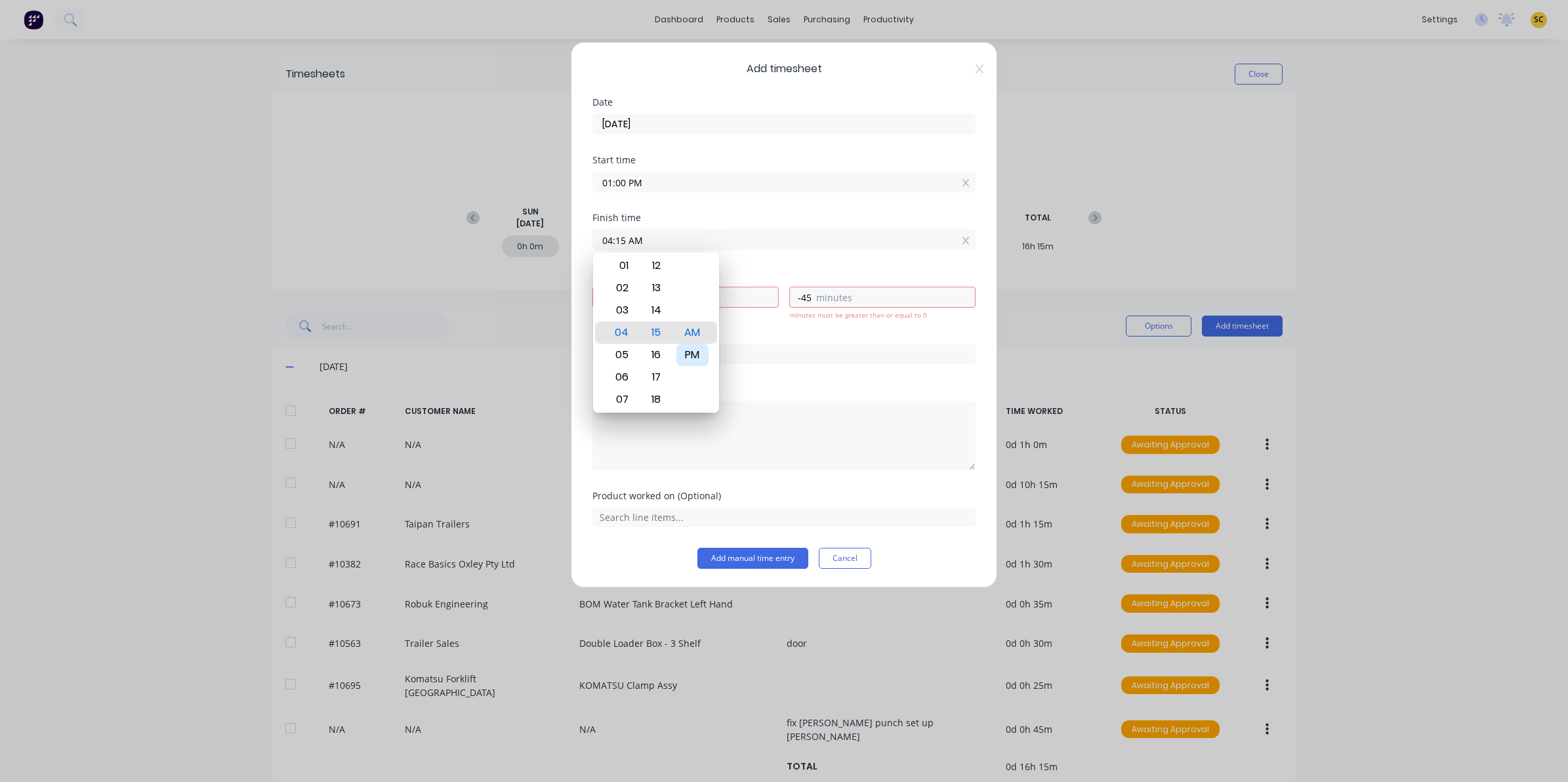
type input "15"
click at [775, 361] on input "text" at bounding box center [784, 354] width 383 height 20
click at [739, 363] on input "text" at bounding box center [784, 354] width 383 height 20
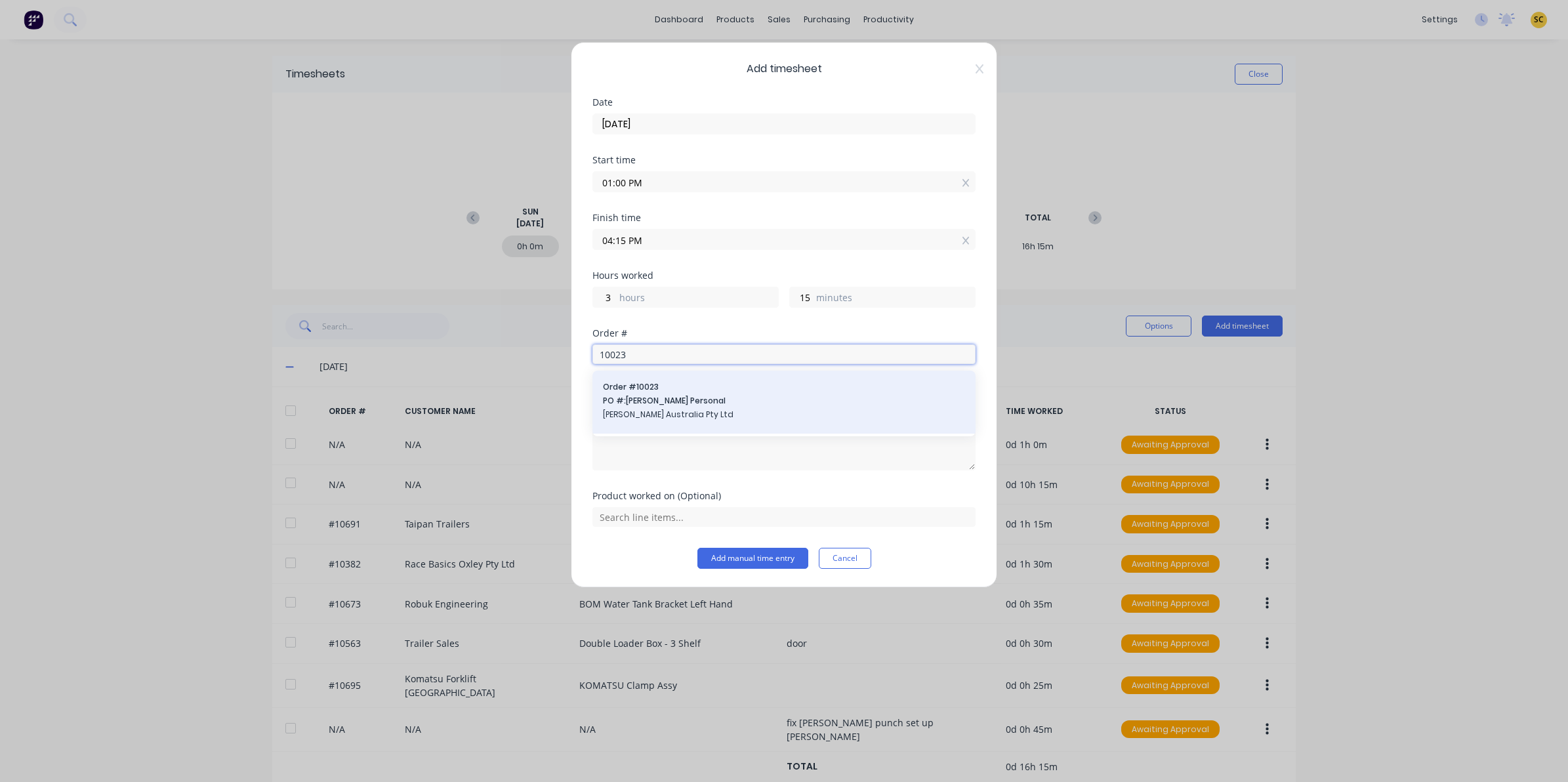
type input "10023"
click at [727, 392] on span "Order # 10023" at bounding box center [784, 387] width 362 height 12
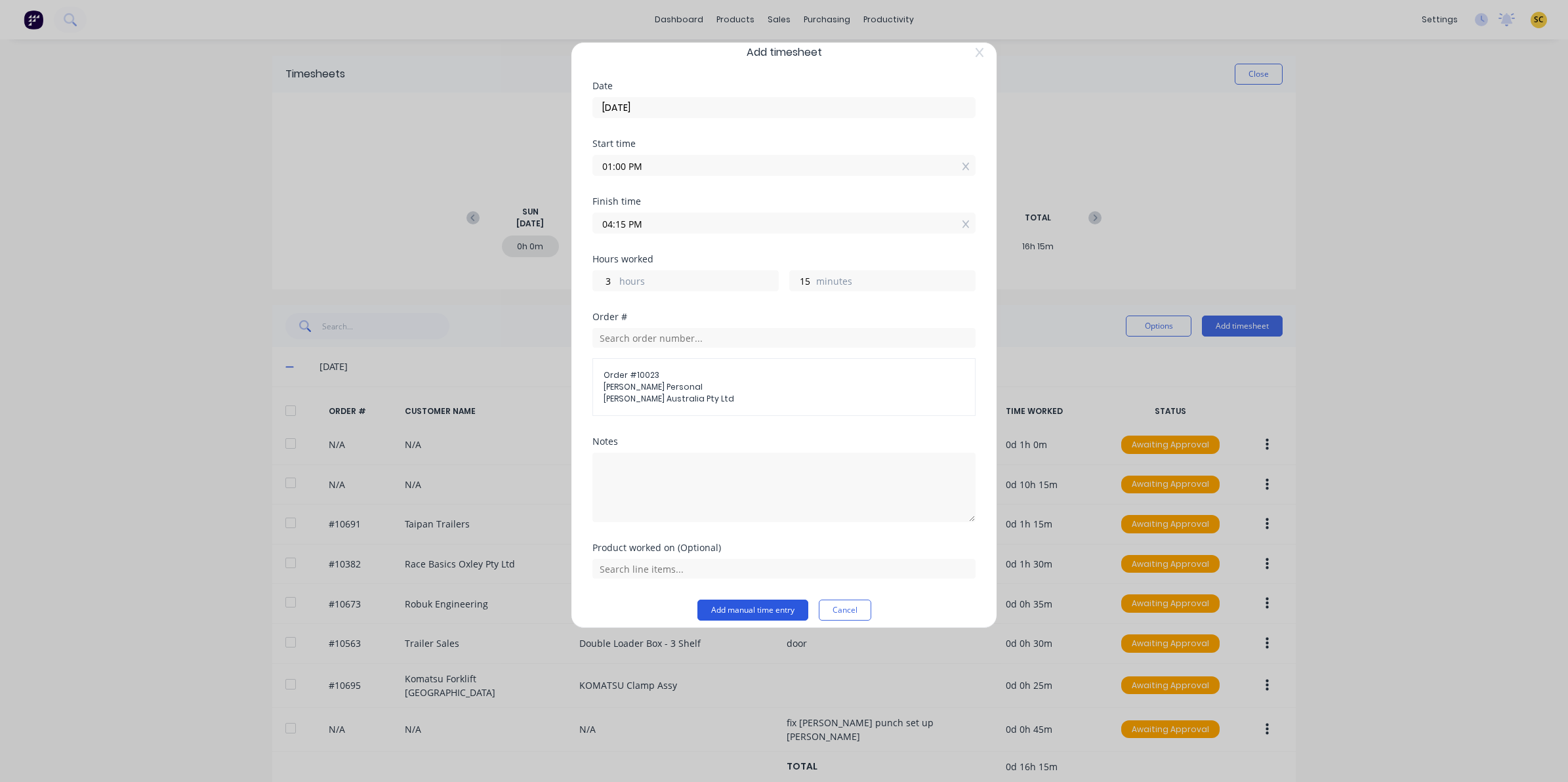
scroll to position [28, 0]
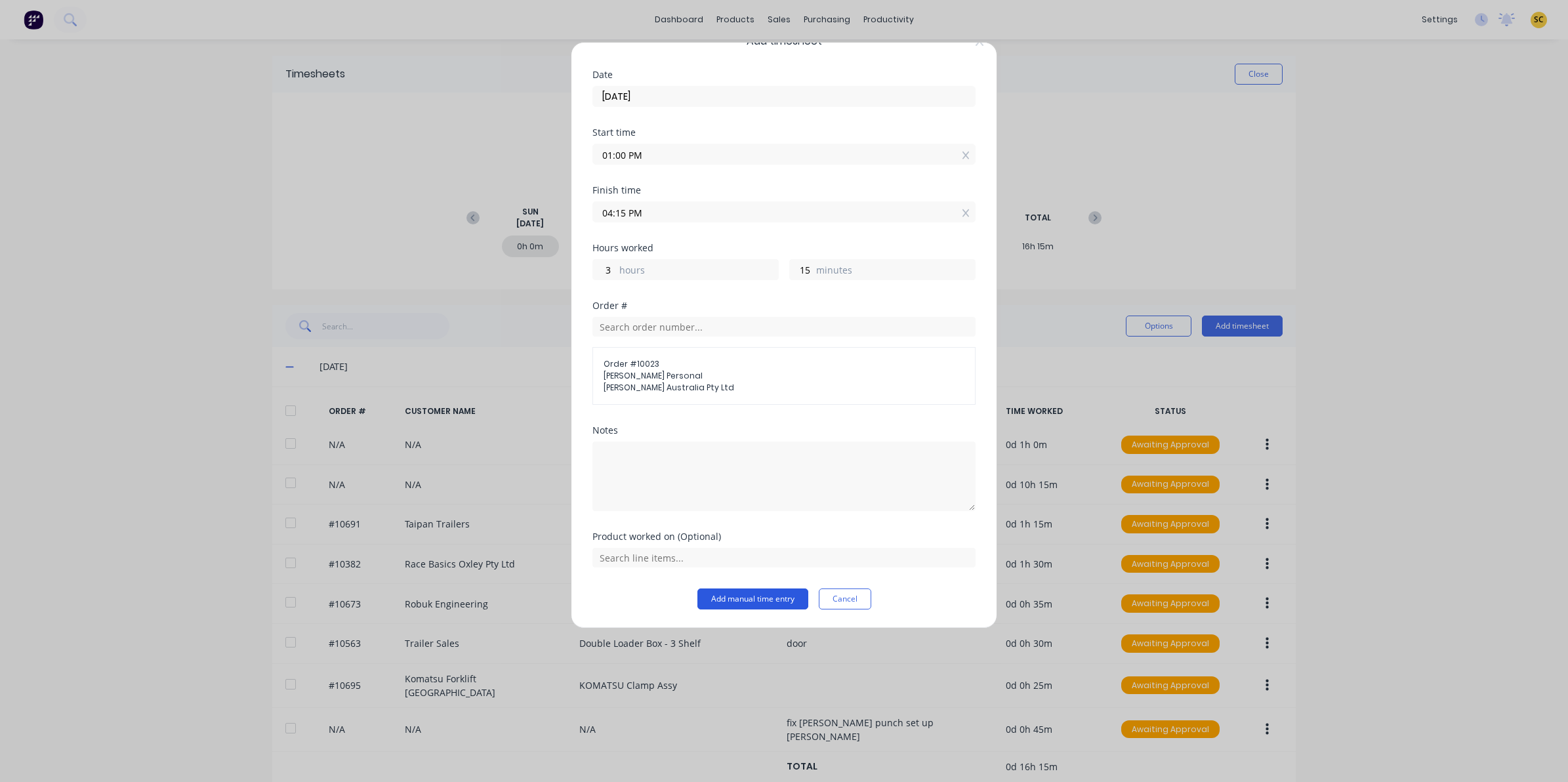
drag, startPoint x: 731, startPoint y: 607, endPoint x: 727, endPoint y: 601, distance: 7.2
click at [730, 605] on button "Add manual time entry" at bounding box center [752, 599] width 111 height 21
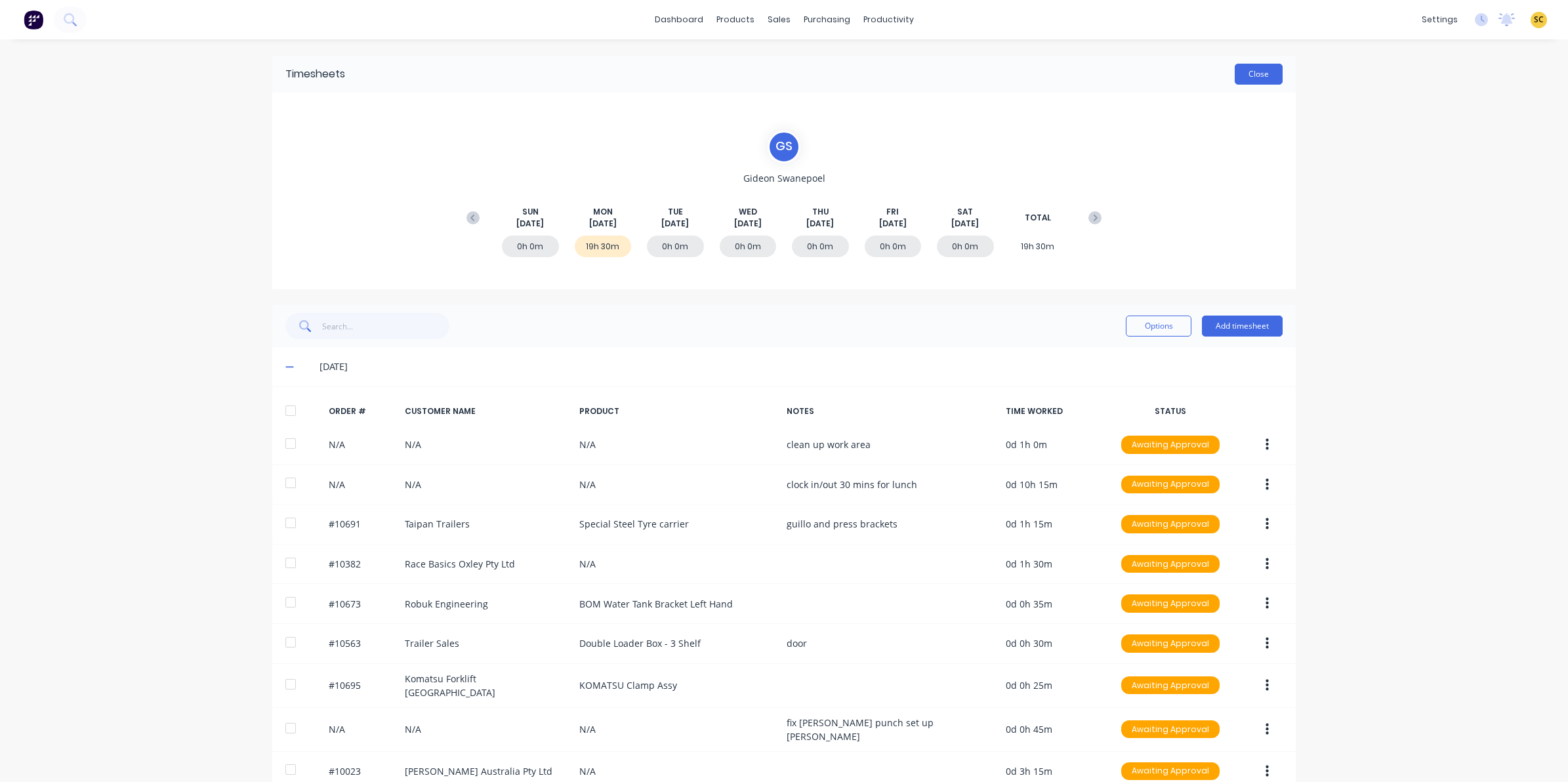
click at [1240, 71] on button "Close" at bounding box center [1259, 73] width 48 height 21
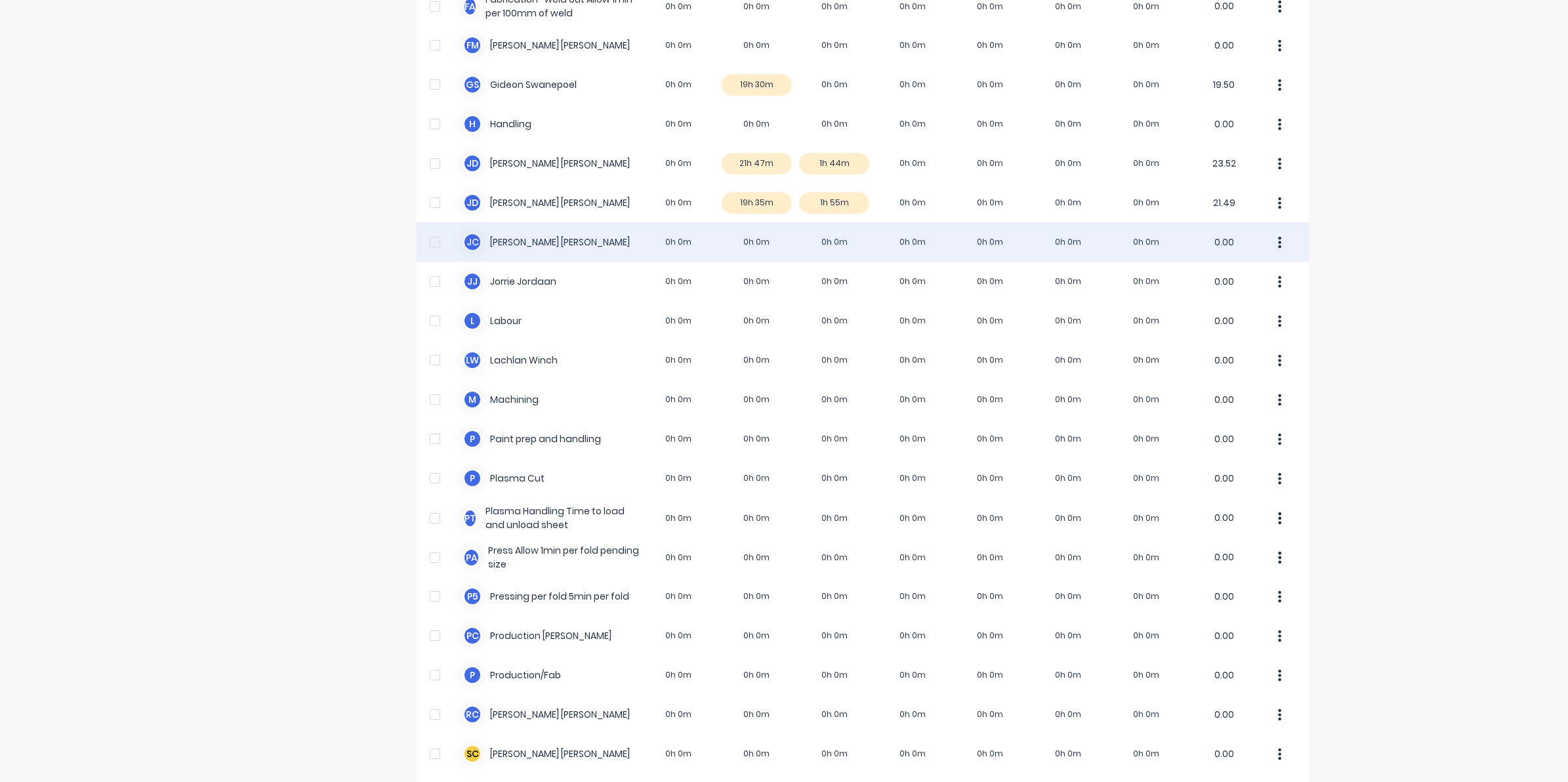
scroll to position [492, 0]
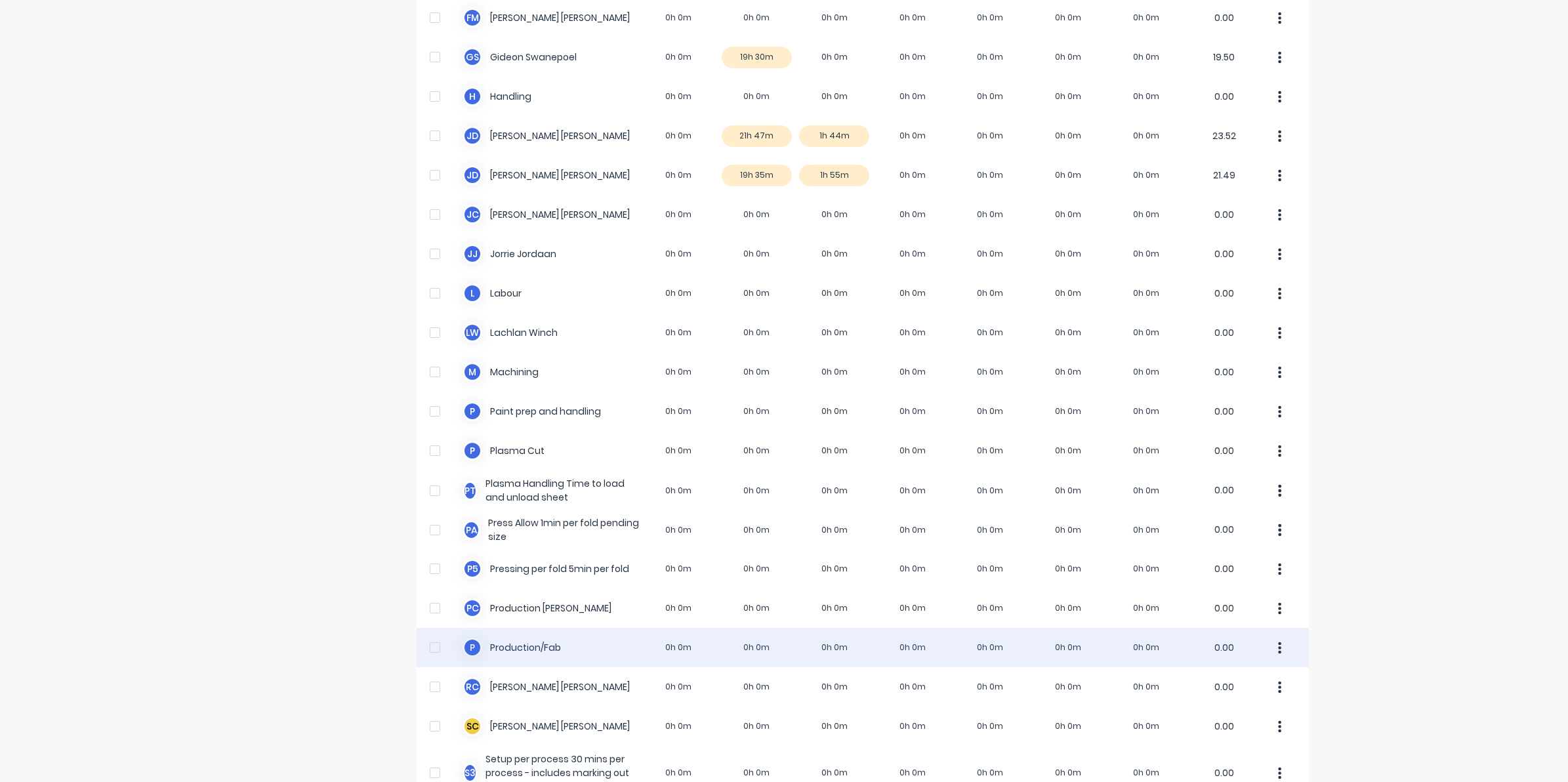
click at [753, 647] on div "P Production/Fab 0h 0m 0h 0m 0h 0m 0h 0m 0h 0m 0h 0m 0h 0m 0.00" at bounding box center [863, 648] width 892 height 39
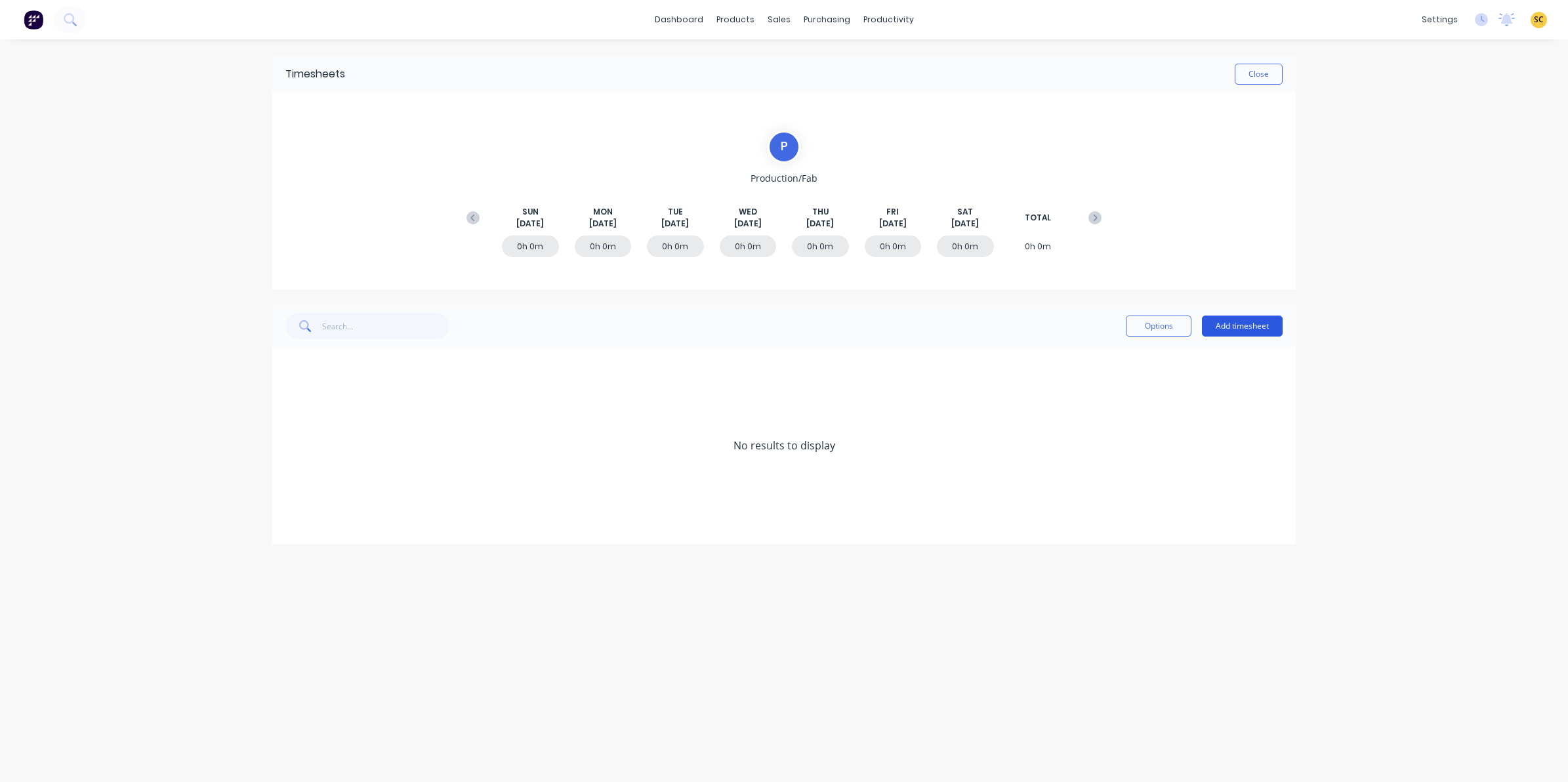
click at [1244, 320] on button "Add timesheet" at bounding box center [1242, 326] width 81 height 21
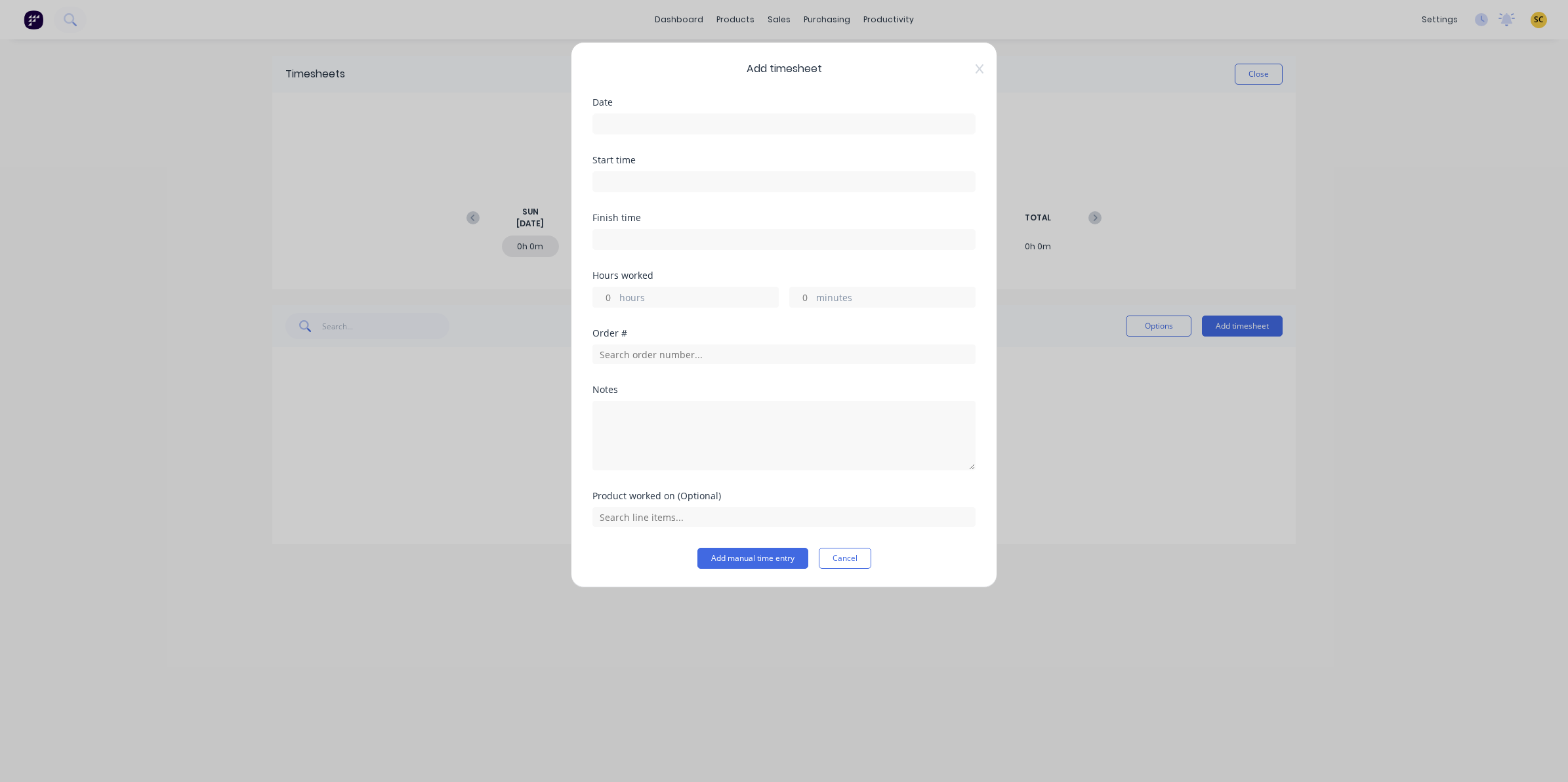
click at [628, 113] on label at bounding box center [784, 124] width 383 height 21
click at [628, 114] on input at bounding box center [784, 124] width 382 height 20
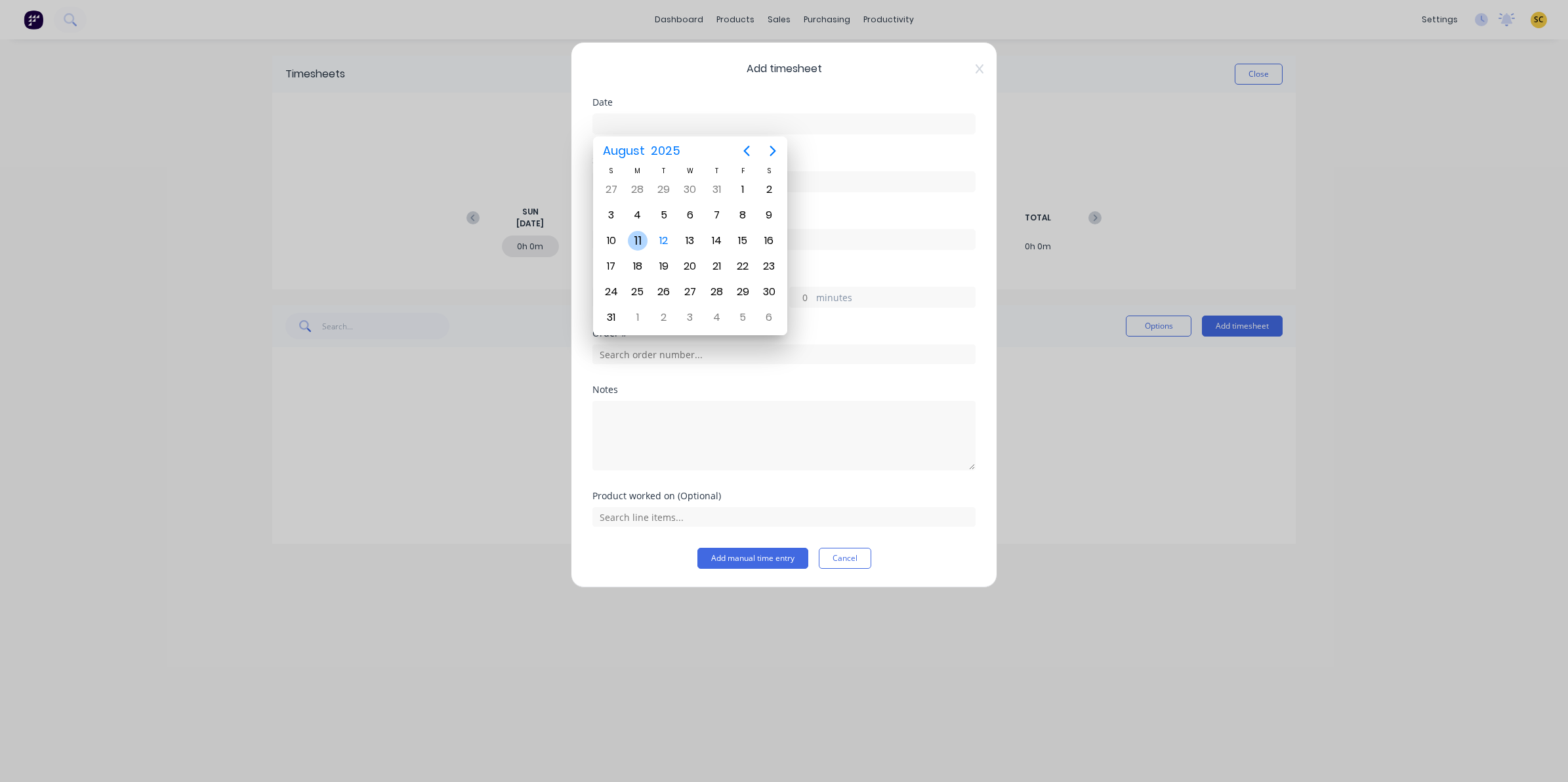
click at [639, 240] on div "11" at bounding box center [638, 240] width 20 height 20
type input "[DATE]"
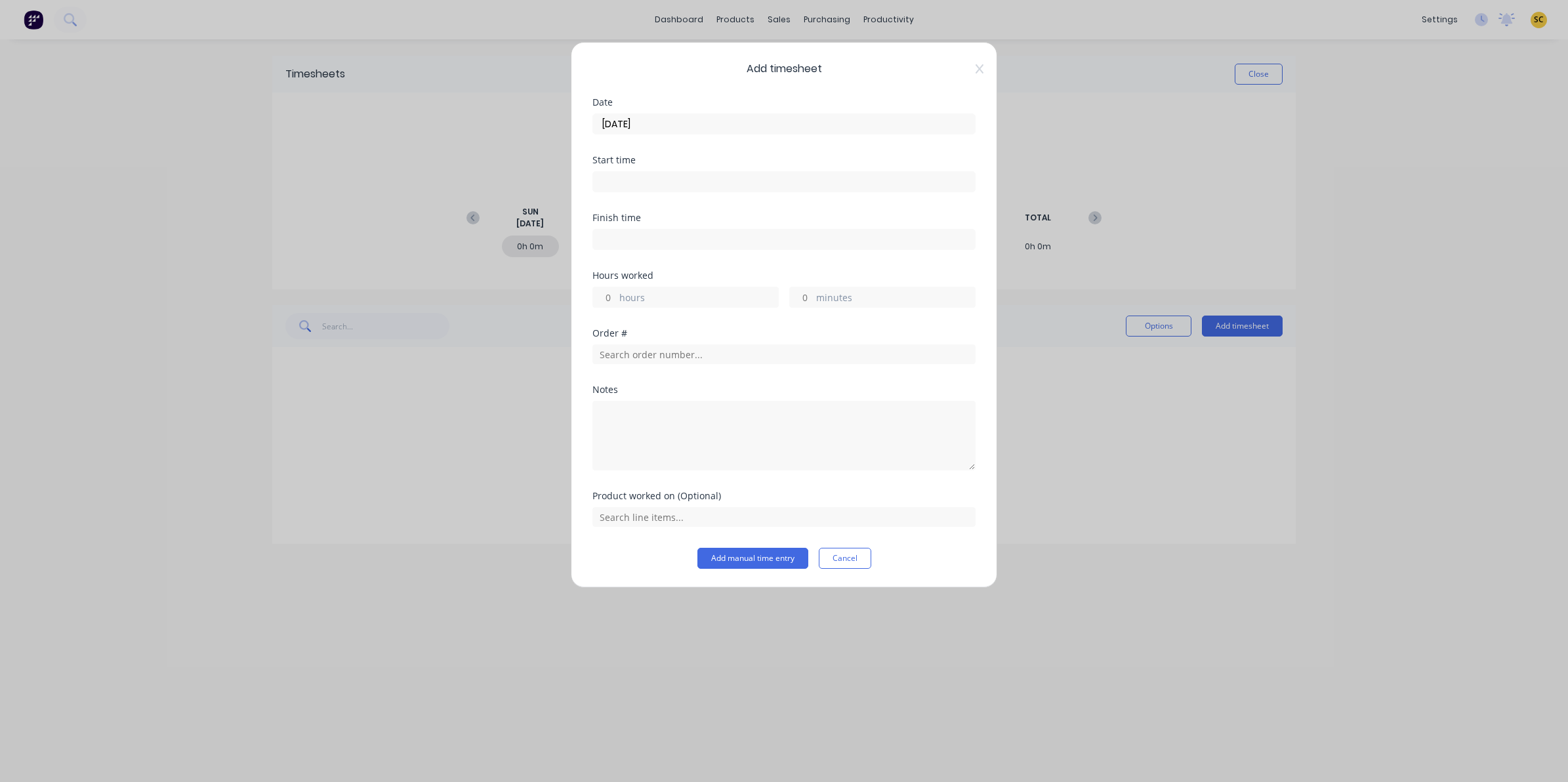
click at [618, 185] on input at bounding box center [784, 181] width 382 height 20
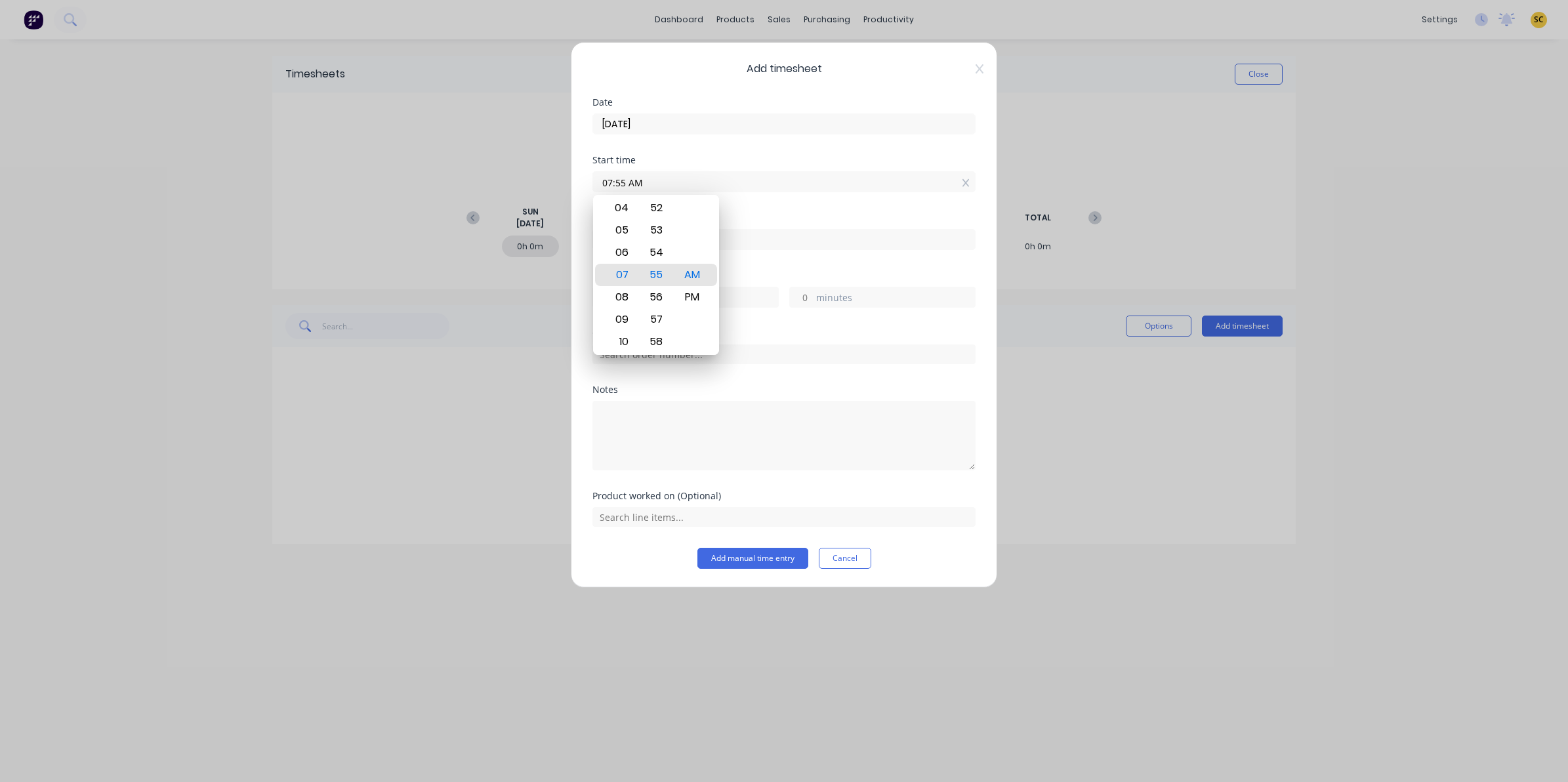
drag, startPoint x: 652, startPoint y: 179, endPoint x: 423, endPoint y: 166, distance: 229.4
click at [495, 163] on div "Add timesheet Date [DATE] Start time 07:55 AM Finish time Hours worked hours mi…" at bounding box center [784, 391] width 1568 height 782
type input "07:00 AM"
click at [763, 238] on input at bounding box center [784, 239] width 382 height 20
type input "07:55 AM"
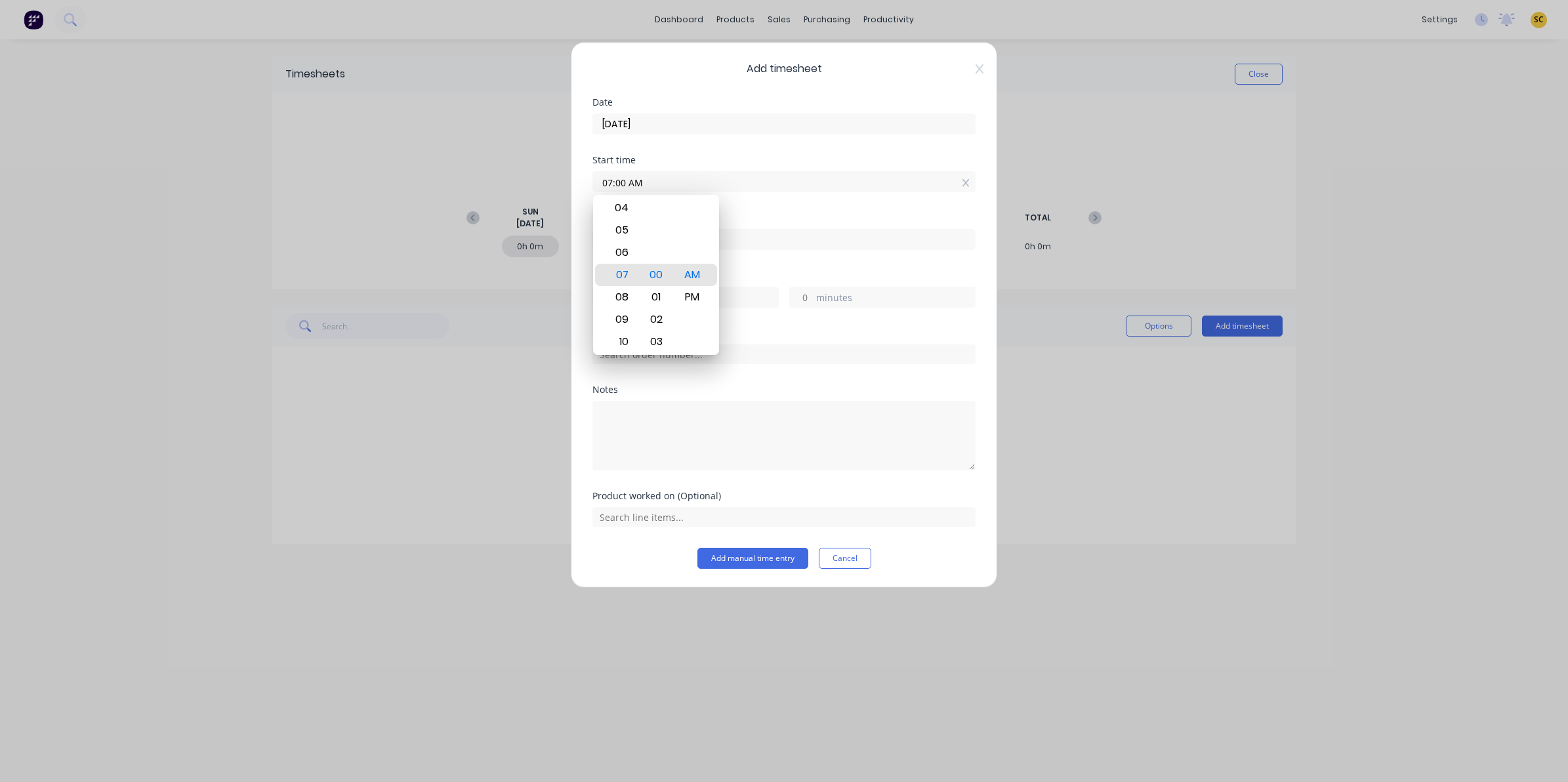
type input "0"
type input "55"
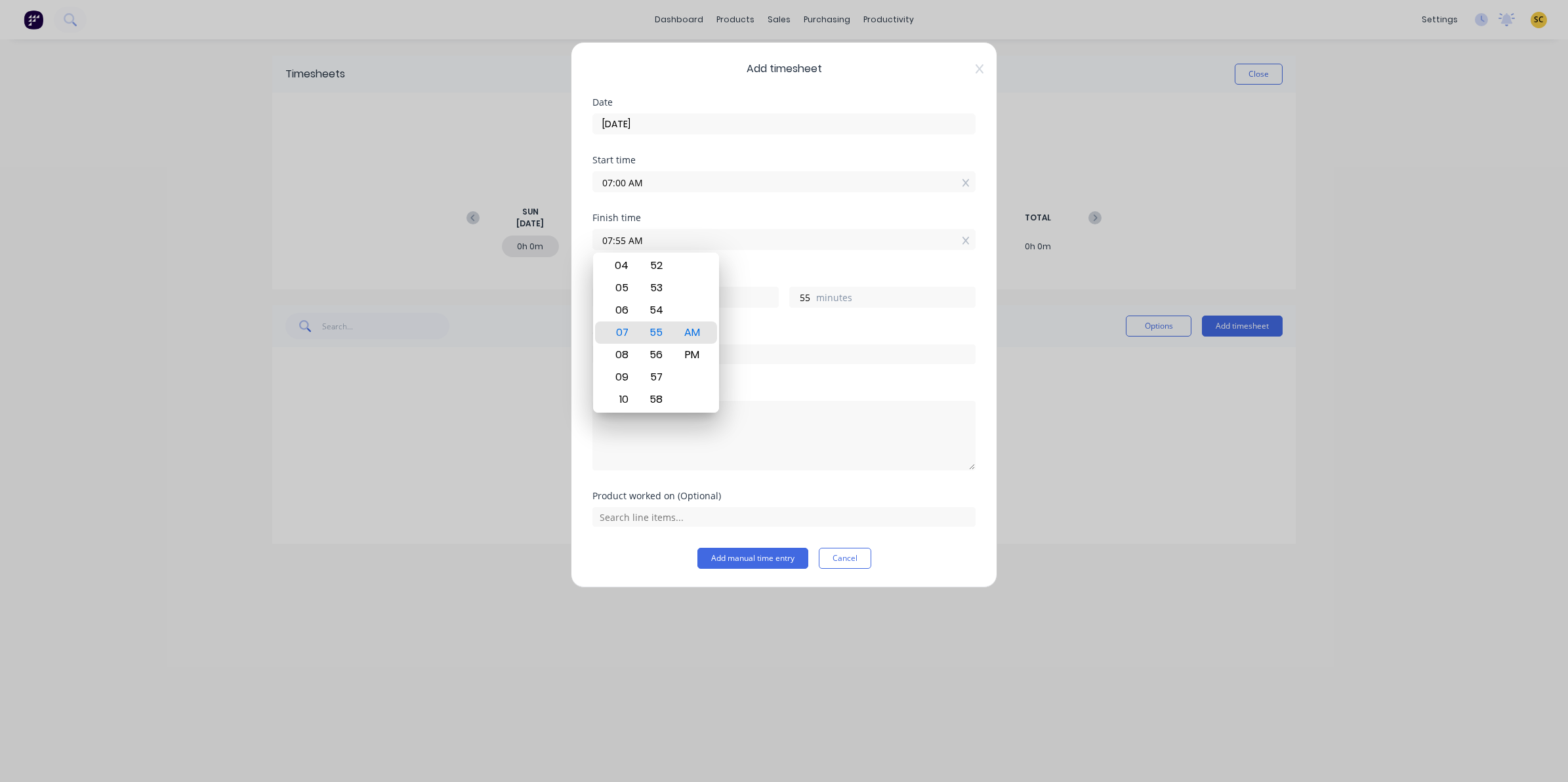
drag, startPoint x: 745, startPoint y: 238, endPoint x: 474, endPoint y: 219, distance: 271.7
click at [496, 233] on div "Add timesheet Date [DATE] Start time 07:00 AM Finish time 07:55 AM Hours worked…" at bounding box center [784, 391] width 1568 height 782
type input "10:30 AM"
type input "3"
type input "30"
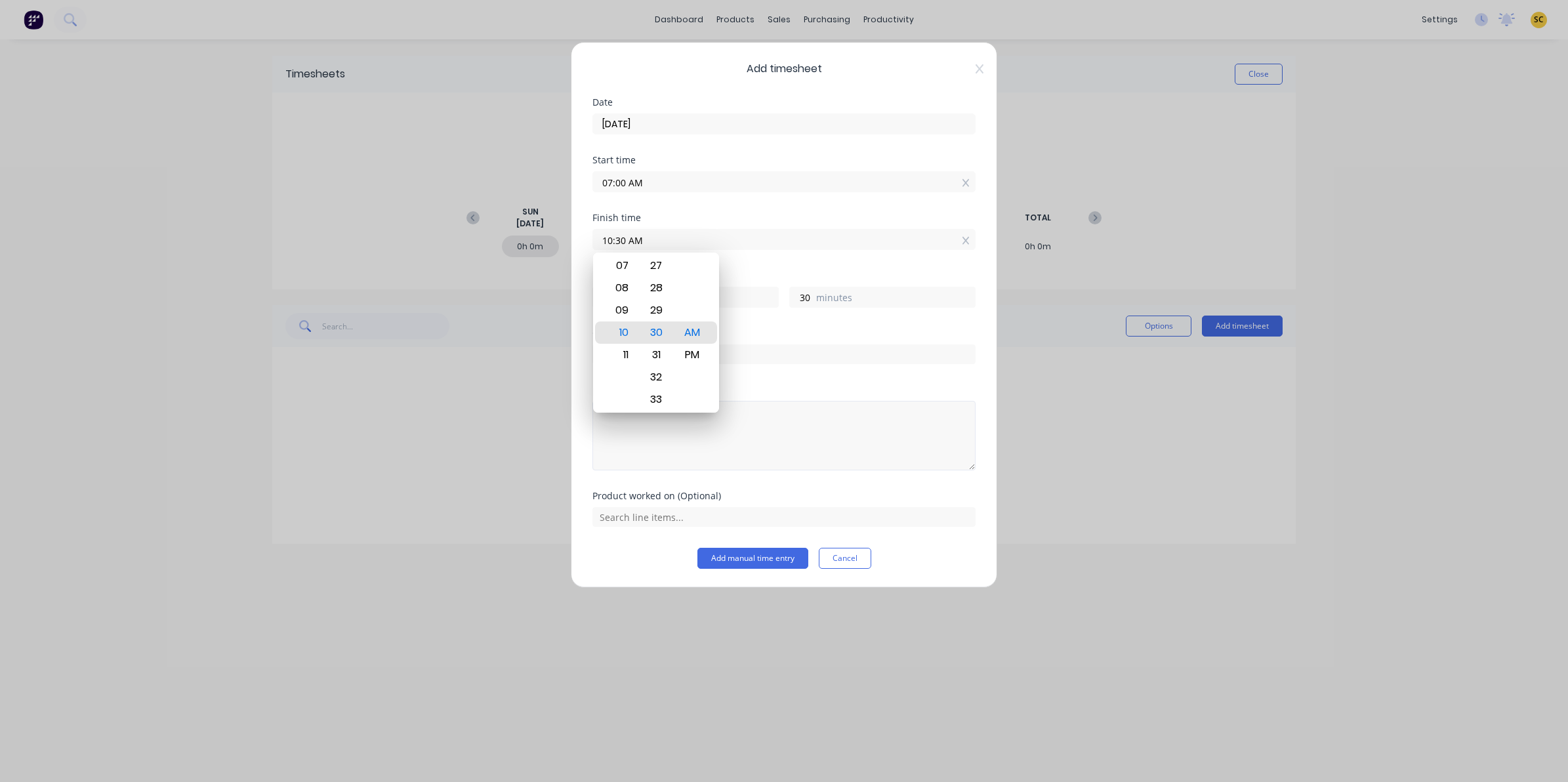
click at [799, 409] on textarea at bounding box center [784, 435] width 383 height 70
click at [656, 365] on div "Order #" at bounding box center [784, 357] width 383 height 57
click at [648, 359] on input "text" at bounding box center [784, 354] width 383 height 20
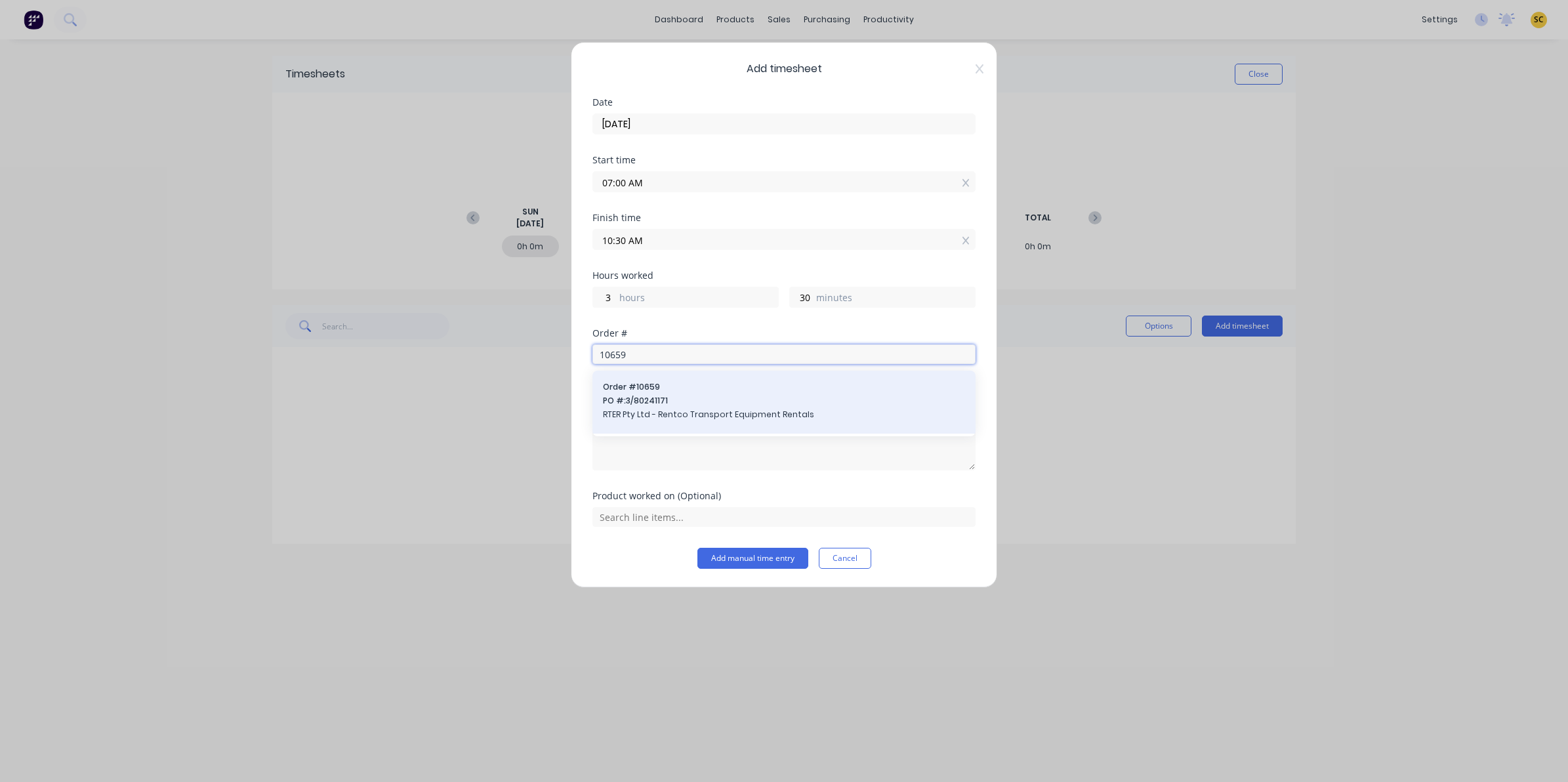
type input "10659"
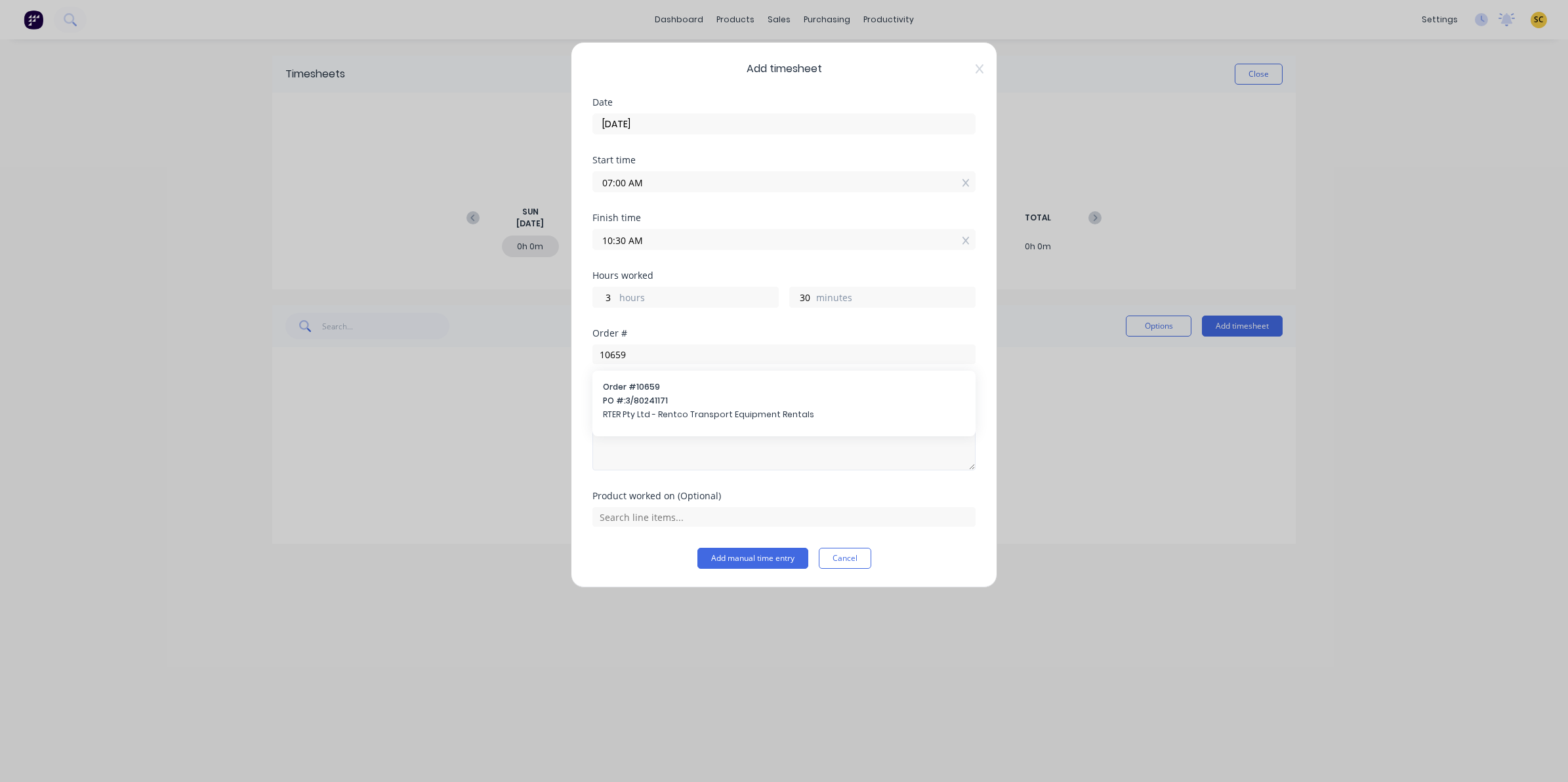
drag, startPoint x: 674, startPoint y: 410, endPoint x: 686, endPoint y: 484, distance: 75.0
click at [673, 411] on span "RTER Pty Ltd - Rentco Transport Equipment Rentals" at bounding box center [784, 415] width 362 height 12
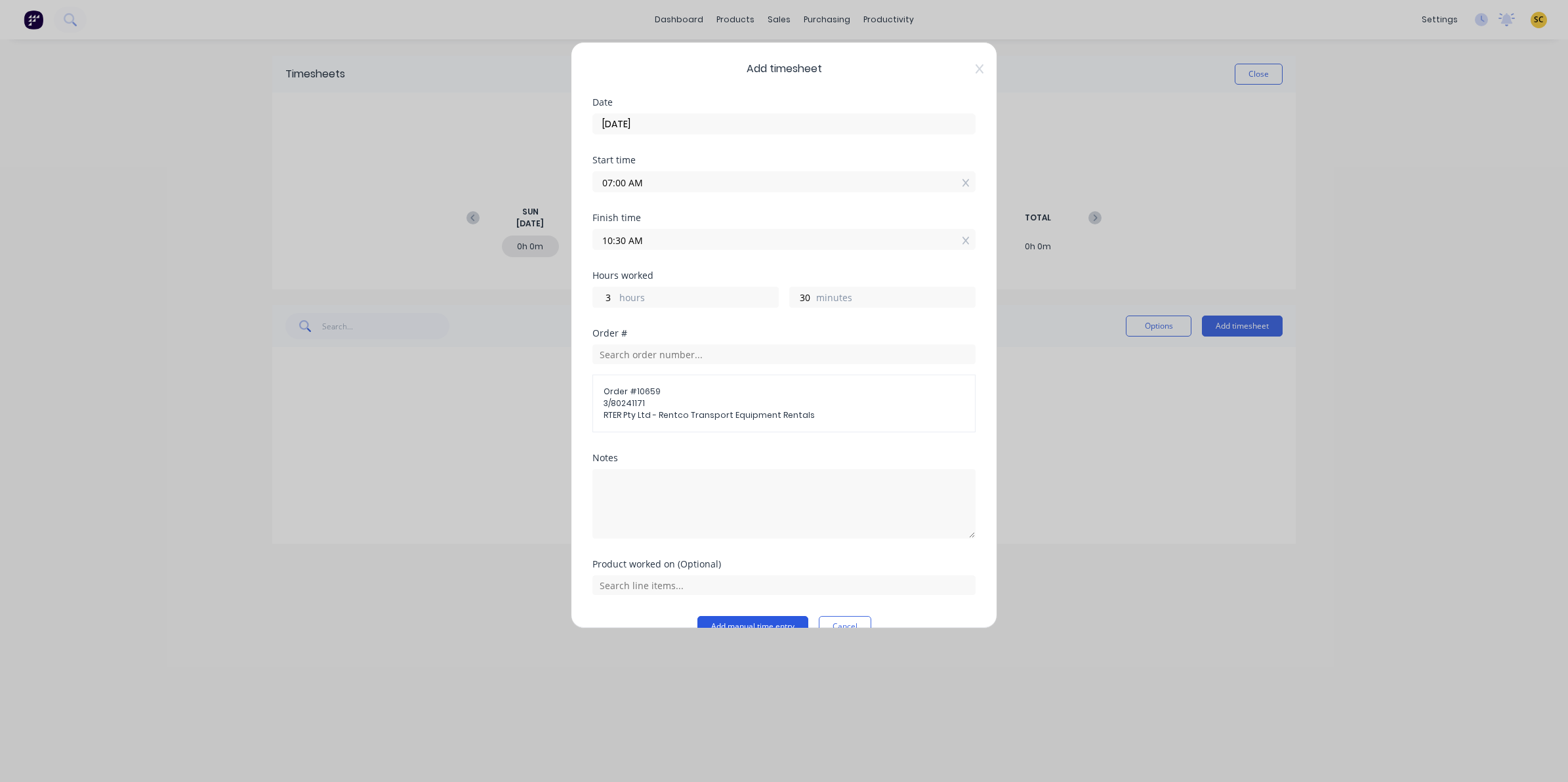
click at [736, 619] on button "Add manual time entry" at bounding box center [752, 627] width 111 height 21
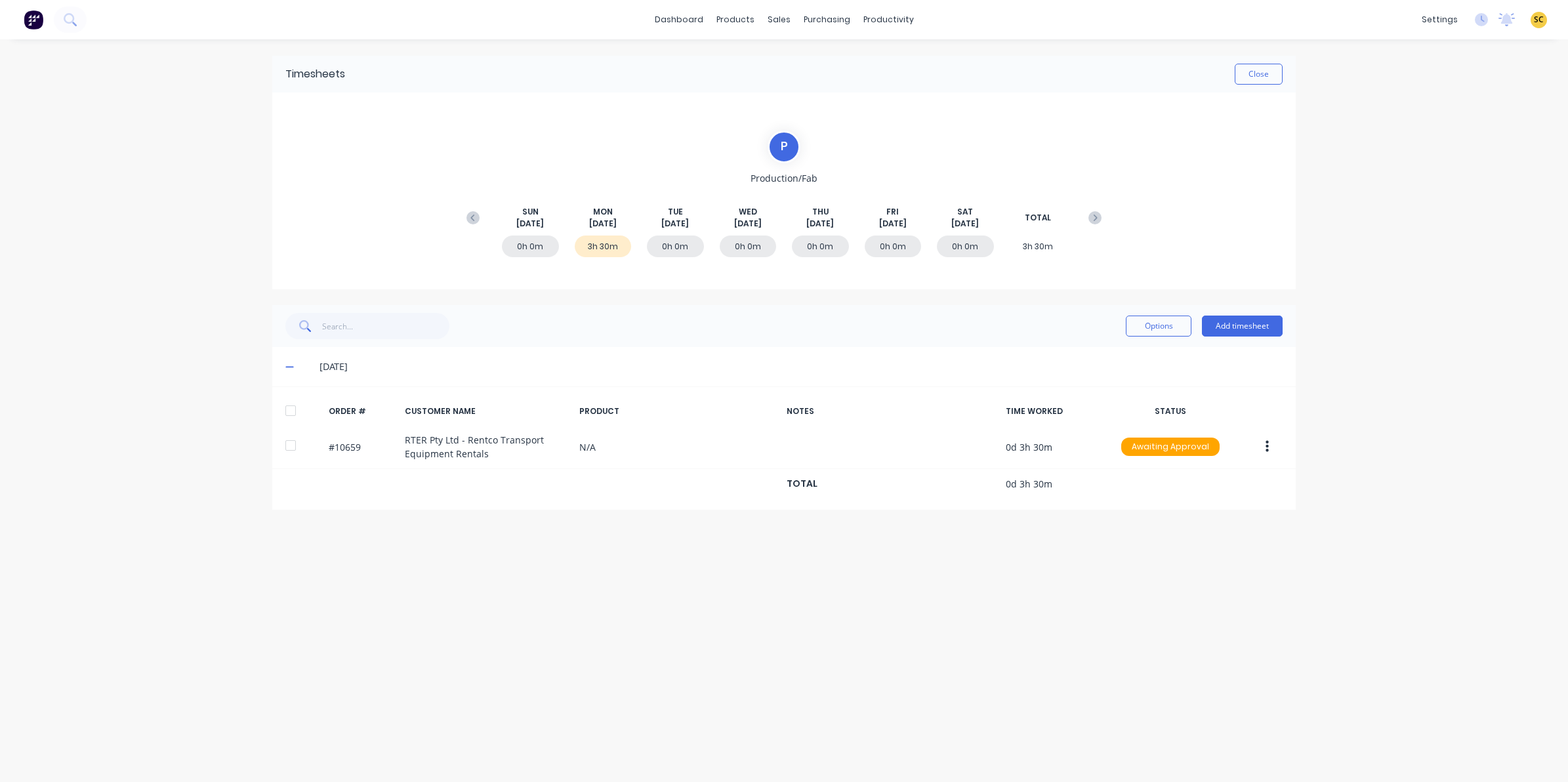
click at [520, 631] on div "Timesheets Close P Production/Fab [DATE] [DATE] [DATE] [DATE] [DATE] [DATE] [DA…" at bounding box center [784, 397] width 1049 height 717
click at [1246, 318] on button "Add timesheet" at bounding box center [1242, 326] width 81 height 21
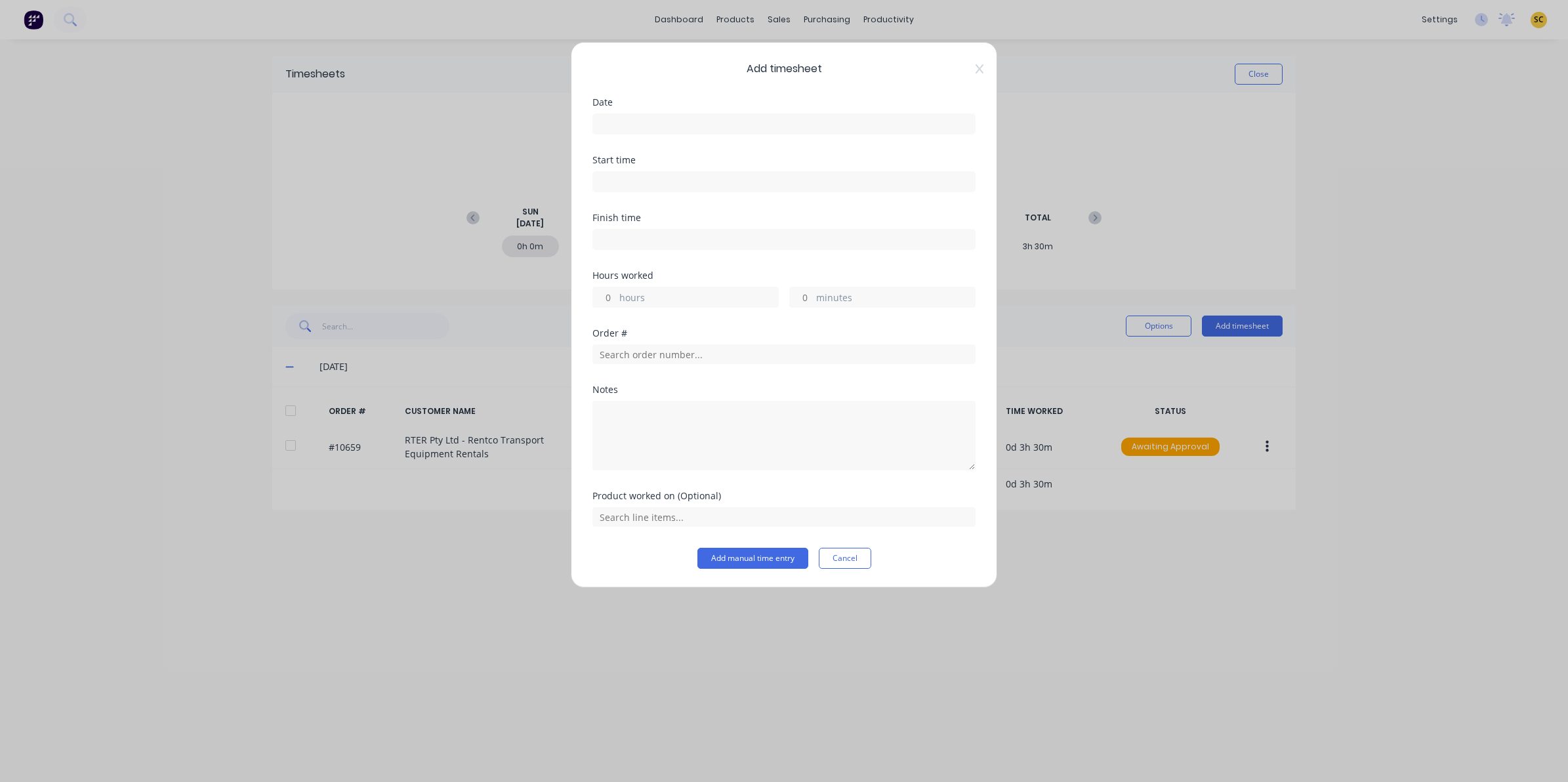
click at [639, 124] on input at bounding box center [784, 124] width 382 height 20
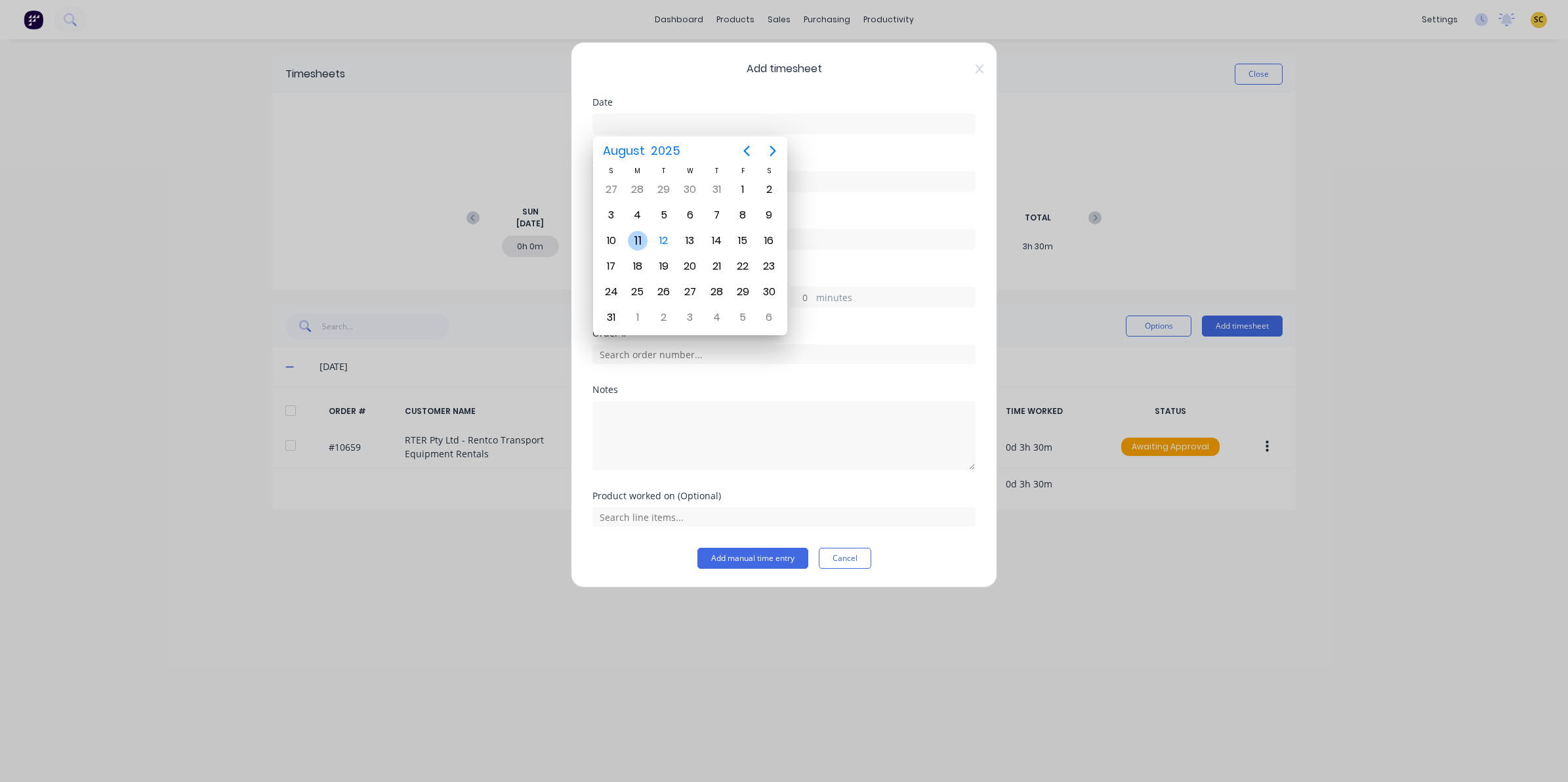
click at [641, 238] on div "11" at bounding box center [638, 240] width 20 height 20
type input "[DATE]"
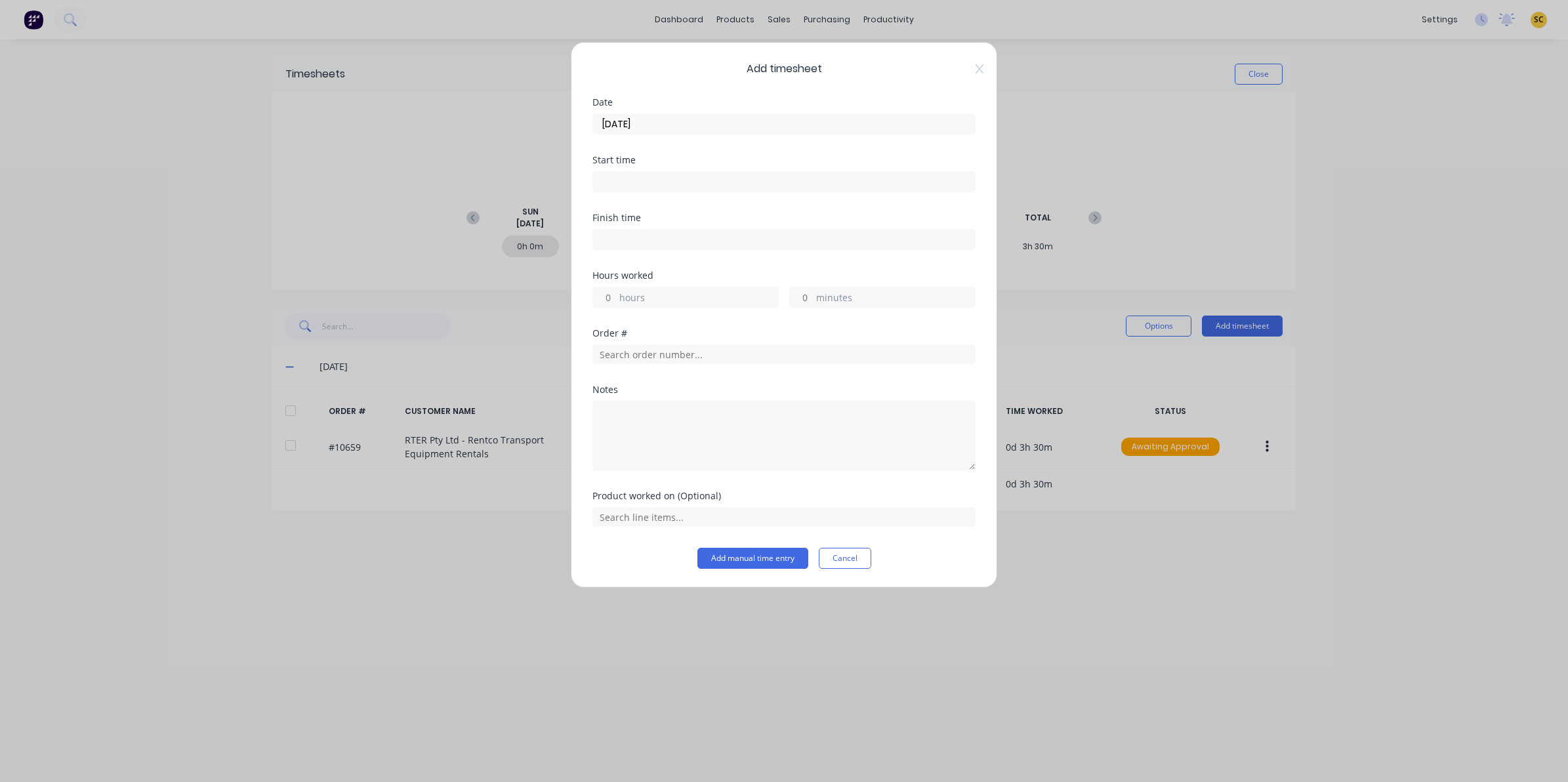
click at [639, 189] on input at bounding box center [784, 181] width 382 height 20
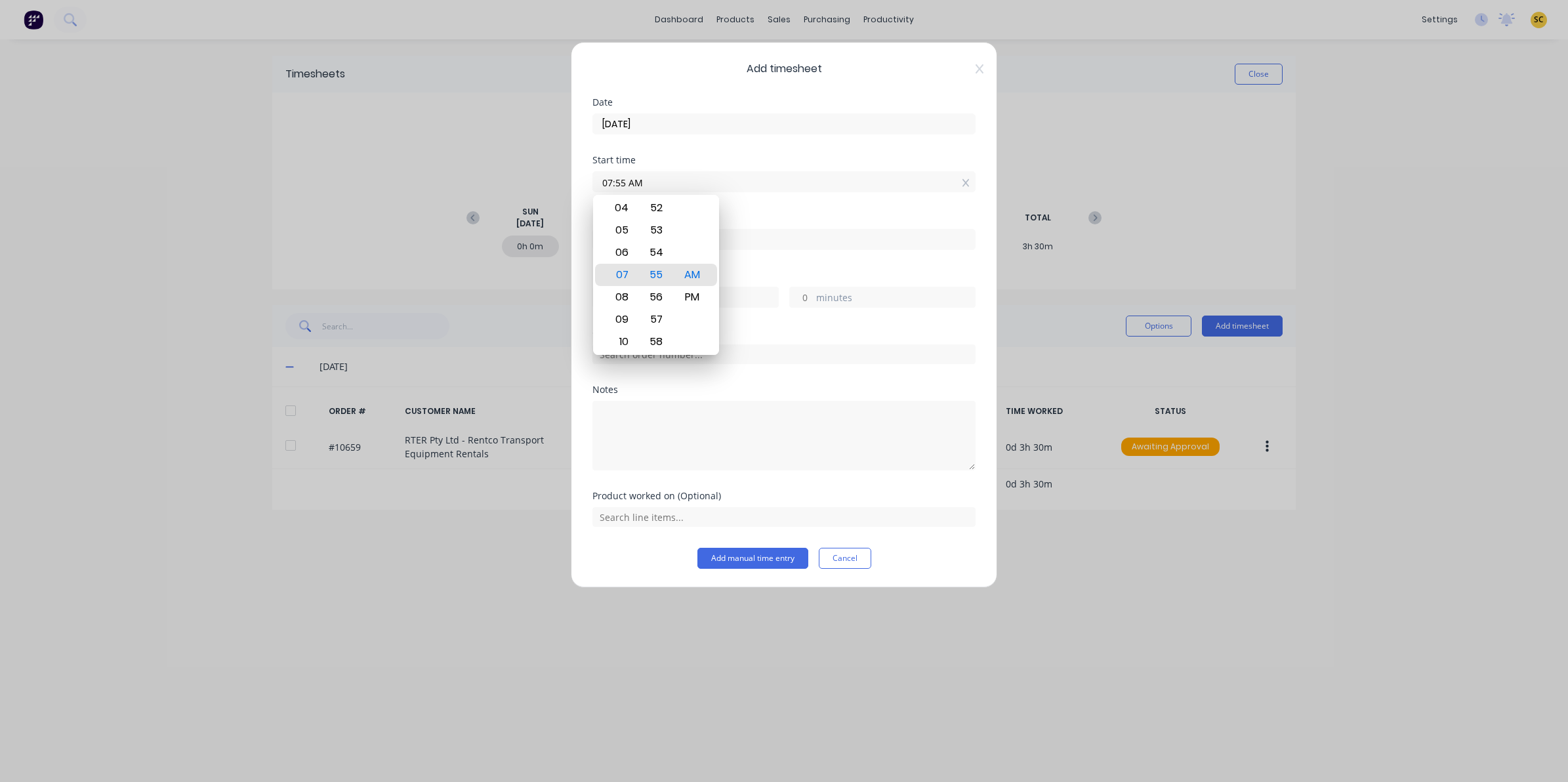
drag, startPoint x: 611, startPoint y: 180, endPoint x: 479, endPoint y: 195, distance: 132.8
click at [479, 195] on div "Add timesheet Date [DATE] Start time 07:55 AM Finish time Hours worked hours mi…" at bounding box center [784, 391] width 1568 height 782
type input "10:30 AM"
click at [820, 306] on label "minutes" at bounding box center [895, 299] width 159 height 17
click at [813, 306] on input "minutes" at bounding box center [801, 297] width 23 height 20
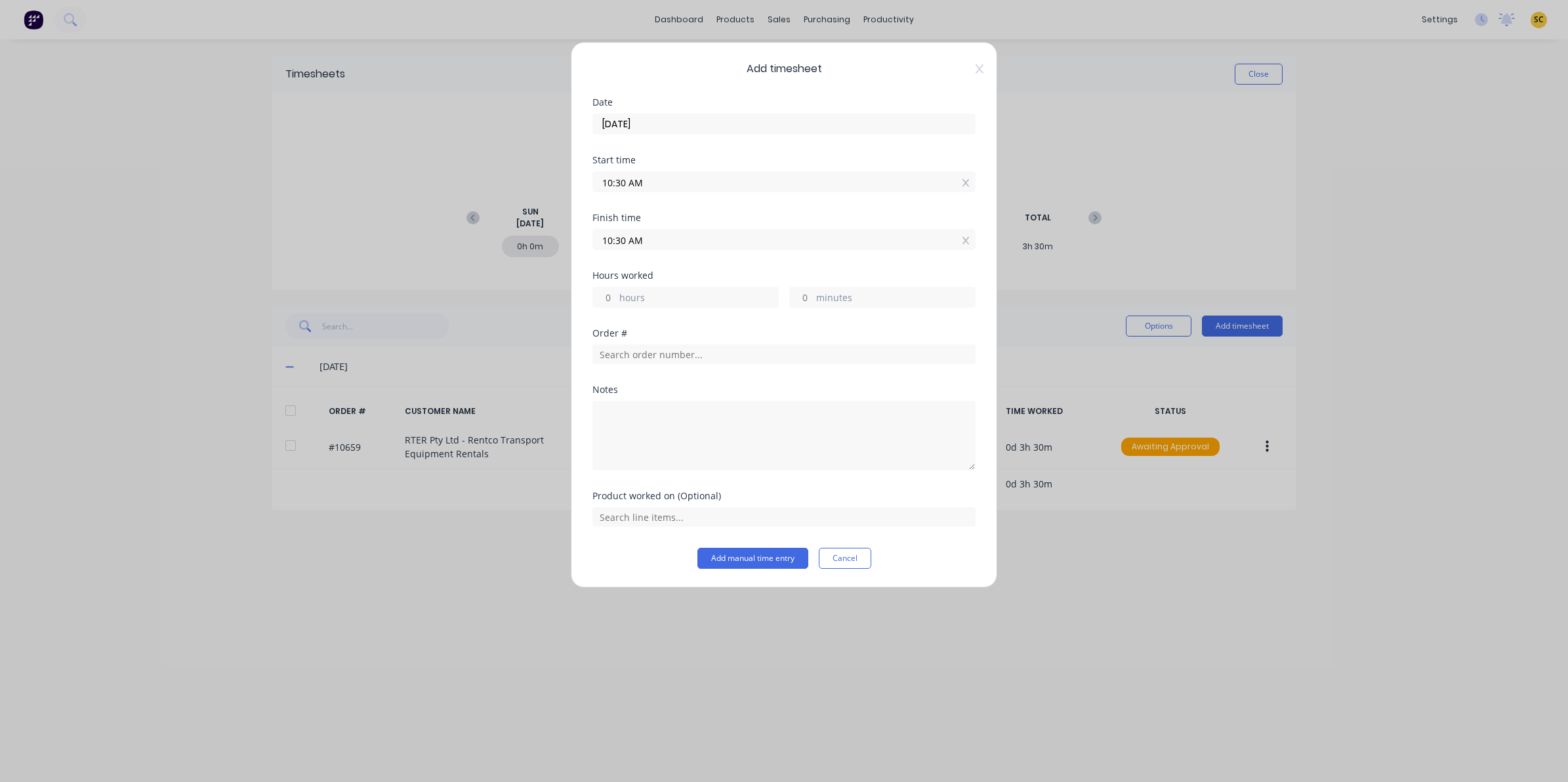
click at [742, 232] on input "10:30 AM" at bounding box center [784, 239] width 382 height 20
drag, startPoint x: 514, startPoint y: 238, endPoint x: 318, endPoint y: 240, distance: 196.0
click at [323, 240] on div "Add timesheet Date [DATE] Start time 10:30 AM Finish time 10:30 AM Hours worked…" at bounding box center [784, 391] width 1568 height 782
type input "03:45 AM"
type input "-6"
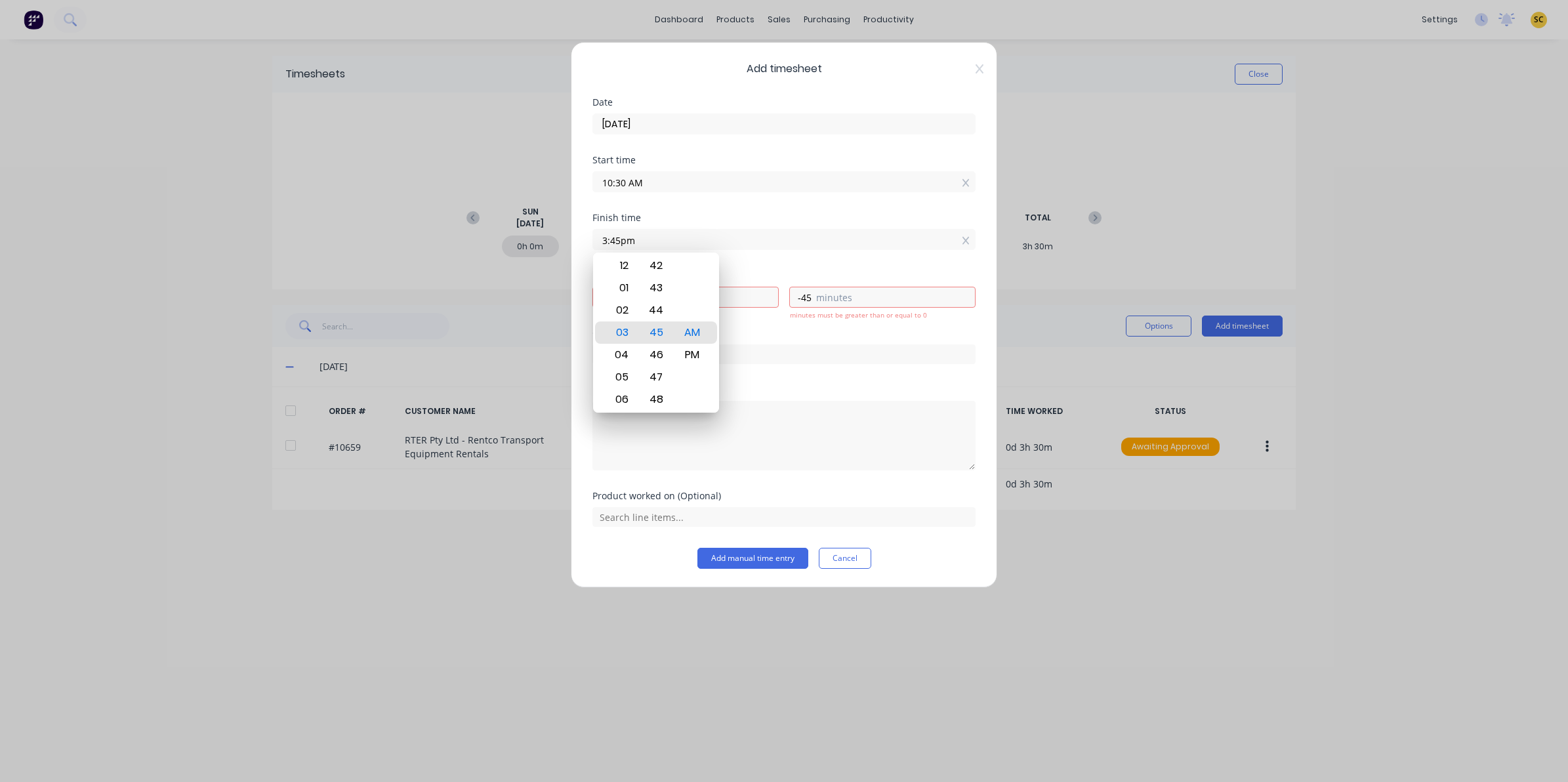
type input "-45"
drag, startPoint x: 764, startPoint y: 392, endPoint x: 727, endPoint y: 372, distance: 42.1
click at [762, 391] on div "Notes" at bounding box center [784, 390] width 383 height 9
click at [713, 360] on input "text" at bounding box center [784, 354] width 383 height 20
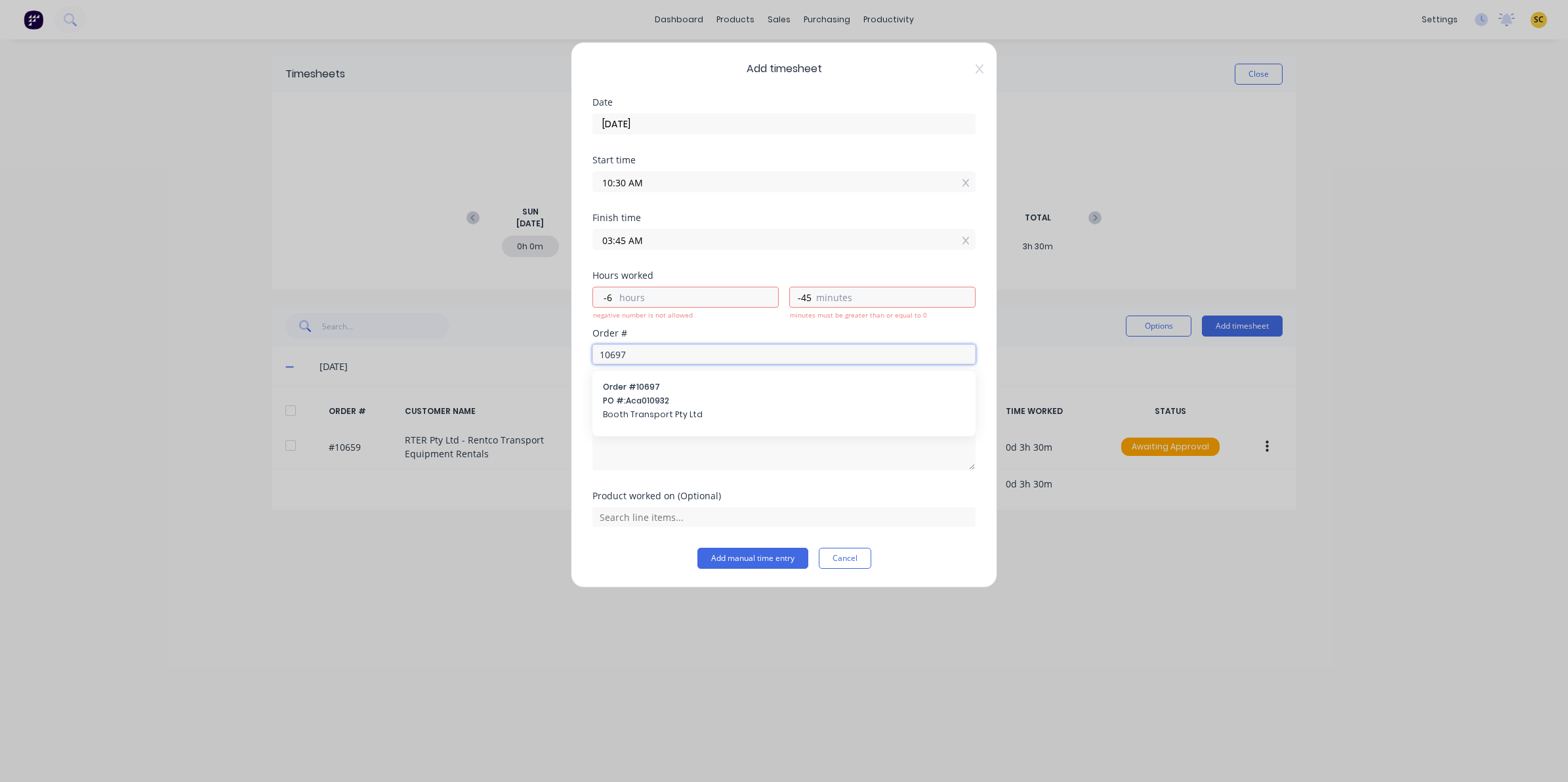
type input "10697"
click at [670, 246] on input "03:45 AM" at bounding box center [784, 239] width 382 height 20
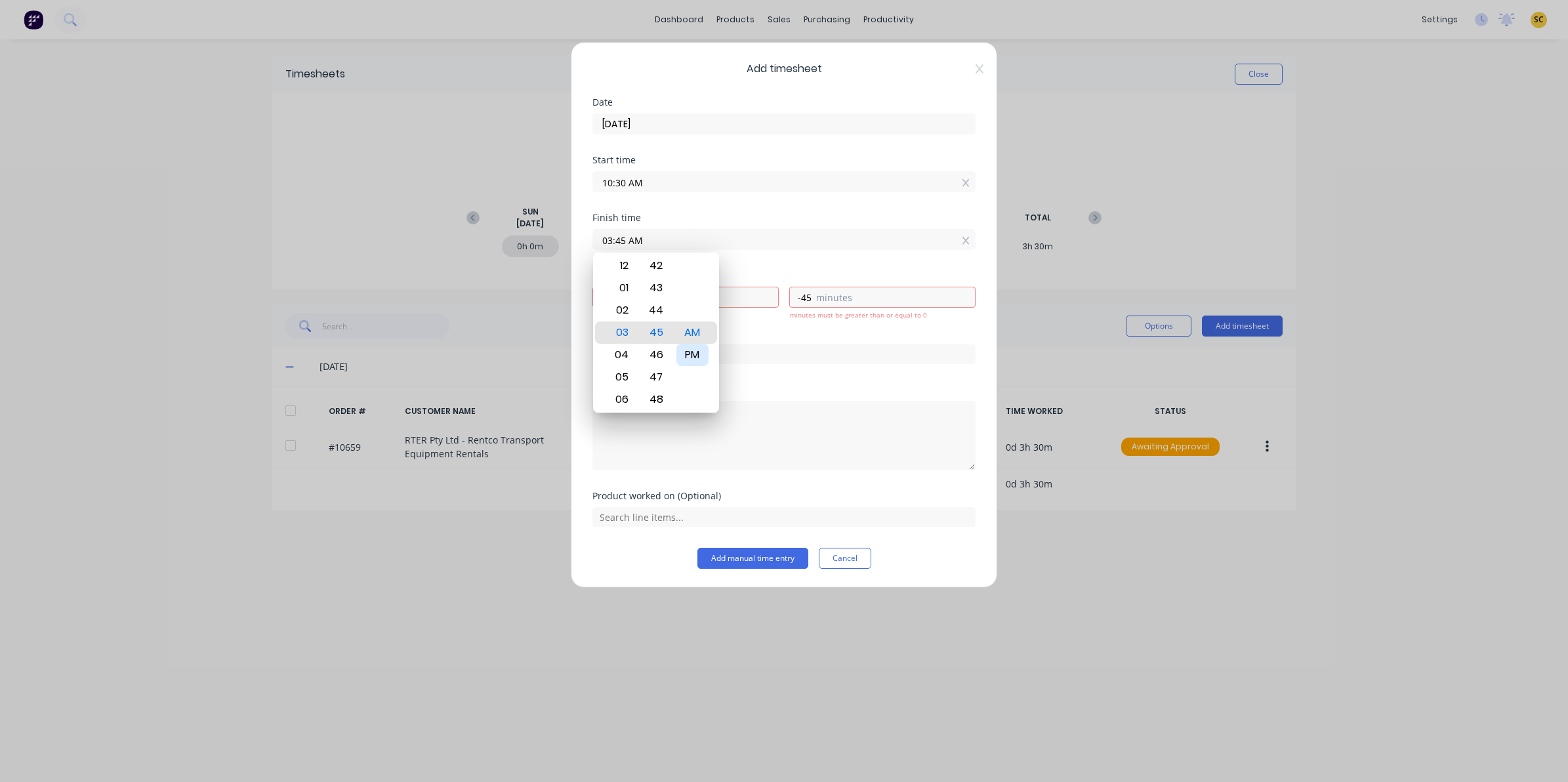
click at [690, 358] on div "PM" at bounding box center [692, 355] width 33 height 22
type input "03:45 PM"
type input "5"
type input "15"
click at [785, 466] on textarea at bounding box center [784, 435] width 383 height 70
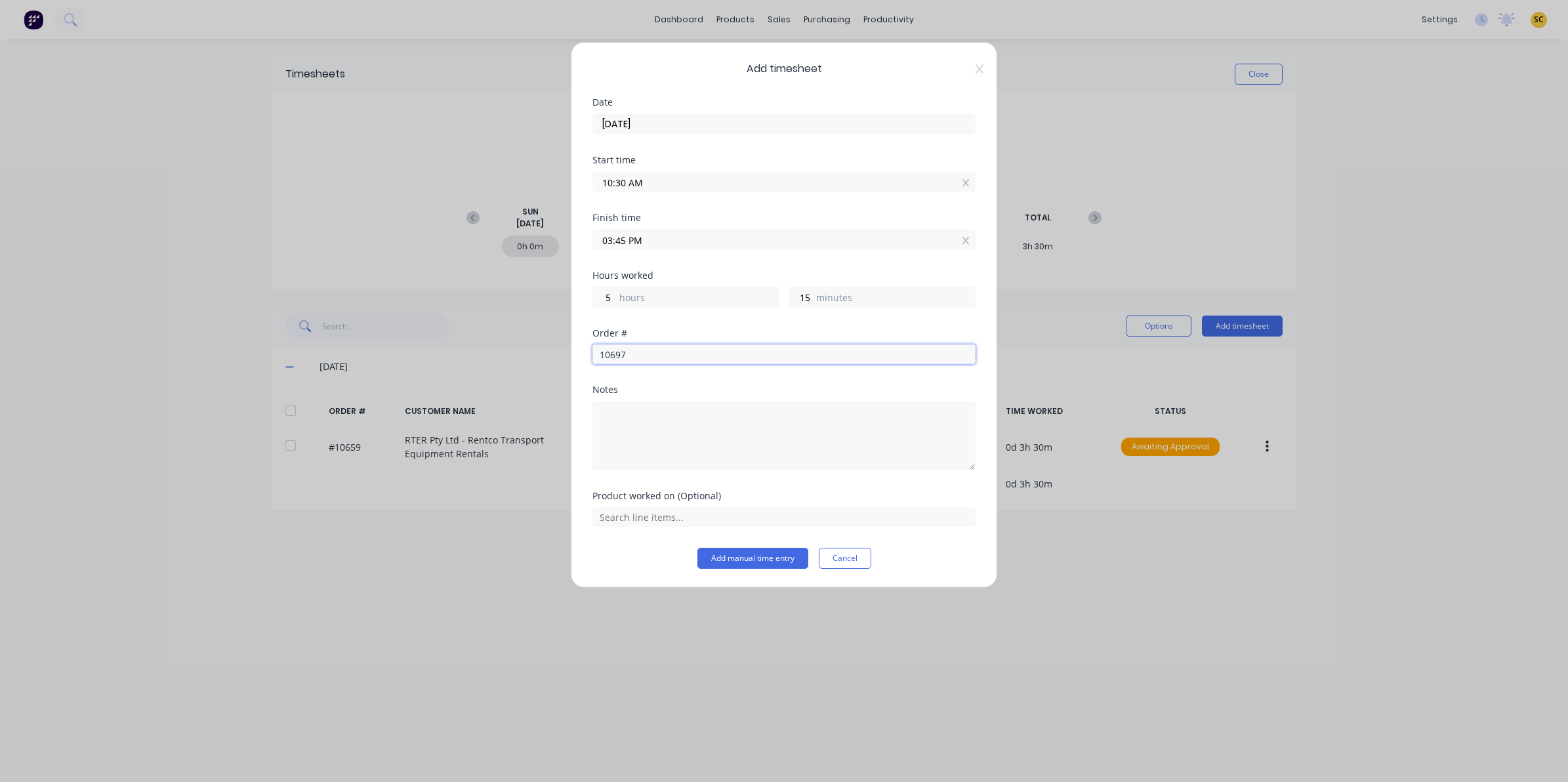
click at [661, 358] on input "10697" at bounding box center [784, 354] width 383 height 20
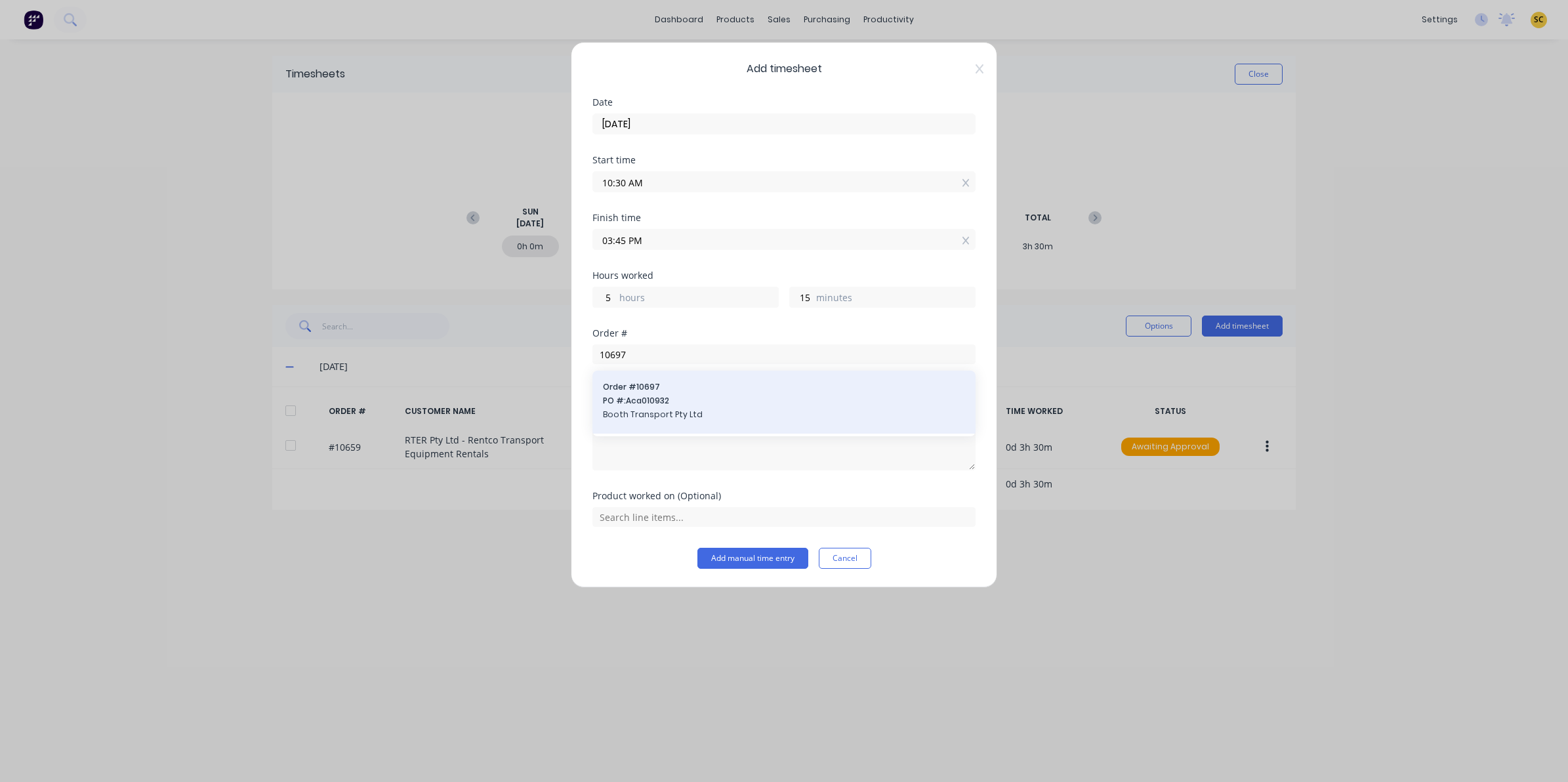
click at [665, 394] on div "Order # 10697 PO #: Aca010932 Booth Transport Pty Ltd" at bounding box center [784, 402] width 362 height 42
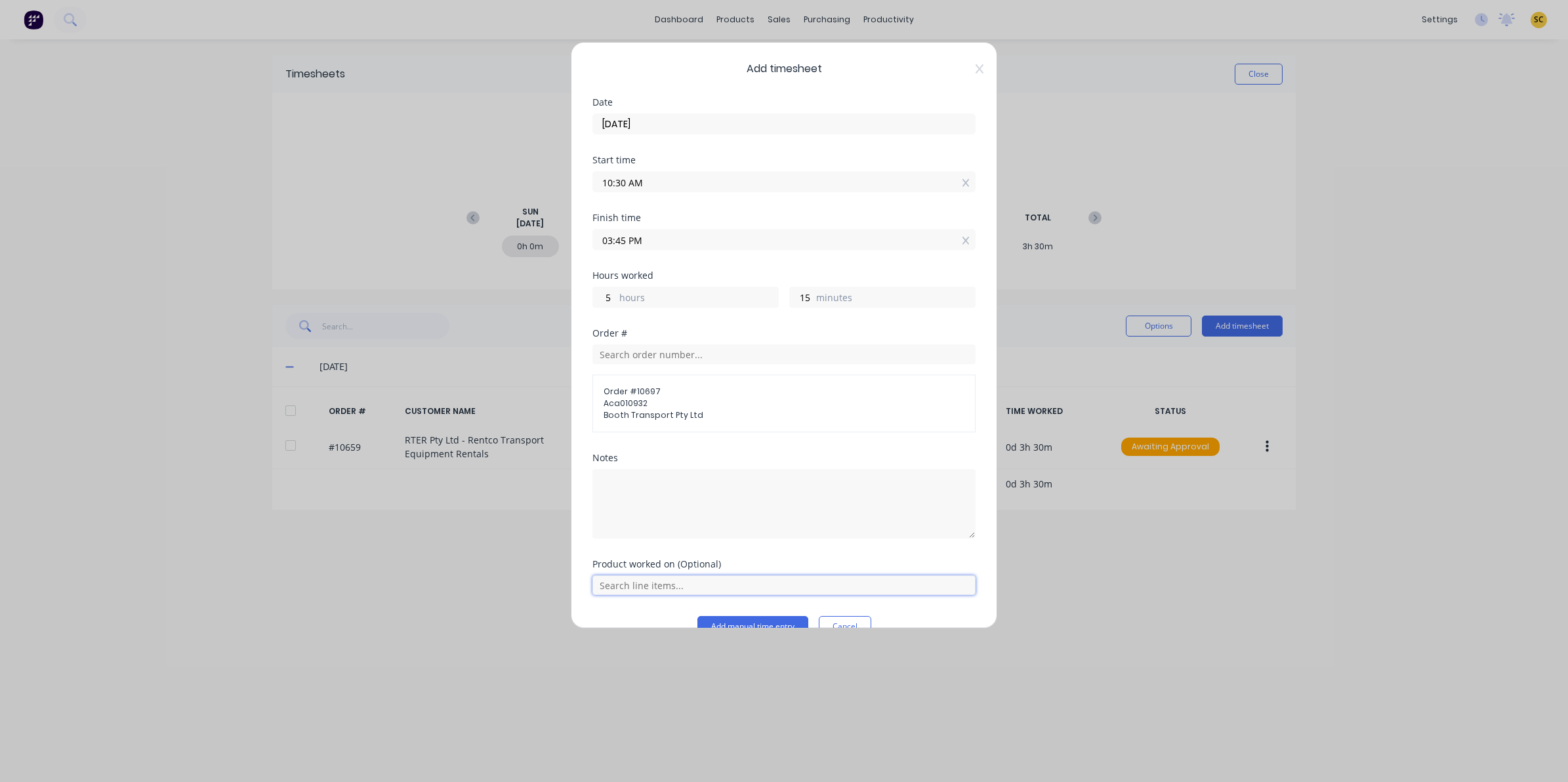
click at [692, 588] on input "text" at bounding box center [784, 585] width 383 height 20
drag, startPoint x: 687, startPoint y: 552, endPoint x: 688, endPoint y: 562, distance: 10.0
click at [688, 554] on span "Repair/Replace A-Frame" at bounding box center [794, 552] width 341 height 12
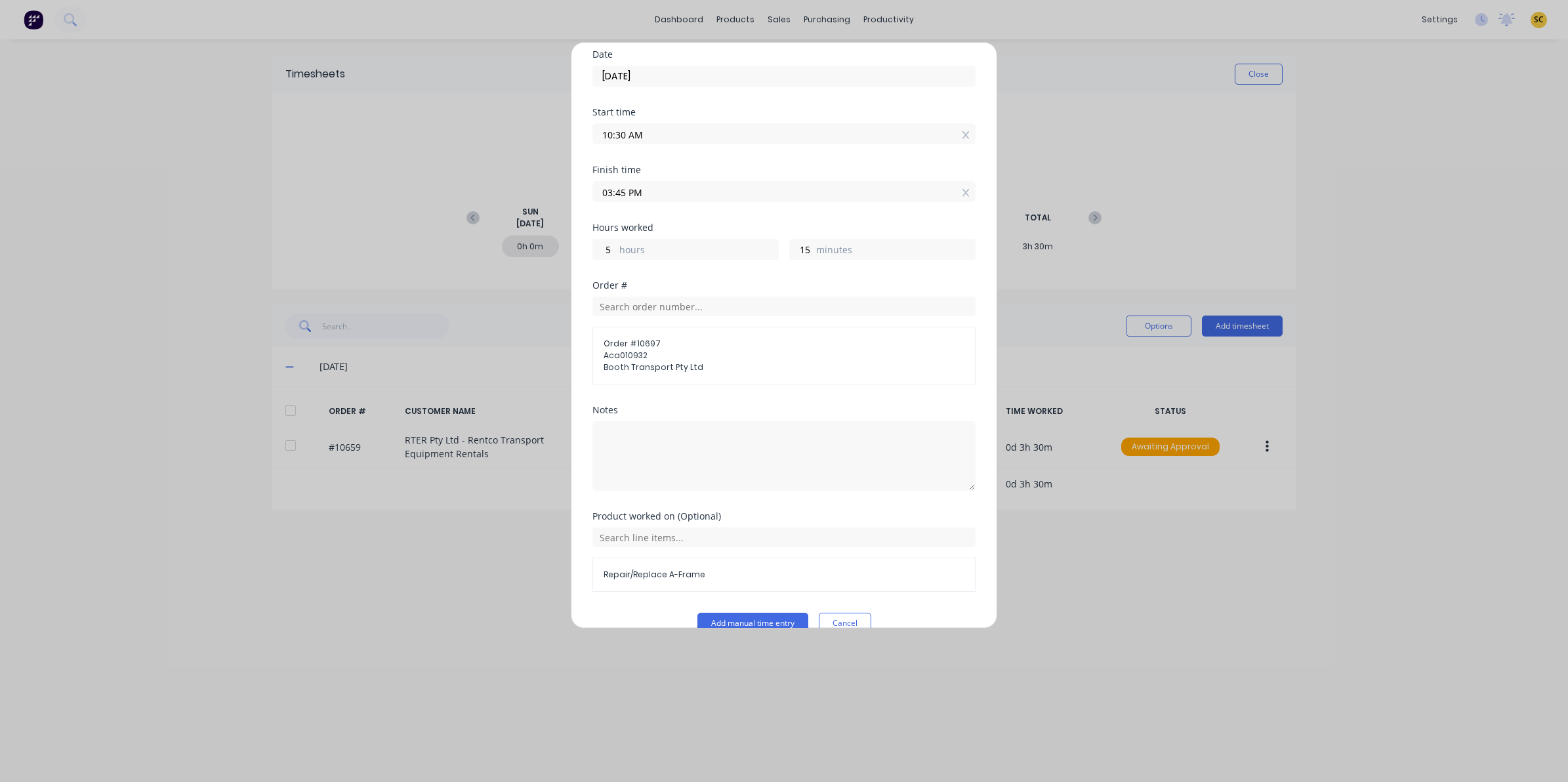
scroll to position [73, 0]
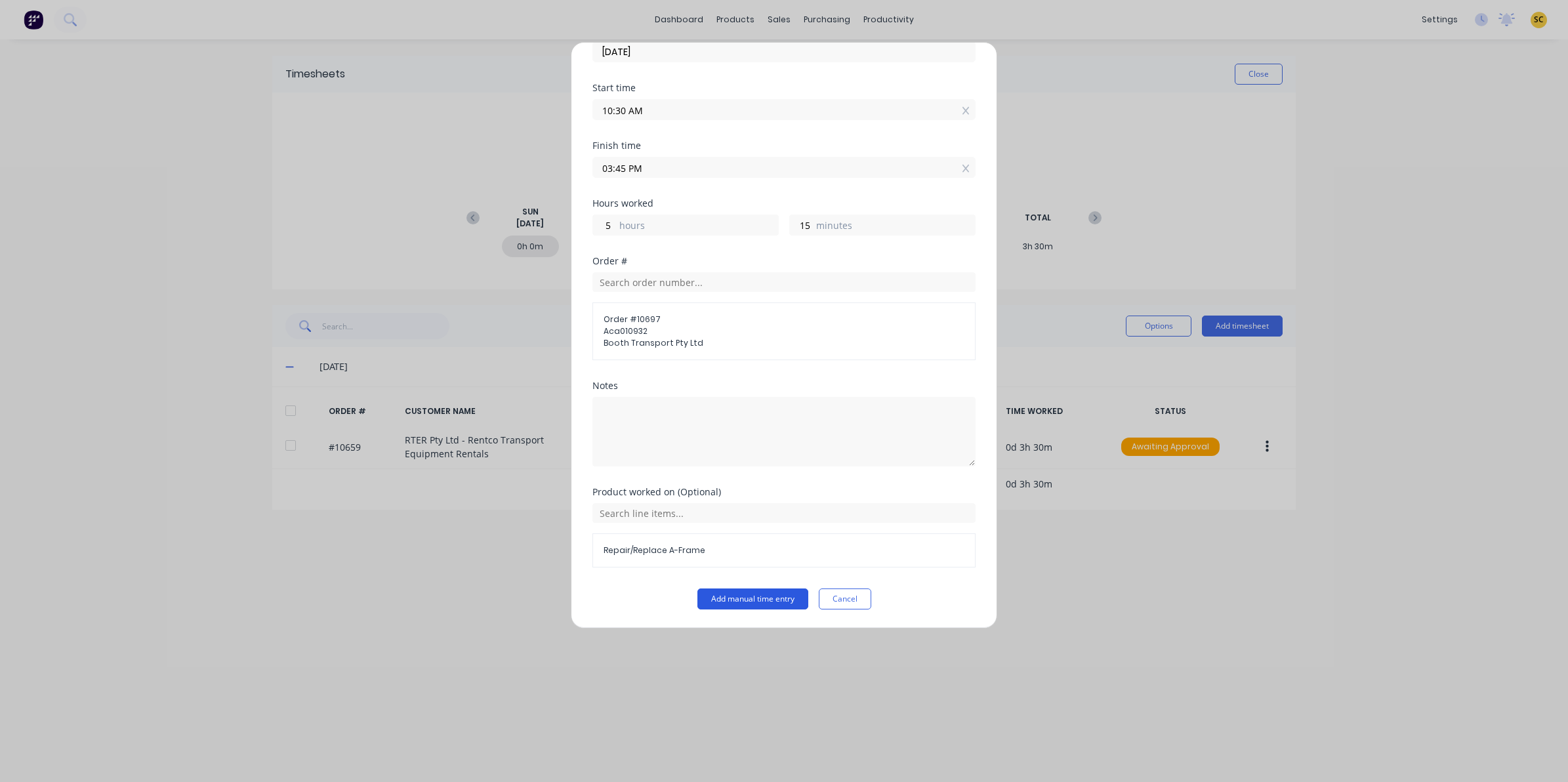
click at [733, 602] on button "Add manual time entry" at bounding box center [752, 599] width 111 height 21
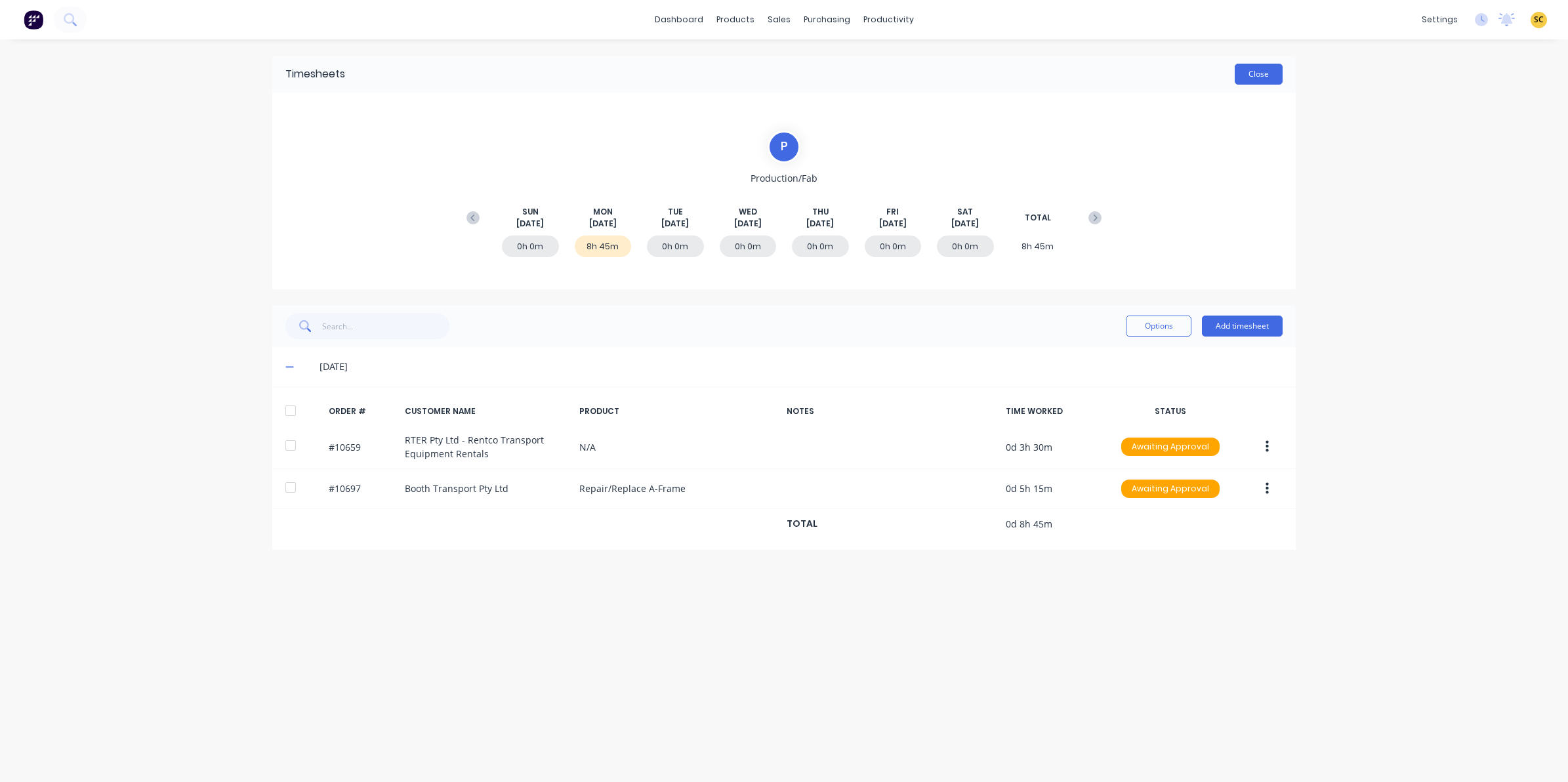
click at [1248, 69] on button "Close" at bounding box center [1259, 73] width 48 height 21
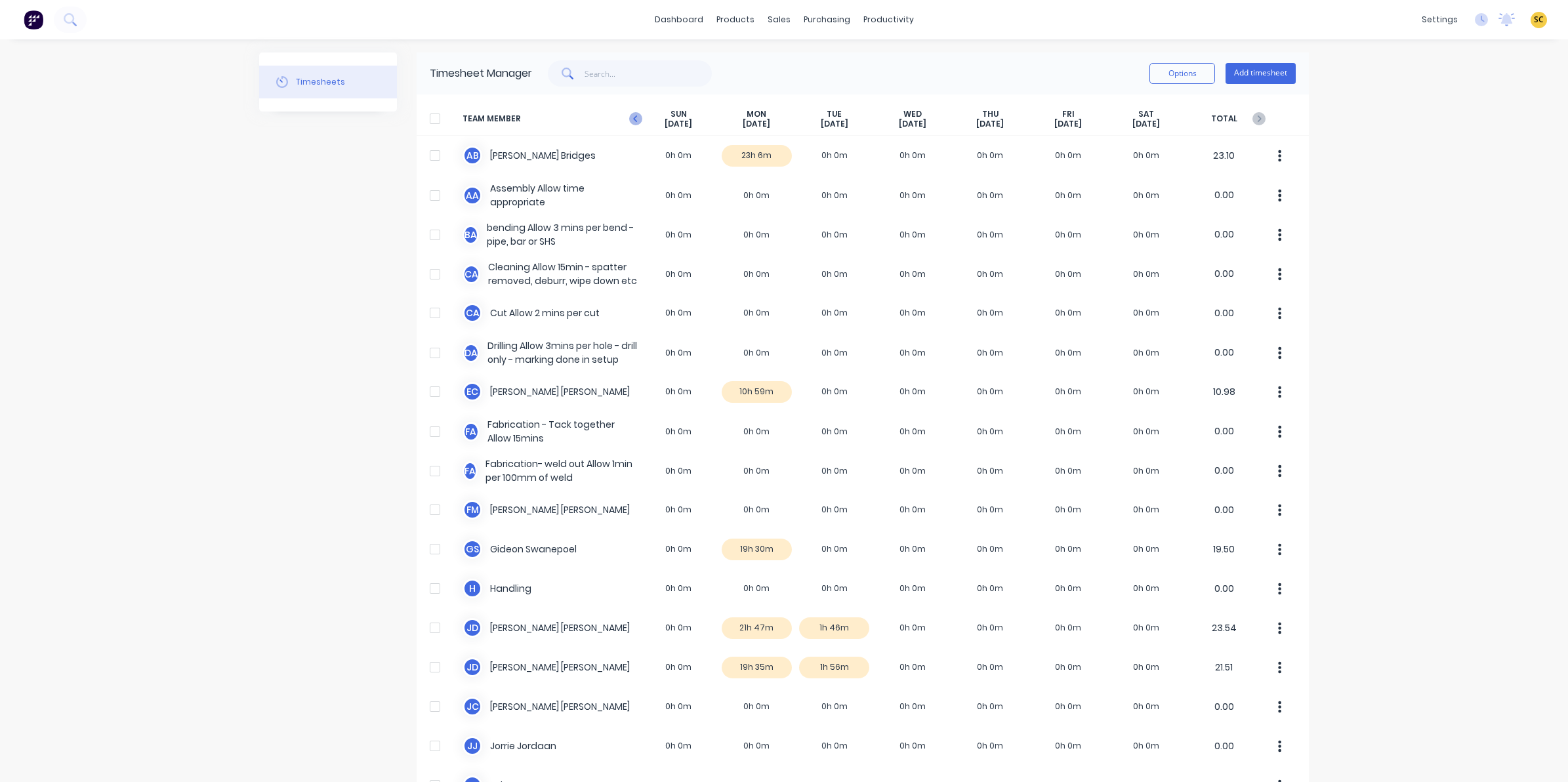
click at [630, 123] on icon at bounding box center [636, 119] width 13 height 13
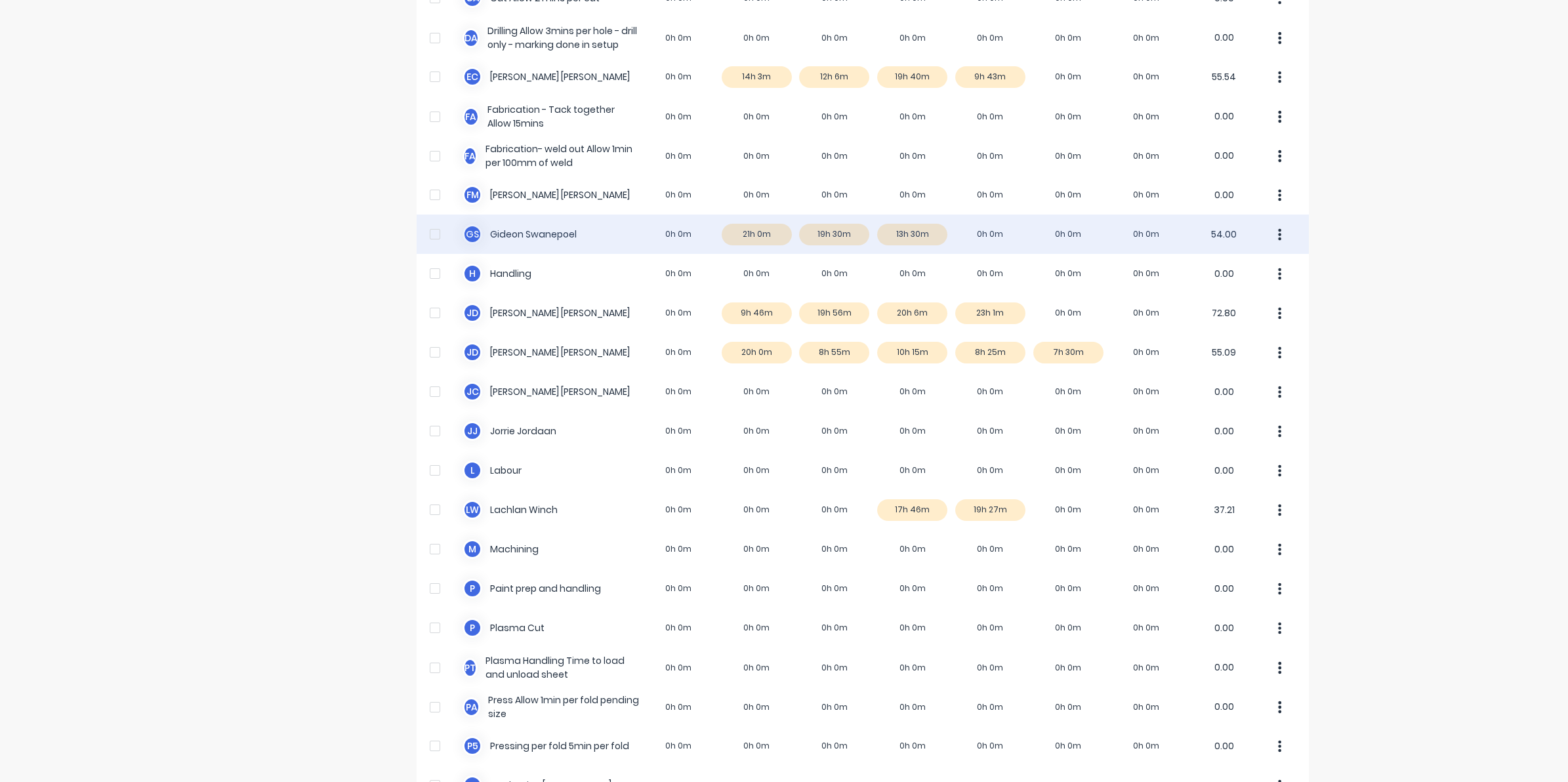
scroll to position [410, 0]
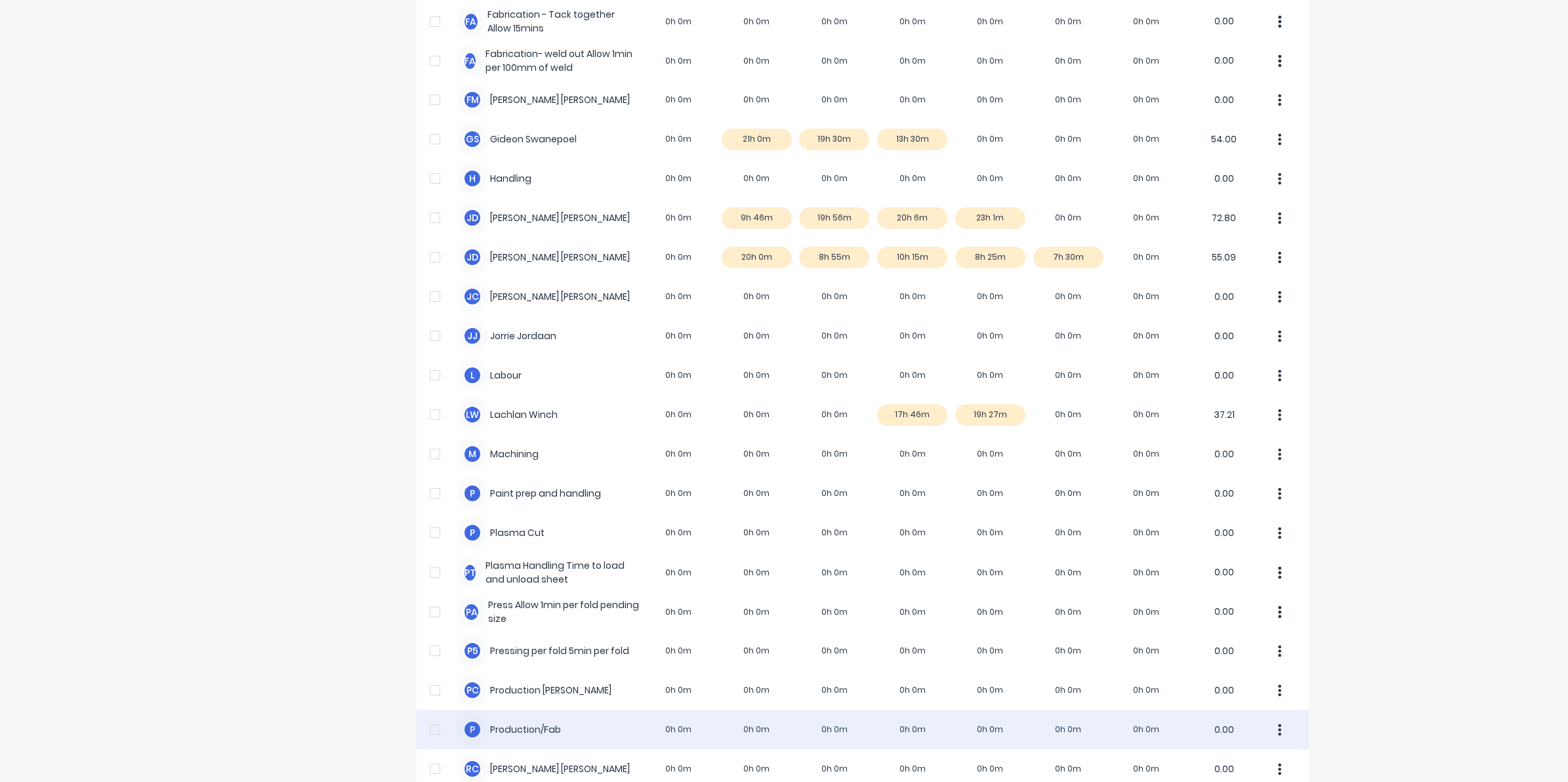
click at [1076, 726] on div "P Production/Fab 0h 0m 0h 0m 0h 0m 0h 0m 0h 0m 0h 0m 0h 0m 0.00" at bounding box center [863, 730] width 892 height 39
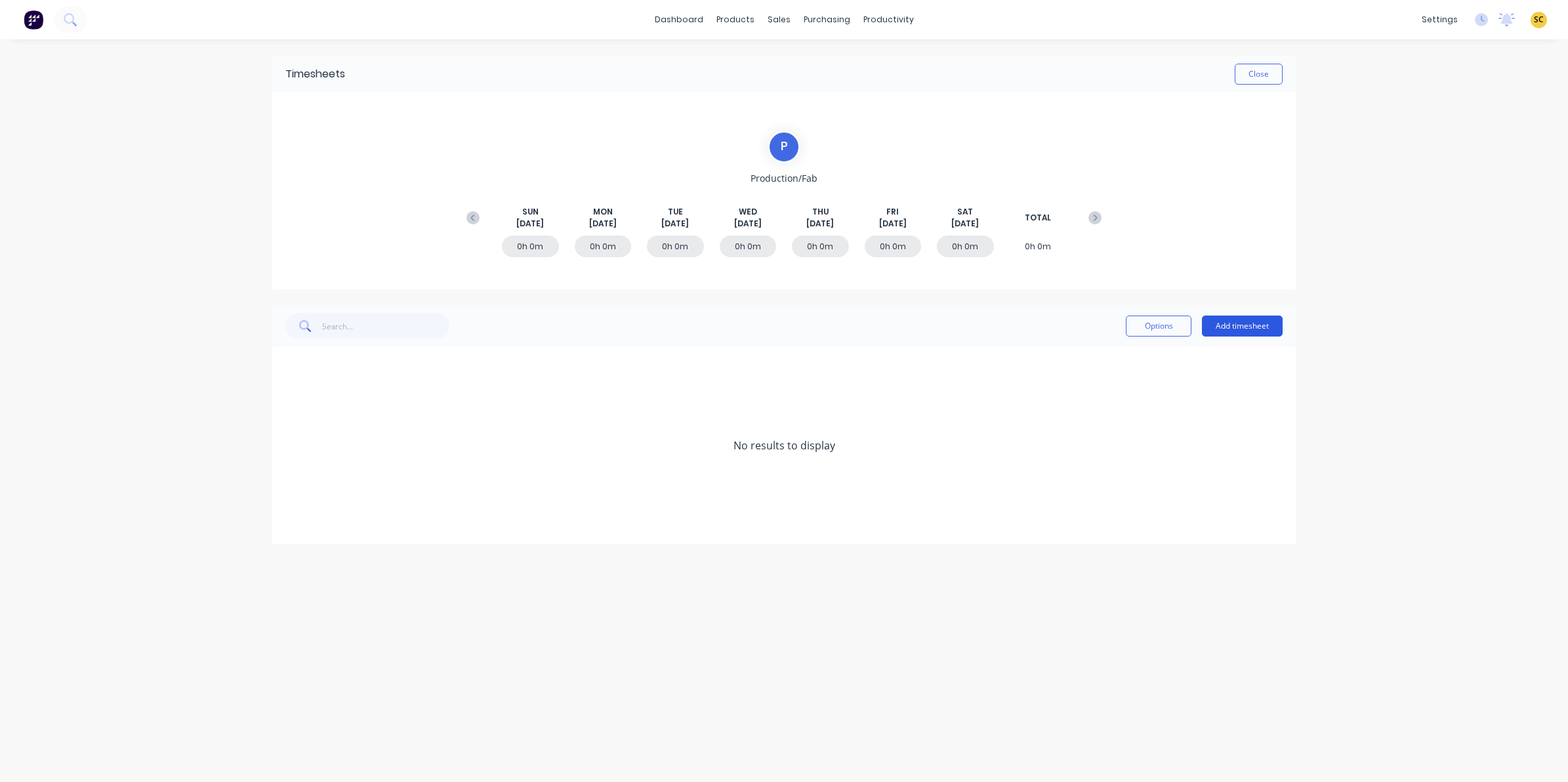
click at [1228, 316] on button "Add timesheet" at bounding box center [1242, 326] width 81 height 21
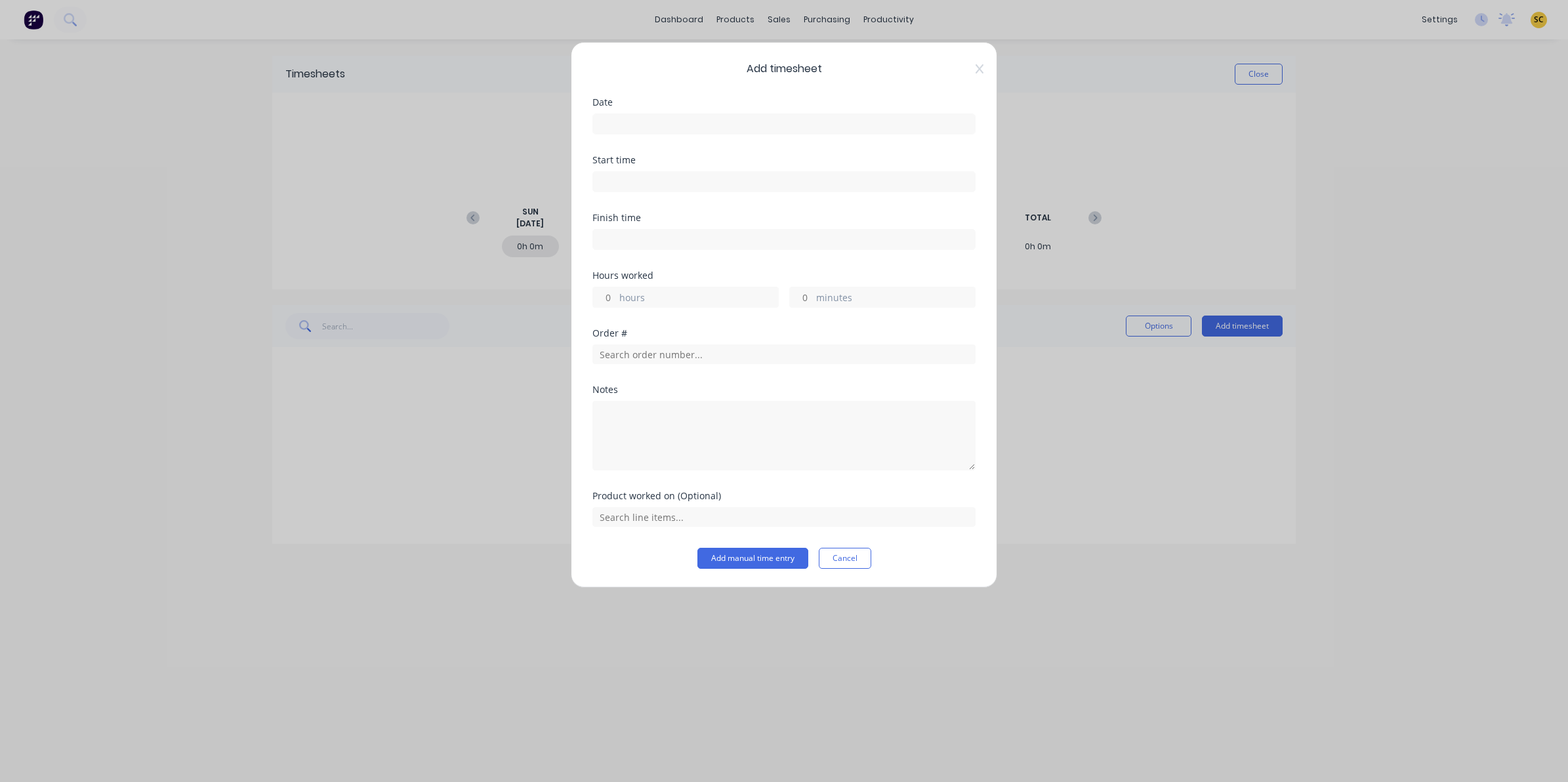
click at [701, 123] on input at bounding box center [784, 124] width 382 height 20
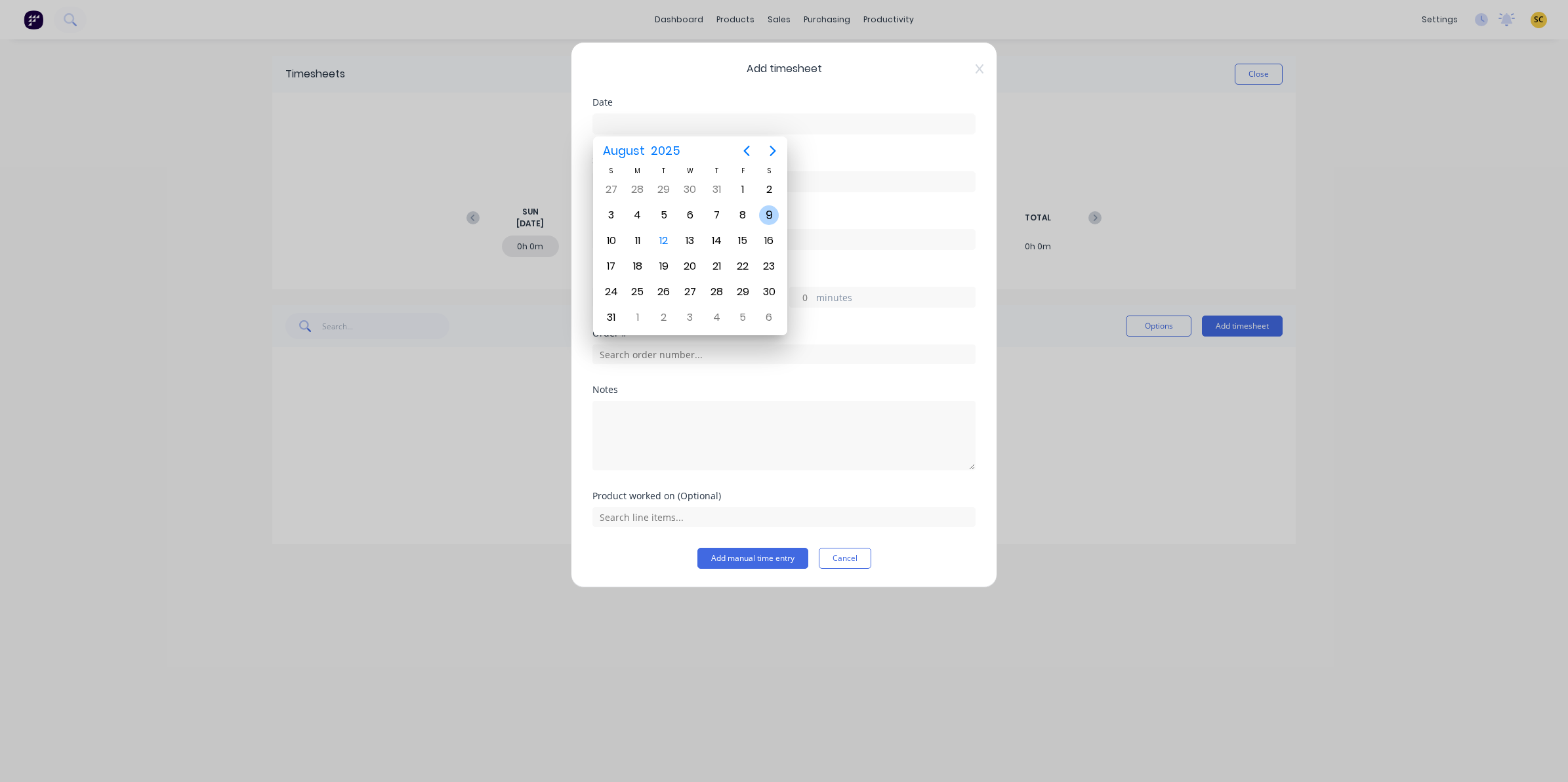
click at [762, 212] on div "9" at bounding box center [769, 215] width 20 height 20
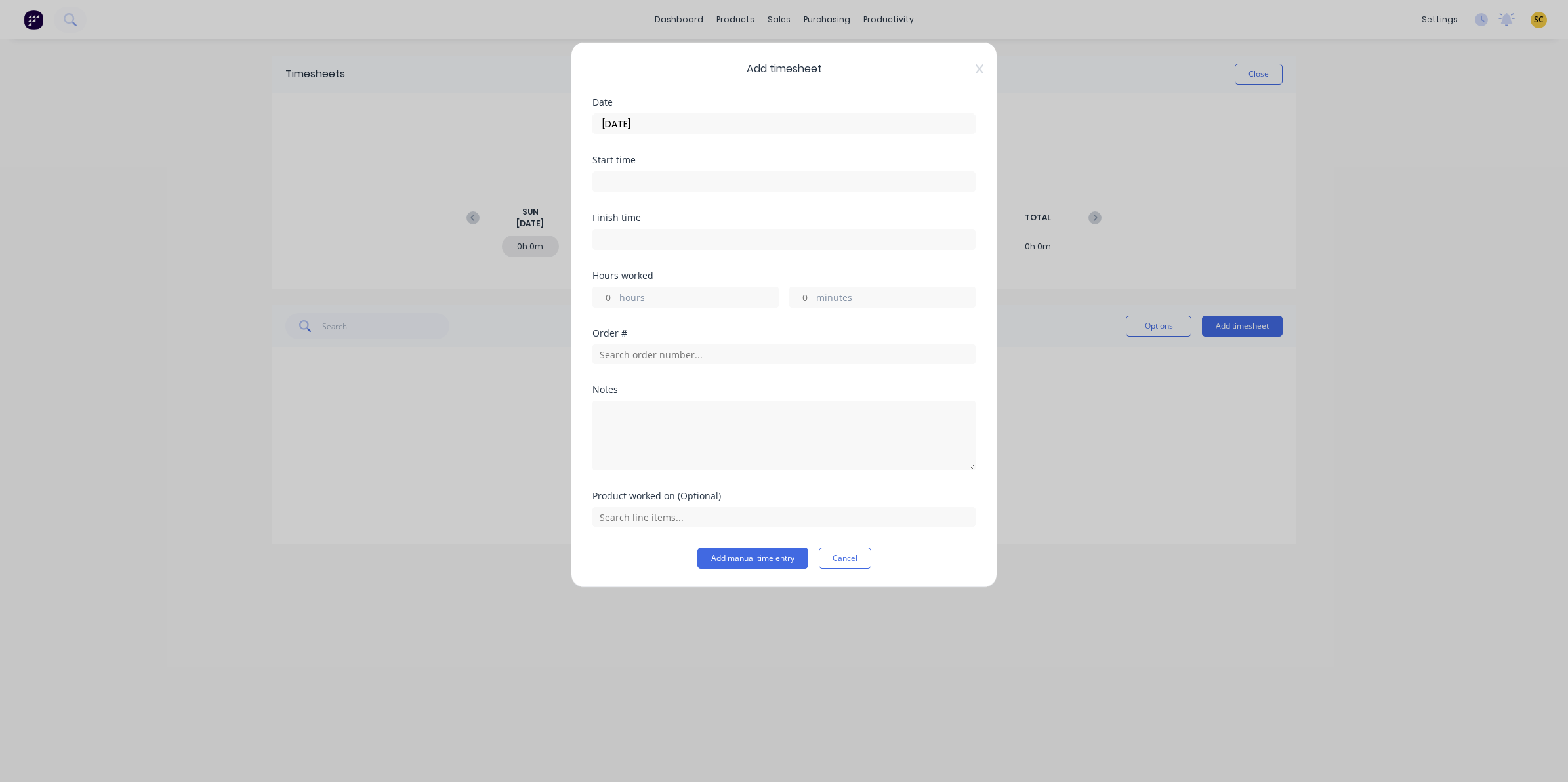
click at [598, 194] on div "Add timesheet Date [DATE] Start time Finish time Hours worked hours minutes Ord…" at bounding box center [784, 314] width 427 height 546
click at [626, 179] on input at bounding box center [784, 181] width 382 height 20
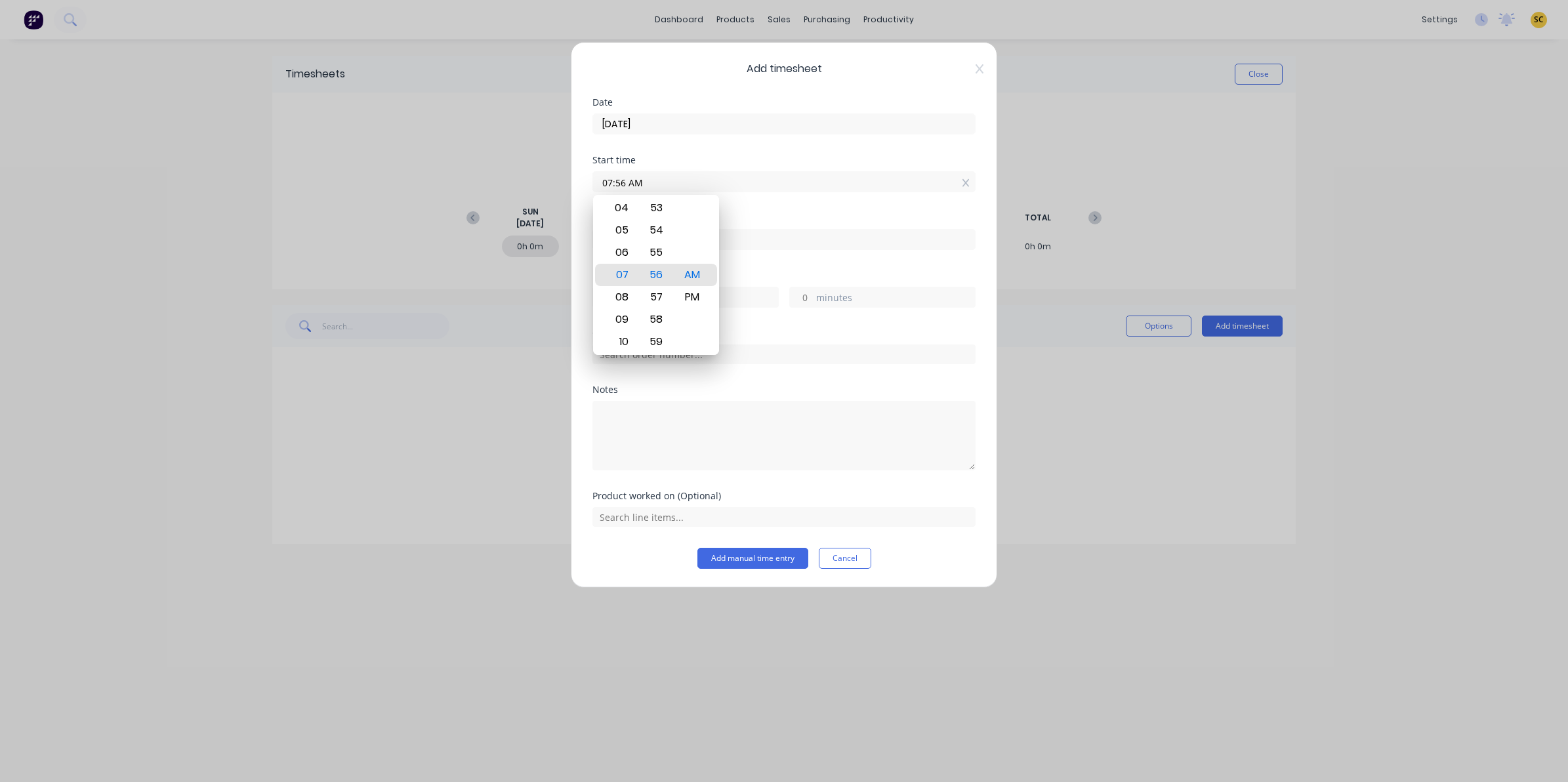
drag, startPoint x: 662, startPoint y: 180, endPoint x: 503, endPoint y: 211, distance: 162.0
click at [503, 211] on div "Add timesheet Date [DATE] Start time 07:56 AM Finish time Hours worked hours mi…" at bounding box center [784, 391] width 1568 height 782
click at [761, 258] on div "Finish time" at bounding box center [784, 242] width 383 height 58
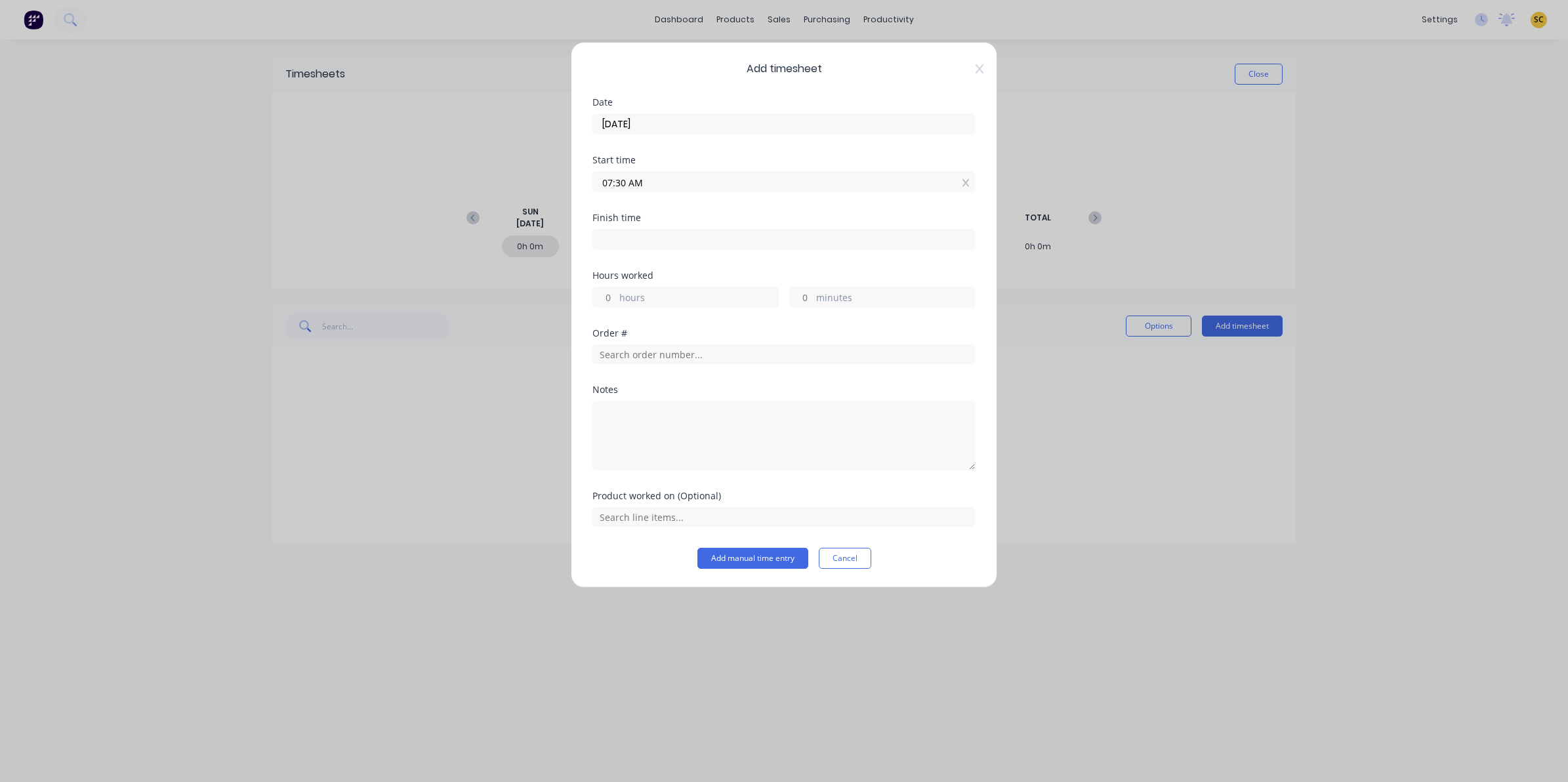
click at [743, 249] on label at bounding box center [784, 239] width 383 height 21
click at [743, 249] on input at bounding box center [784, 239] width 382 height 20
drag, startPoint x: 731, startPoint y: 237, endPoint x: 362, endPoint y: 230, distance: 369.1
click at [362, 230] on div "Add timesheet Date [DATE] Start time 07:30 AM Finish time 07:56 AM Hours worked…" at bounding box center [784, 391] width 1568 height 782
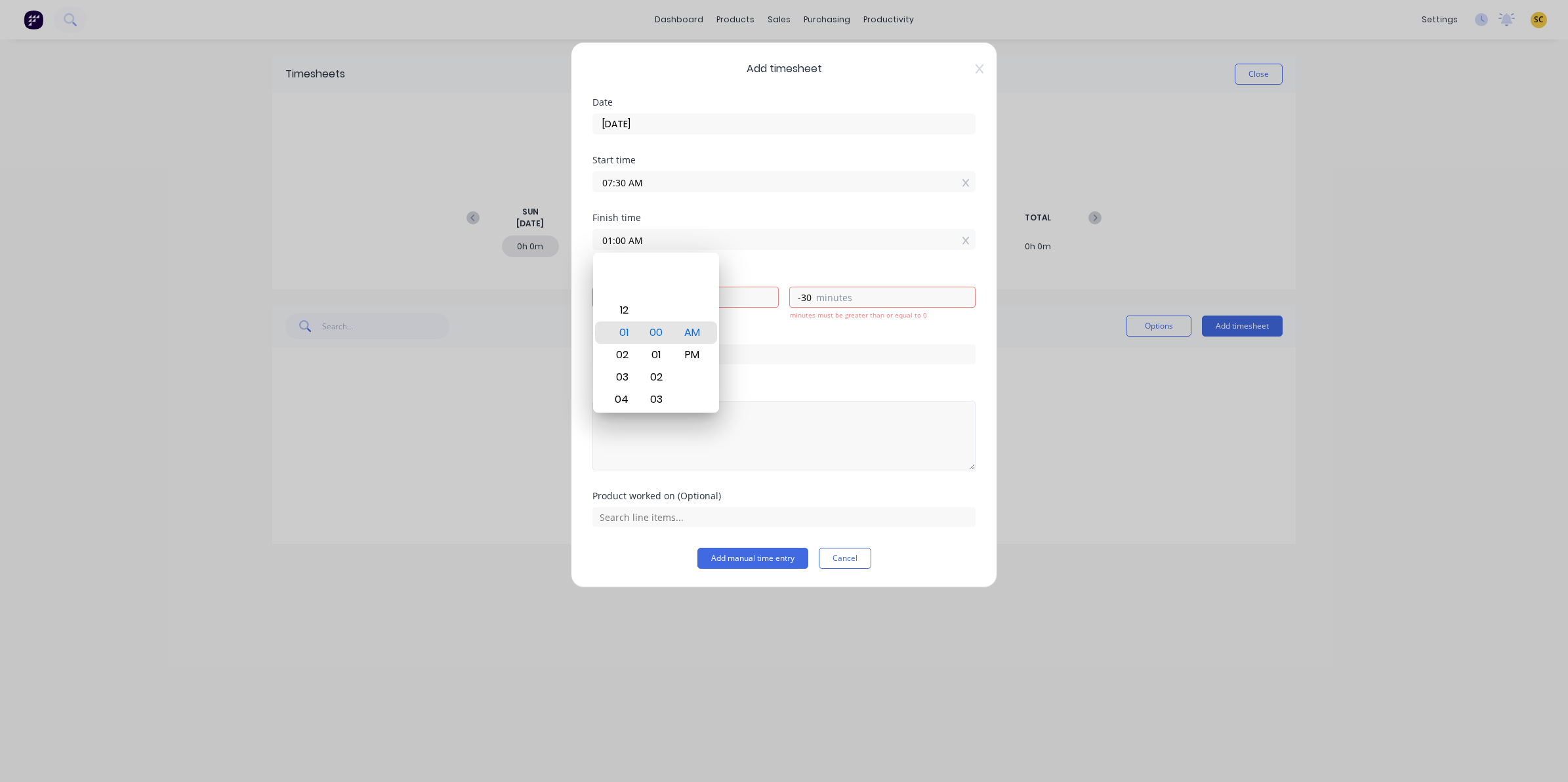
click at [785, 429] on textarea at bounding box center [784, 435] width 383 height 70
click at [670, 238] on input "01:00 AM" at bounding box center [784, 239] width 382 height 20
click at [701, 348] on div "PM" at bounding box center [692, 355] width 33 height 22
click at [739, 374] on div "Order #" at bounding box center [784, 357] width 383 height 57
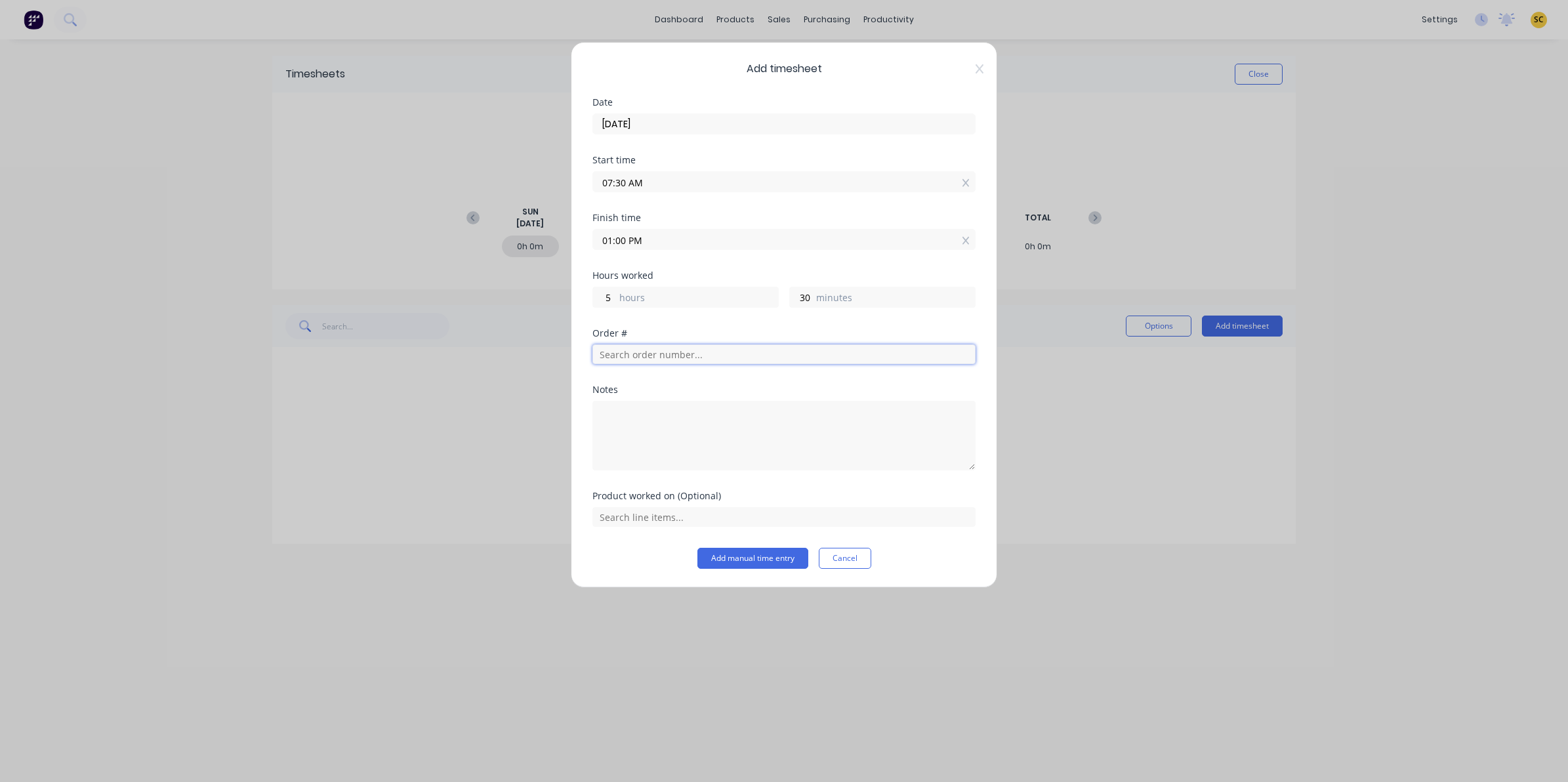
click at [721, 351] on input "text" at bounding box center [784, 354] width 383 height 20
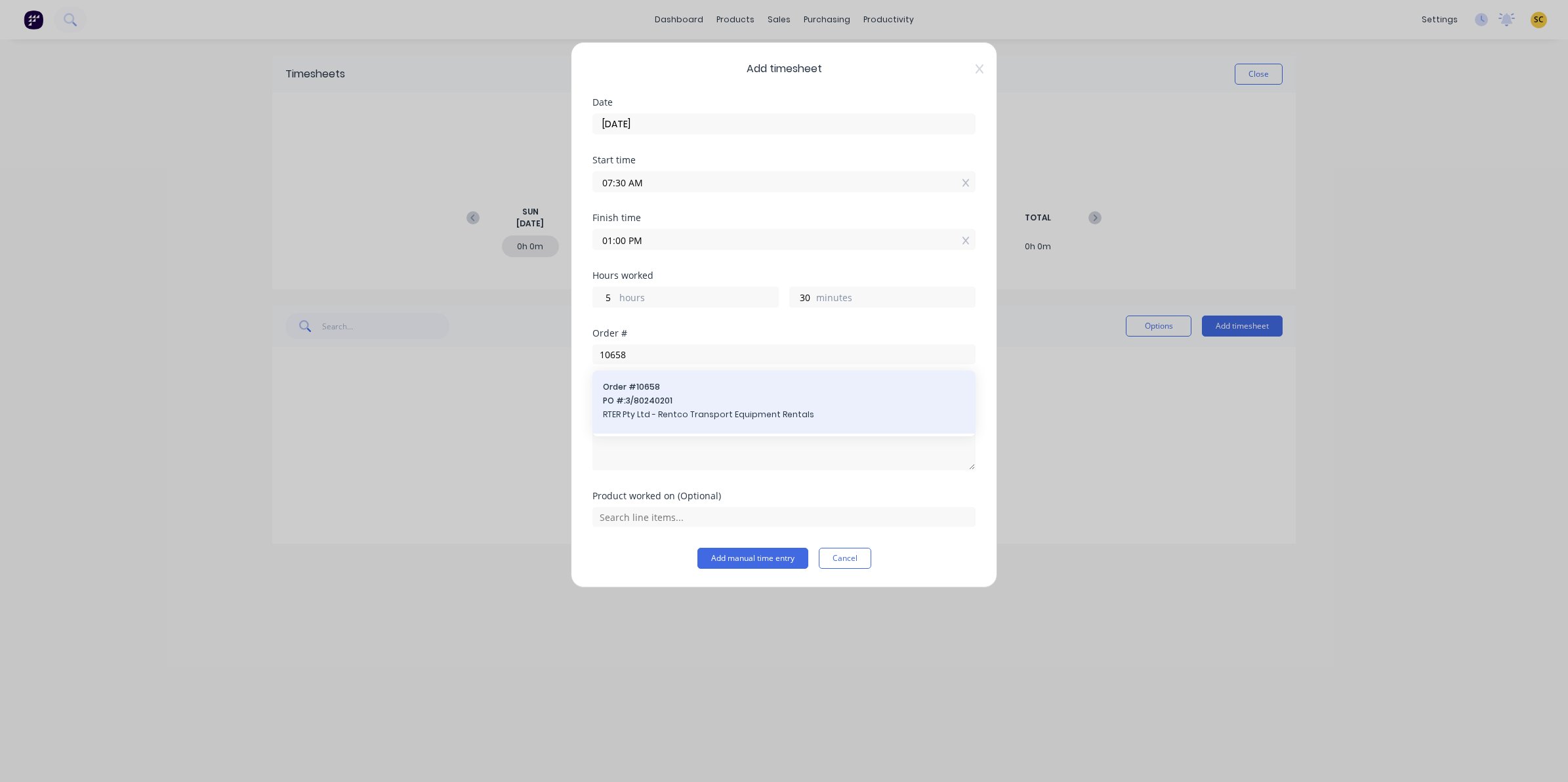
click at [716, 390] on span "Order # 10658" at bounding box center [784, 387] width 362 height 12
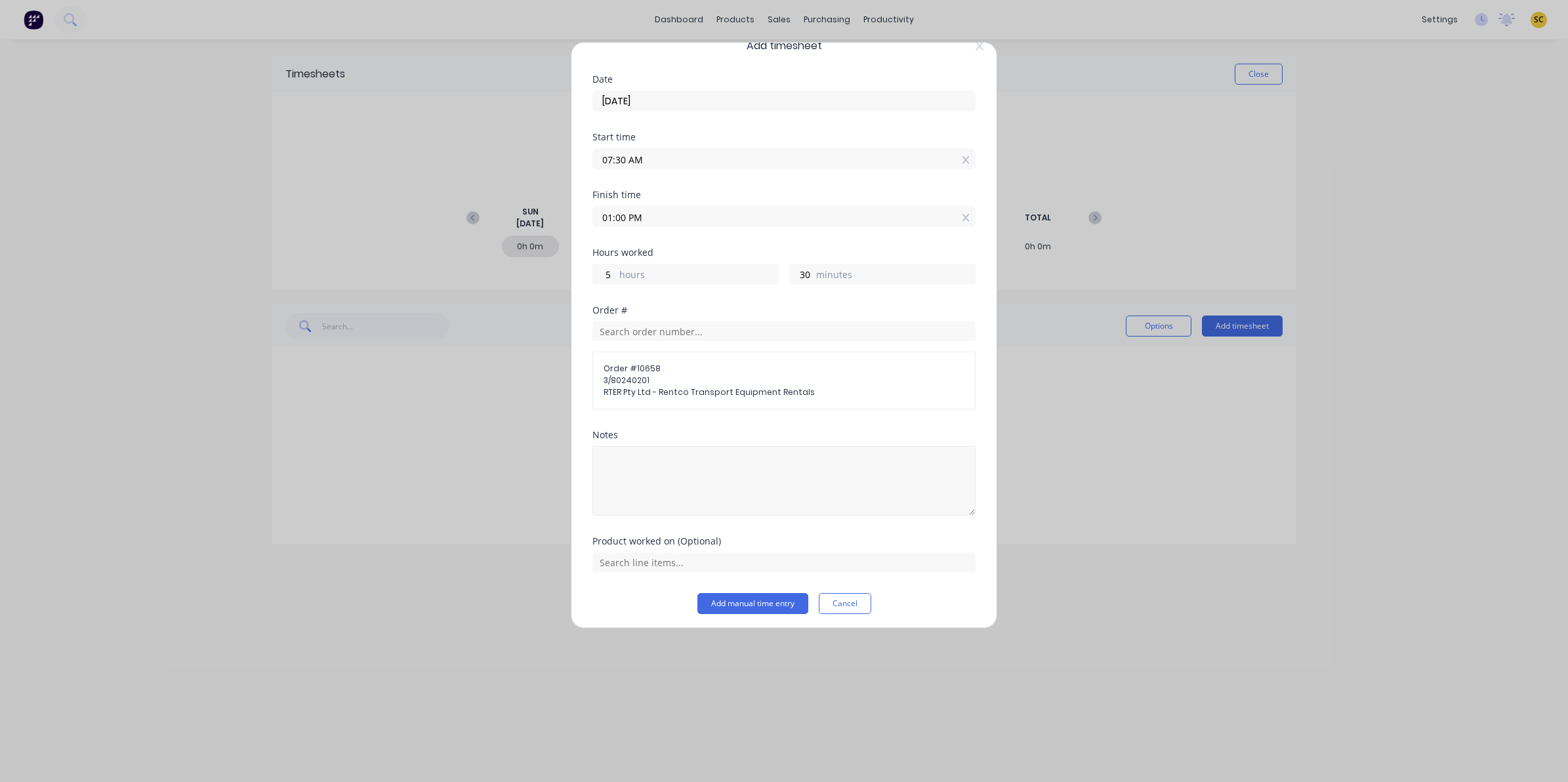
scroll to position [28, 0]
click at [706, 547] on div at bounding box center [784, 556] width 383 height 23
click at [688, 554] on input "text" at bounding box center [784, 557] width 383 height 20
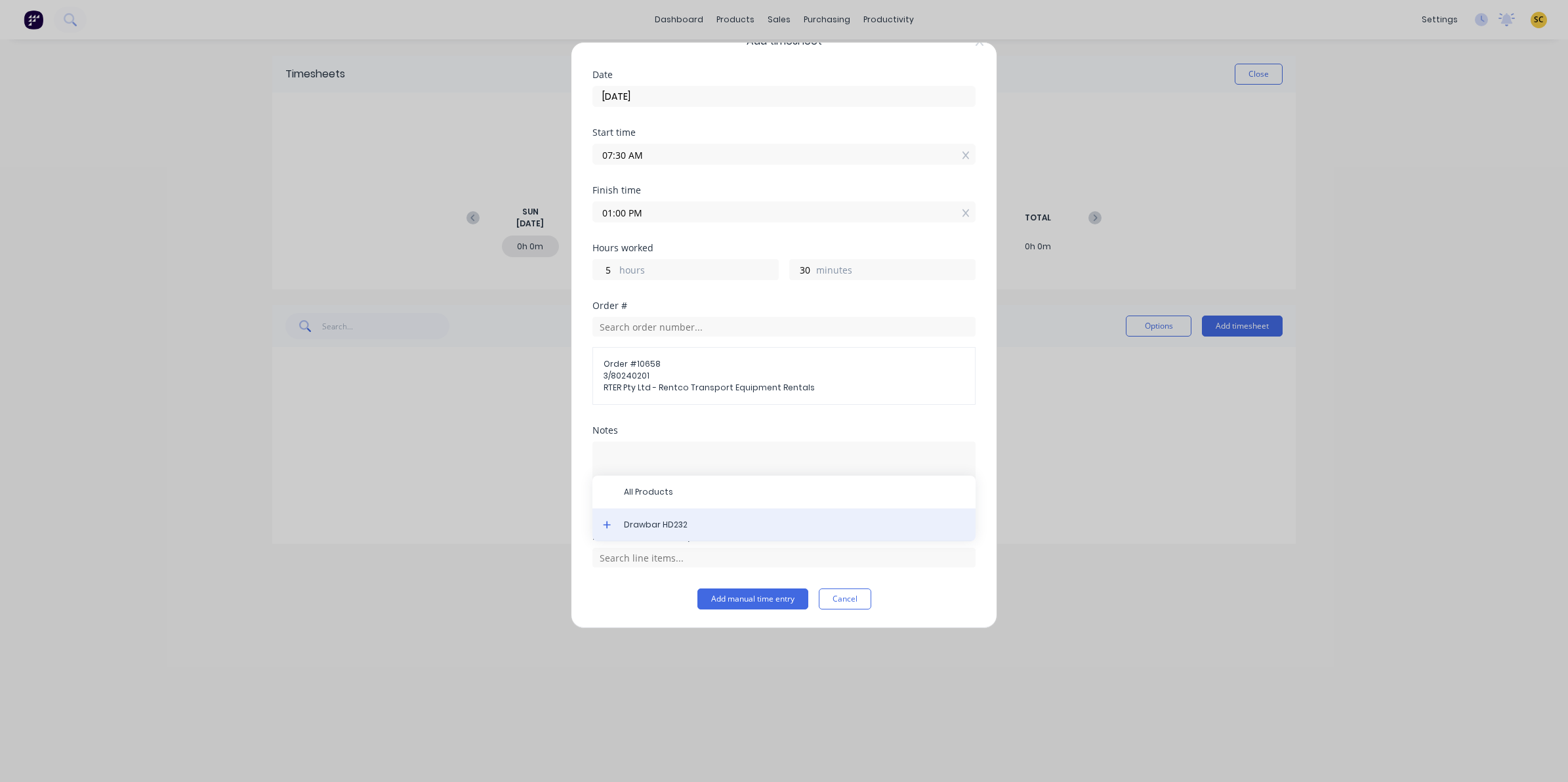
click at [630, 512] on div "Drawbar HD232" at bounding box center [784, 524] width 383 height 33
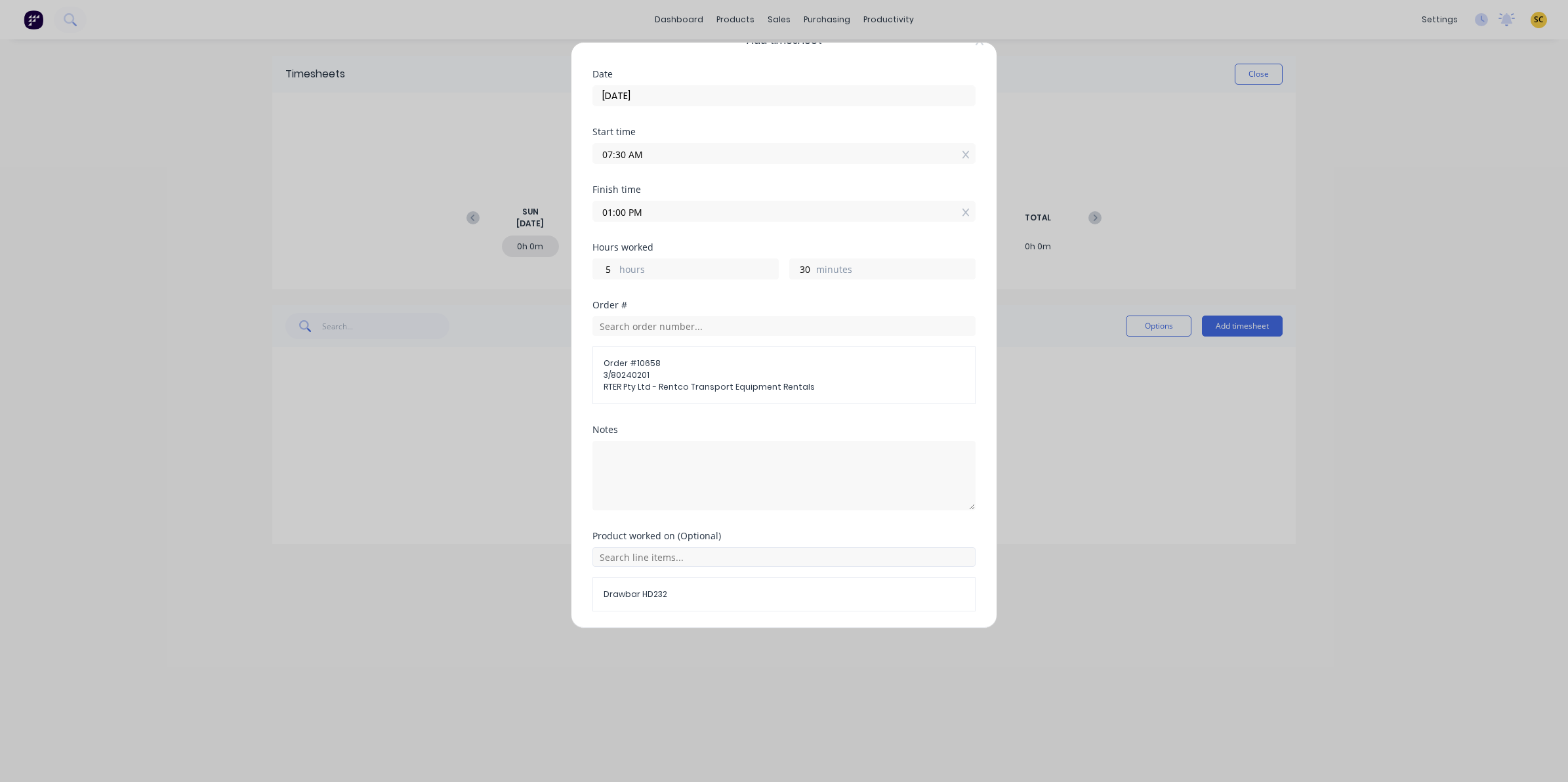
scroll to position [73, 0]
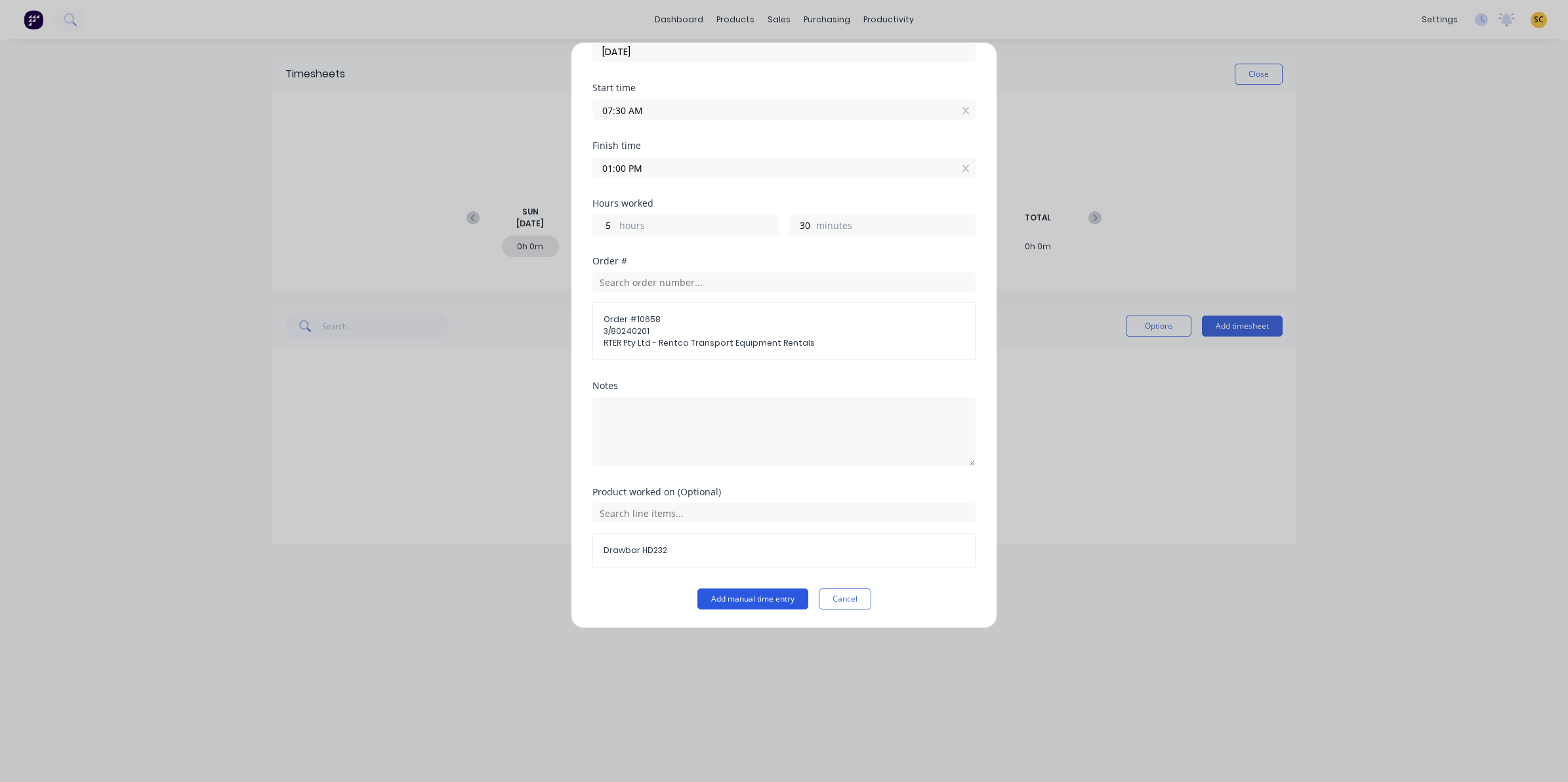
click at [735, 603] on button "Add manual time entry" at bounding box center [752, 599] width 111 height 21
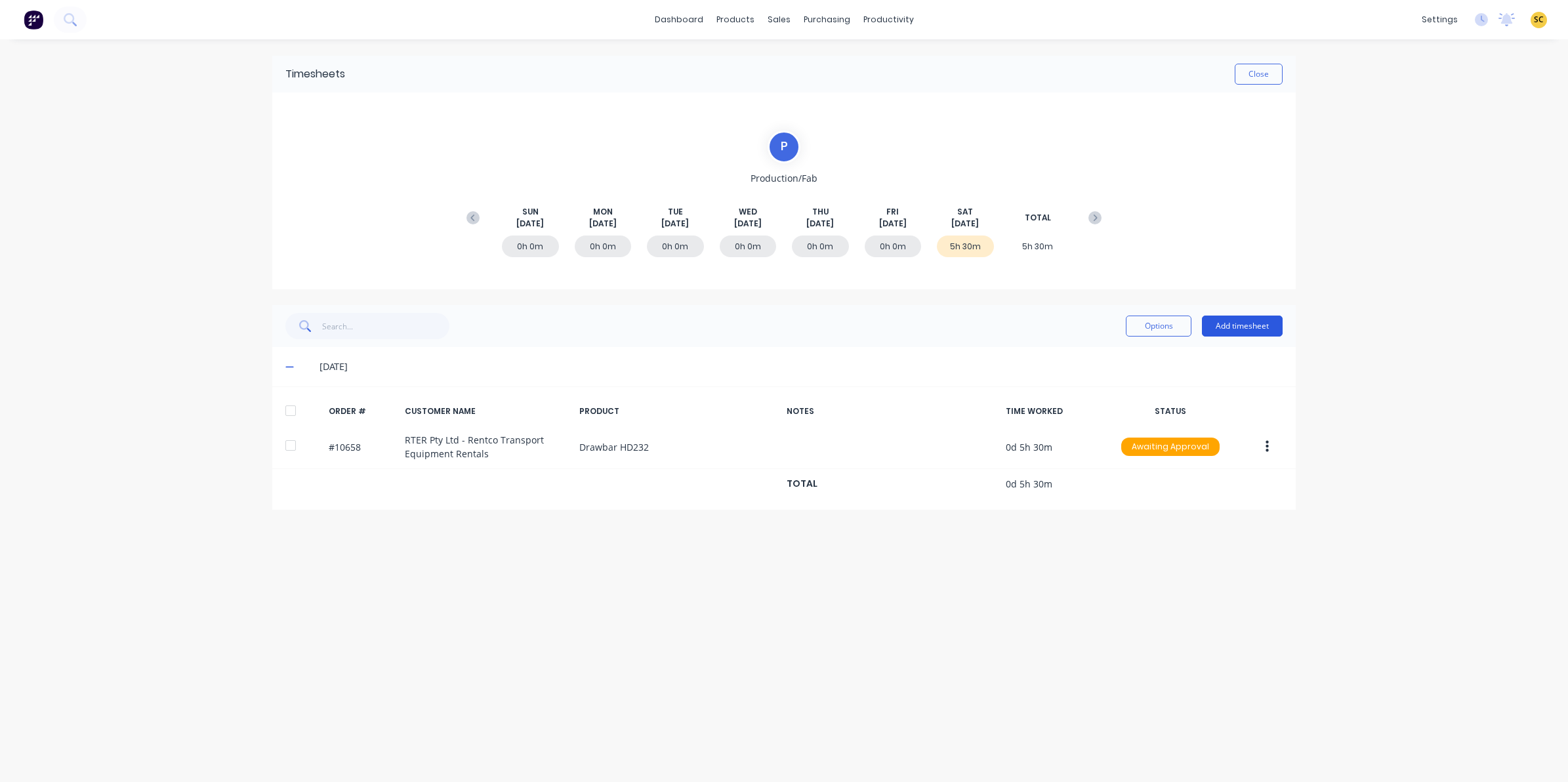
click at [1250, 325] on button "Add timesheet" at bounding box center [1242, 326] width 81 height 21
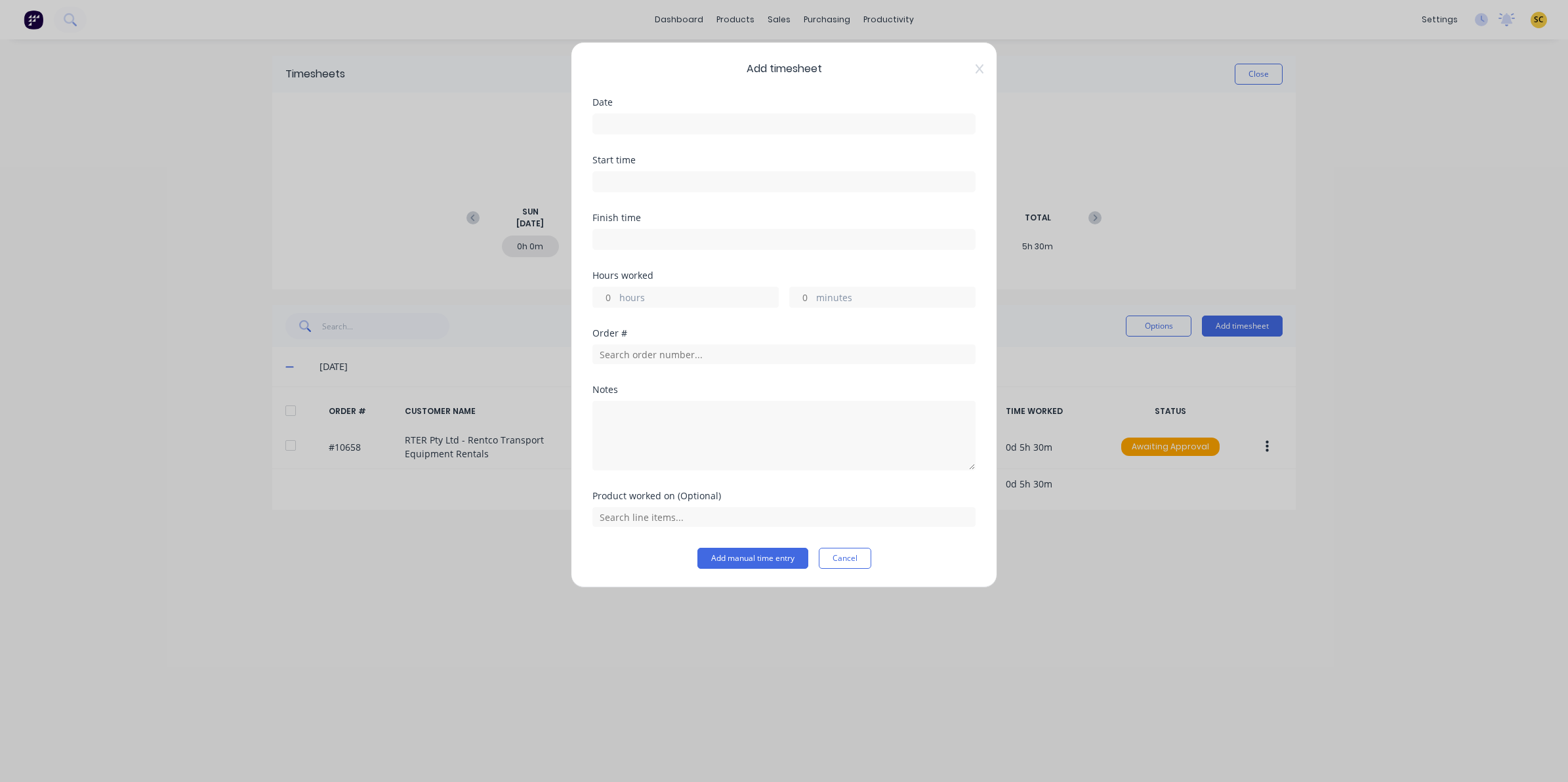
click at [668, 137] on div "Date" at bounding box center [784, 126] width 383 height 58
click at [661, 130] on input at bounding box center [784, 124] width 382 height 20
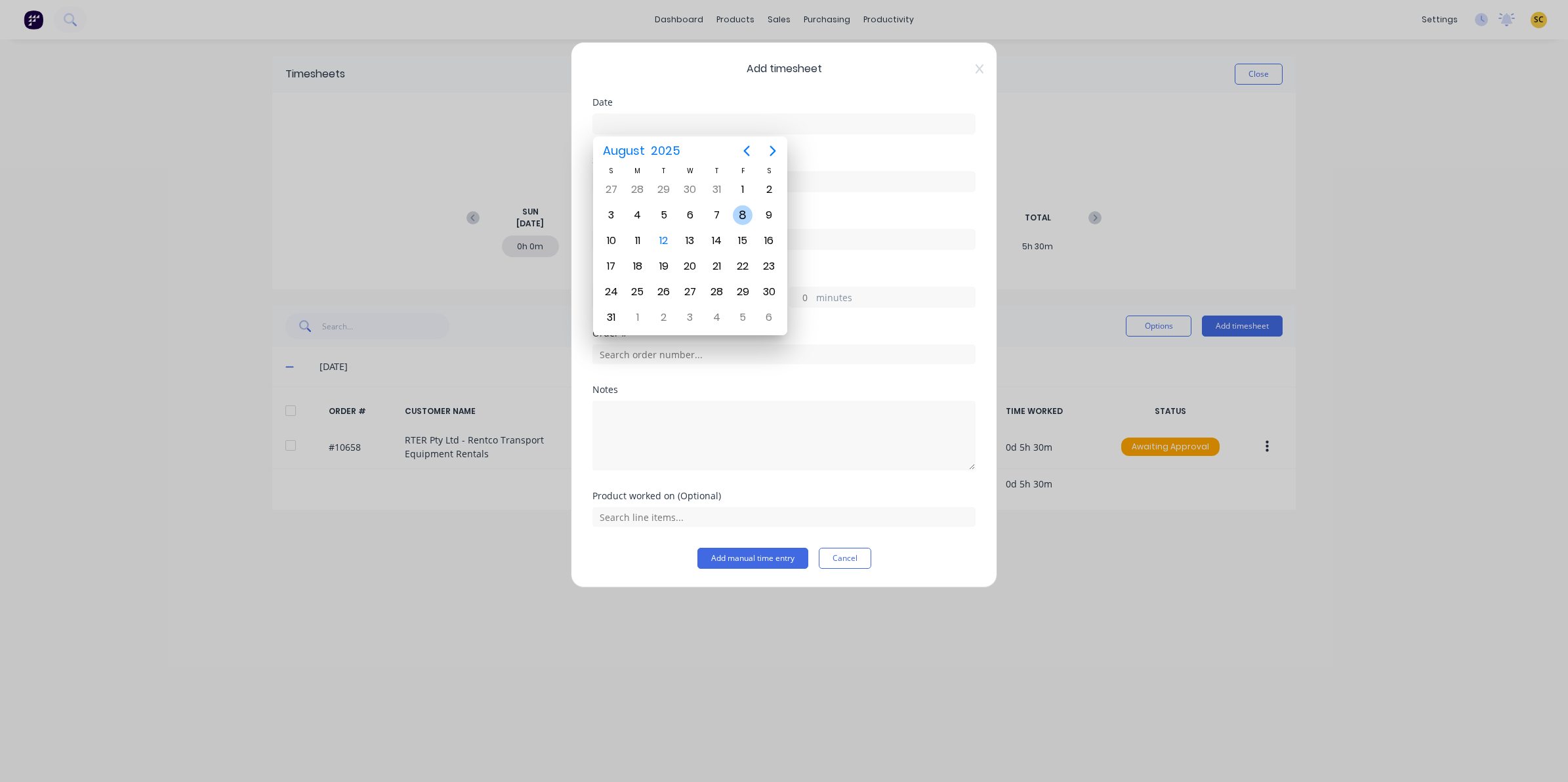
click at [749, 218] on div "8" at bounding box center [742, 215] width 20 height 20
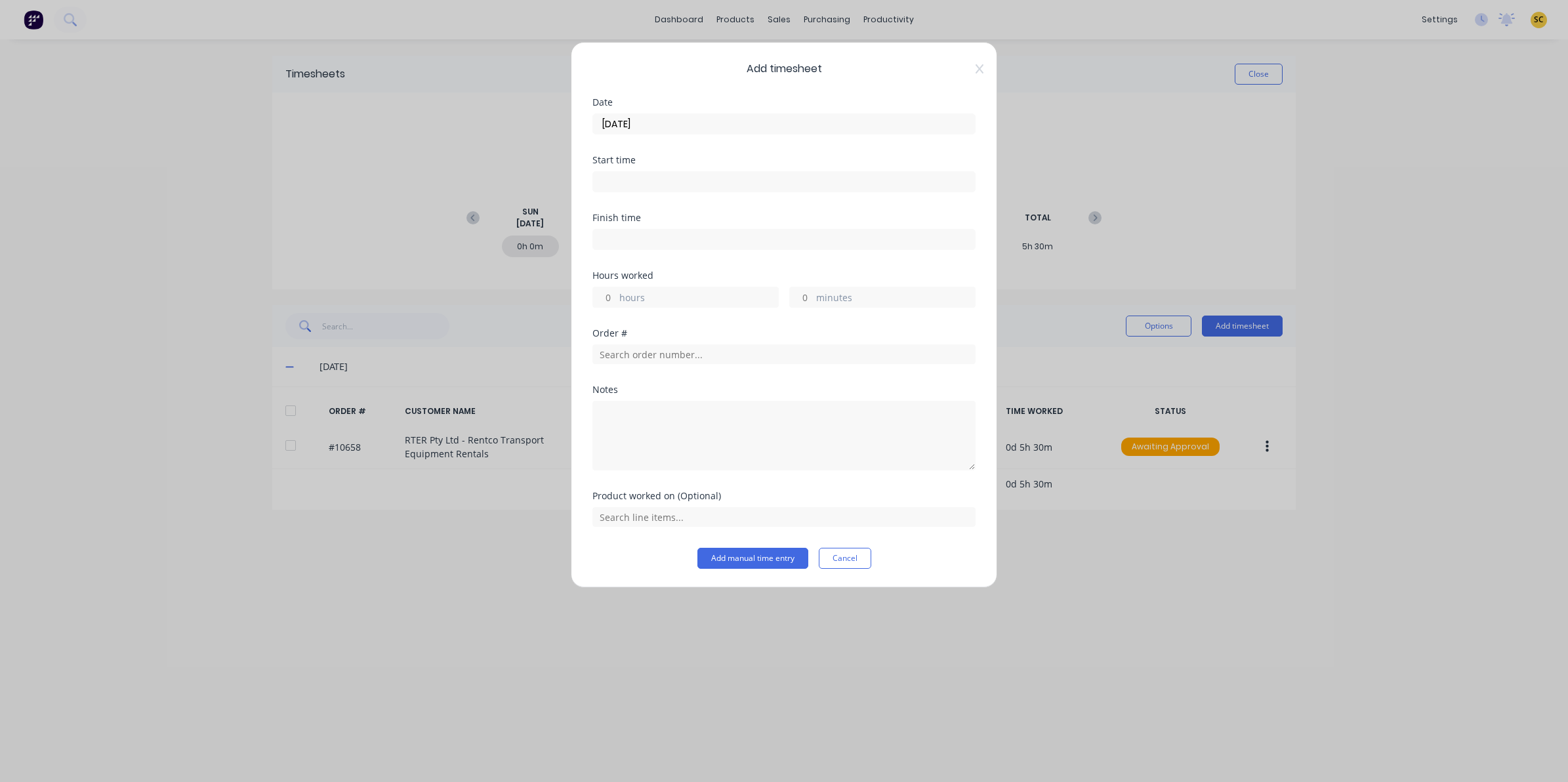
drag, startPoint x: 694, startPoint y: 131, endPoint x: 700, endPoint y: 139, distance: 10.0
click at [693, 131] on input "[DATE]" at bounding box center [784, 124] width 382 height 20
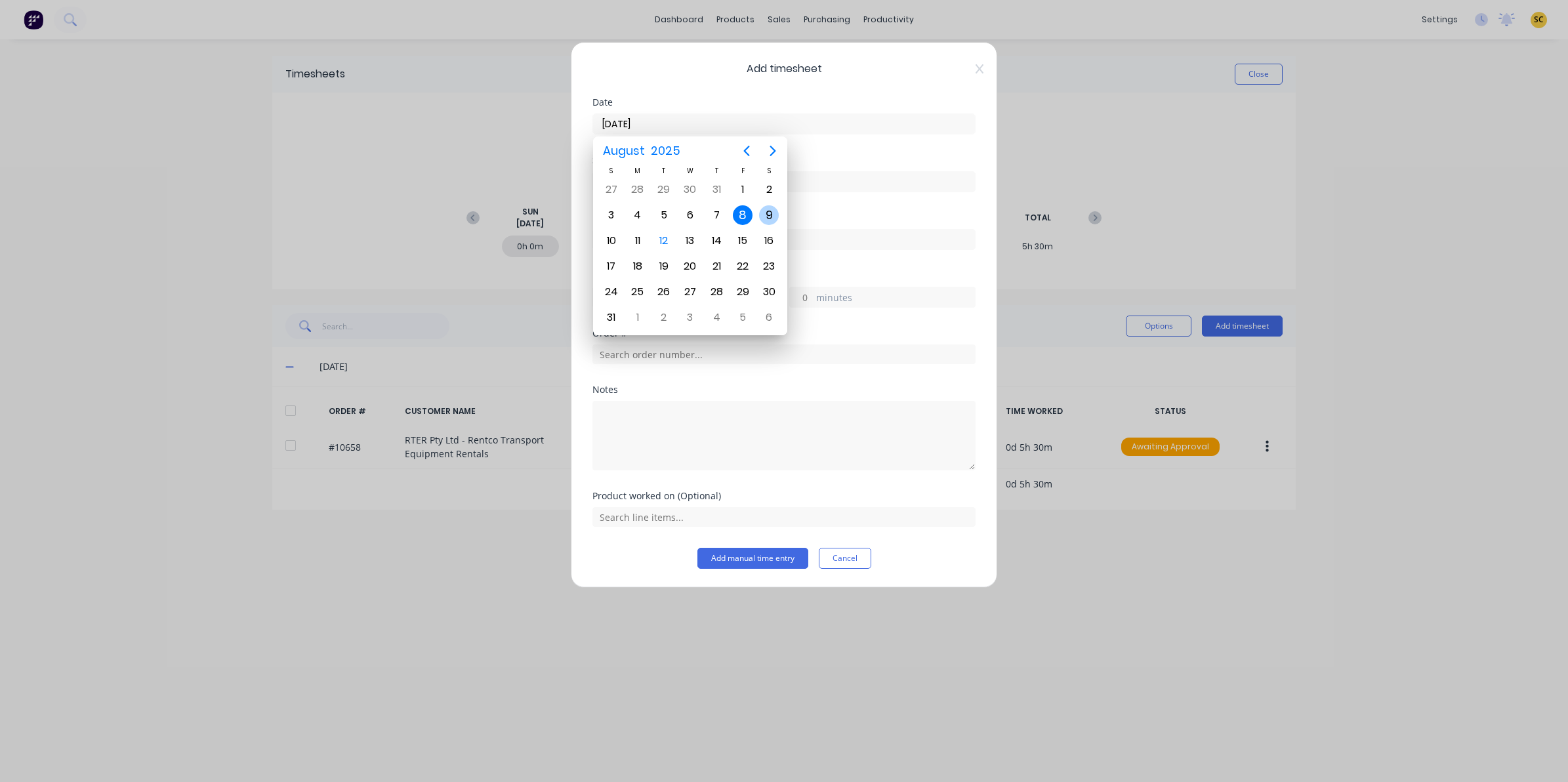
click at [769, 207] on div "9" at bounding box center [769, 215] width 20 height 20
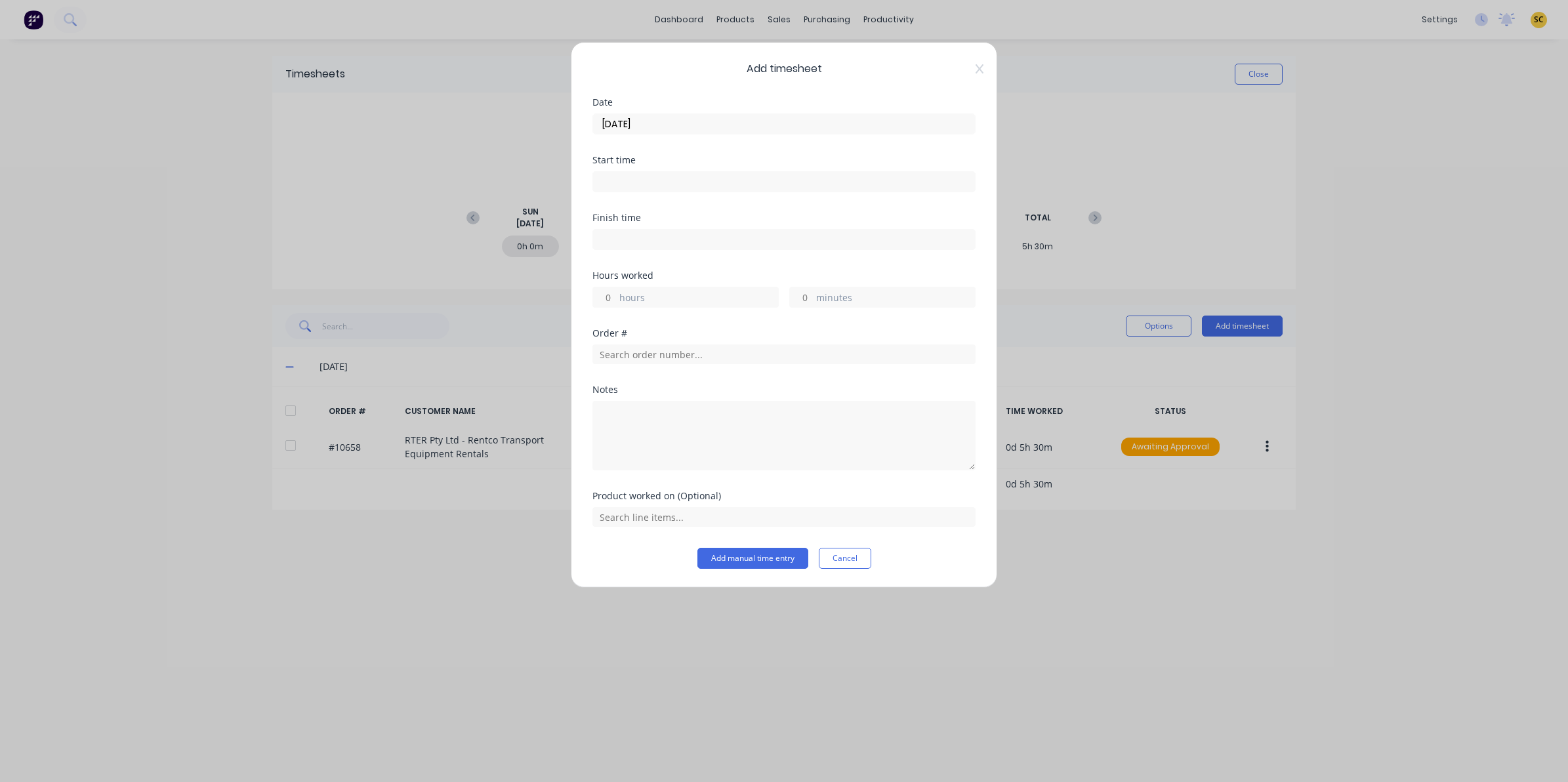
click at [620, 186] on input at bounding box center [784, 181] width 382 height 20
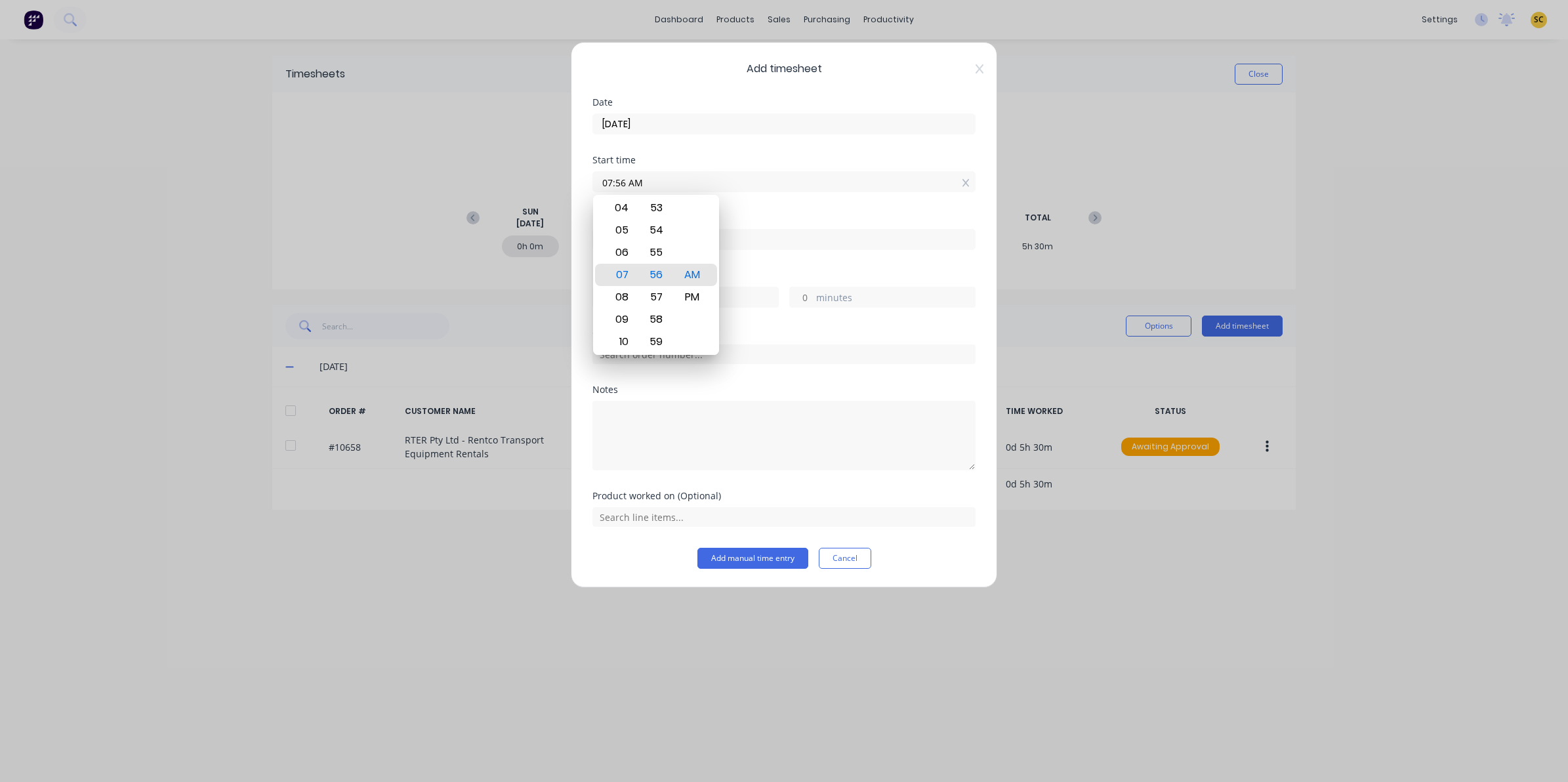
drag, startPoint x: 653, startPoint y: 182, endPoint x: 306, endPoint y: 185, distance: 347.0
click at [306, 185] on div "Add timesheet Date [DATE] Start time 07:56 AM Finish time Hours worked hours mi…" at bounding box center [784, 391] width 1568 height 782
click at [700, 289] on div "PM" at bounding box center [692, 298] width 33 height 22
click at [746, 245] on input at bounding box center [784, 239] width 382 height 20
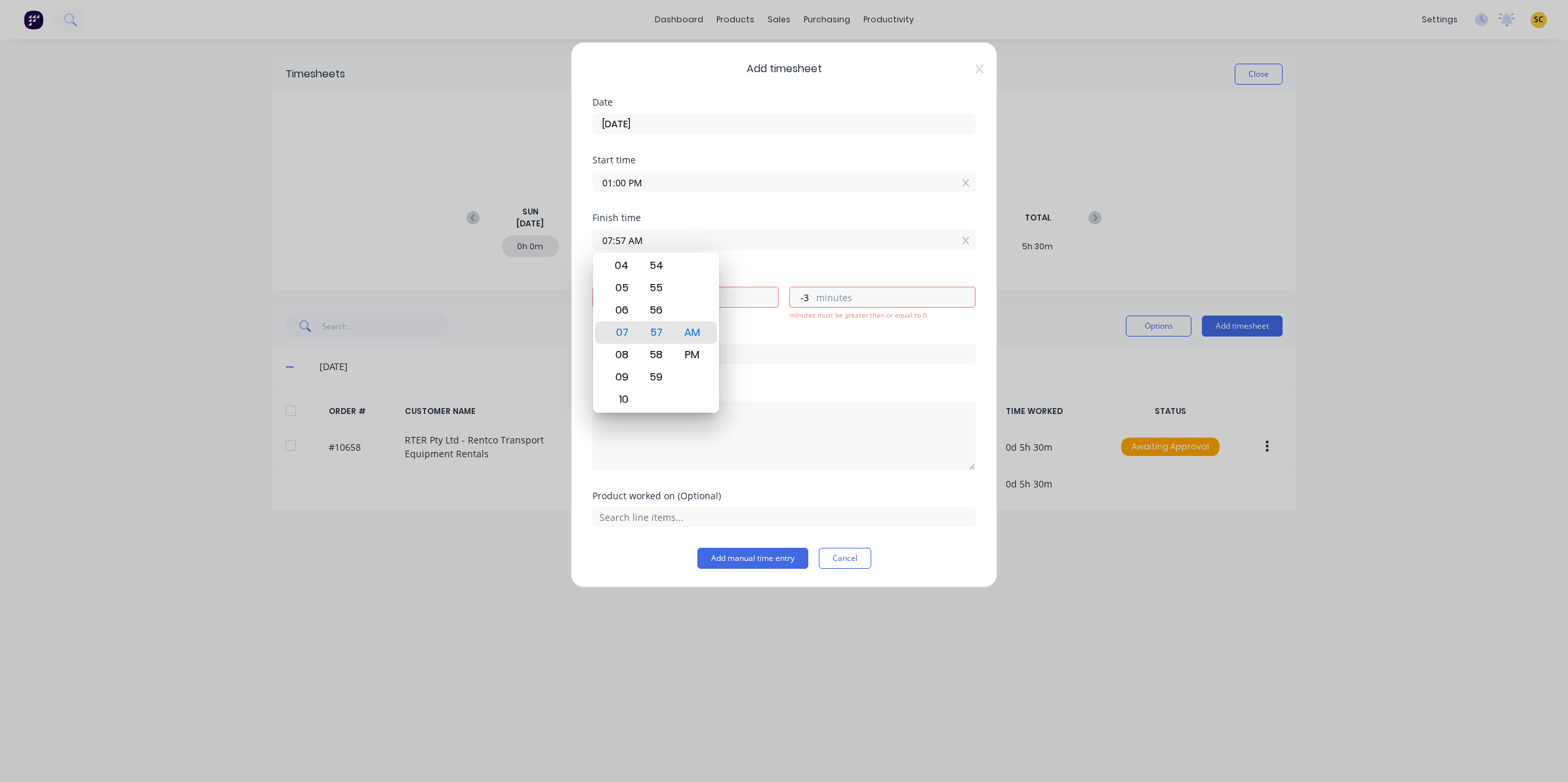
click at [758, 246] on input "07:57 AM" at bounding box center [784, 239] width 382 height 20
drag, startPoint x: 758, startPoint y: 246, endPoint x: 499, endPoint y: 232, distance: 259.4
click at [506, 234] on div "Add timesheet Date [DATE] Start time 01:00 PM Finish time 07:57 AM Hours worked…" at bounding box center [784, 391] width 1568 height 782
click at [666, 387] on div "29" at bounding box center [656, 378] width 33 height 22
click at [654, 355] on div "30" at bounding box center [656, 355] width 33 height 22
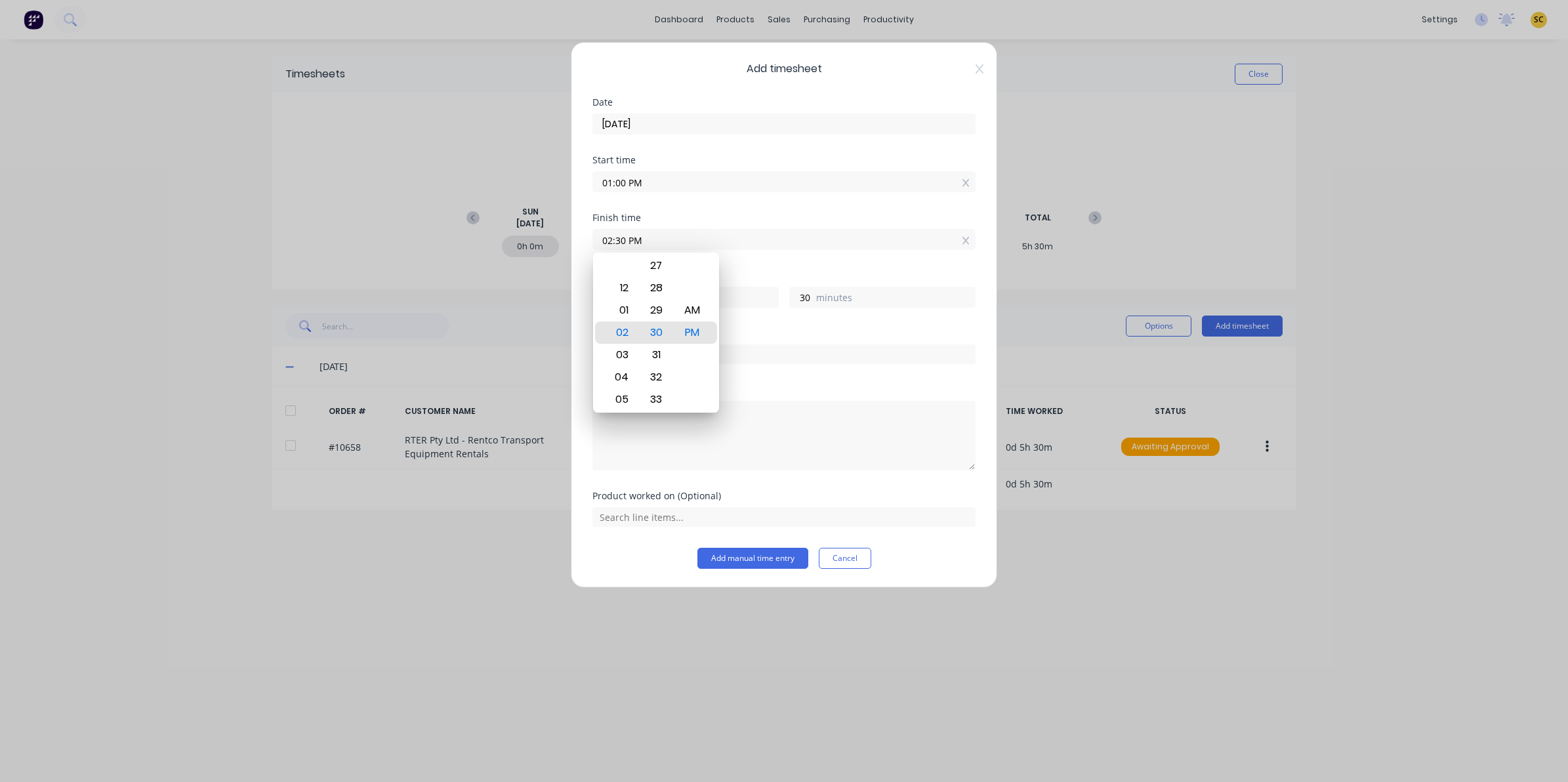
click at [787, 394] on div "Notes" at bounding box center [784, 390] width 383 height 9
click at [650, 343] on div at bounding box center [784, 352] width 383 height 23
click at [657, 351] on input "text" at bounding box center [784, 354] width 383 height 20
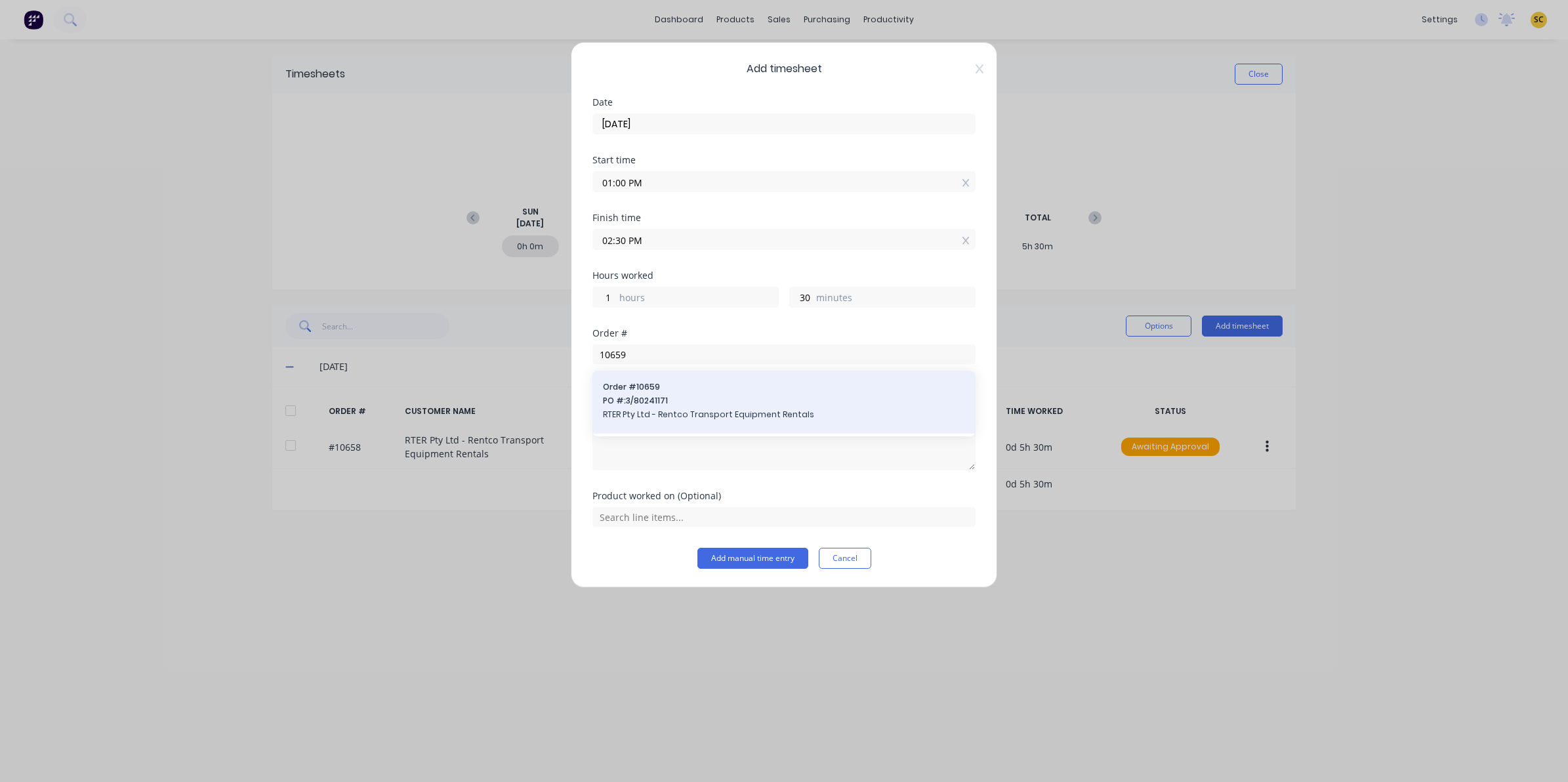
click at [670, 414] on span "RTER Pty Ltd - Rentco Transport Equipment Rentals" at bounding box center [784, 415] width 362 height 12
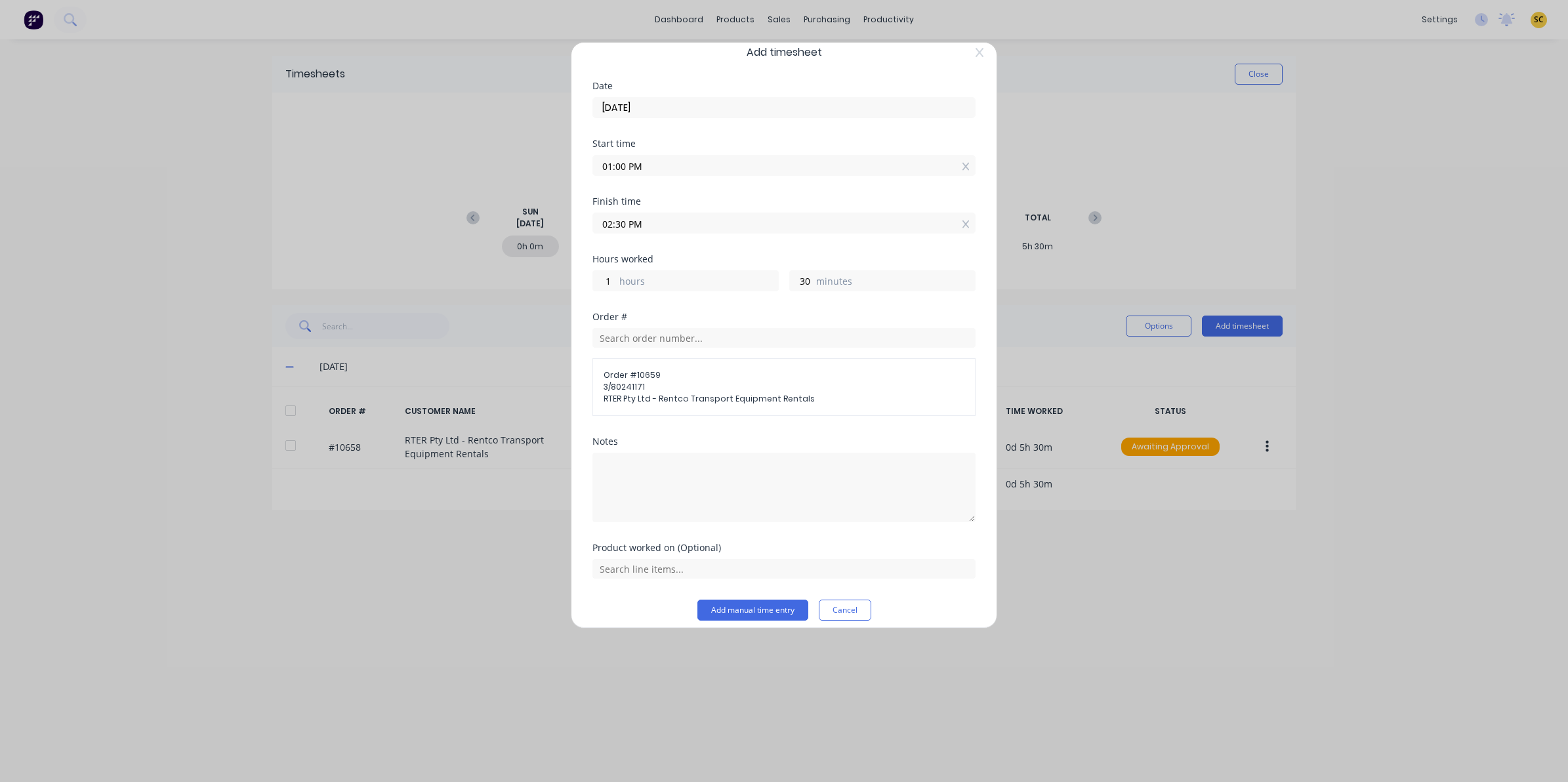
scroll to position [28, 0]
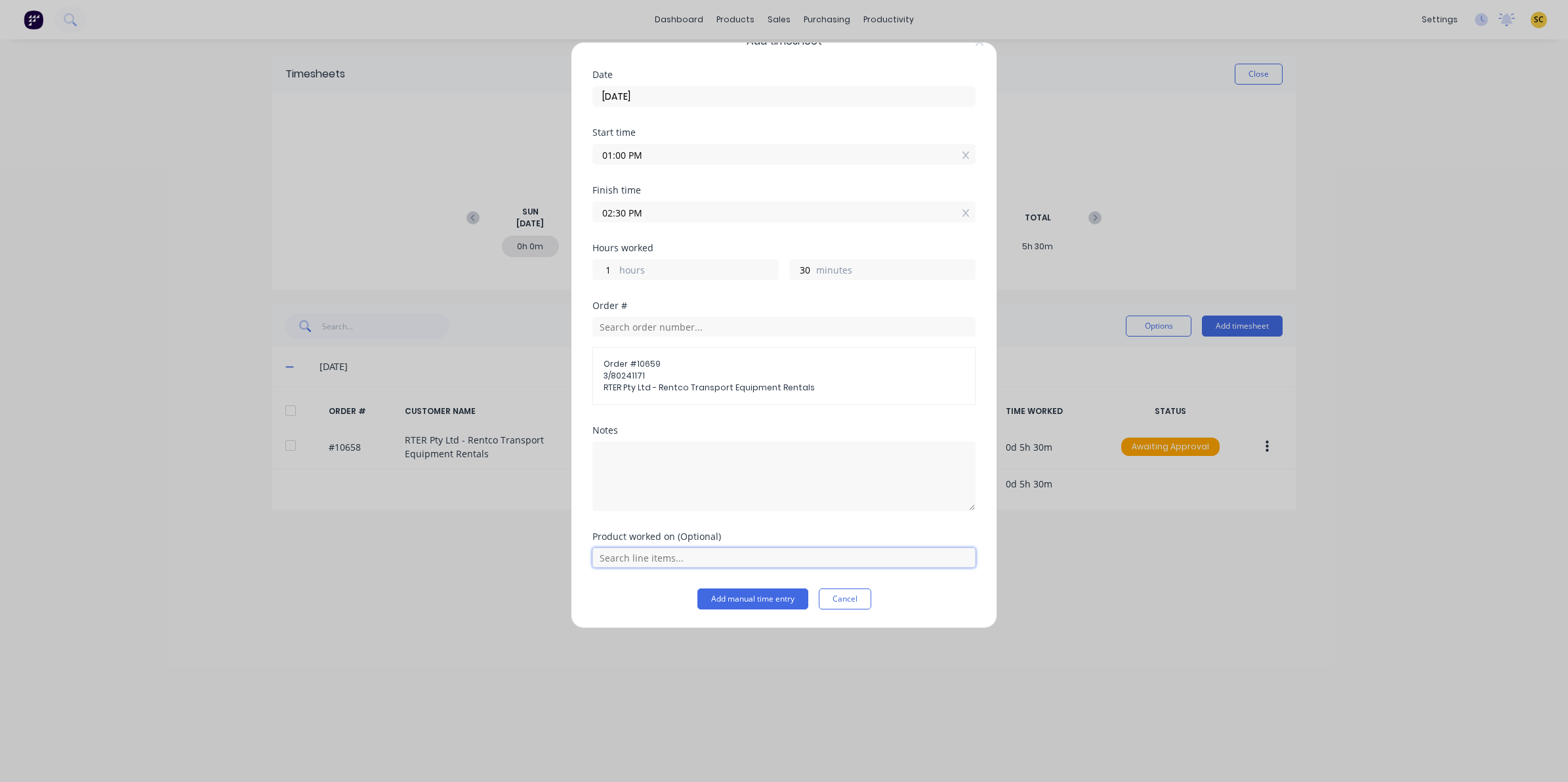
click at [710, 565] on input "text" at bounding box center [784, 557] width 383 height 20
click at [687, 524] on span "Drawbar HD212" at bounding box center [794, 524] width 341 height 12
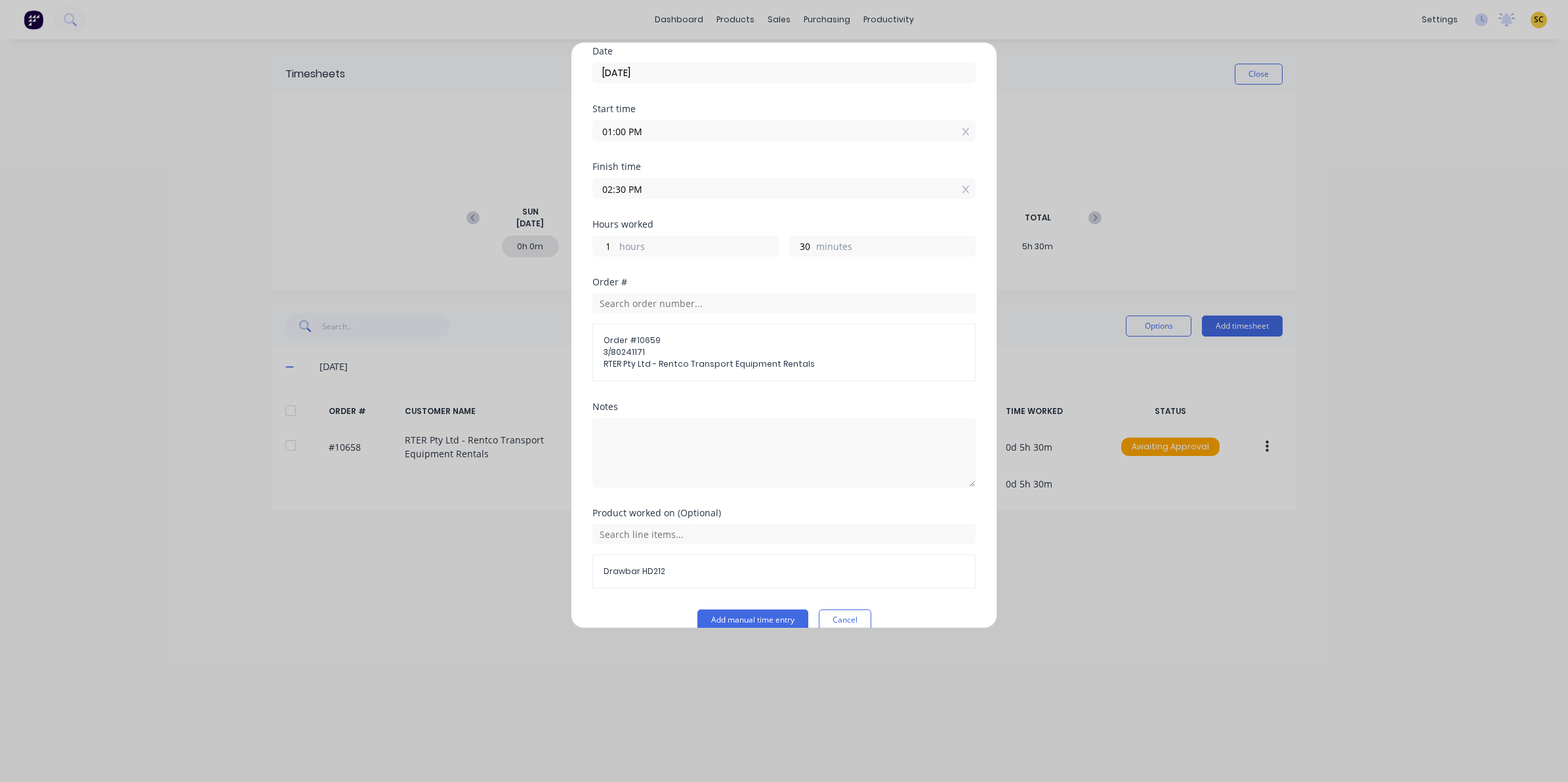
scroll to position [73, 0]
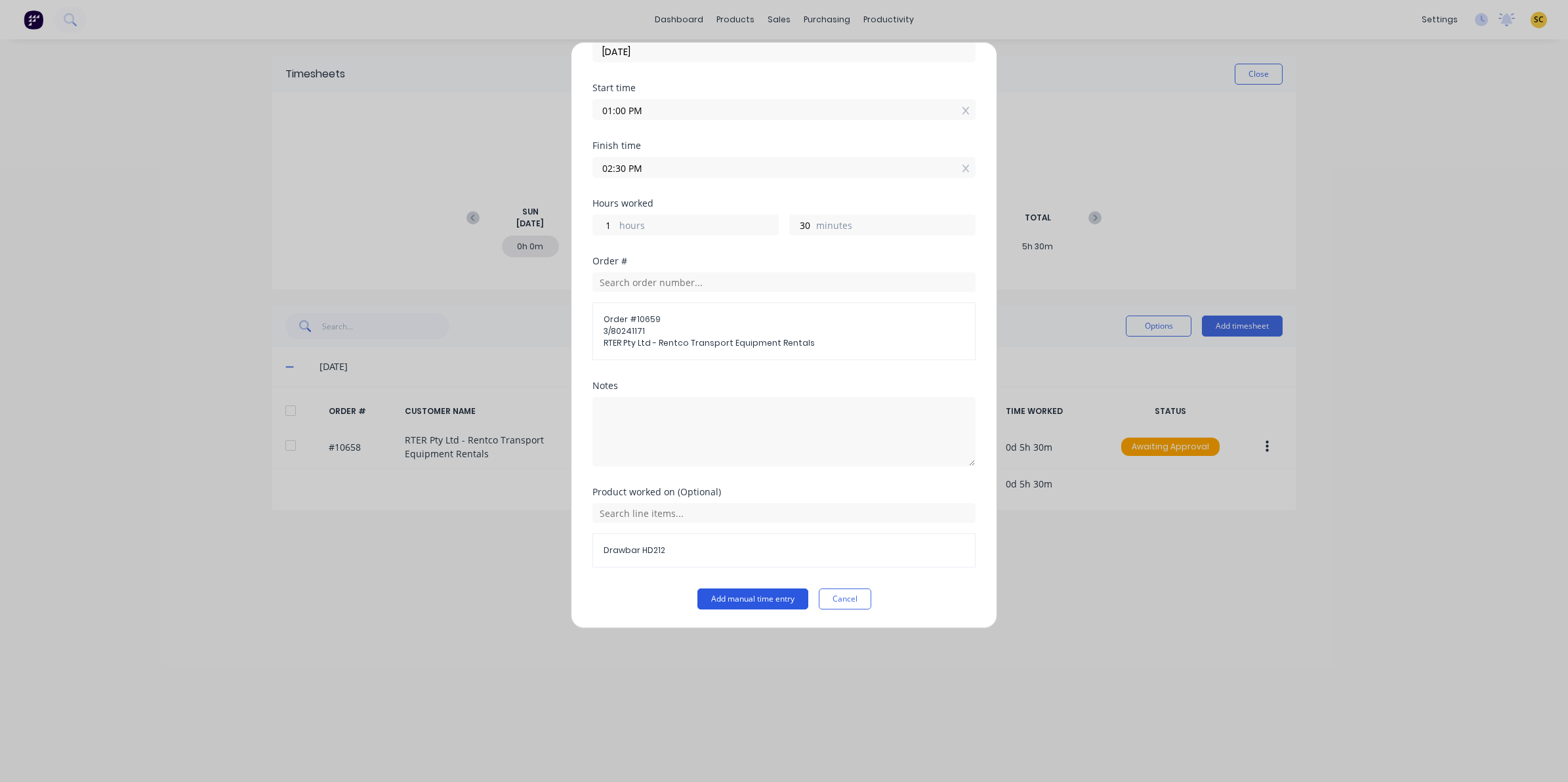
click at [721, 592] on button "Add manual time entry" at bounding box center [752, 599] width 111 height 21
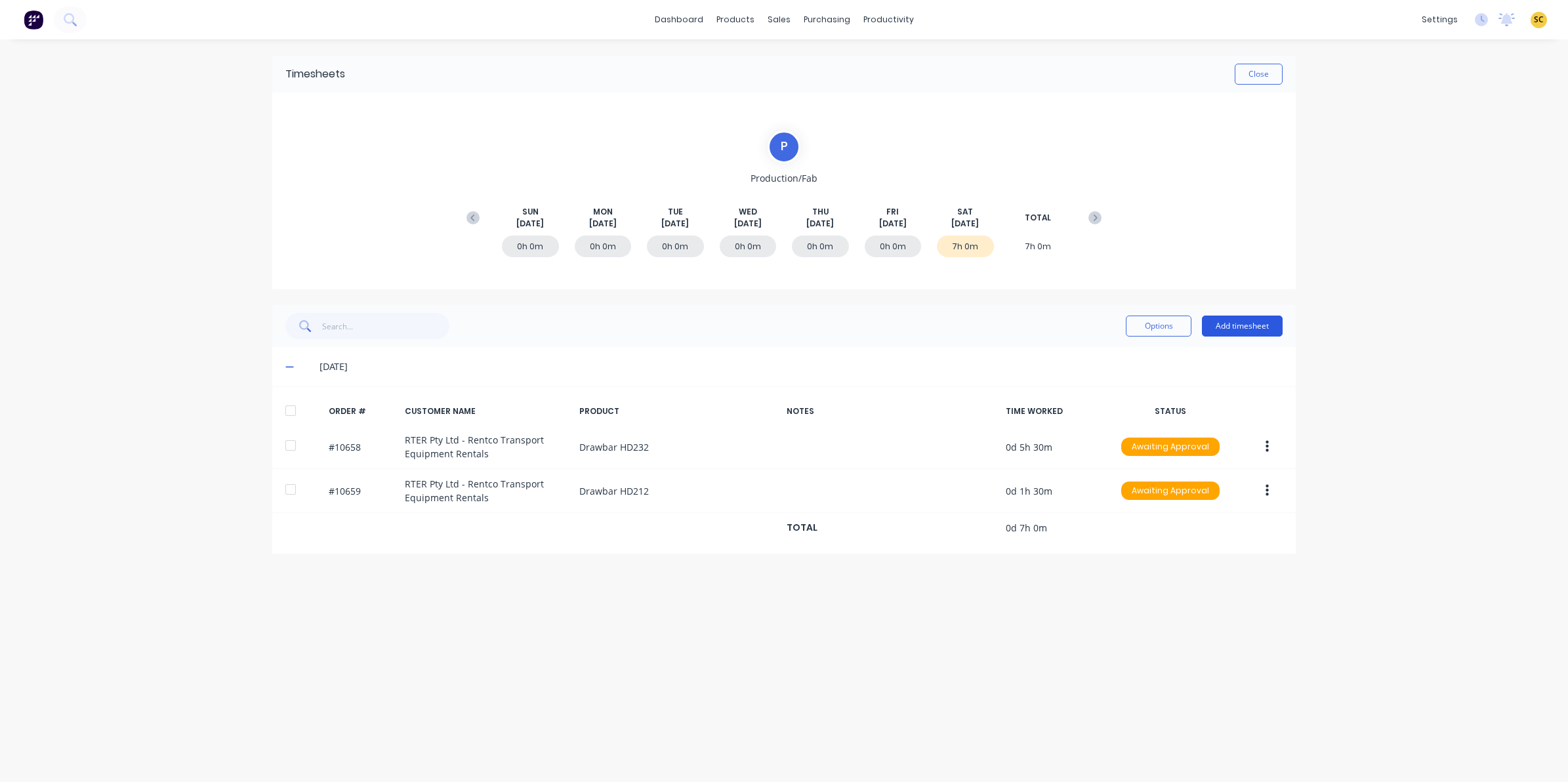
click at [1257, 329] on button "Add timesheet" at bounding box center [1242, 326] width 81 height 21
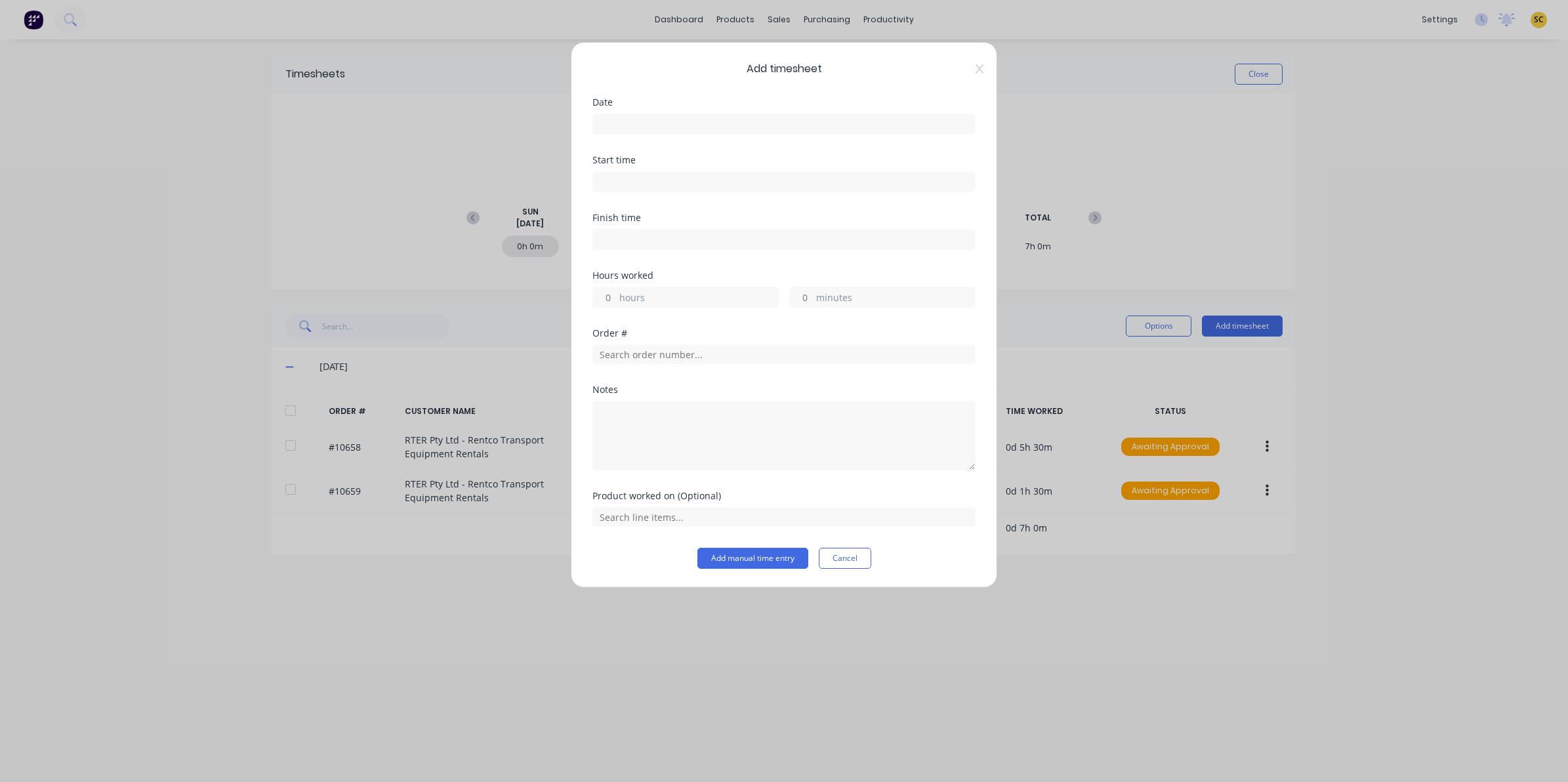
click at [652, 126] on input at bounding box center [784, 124] width 382 height 20
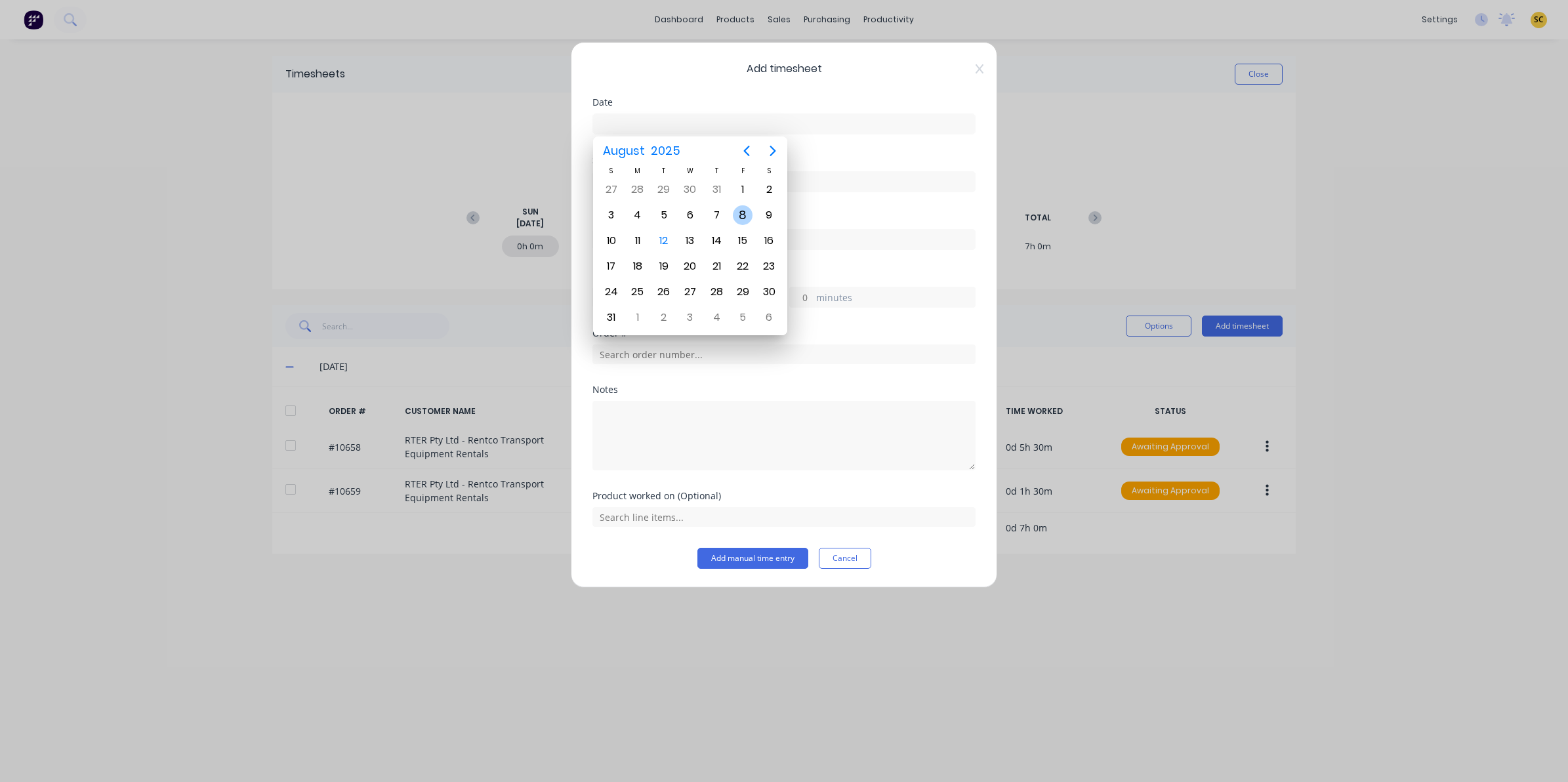
click at [739, 205] on div "8" at bounding box center [742, 215] width 20 height 20
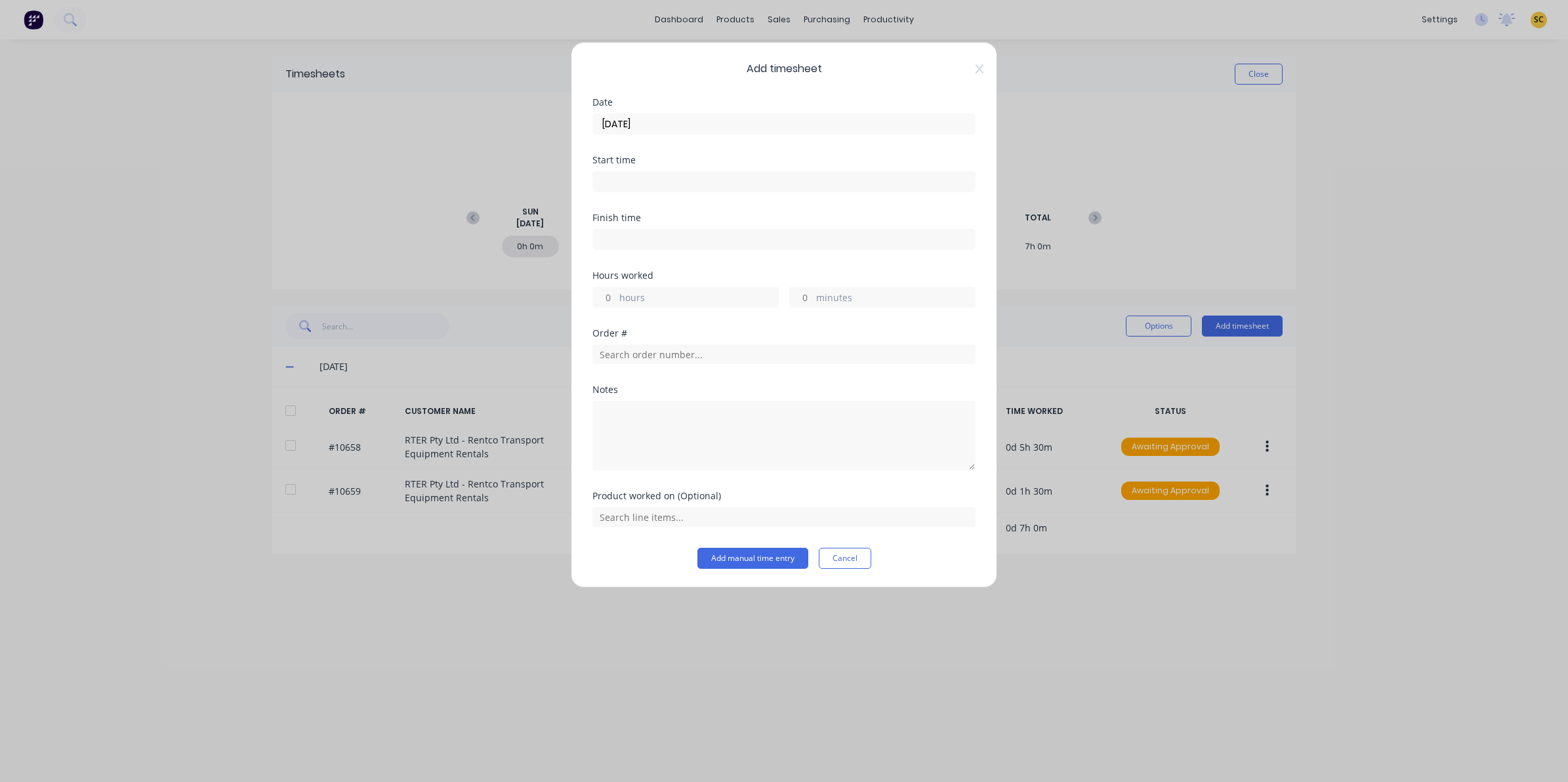
click at [679, 176] on input at bounding box center [784, 181] width 382 height 20
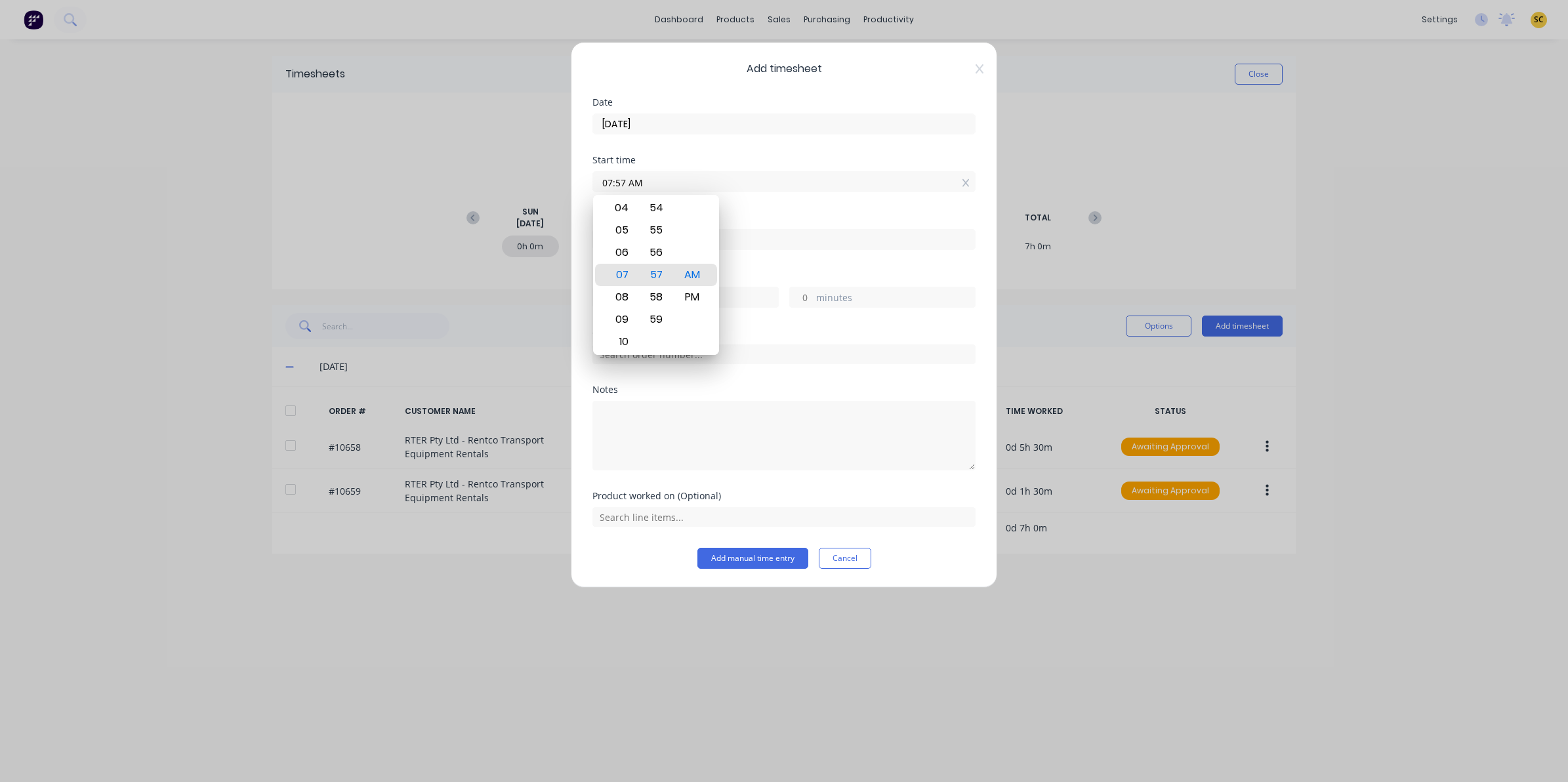
drag, startPoint x: 687, startPoint y: 182, endPoint x: 496, endPoint y: 198, distance: 191.7
click at [496, 198] on div "Add timesheet Date [DATE] Start time 07:57 AM Finish time Hours worked hours mi…" at bounding box center [784, 391] width 1568 height 782
click at [688, 293] on div "PM" at bounding box center [692, 298] width 33 height 22
click at [842, 240] on input at bounding box center [784, 239] width 382 height 20
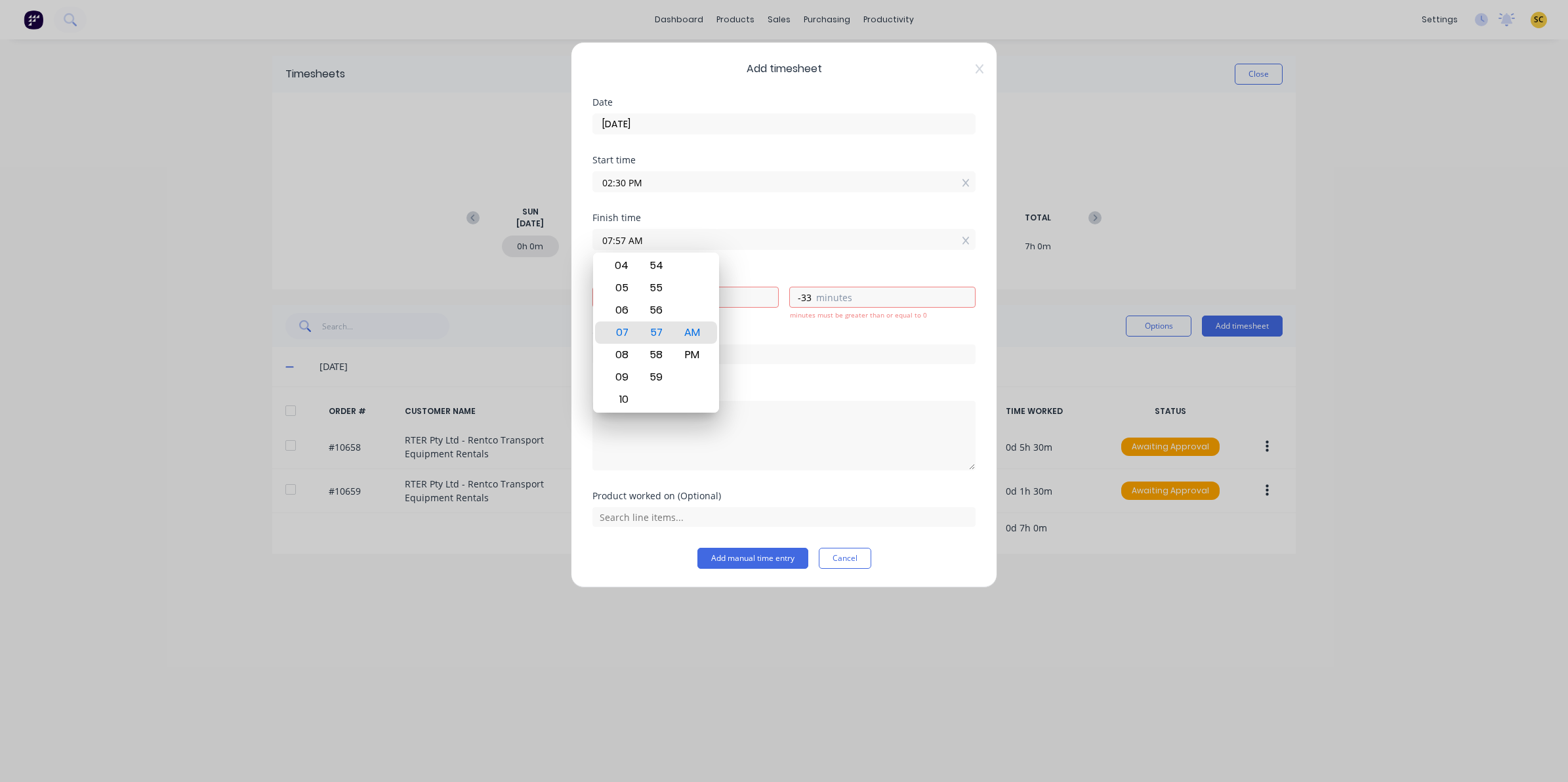
drag, startPoint x: 652, startPoint y: 242, endPoint x: 197, endPoint y: 230, distance: 455.2
click at [213, 230] on div "Add timesheet Date [DATE] Start time 02:30 PM Finish time 07:57 AM Hours worked…" at bounding box center [784, 391] width 1568 height 782
click at [844, 404] on textarea at bounding box center [784, 435] width 383 height 70
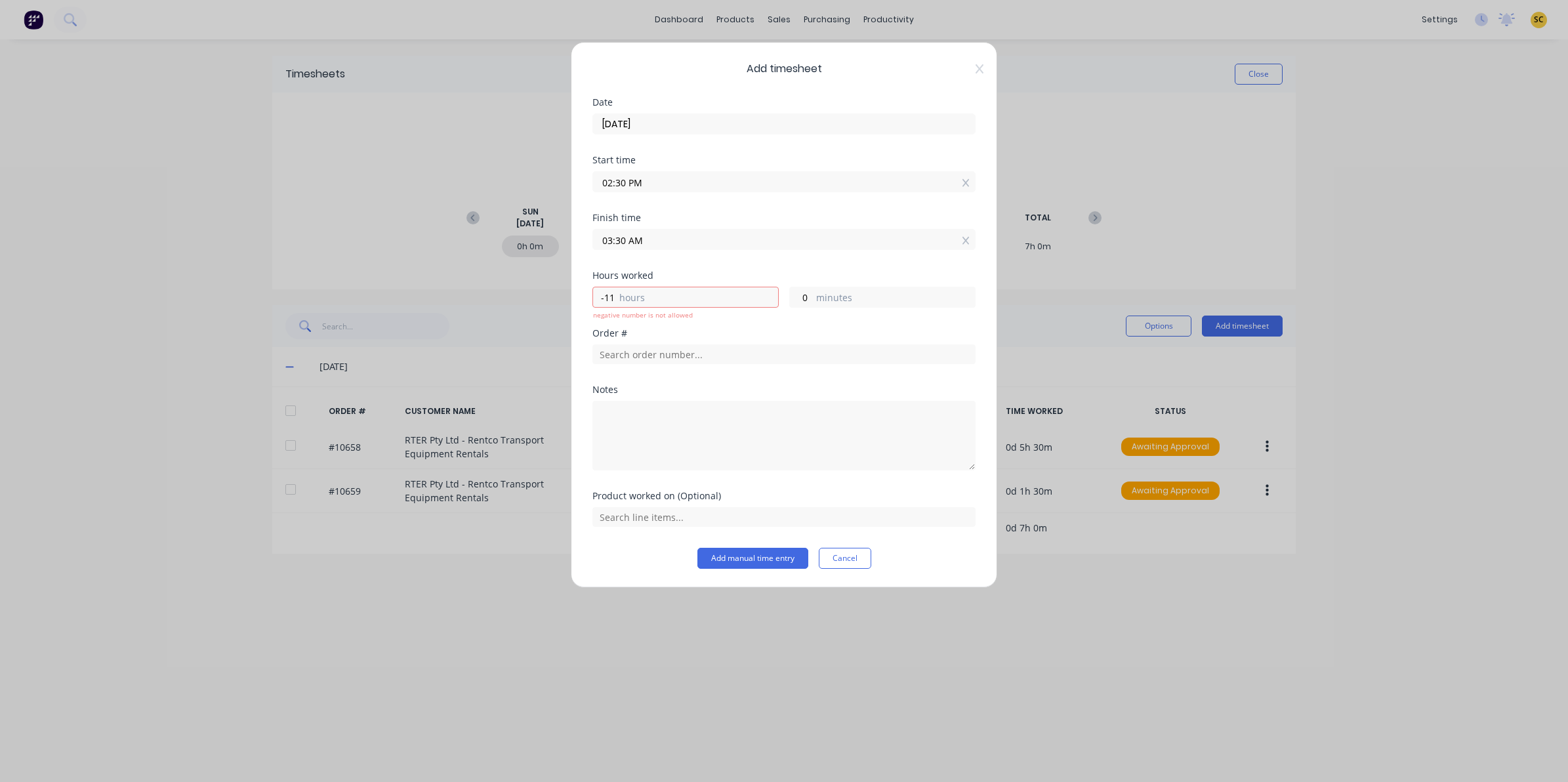
click at [651, 228] on div "03:30 AM" at bounding box center [784, 238] width 383 height 24
click at [668, 242] on input "03:30 AM" at bounding box center [784, 239] width 382 height 20
click at [697, 351] on div "PM" at bounding box center [692, 355] width 33 height 22
click at [819, 424] on textarea at bounding box center [784, 435] width 383 height 70
click at [659, 355] on input "text" at bounding box center [784, 354] width 383 height 20
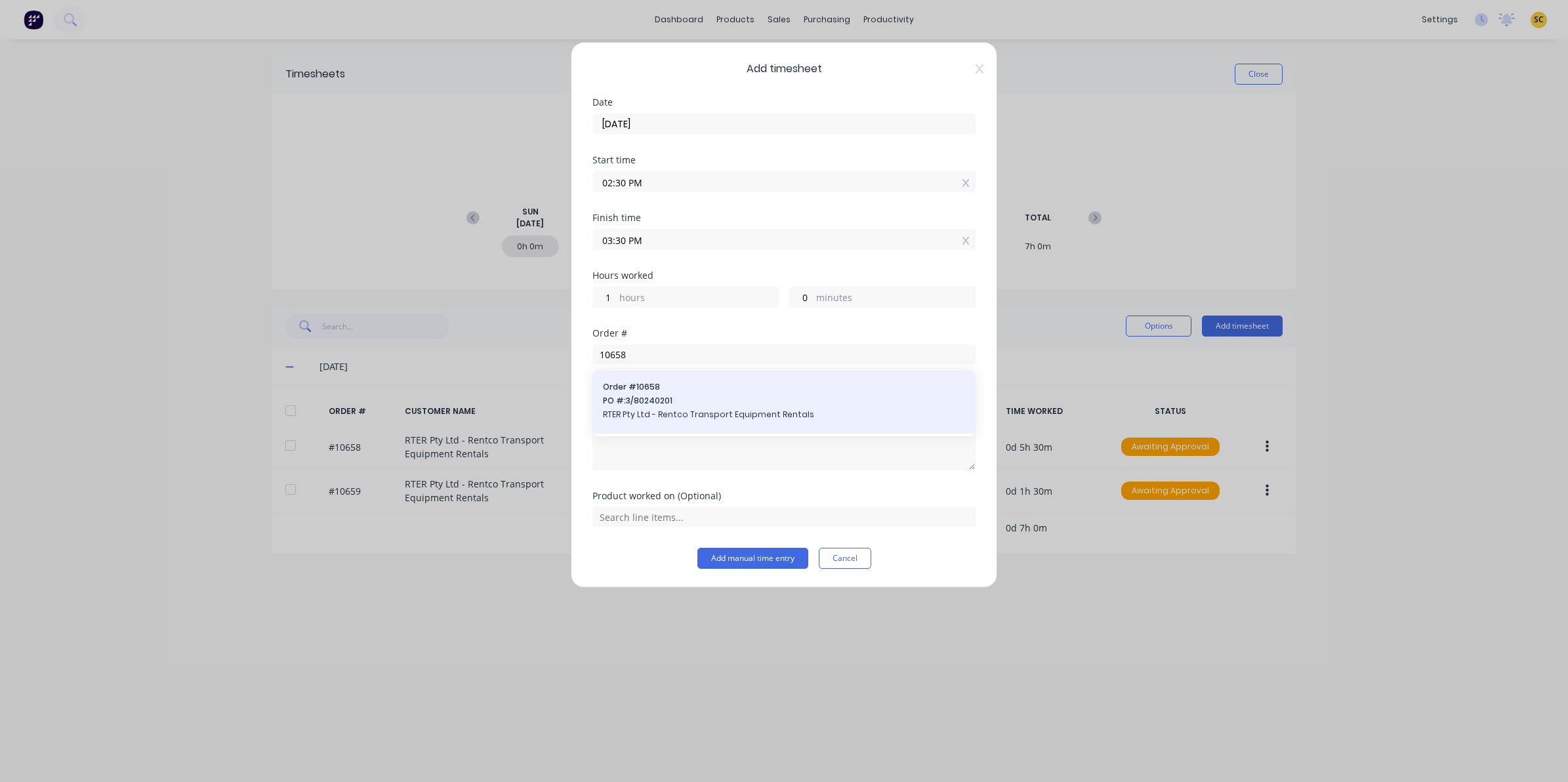
click at [631, 404] on span "PO #: 3/80240201" at bounding box center [784, 401] width 362 height 12
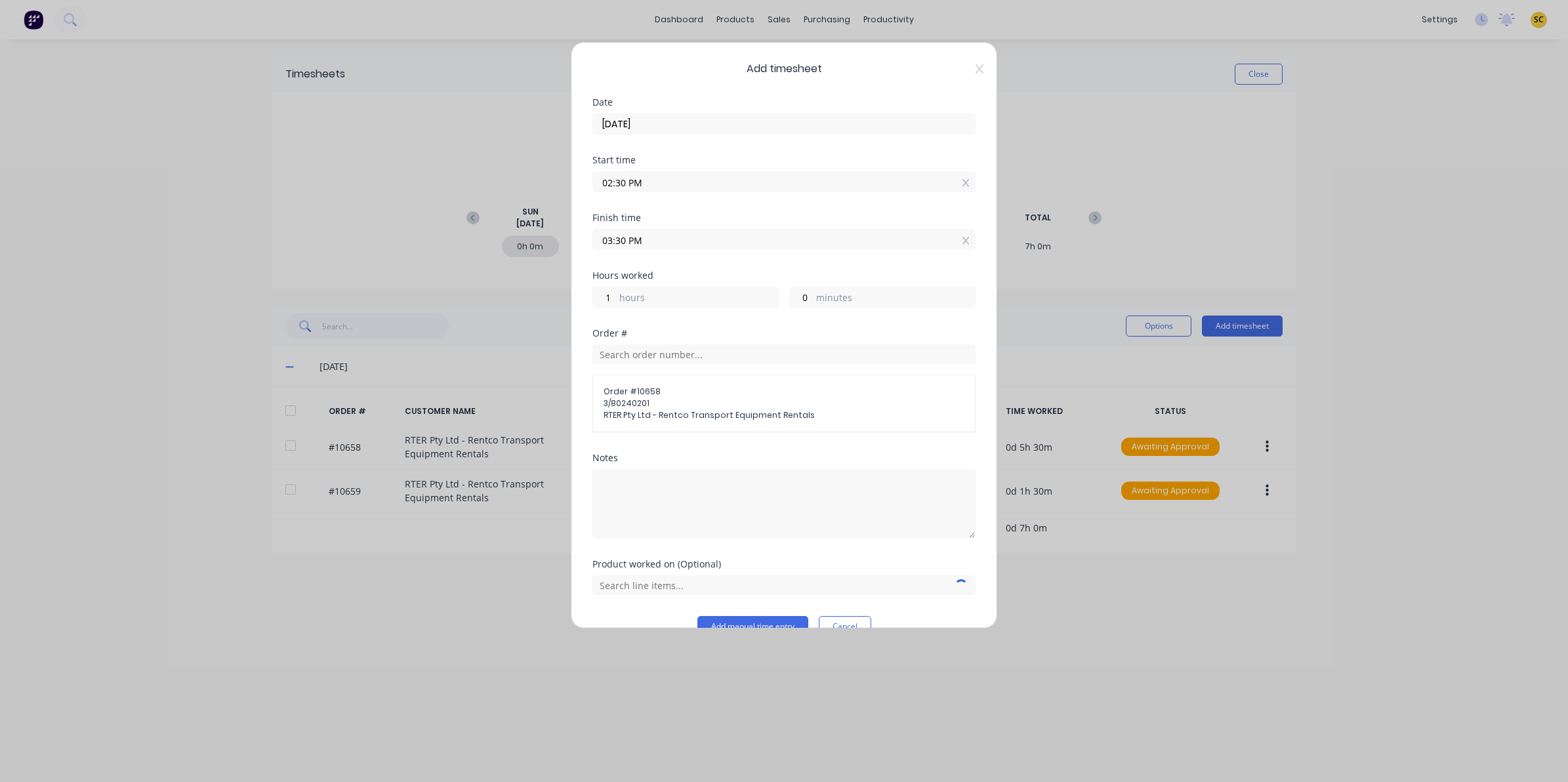
scroll to position [28, 0]
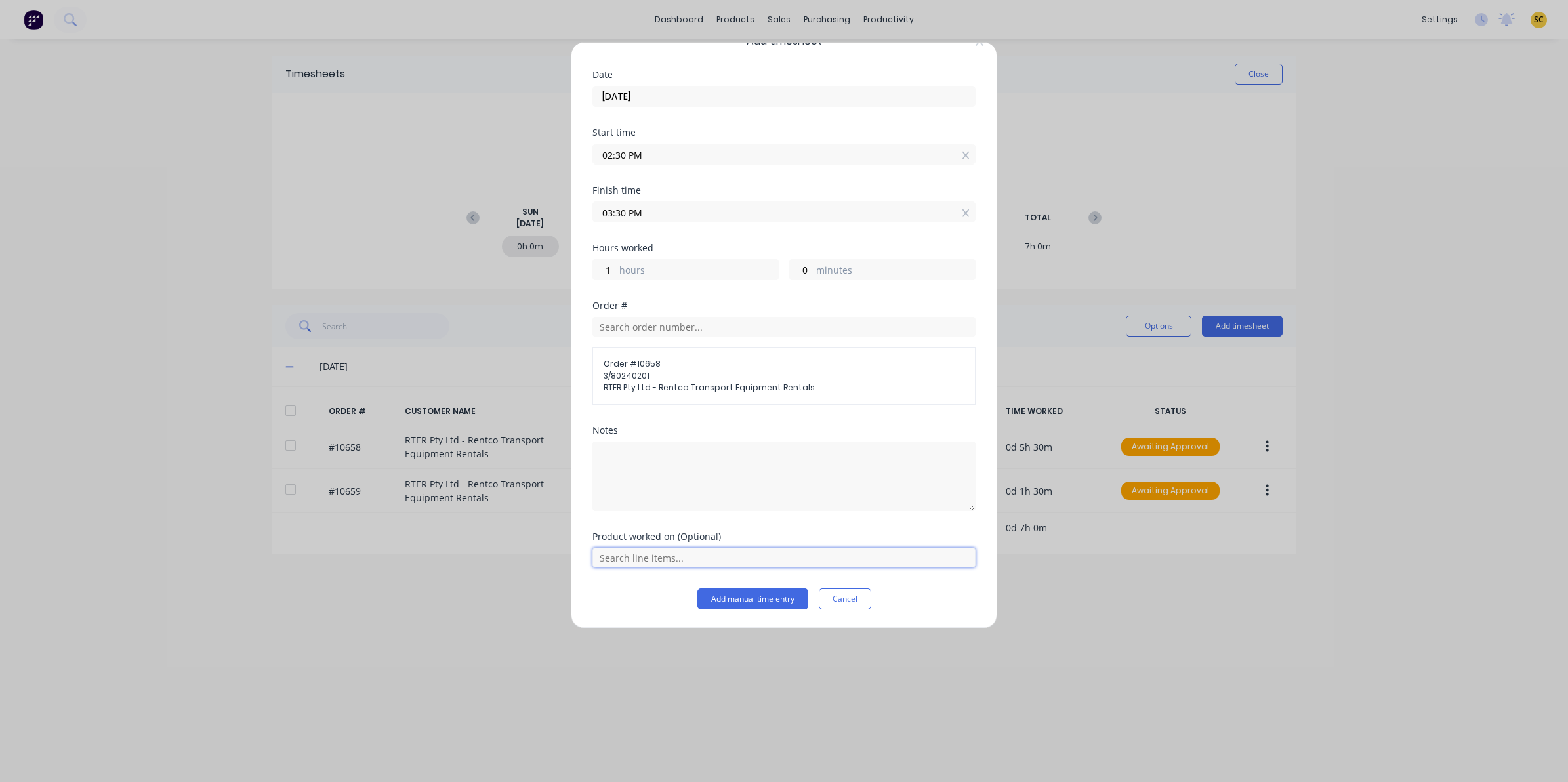
click at [696, 562] on input "text" at bounding box center [784, 557] width 383 height 20
drag, startPoint x: 675, startPoint y: 522, endPoint x: 708, endPoint y: 570, distance: 58.2
click at [675, 524] on span "Drawbar HD232" at bounding box center [794, 524] width 341 height 12
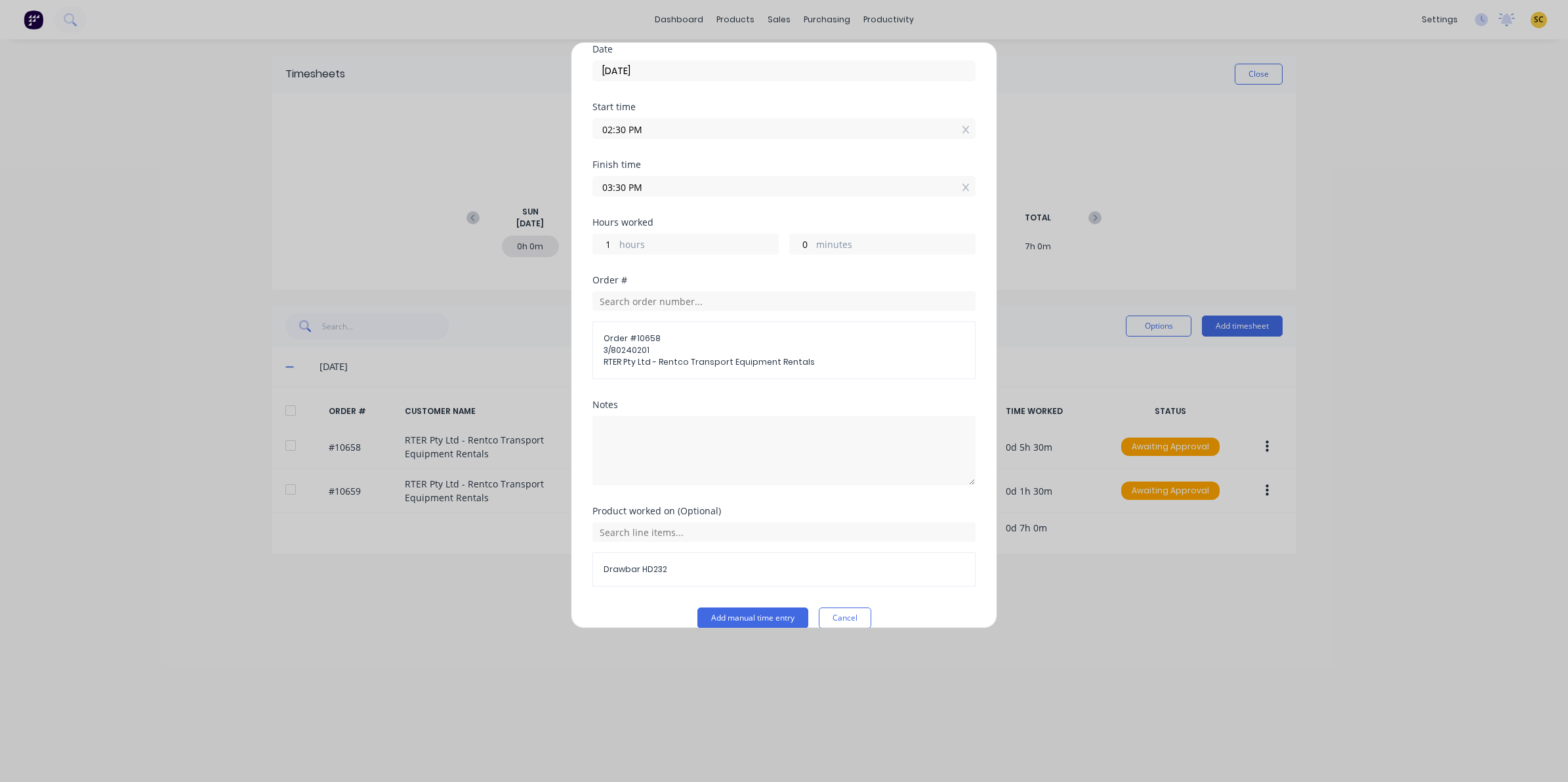
scroll to position [73, 0]
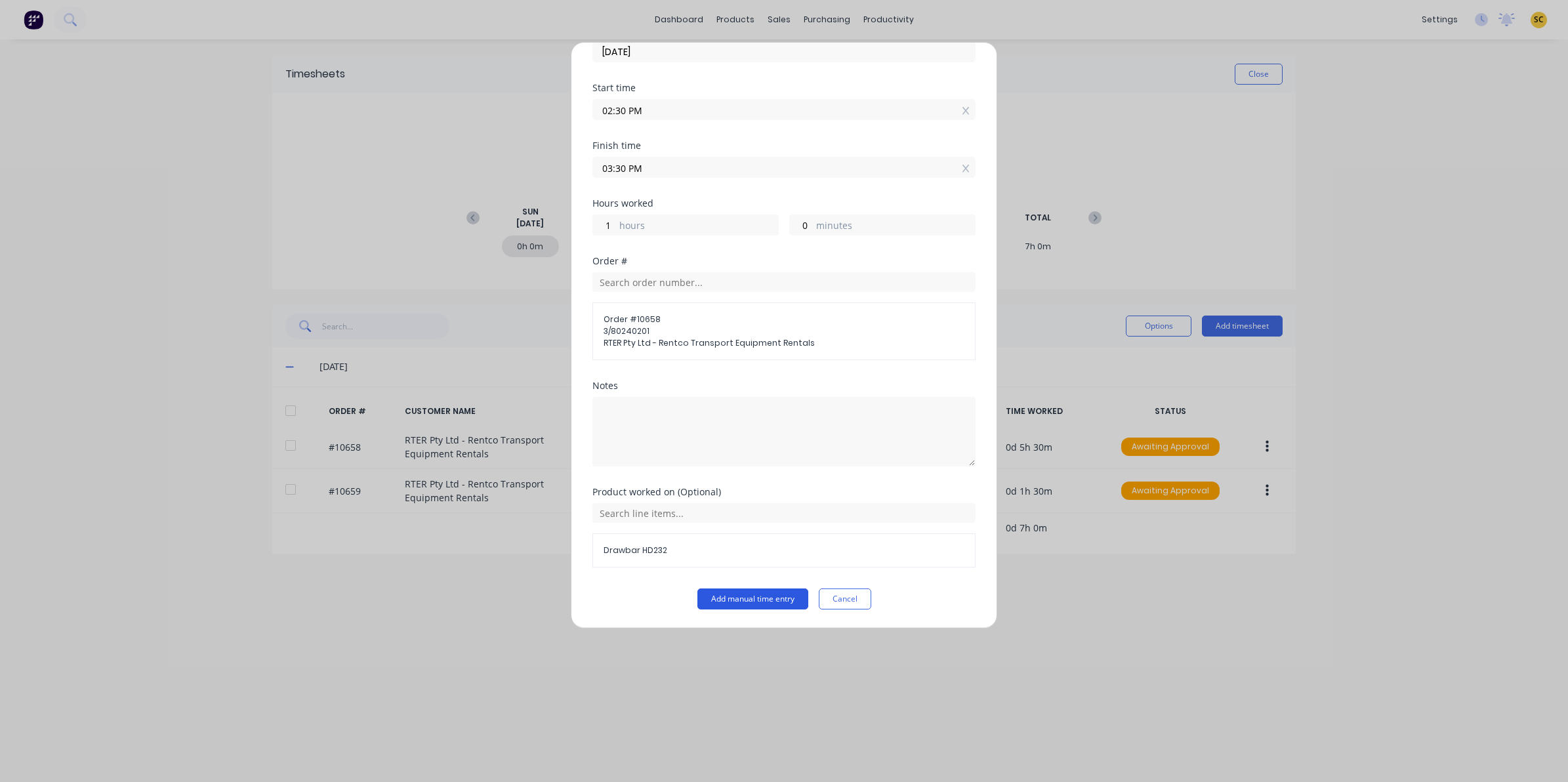
click at [731, 595] on button "Add manual time entry" at bounding box center [752, 599] width 111 height 21
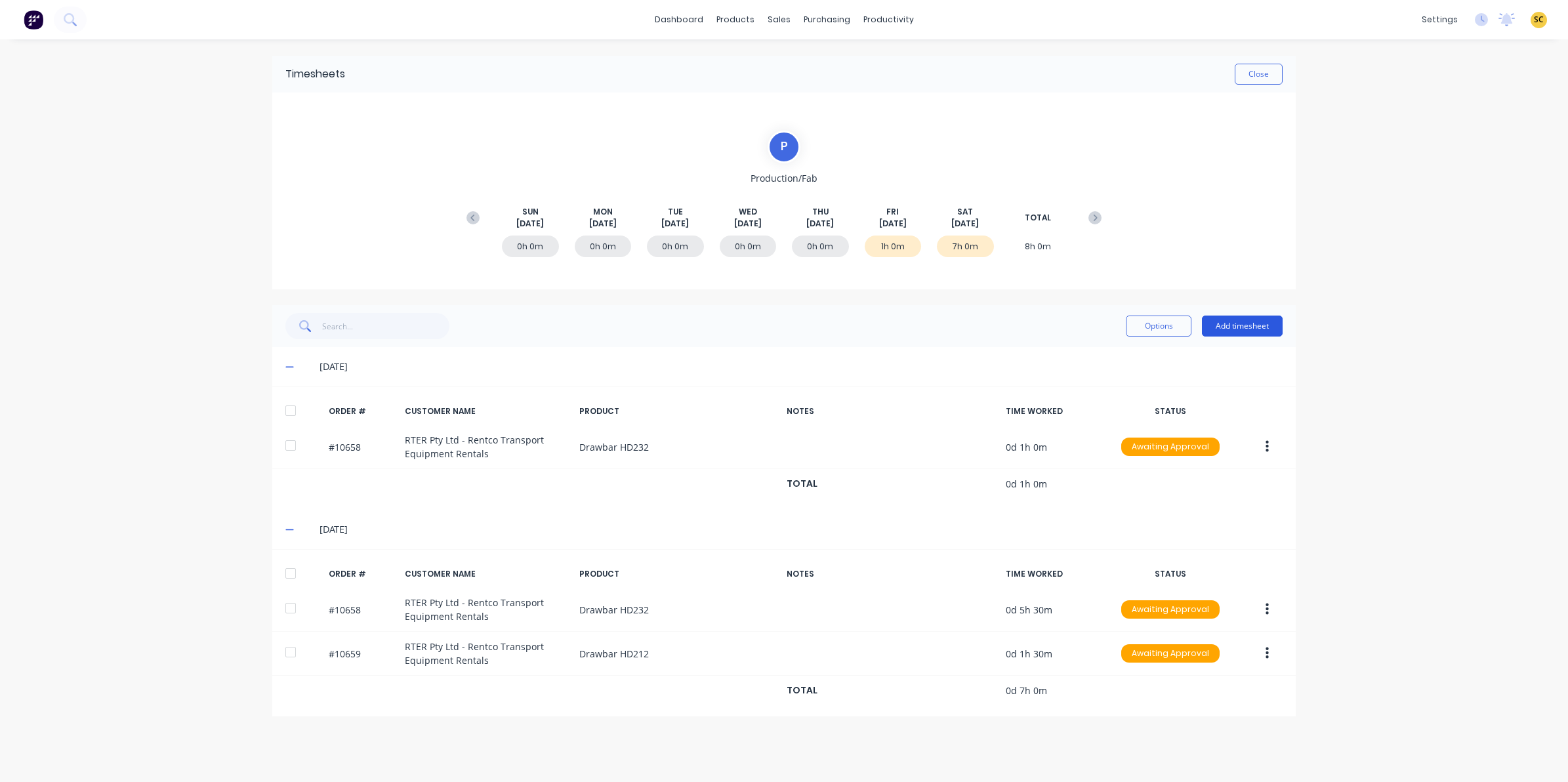
click at [1260, 322] on button "Add timesheet" at bounding box center [1242, 326] width 81 height 21
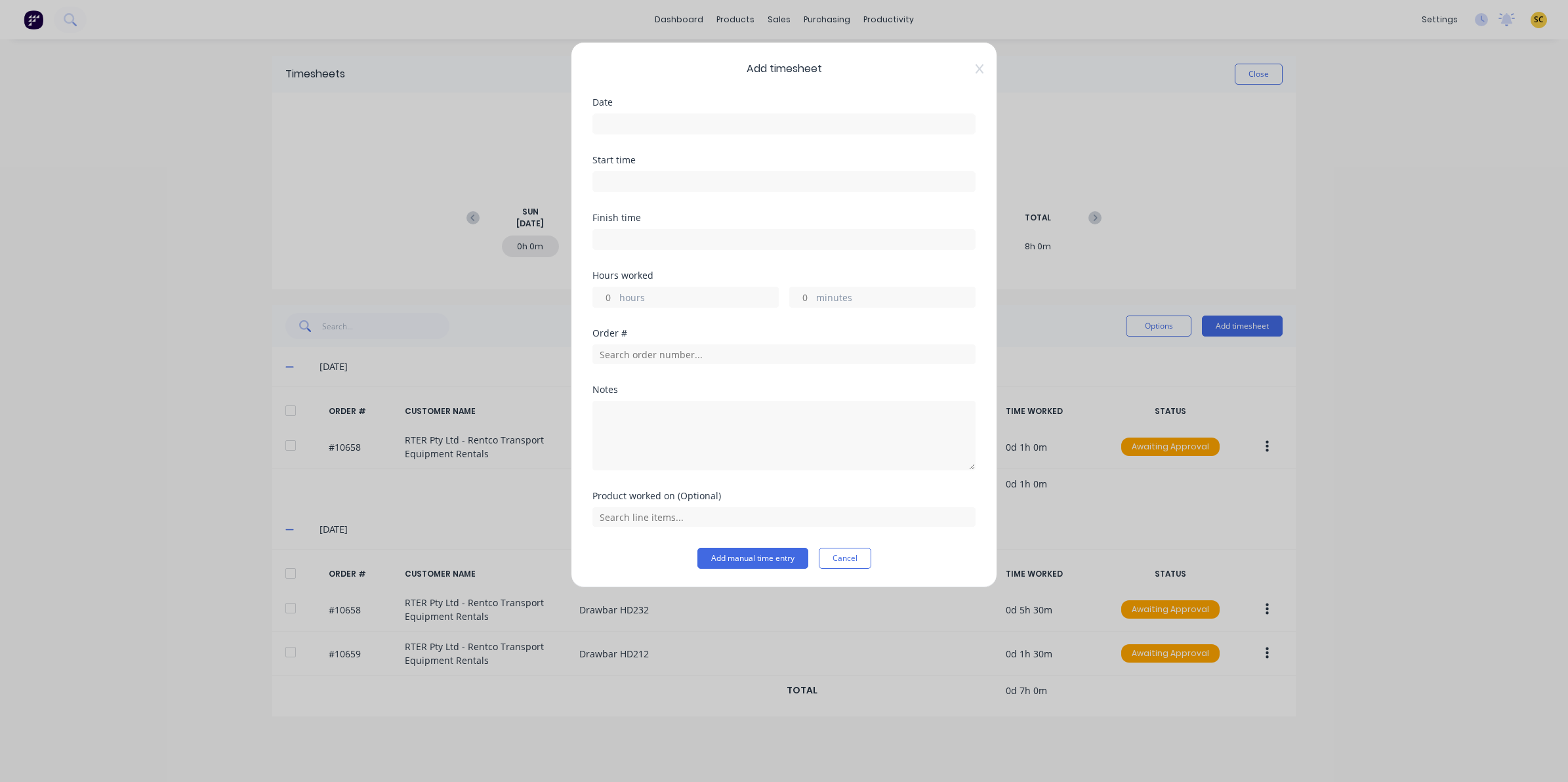
click at [605, 124] on input at bounding box center [784, 124] width 382 height 20
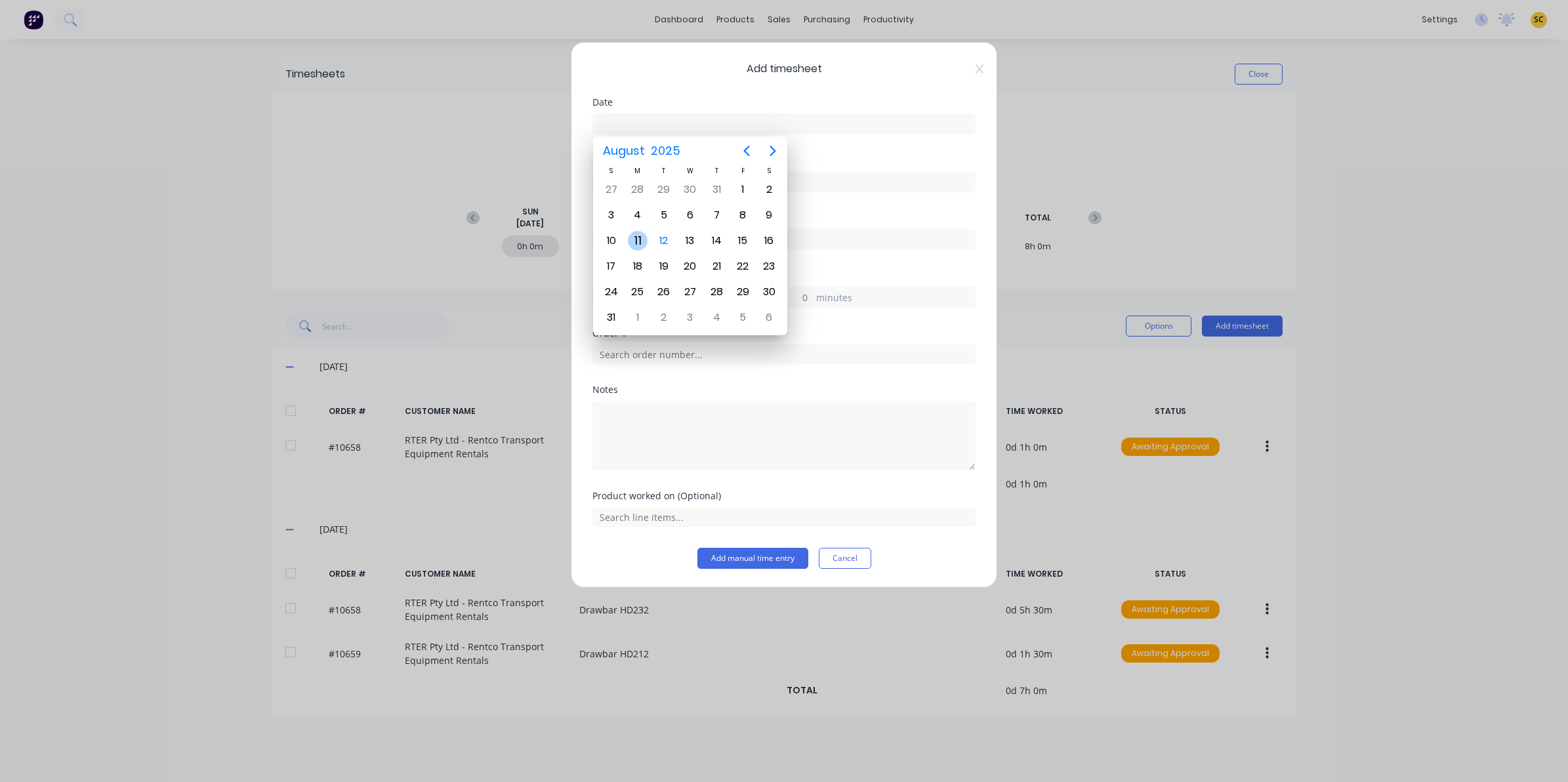
click at [640, 237] on div "11" at bounding box center [638, 240] width 20 height 20
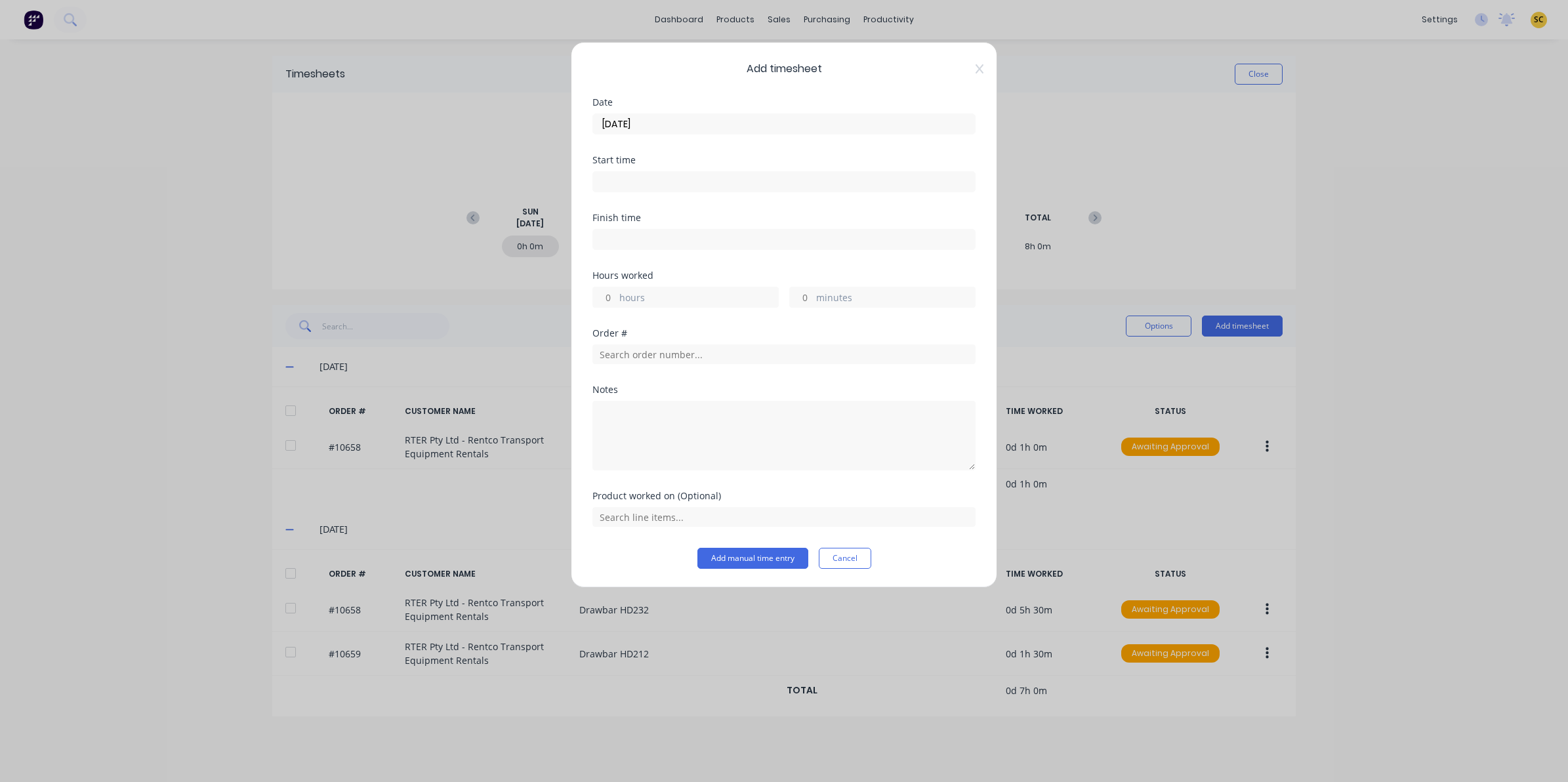
click at [621, 191] on label at bounding box center [784, 181] width 383 height 21
click at [621, 191] on input at bounding box center [784, 181] width 382 height 20
drag, startPoint x: 639, startPoint y: 182, endPoint x: 428, endPoint y: 179, distance: 211.0
click at [430, 179] on div "Add timesheet Date [DATE] Start time 07:58 AM Finish time Hours worked hours mi…" at bounding box center [784, 391] width 1568 height 782
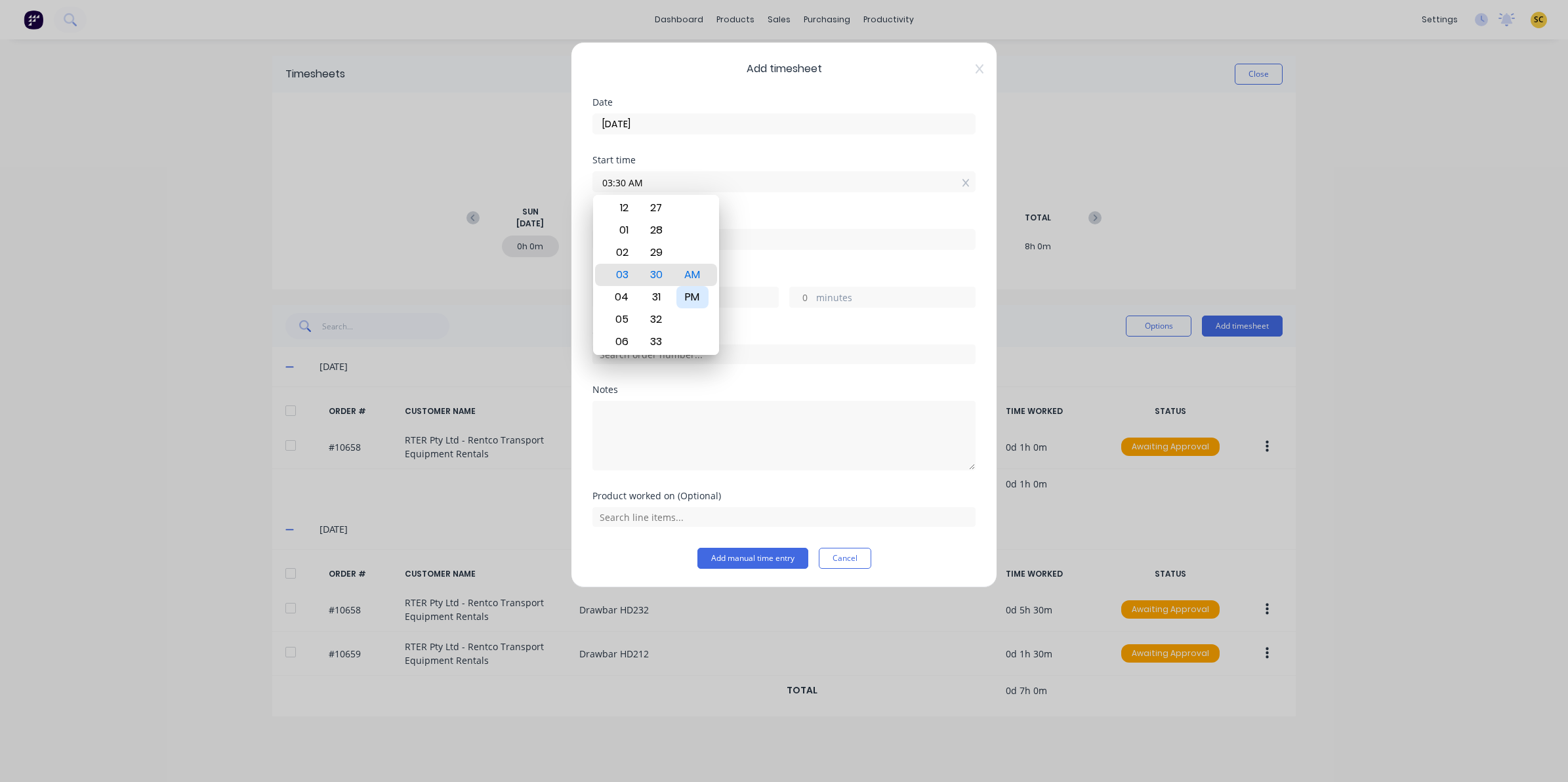
click at [678, 302] on div "PM" at bounding box center [692, 298] width 33 height 22
click at [749, 264] on div "Finish time" at bounding box center [784, 242] width 383 height 58
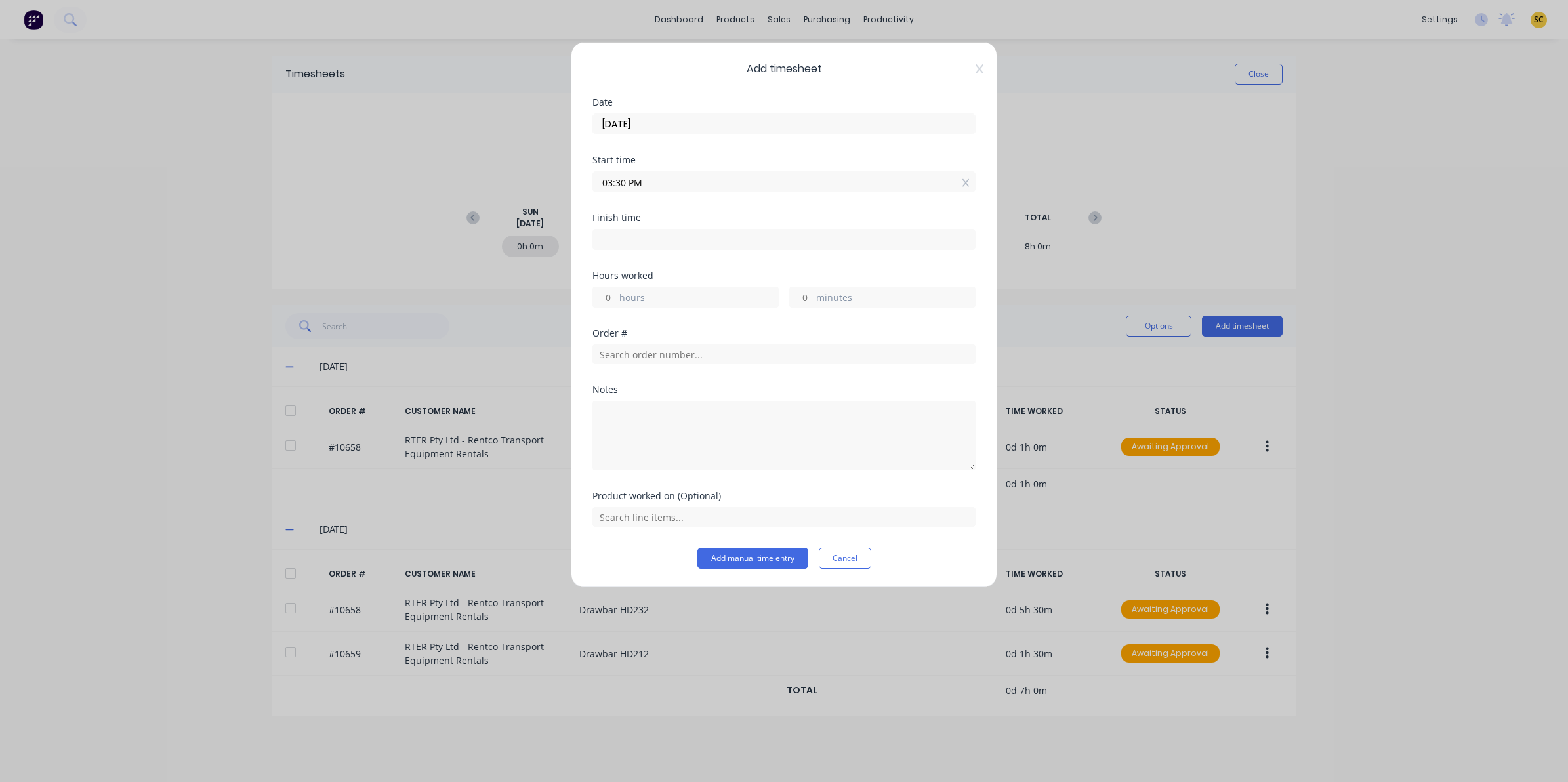
click at [743, 246] on input at bounding box center [784, 239] width 382 height 20
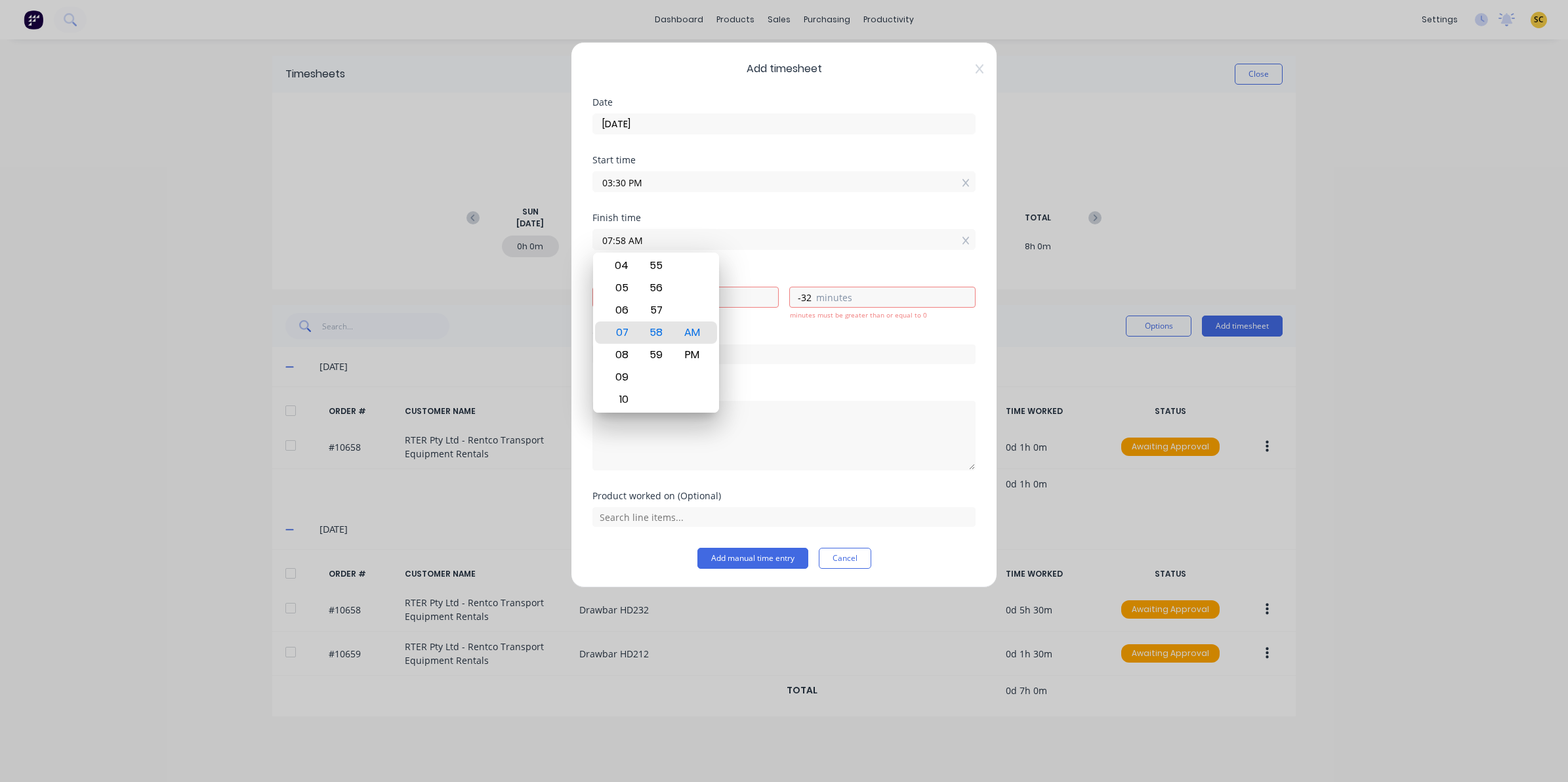
drag, startPoint x: 740, startPoint y: 240, endPoint x: 428, endPoint y: 240, distance: 312.0
click at [428, 238] on div "Add timesheet Date [DATE] Start time 03:30 PM Finish time 07:58 AM Hours worked…" at bounding box center [784, 391] width 1568 height 782
click at [684, 350] on div "PM" at bounding box center [692, 355] width 33 height 22
drag, startPoint x: 782, startPoint y: 391, endPoint x: 774, endPoint y: 391, distance: 8.0
click at [782, 394] on div "Notes" at bounding box center [784, 390] width 383 height 9
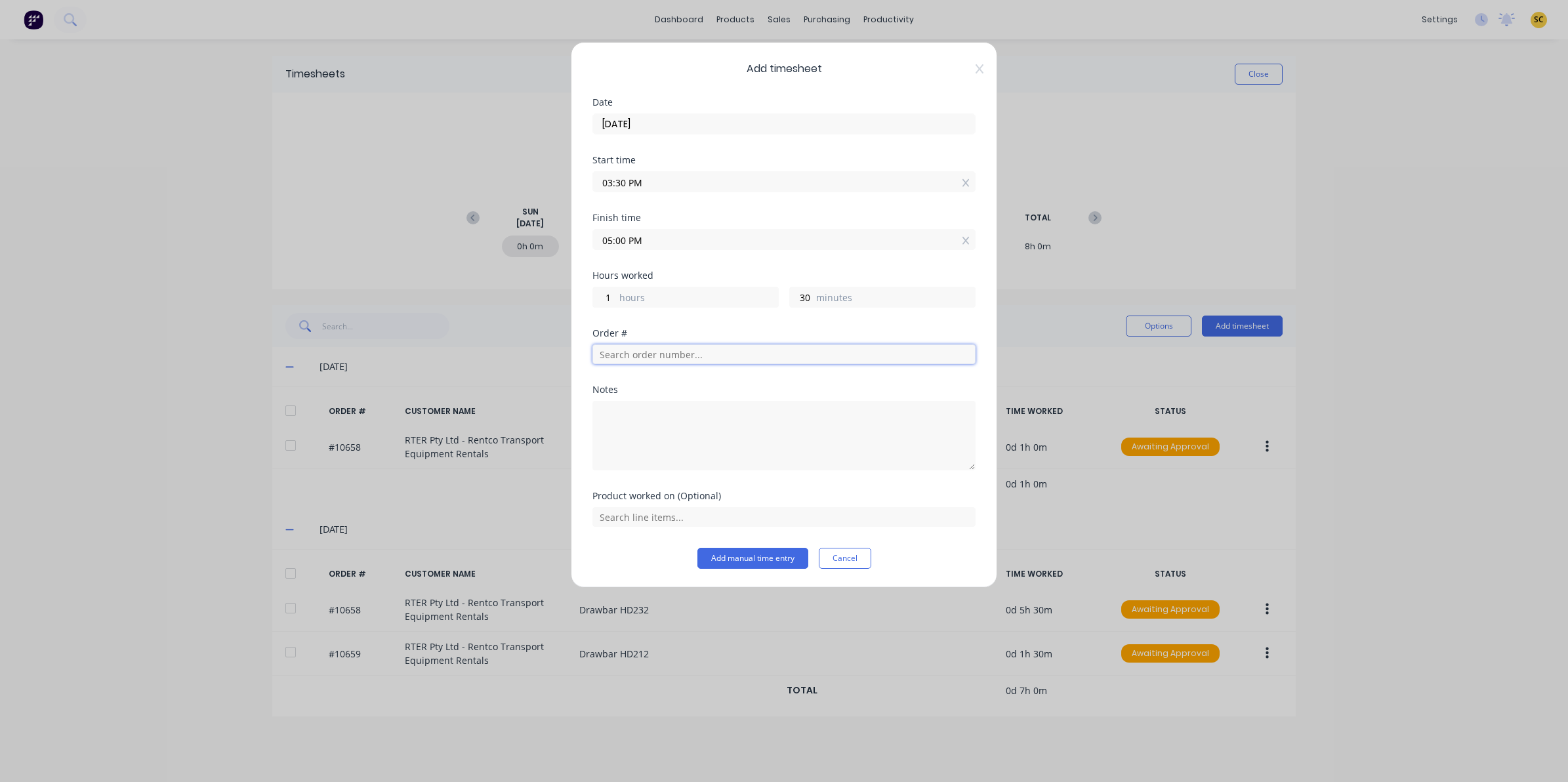
click at [661, 358] on input "text" at bounding box center [784, 354] width 383 height 20
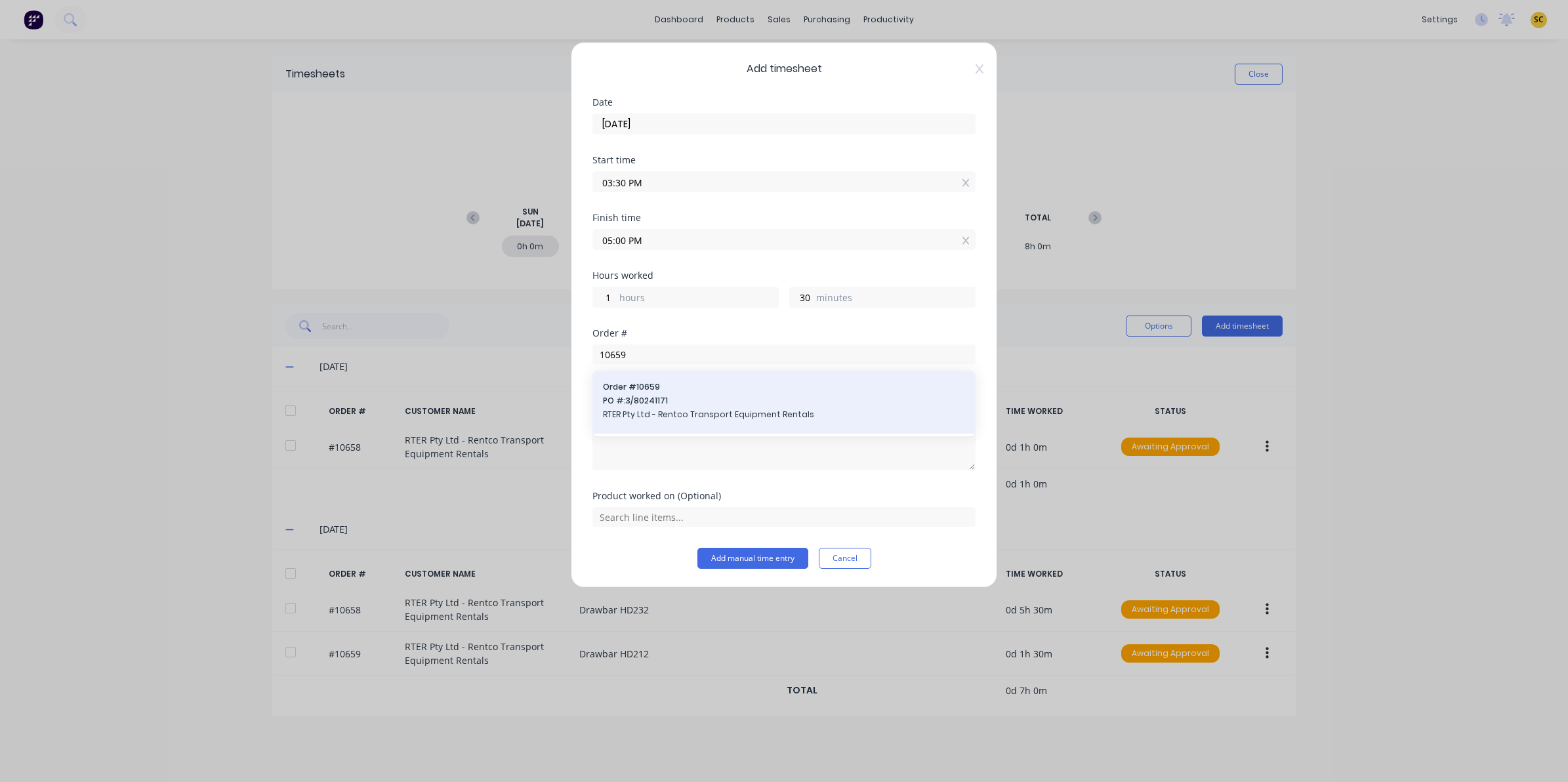
click at [665, 403] on span "PO #: 3/80241171" at bounding box center [784, 401] width 362 height 12
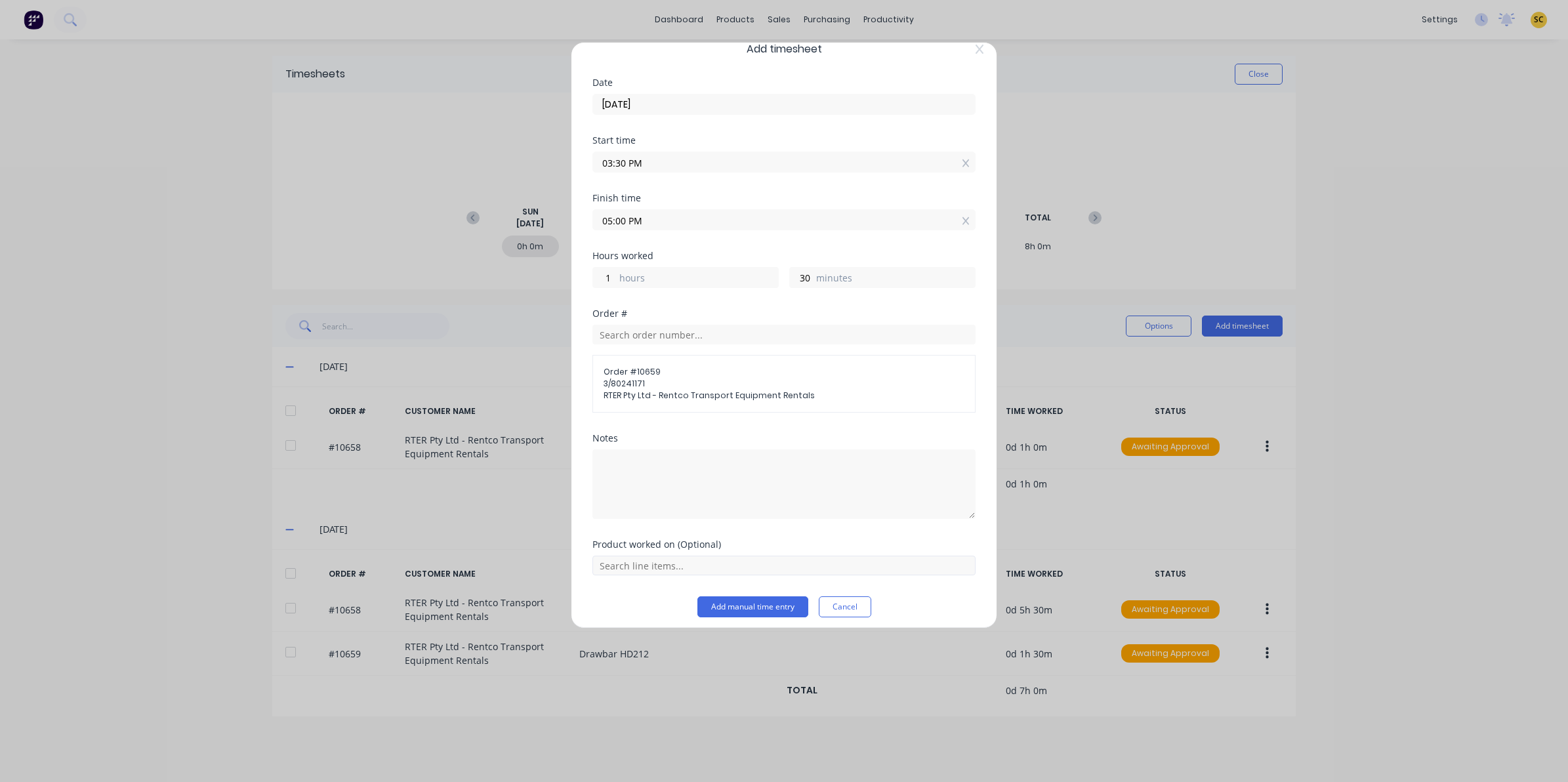
scroll to position [28, 0]
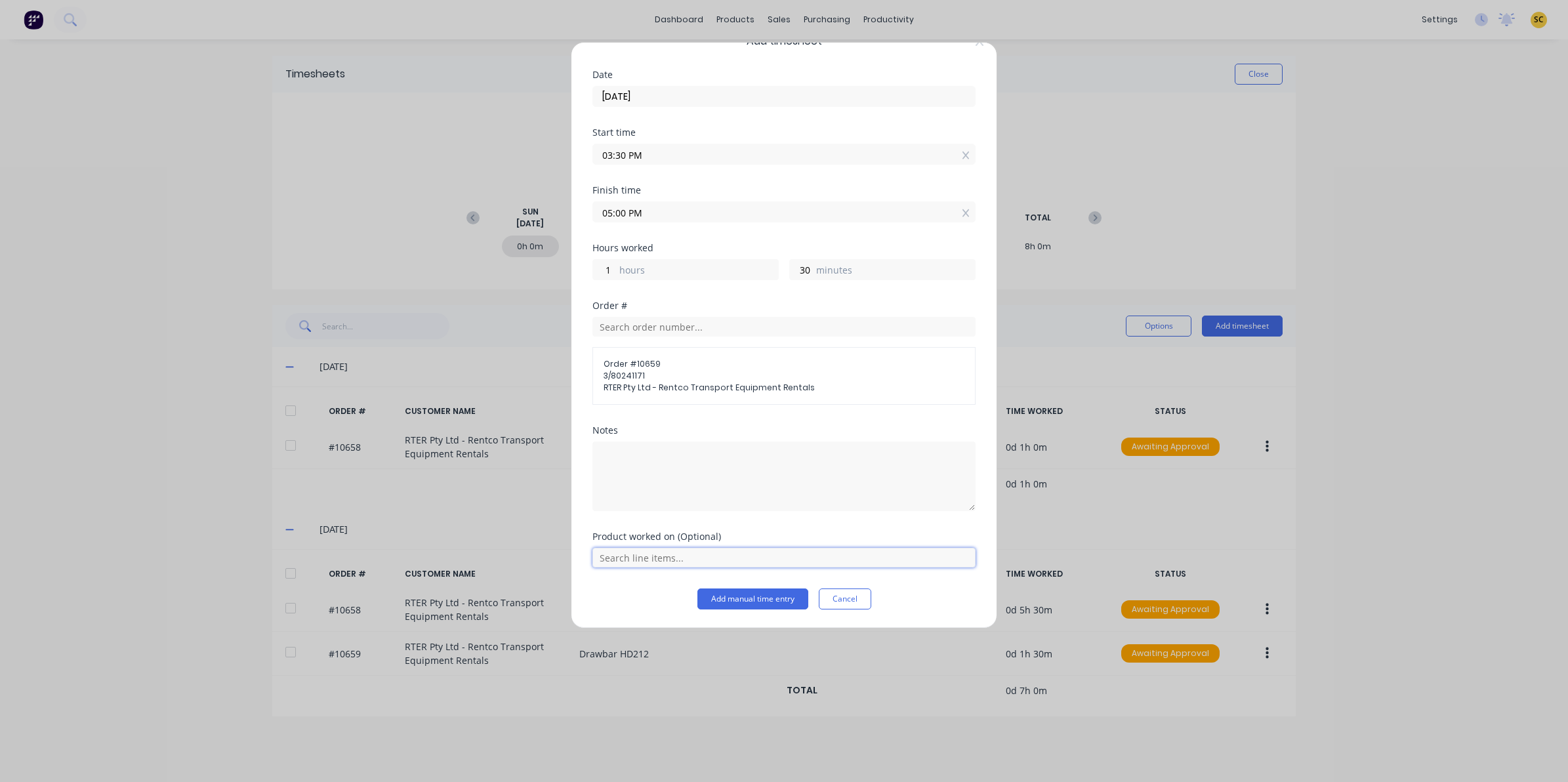
click at [648, 553] on input "text" at bounding box center [784, 557] width 383 height 20
click at [640, 532] on div "Drawbar HD212" at bounding box center [784, 524] width 383 height 33
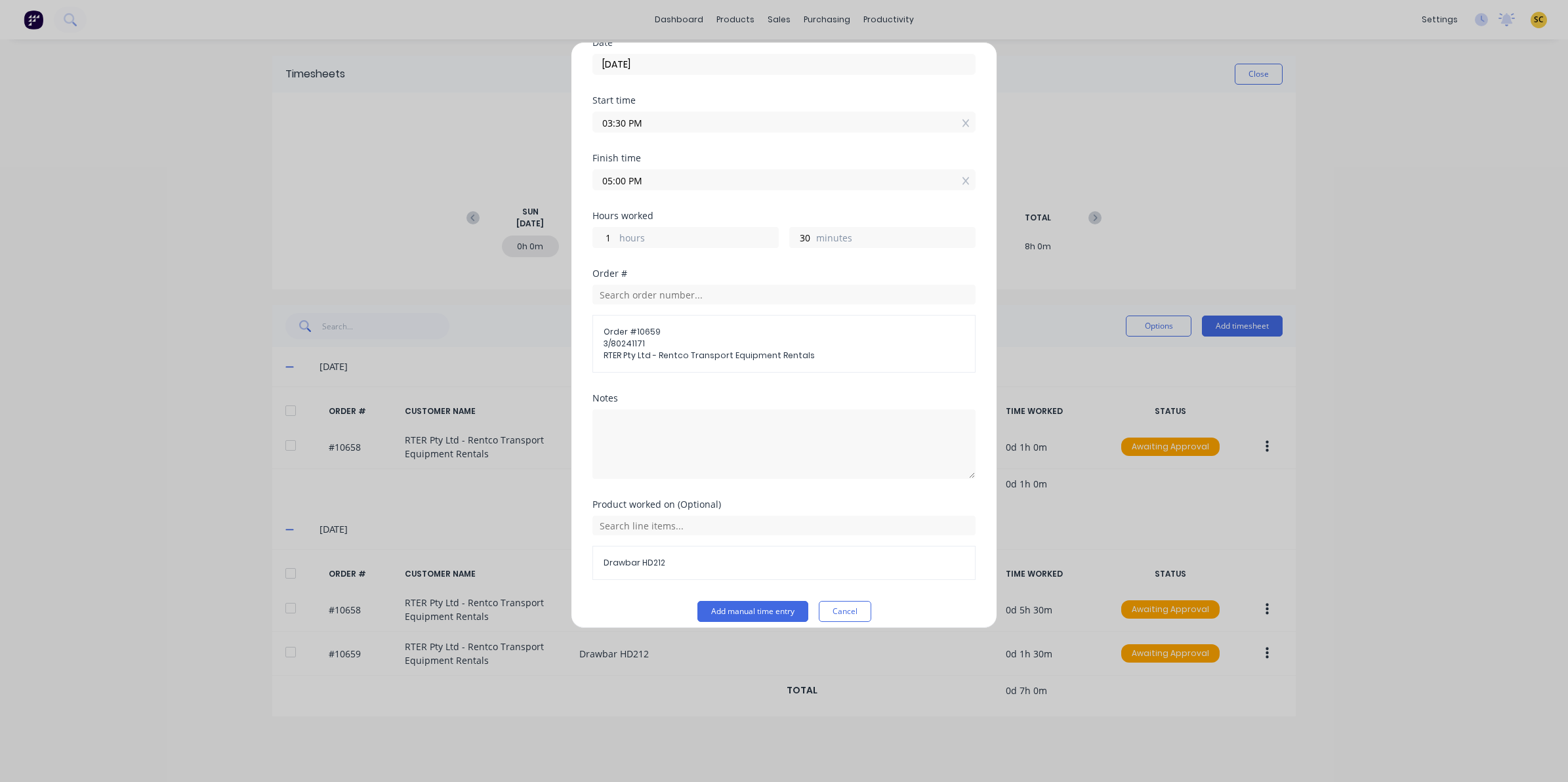
scroll to position [73, 0]
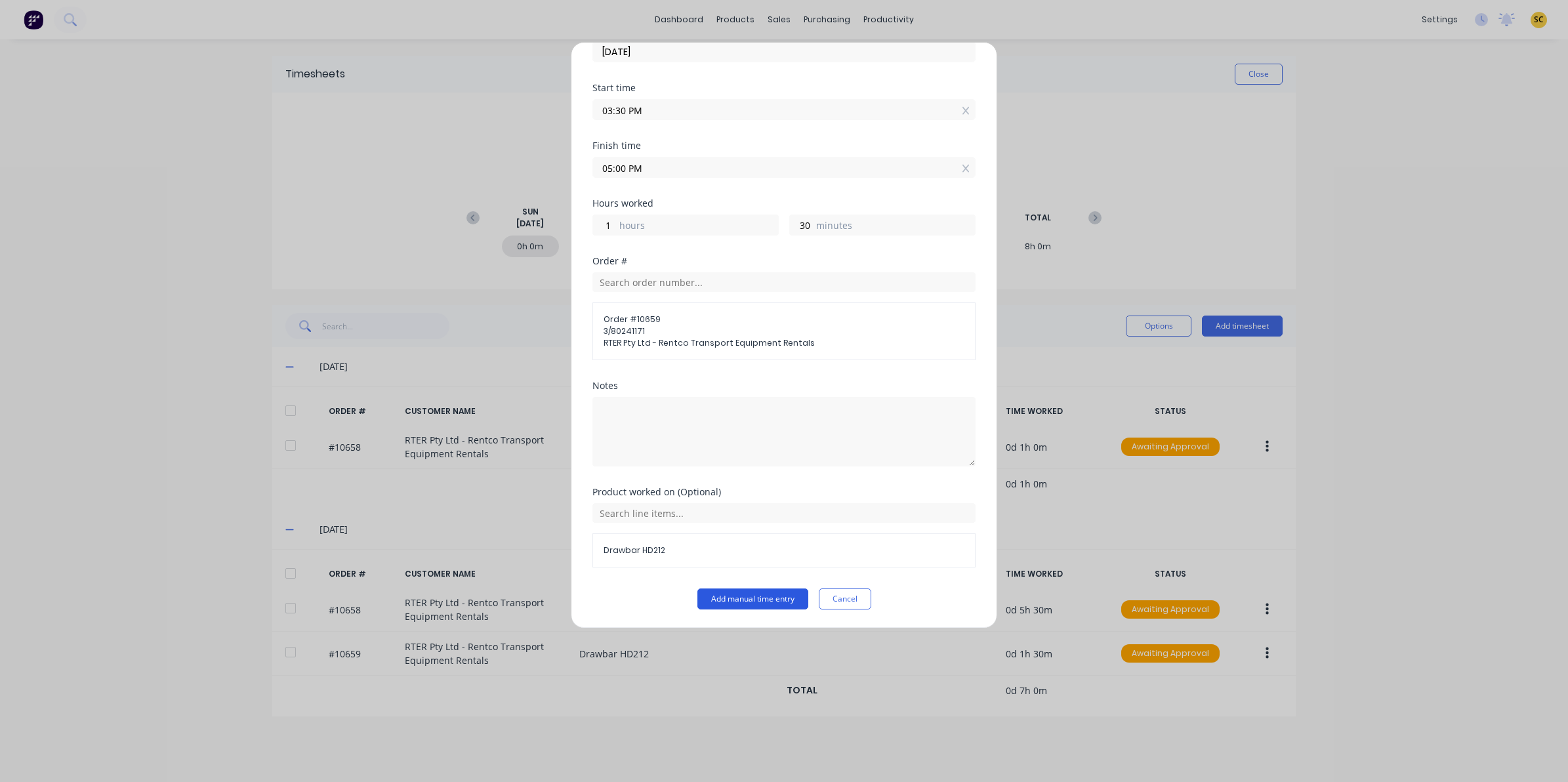
drag, startPoint x: 735, startPoint y: 581, endPoint x: 742, endPoint y: 595, distance: 15.7
click at [742, 592] on form "Date [DATE] Start time 03:30 PM Finish time 05:00 PM Hours worked 1 hours 30 mi…" at bounding box center [784, 318] width 383 height 584
click at [742, 594] on button "Add manual time entry" at bounding box center [752, 599] width 111 height 21
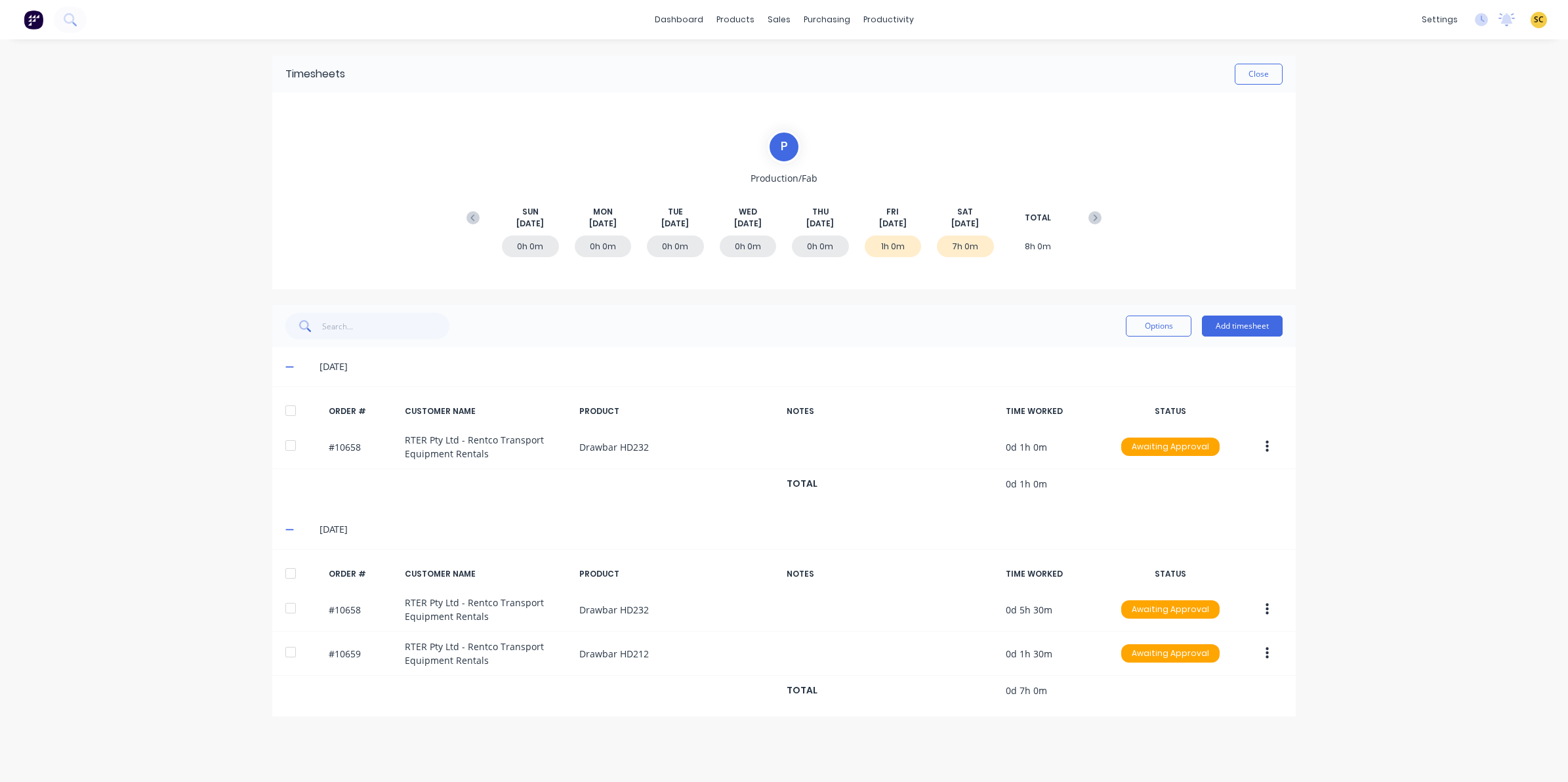
click at [1277, 57] on div "Timesheets Close" at bounding box center [784, 74] width 1023 height 37
click at [1275, 71] on button "Close" at bounding box center [1259, 73] width 48 height 21
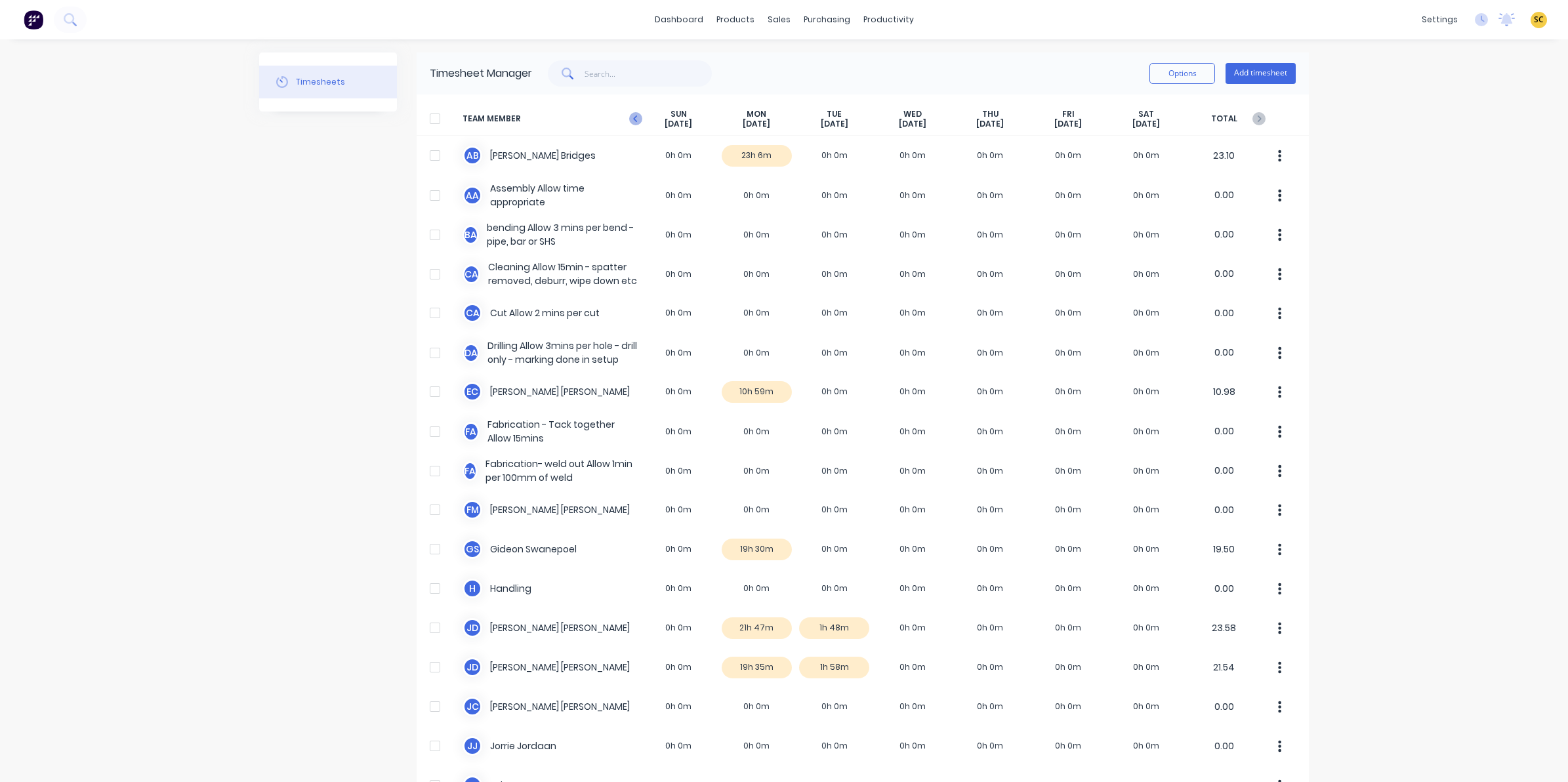
click at [635, 113] on icon at bounding box center [636, 119] width 13 height 13
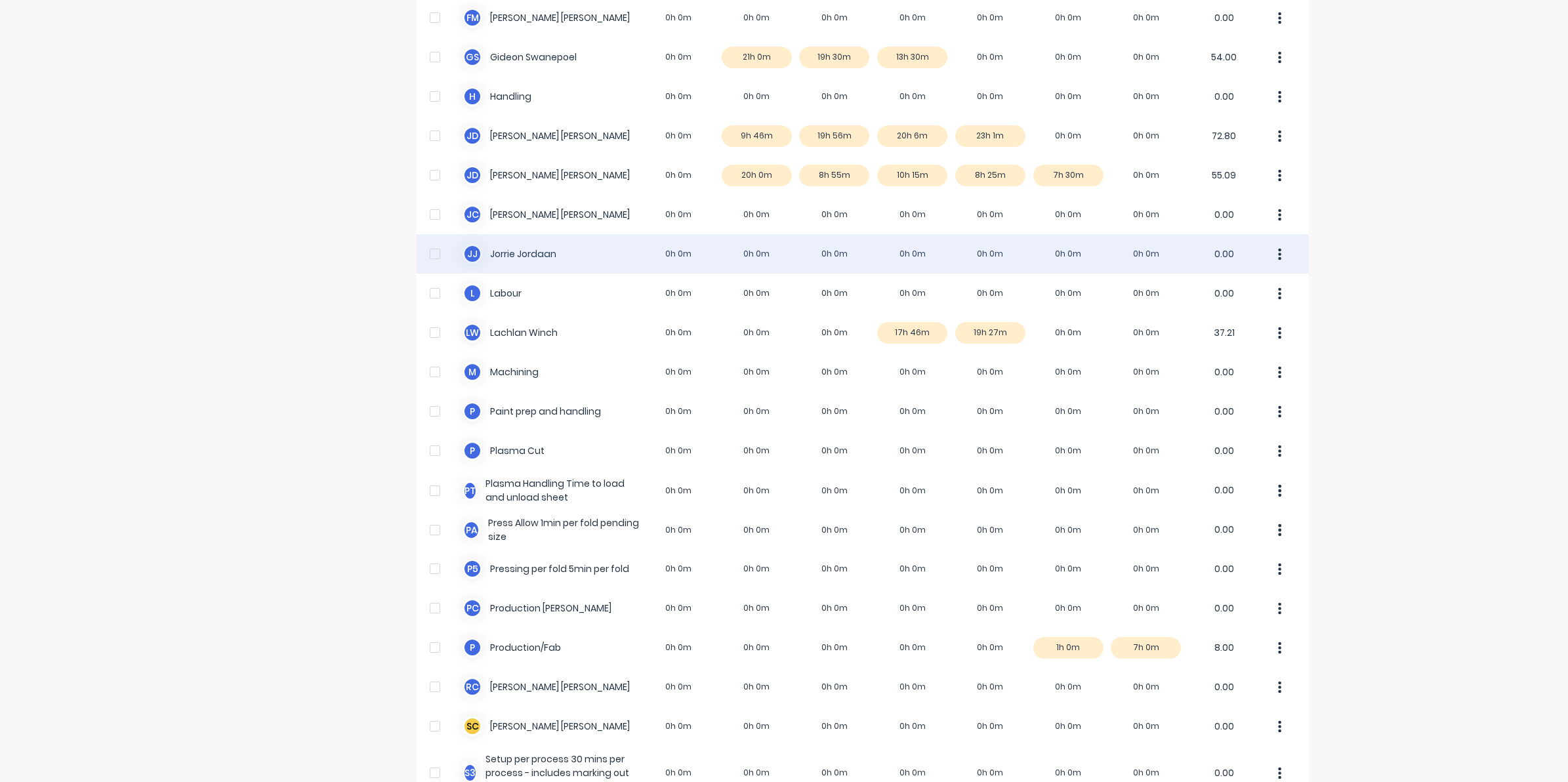
scroll to position [410, 0]
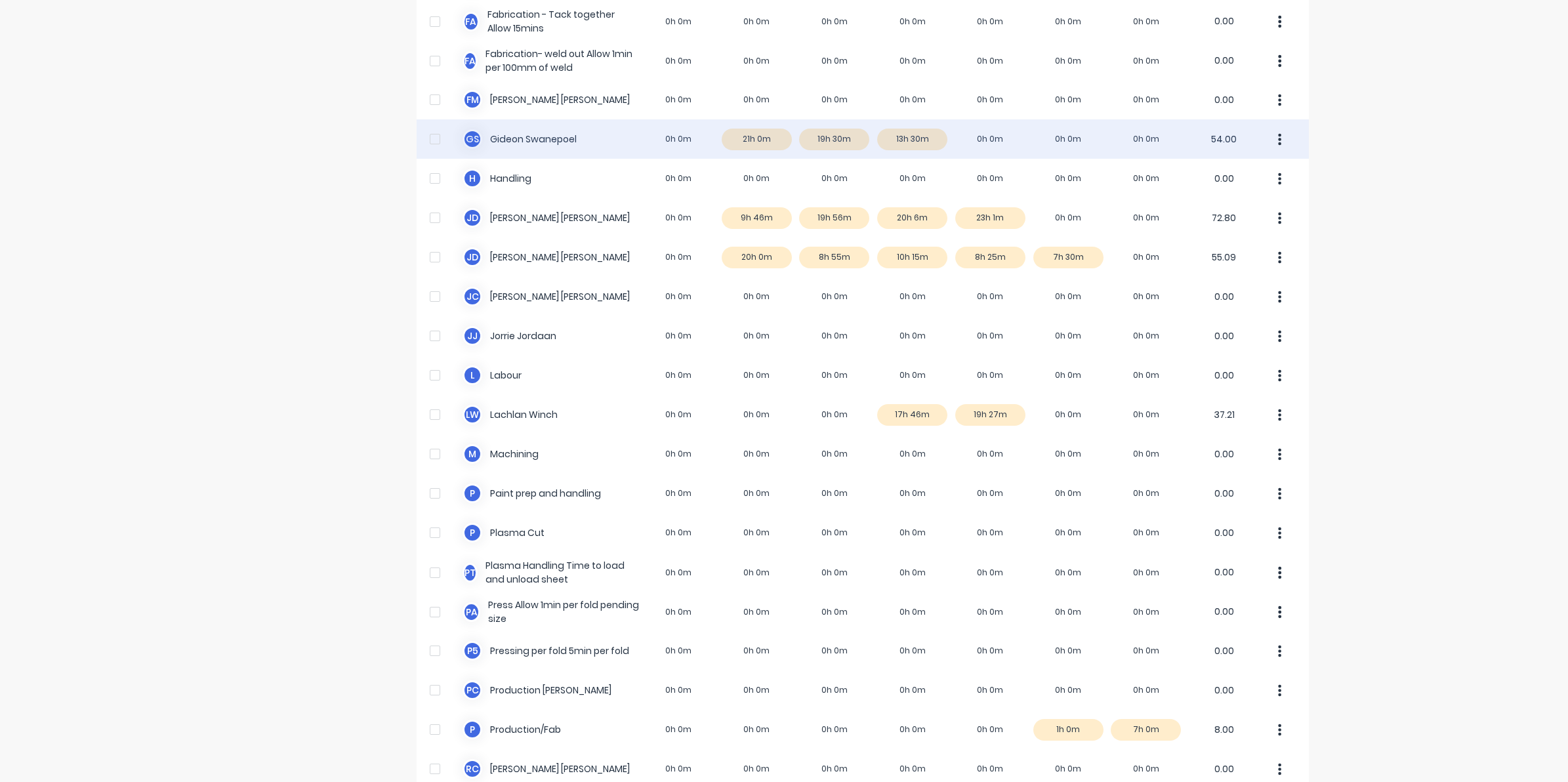
click at [989, 133] on div "[PERSON_NAME] 0h 0m 21h 0m 19h 30m 13h 30m 0h 0m 0h 0m 0h 0m 54.00" at bounding box center [863, 139] width 892 height 39
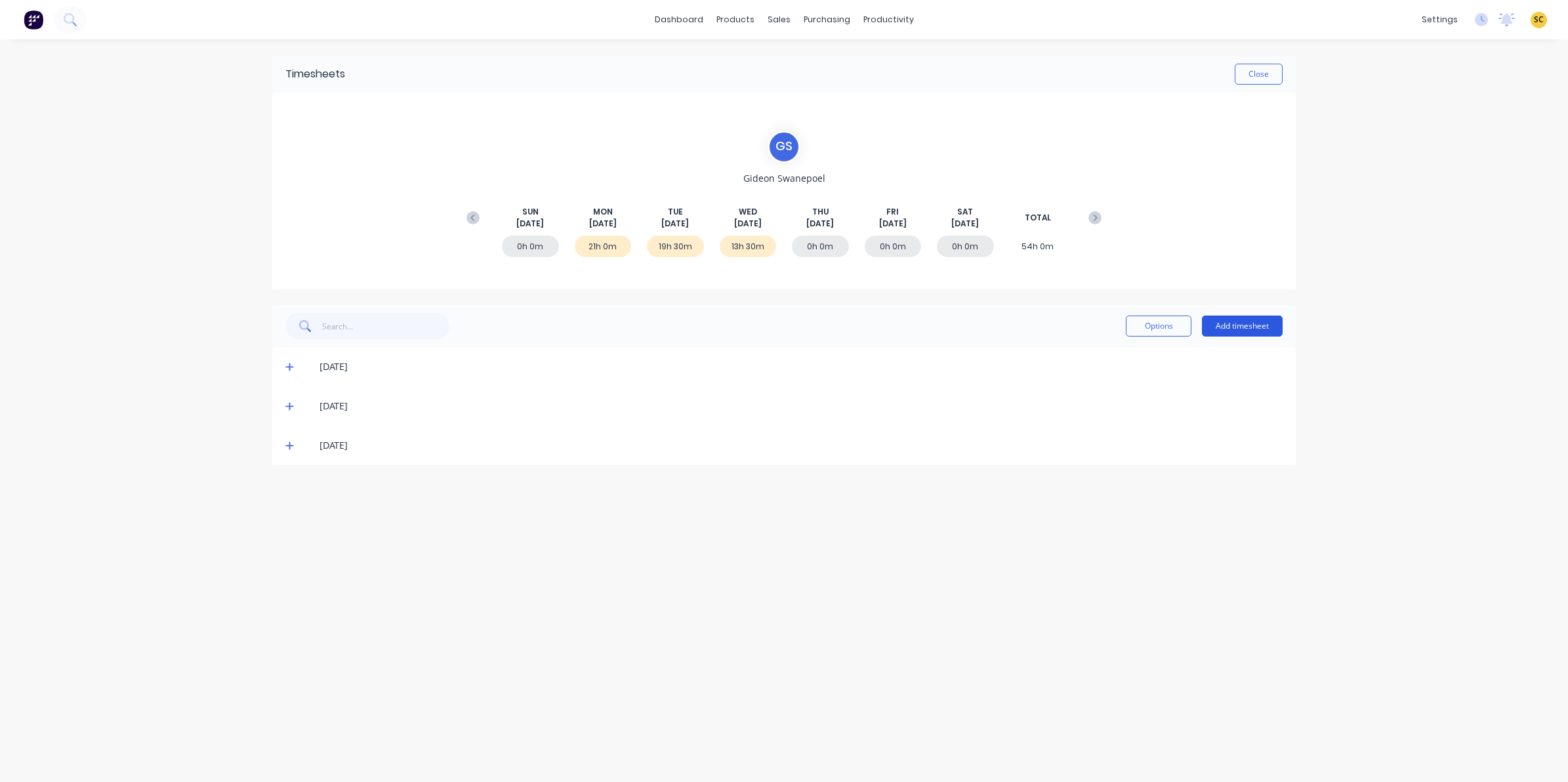
click at [1242, 326] on button "Add timesheet" at bounding box center [1242, 326] width 81 height 21
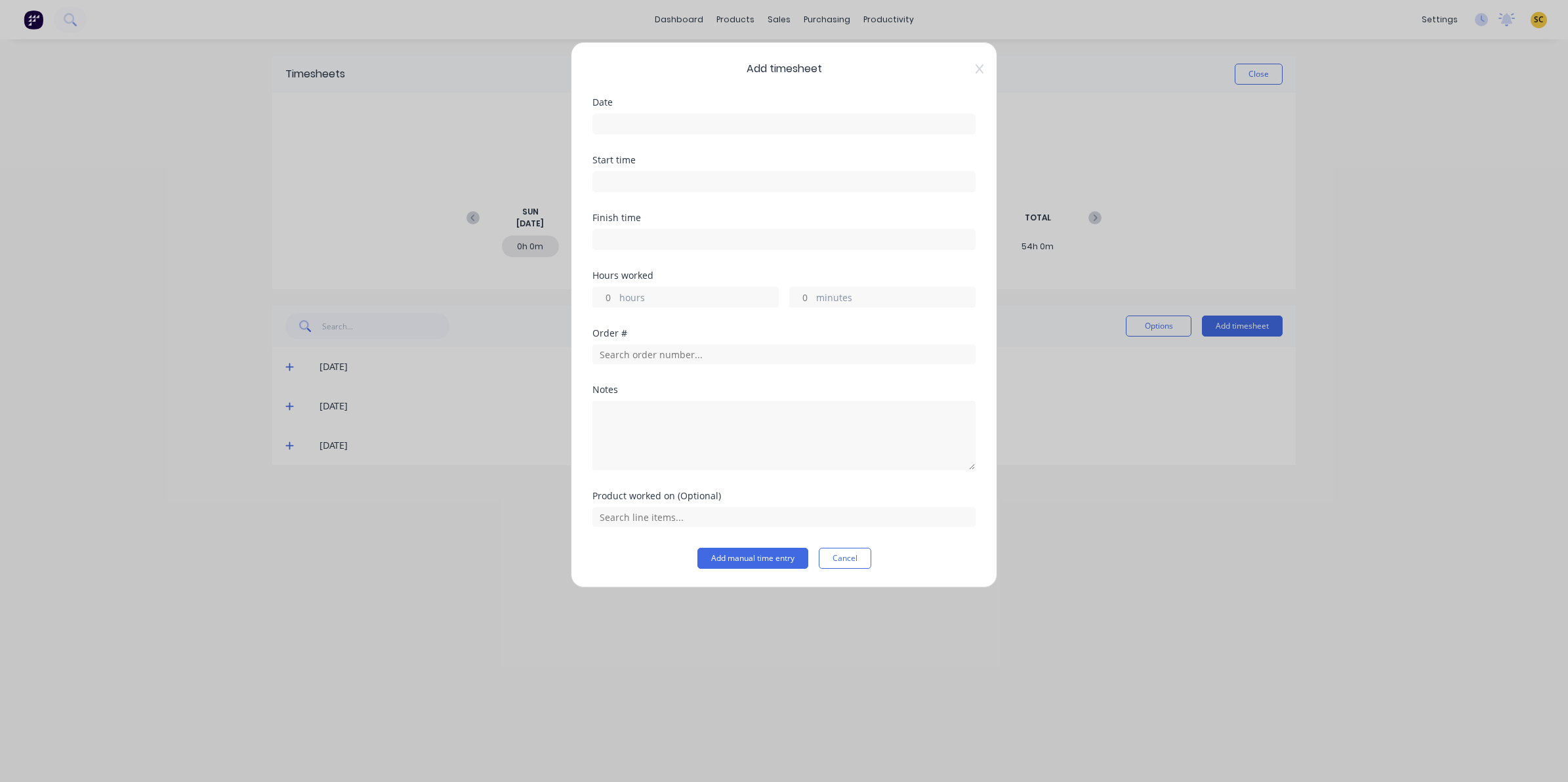
click at [654, 123] on input at bounding box center [784, 124] width 382 height 20
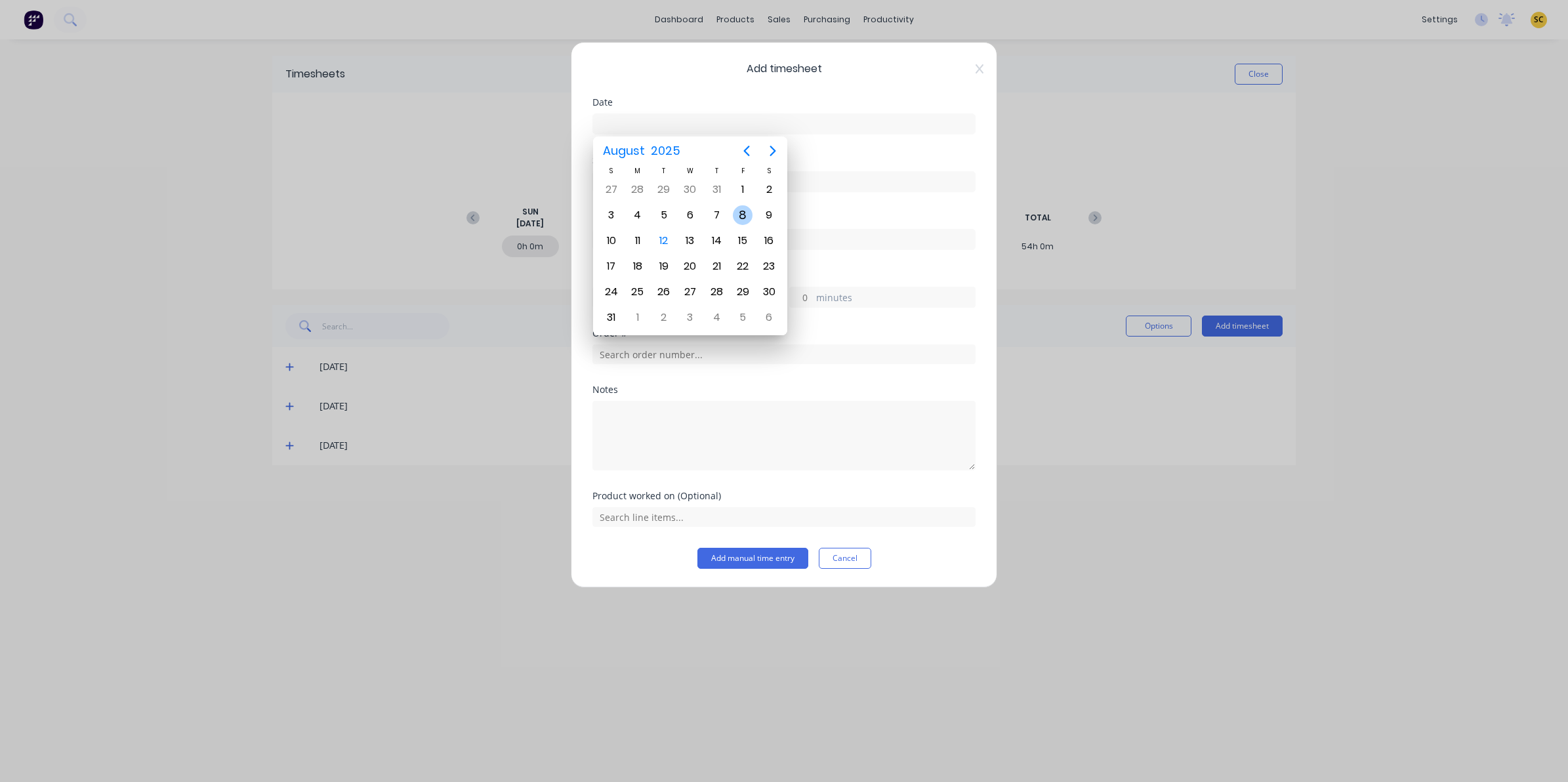
click at [744, 211] on div "8" at bounding box center [742, 215] width 20 height 20
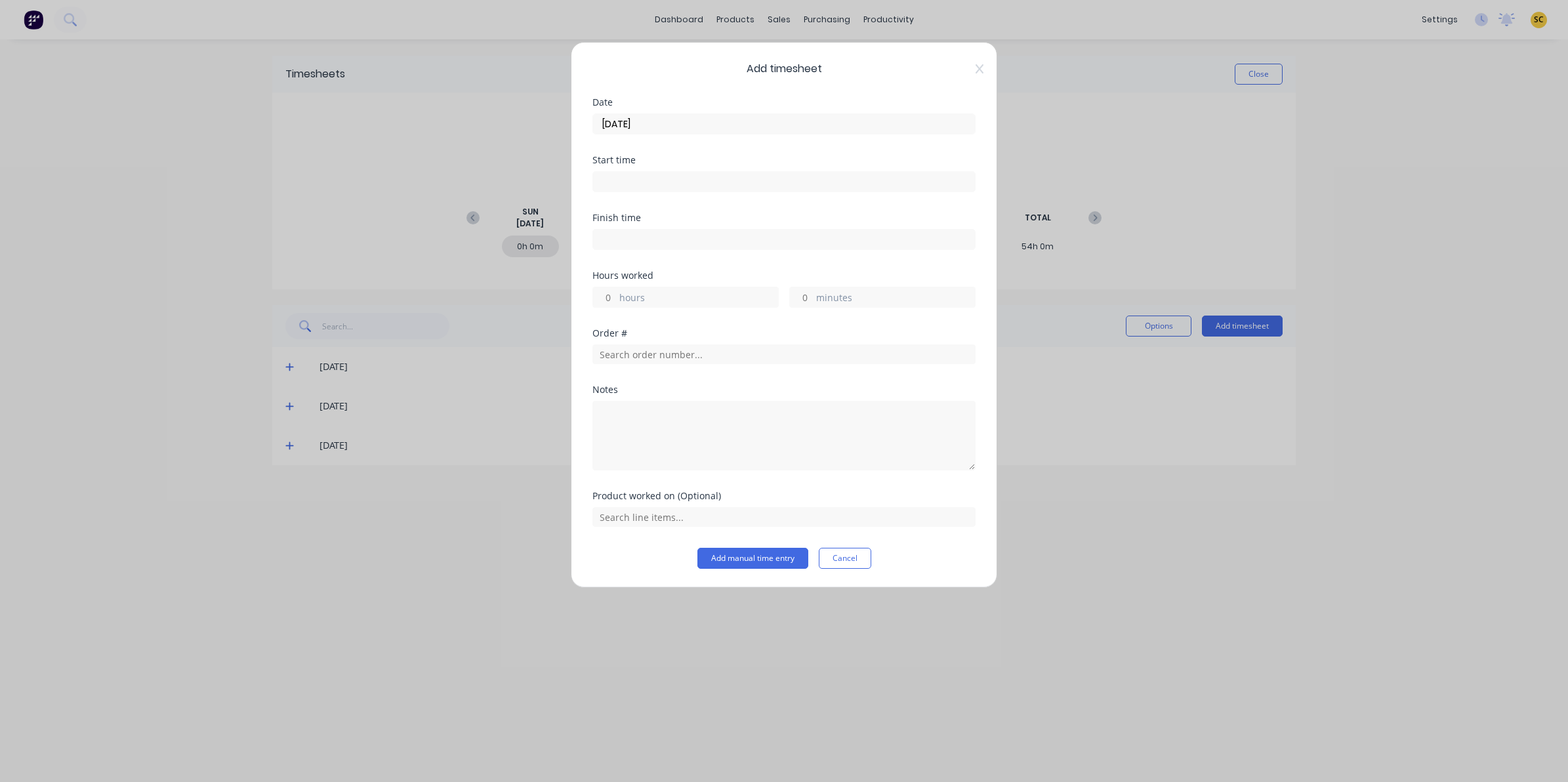
click at [664, 179] on input at bounding box center [784, 181] width 382 height 20
drag, startPoint x: 664, startPoint y: 182, endPoint x: 394, endPoint y: 178, distance: 270.0
click at [394, 178] on div "Add timesheet Date [DATE] Start time 07:59 AM Finish time Hours worked hours mi…" at bounding box center [784, 391] width 1568 height 782
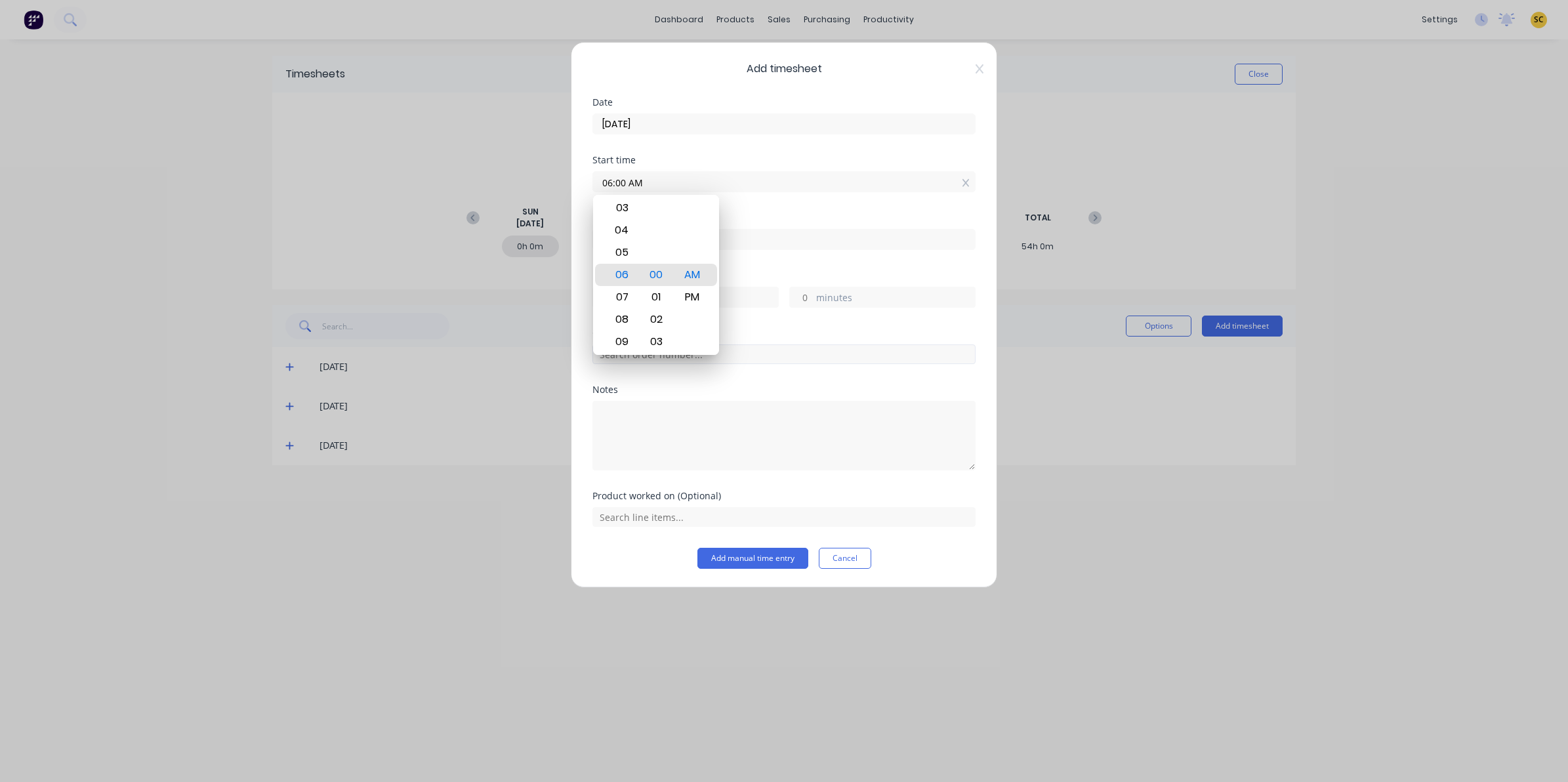
click at [732, 368] on div "Order #" at bounding box center [784, 357] width 383 height 57
click at [674, 237] on input at bounding box center [784, 239] width 382 height 20
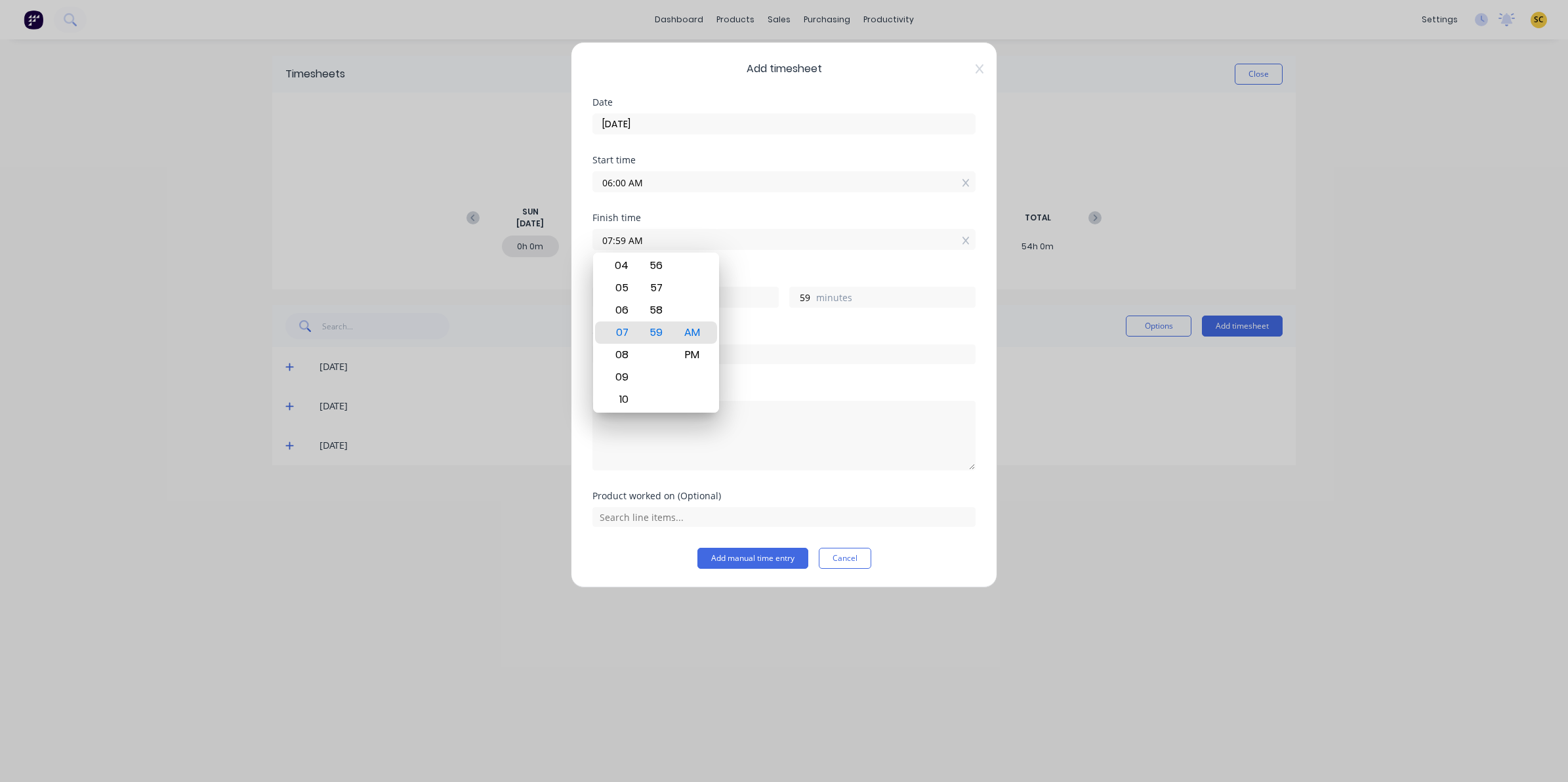
drag, startPoint x: 674, startPoint y: 237, endPoint x: 235, endPoint y: 242, distance: 439.0
click at [235, 242] on div "Add timesheet Date [DATE] Start time 06:00 AM Finish time 07:59 AM Hours worked…" at bounding box center [784, 391] width 1568 height 782
click at [833, 417] on textarea at bounding box center [784, 435] width 383 height 70
click at [699, 356] on input "text" at bounding box center [784, 354] width 383 height 20
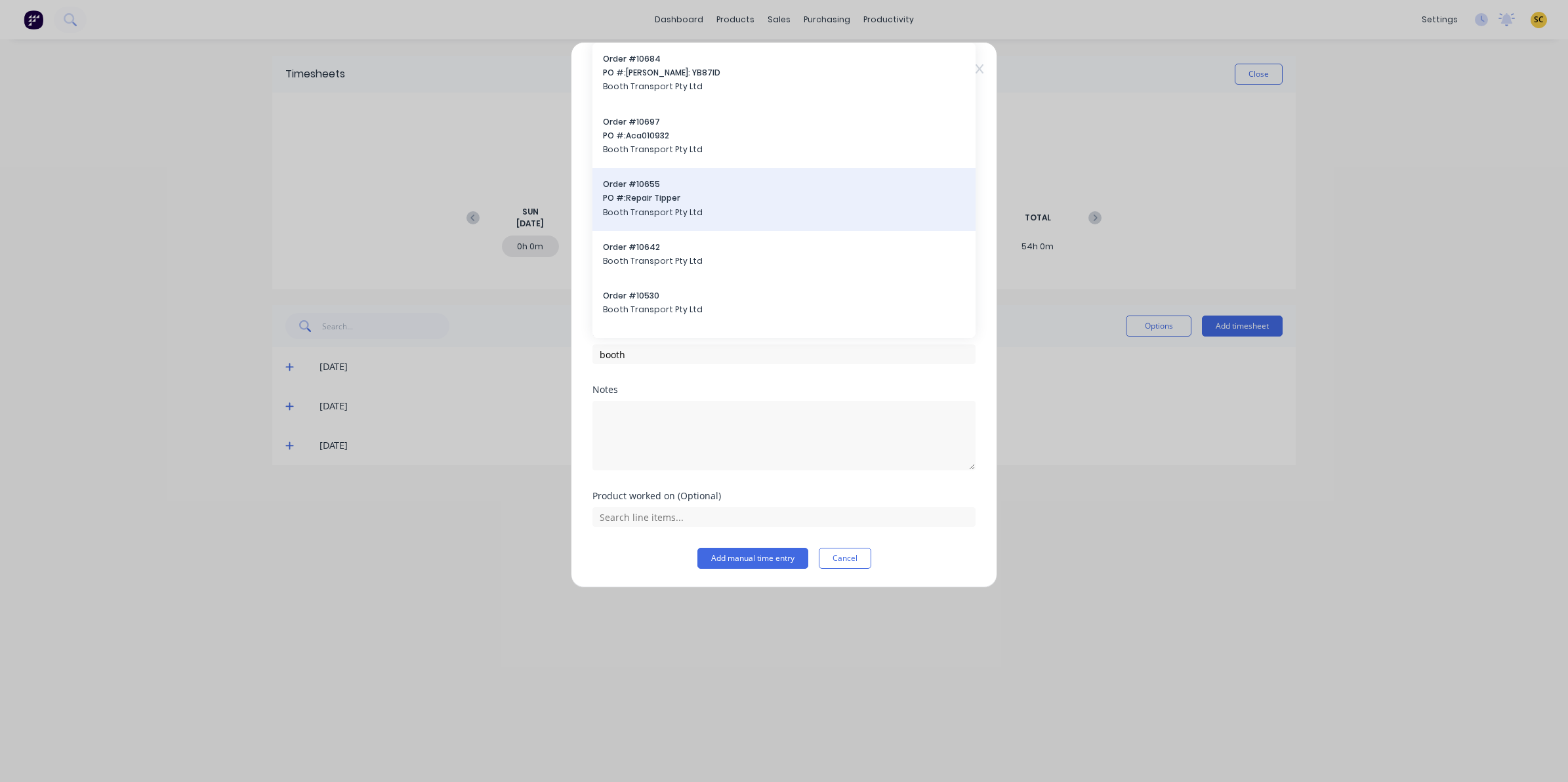
click at [660, 189] on span "Order # 10655" at bounding box center [784, 184] width 362 height 12
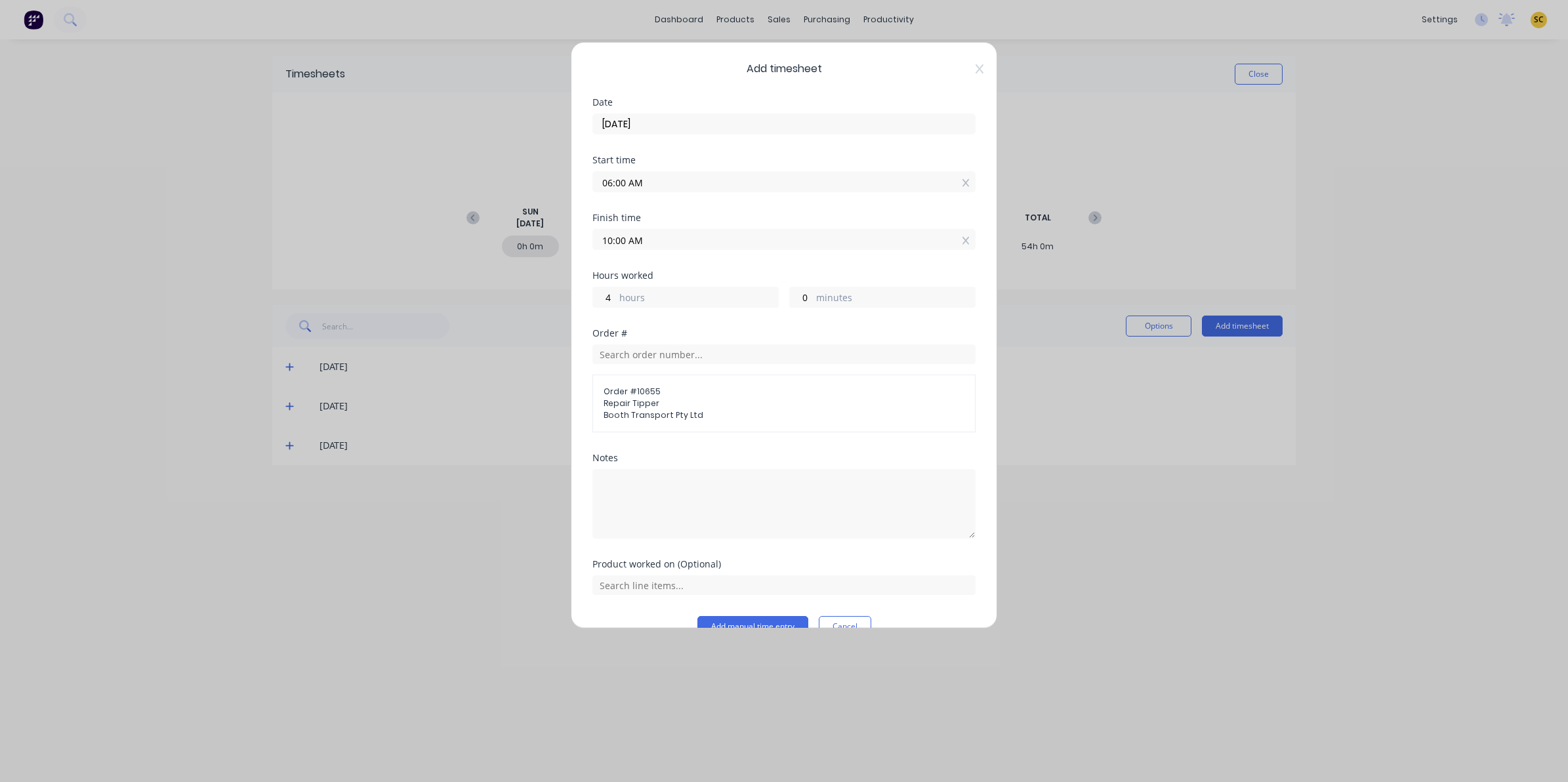
drag, startPoint x: 727, startPoint y: 624, endPoint x: 722, endPoint y: 614, distance: 11.2
click at [726, 624] on button "Add manual time entry" at bounding box center [752, 627] width 111 height 21
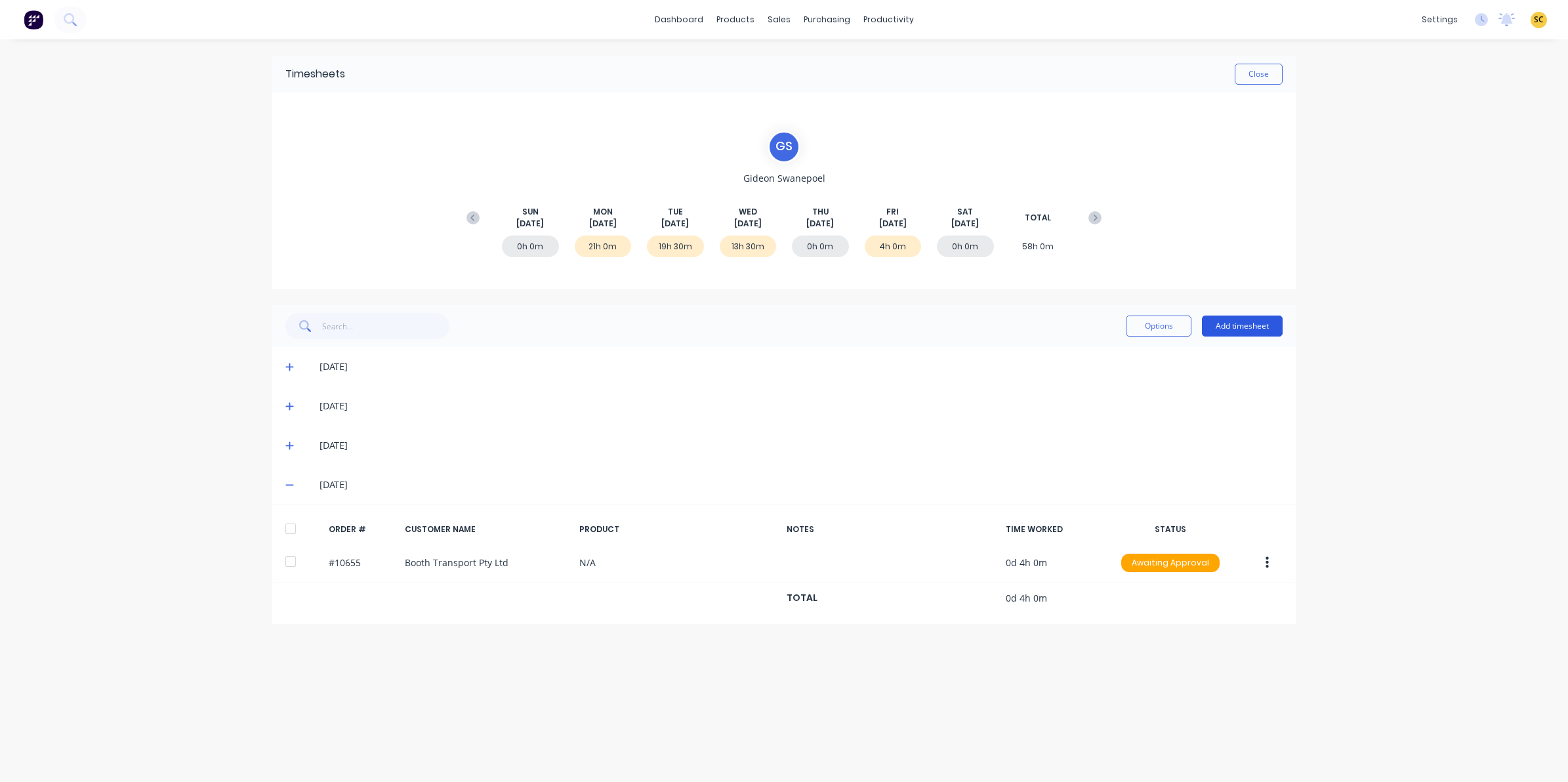
click at [1221, 332] on button "Add timesheet" at bounding box center [1242, 326] width 81 height 21
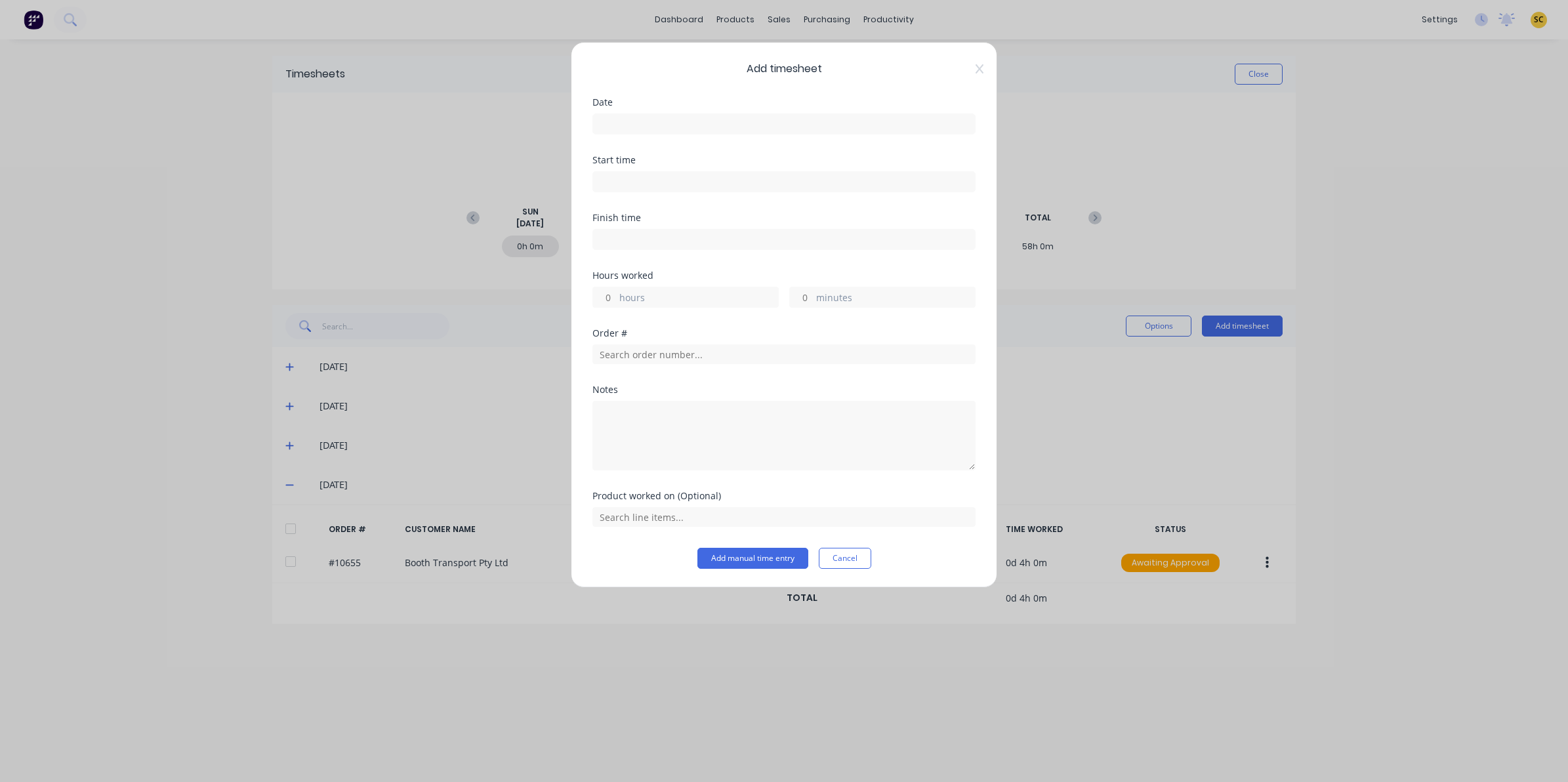
click at [679, 128] on input at bounding box center [784, 124] width 382 height 20
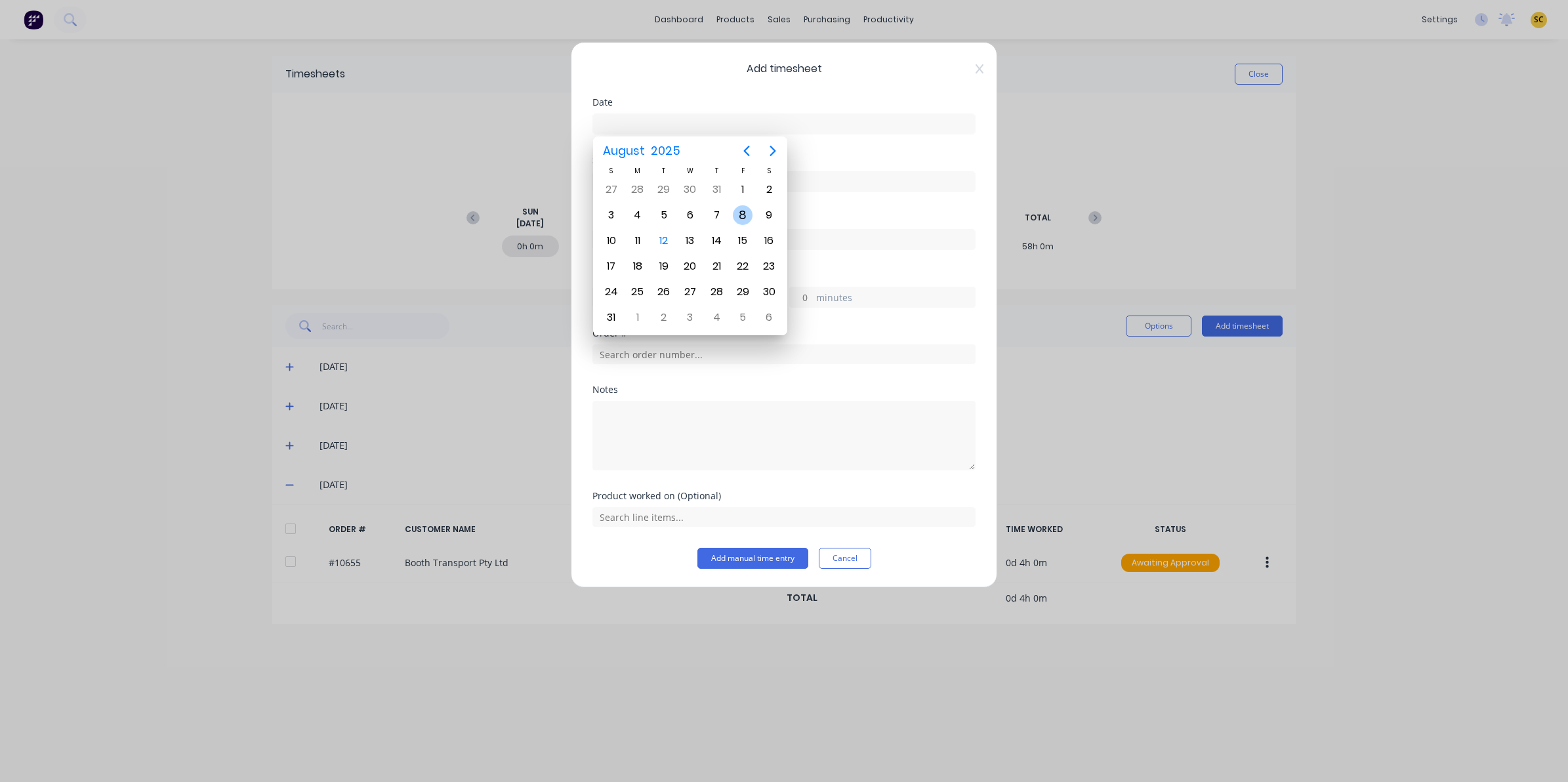
click at [740, 218] on div "8" at bounding box center [742, 215] width 20 height 20
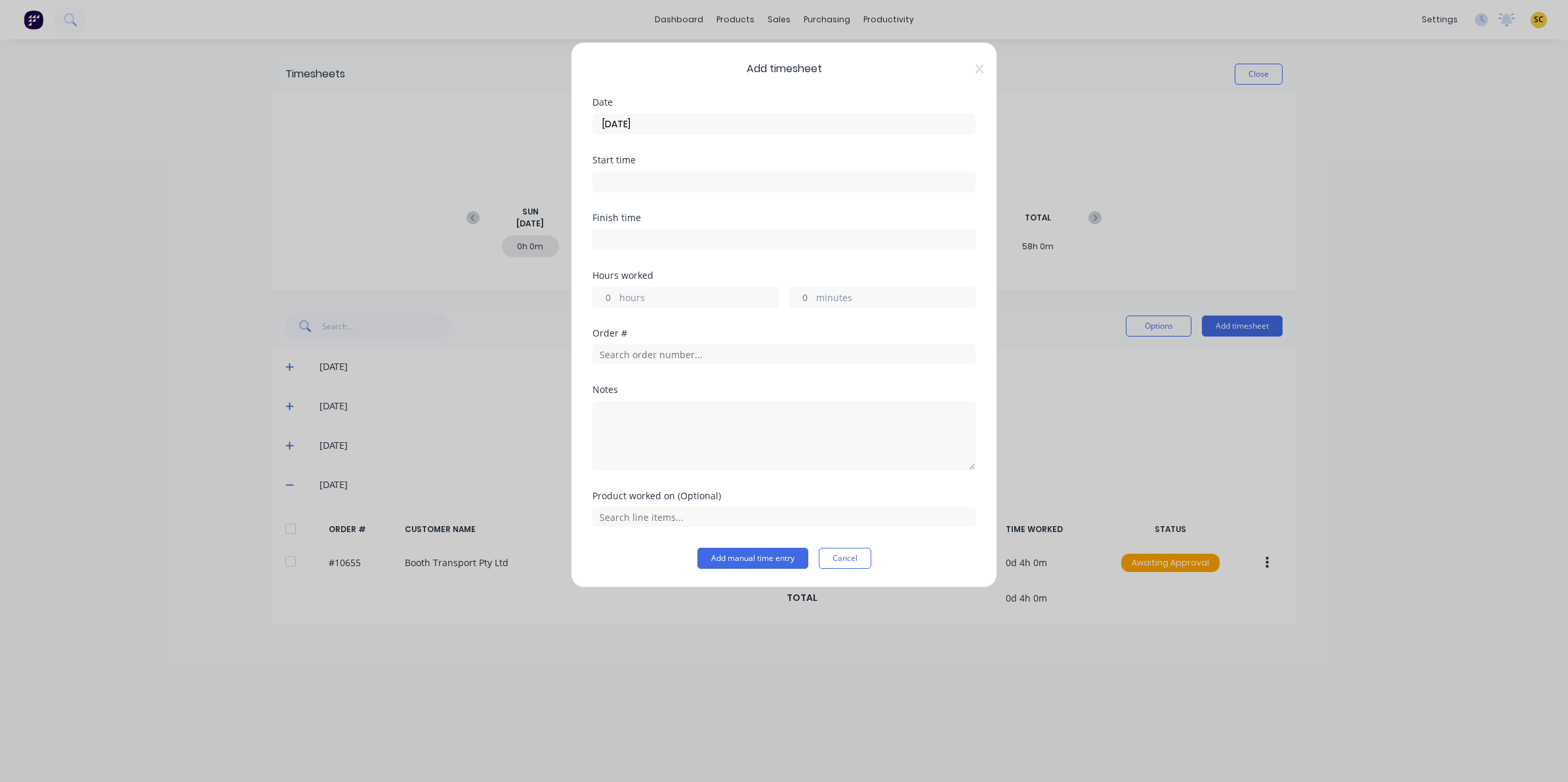
click at [671, 179] on input at bounding box center [784, 181] width 382 height 20
drag, startPoint x: 667, startPoint y: 181, endPoint x: 255, endPoint y: 212, distance: 413.2
click at [283, 210] on div "Add timesheet Date [DATE] Start time 08:00 AM Finish time Hours worked hours mi…" at bounding box center [784, 391] width 1568 height 782
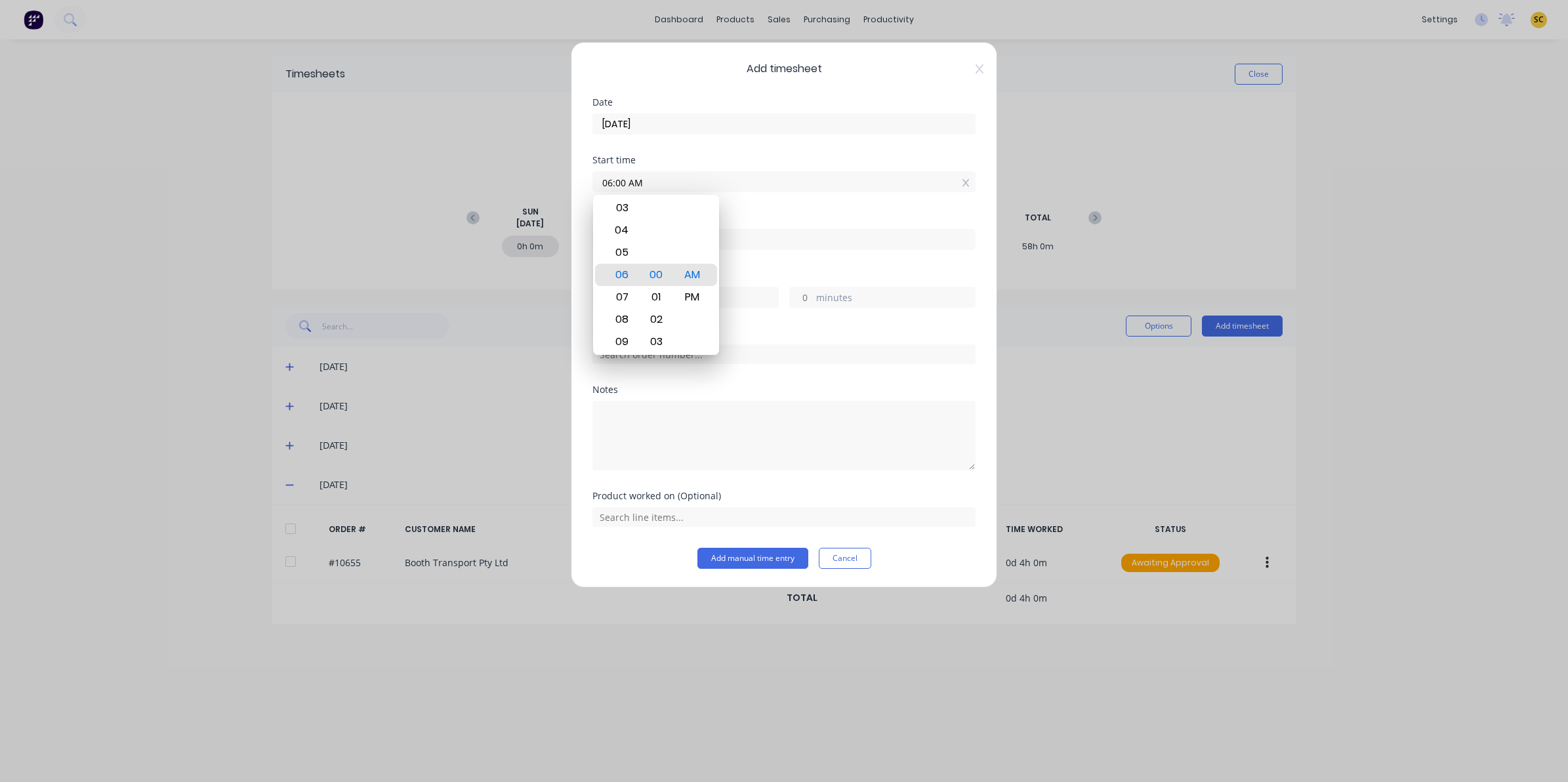
click at [769, 237] on input at bounding box center [784, 239] width 382 height 20
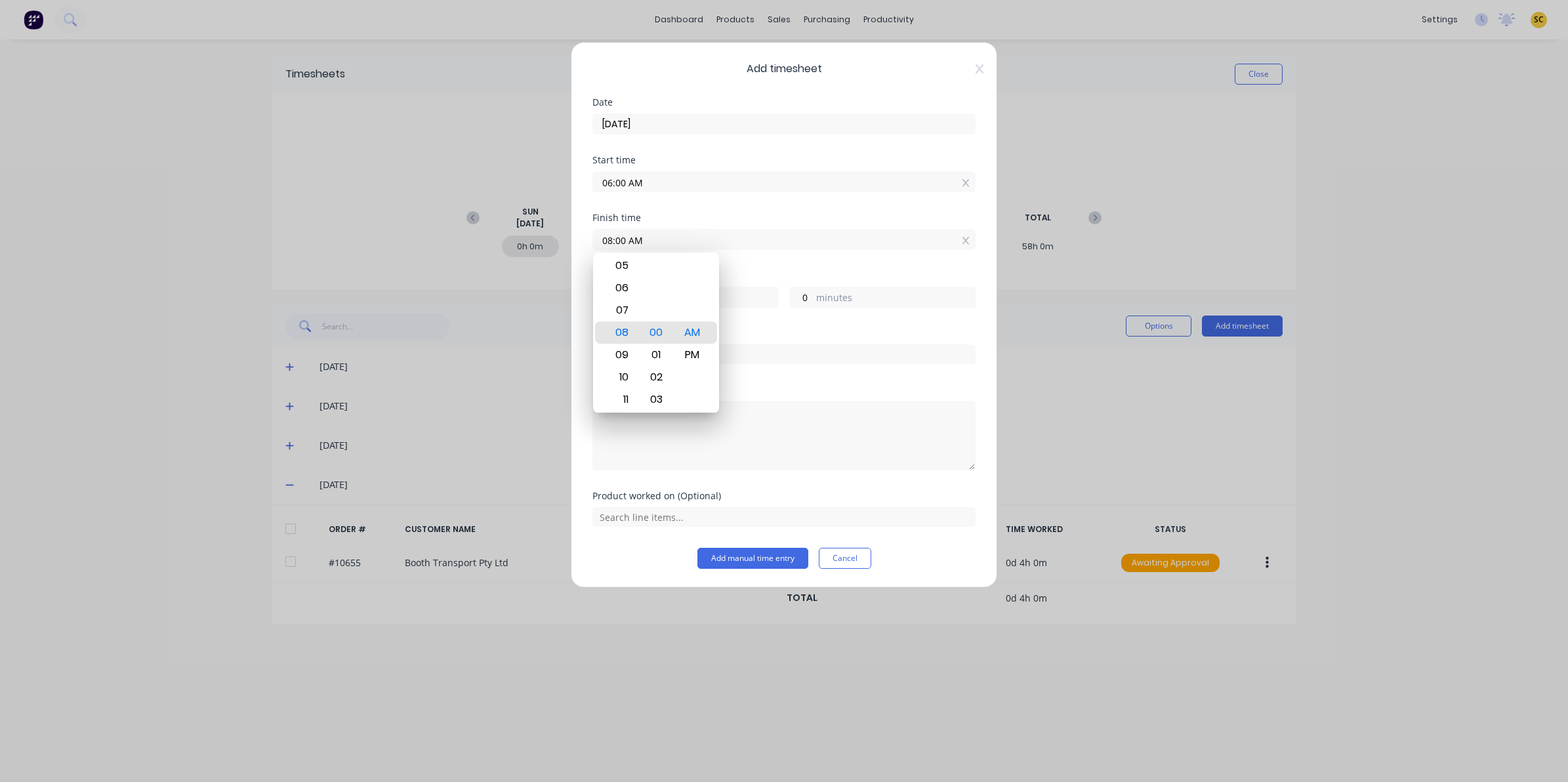
drag, startPoint x: 769, startPoint y: 237, endPoint x: 240, endPoint y: 220, distance: 529.3
click at [240, 220] on div "Add timesheet Date [DATE] Start time 06:00 AM Finish time 08:00 AM Hours worked…" at bounding box center [784, 391] width 1568 height 782
drag, startPoint x: 718, startPoint y: 405, endPoint x: 729, endPoint y: 431, distance: 28.2
click at [727, 418] on body "dashboard products sales purchasing productivity dashboard products Product Cat…" at bounding box center [784, 391] width 1568 height 782
click at [732, 438] on textarea at bounding box center [784, 435] width 383 height 70
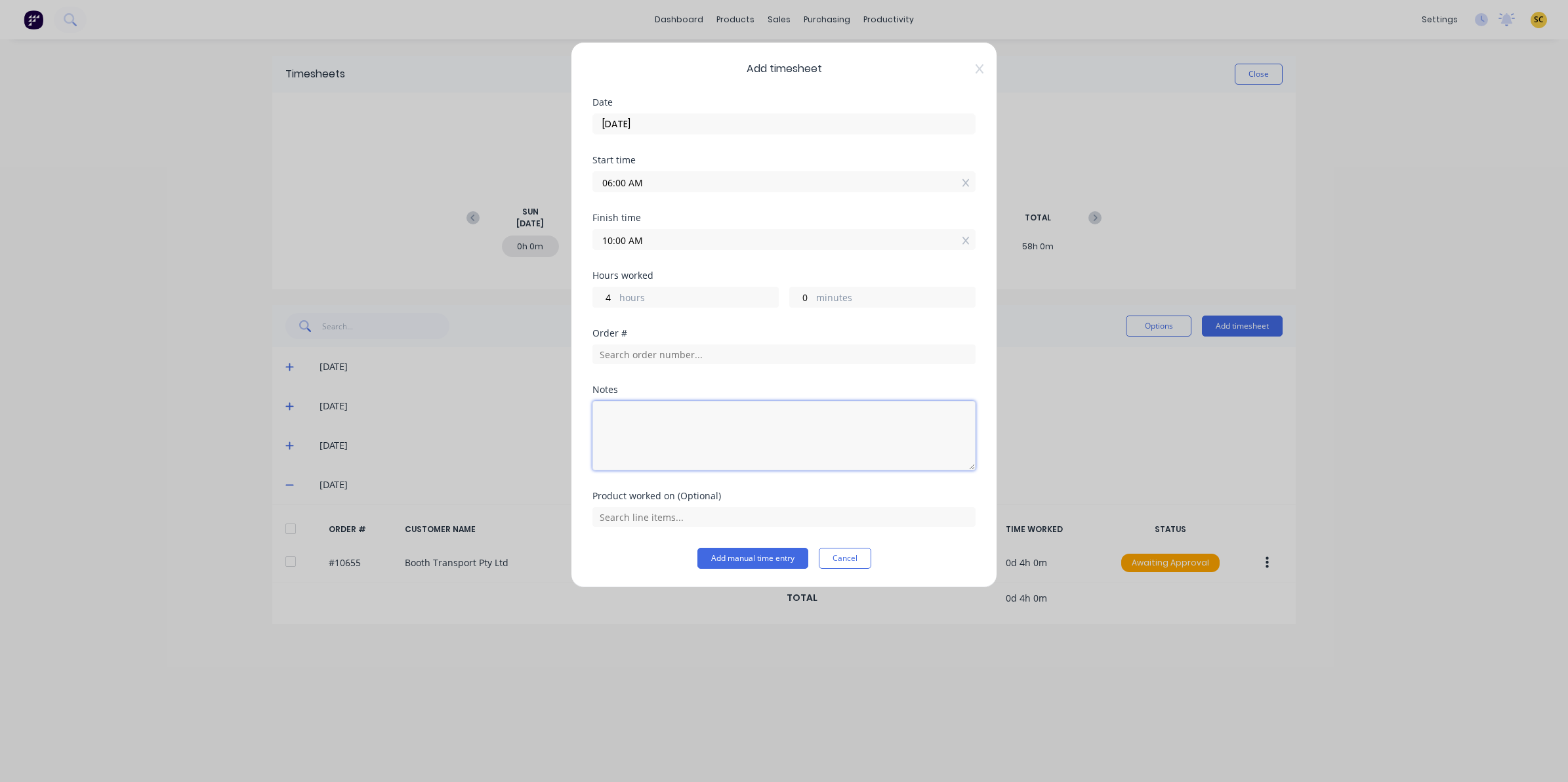
click at [732, 438] on textarea at bounding box center [784, 435] width 383 height 70
click at [769, 568] on button "Add manual time entry" at bounding box center [752, 558] width 111 height 21
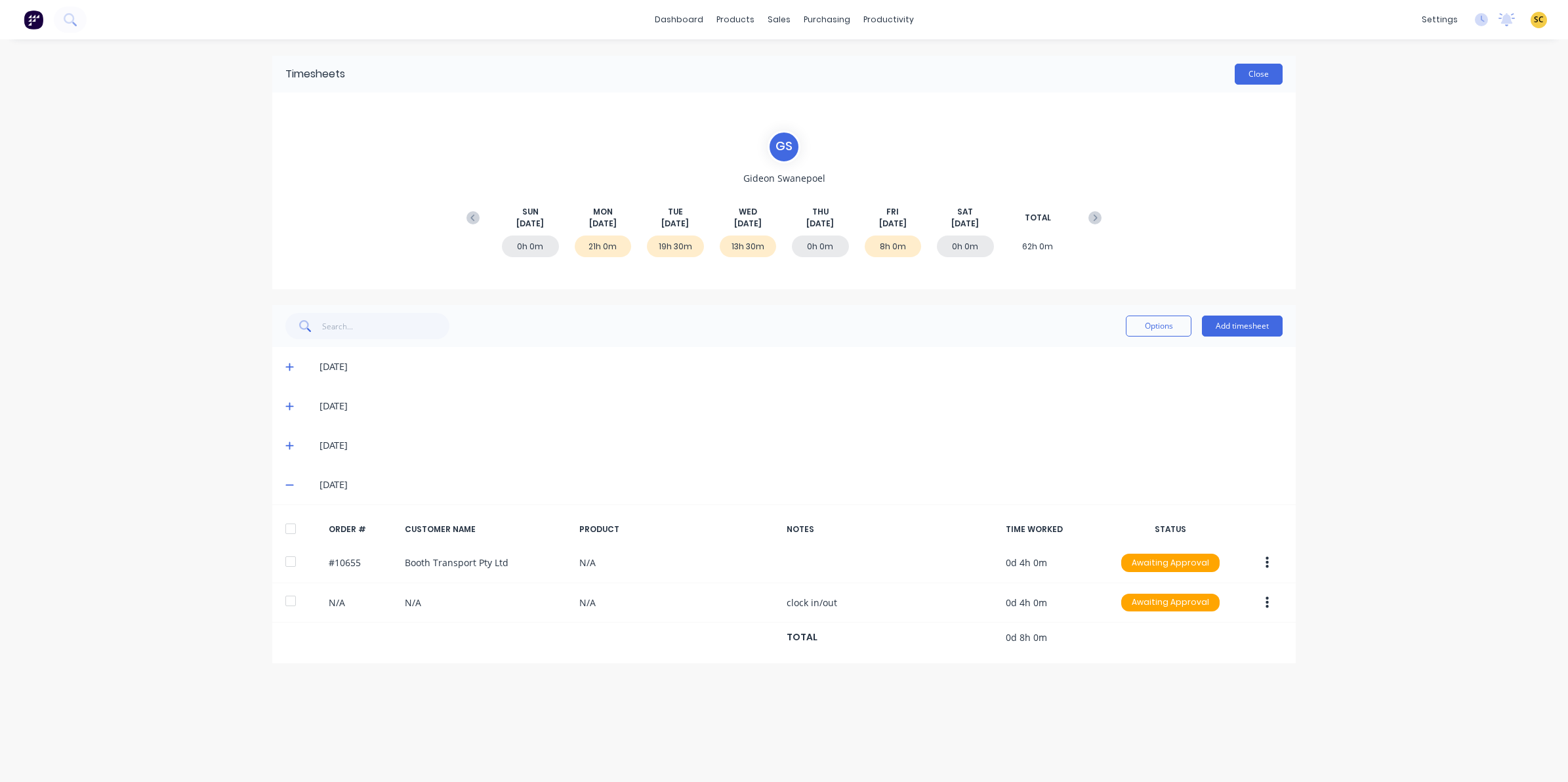
click at [1261, 80] on button "Close" at bounding box center [1259, 73] width 48 height 21
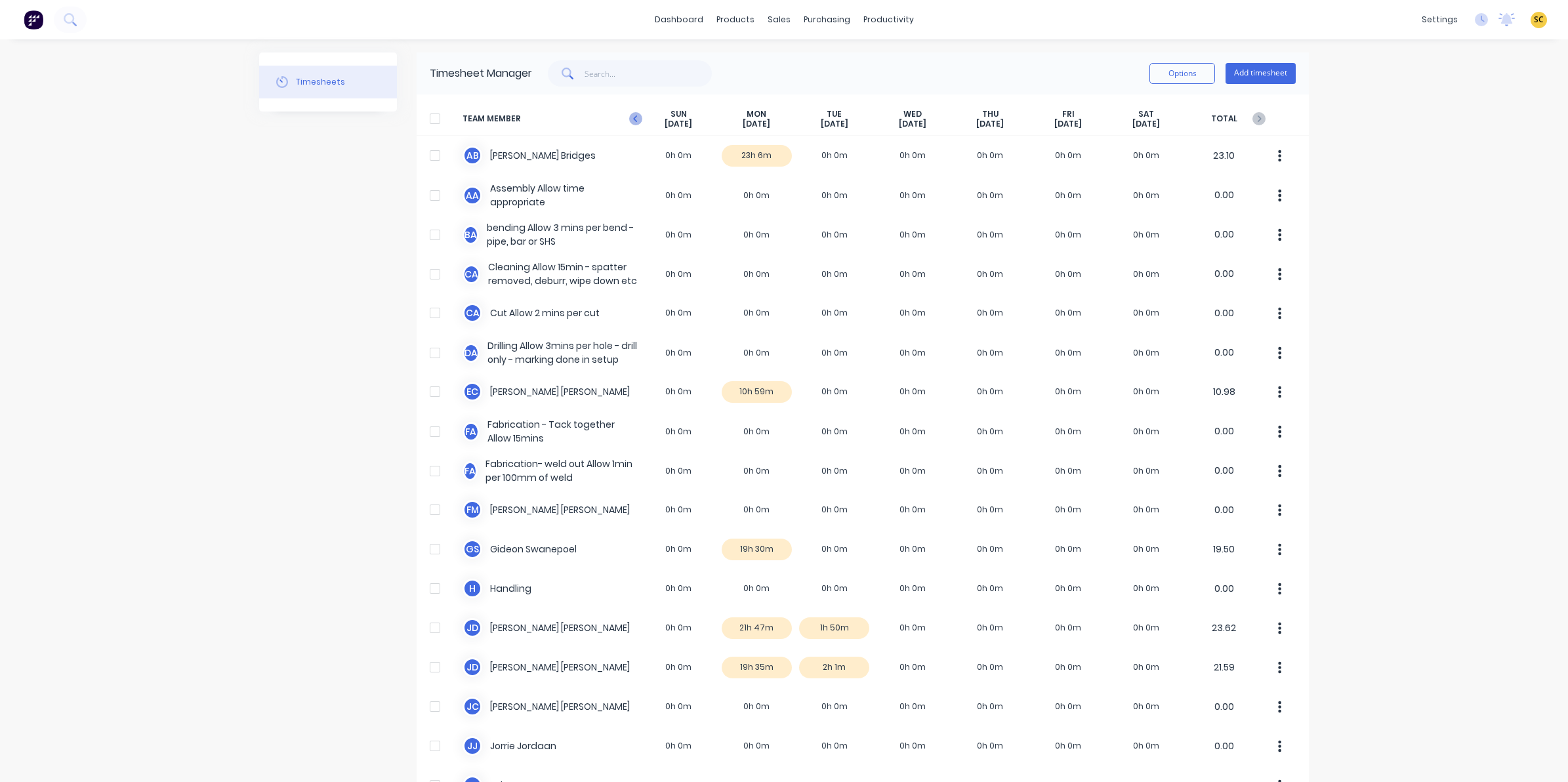
click at [635, 122] on icon at bounding box center [636, 119] width 13 height 13
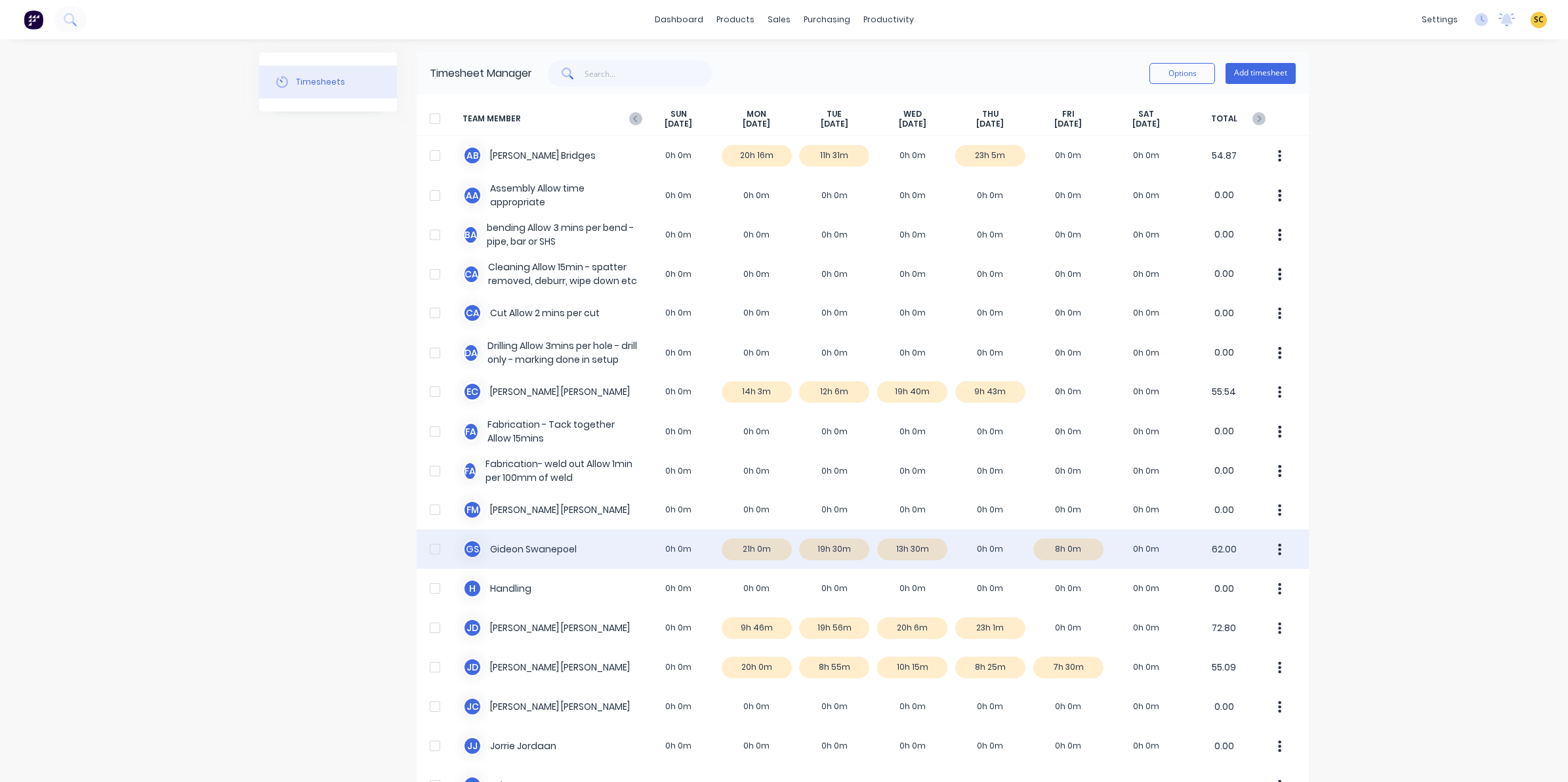
click at [992, 548] on div "[PERSON_NAME] 0h 0m 21h 0m 19h 30m 13h 30m 0h 0m 8h 0m 0h 0m 62.00" at bounding box center [863, 550] width 892 height 39
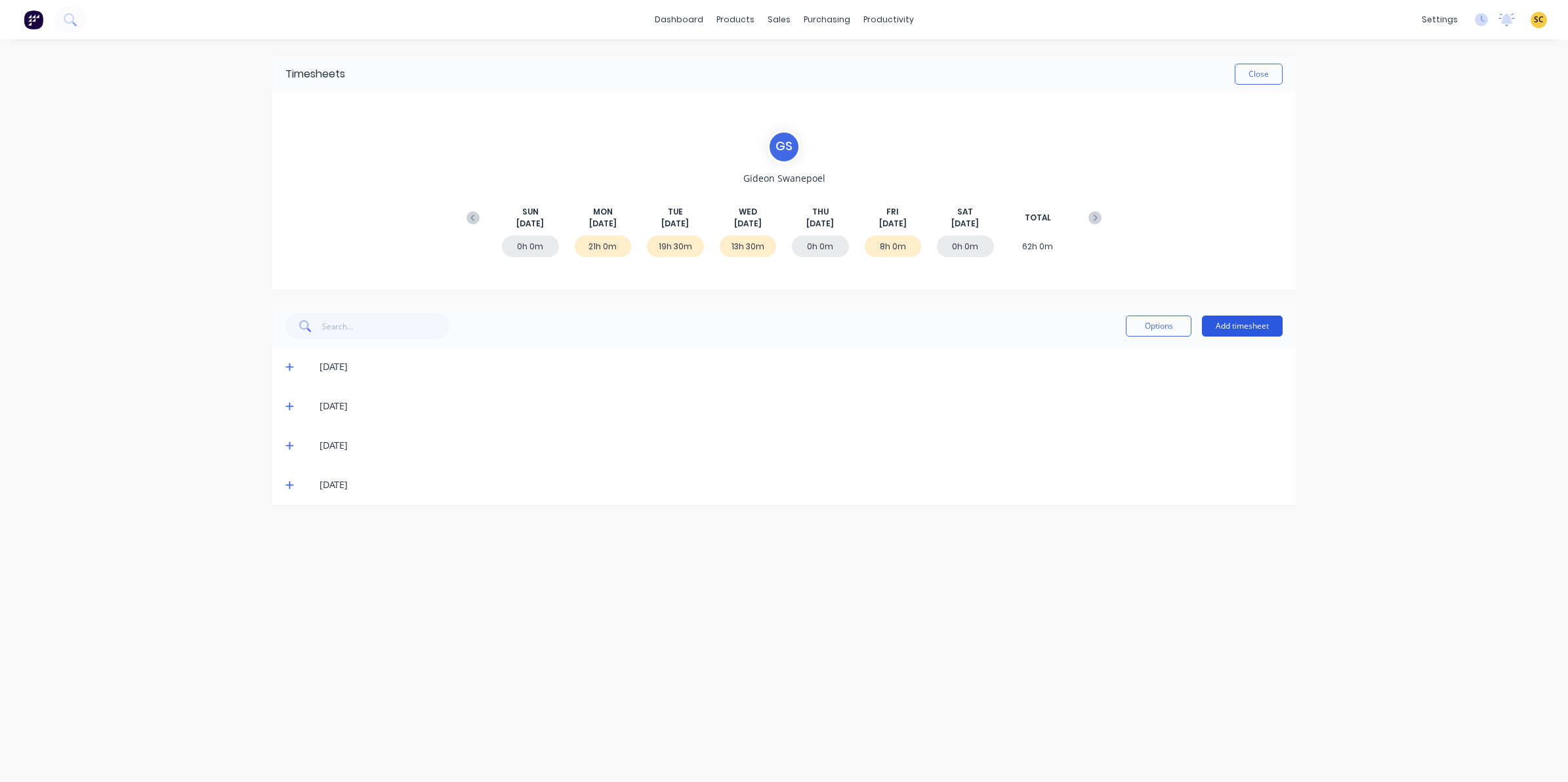
click at [1233, 316] on button "Add timesheet" at bounding box center [1242, 326] width 81 height 21
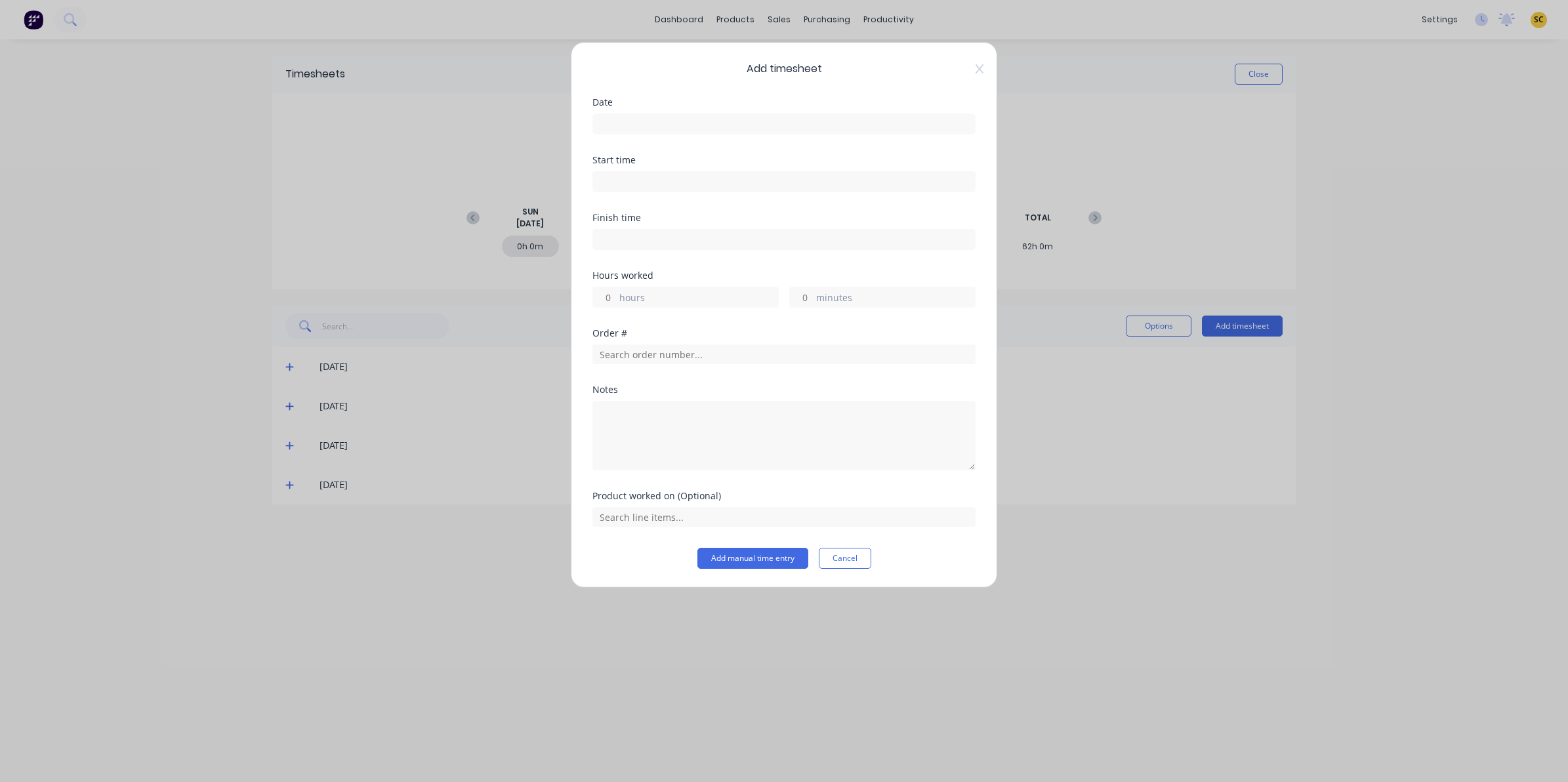
click at [704, 120] on input at bounding box center [784, 124] width 382 height 20
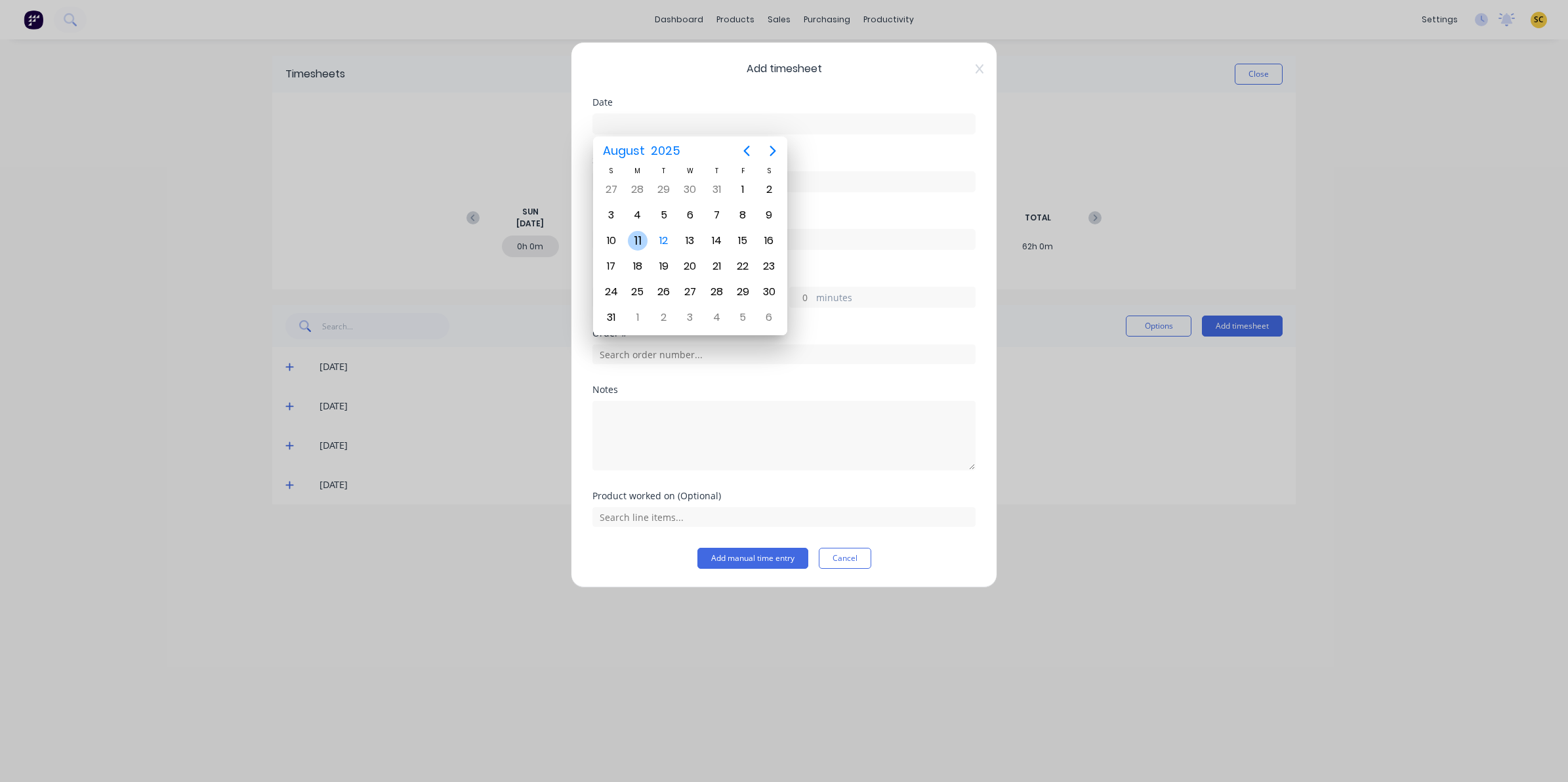
click at [640, 240] on div "11" at bounding box center [638, 240] width 20 height 20
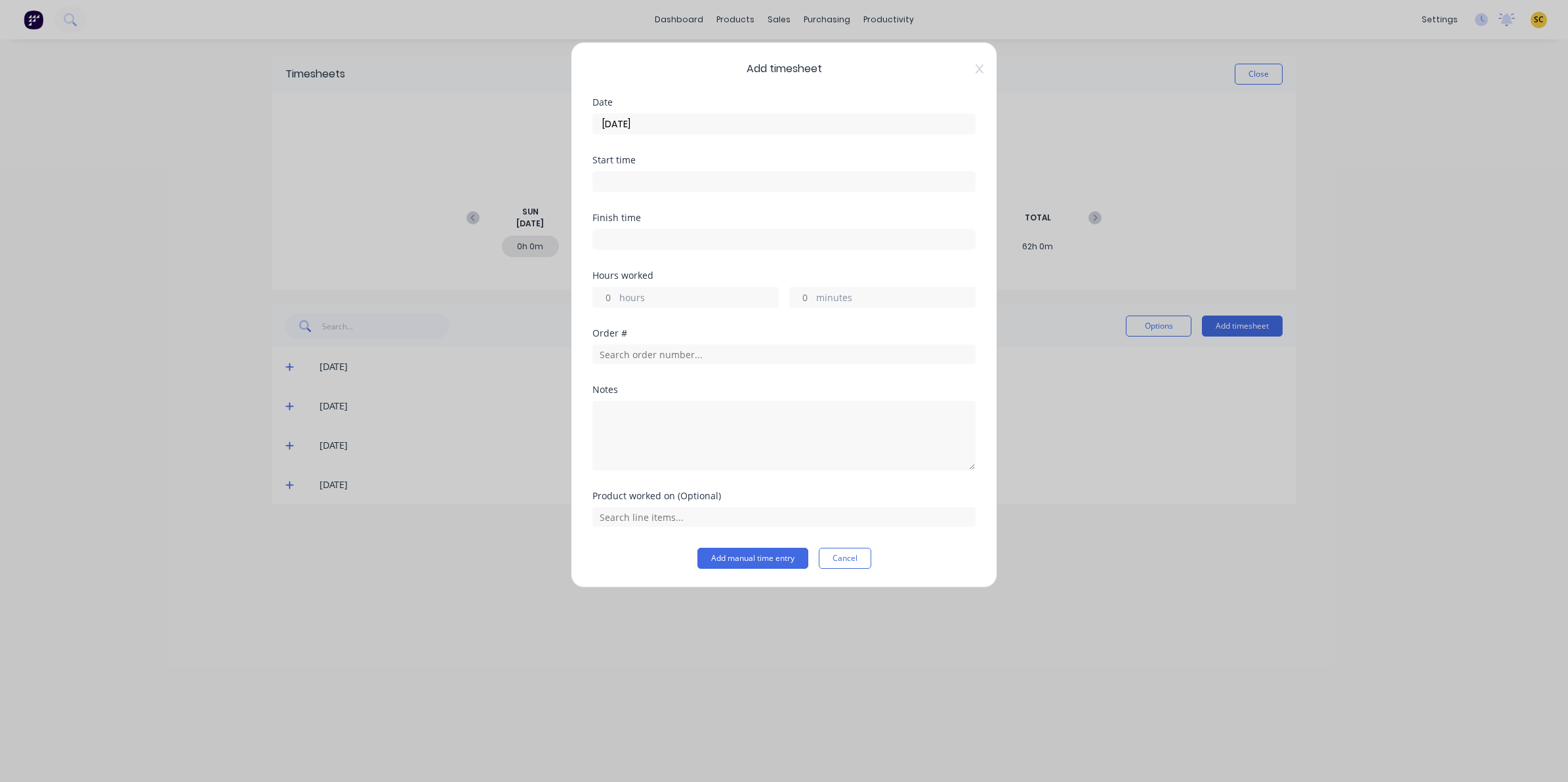
click at [665, 182] on input at bounding box center [784, 181] width 382 height 20
drag, startPoint x: 665, startPoint y: 182, endPoint x: 540, endPoint y: 193, distance: 125.5
click at [540, 192] on div "Add timesheet Date [DATE] Start time 08:14 AM Finish time Hours worked hours mi…" at bounding box center [784, 391] width 1568 height 782
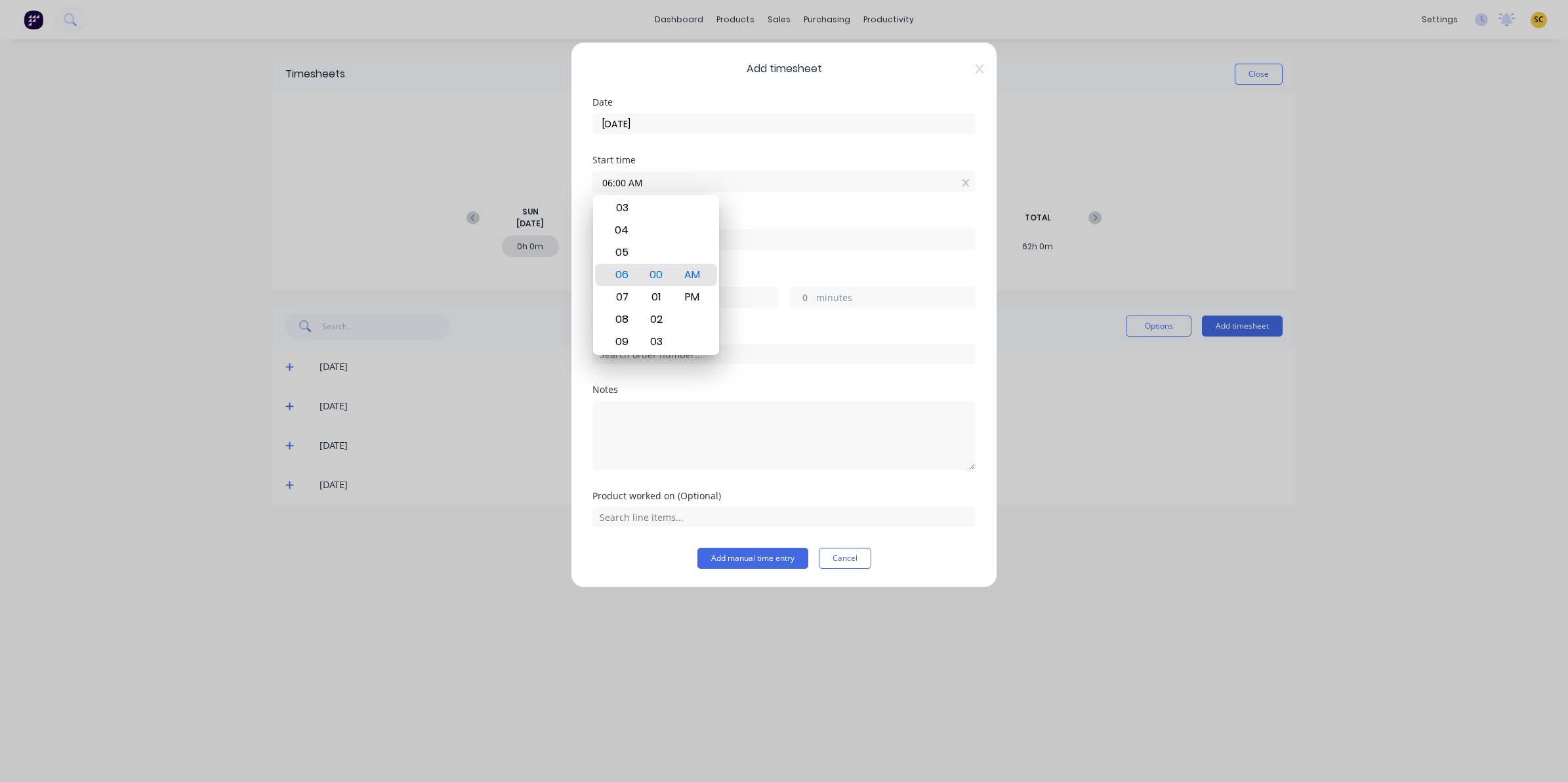
click at [831, 238] on input at bounding box center [784, 239] width 382 height 20
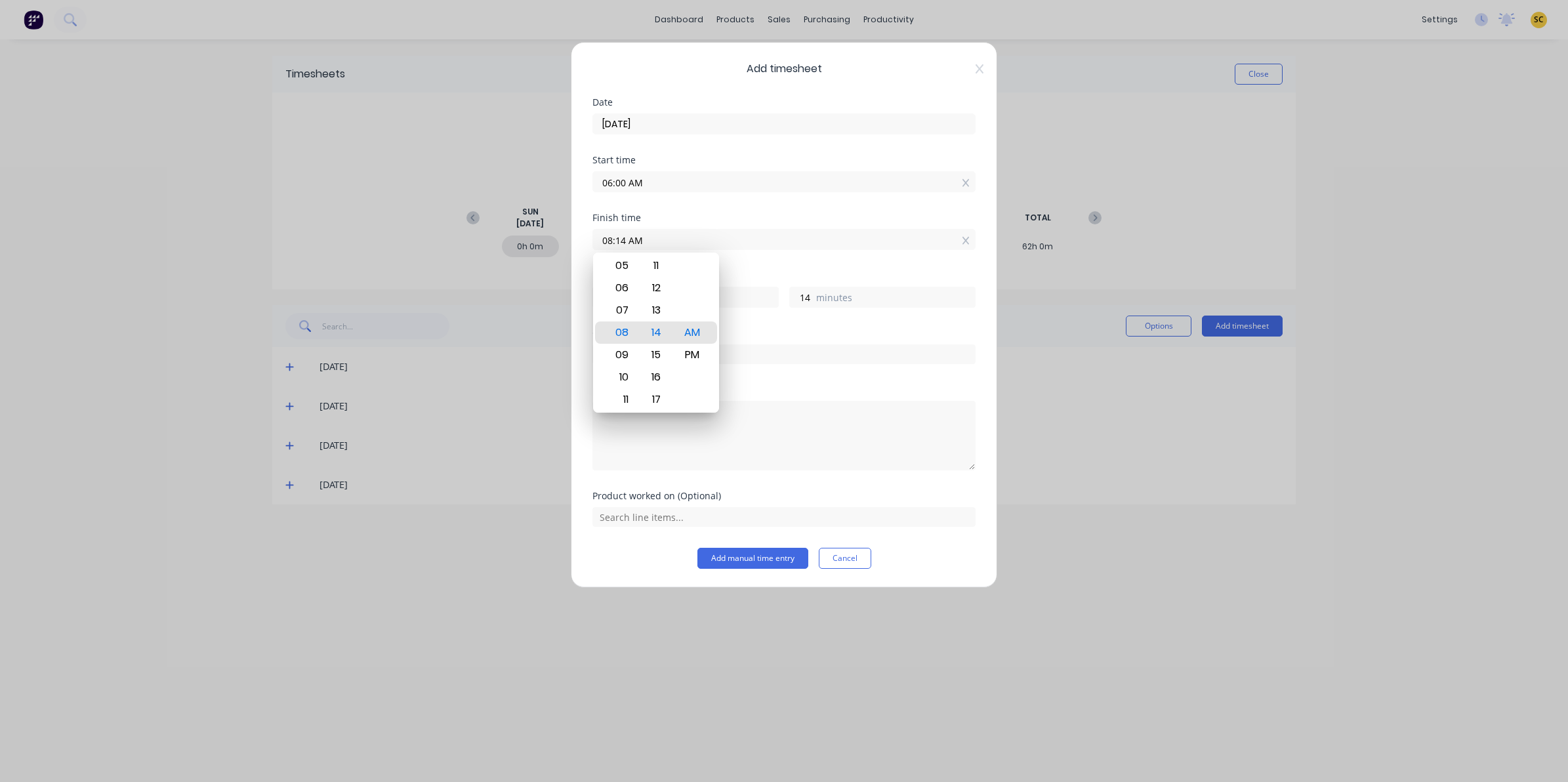
drag, startPoint x: 831, startPoint y: 238, endPoint x: 75, endPoint y: 237, distance: 756.0
click at [93, 237] on div "Add timesheet Date [DATE] Start time 06:00 AM Finish time 08:14 AM Hours worked…" at bounding box center [784, 391] width 1568 height 782
click at [756, 417] on textarea at bounding box center [784, 435] width 383 height 70
click at [664, 245] on input "05:00 AM" at bounding box center [784, 239] width 382 height 20
click at [704, 359] on div "PM" at bounding box center [692, 355] width 33 height 22
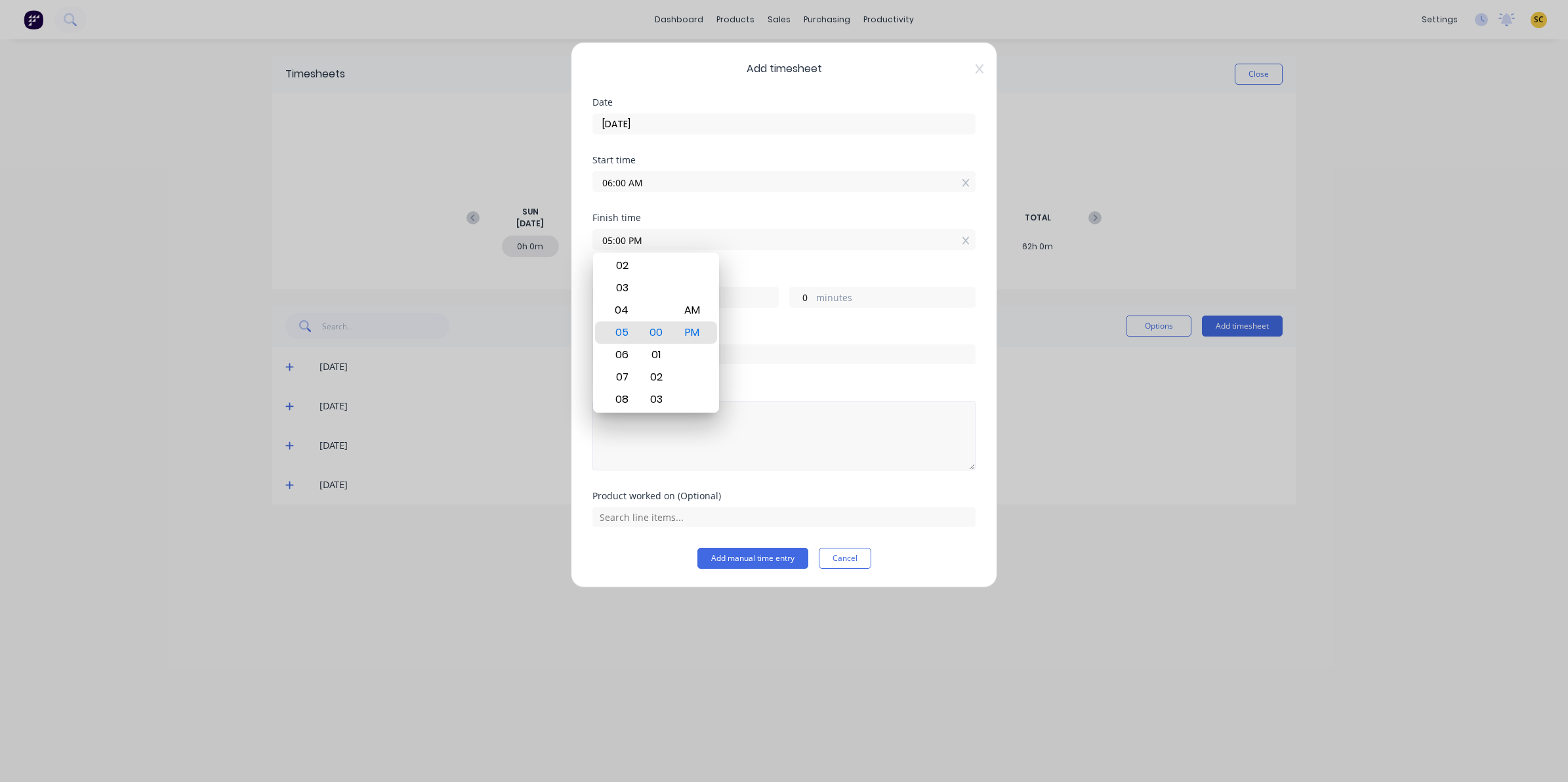
click at [774, 437] on textarea at bounding box center [784, 435] width 383 height 70
click at [697, 361] on input "text" at bounding box center [784, 354] width 383 height 20
click at [691, 405] on textarea at bounding box center [784, 435] width 383 height 70
click at [744, 559] on button "Add manual time entry" at bounding box center [752, 558] width 111 height 21
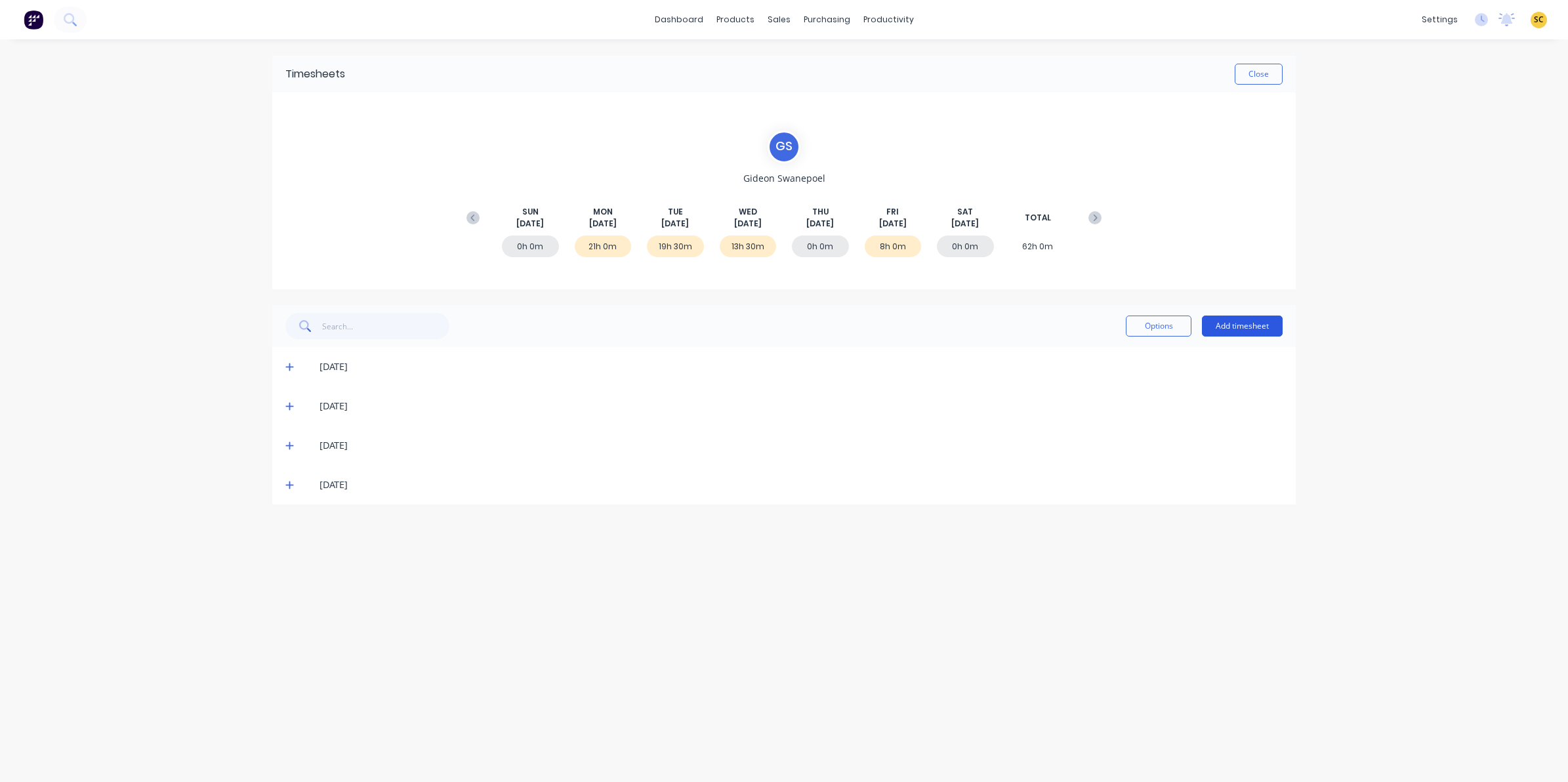
click at [1232, 323] on button "Add timesheet" at bounding box center [1242, 326] width 81 height 21
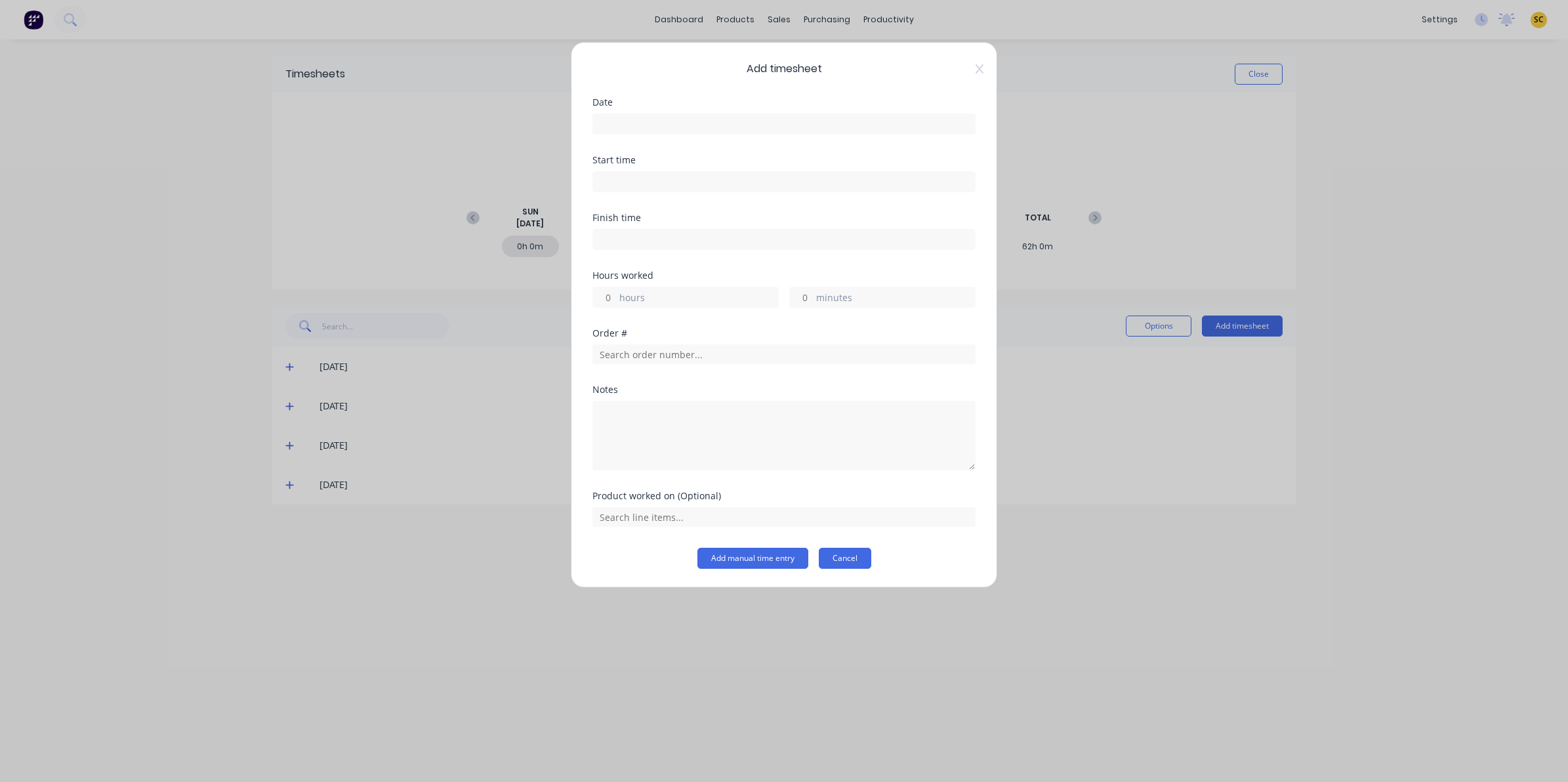
click at [860, 554] on button "Cancel" at bounding box center [845, 558] width 52 height 21
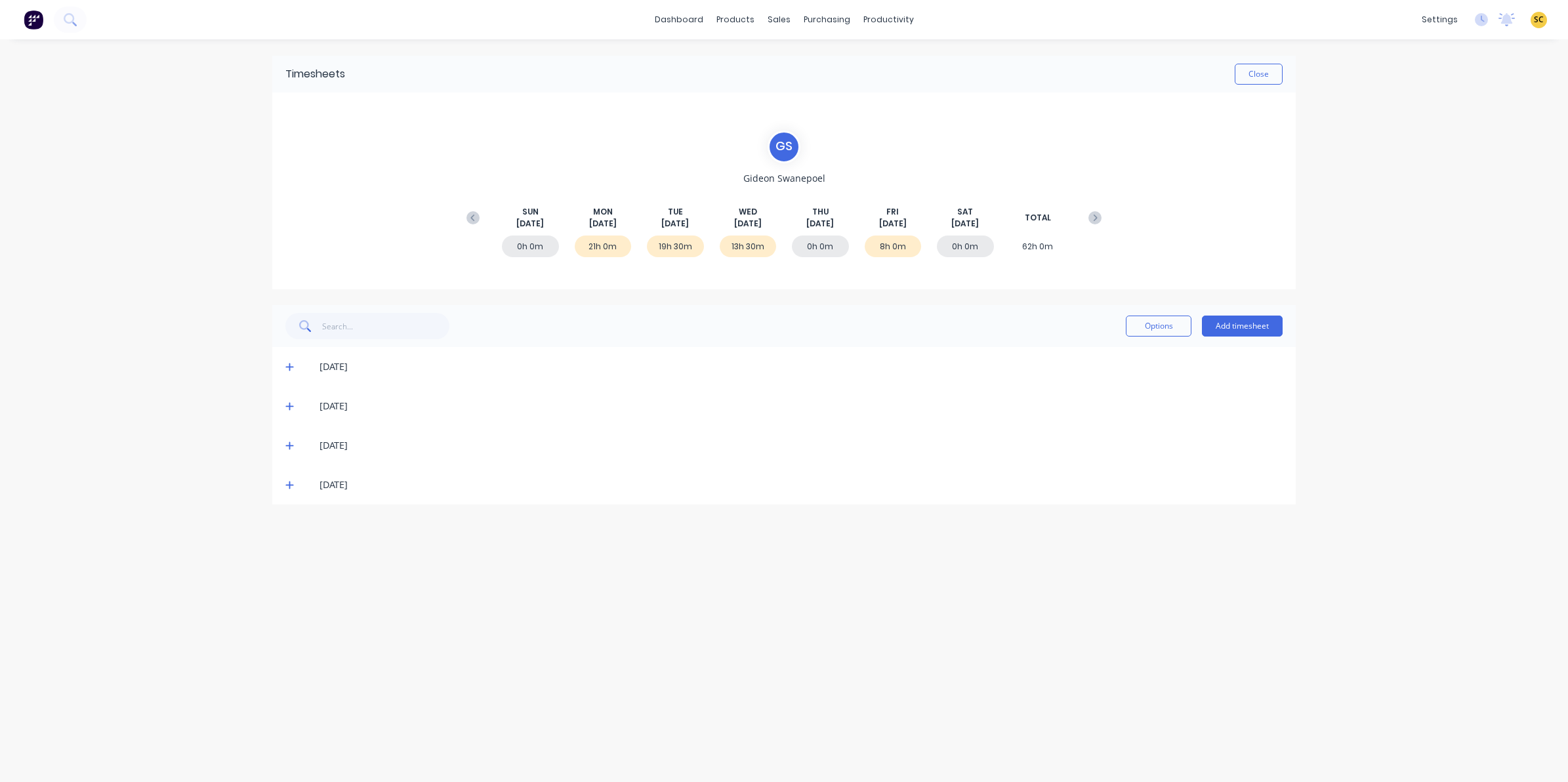
click at [662, 240] on div "19h 30m" at bounding box center [675, 245] width 57 height 21
click at [671, 247] on div "19h 30m" at bounding box center [675, 245] width 57 height 21
drag, startPoint x: 800, startPoint y: 240, endPoint x: 877, endPoint y: 241, distance: 77.0
click at [807, 240] on div "0h 0m" at bounding box center [820, 245] width 57 height 21
drag, startPoint x: 892, startPoint y: 241, endPoint x: 904, endPoint y: 241, distance: 12.0
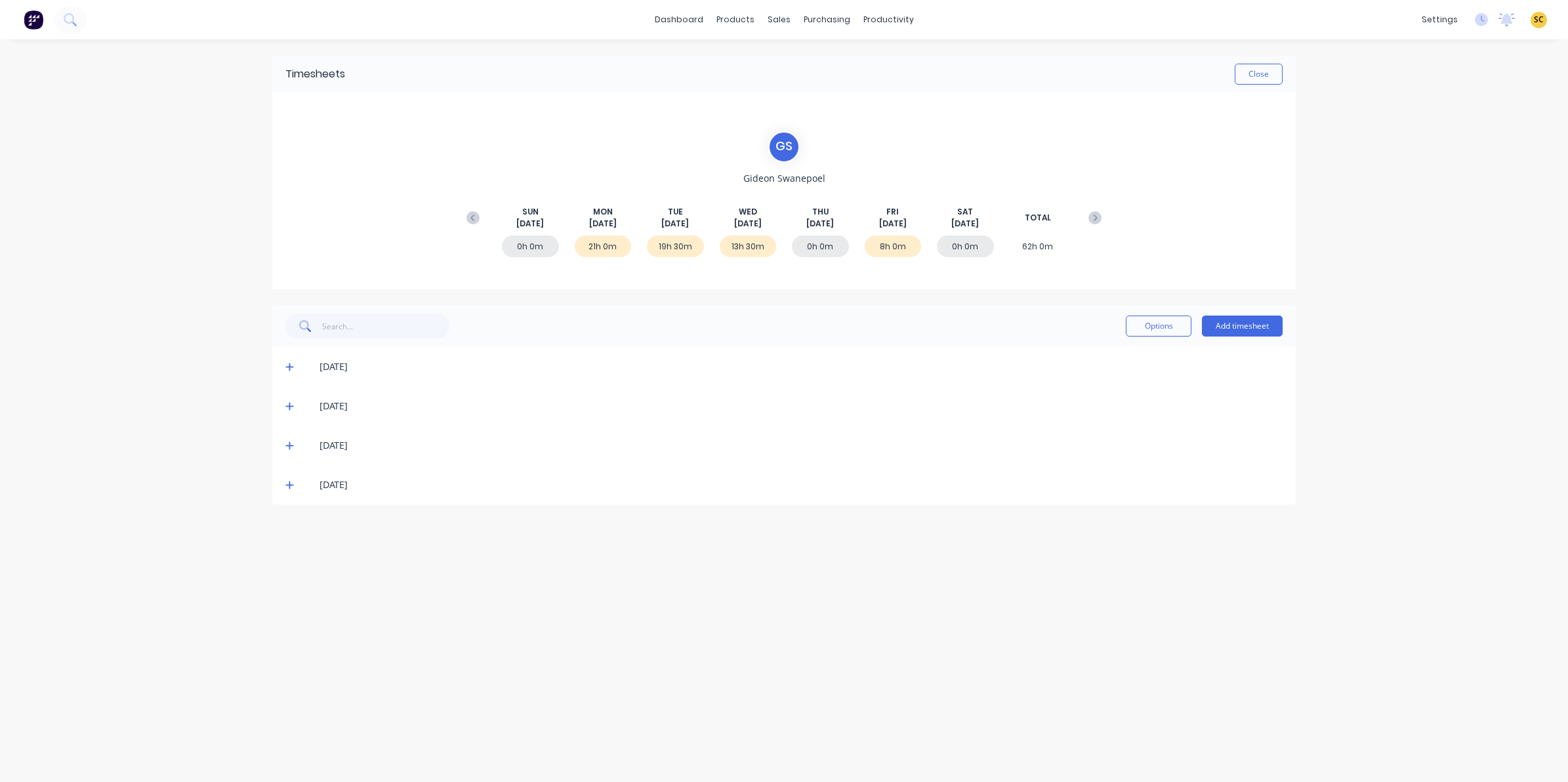
click at [893, 241] on div "8h 0m" at bounding box center [892, 245] width 57 height 21
click at [1099, 216] on icon at bounding box center [1095, 218] width 13 height 13
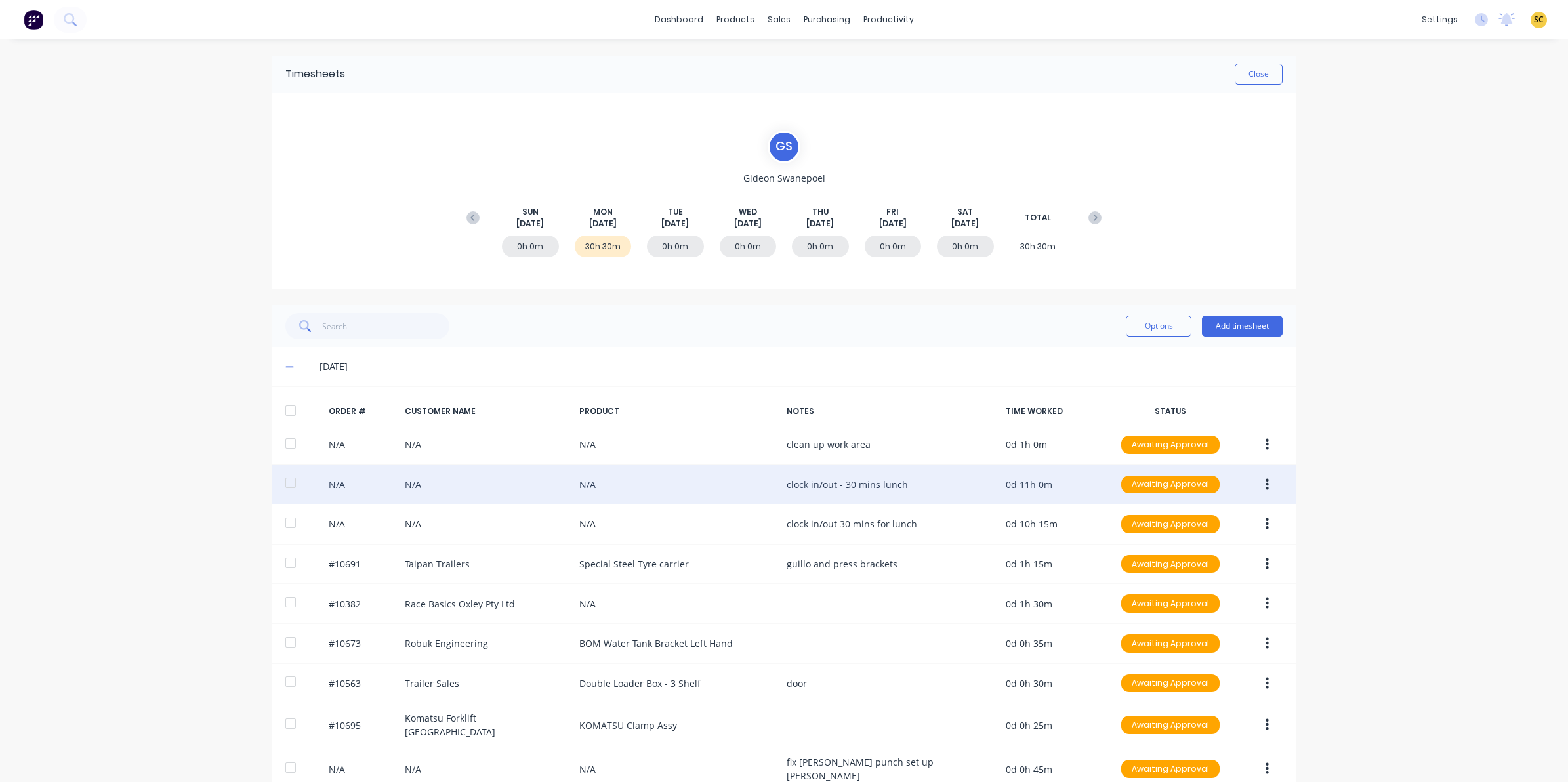
click at [1265, 483] on button "button" at bounding box center [1267, 484] width 31 height 23
click at [1158, 577] on button "Edit" at bounding box center [1220, 572] width 125 height 26
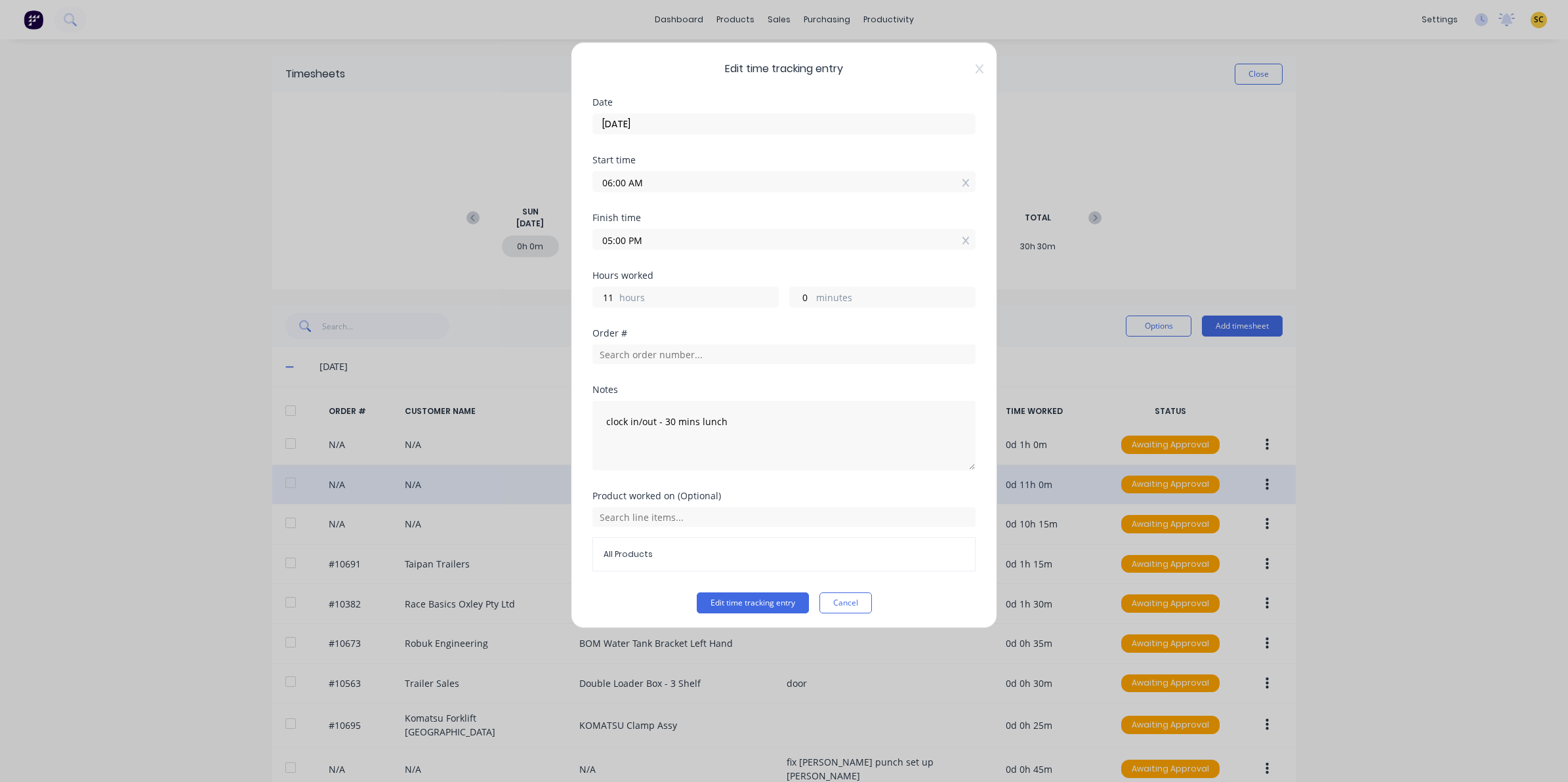
click at [691, 126] on input "[DATE]" at bounding box center [784, 124] width 382 height 20
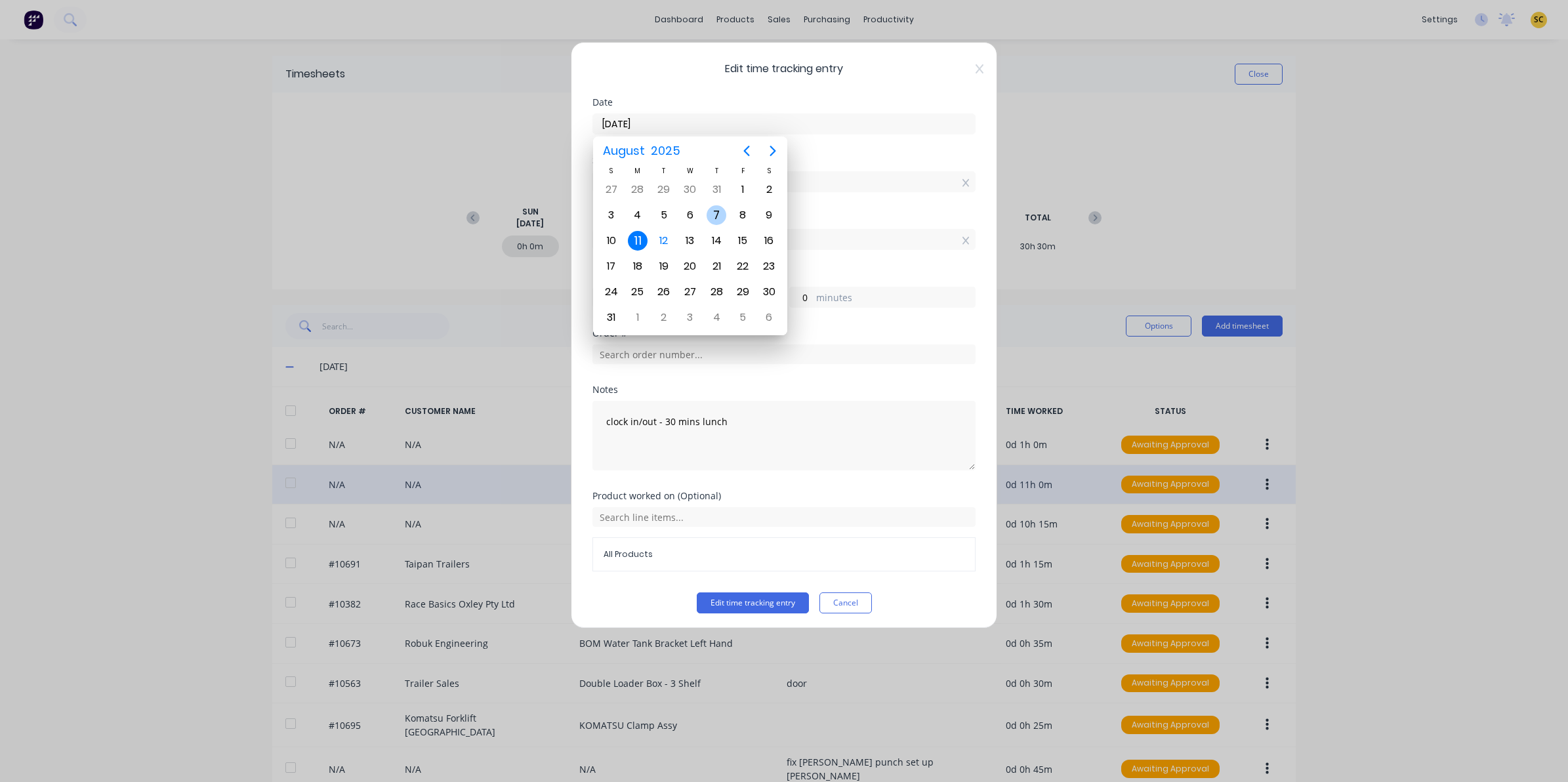
click at [715, 212] on div "7" at bounding box center [716, 215] width 20 height 20
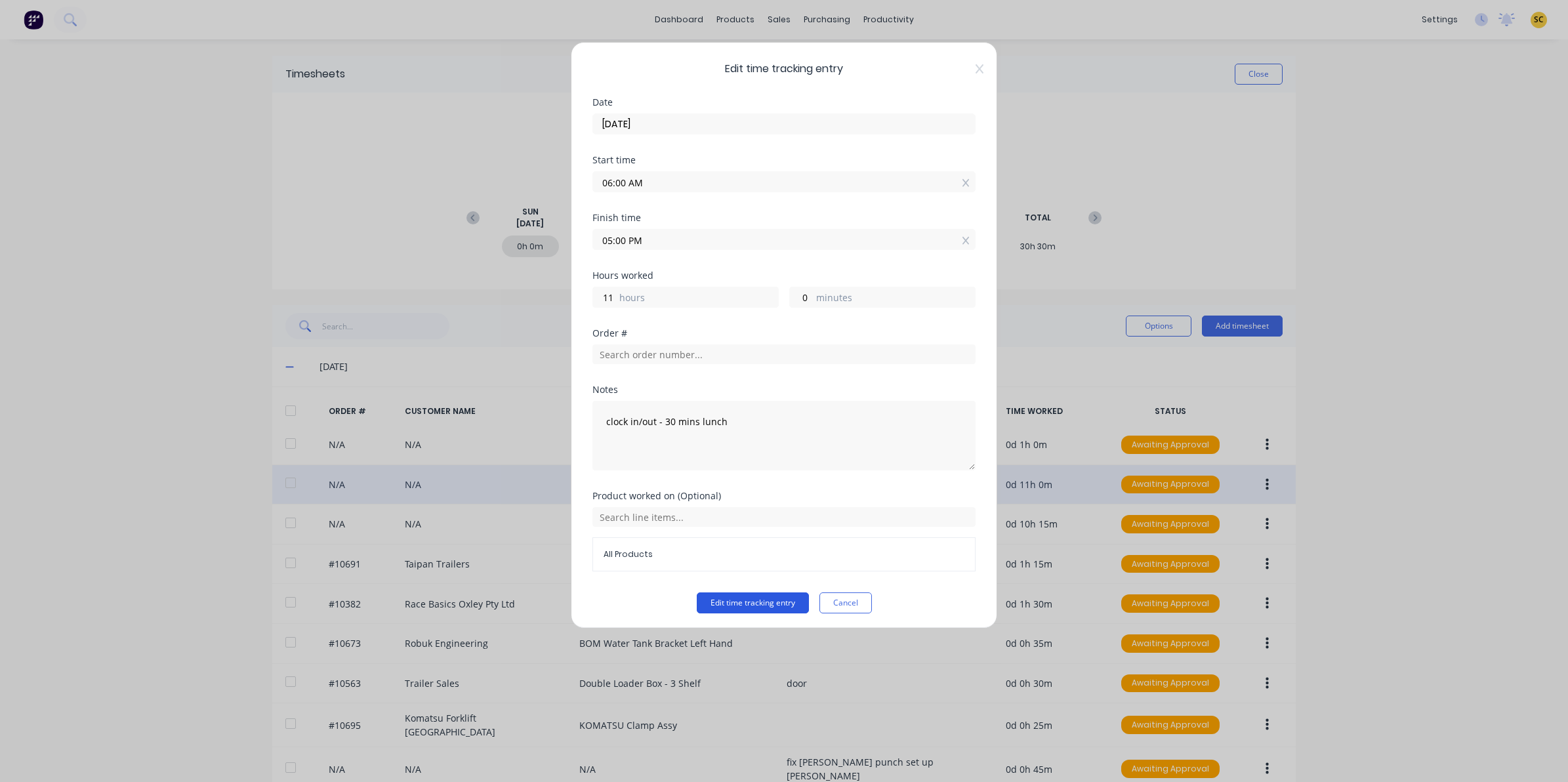
click at [731, 596] on button "Edit time tracking entry" at bounding box center [753, 603] width 112 height 21
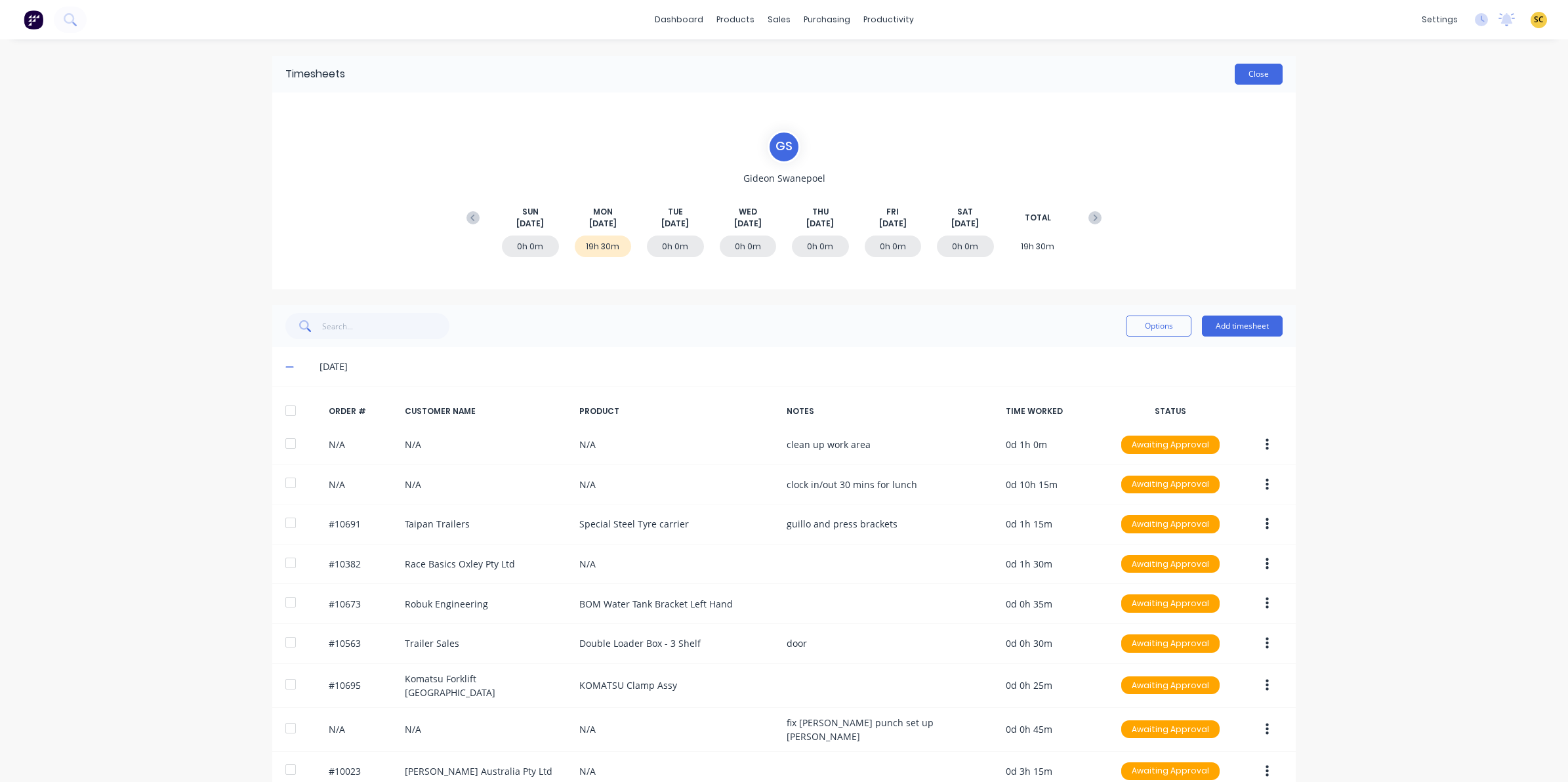
click at [1242, 66] on button "Close" at bounding box center [1259, 73] width 48 height 21
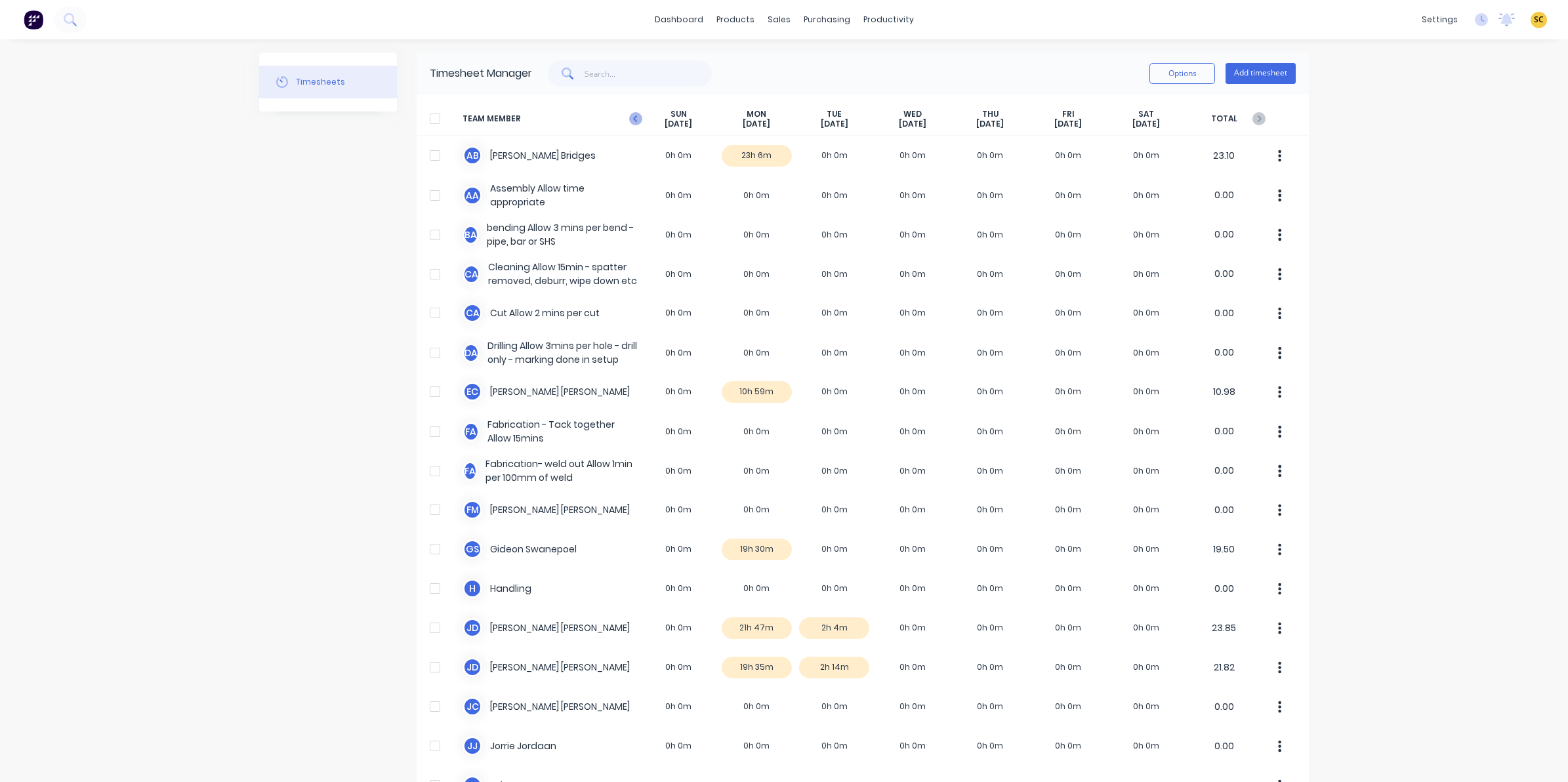
click at [629, 115] on icon at bounding box center [636, 119] width 13 height 13
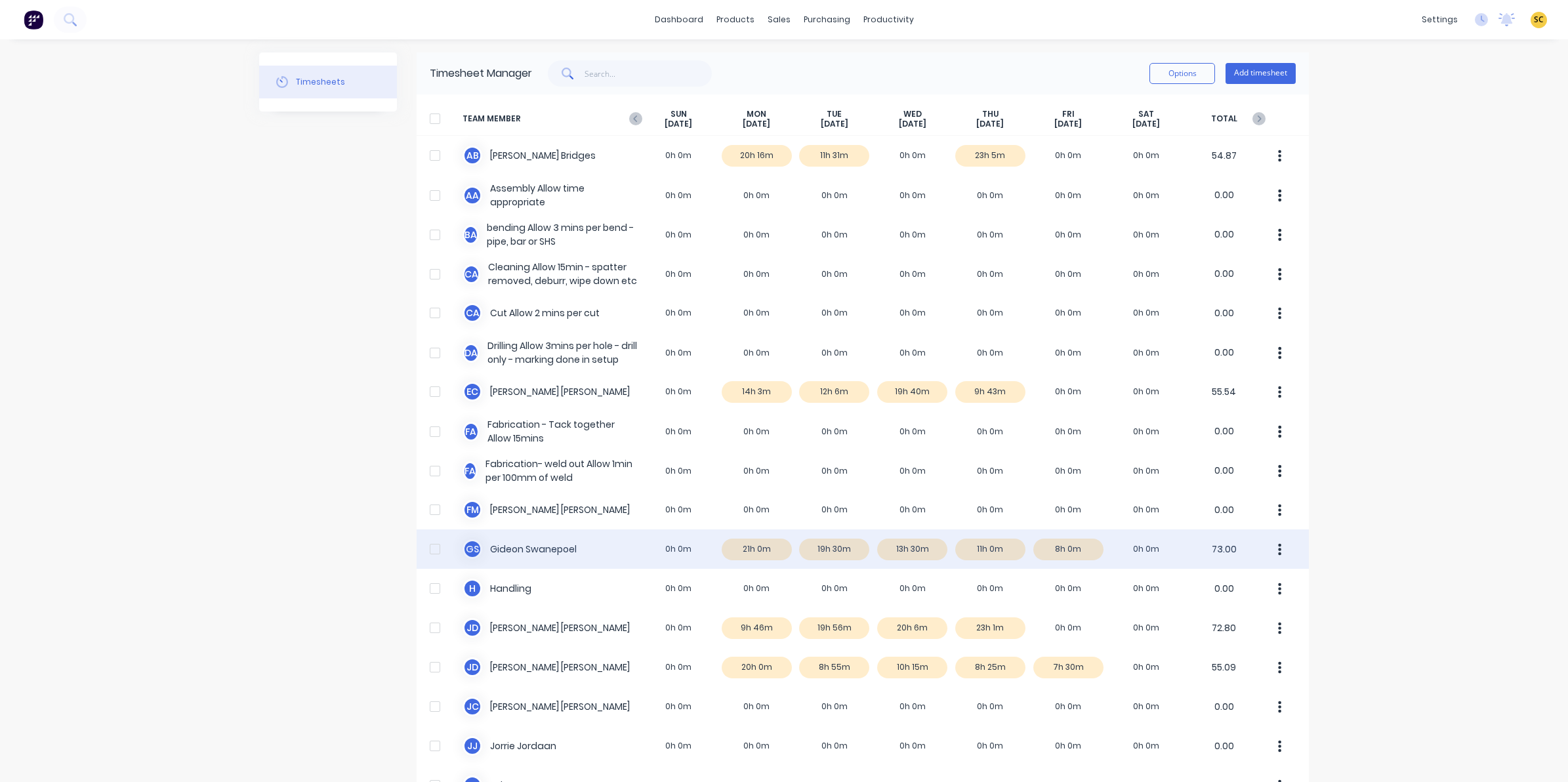
click at [991, 552] on div "[PERSON_NAME] 0h 0m 21h 0m 19h 30m 13h 30m 11h 0m 8h 0m 0h 0m 73.00" at bounding box center [863, 550] width 892 height 39
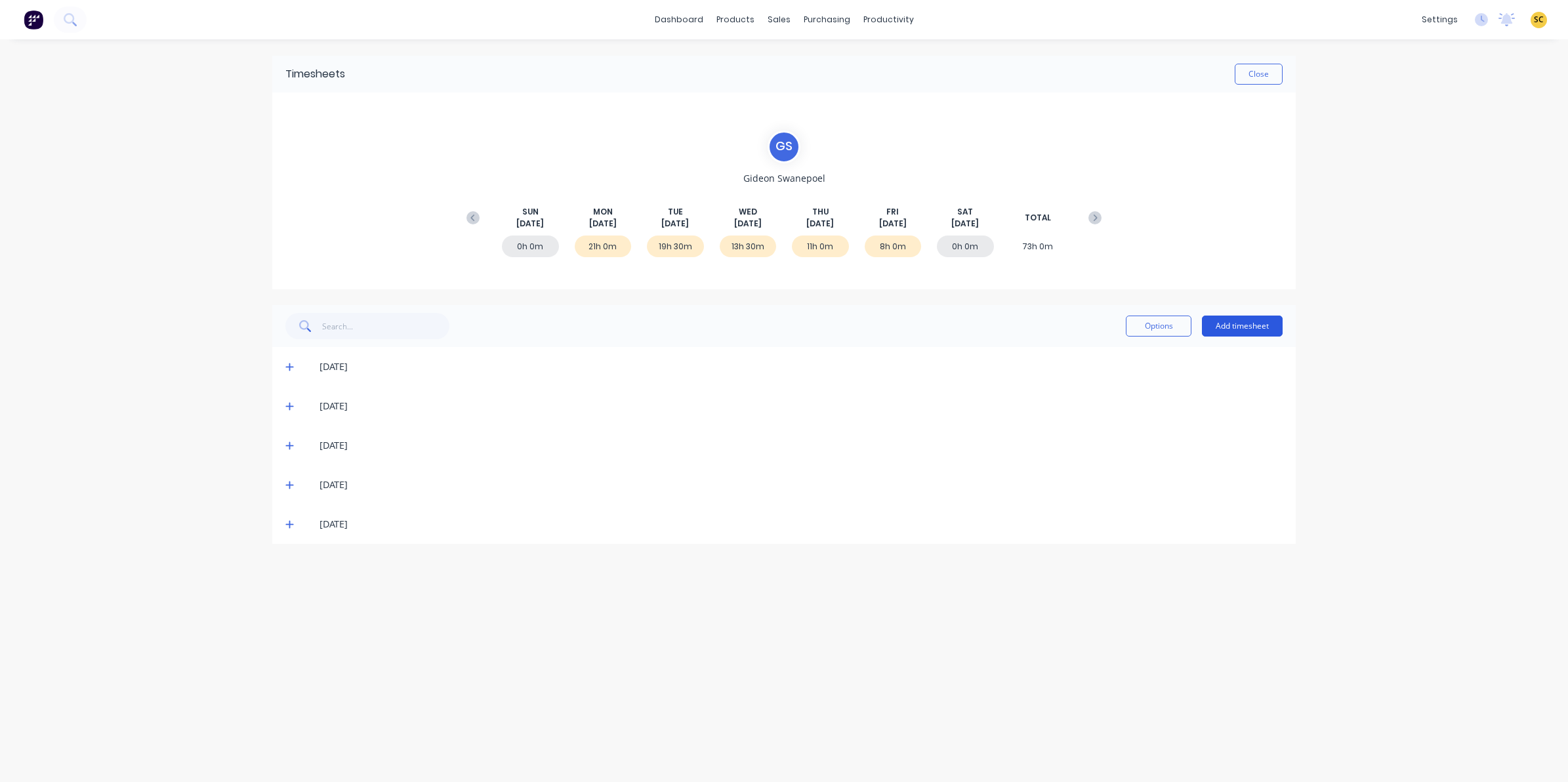
click at [1258, 323] on button "Add timesheet" at bounding box center [1242, 326] width 81 height 21
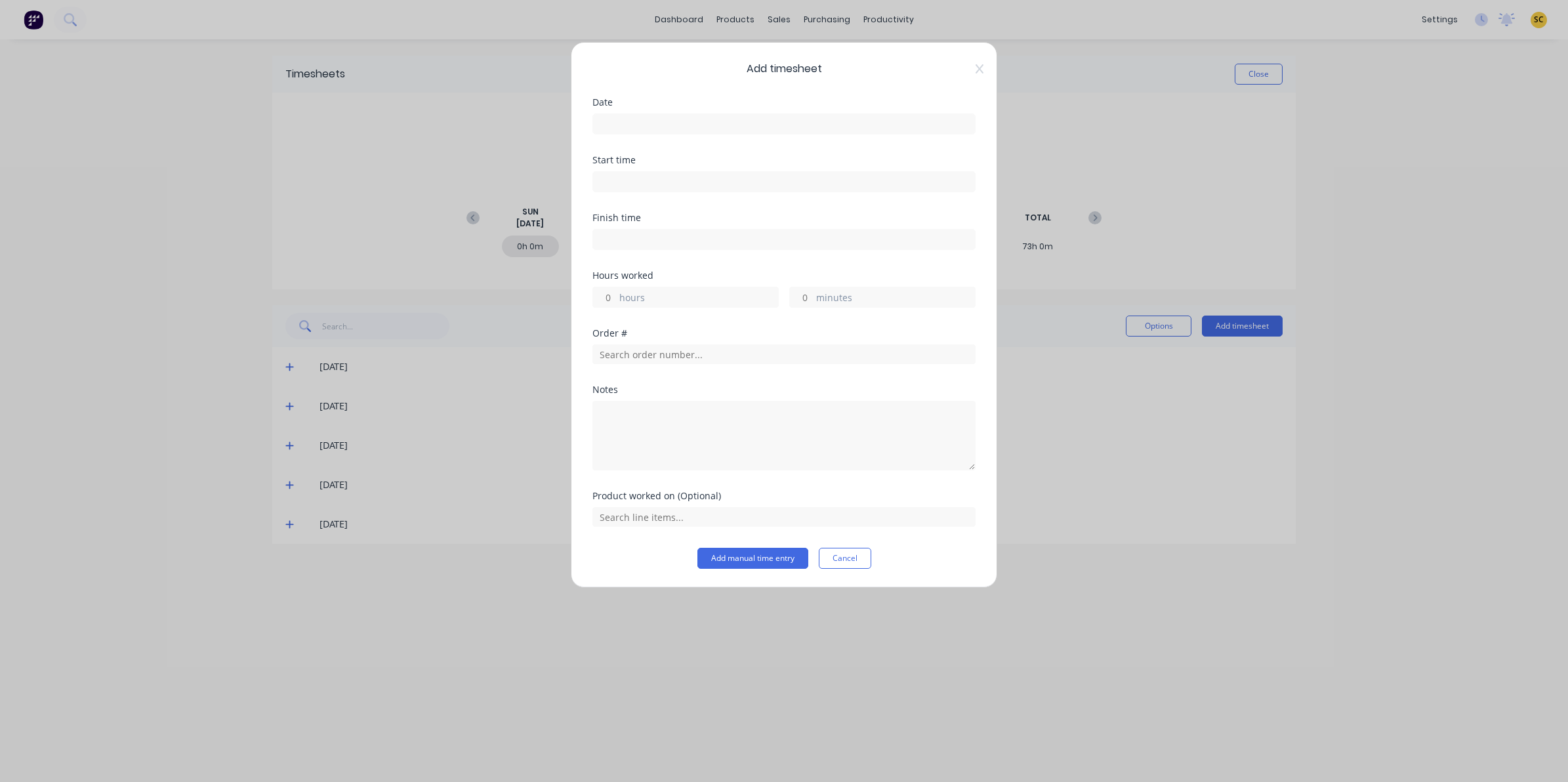
click at [732, 128] on input at bounding box center [784, 124] width 382 height 20
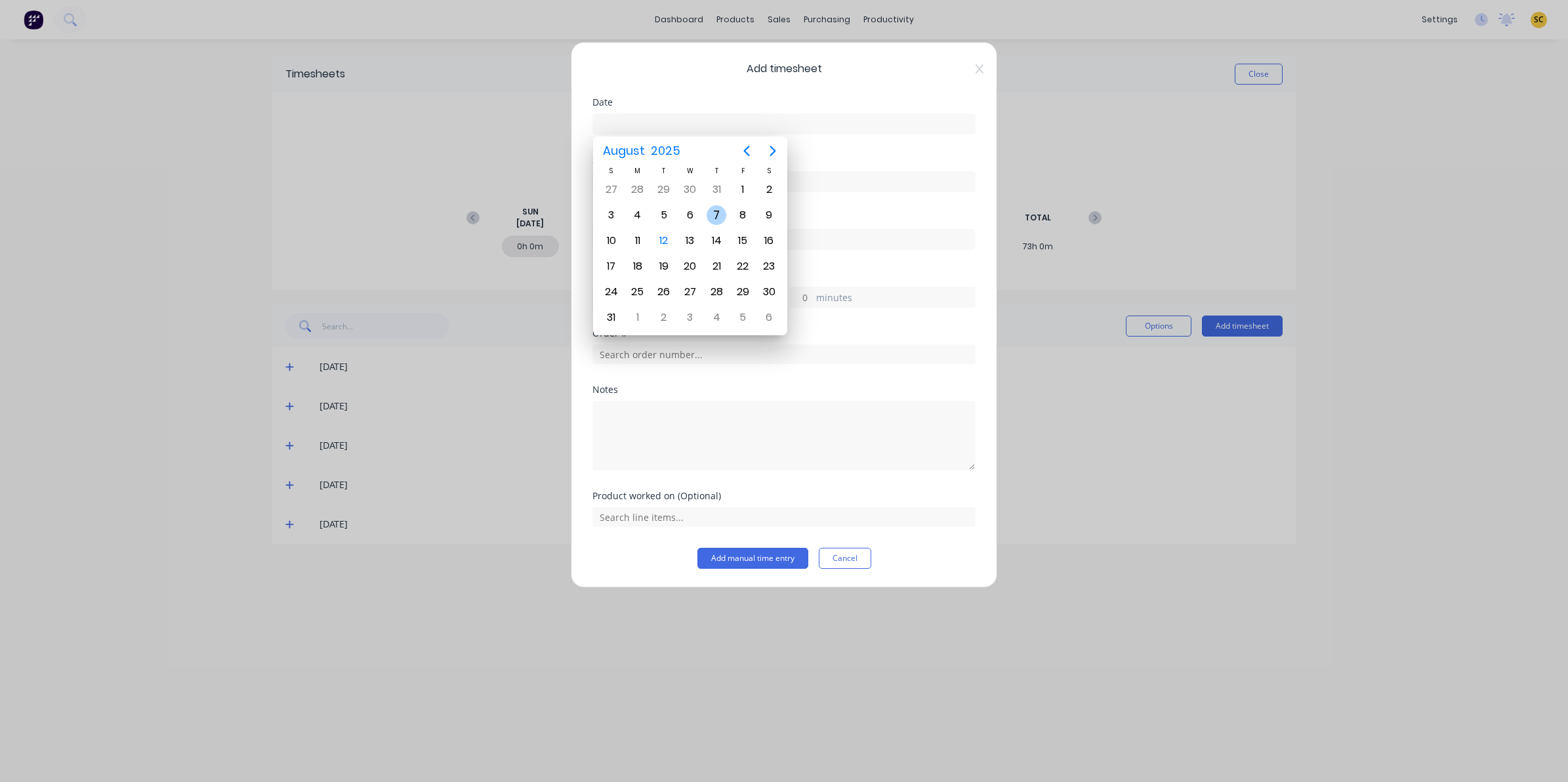
click at [719, 224] on div "7" at bounding box center [717, 215] width 26 height 25
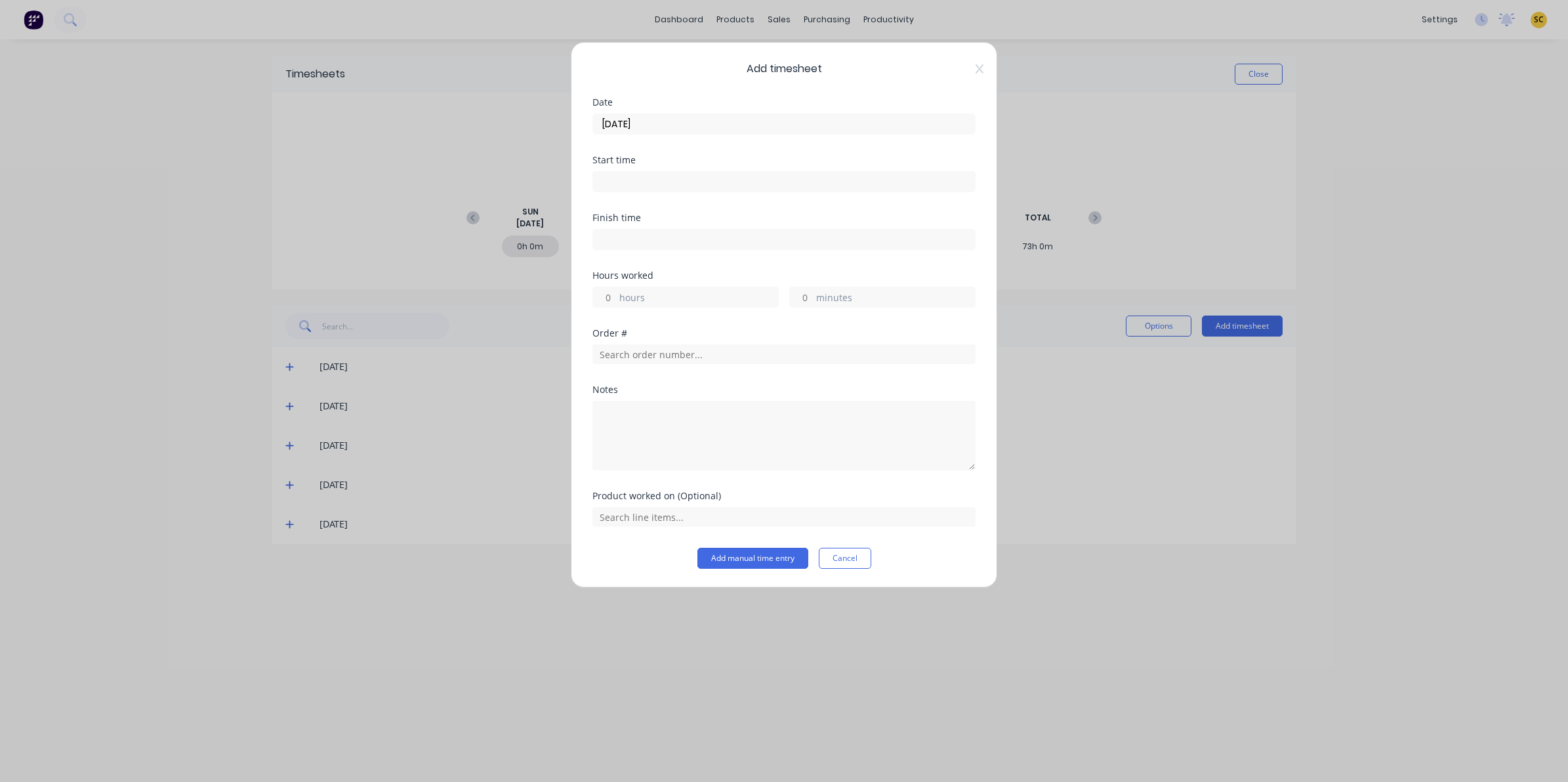
click at [688, 194] on div "Start time" at bounding box center [784, 184] width 383 height 58
click at [673, 179] on input at bounding box center [784, 181] width 382 height 20
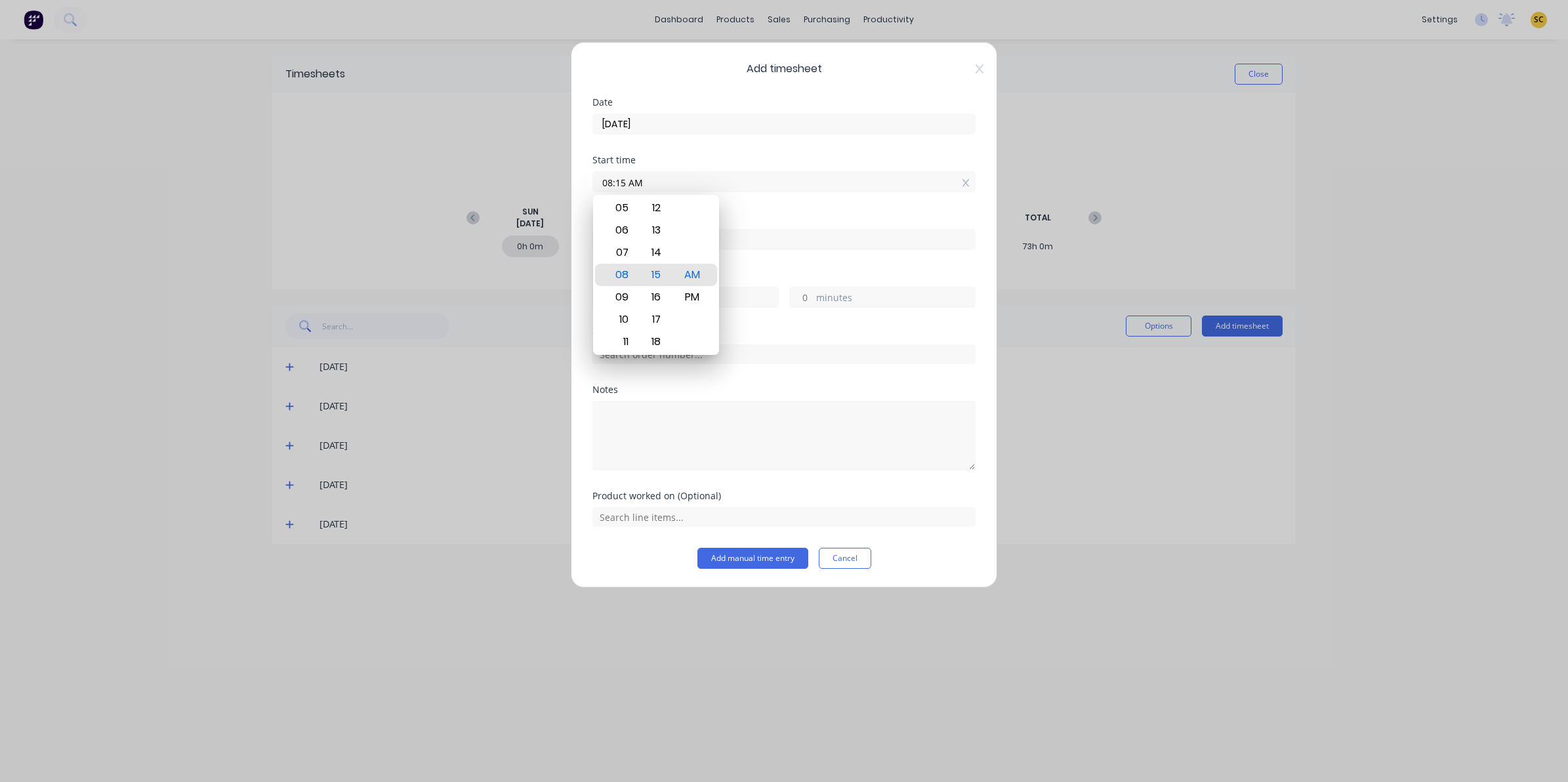
drag, startPoint x: 608, startPoint y: 172, endPoint x: 404, endPoint y: 192, distance: 205.0
click at [405, 192] on div "Add timesheet Date [DATE] Start time 08:15 AM Finish time Hours worked hours mi…" at bounding box center [784, 391] width 1568 height 782
click at [813, 366] on div "Order #" at bounding box center [784, 357] width 383 height 57
click at [702, 233] on input at bounding box center [784, 239] width 382 height 20
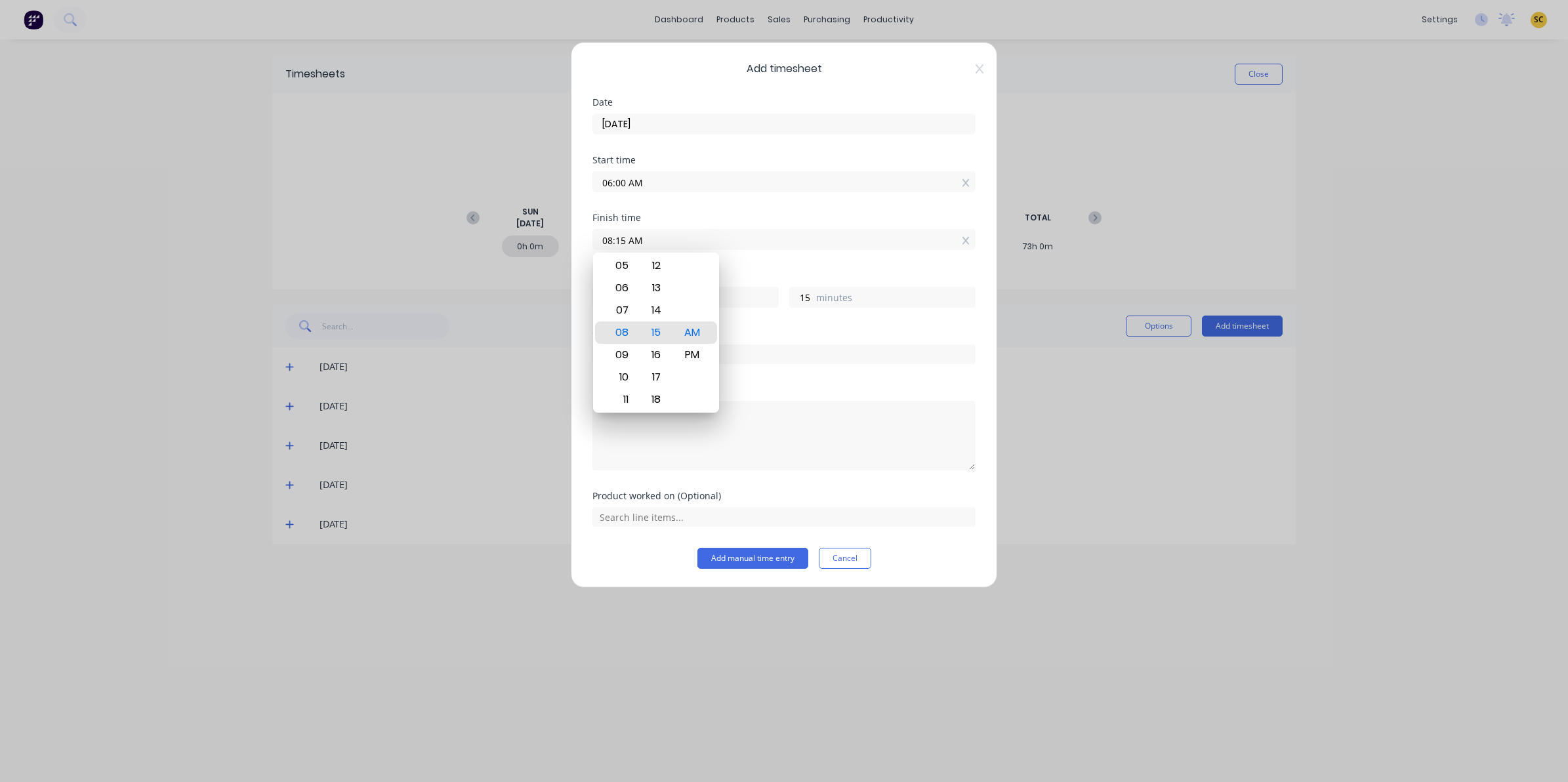
drag, startPoint x: 699, startPoint y: 233, endPoint x: 452, endPoint y: 238, distance: 247.1
click at [456, 236] on div "Add timesheet Date [DATE] Start time 06:00 AM Finish time 08:15 AM Hours worked…" at bounding box center [784, 391] width 1568 height 782
drag, startPoint x: 753, startPoint y: 382, endPoint x: 745, endPoint y: 369, distance: 15.3
click at [753, 383] on div "Order #" at bounding box center [784, 357] width 383 height 57
click at [736, 355] on input "text" at bounding box center [784, 354] width 383 height 20
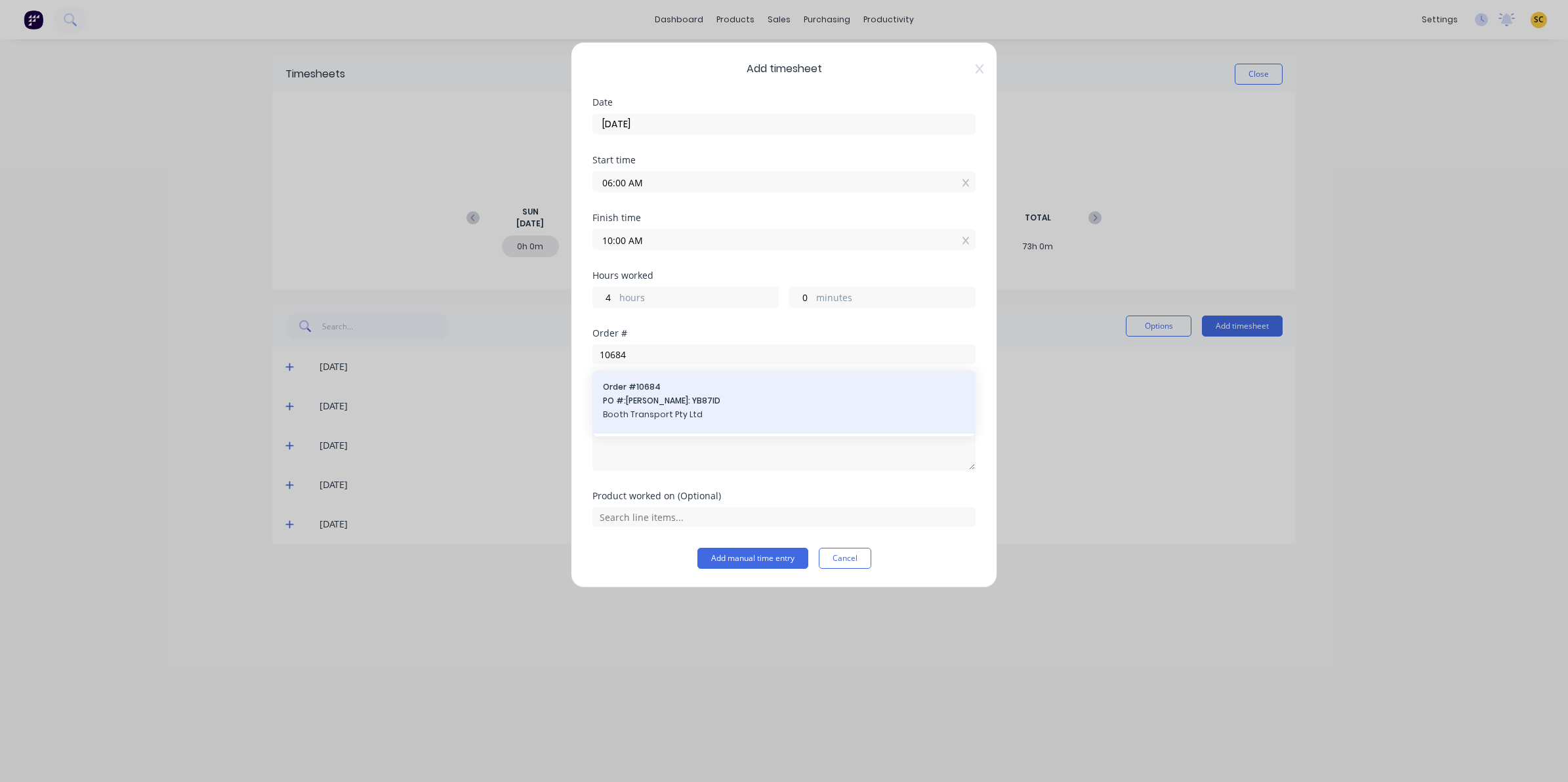
click at [714, 399] on span "PO #: [PERSON_NAME]: YB87ID" at bounding box center [784, 401] width 362 height 12
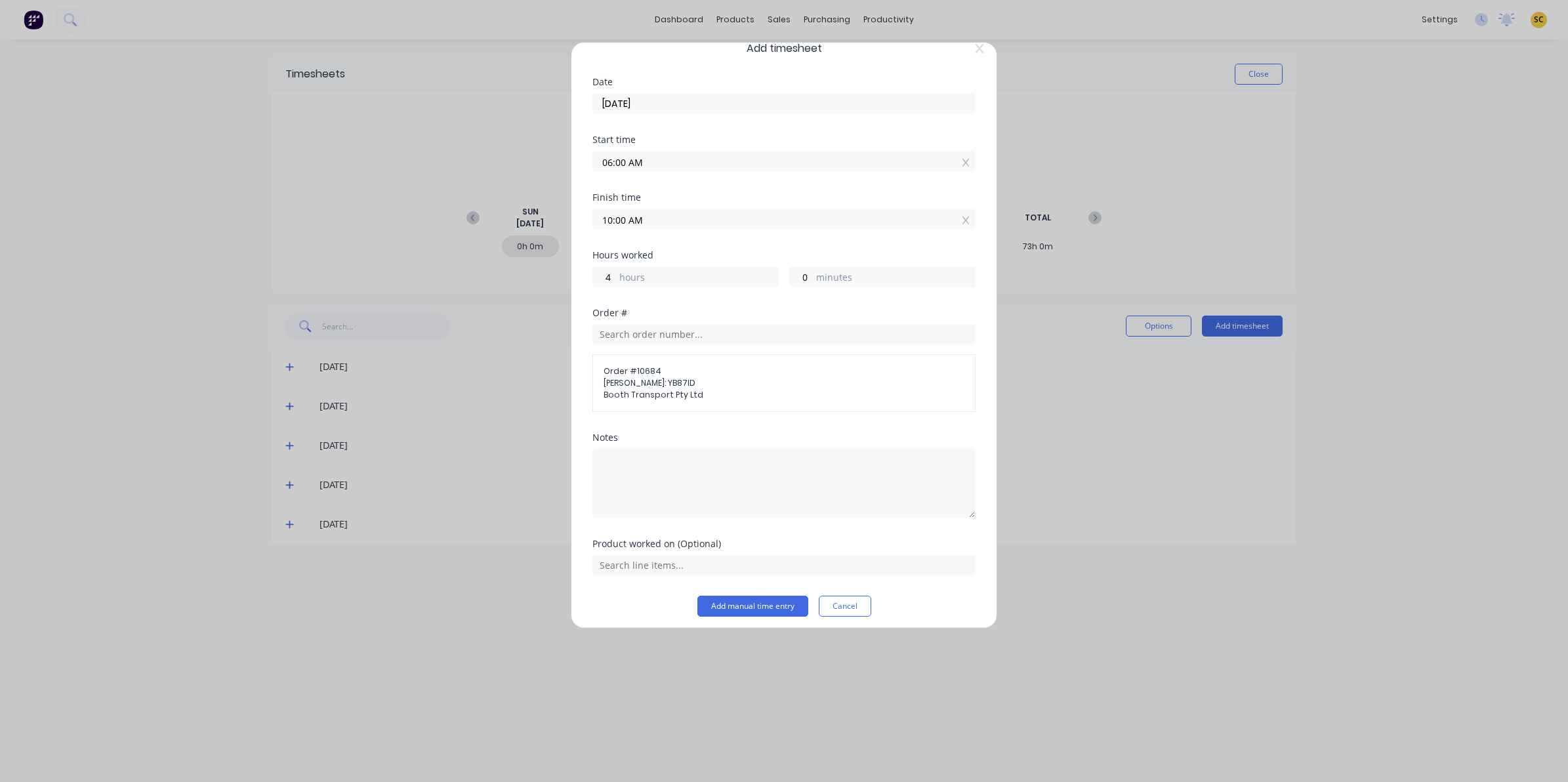
scroll to position [28, 0]
click at [677, 553] on input "text" at bounding box center [784, 557] width 383 height 20
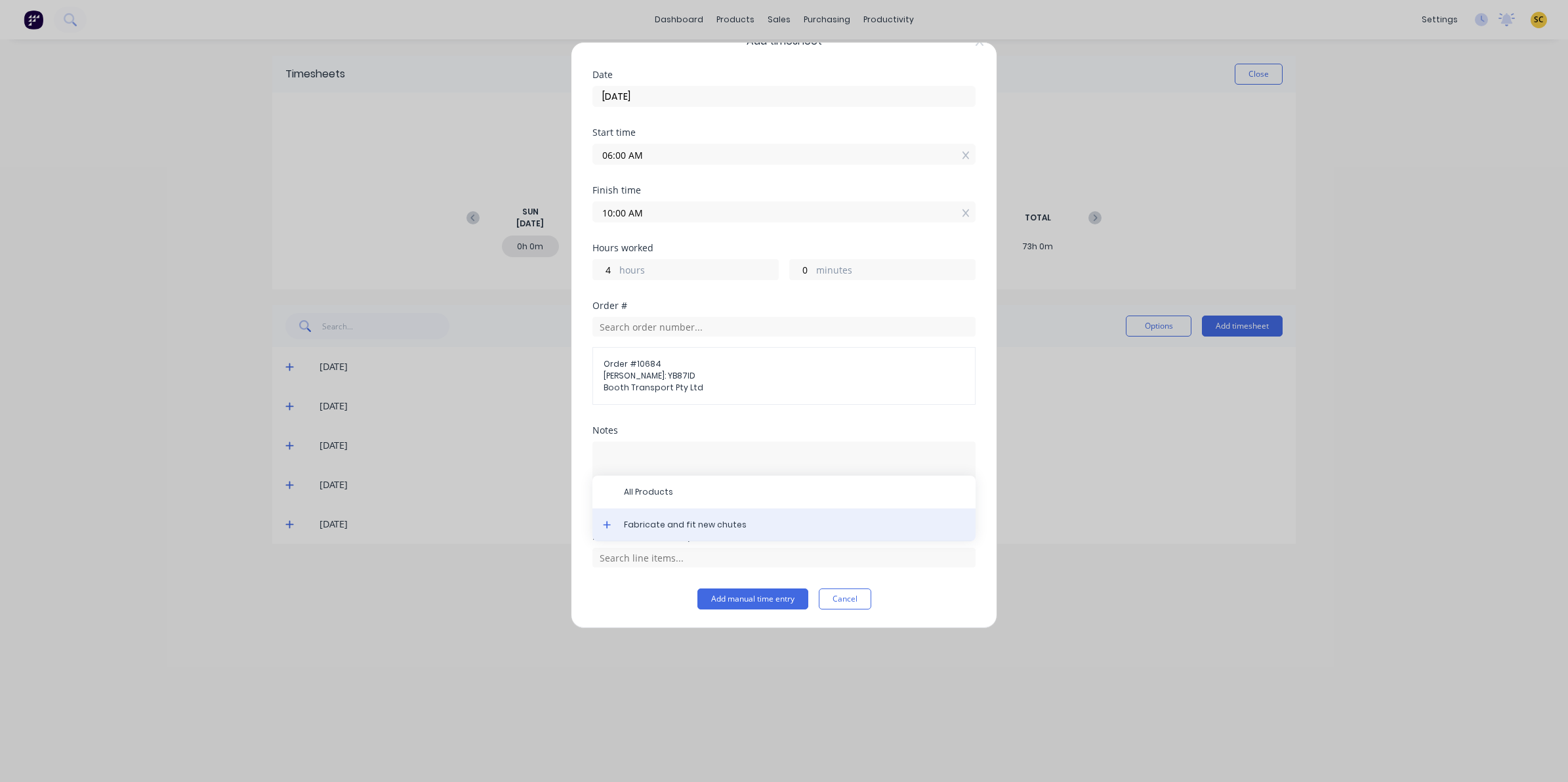
click at [653, 525] on span "Fabricate and fit new chutes" at bounding box center [794, 524] width 341 height 12
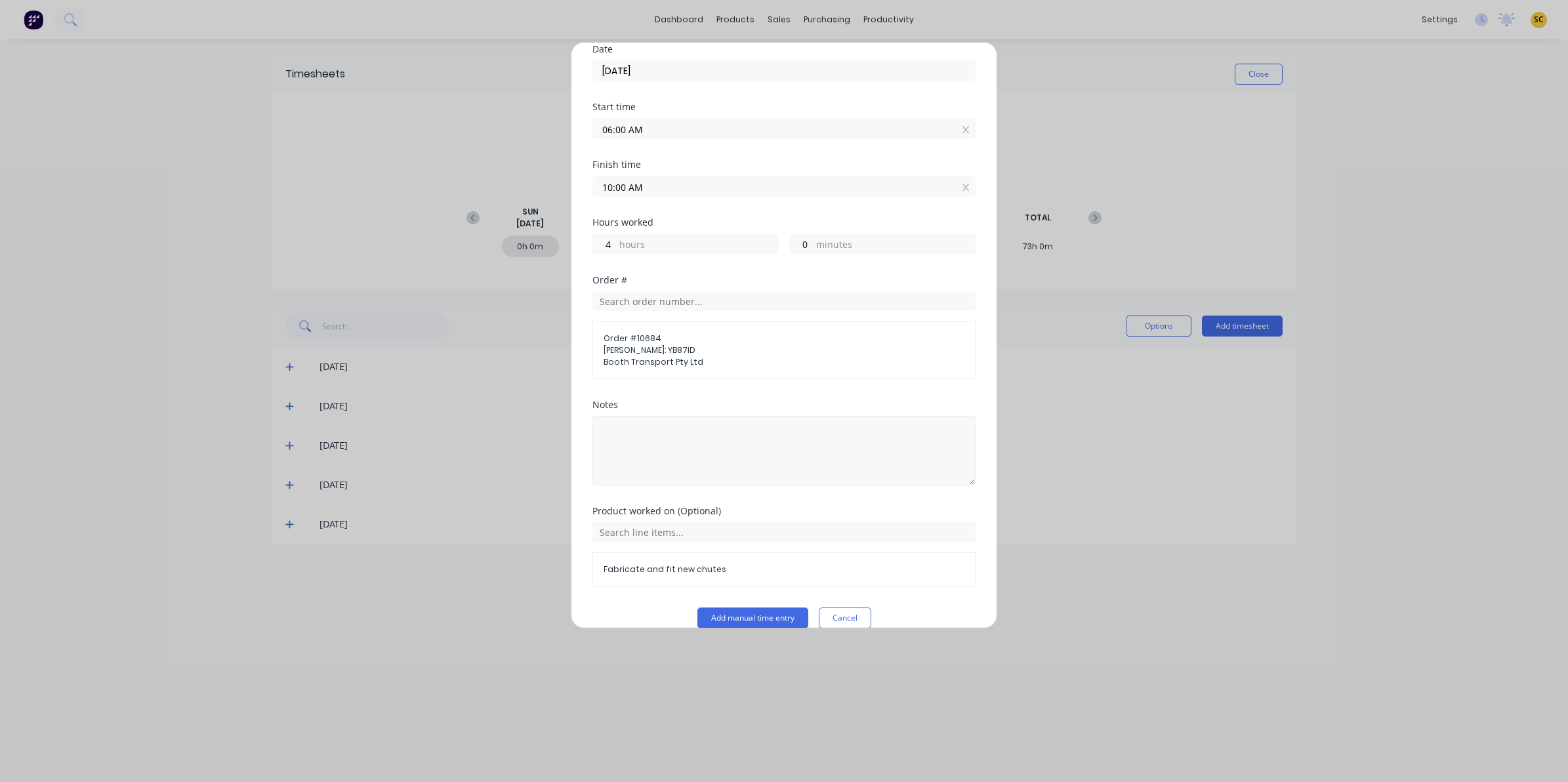
scroll to position [73, 0]
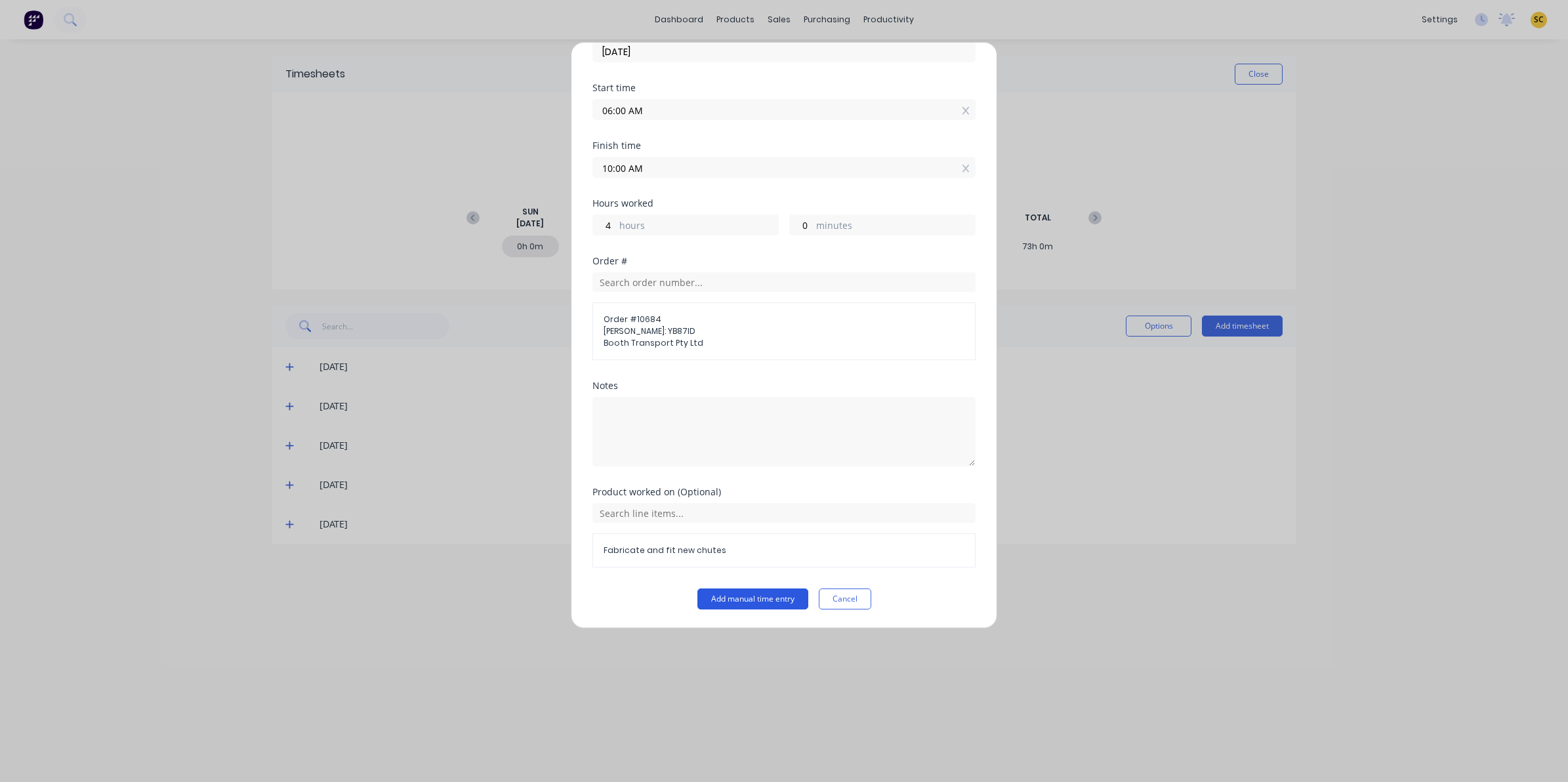
click at [726, 608] on button "Add manual time entry" at bounding box center [752, 599] width 111 height 21
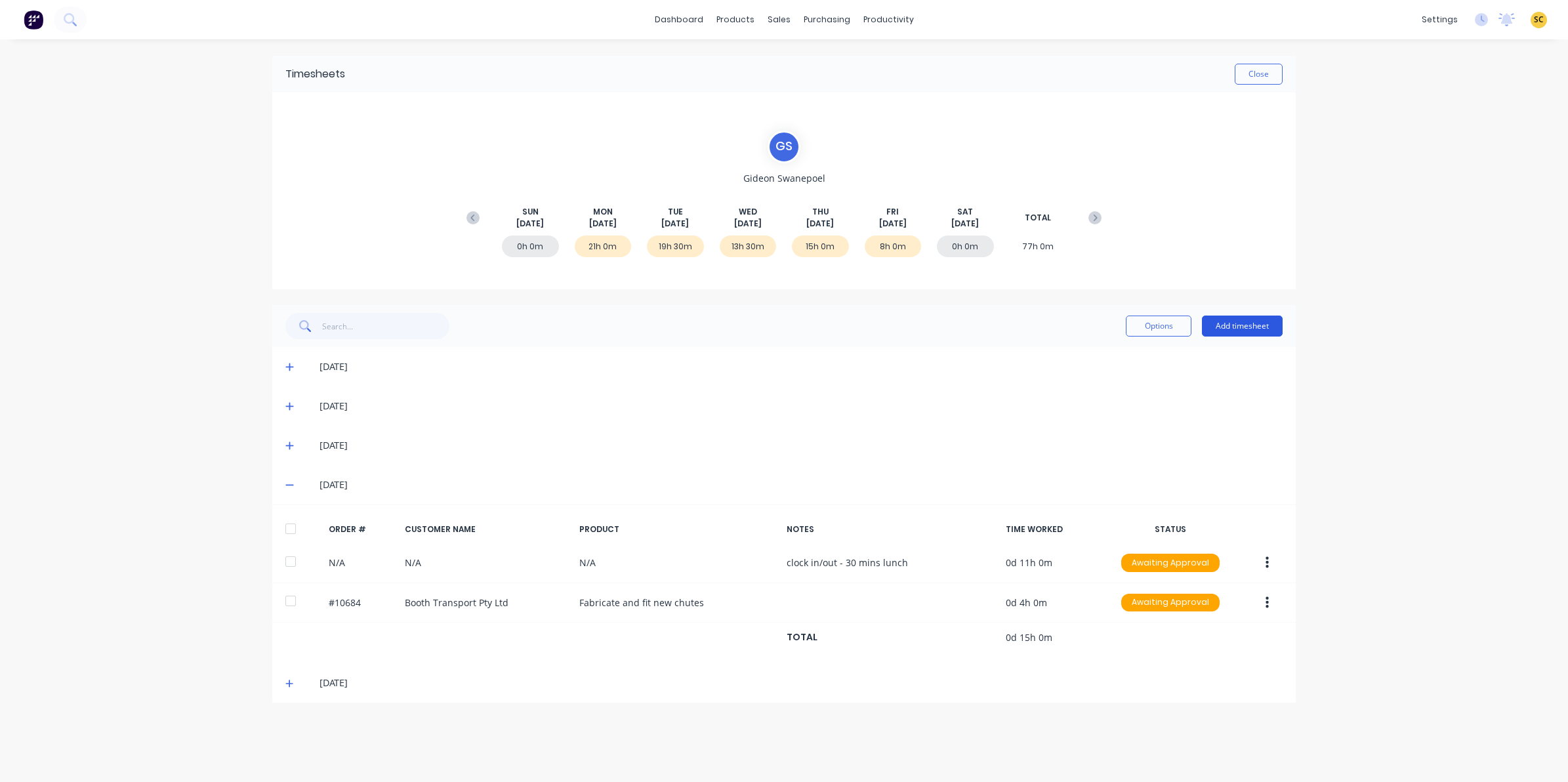
click at [1232, 325] on button "Add timesheet" at bounding box center [1242, 326] width 81 height 21
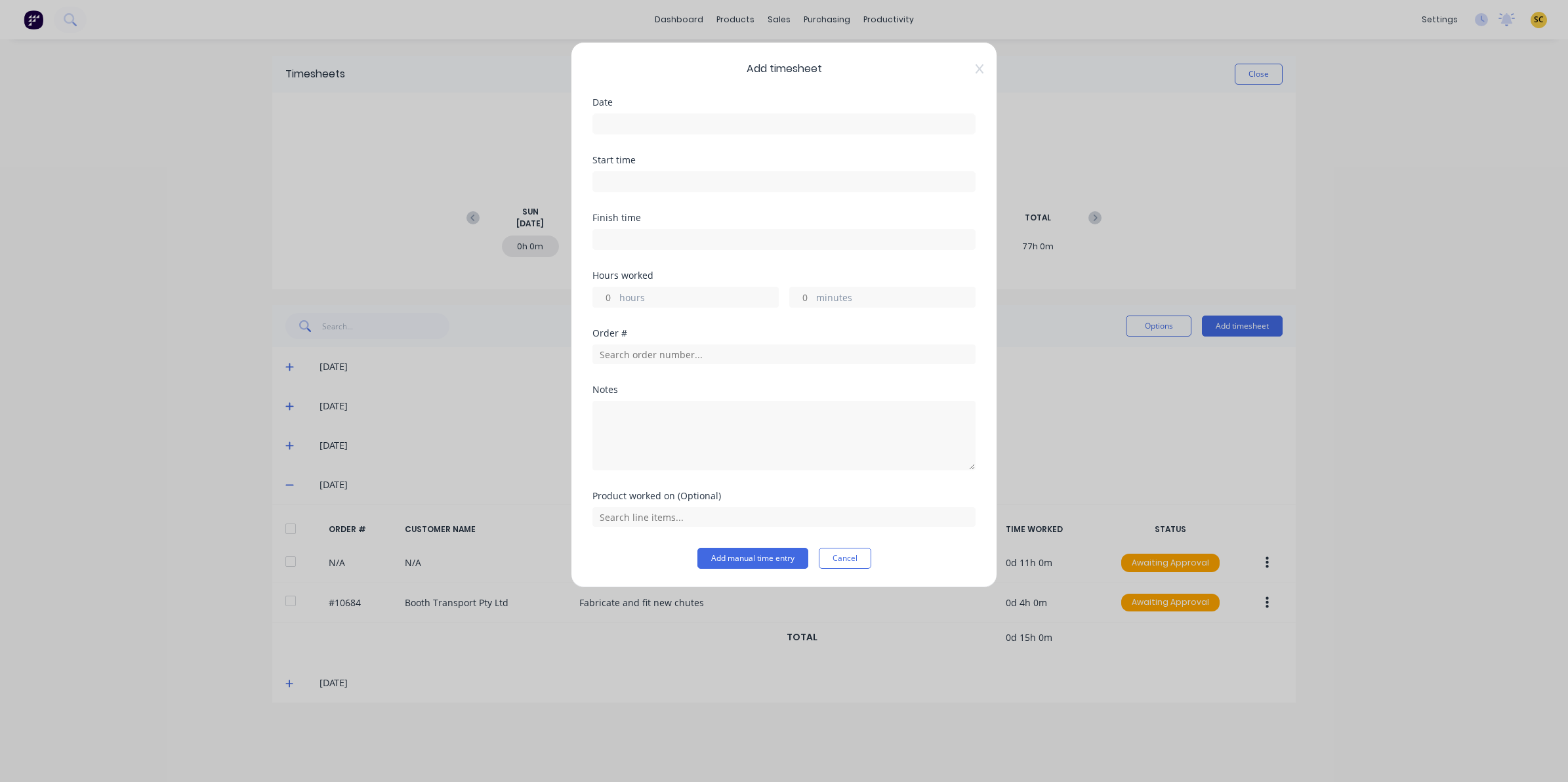
click at [670, 115] on input at bounding box center [784, 124] width 382 height 20
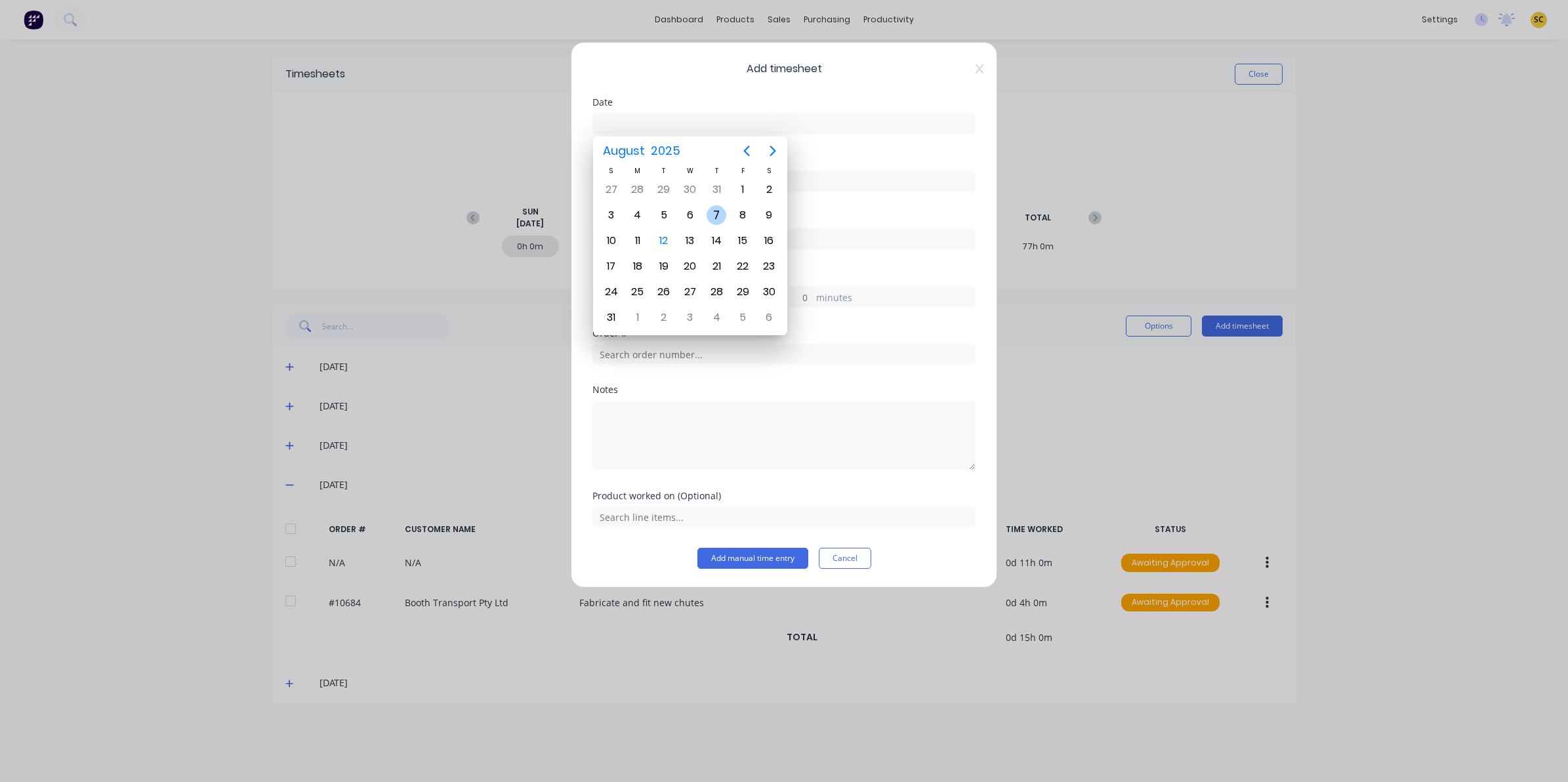
click at [718, 220] on div "7" at bounding box center [716, 215] width 20 height 20
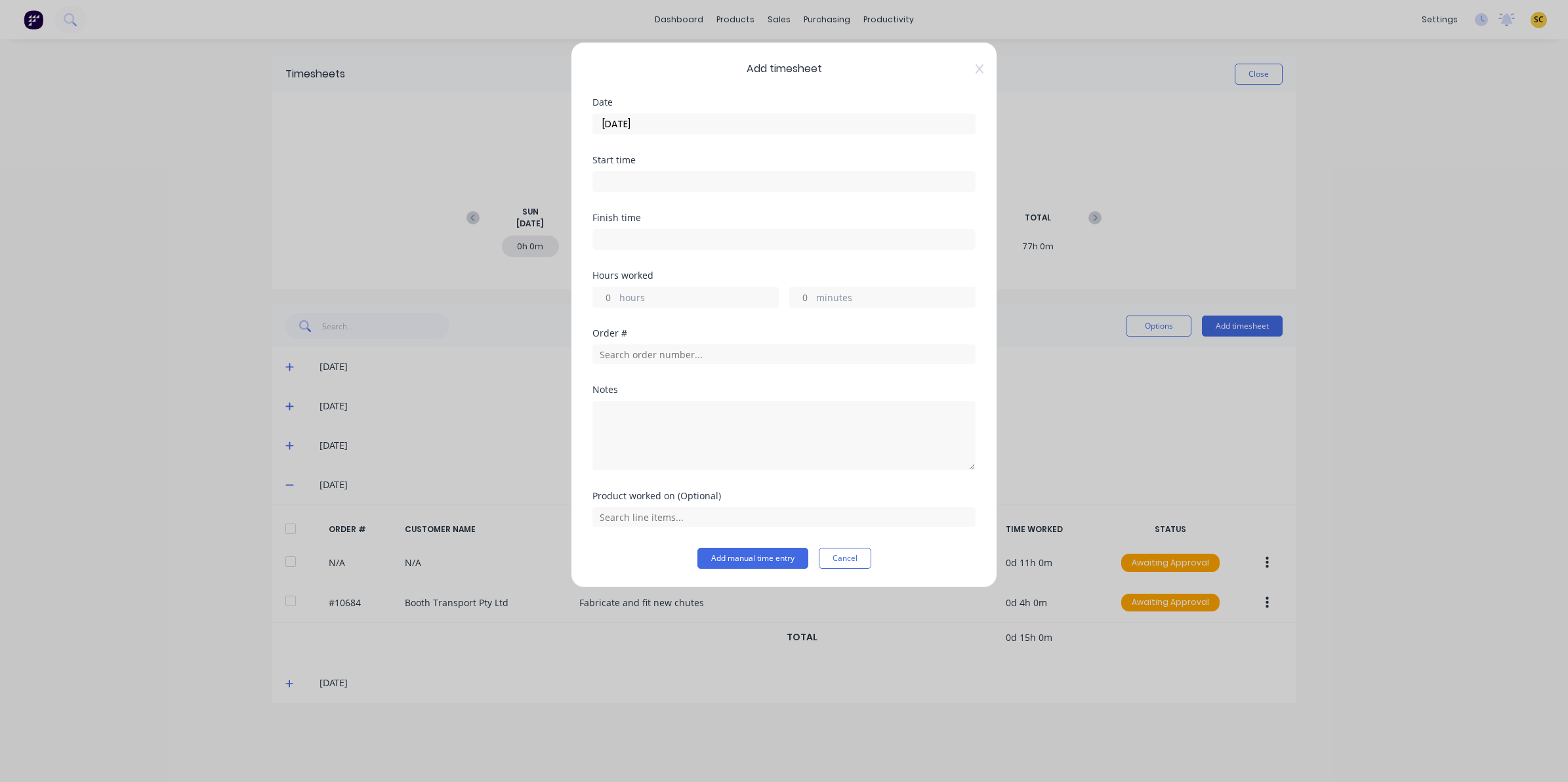
click at [679, 199] on div "Start time" at bounding box center [784, 184] width 383 height 58
drag, startPoint x: 670, startPoint y: 189, endPoint x: 666, endPoint y: 180, distance: 9.8
click at [667, 188] on input at bounding box center [784, 181] width 382 height 20
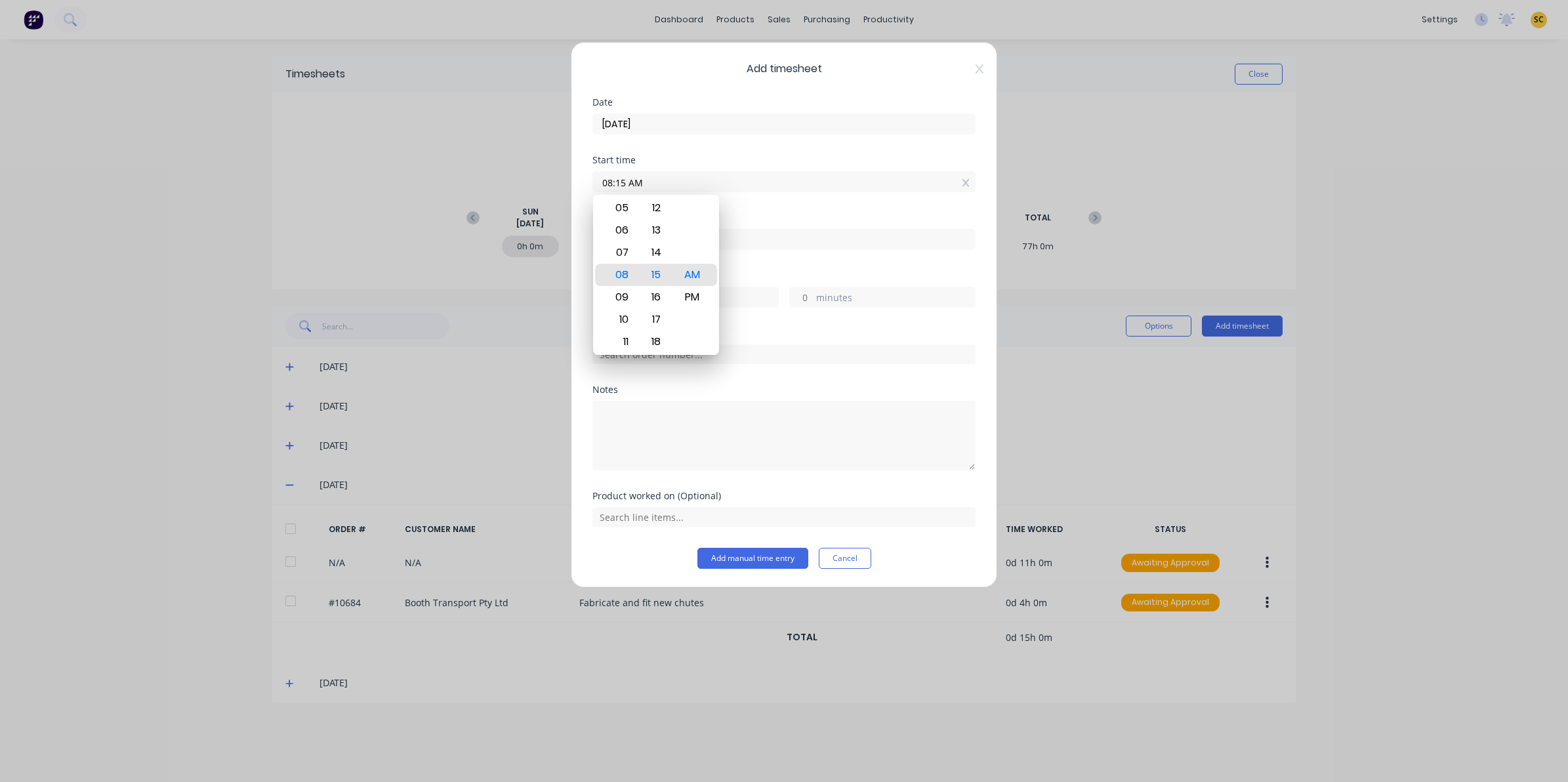
drag, startPoint x: 666, startPoint y: 179, endPoint x: 447, endPoint y: 195, distance: 219.6
click at [451, 195] on div "Add timesheet Date [DATE] Start time 08:15 AM Finish time Hours worked hours mi…" at bounding box center [784, 391] width 1568 height 782
click at [774, 233] on input at bounding box center [784, 239] width 382 height 20
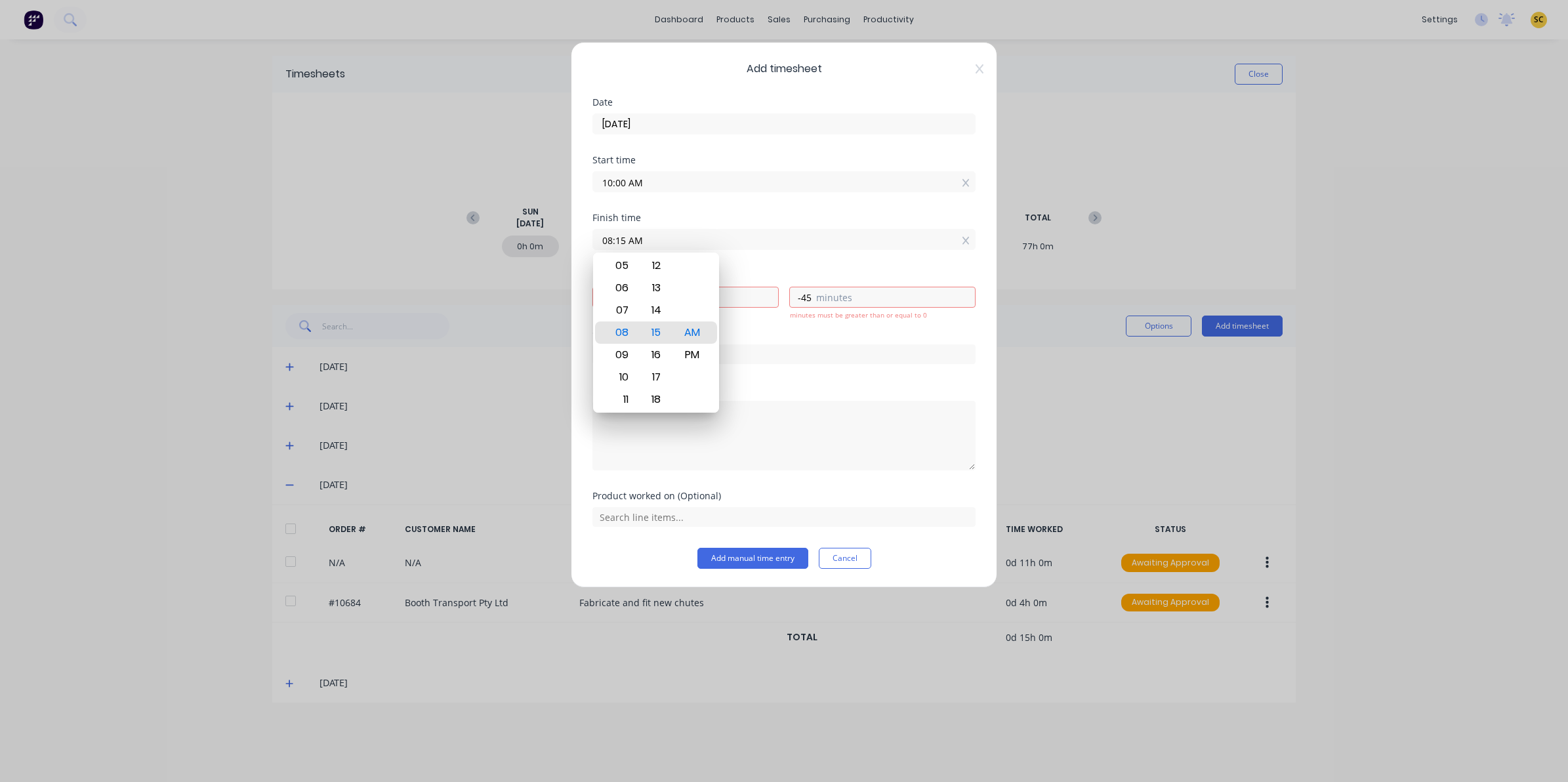
drag, startPoint x: 774, startPoint y: 234, endPoint x: 418, endPoint y: 208, distance: 356.9
click at [474, 245] on div "Add timesheet Date [DATE] Start time 10:00 AM Finish time 08:15 AM Hours worked…" at bounding box center [784, 391] width 1568 height 782
click at [675, 358] on div "AM PM" at bounding box center [692, 333] width 36 height 1808
click at [684, 356] on div "PM" at bounding box center [692, 355] width 33 height 22
click at [733, 392] on div "Notes" at bounding box center [784, 390] width 383 height 9
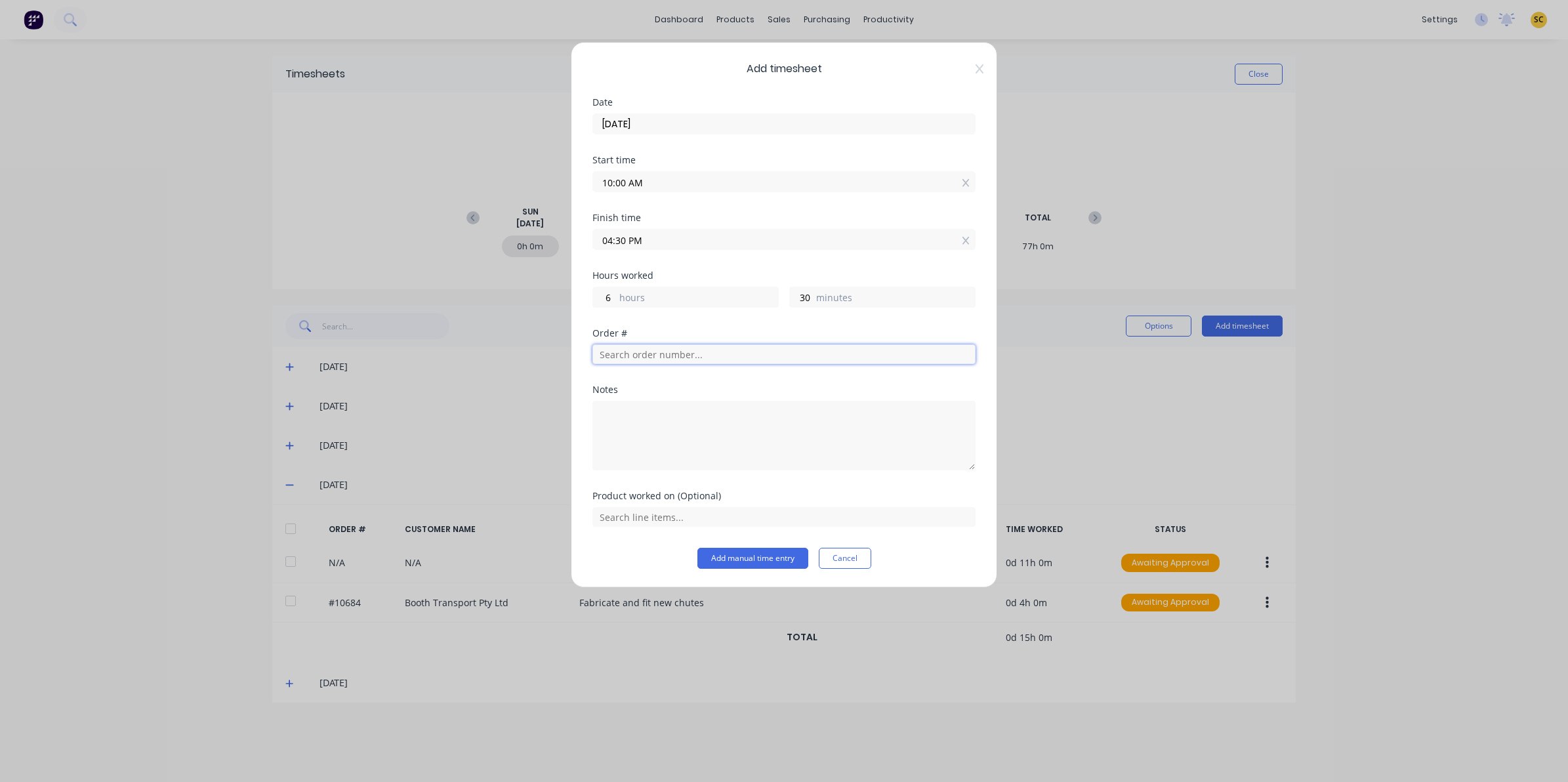
click at [731, 355] on input "text" at bounding box center [784, 354] width 383 height 20
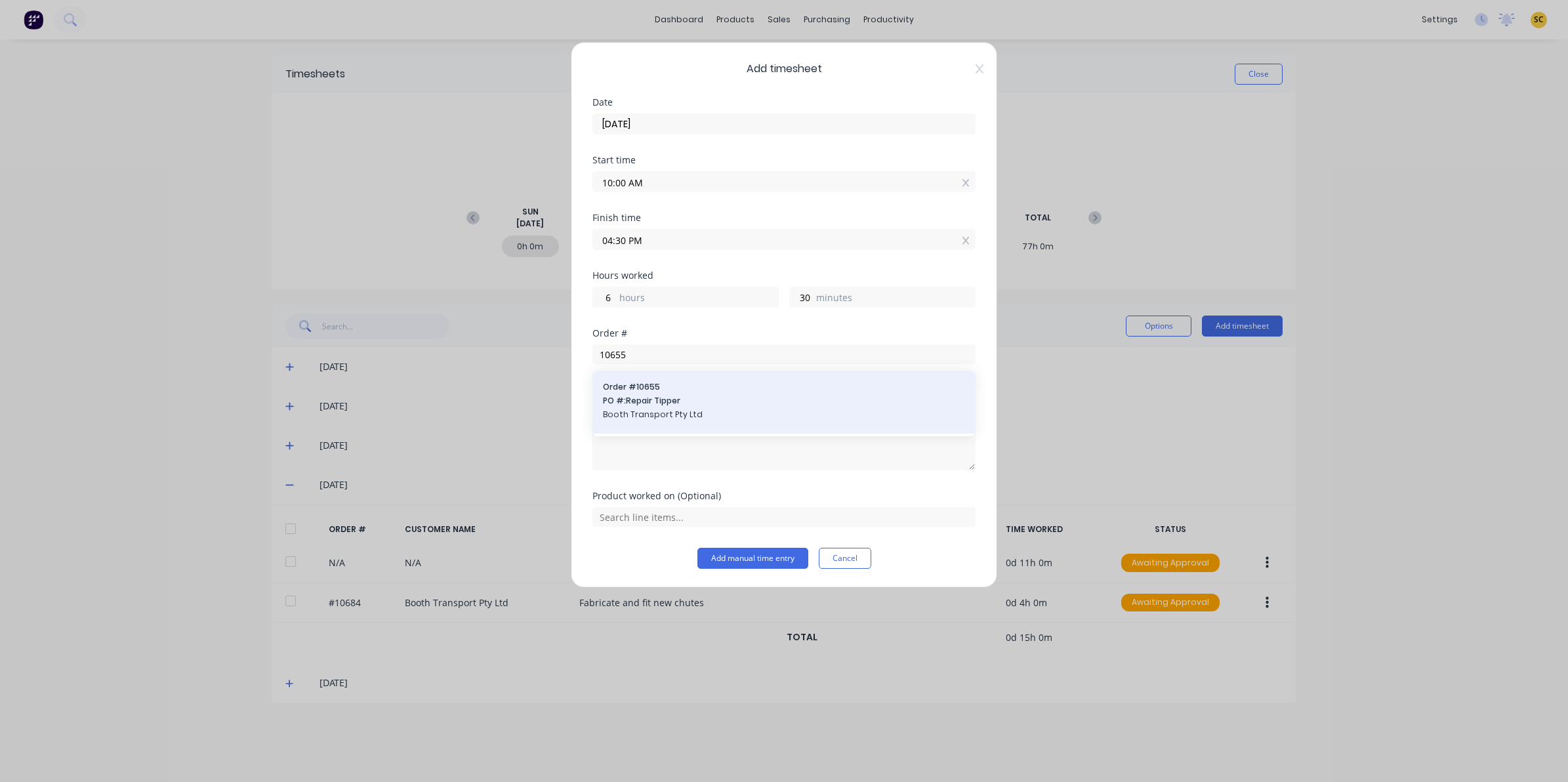
click at [713, 402] on span "PO #: Repair Tipper" at bounding box center [784, 401] width 362 height 12
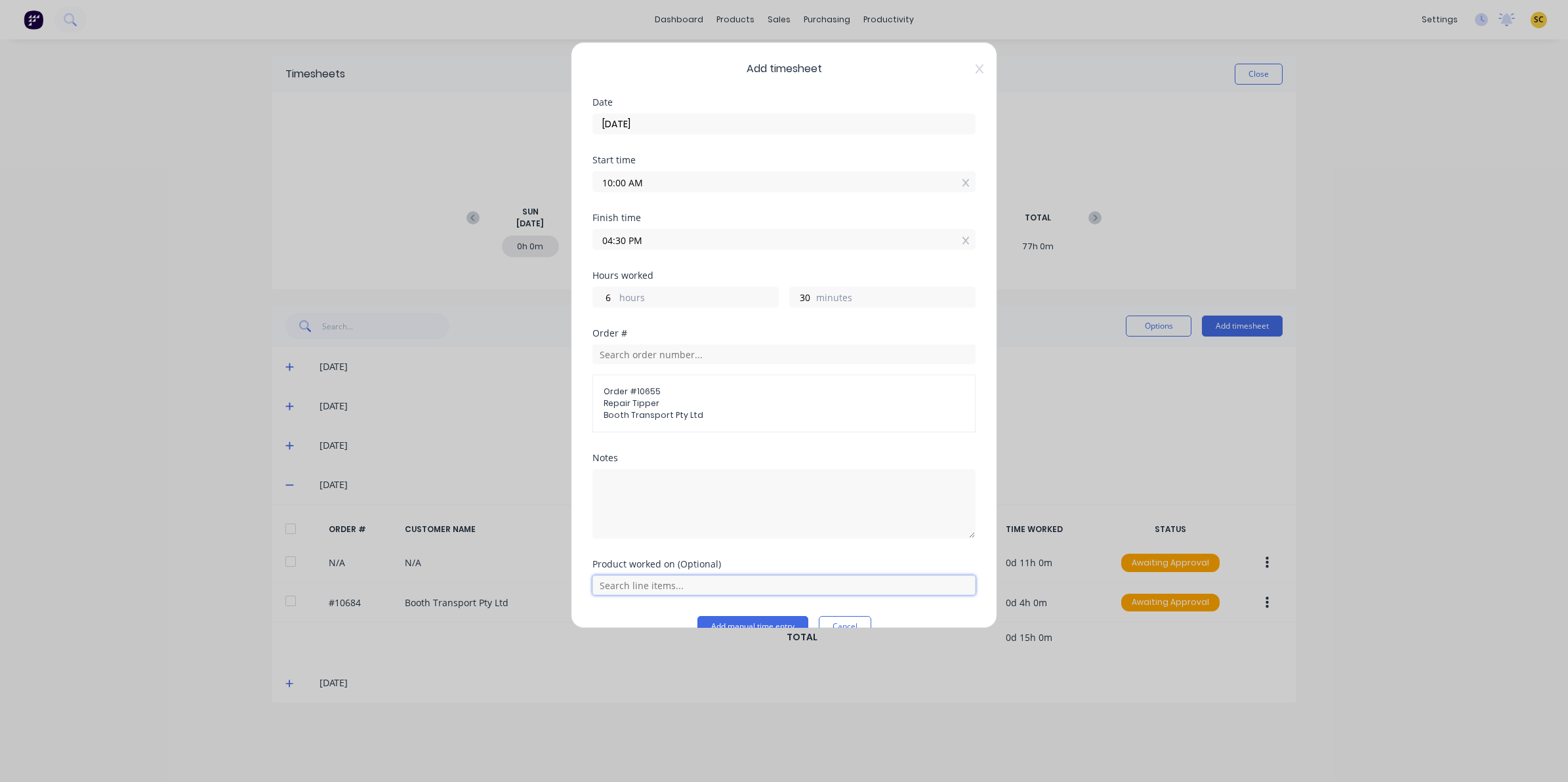
click at [654, 579] on input "text" at bounding box center [784, 585] width 383 height 20
click at [652, 543] on div "Fabricate and fit new chutes" at bounding box center [784, 552] width 383 height 33
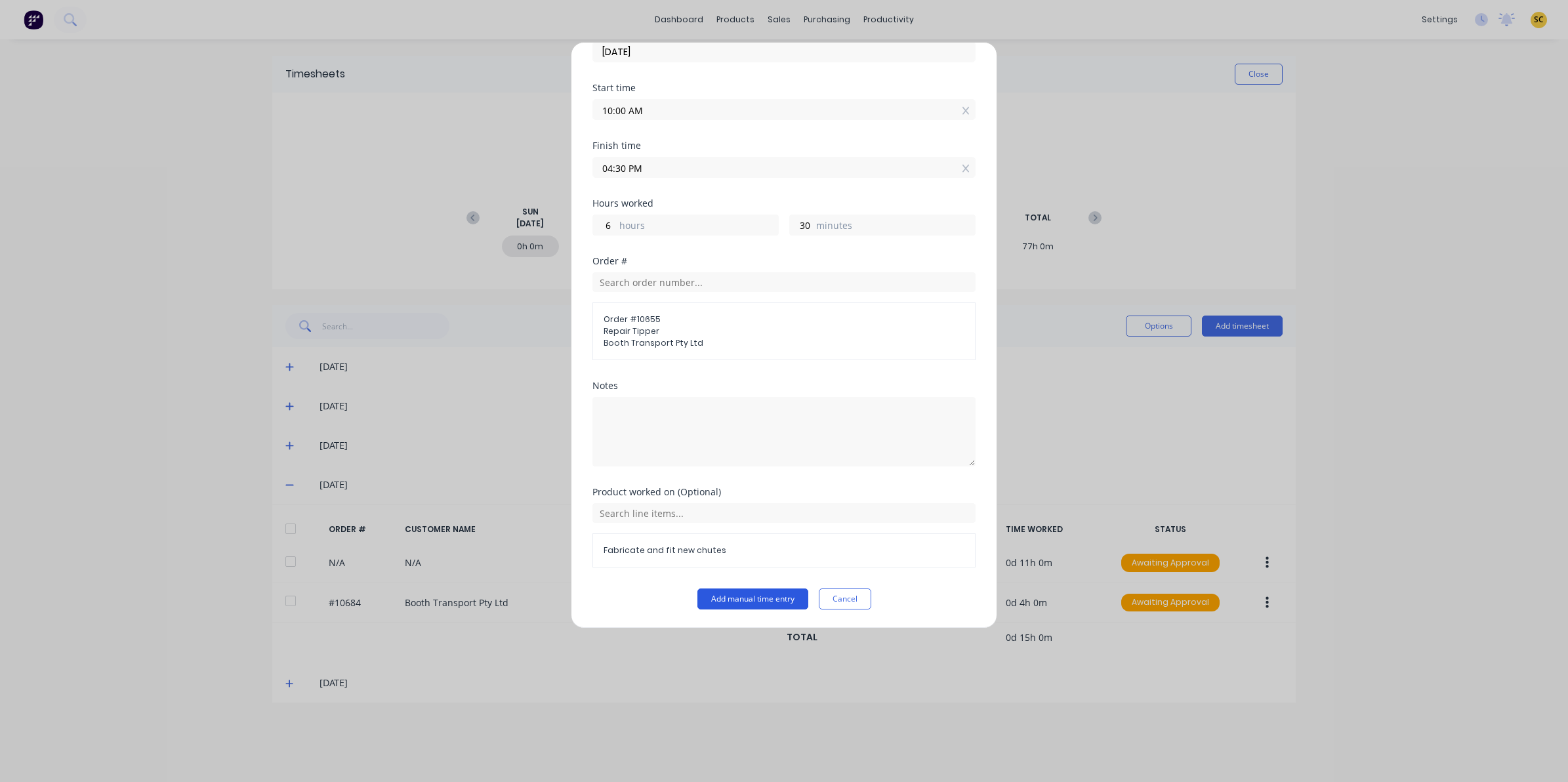
click at [723, 602] on button "Add manual time entry" at bounding box center [752, 599] width 111 height 21
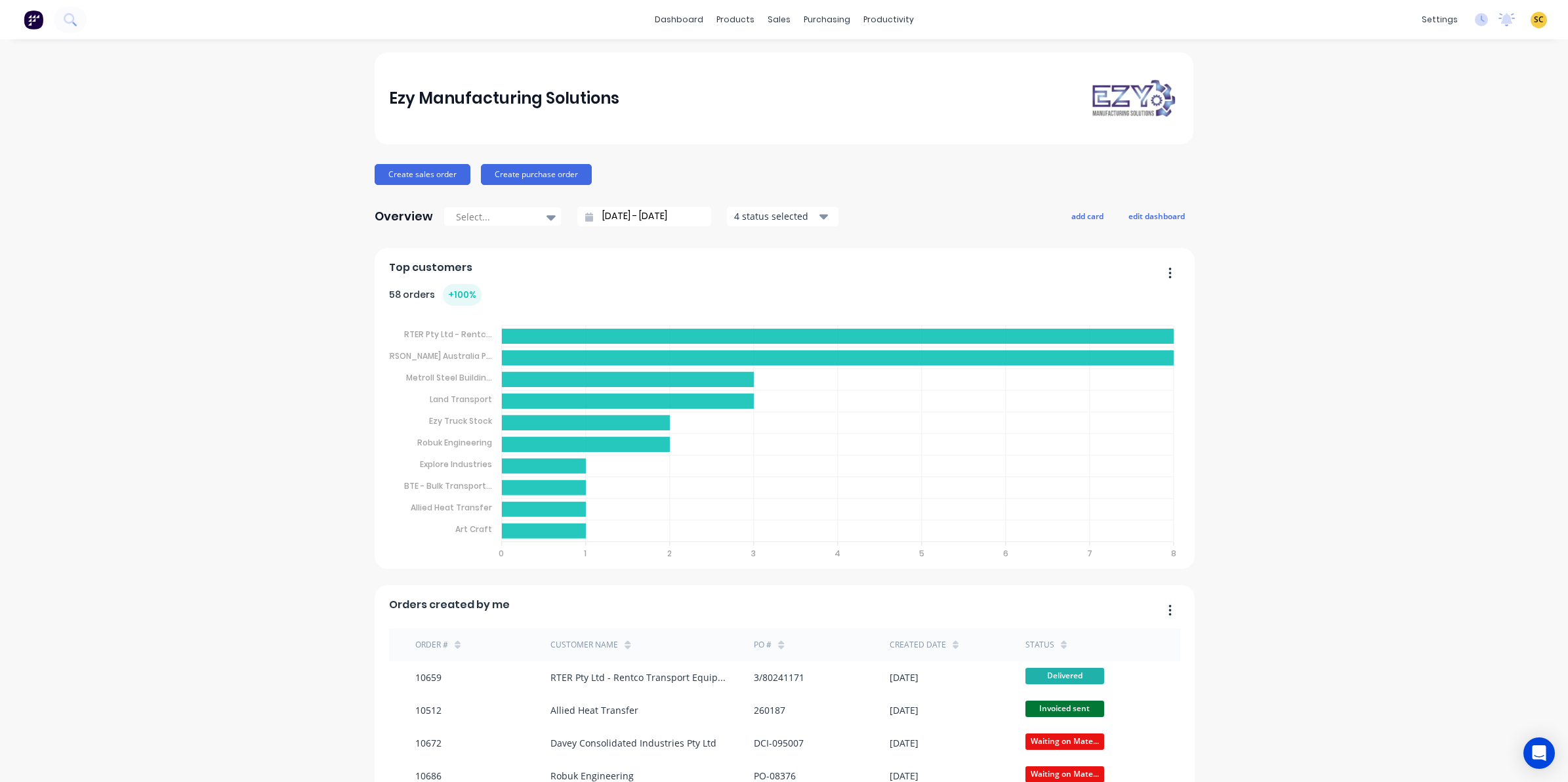
click at [86, 30] on div at bounding box center [43, 20] width 86 height 26
click at [70, 26] on button at bounding box center [70, 20] width 33 height 26
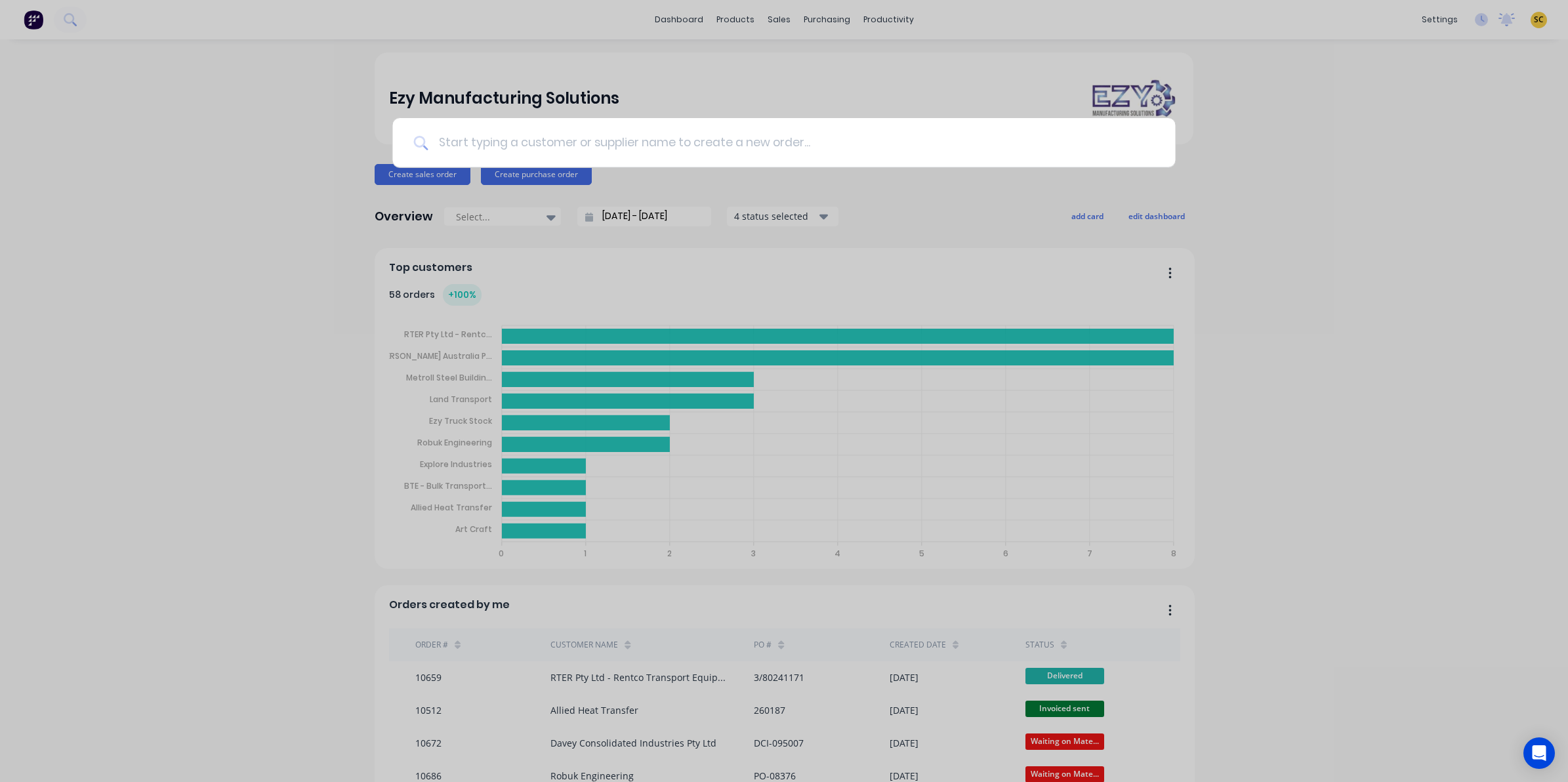
click at [668, 145] on input at bounding box center [790, 142] width 726 height 49
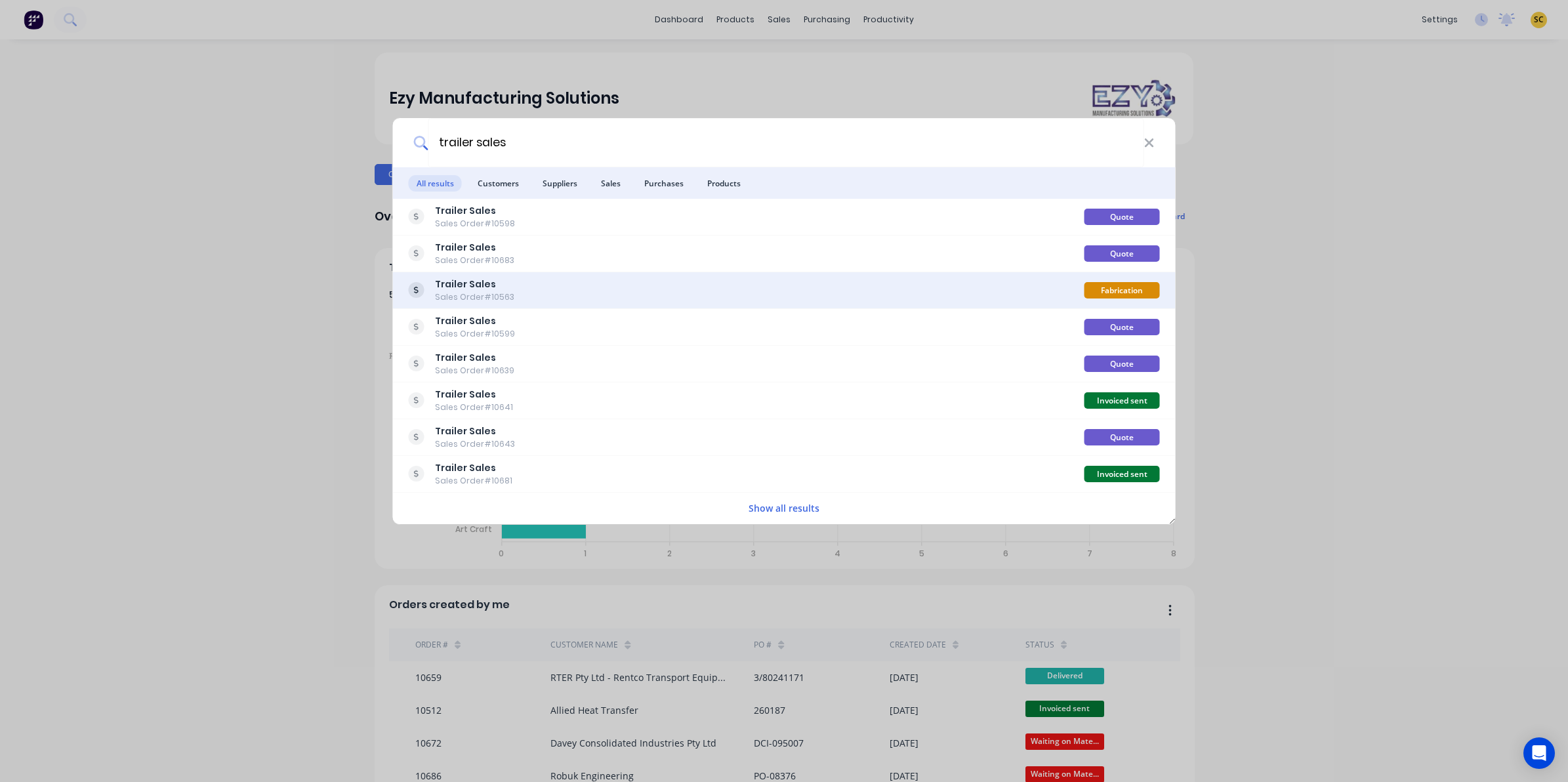
type input "trailer sales"
click at [510, 299] on div "Trailer Sales Sales Order #10563" at bounding box center [746, 291] width 676 height 26
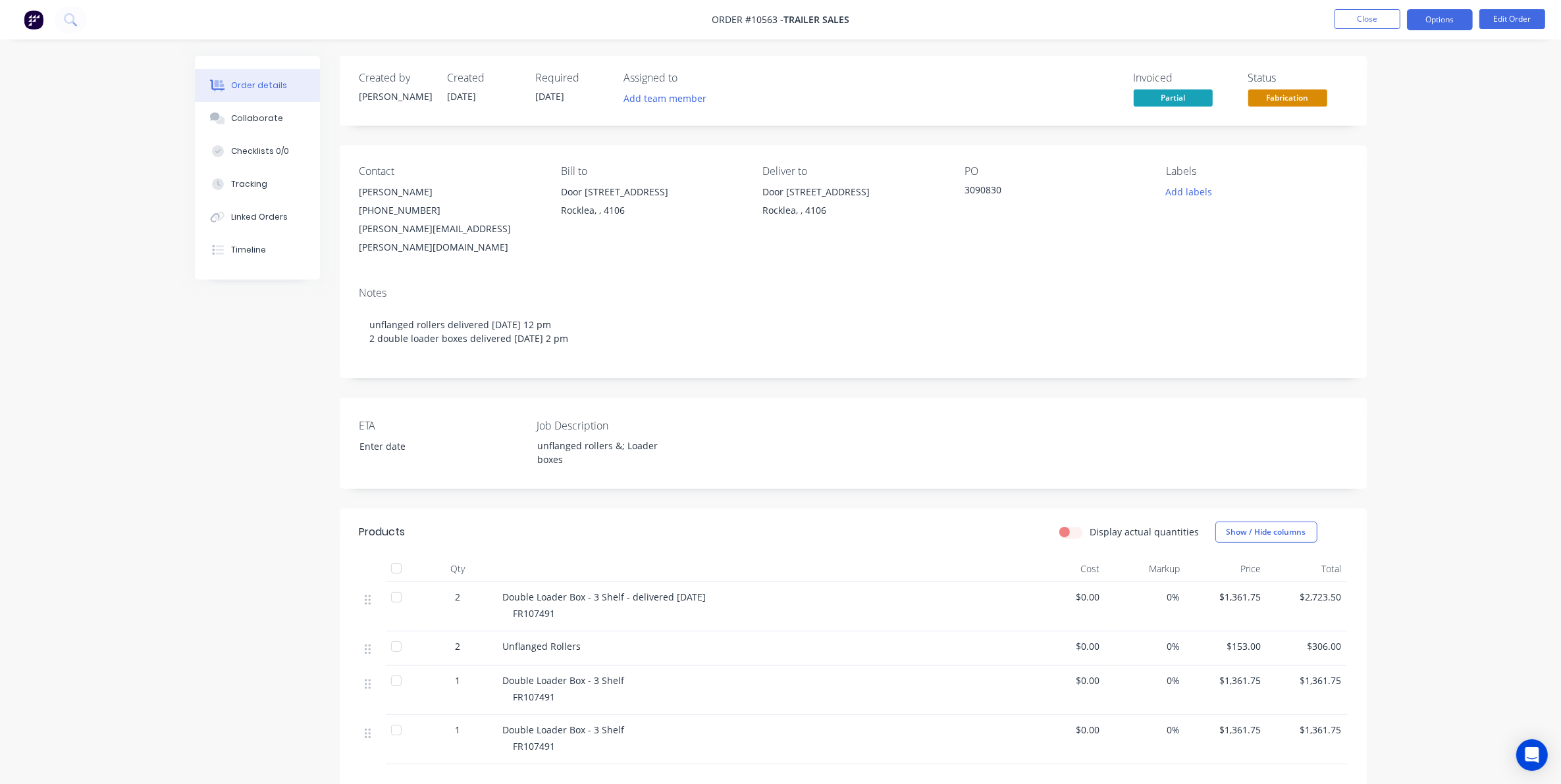
click at [1423, 27] on button "Options" at bounding box center [1440, 20] width 66 height 21
click at [1376, 182] on div "Delivery Docket" at bounding box center [1401, 185] width 121 height 19
drag, startPoint x: 1080, startPoint y: 234, endPoint x: 1049, endPoint y: 234, distance: 31.0
click at [1080, 234] on div "PO 3090830" at bounding box center [1054, 211] width 180 height 91
click at [251, 127] on button "Collaborate" at bounding box center [257, 117] width 125 height 33
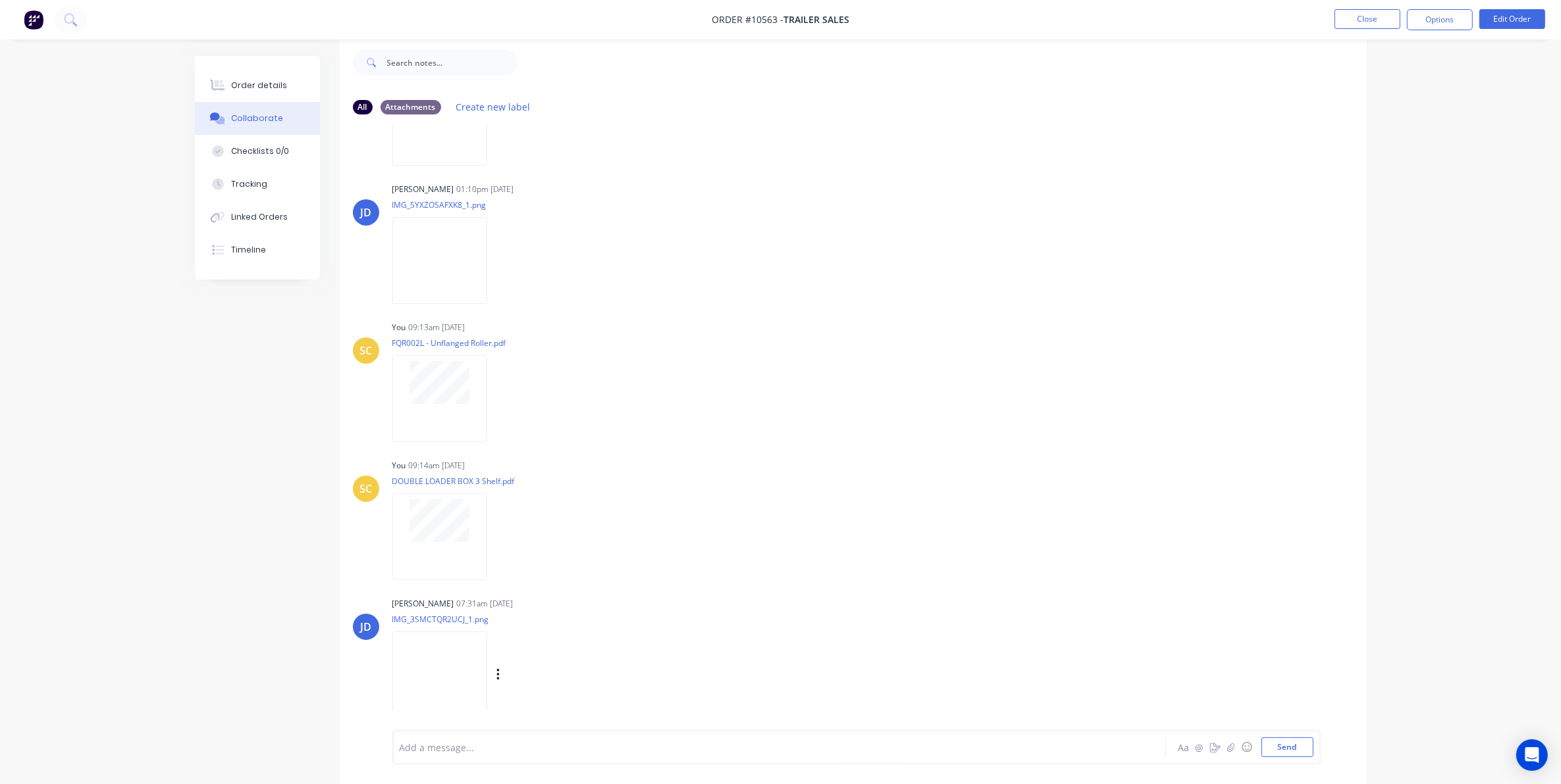
scroll to position [117, 0]
click at [439, 667] on img at bounding box center [440, 662] width 95 height 86
click at [520, 656] on div "Labels Download Delete" at bounding box center [566, 662] width 148 height 19
click at [500, 658] on icon "button" at bounding box center [498, 662] width 4 height 15
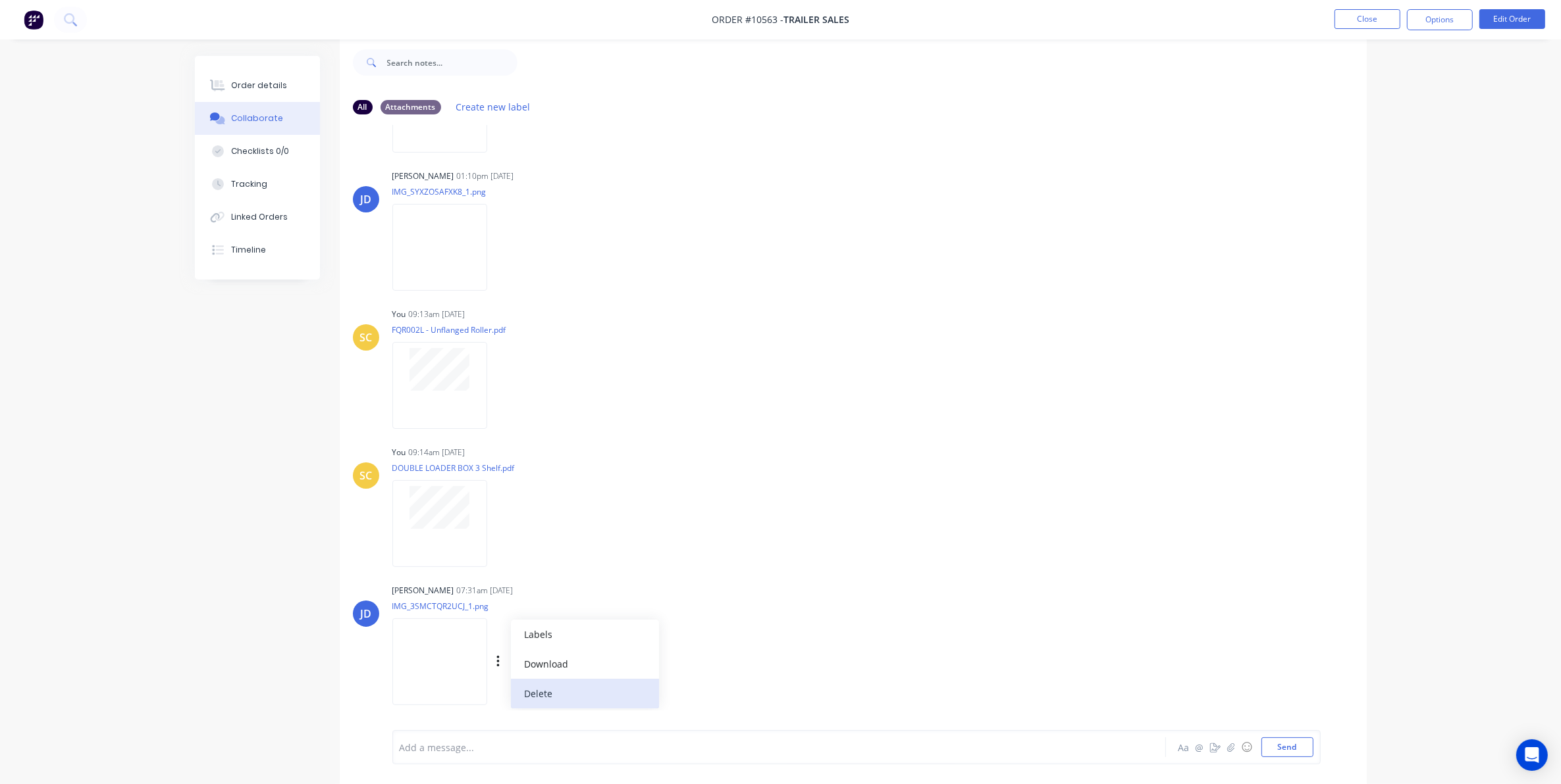
click at [567, 701] on button "Delete" at bounding box center [585, 694] width 148 height 30
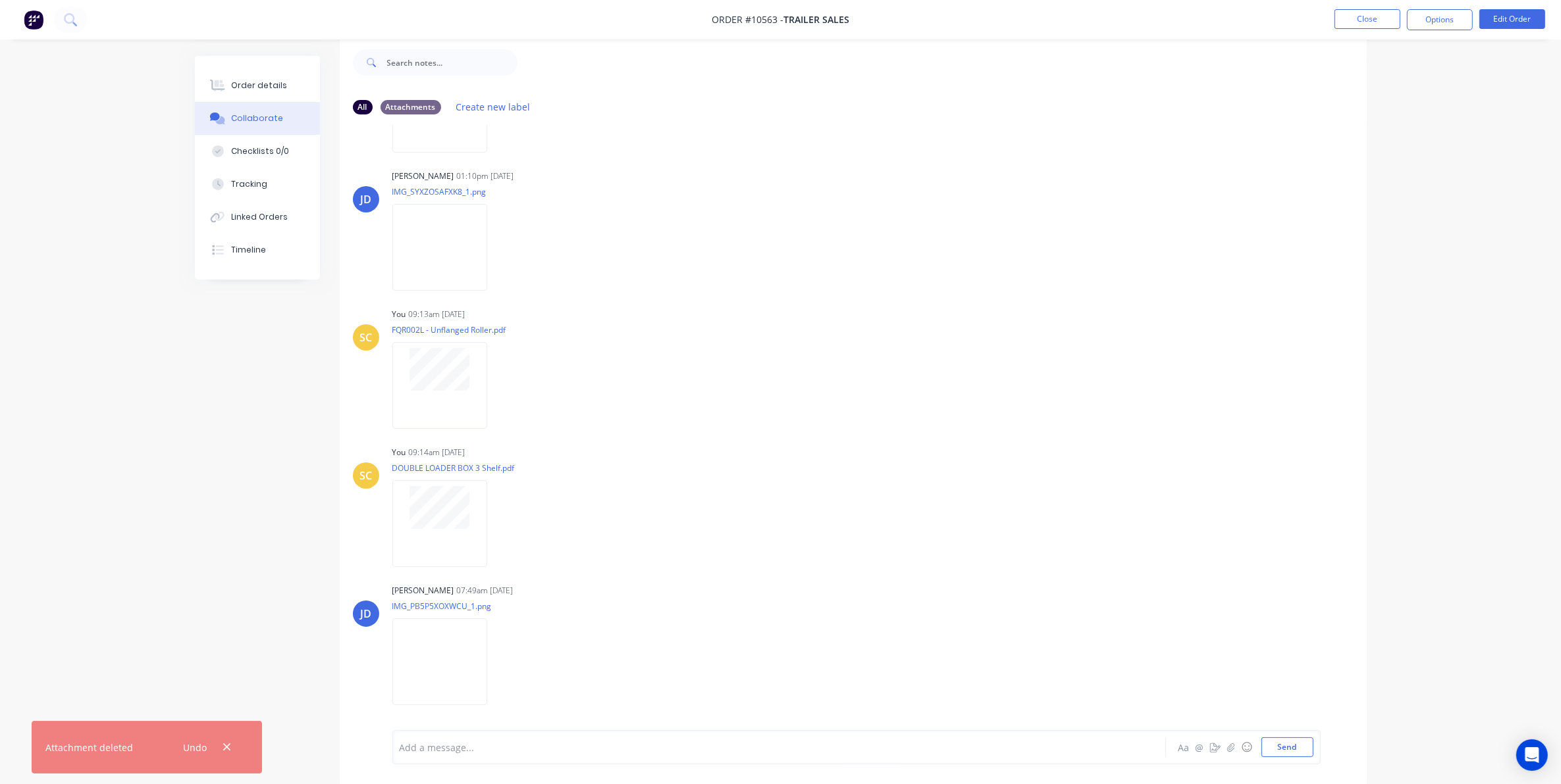
click at [228, 628] on div "All Attachments Create new label SC You 10:13am 01/07/25 2 unflanged rollers.jp…" at bounding box center [780, 410] width 1172 height 749
click at [270, 83] on div "Order details" at bounding box center [259, 85] width 56 height 12
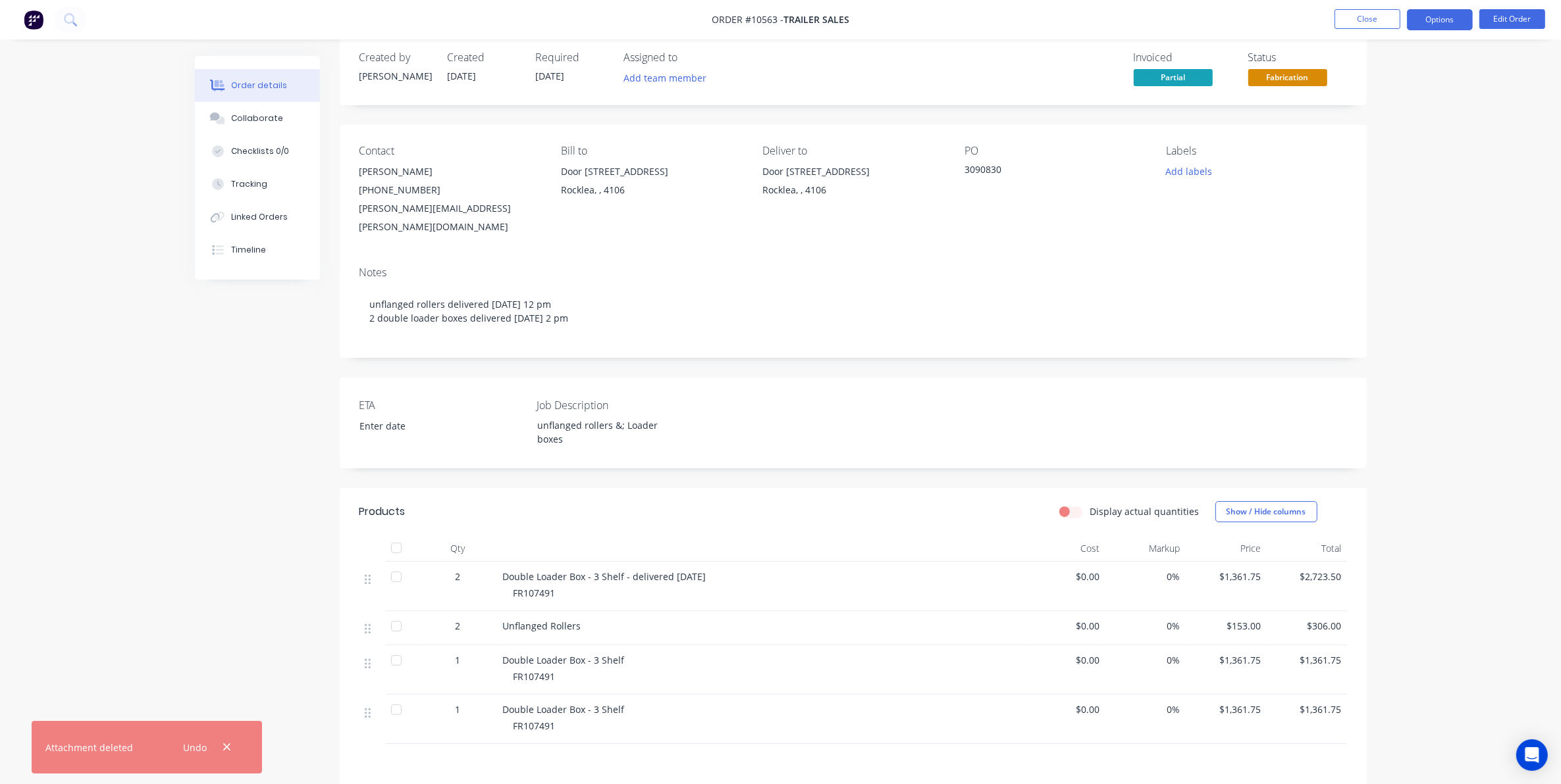
click at [1440, 15] on button "Options" at bounding box center [1440, 20] width 66 height 21
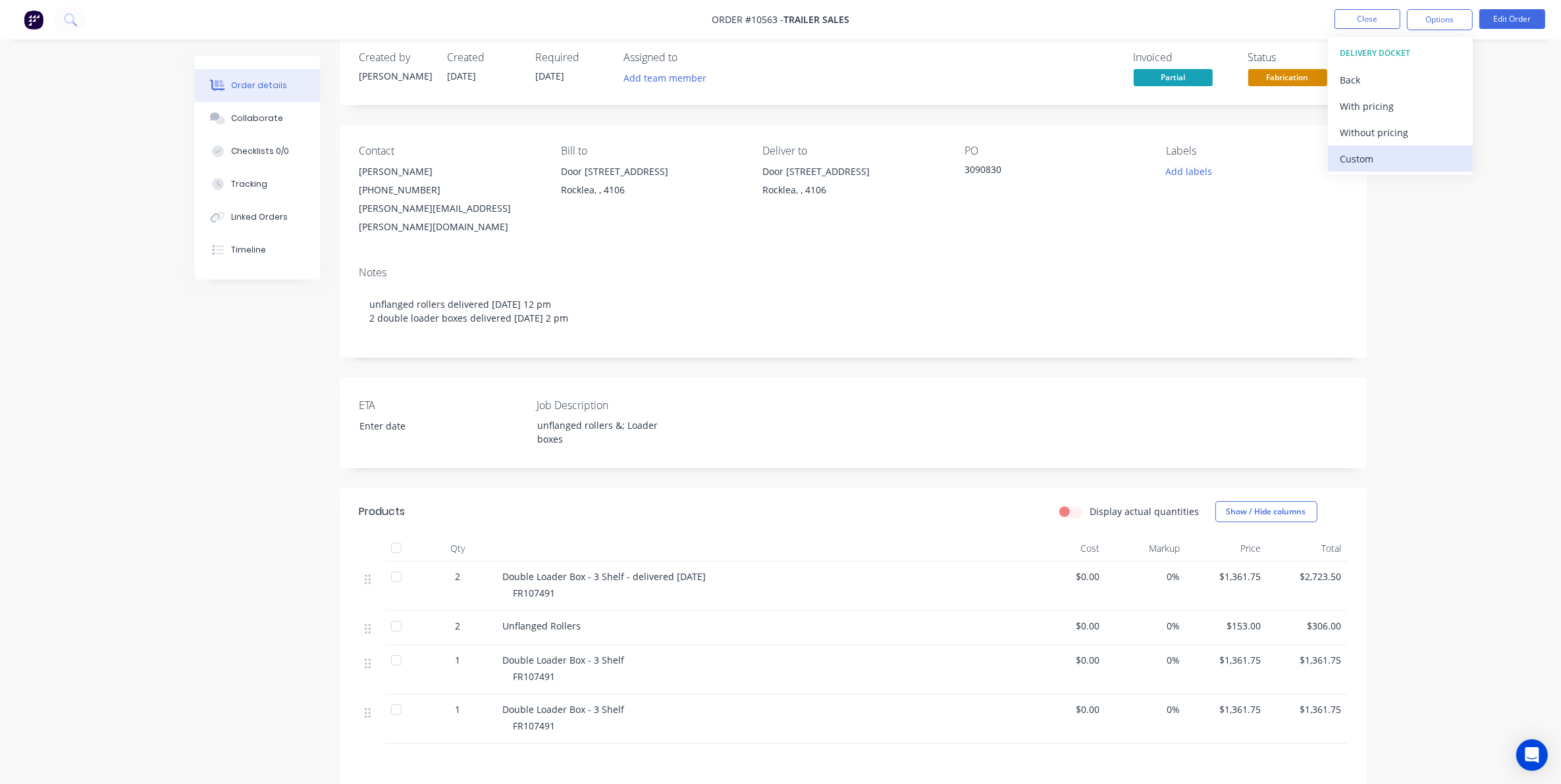
click at [1379, 162] on div "Custom" at bounding box center [1401, 158] width 121 height 19
click at [1373, 138] on div "Without pricing" at bounding box center [1401, 132] width 121 height 19
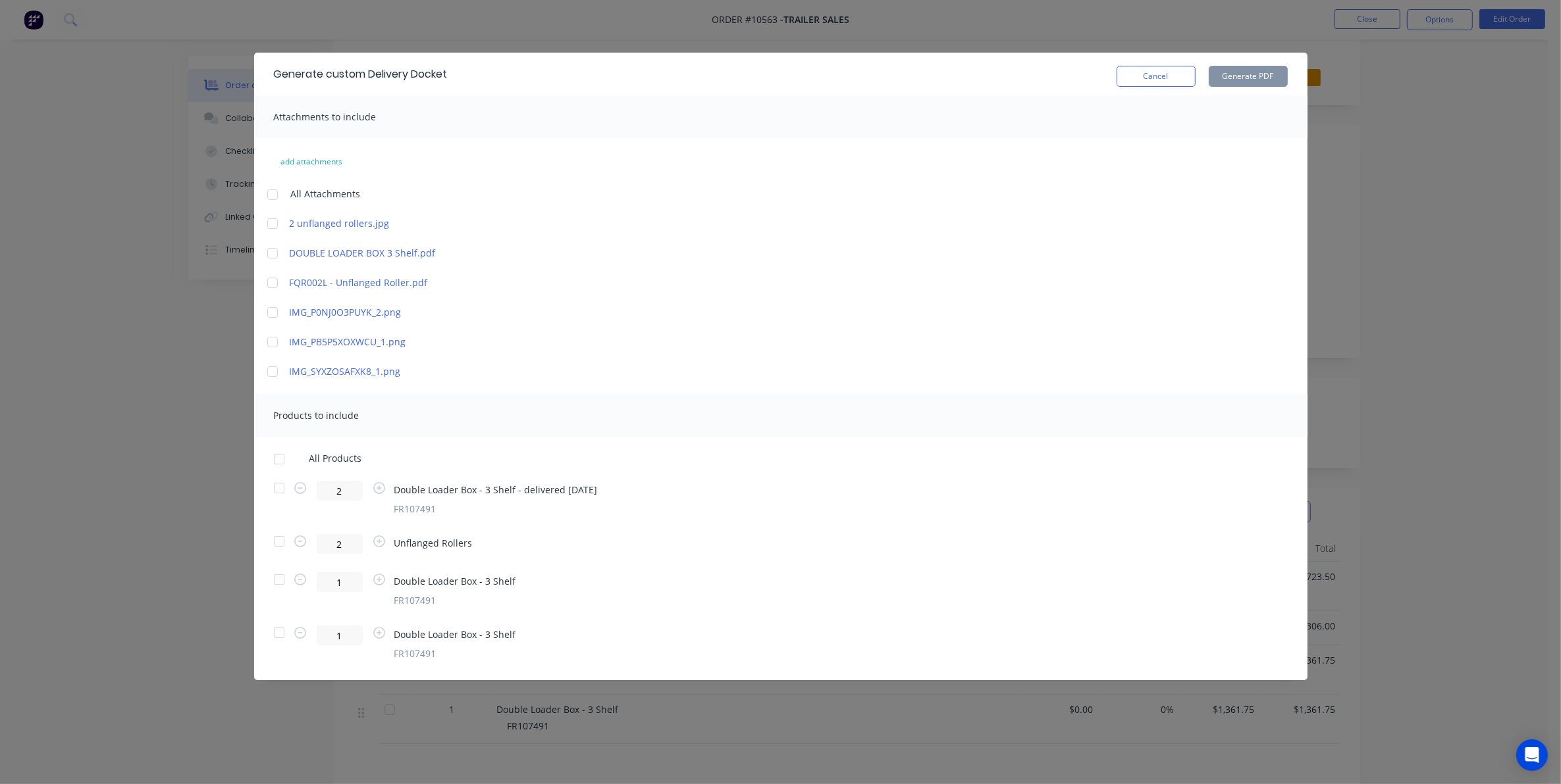
click at [272, 343] on div at bounding box center [272, 342] width 26 height 26
drag, startPoint x: 280, startPoint y: 630, endPoint x: 277, endPoint y: 616, distance: 14.3
click at [278, 630] on div at bounding box center [279, 633] width 26 height 26
click at [278, 576] on div at bounding box center [279, 580] width 26 height 26
click at [1221, 81] on button "Generate PDF" at bounding box center [1248, 76] width 79 height 21
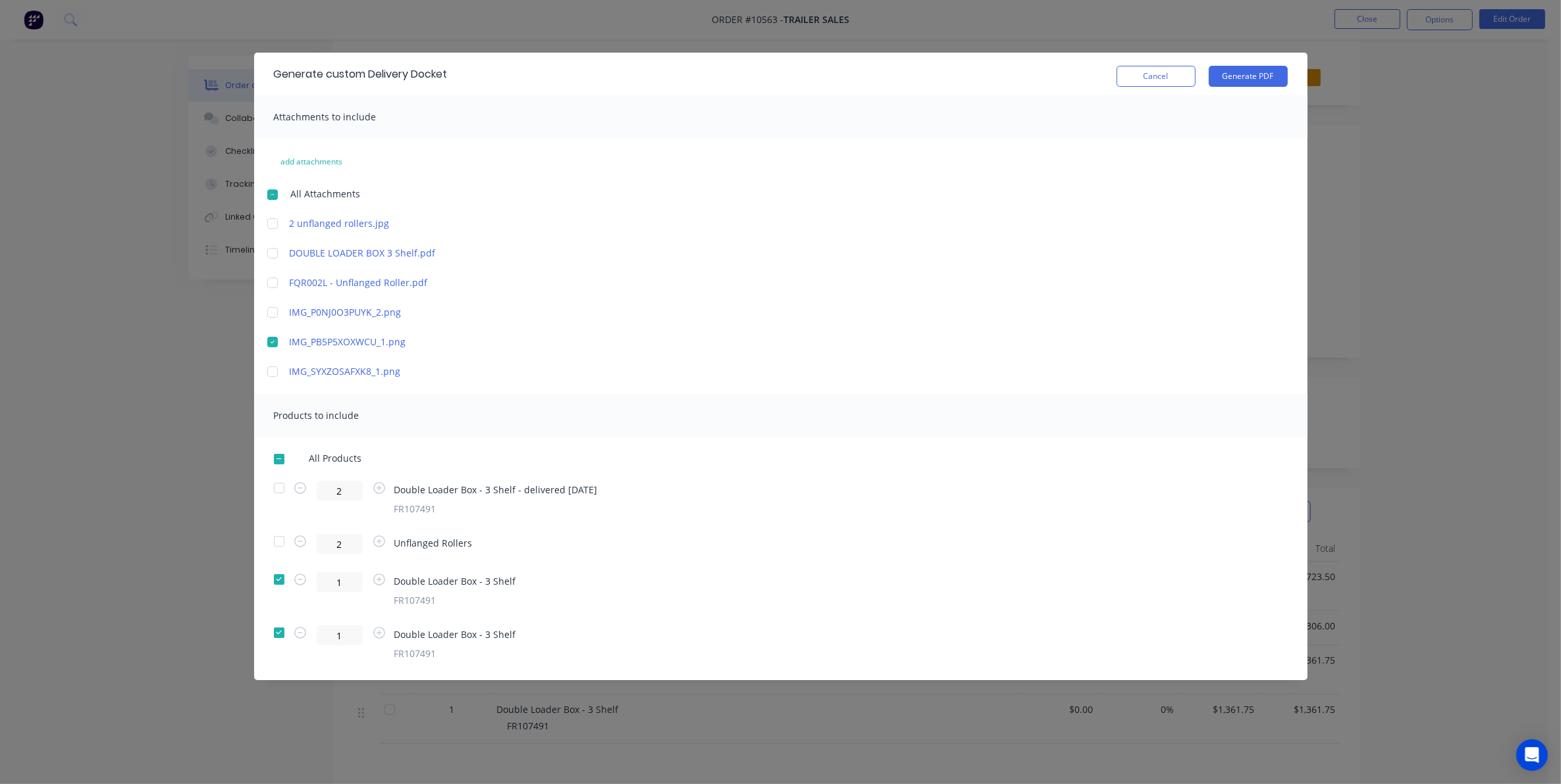
click at [1133, 67] on button "Cancel" at bounding box center [1155, 76] width 79 height 21
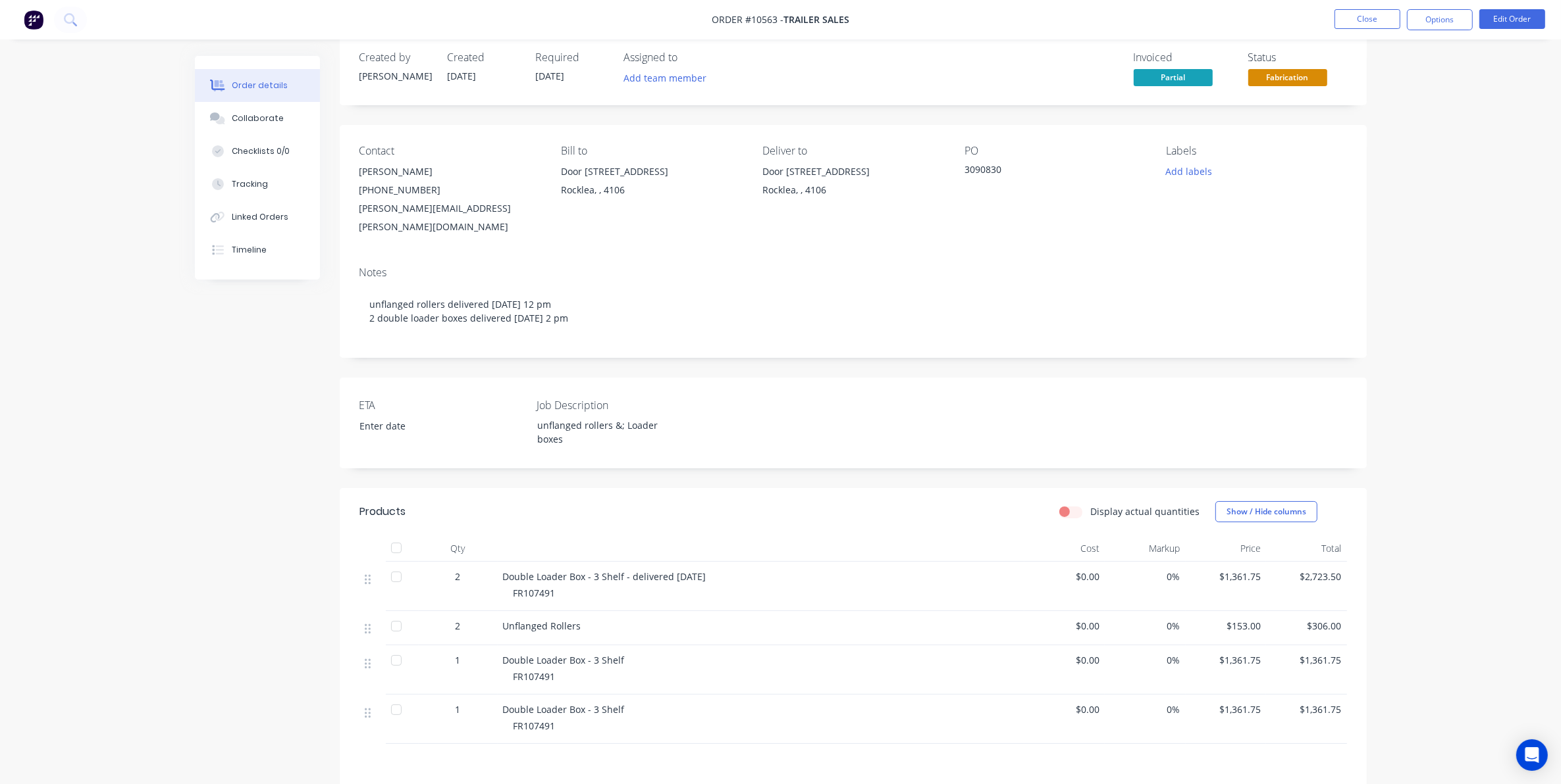
drag, startPoint x: 1275, startPoint y: 76, endPoint x: 1281, endPoint y: 81, distance: 7.8
click at [1276, 76] on span "Fabrication" at bounding box center [1287, 77] width 79 height 17
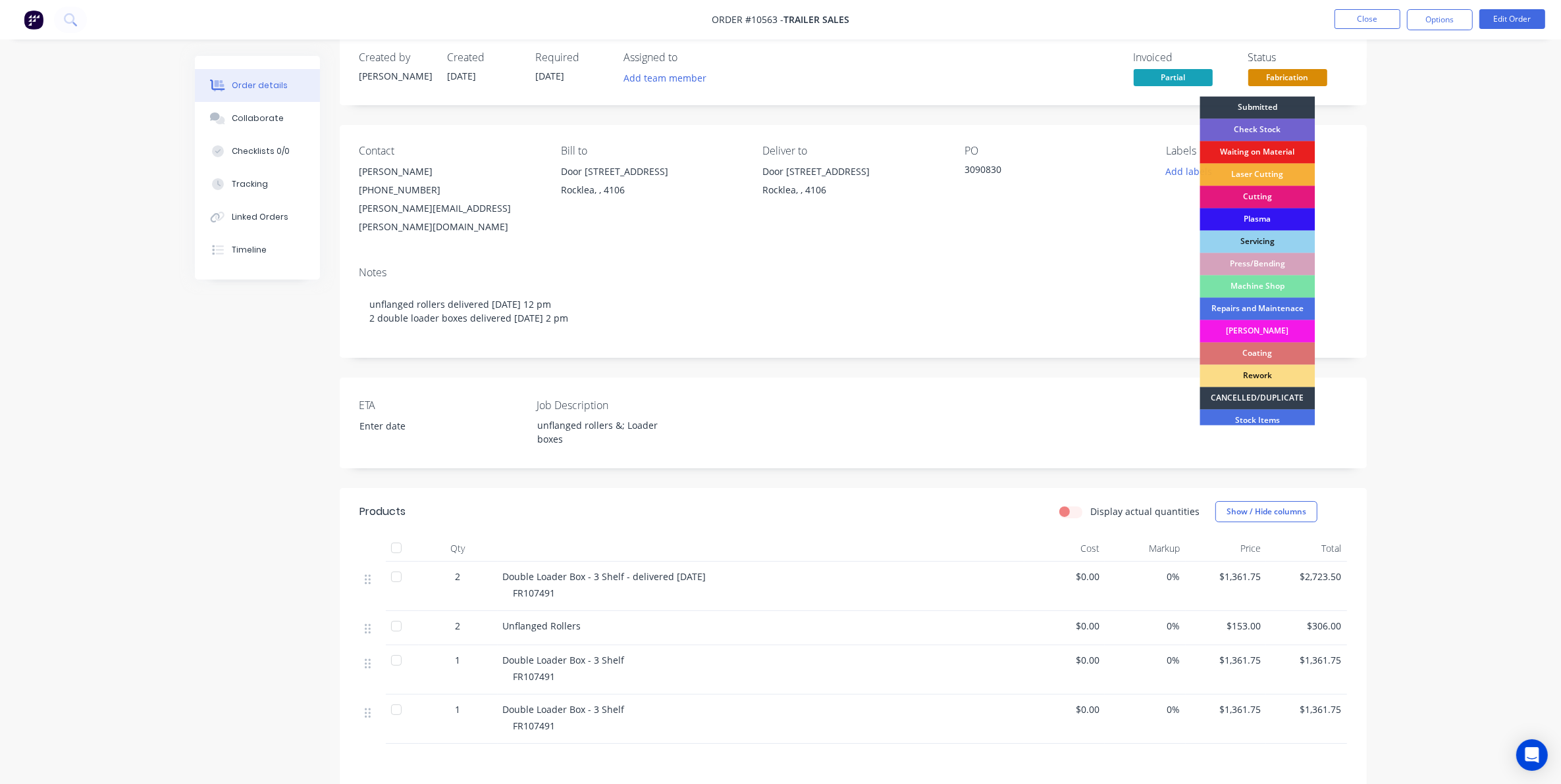
scroll to position [118, 0]
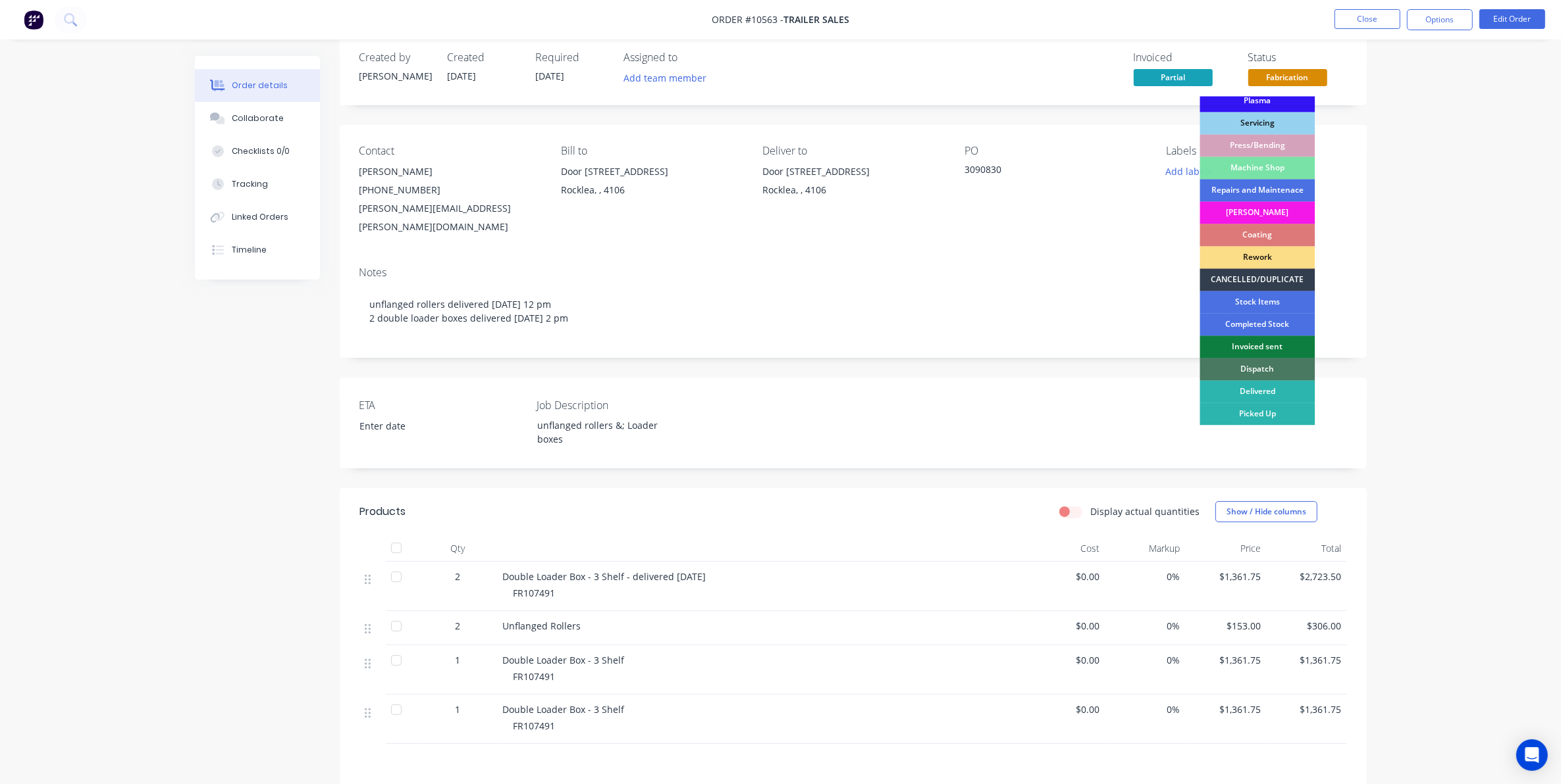
click at [1258, 374] on div "Dispatch" at bounding box center [1258, 370] width 116 height 22
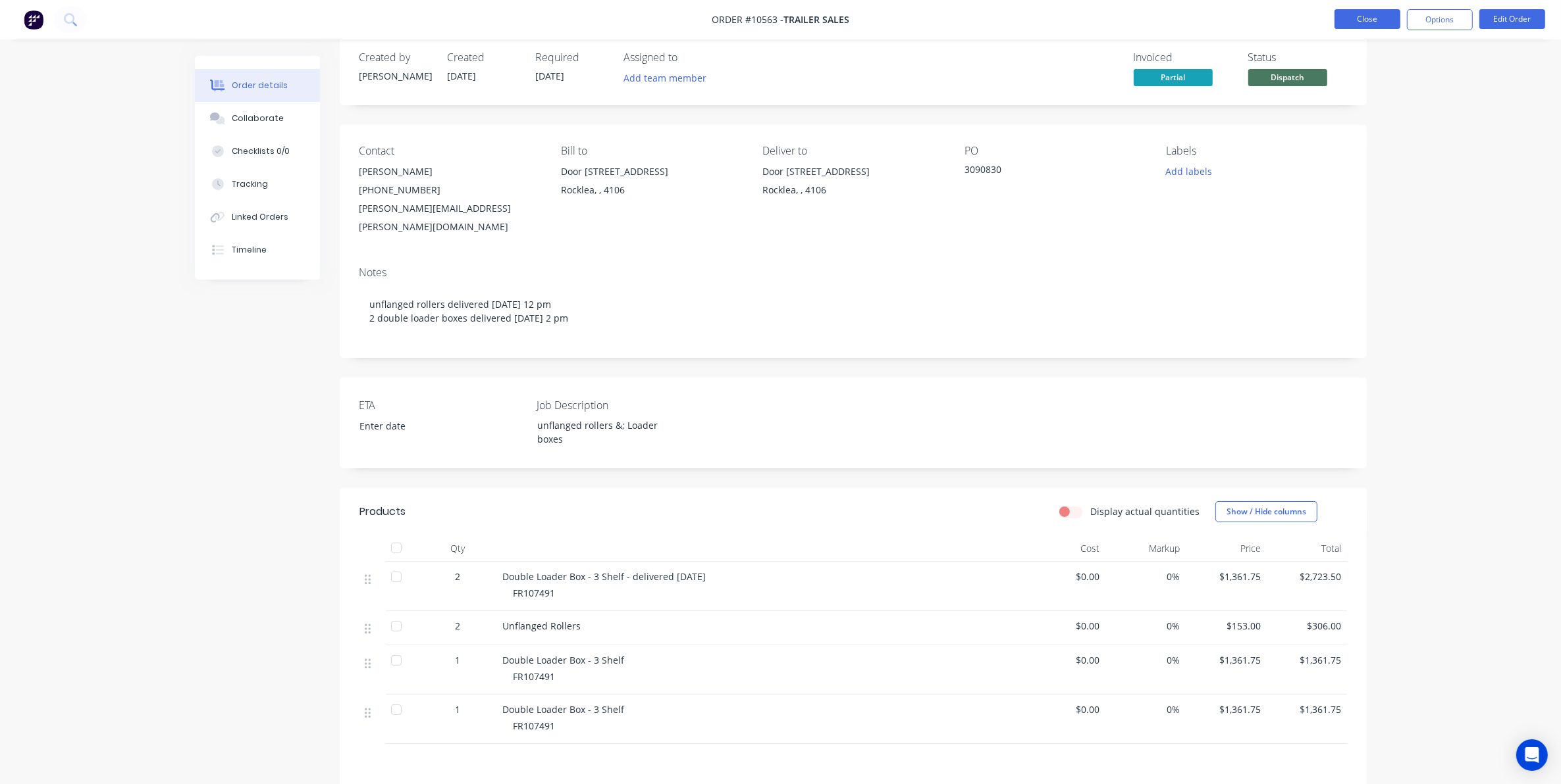
click at [1362, 15] on button "Close" at bounding box center [1367, 19] width 66 height 20
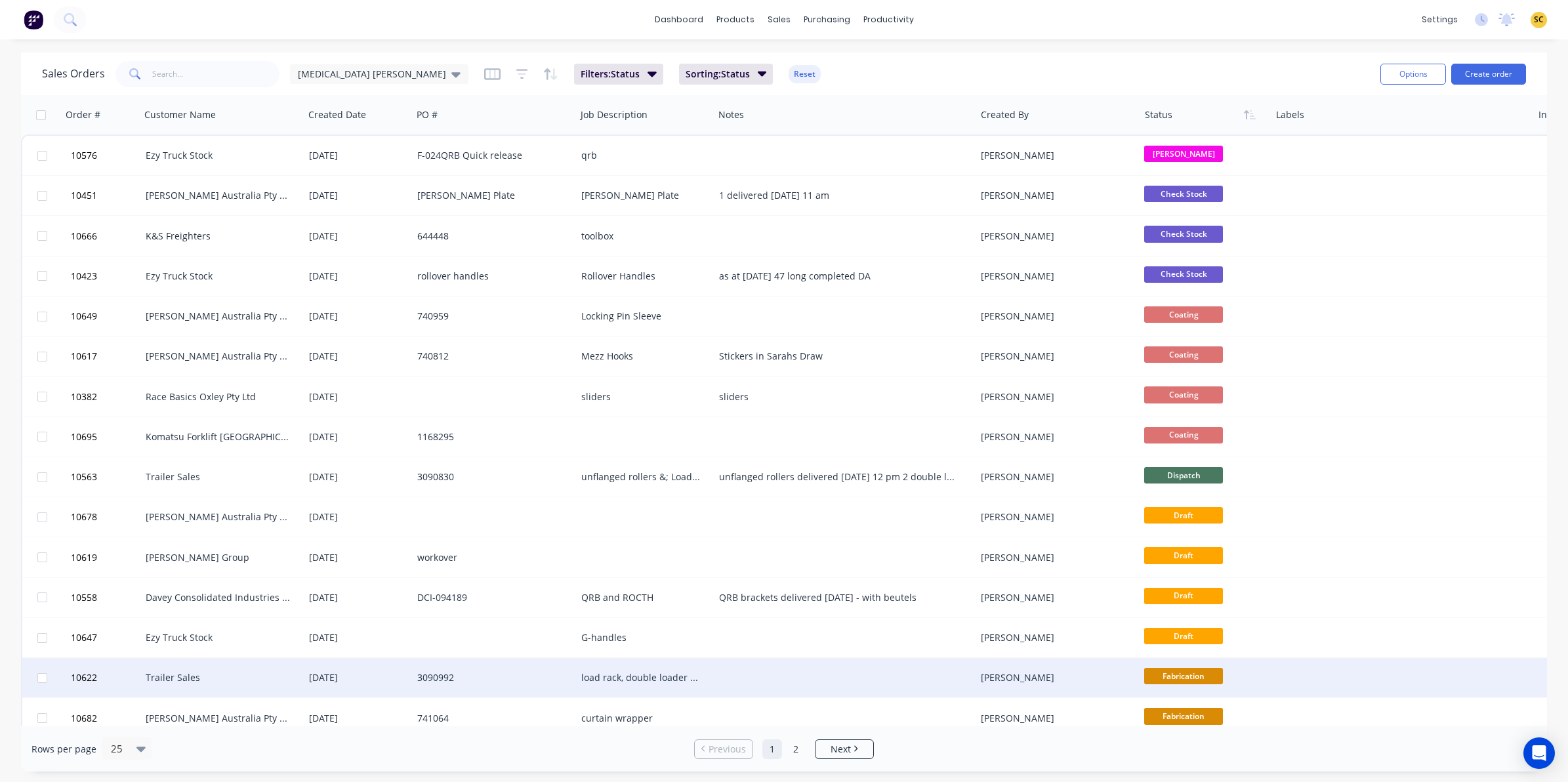
click at [267, 682] on div "Trailer Sales" at bounding box center [218, 678] width 146 height 13
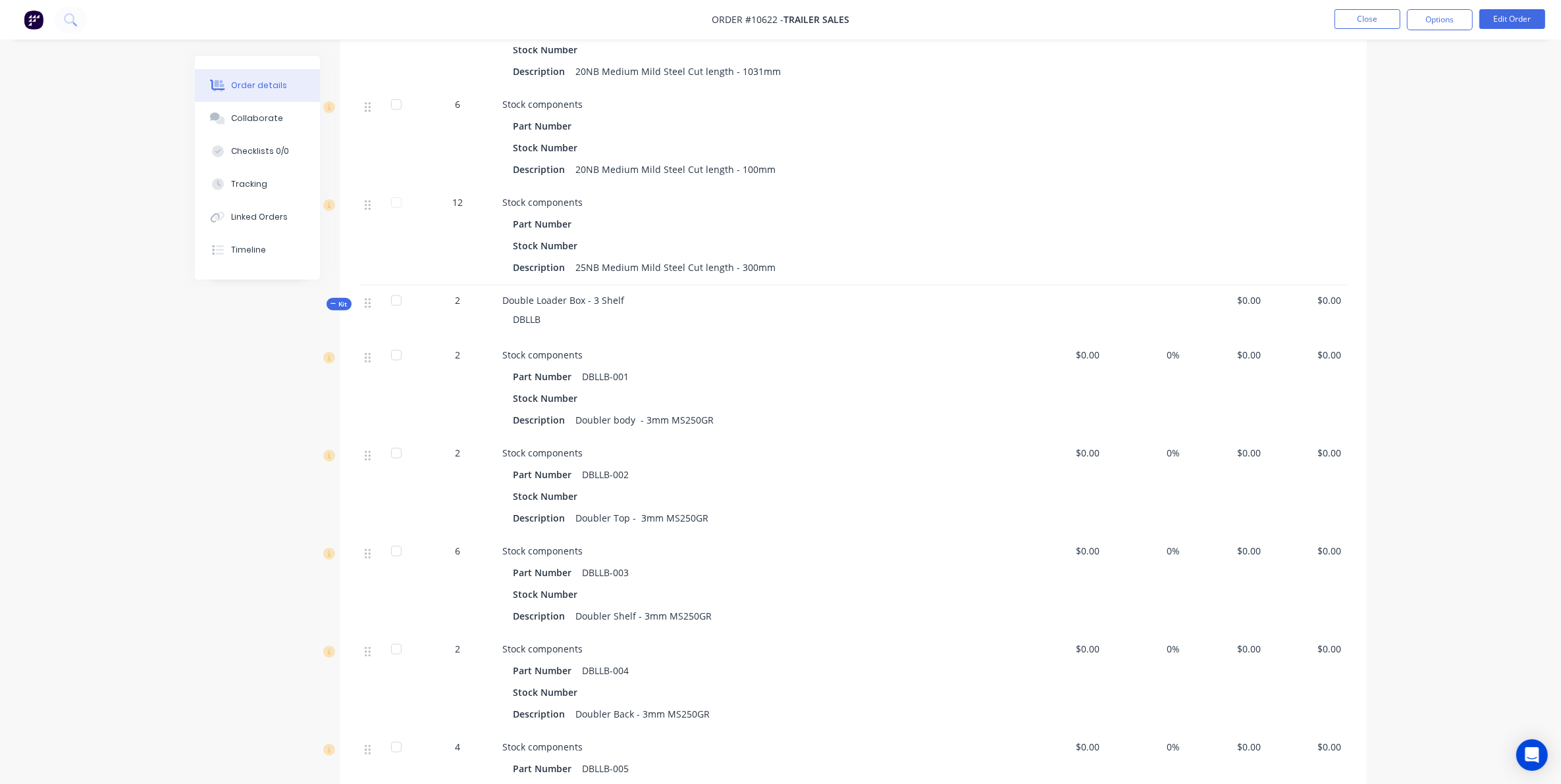
scroll to position [1156, 0]
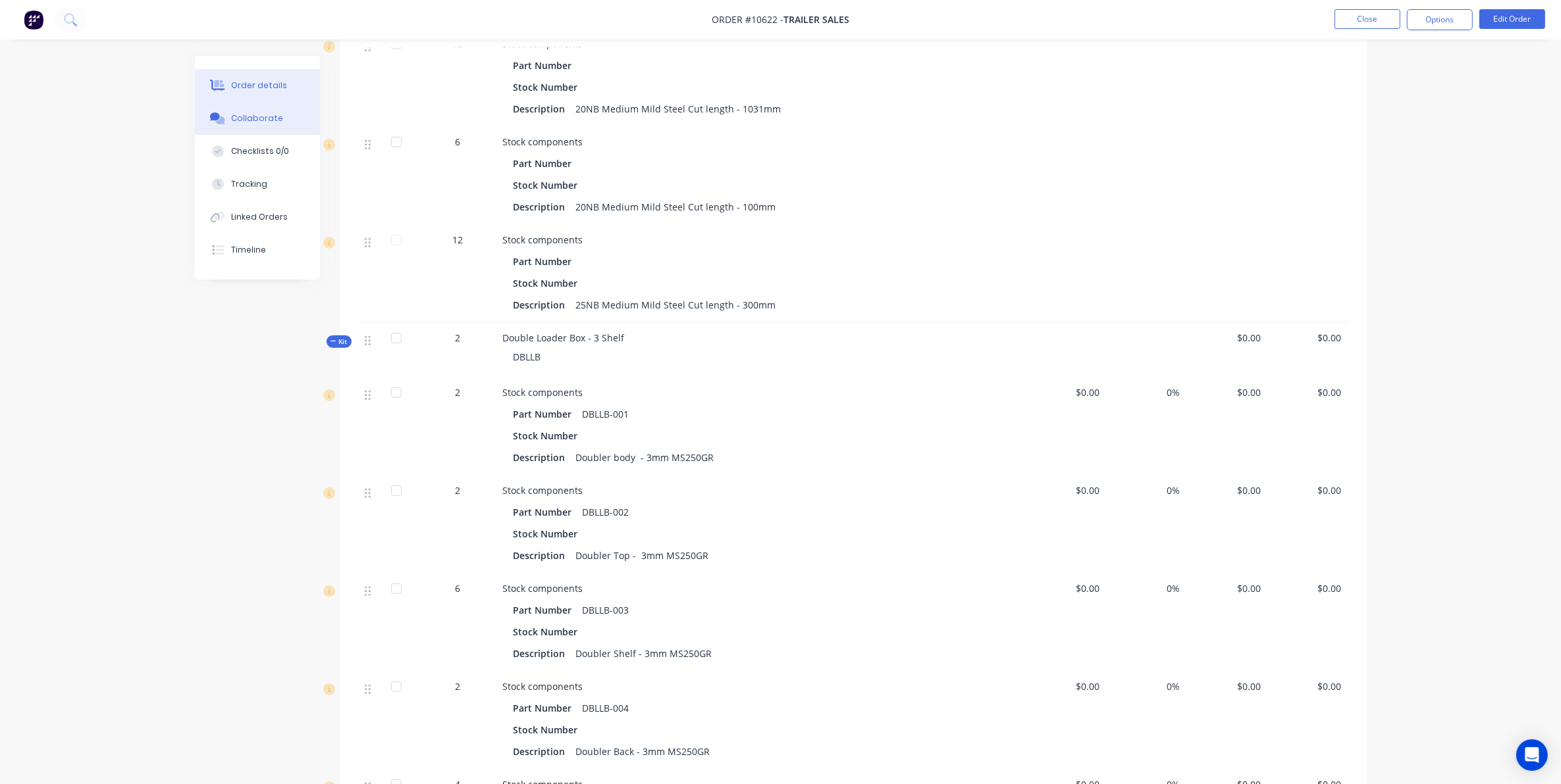
click at [242, 130] on button "Collaborate" at bounding box center [257, 117] width 125 height 33
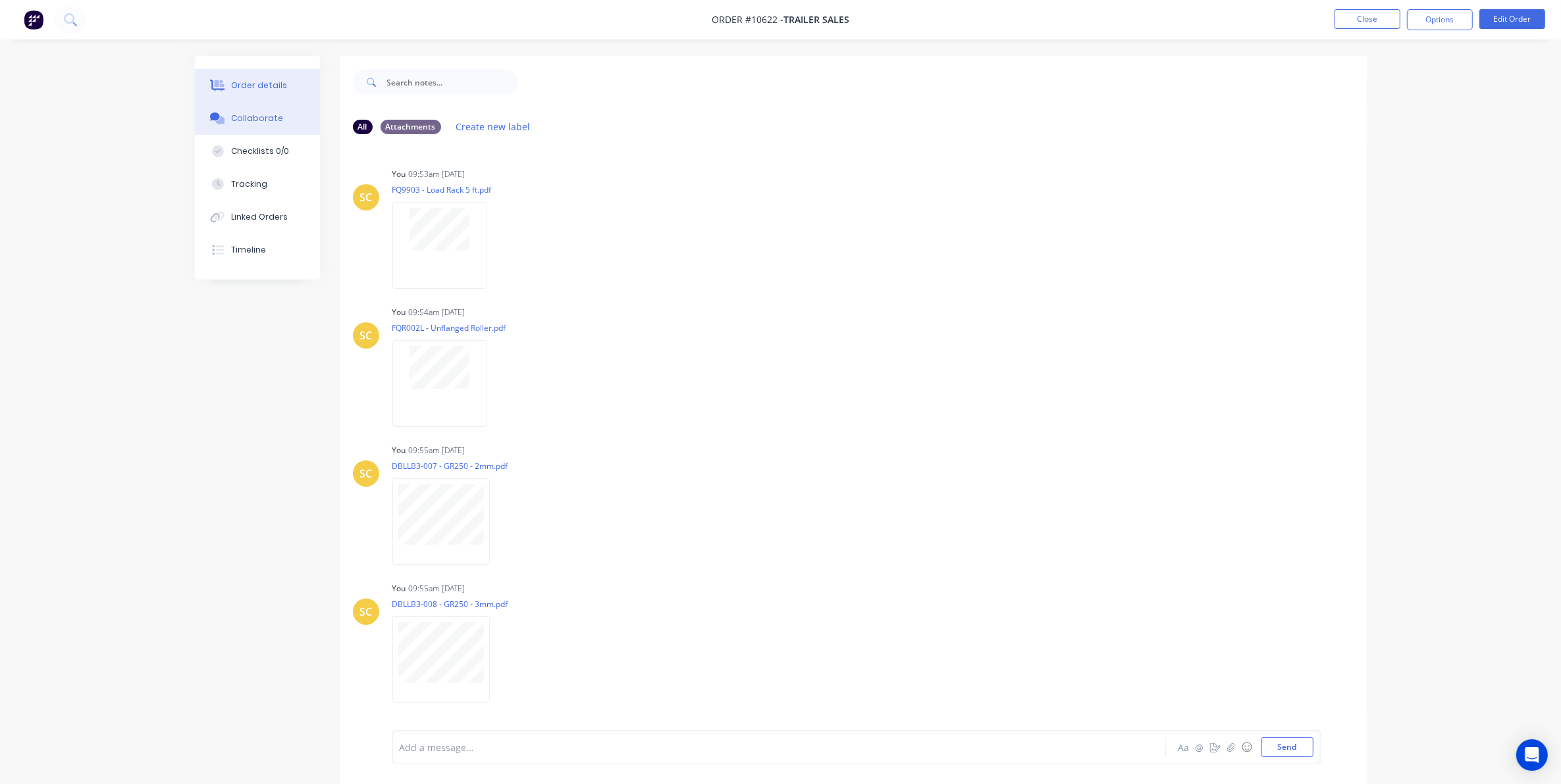
click at [258, 84] on div "Order details" at bounding box center [259, 85] width 56 height 12
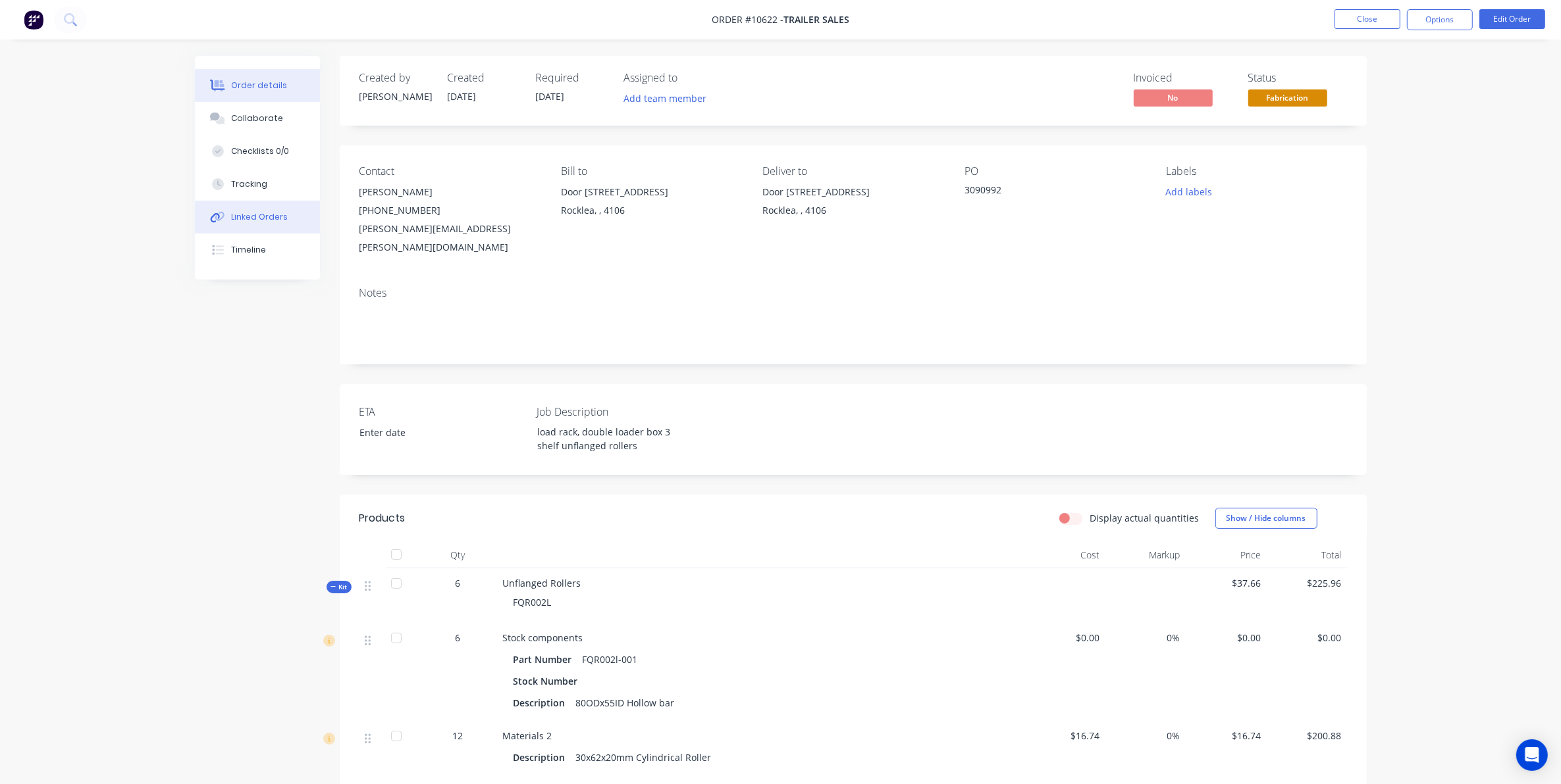
click at [252, 207] on button "Linked Orders" at bounding box center [257, 216] width 125 height 33
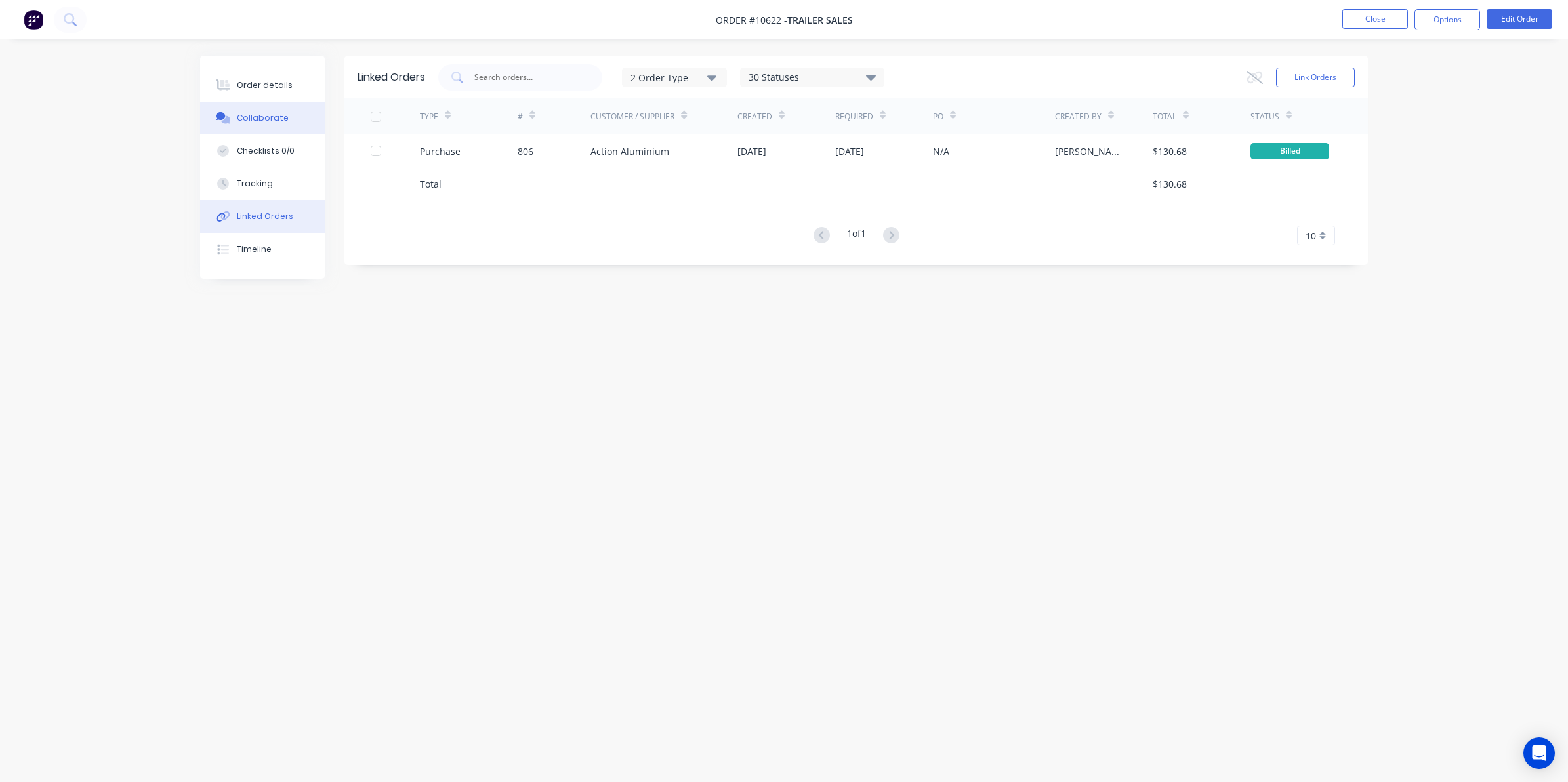
click at [262, 117] on div "Collaborate" at bounding box center [263, 118] width 52 height 12
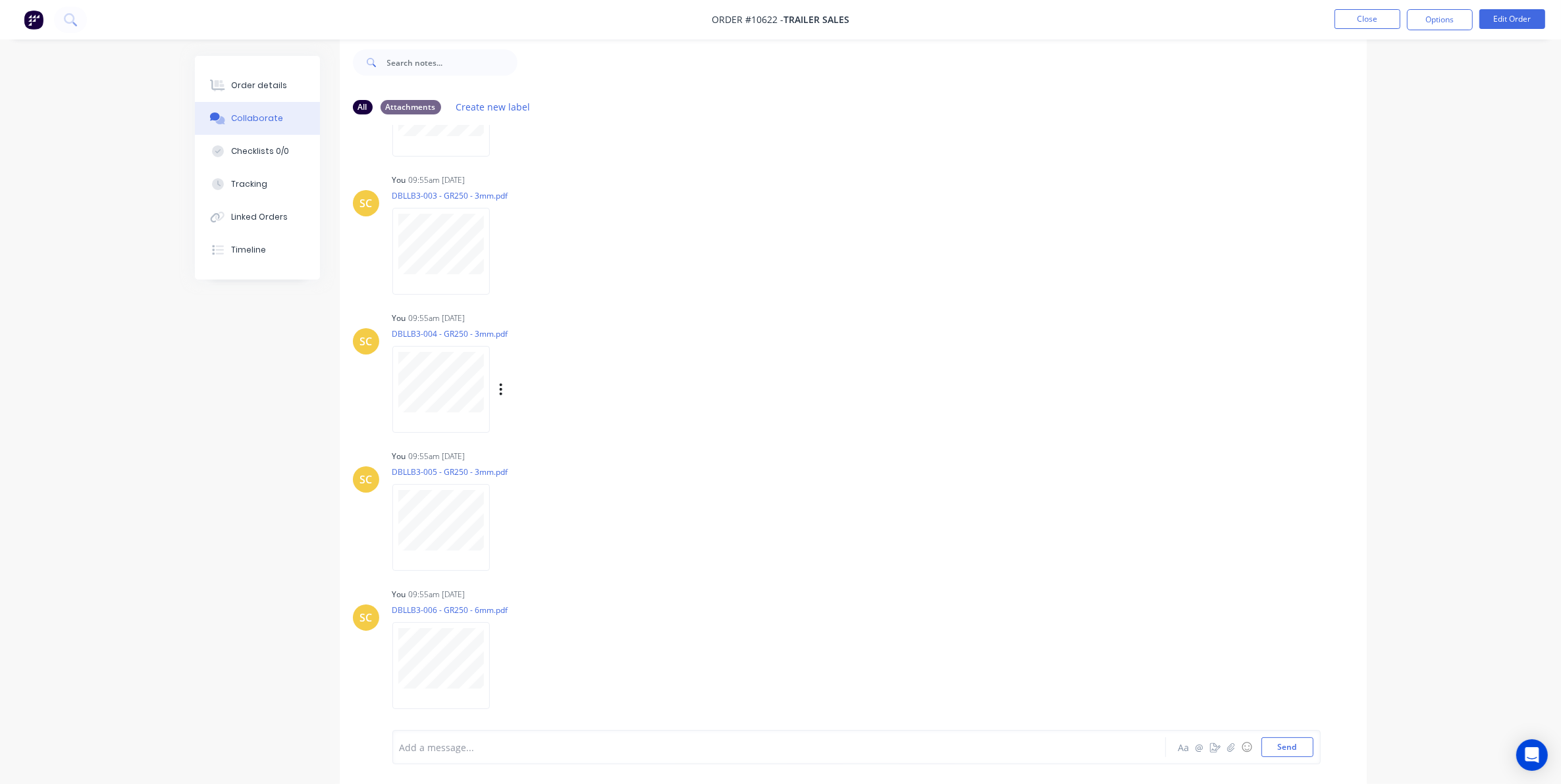
scroll to position [806, 0]
click at [250, 421] on div "All Attachments Create new label SC You 09:53am 02/07/25 FQ9903 - Load Rack 5 f…" at bounding box center [780, 410] width 1172 height 749
click at [1368, 24] on button "Close" at bounding box center [1367, 19] width 66 height 20
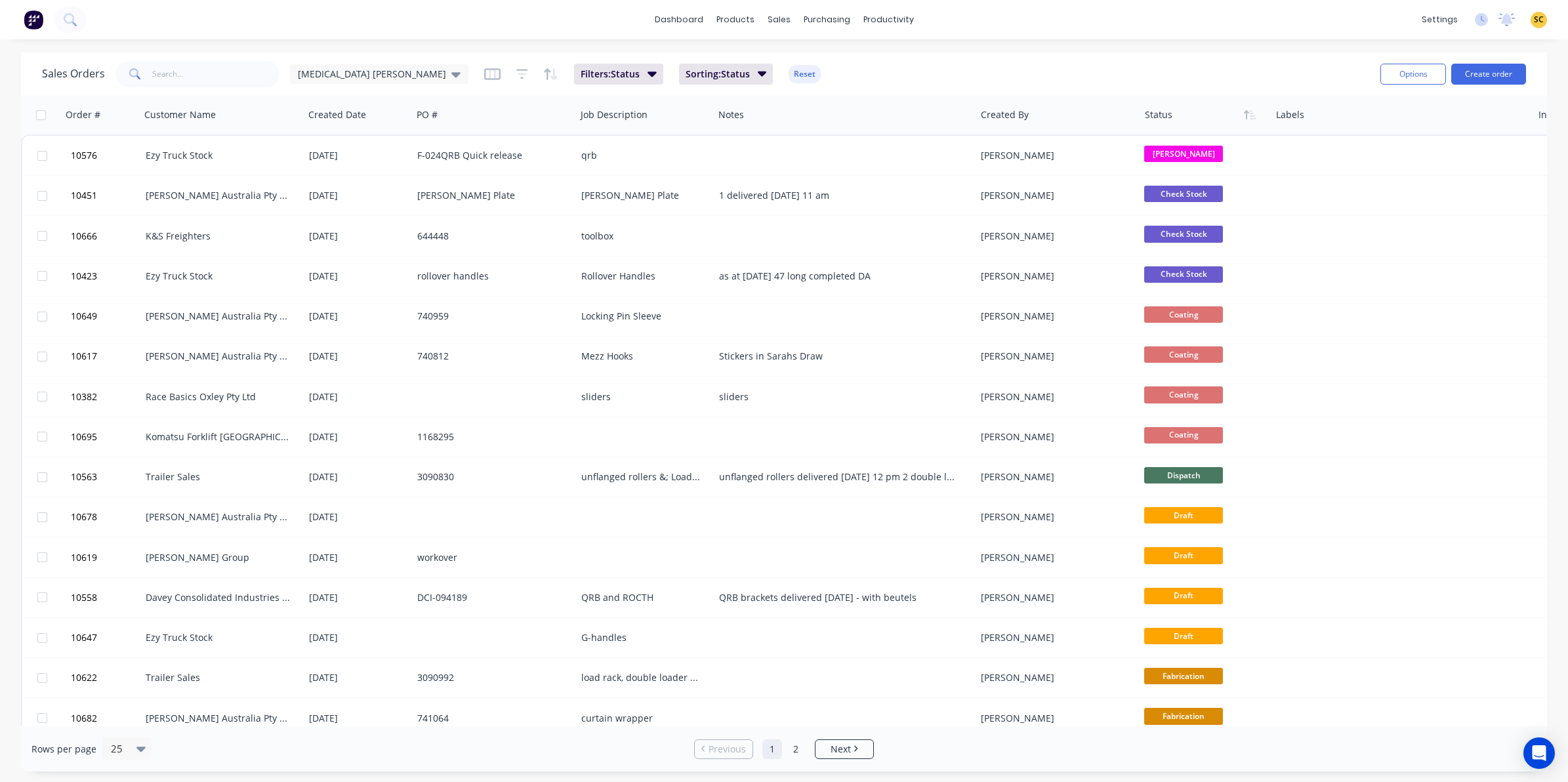
click at [86, 19] on div "dashboard products sales purchasing productivity dashboard products Product Cat…" at bounding box center [784, 20] width 1568 height 39
click at [80, 19] on button at bounding box center [70, 20] width 33 height 26
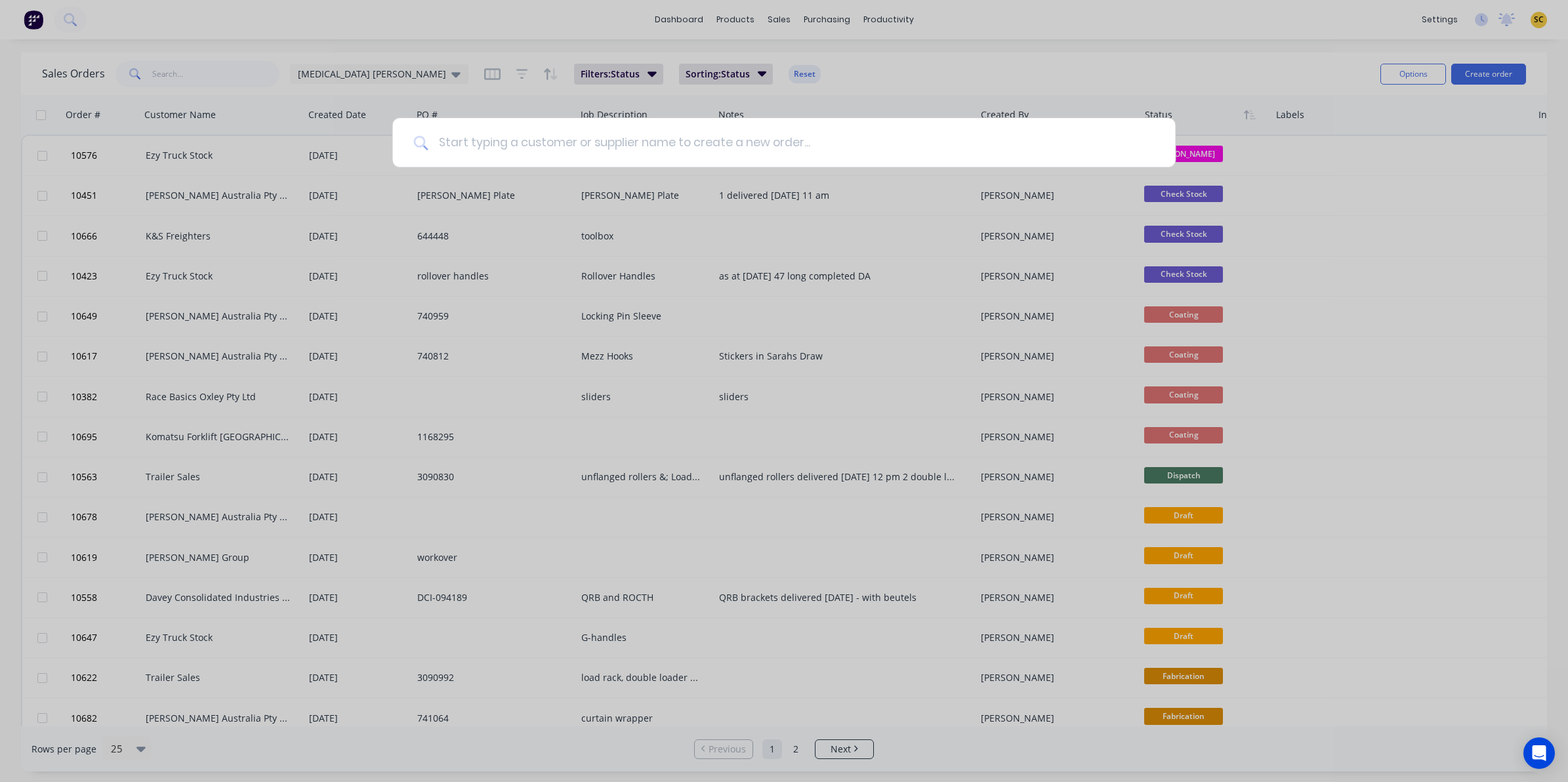
click at [555, 130] on input at bounding box center [790, 142] width 726 height 49
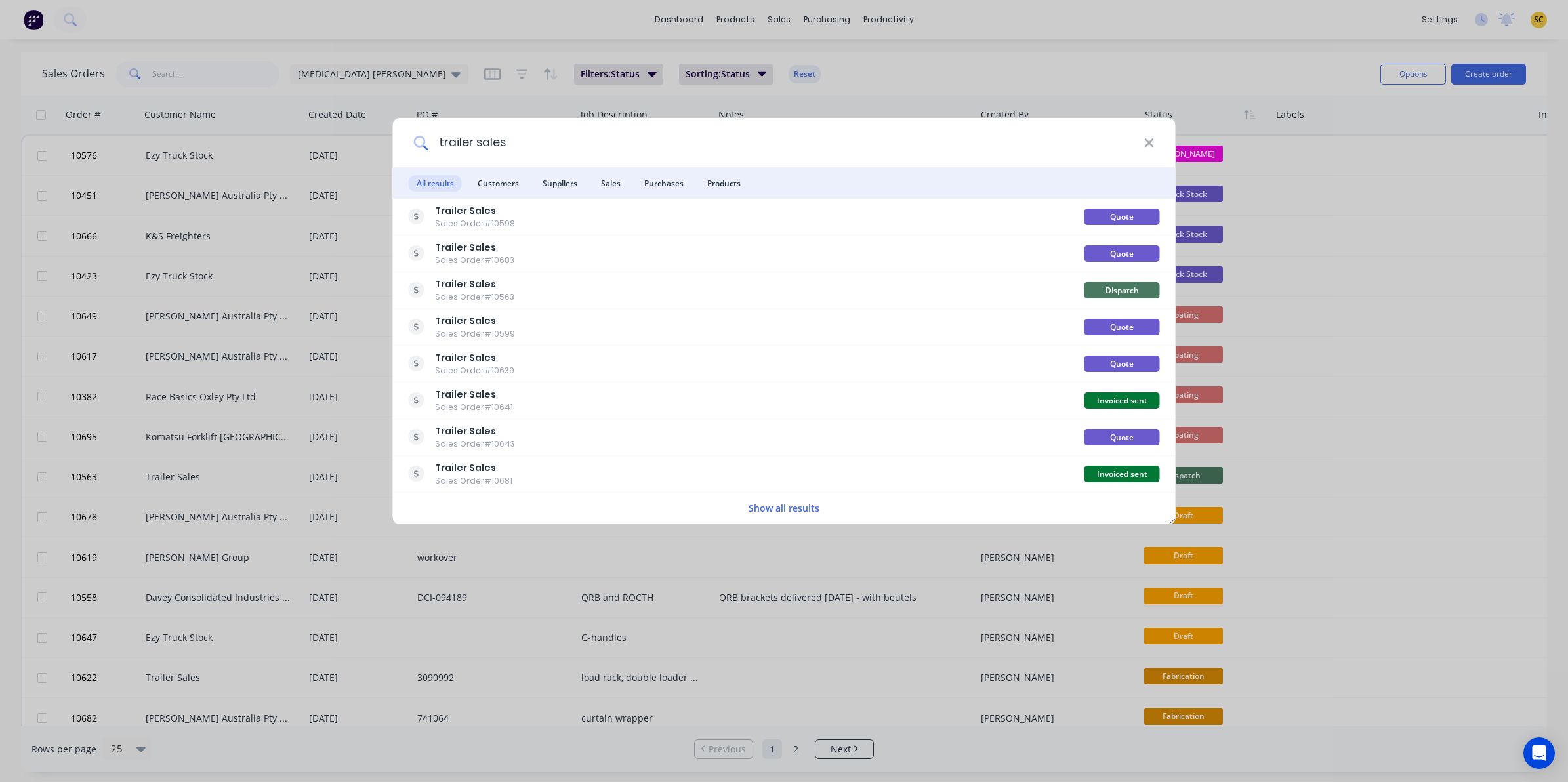
type input "trailer sales"
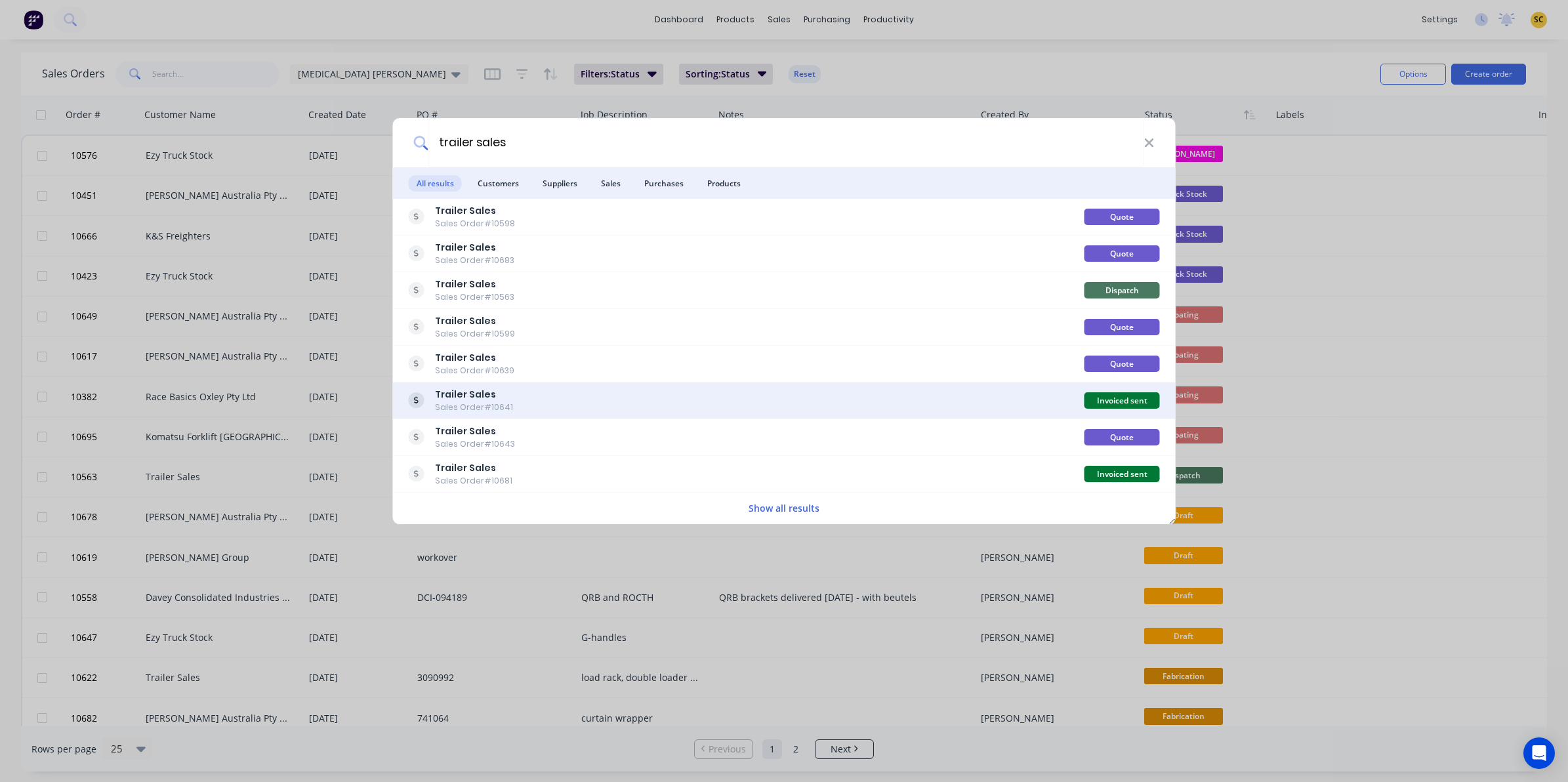
click at [471, 412] on div "Sales Order #10641" at bounding box center [474, 407] width 78 height 12
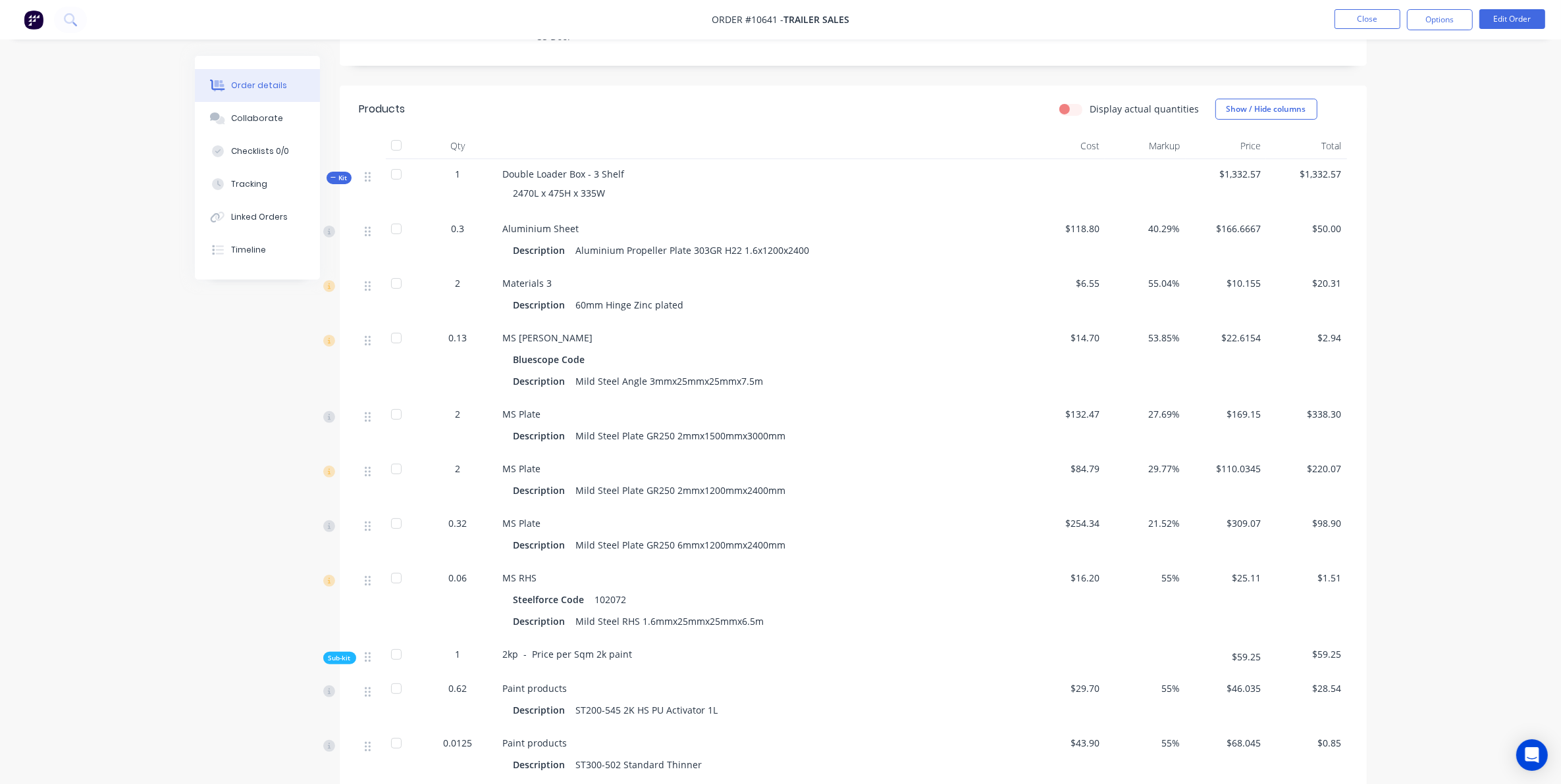
scroll to position [329, 0]
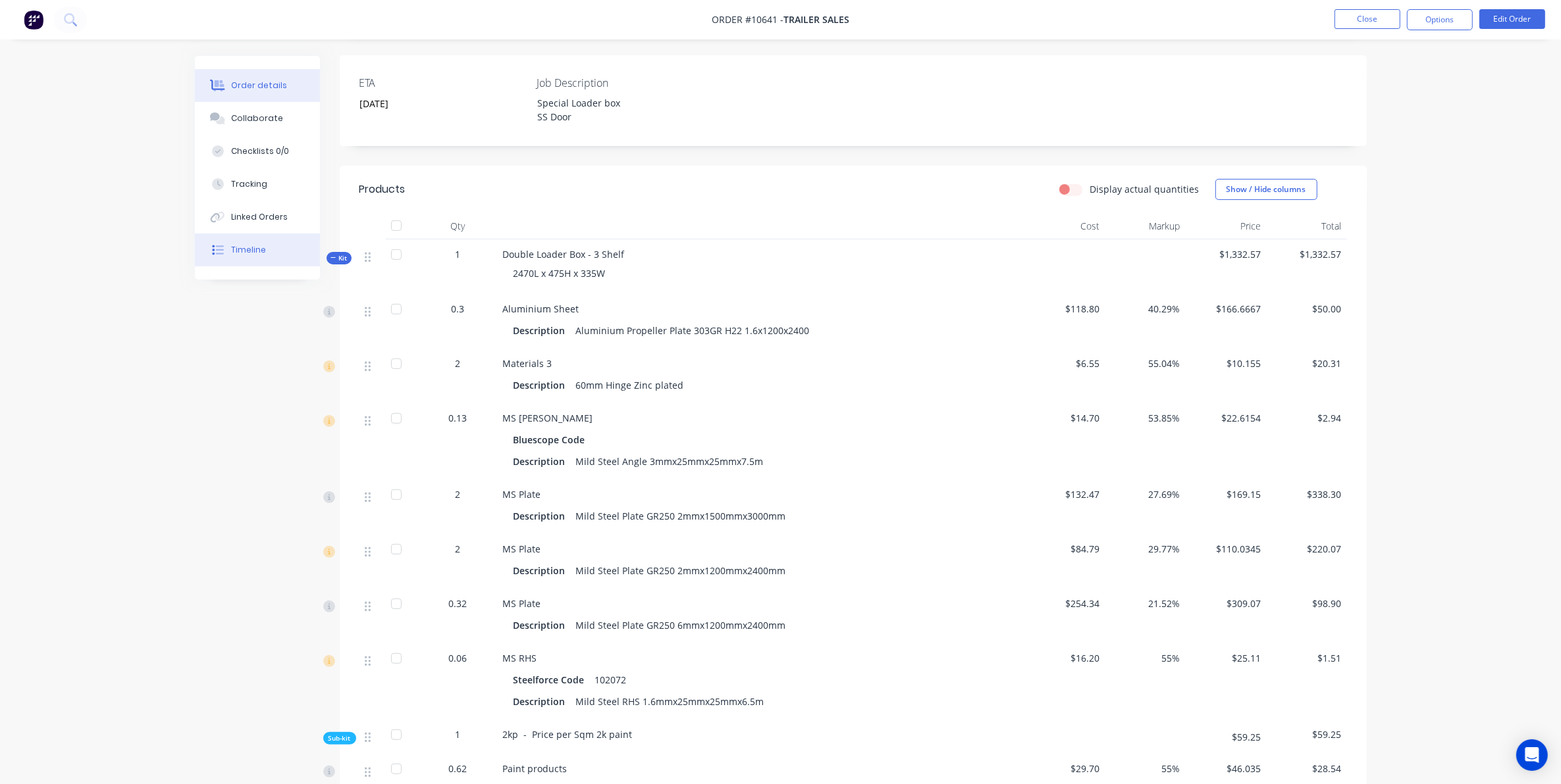
click at [268, 239] on button "Timeline" at bounding box center [257, 250] width 125 height 33
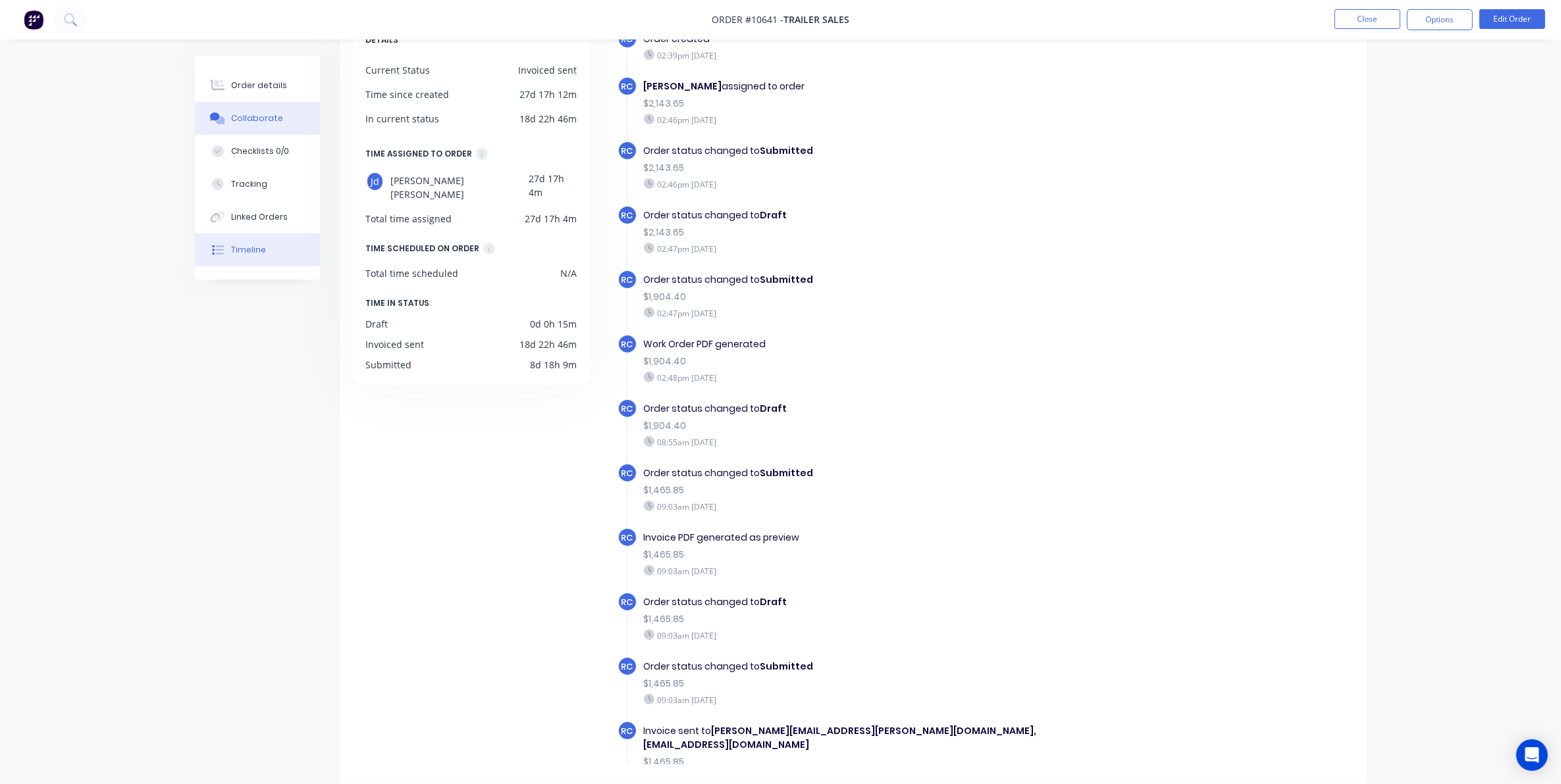
click at [239, 124] on div "Collaborate" at bounding box center [257, 118] width 52 height 12
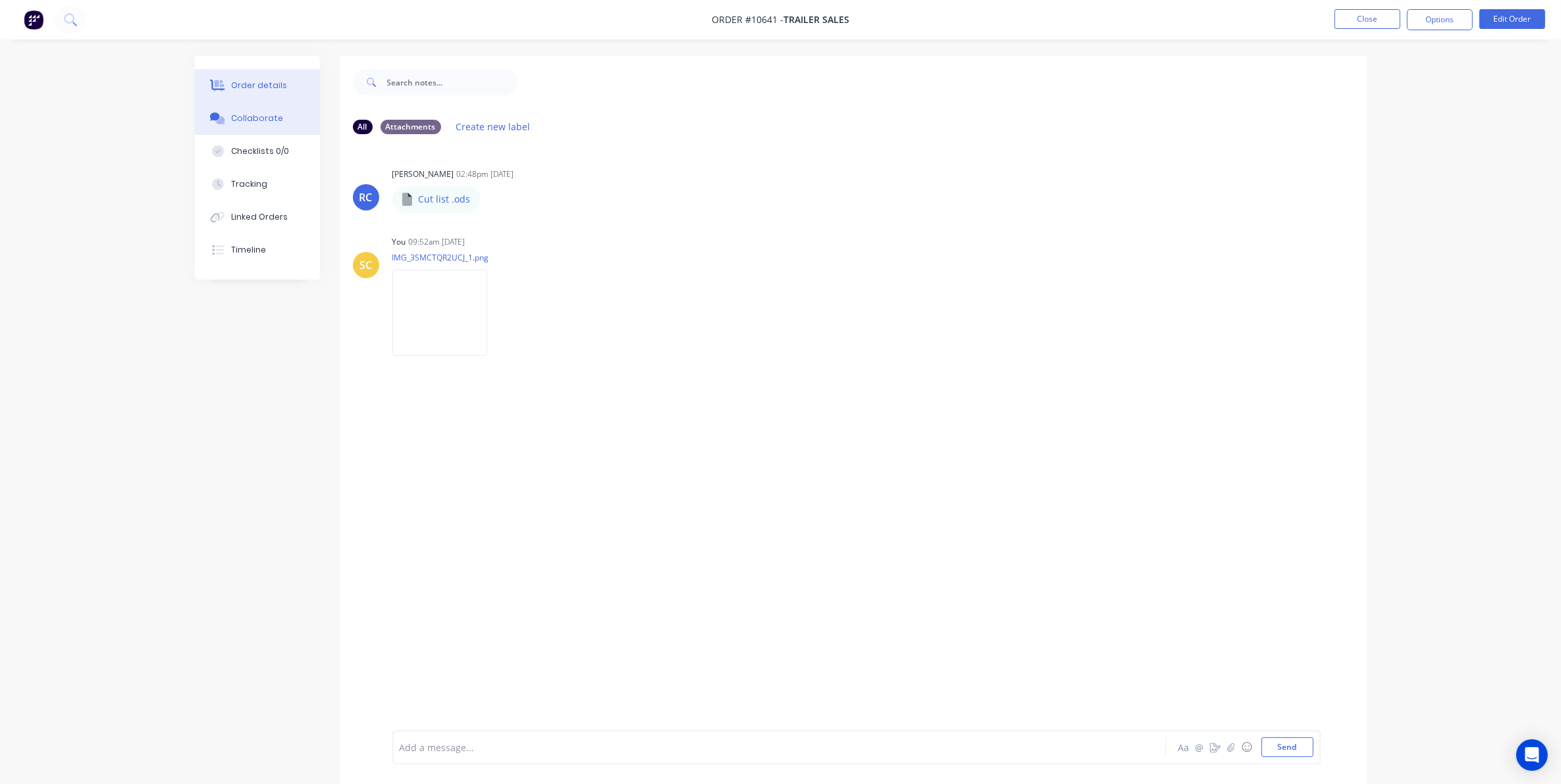
click at [223, 96] on button "Order details" at bounding box center [257, 85] width 125 height 33
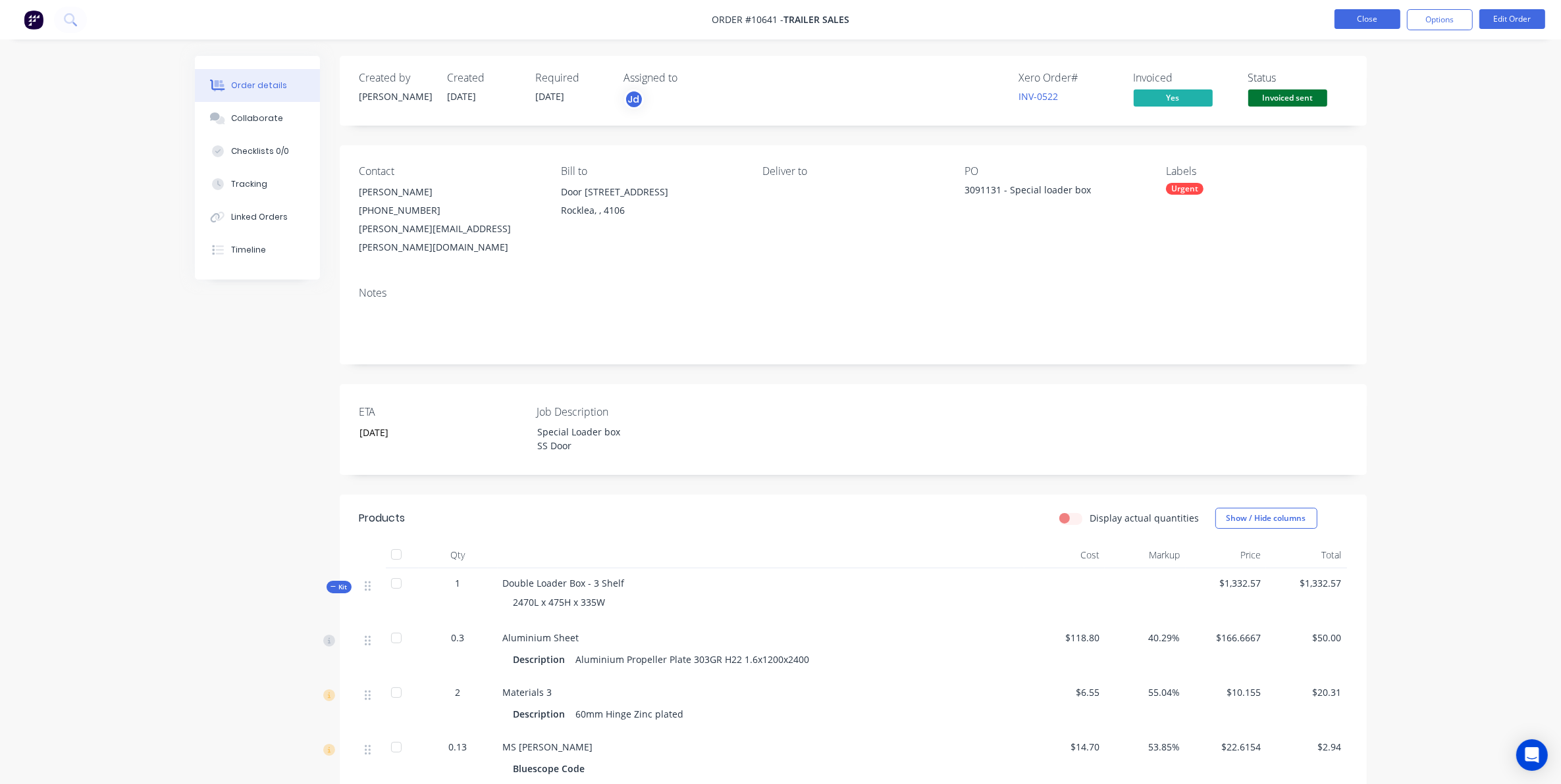
click at [1369, 18] on button "Close" at bounding box center [1367, 19] width 66 height 20
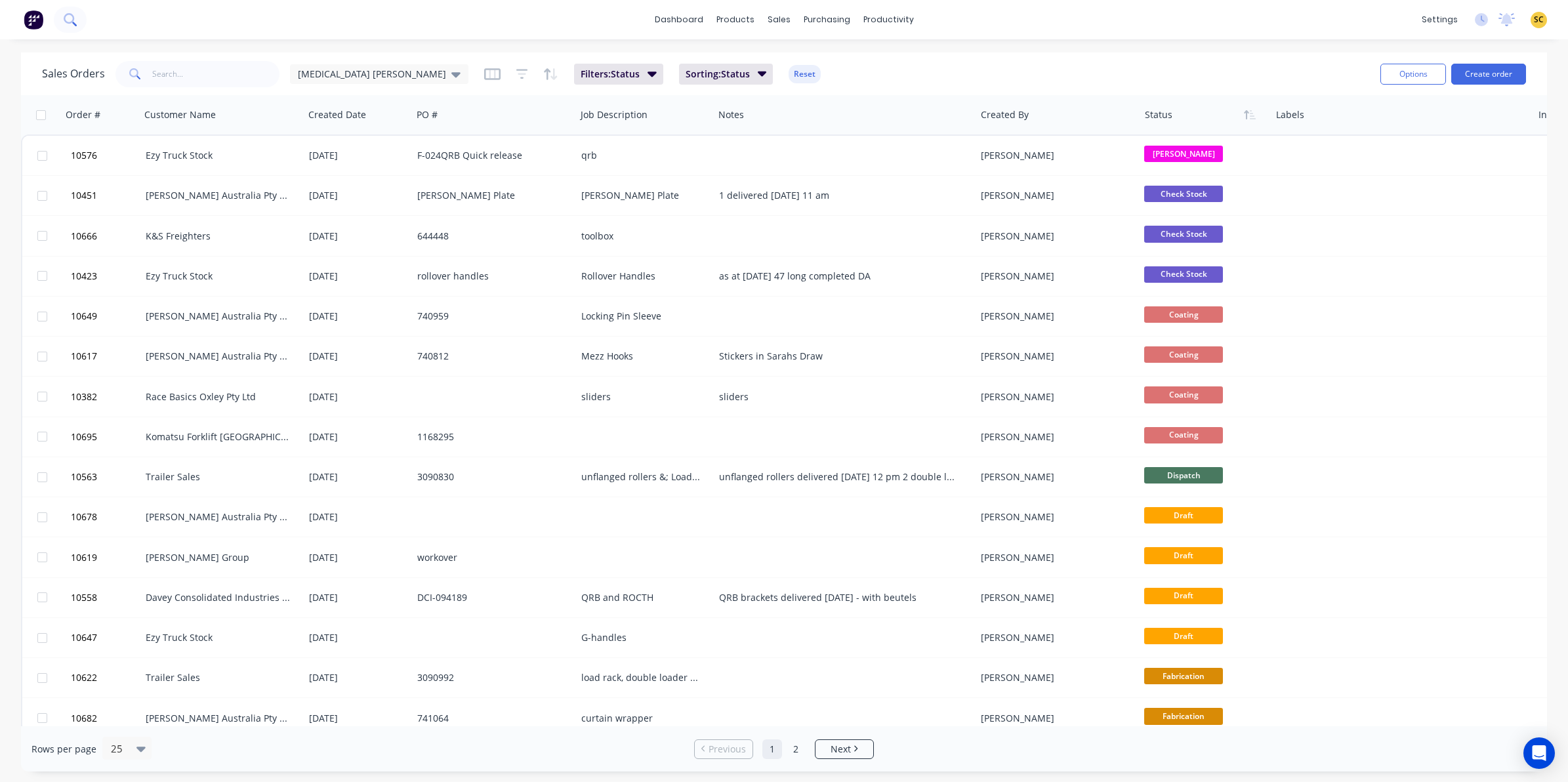
click at [70, 21] on icon at bounding box center [69, 19] width 12 height 12
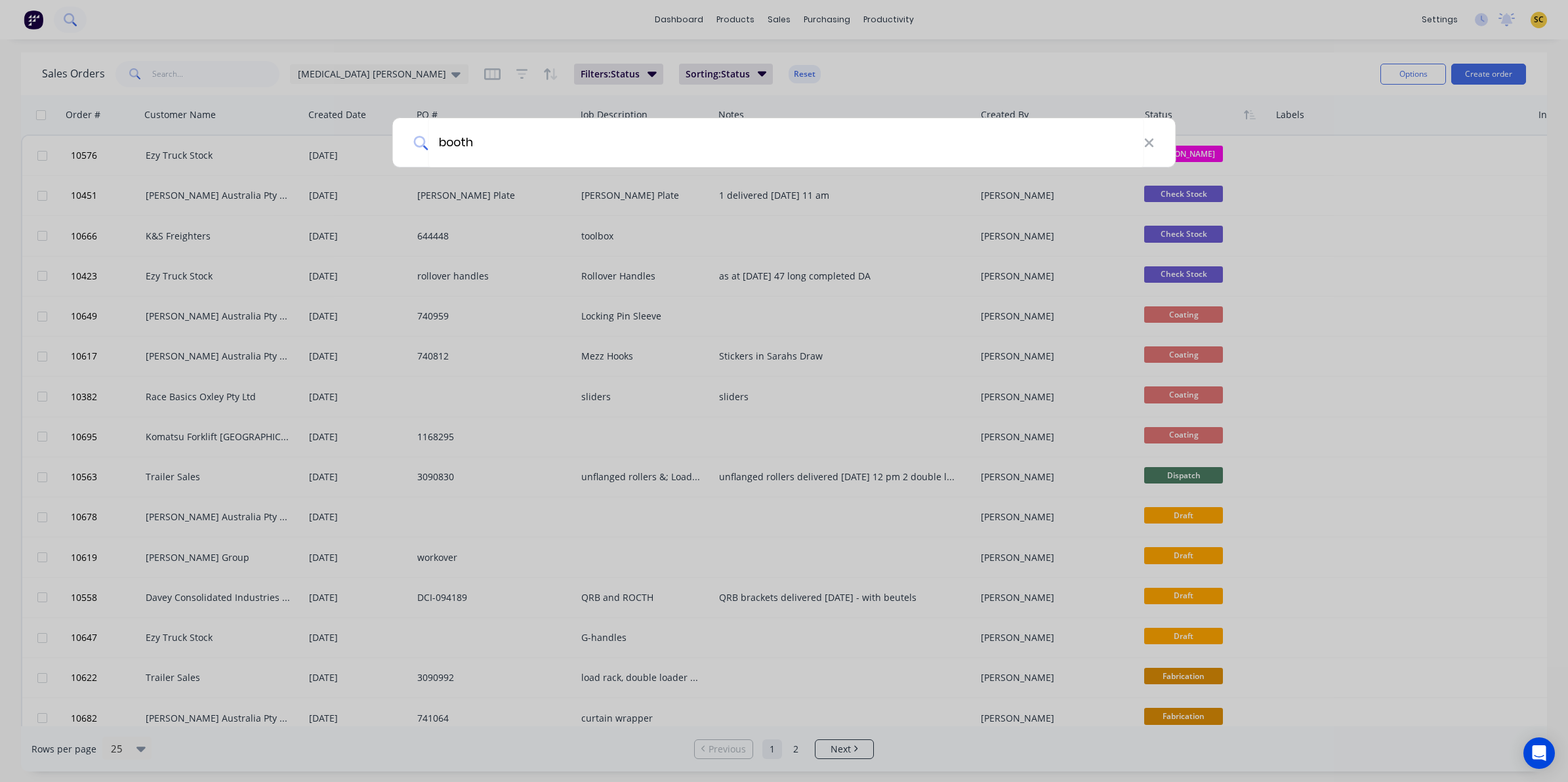
type input "booth"
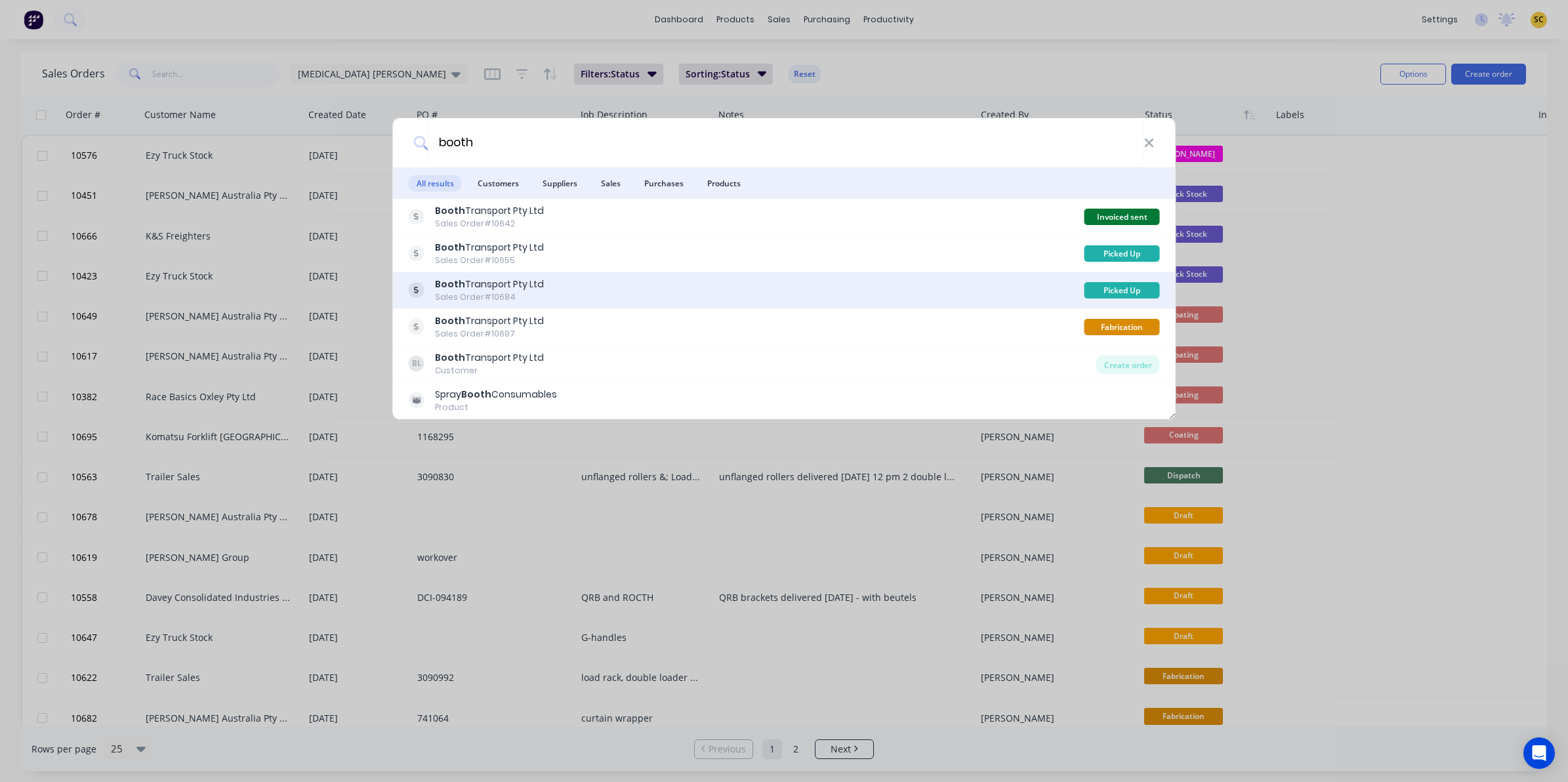
click at [618, 283] on div "Booth Transport Pty Ltd Sales Order #10684" at bounding box center [746, 291] width 676 height 26
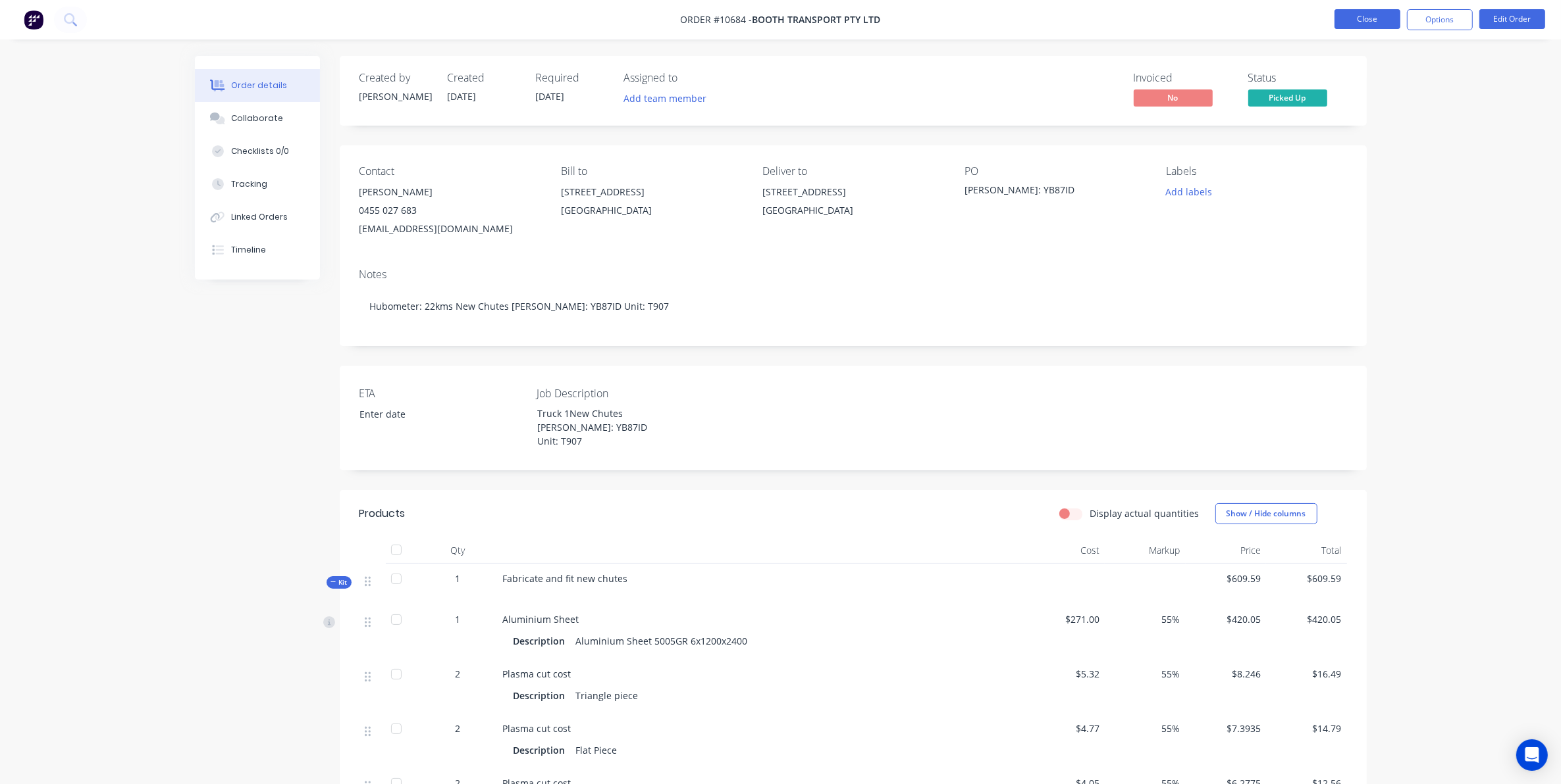
click at [1347, 24] on button "Close" at bounding box center [1367, 19] width 66 height 20
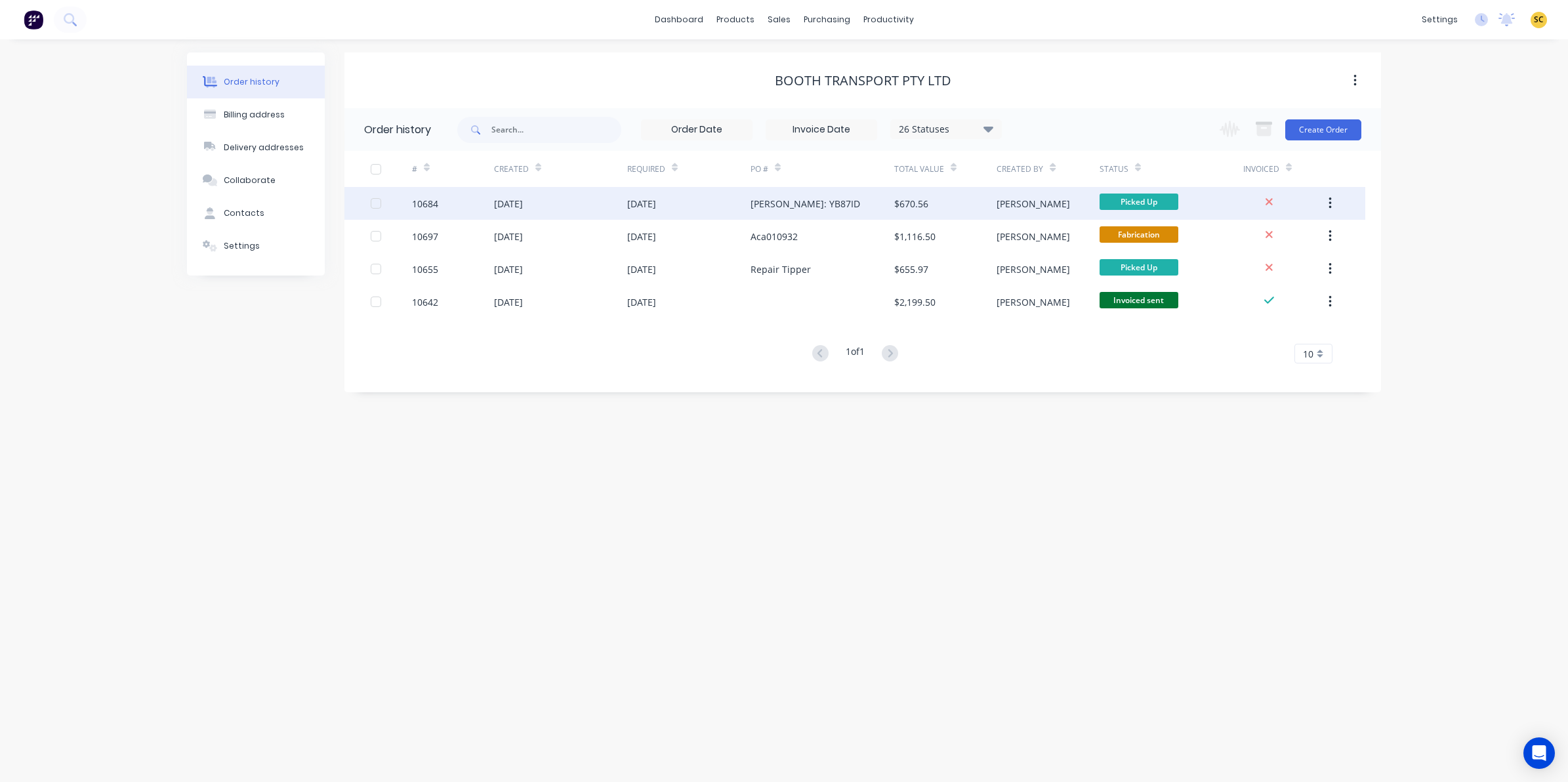
click at [678, 205] on div "31 Jul 2025" at bounding box center [689, 203] width 124 height 33
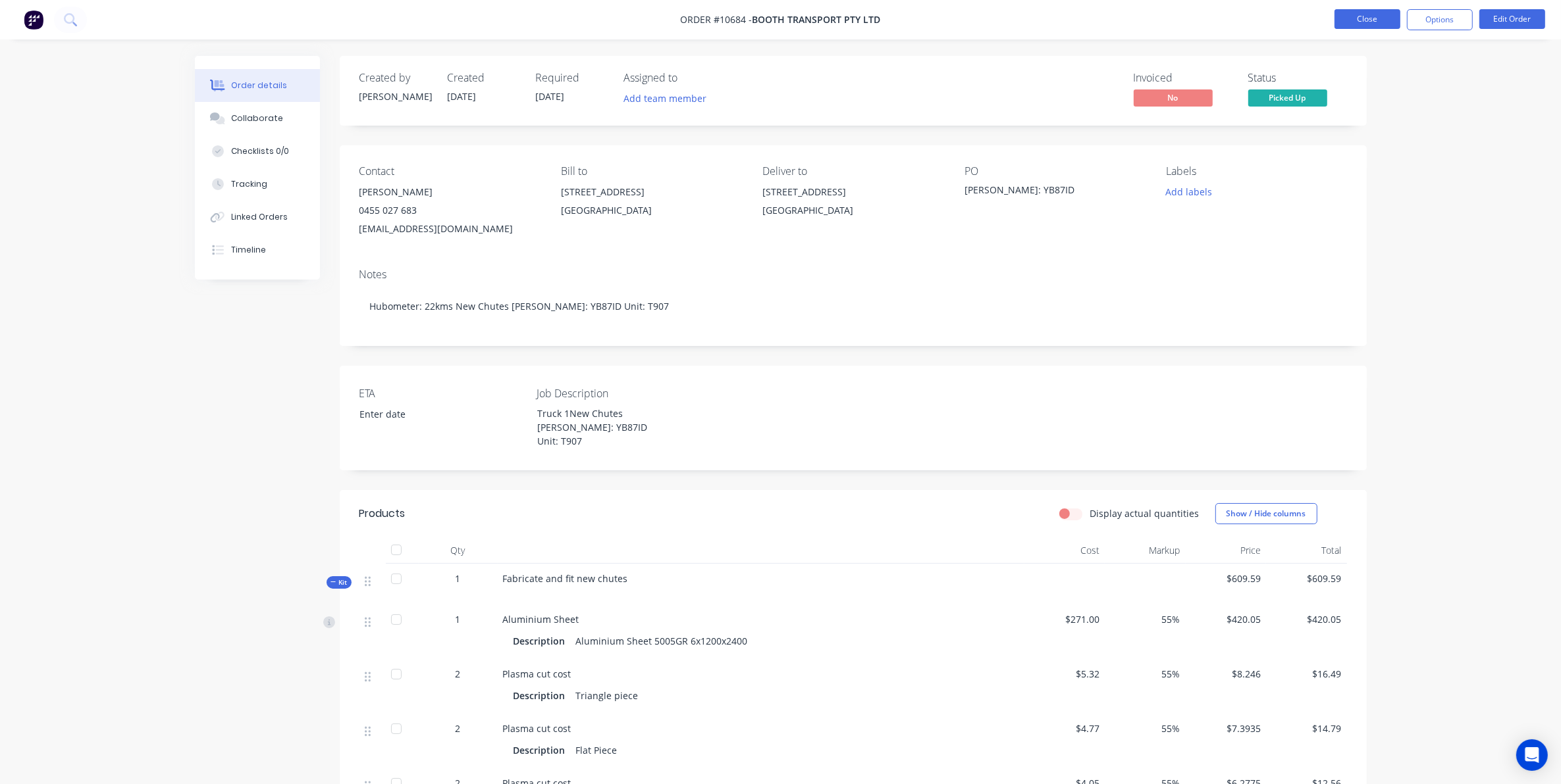
click at [1377, 21] on button "Close" at bounding box center [1367, 19] width 66 height 20
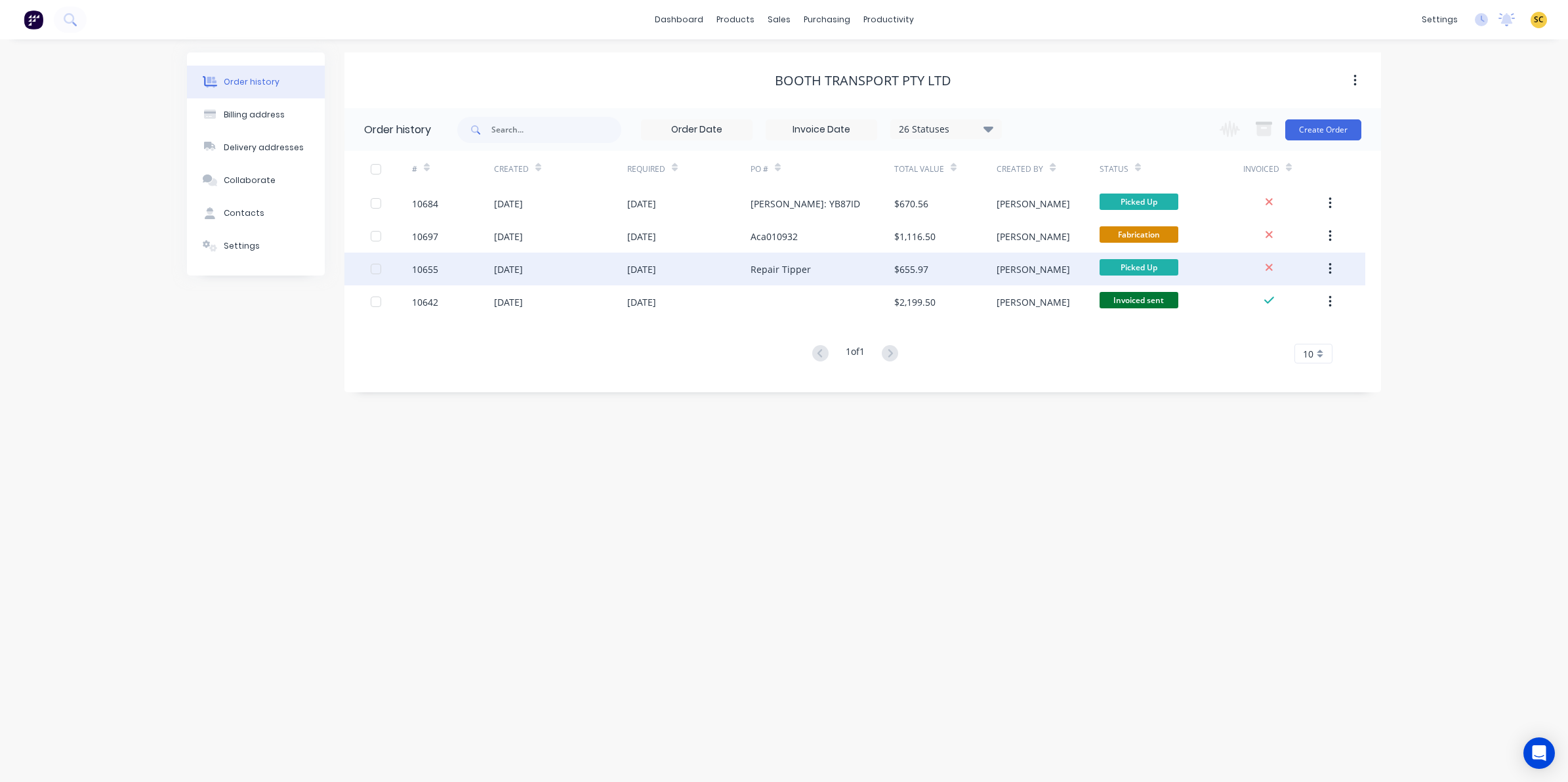
click at [670, 277] on div "21 Jul 2025" at bounding box center [689, 269] width 124 height 33
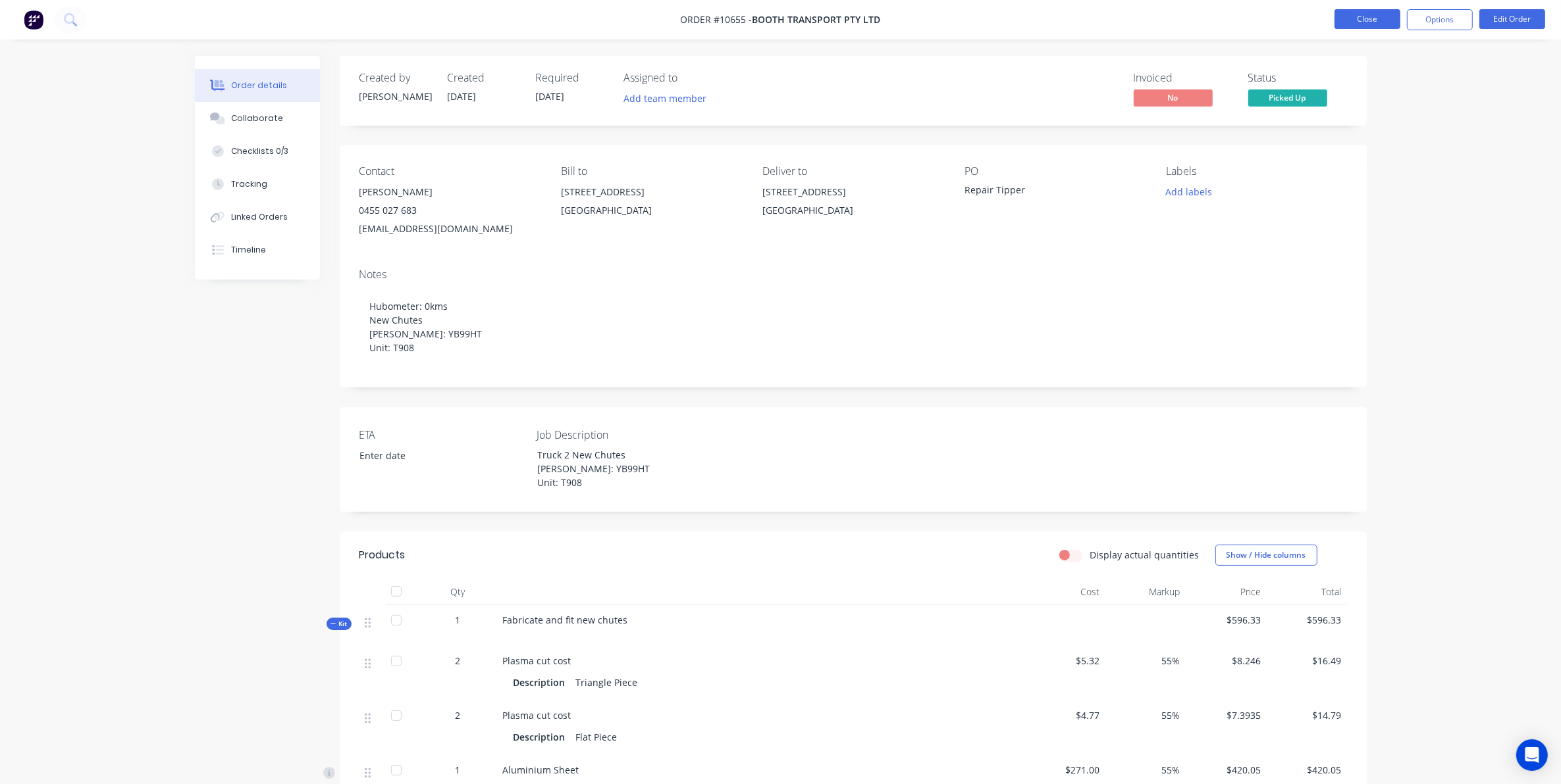
click at [1349, 21] on button "Close" at bounding box center [1367, 19] width 66 height 20
